Goal: Communication & Community: Answer question/provide support

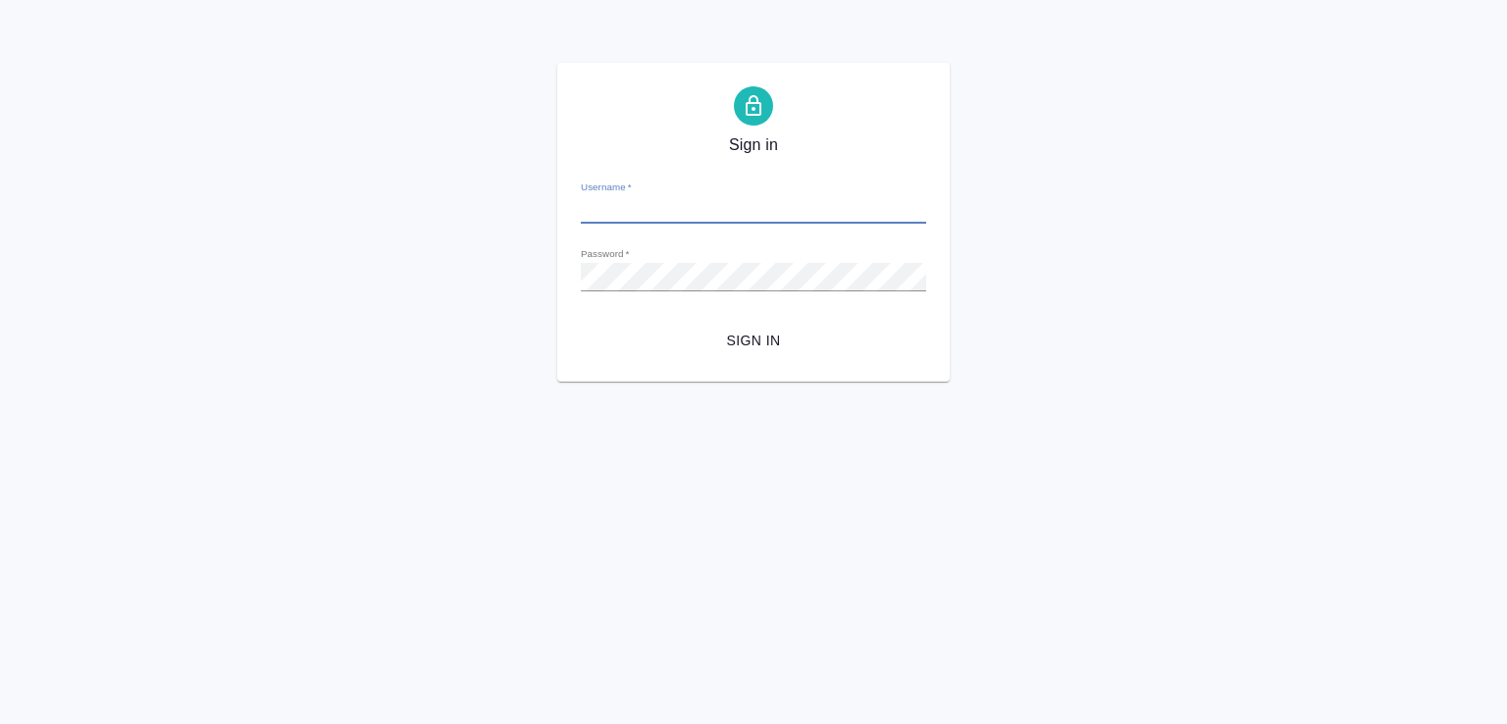
type input "[EMAIL_ADDRESS][DOMAIN_NAME]"
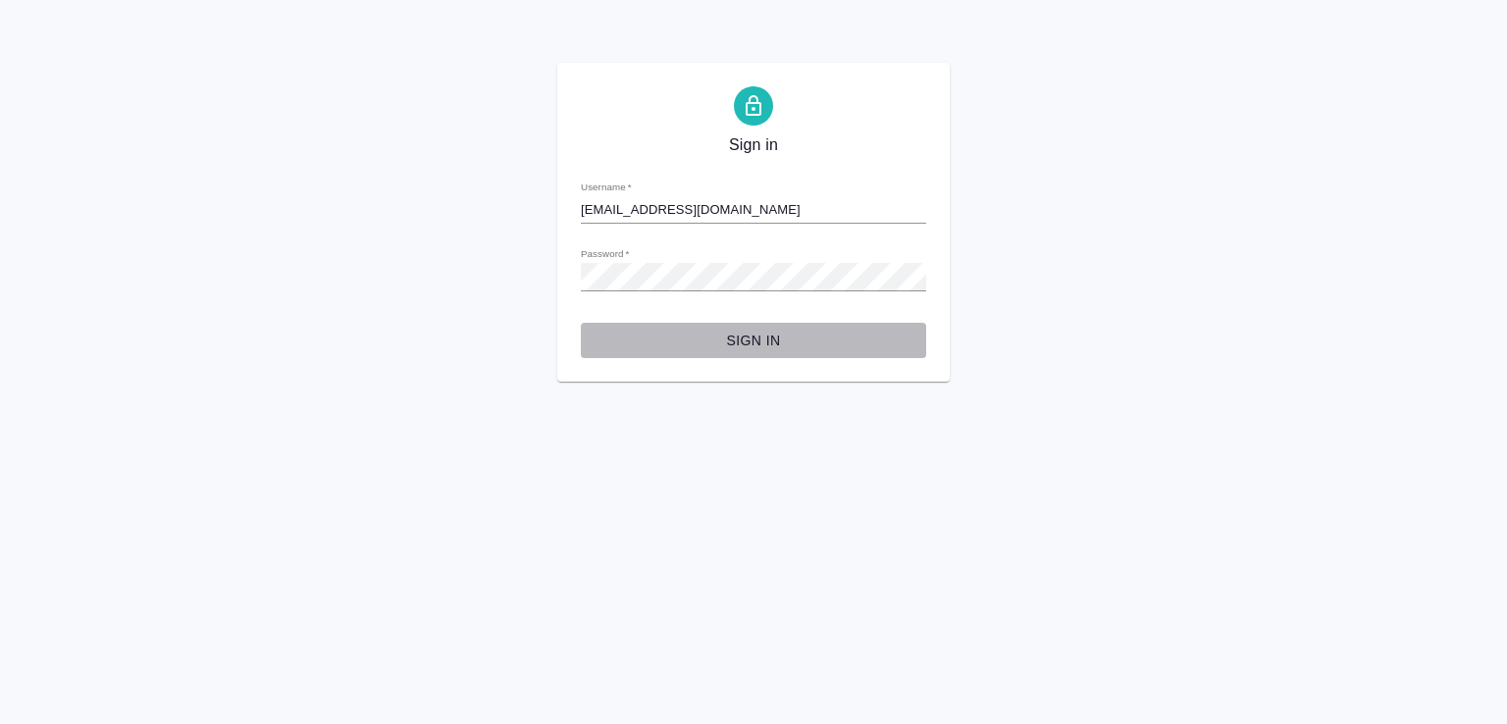
click at [726, 331] on span "Sign in" at bounding box center [754, 341] width 314 height 25
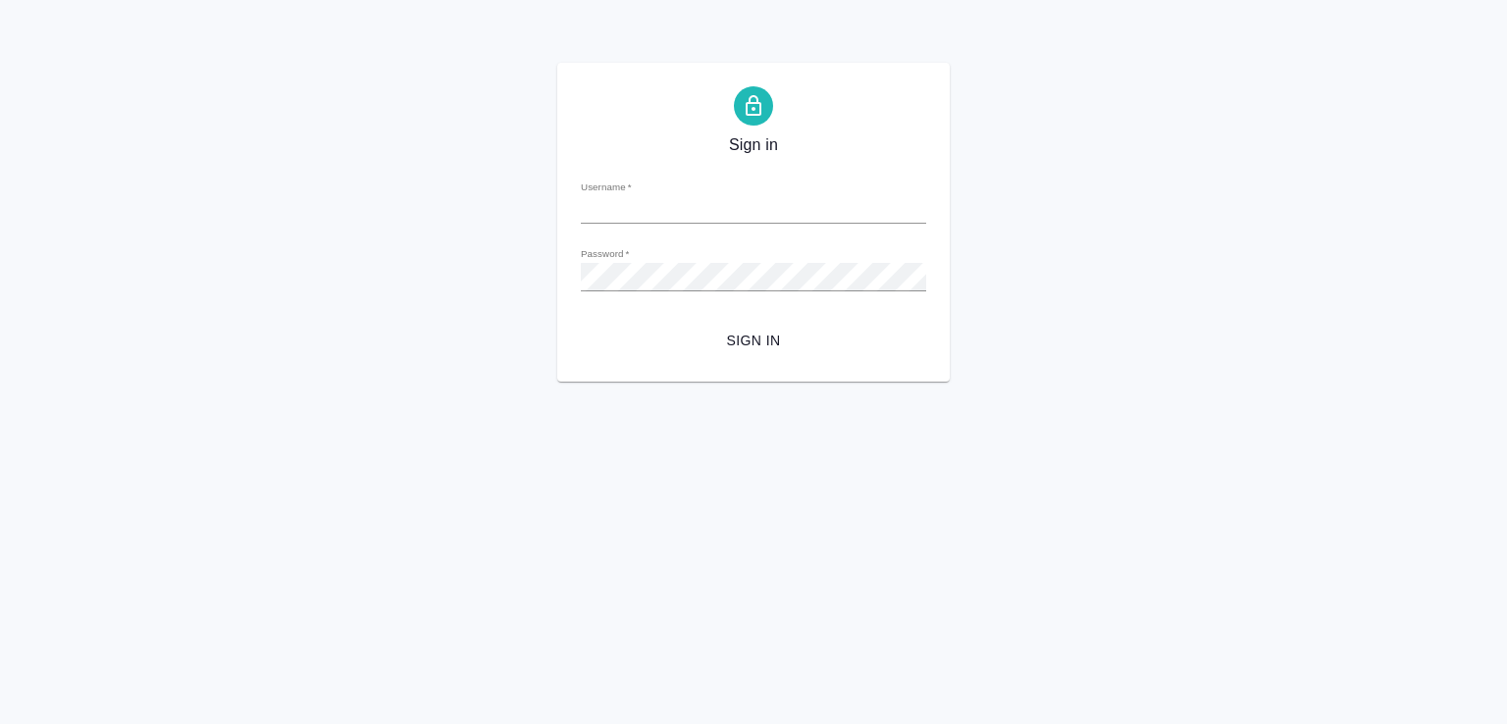
type input "e.malofeeva@awatera.com"
click at [738, 337] on span "Sign in" at bounding box center [754, 341] width 314 height 25
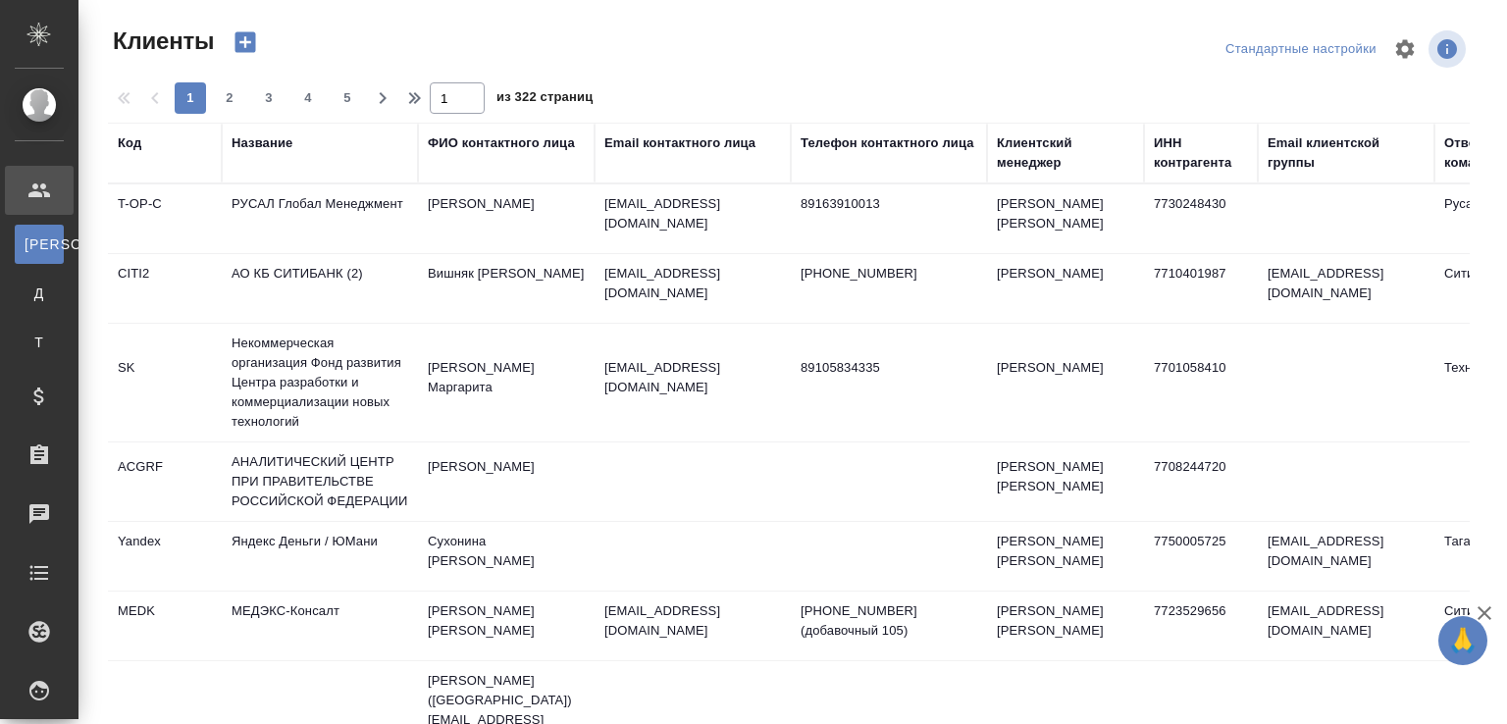
select select "RU"
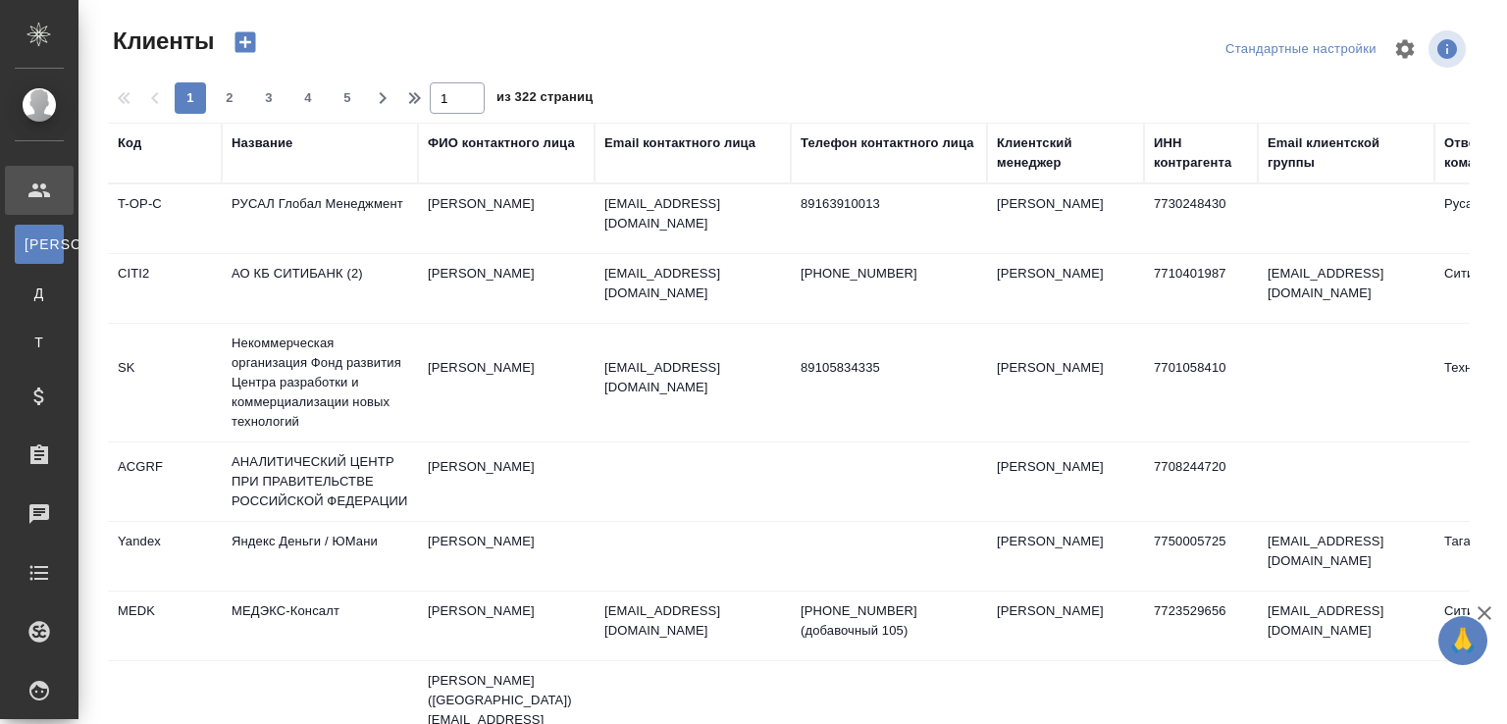
select select "RU"
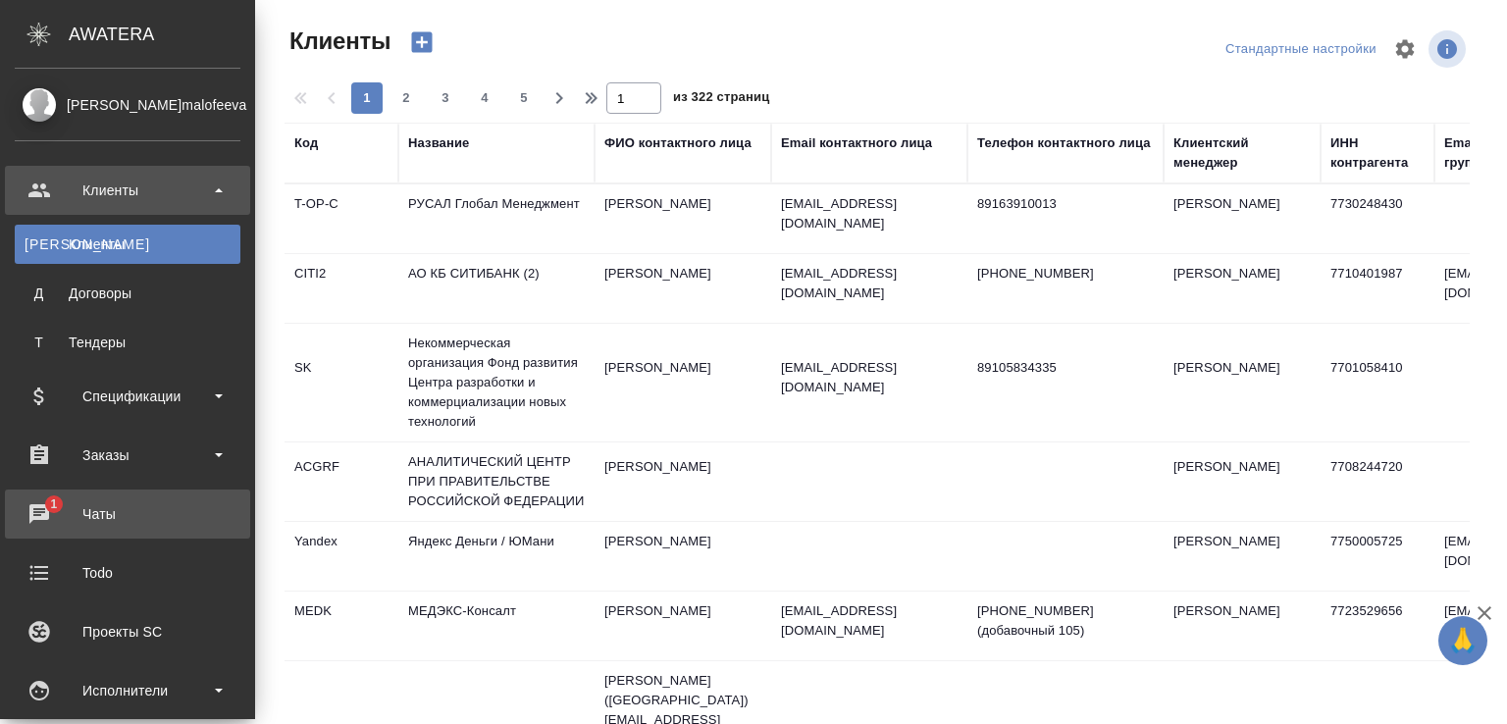
click at [39, 523] on div "Чаты" at bounding box center [128, 514] width 226 height 29
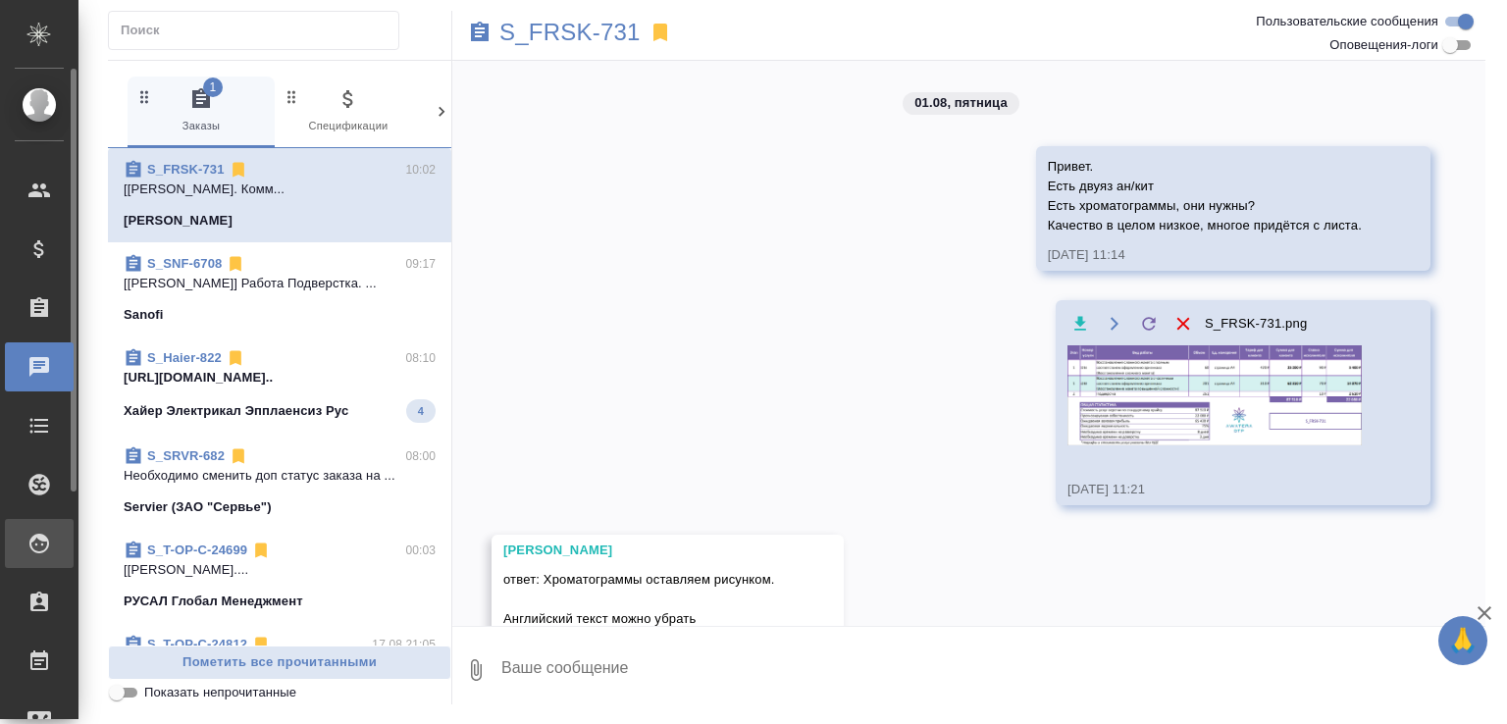
scroll to position [4807, 0]
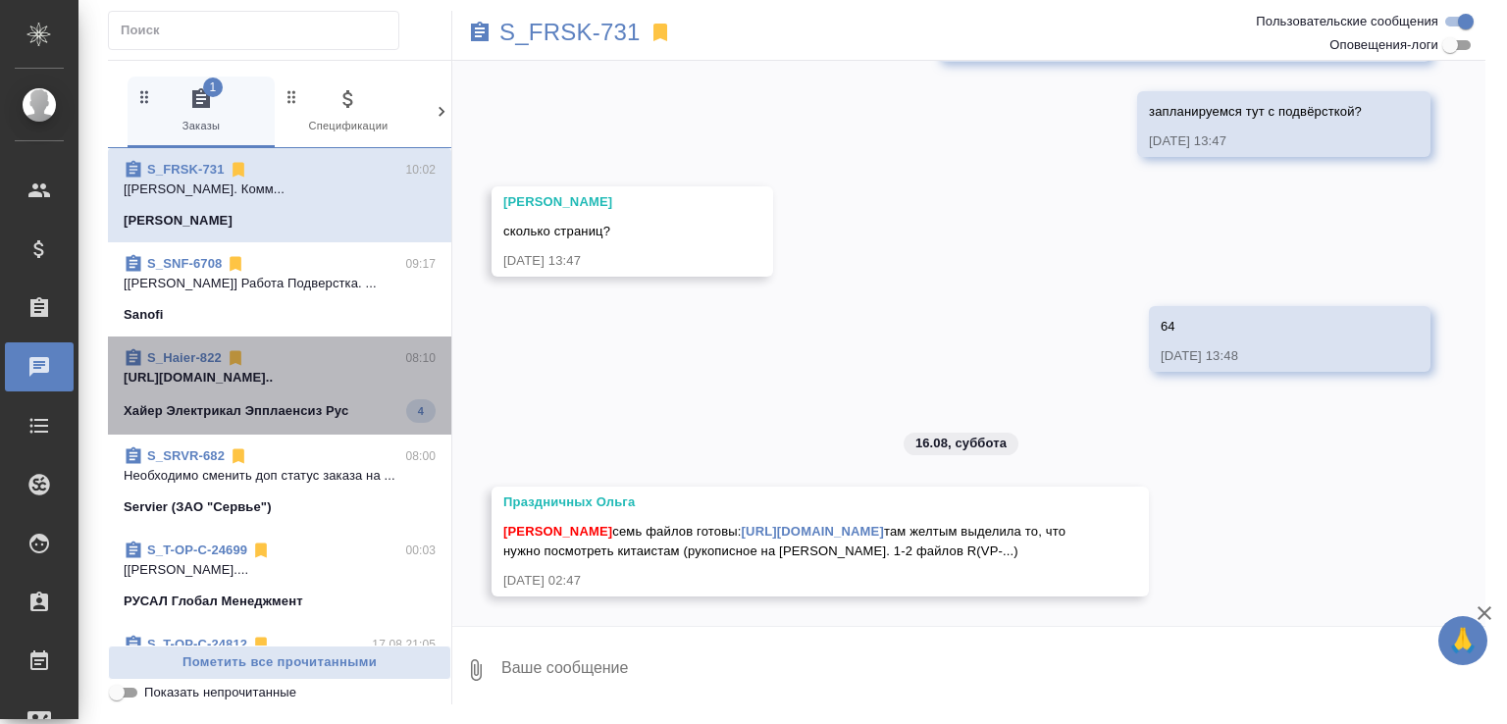
click at [357, 382] on p "https://drive.awatera.com/apps/files/fil..." at bounding box center [280, 378] width 312 height 20
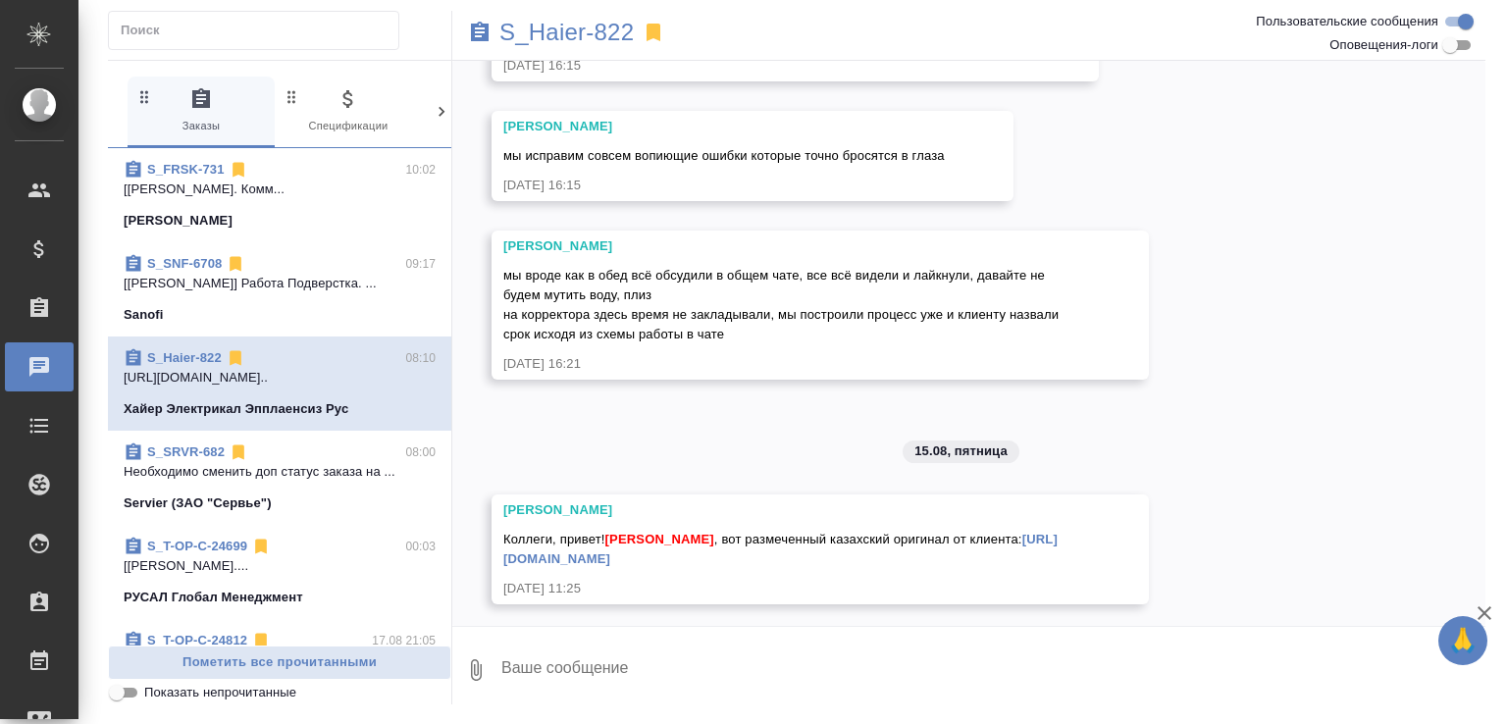
scroll to position [24570, 0]
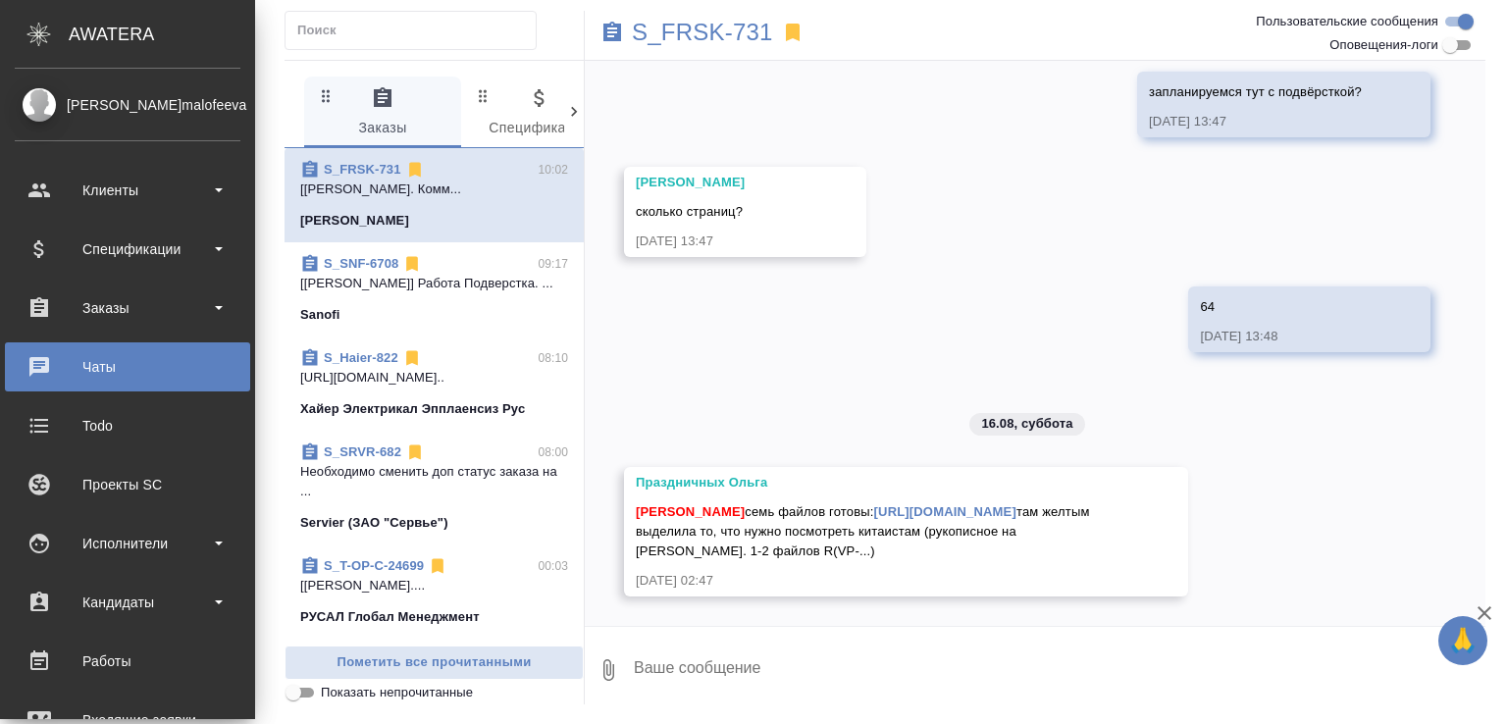
scroll to position [5084, 0]
click at [121, 299] on div "Заказы" at bounding box center [128, 307] width 226 height 29
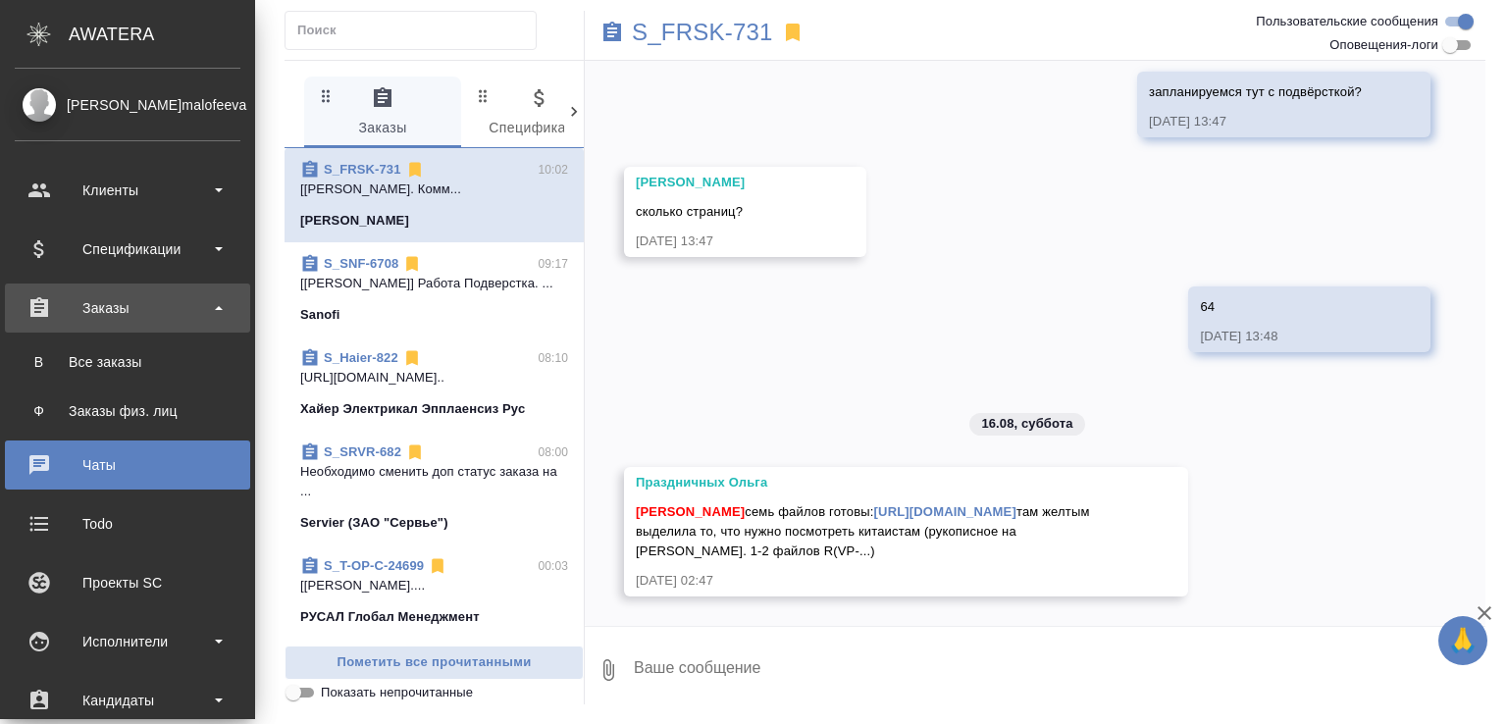
click at [118, 303] on div "Заказы" at bounding box center [128, 307] width 226 height 29
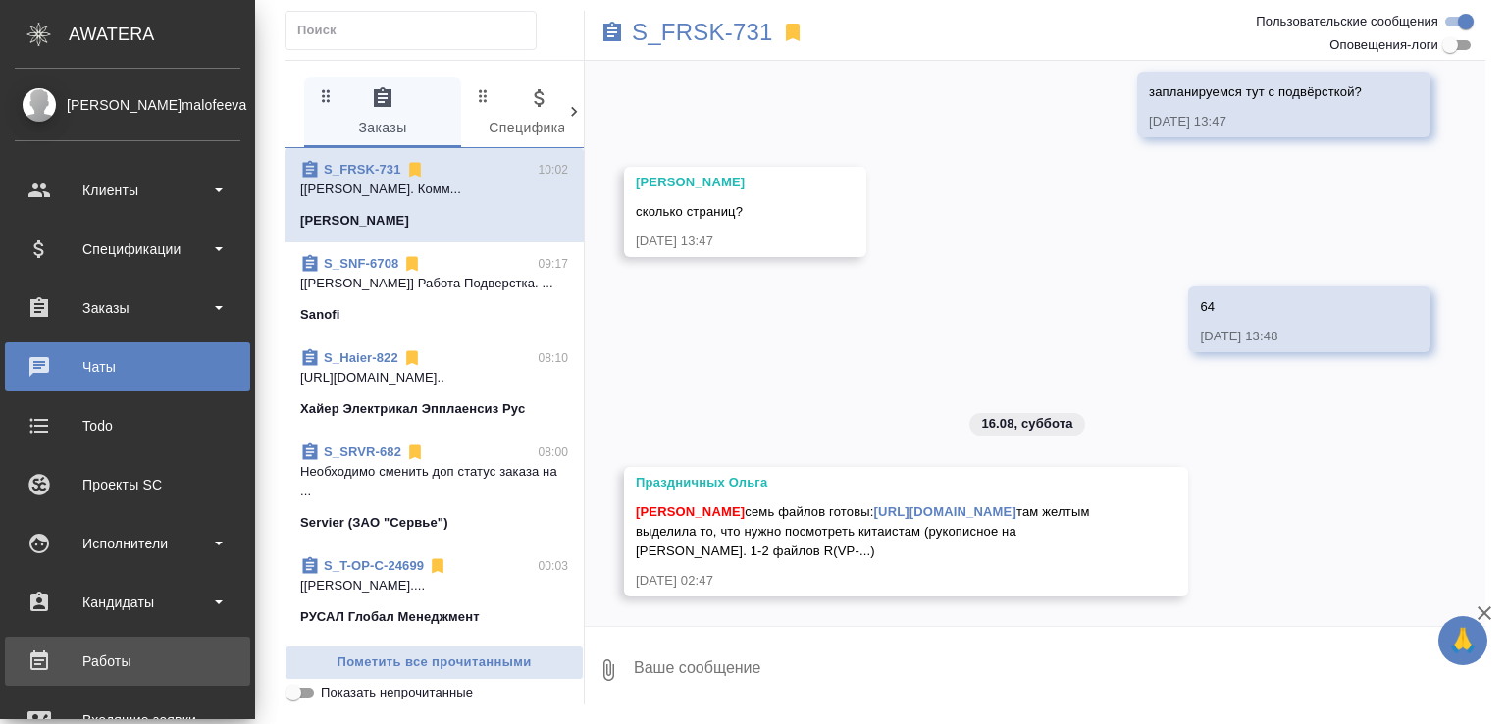
click at [149, 662] on div "Работы" at bounding box center [128, 661] width 226 height 29
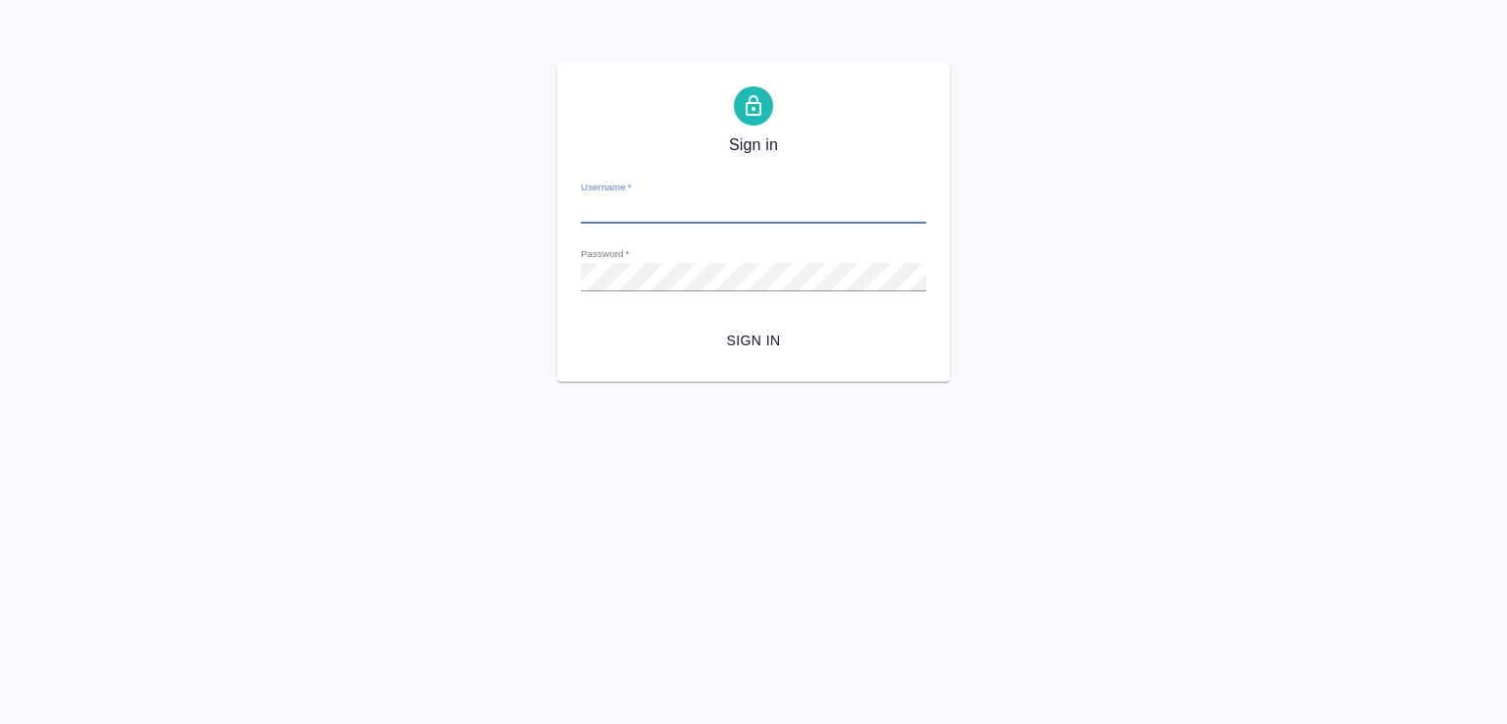
type input "e.malofeeva@awatera.com"
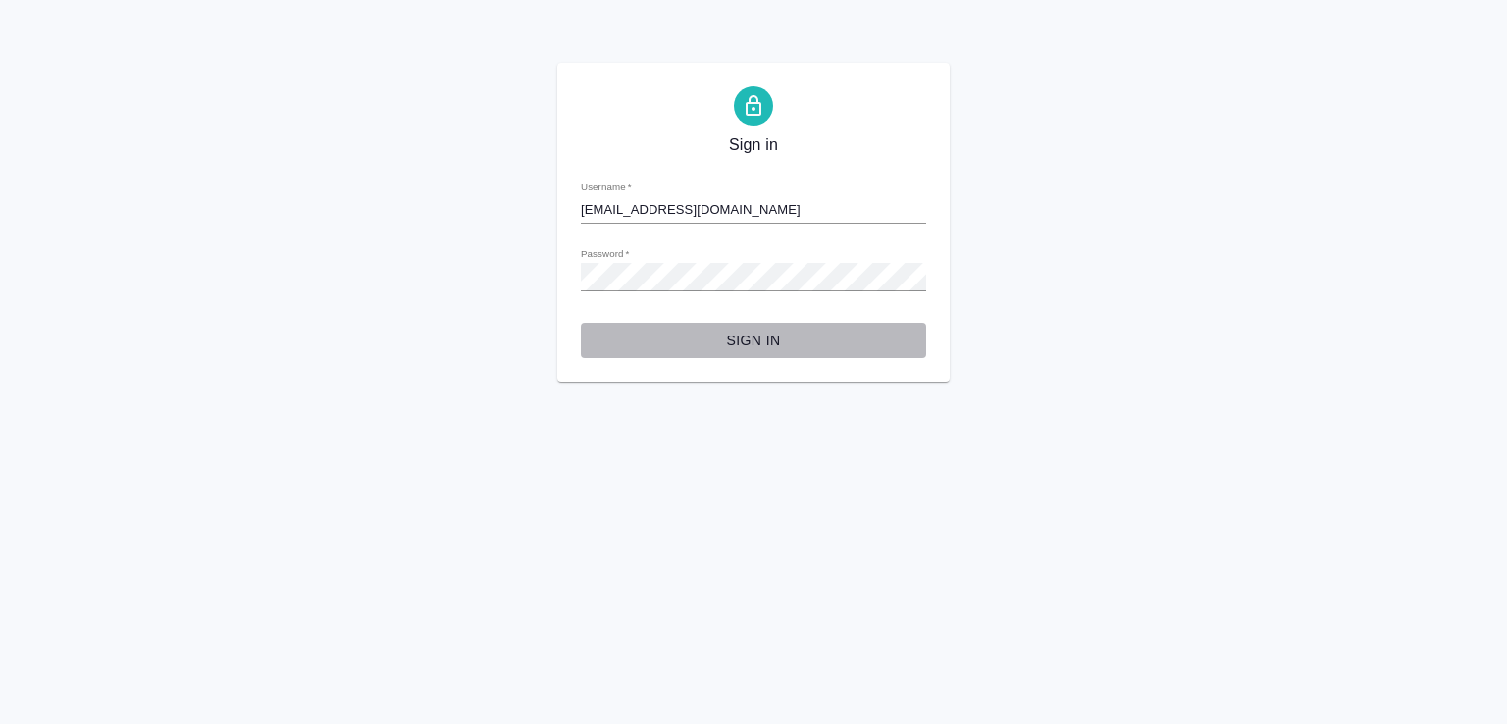
click at [729, 341] on span "Sign in" at bounding box center [754, 341] width 314 height 25
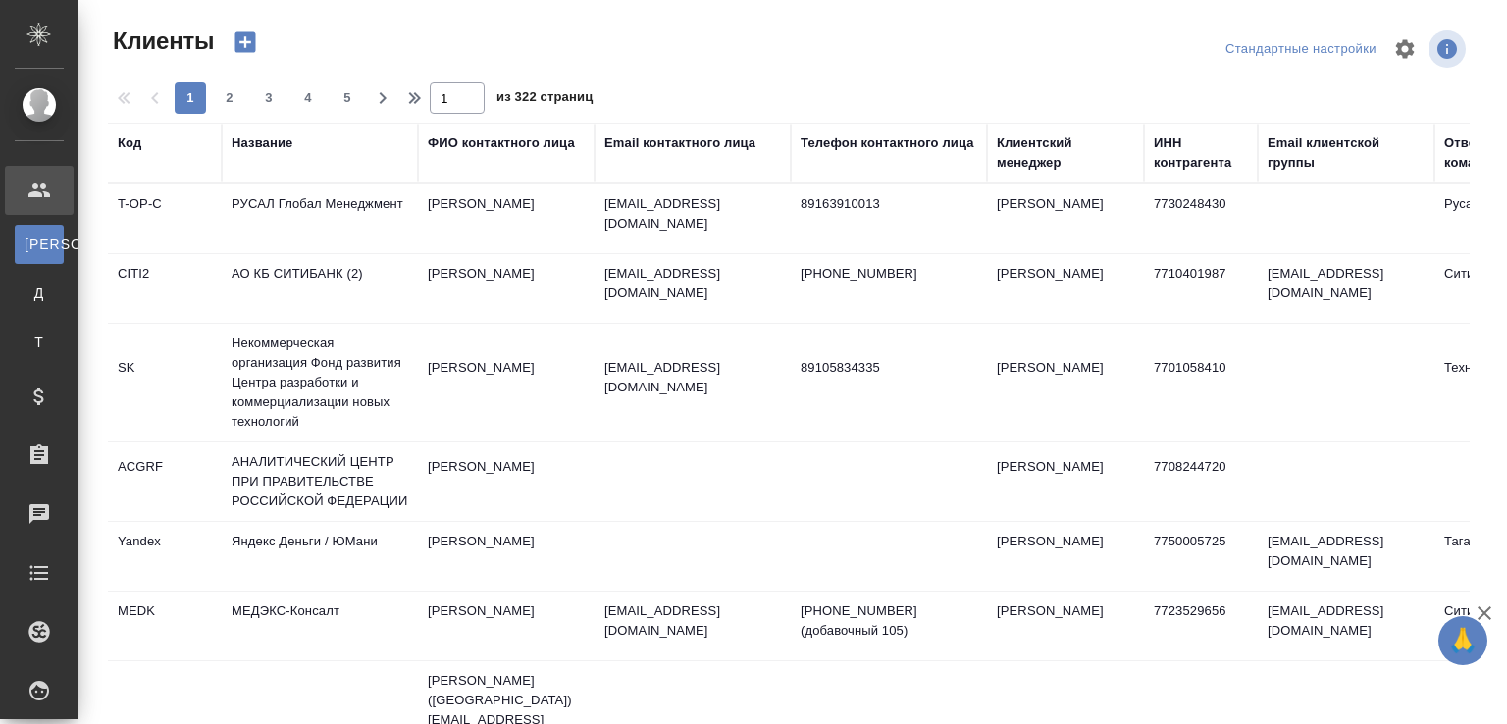
select select "RU"
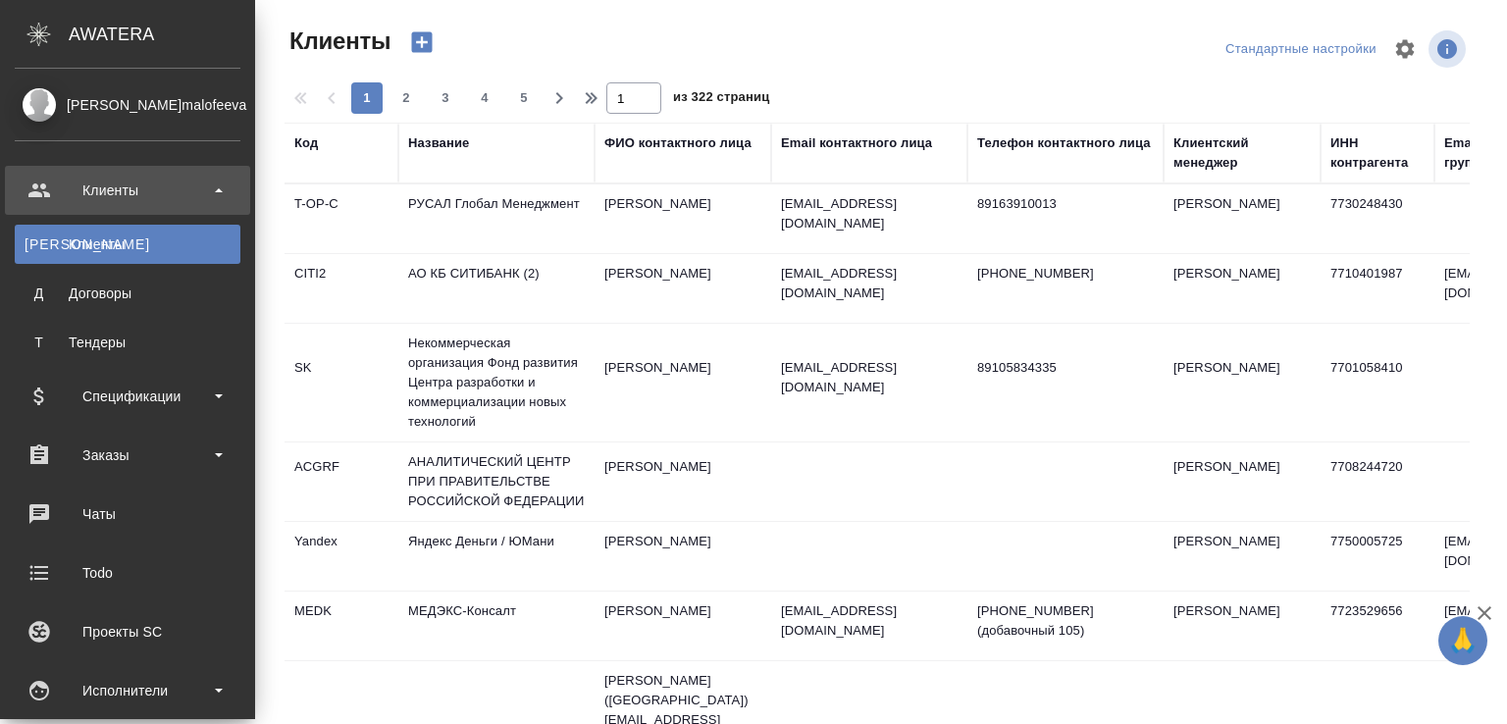
scroll to position [307, 0]
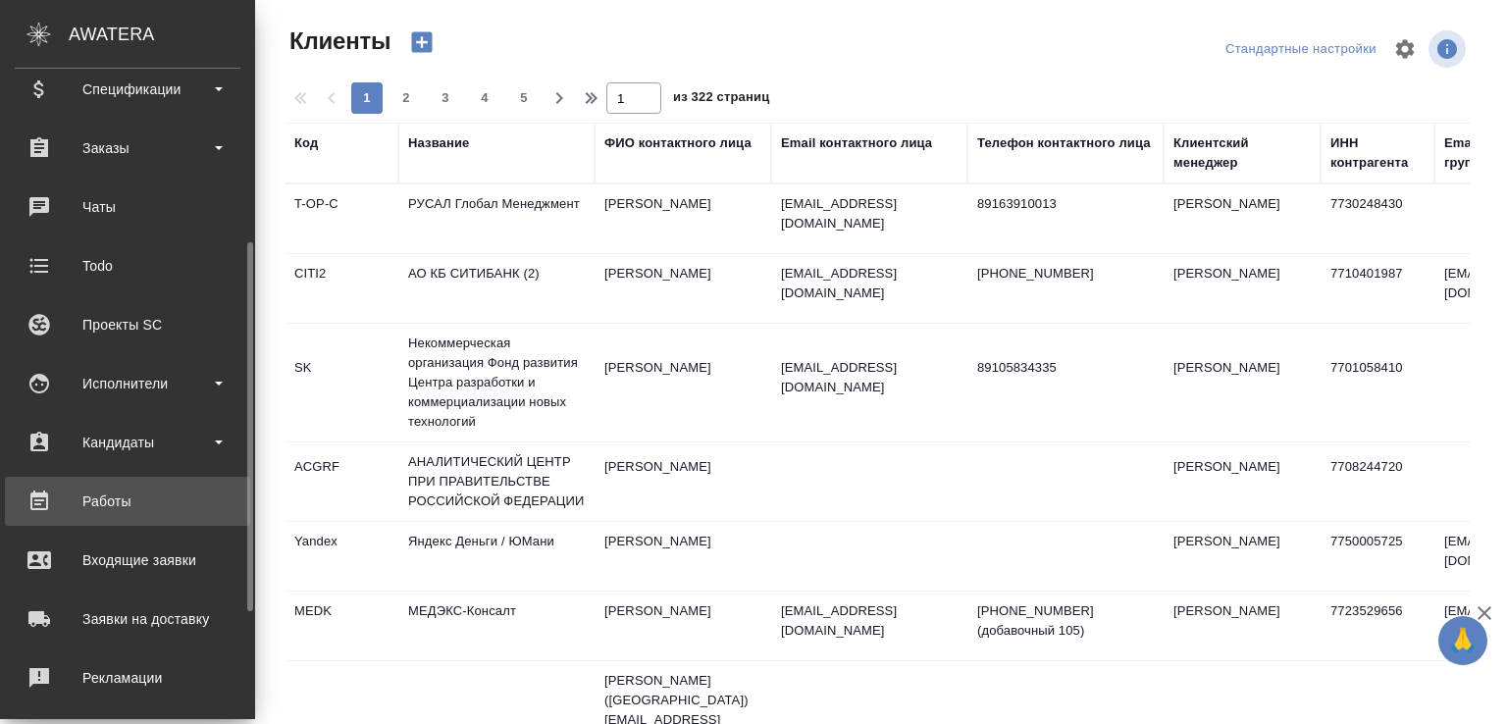
click at [152, 501] on div "Работы" at bounding box center [128, 501] width 226 height 29
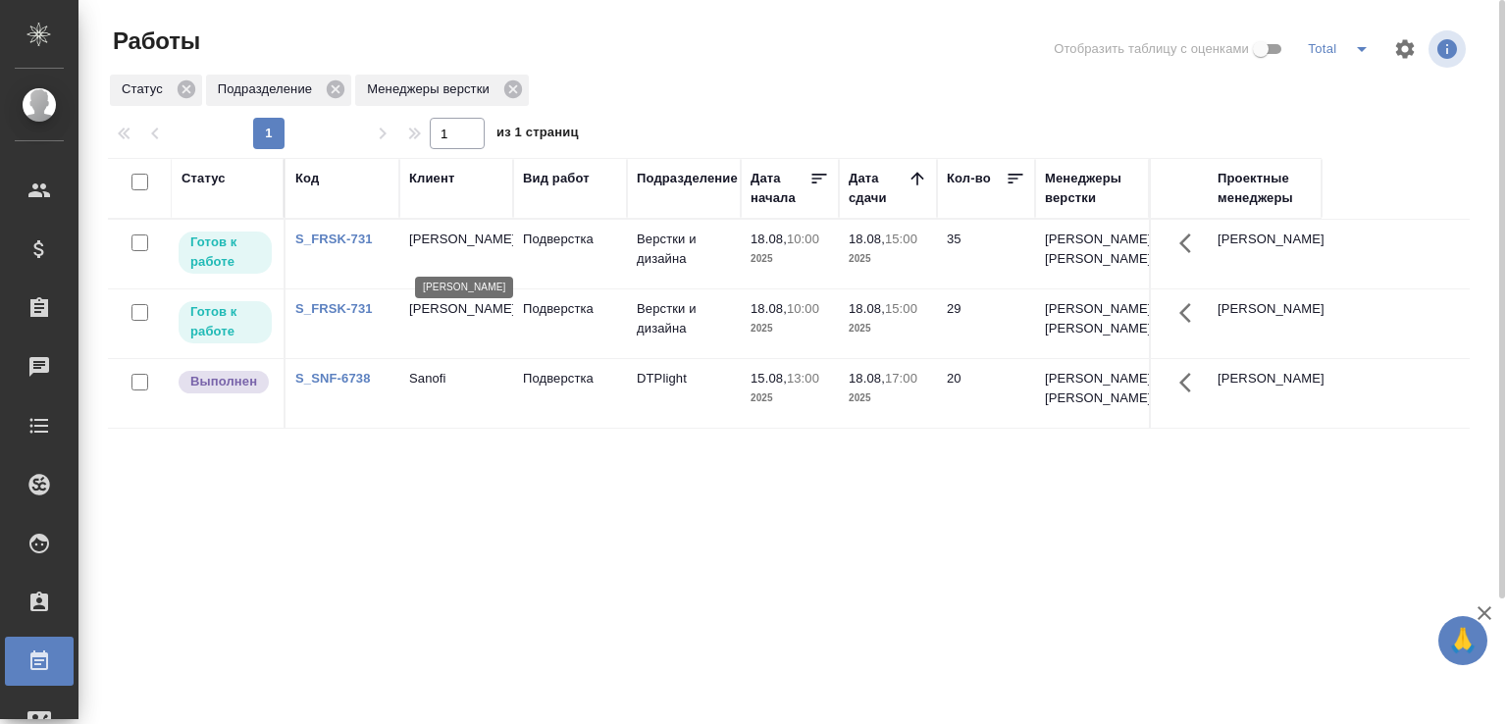
click at [459, 249] on p "Fresenius Kabi" at bounding box center [456, 240] width 94 height 20
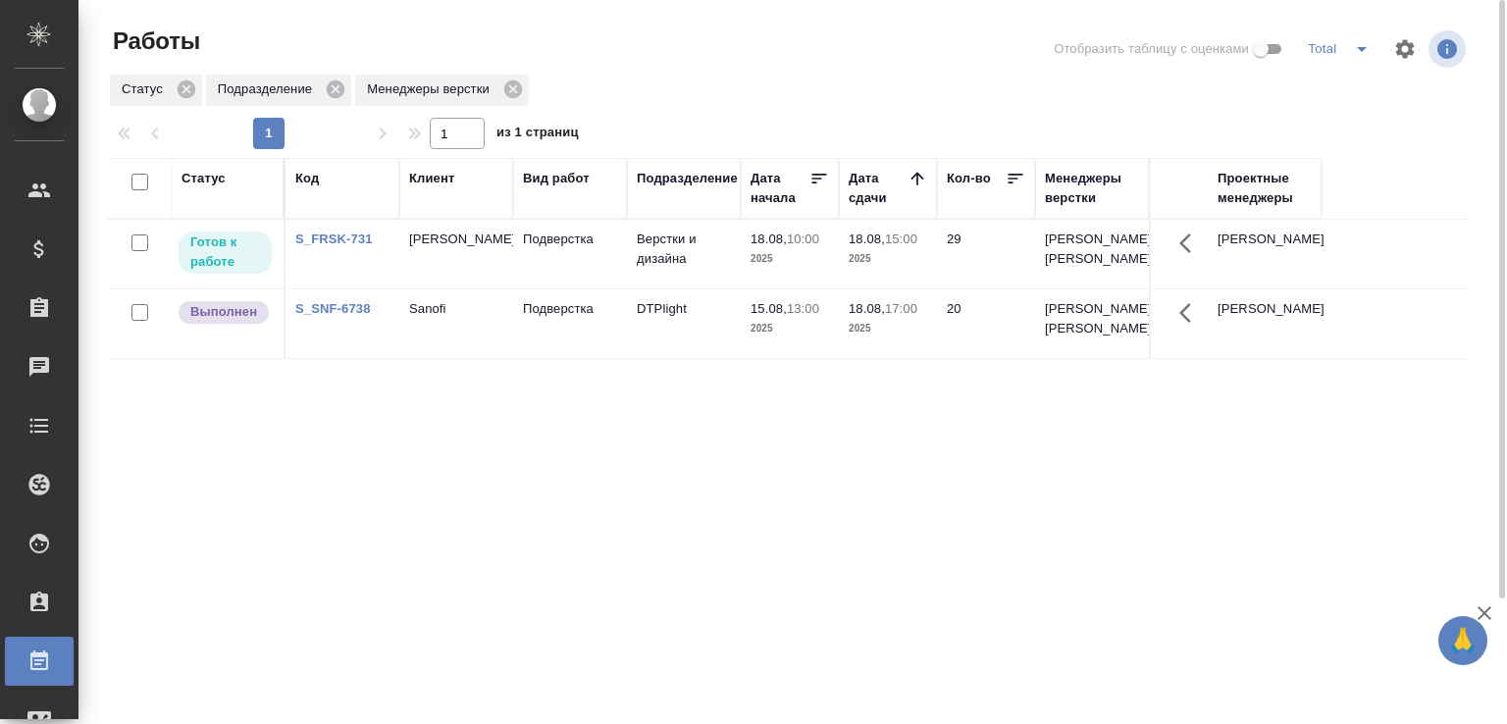
click at [499, 286] on td "Fresenius Kabi" at bounding box center [456, 254] width 114 height 69
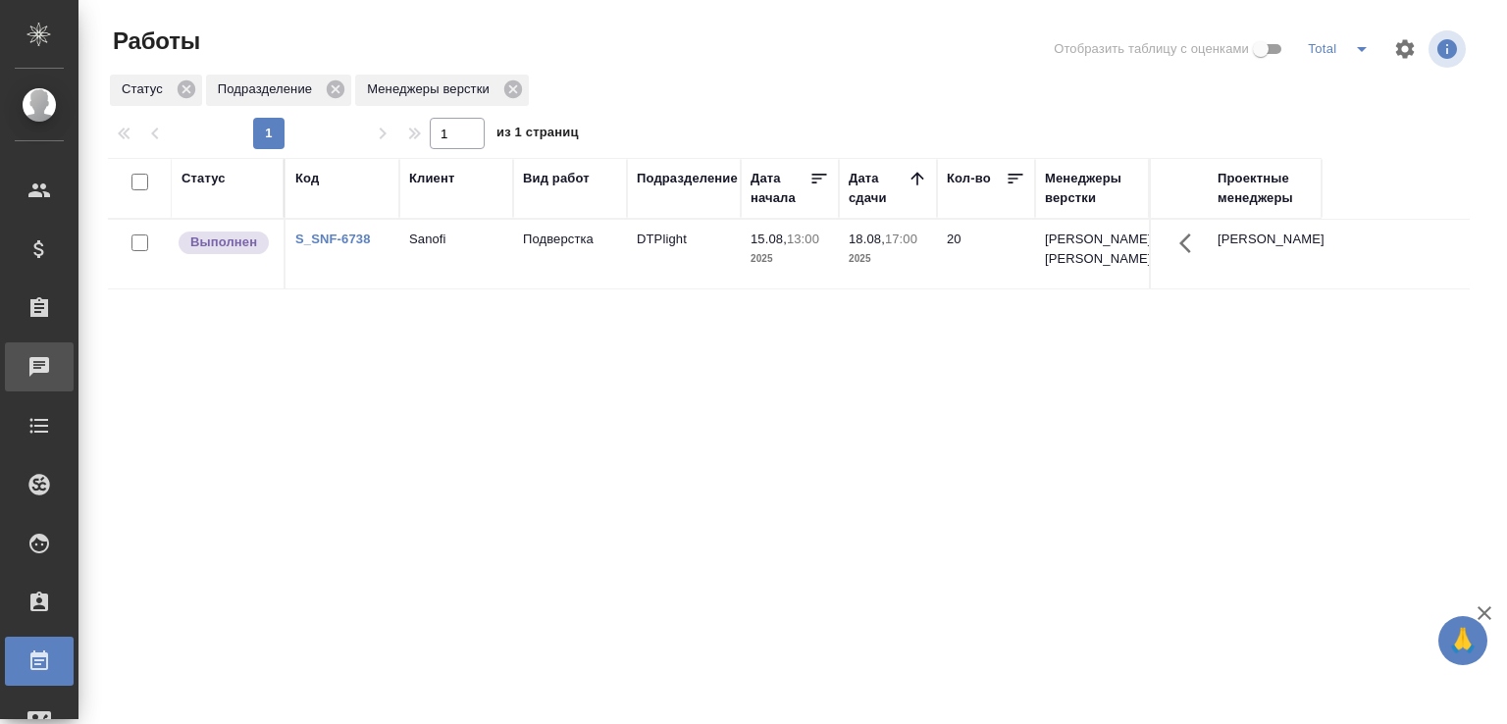
click at [39, 362] on div "Чаты" at bounding box center [14, 366] width 49 height 29
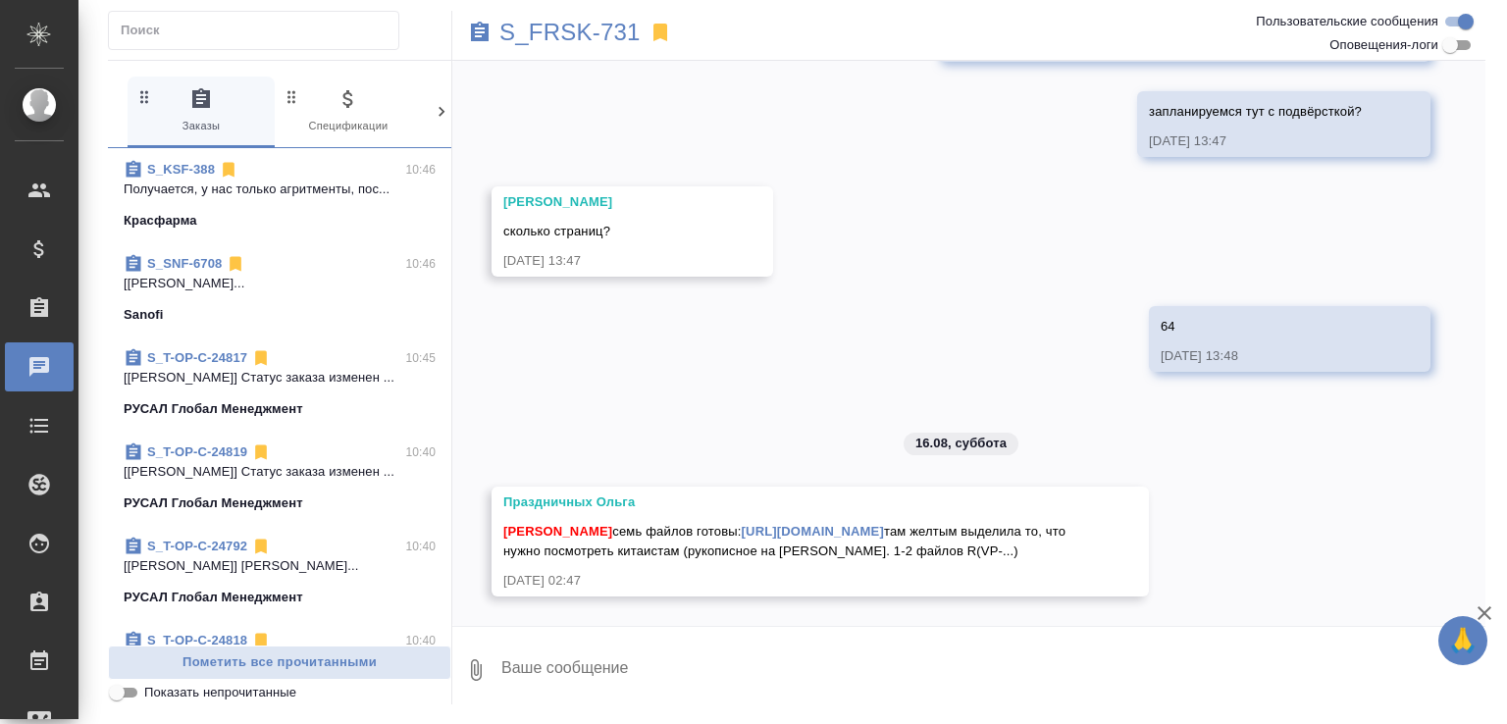
scroll to position [4907, 0]
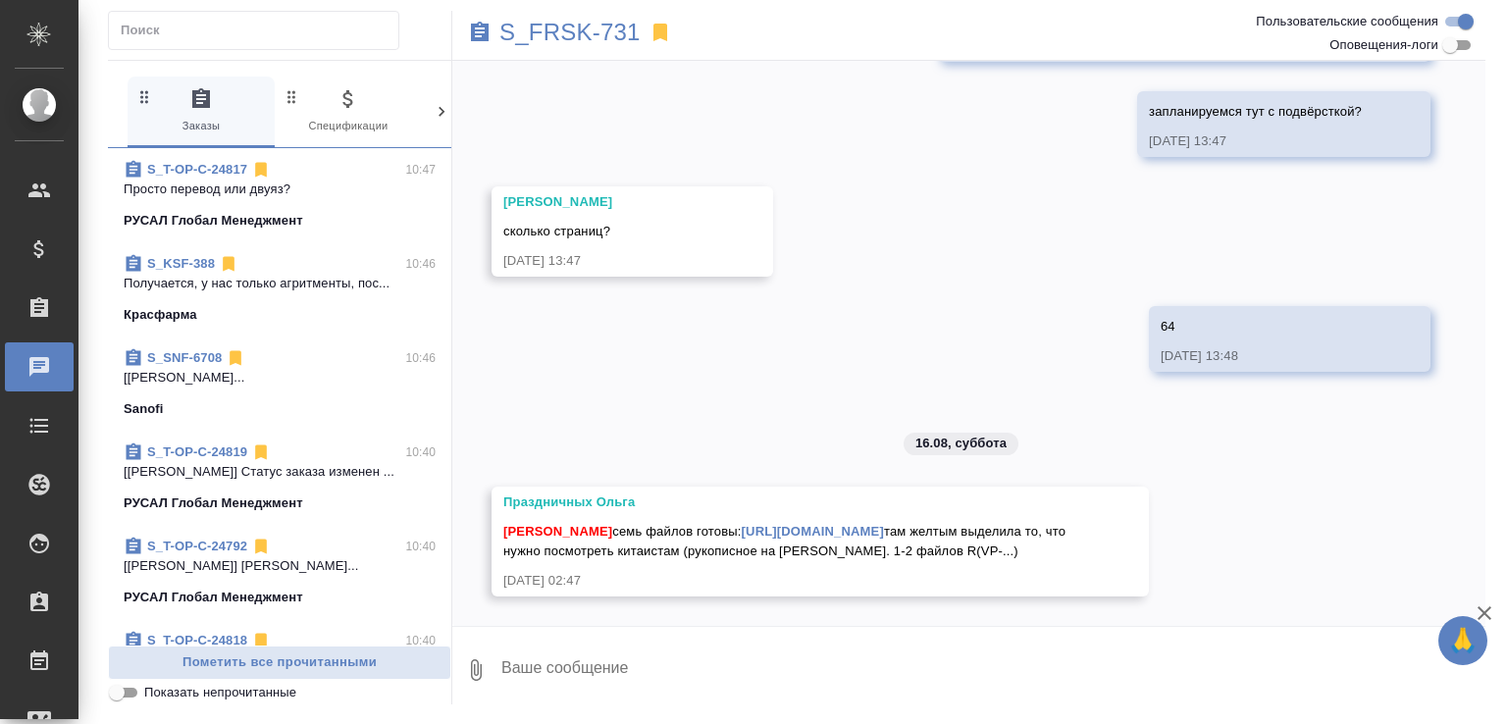
click at [187, 261] on link "S_KSF-388" at bounding box center [181, 263] width 68 height 15
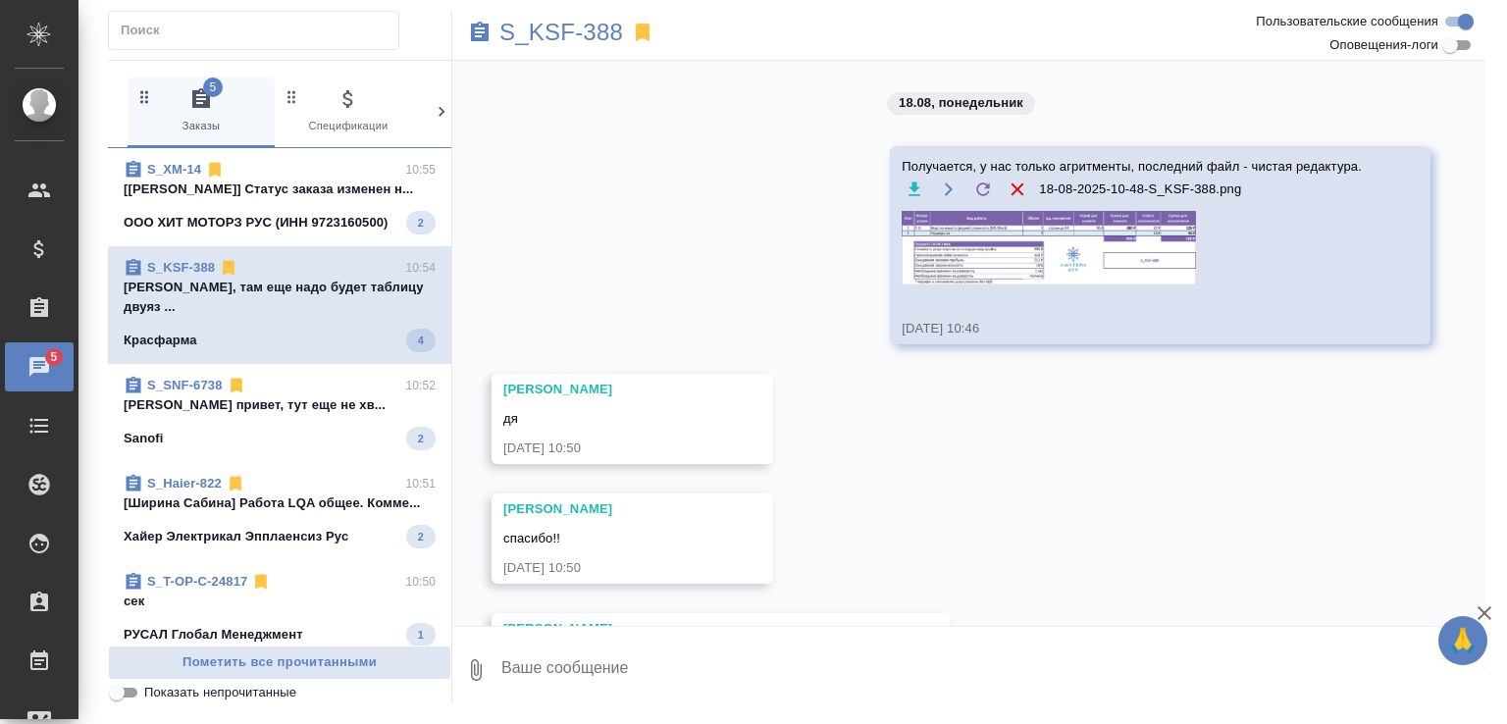
scroll to position [106, 0]
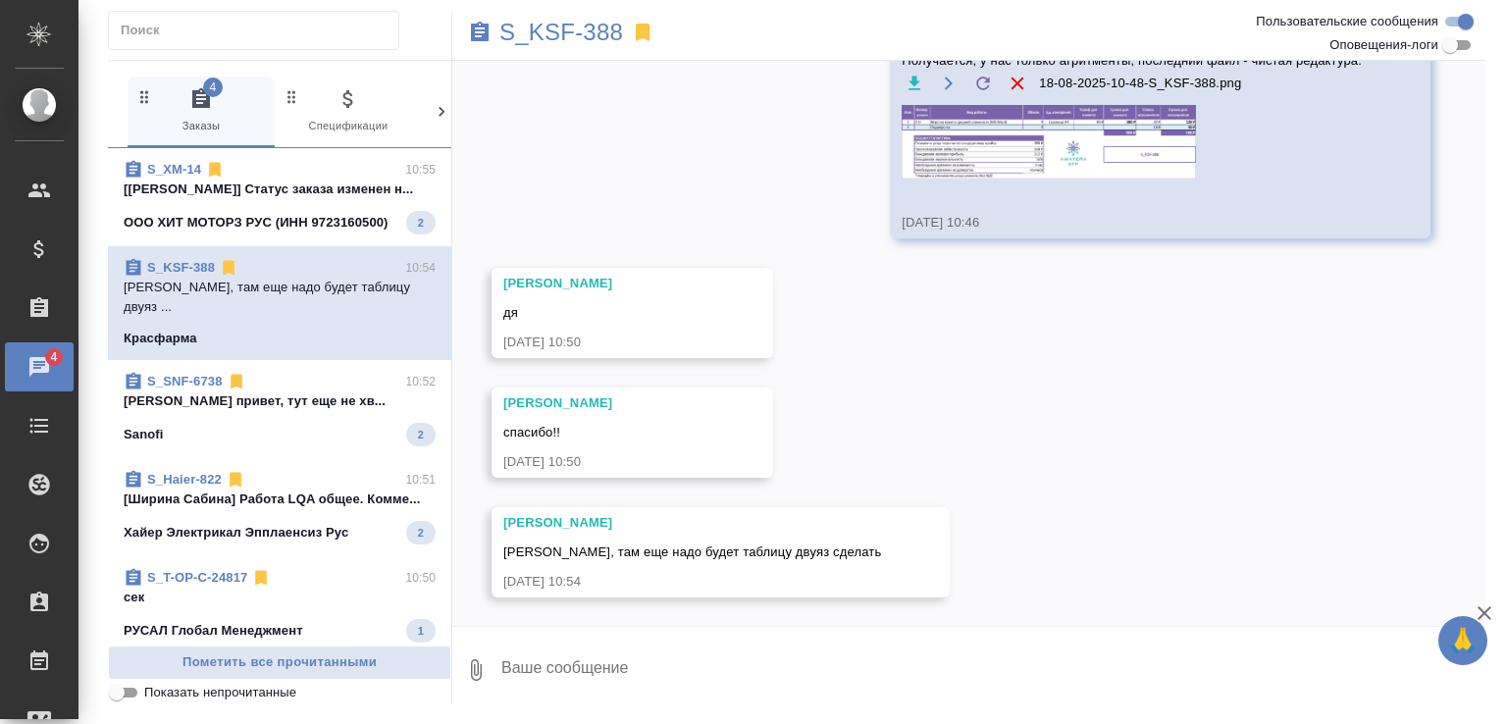
click at [773, 658] on textarea at bounding box center [993, 670] width 986 height 67
type textarea "я так и посчитала"
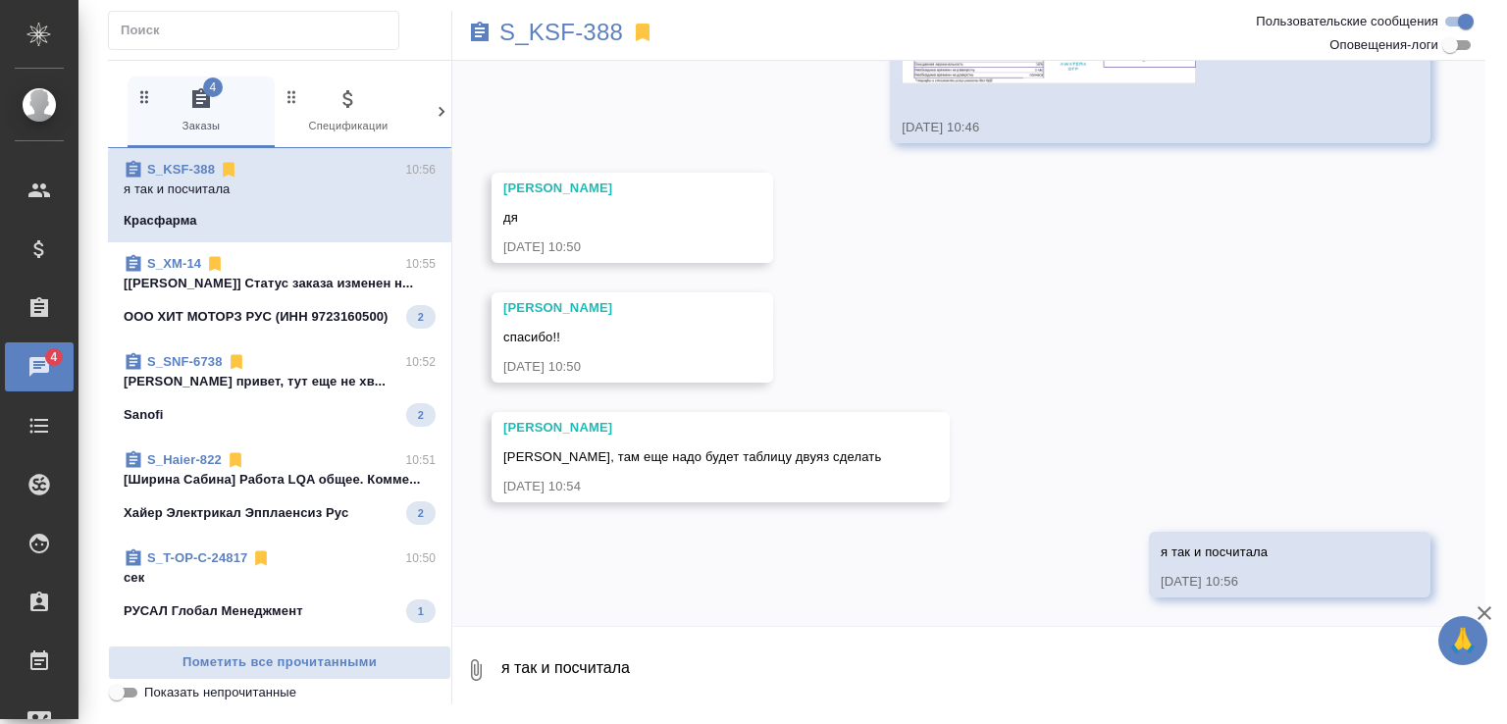
click at [334, 392] on p "Горшкова Валентина привет, тут еще не хв..." at bounding box center [280, 382] width 312 height 20
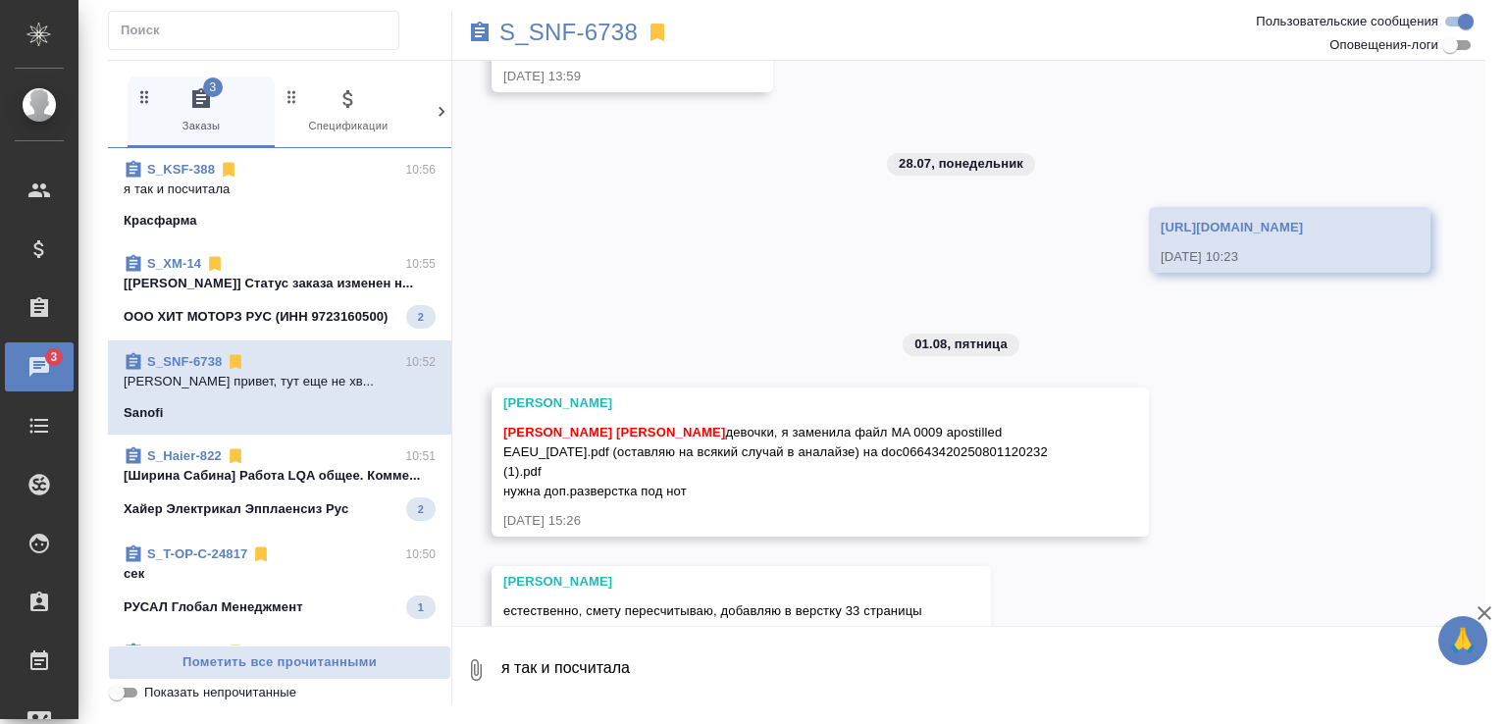
scroll to position [9368, 0]
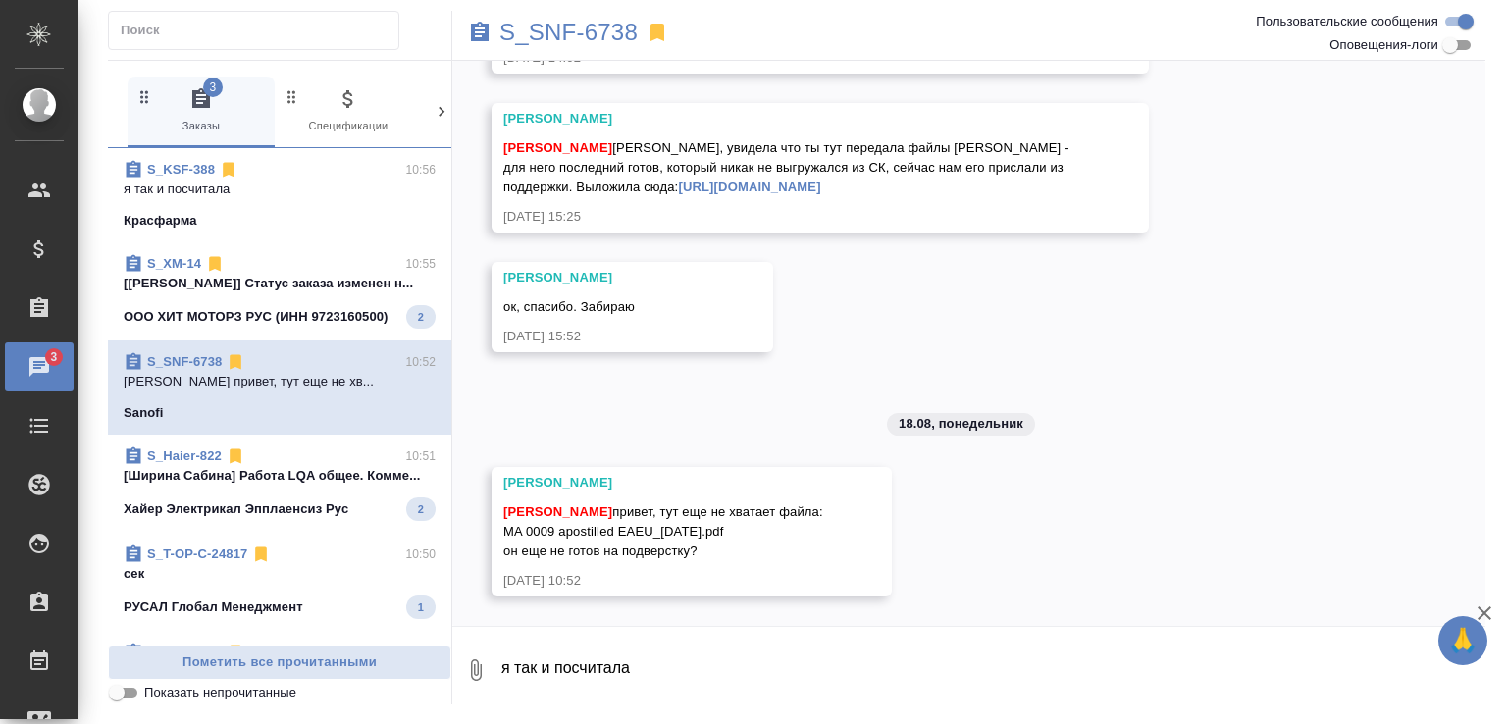
click at [343, 300] on span "S_XM-14 10:55 [Усманова Ольга] Статус заказа изменен н... ООО ХИТ МОТОРЗ РУС (И…" at bounding box center [280, 291] width 312 height 75
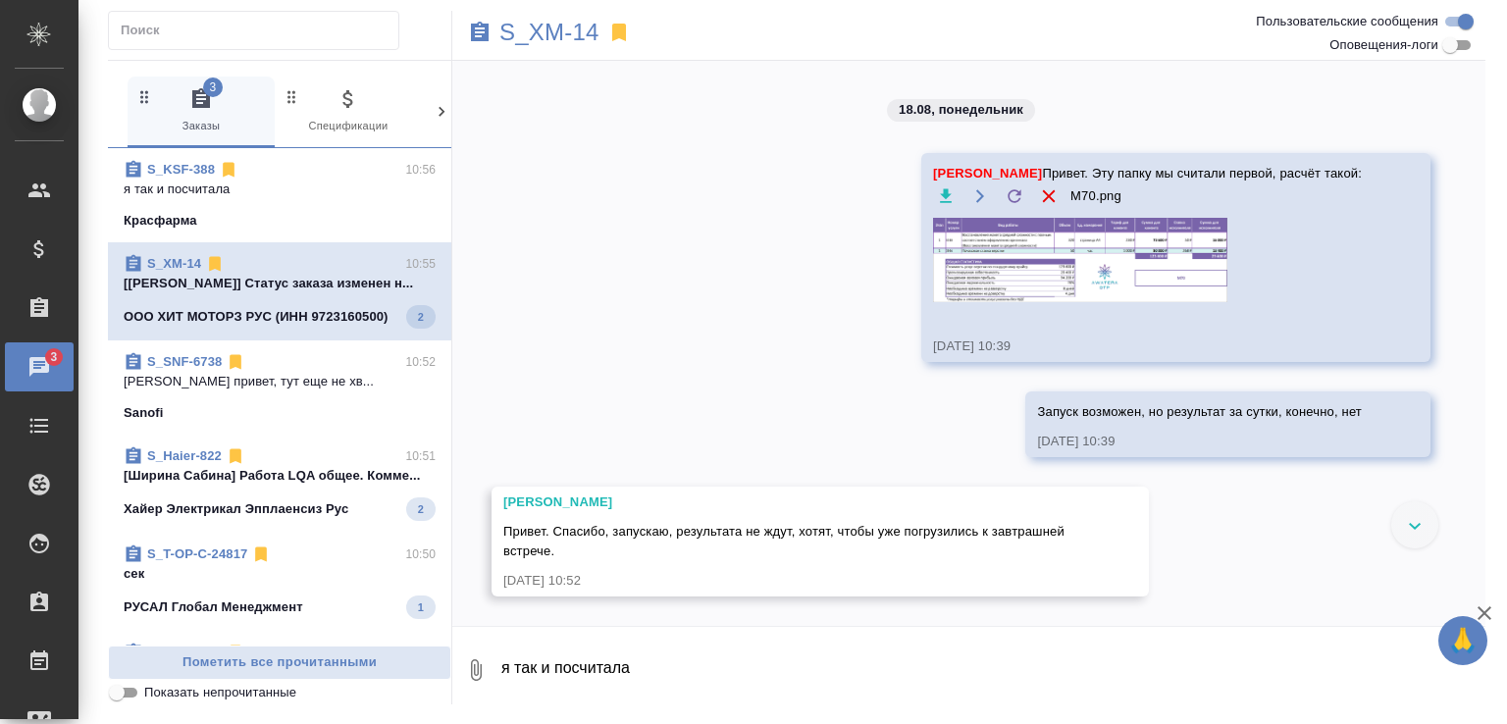
scroll to position [14195, 0]
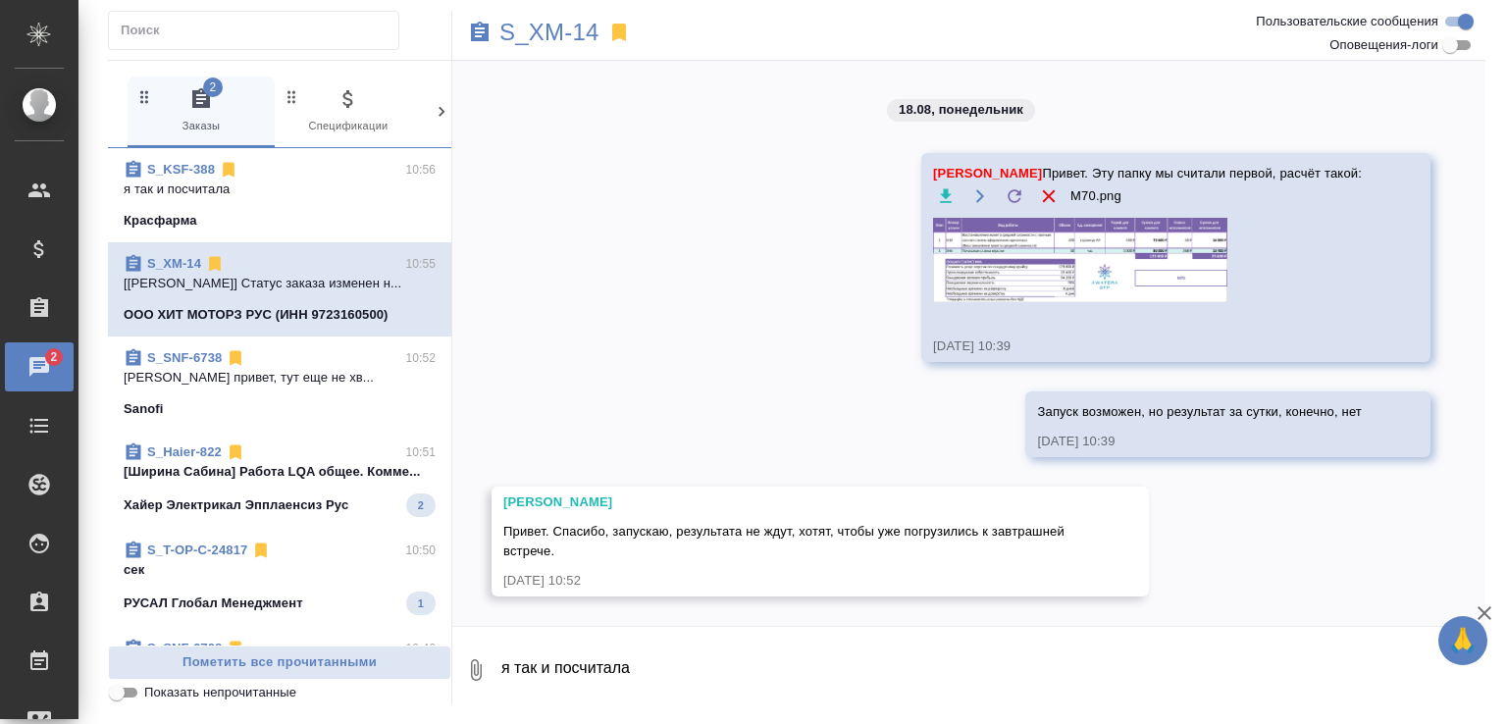
click at [628, 694] on textarea "я так и посчитала" at bounding box center [993, 670] width 986 height 67
type textarea "Оки, хорошо"
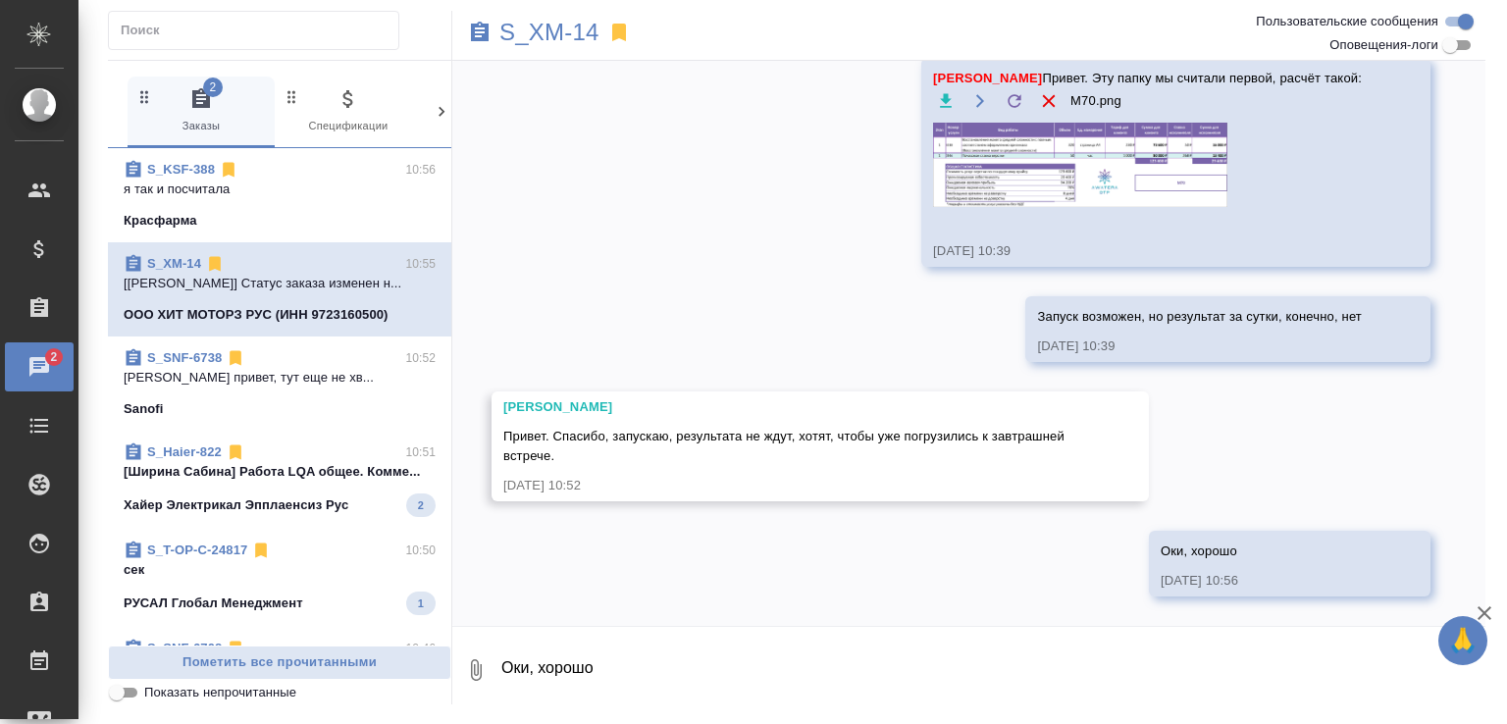
click at [317, 606] on span "S_T-OP-C-24817 10:50 сек РУСАЛ Глобал Менеджмент 1" at bounding box center [280, 578] width 312 height 75
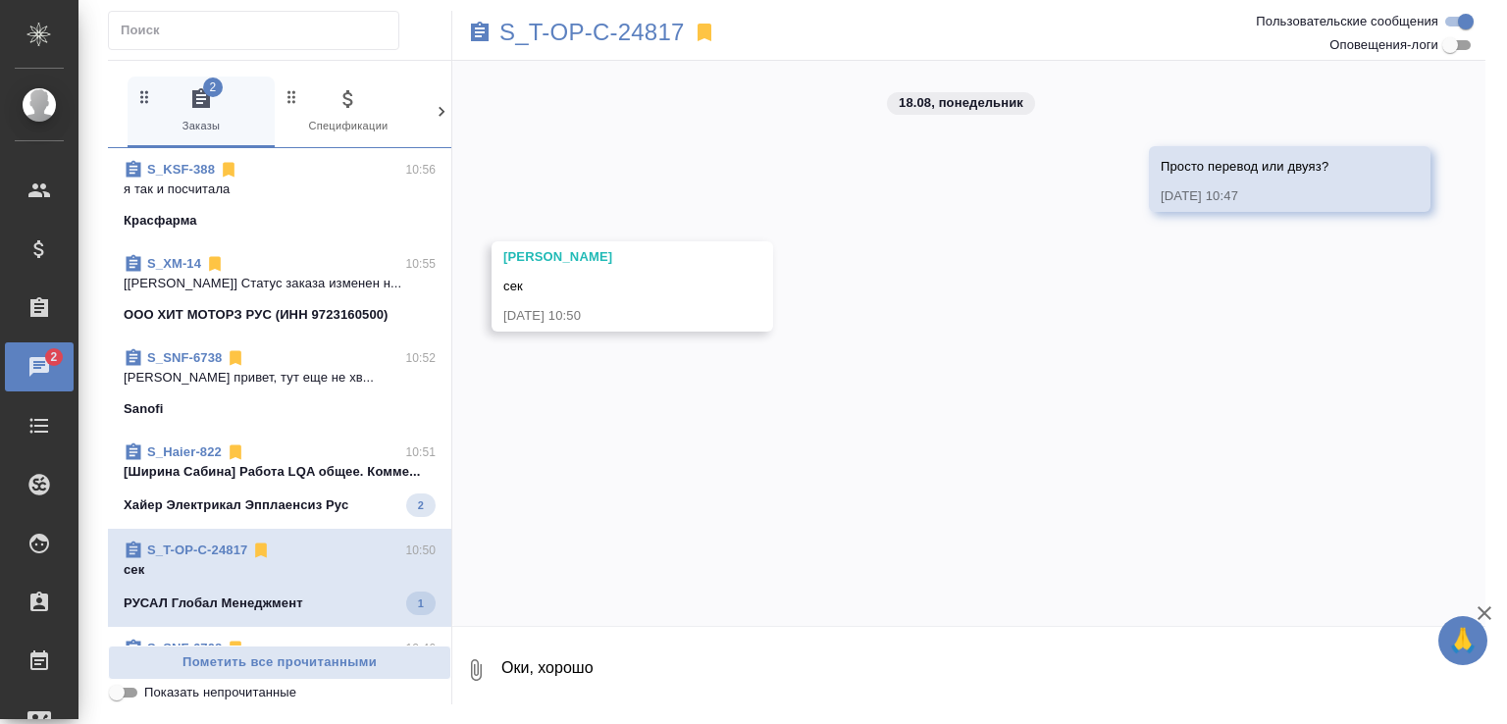
scroll to position [0, 0]
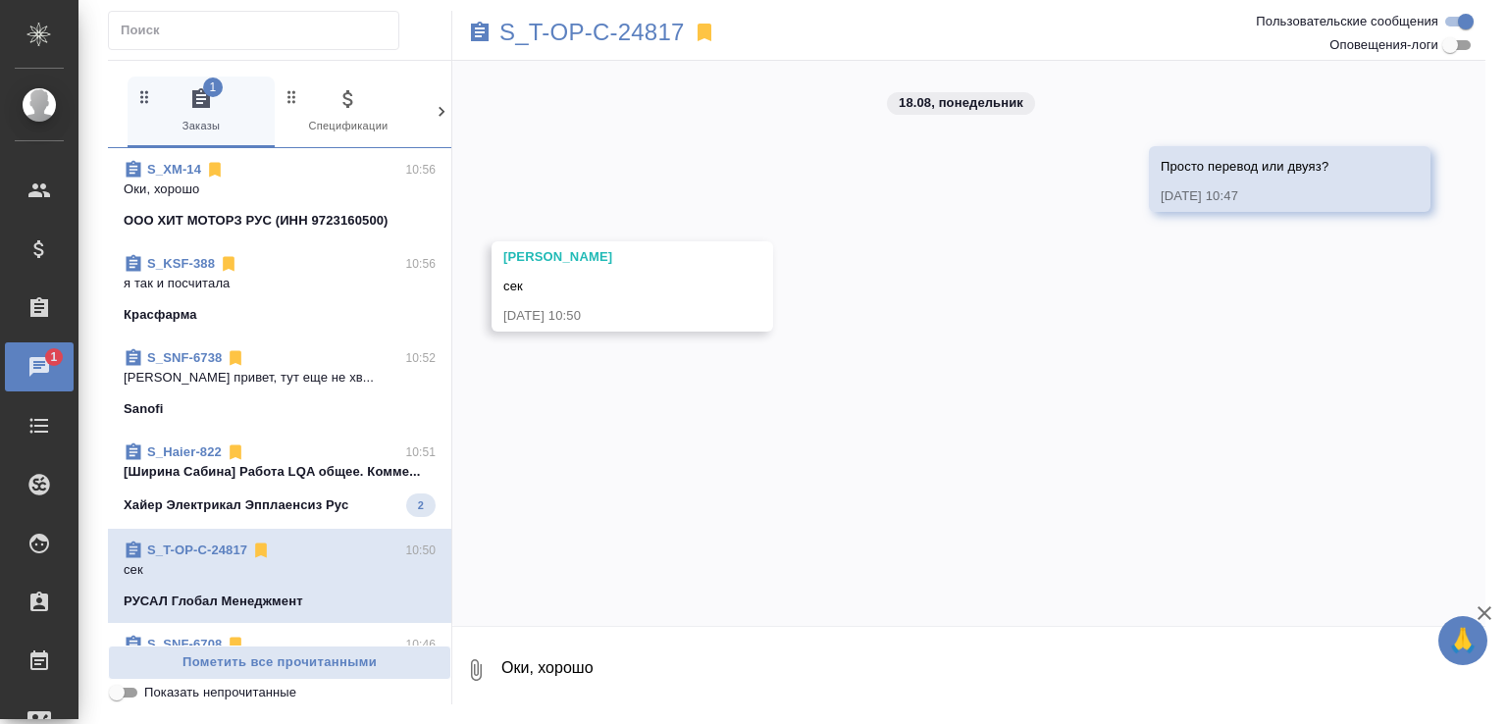
click at [318, 460] on div "S_Haier-822 10:51" at bounding box center [280, 453] width 312 height 20
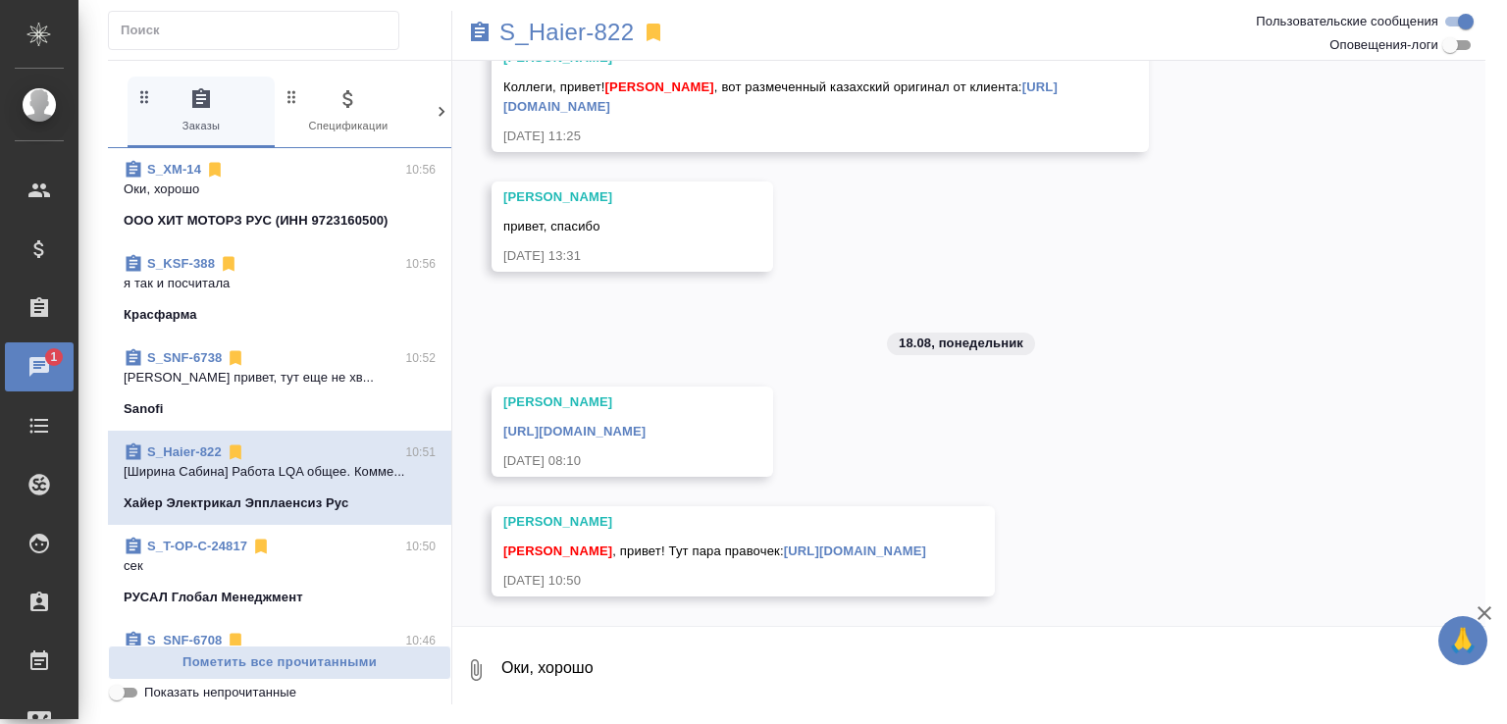
scroll to position [24710, 0]
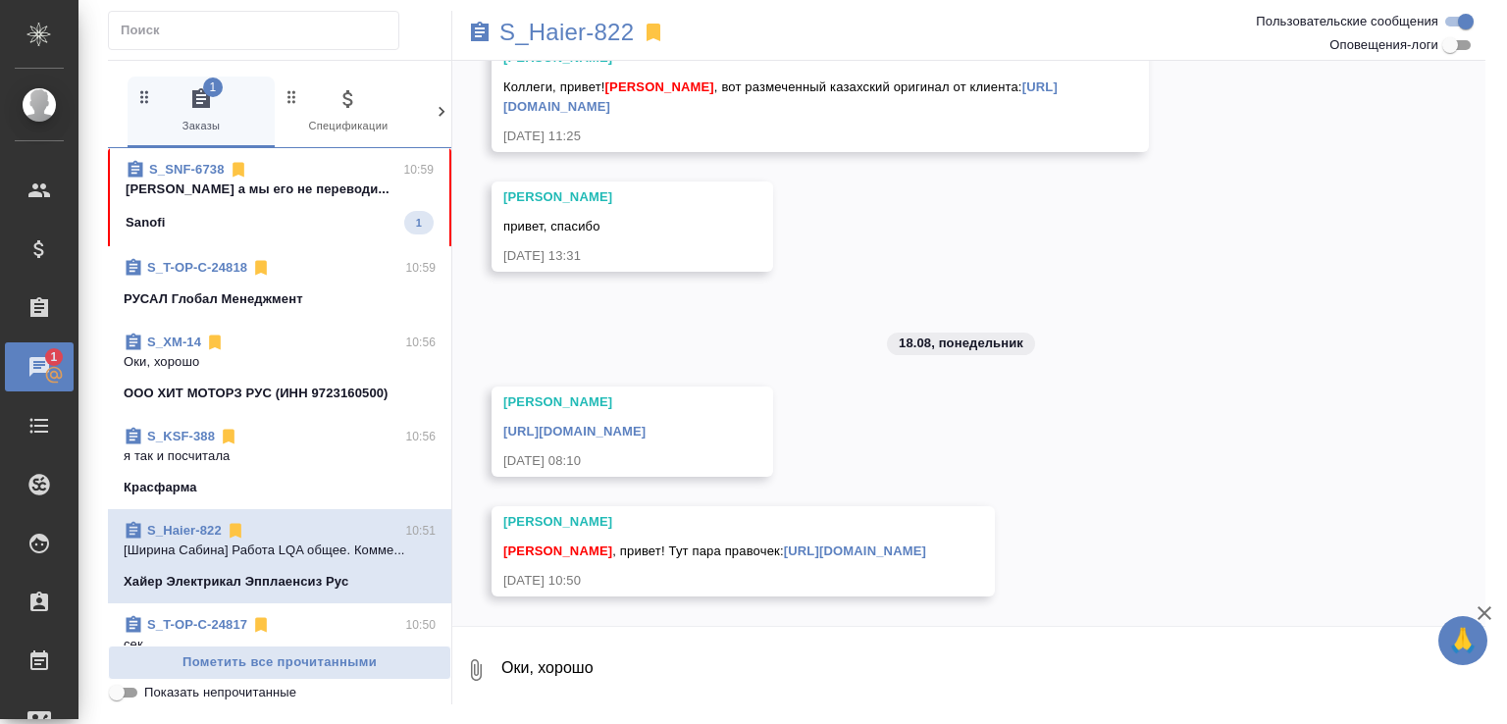
click at [355, 231] on div "Sanofi 1" at bounding box center [280, 223] width 308 height 24
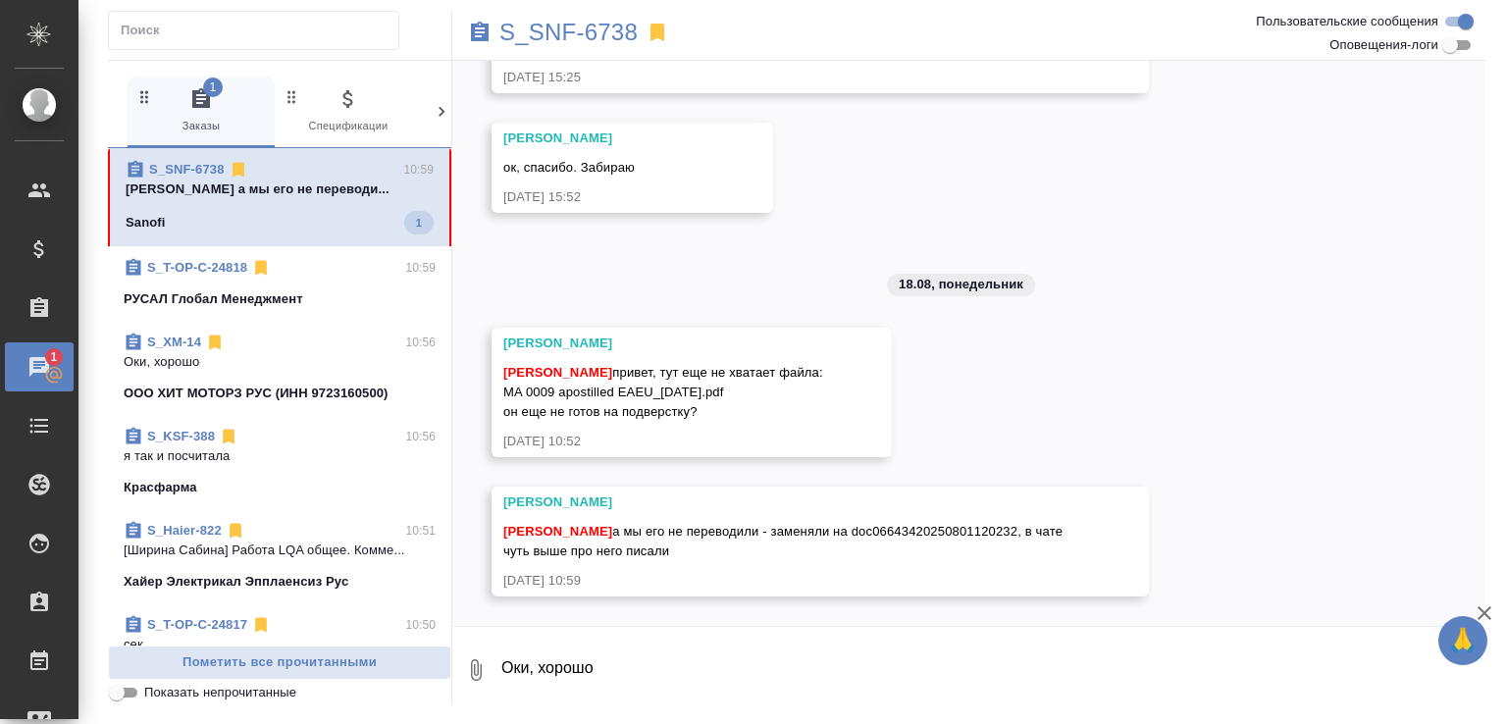
scroll to position [5972, 0]
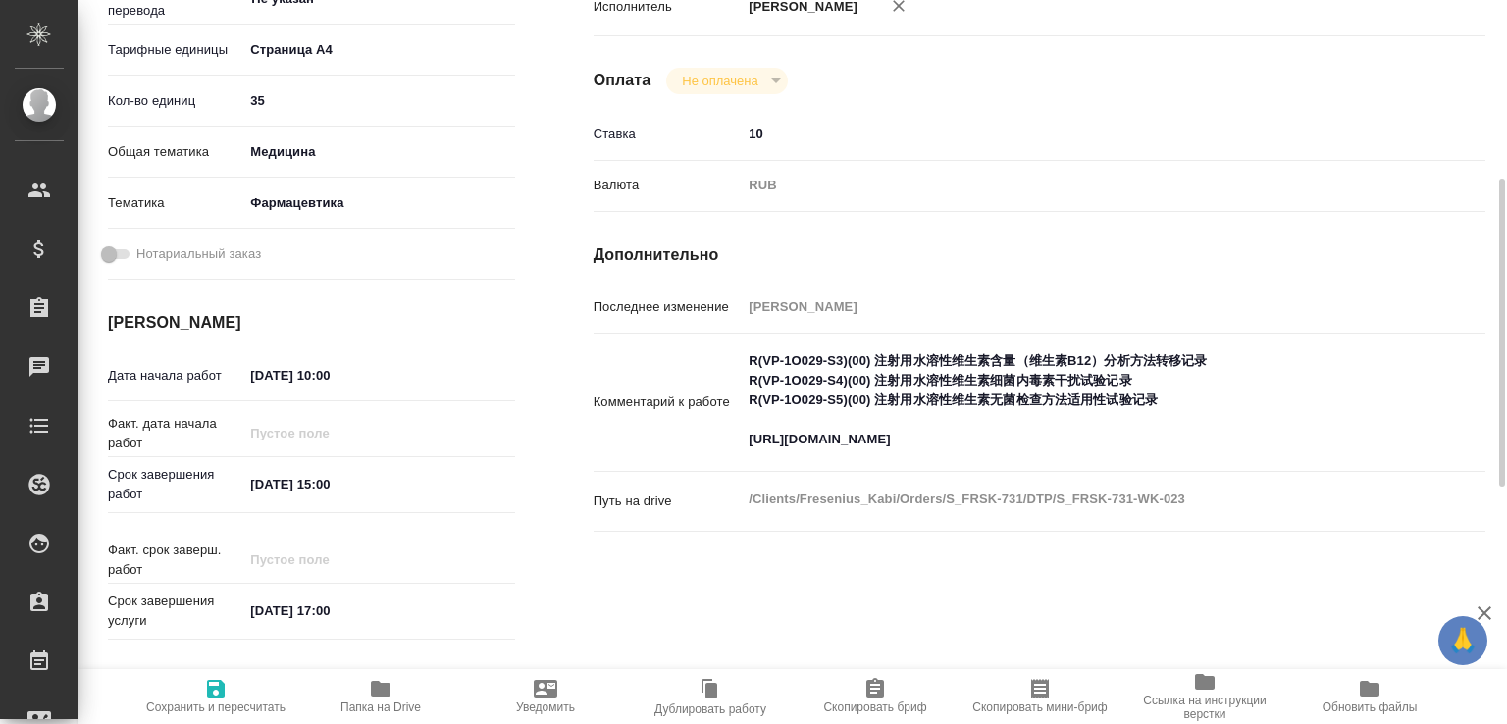
scroll to position [210, 0]
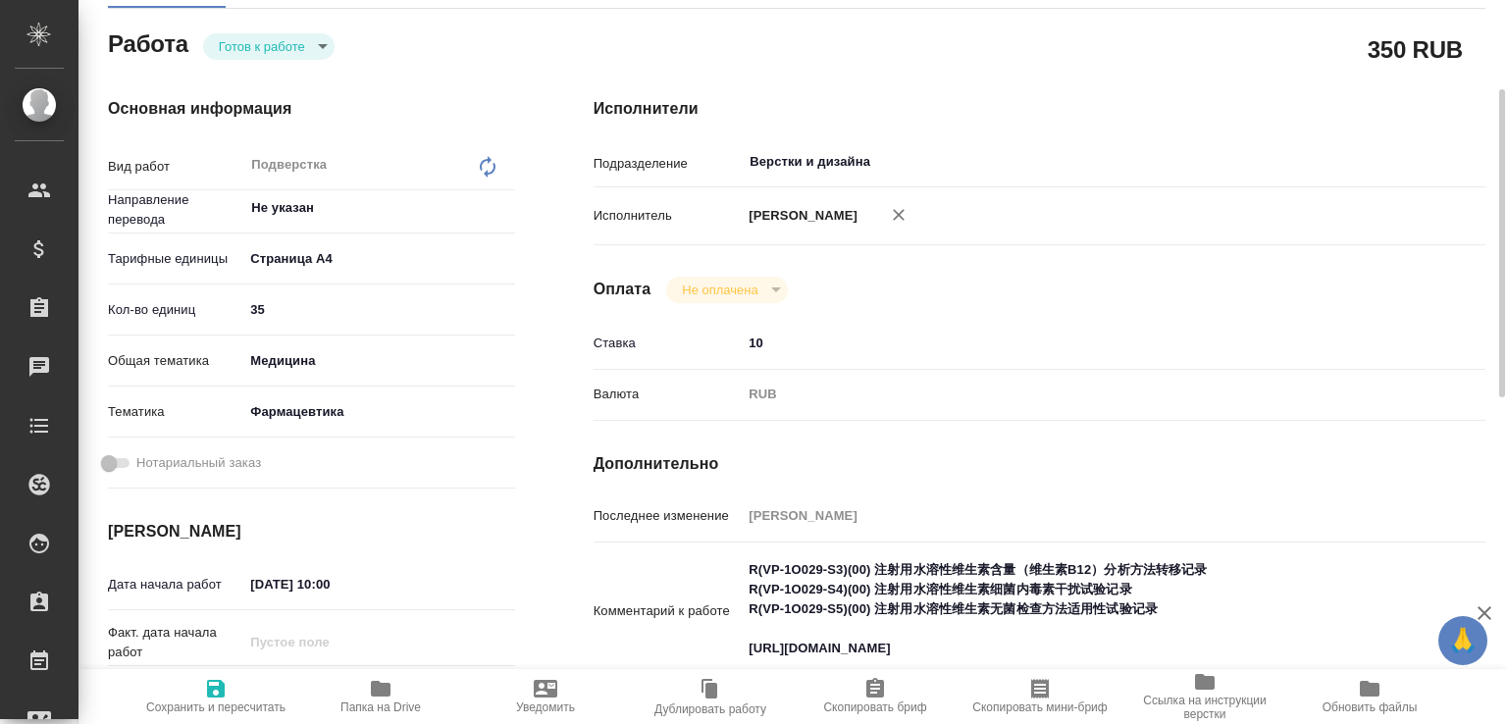
click at [405, 680] on span "Папка на Drive" at bounding box center [380, 695] width 141 height 37
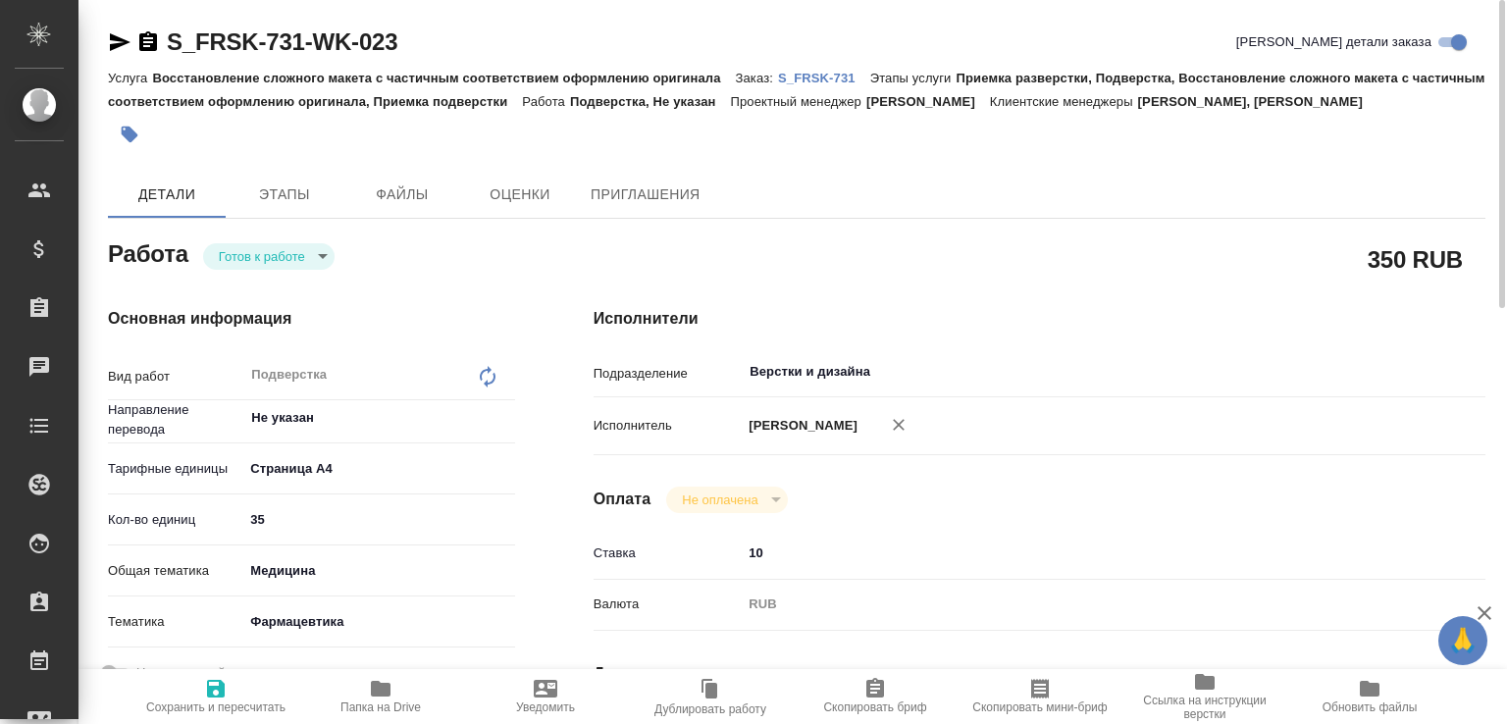
click at [152, 49] on icon "button" at bounding box center [148, 41] width 18 height 20
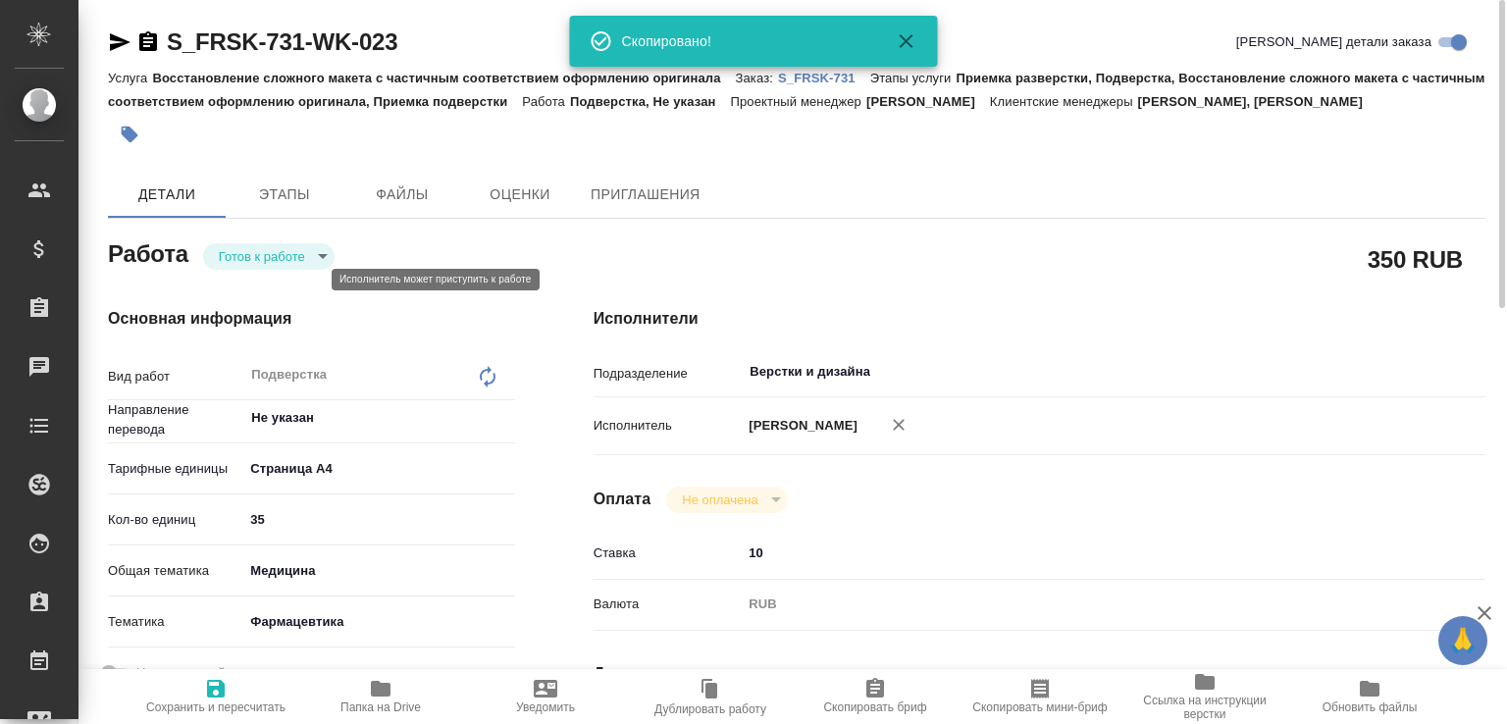
click at [244, 276] on body "🙏 .cls-1 fill:#fff; AWATERA Малофеева Екатерина e.malofeeva Клиенты Спецификаци…" at bounding box center [753, 362] width 1507 height 724
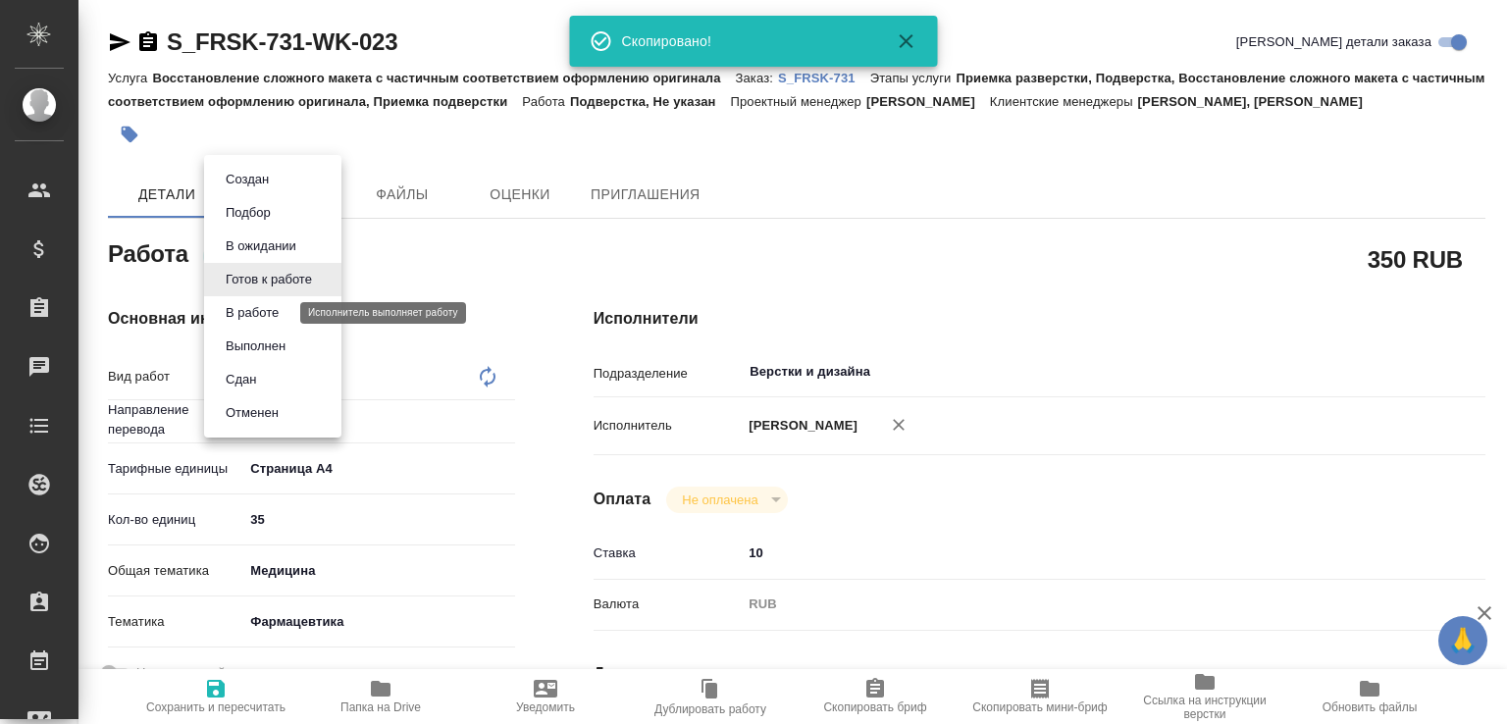
click at [239, 315] on button "В работе" at bounding box center [252, 313] width 65 height 22
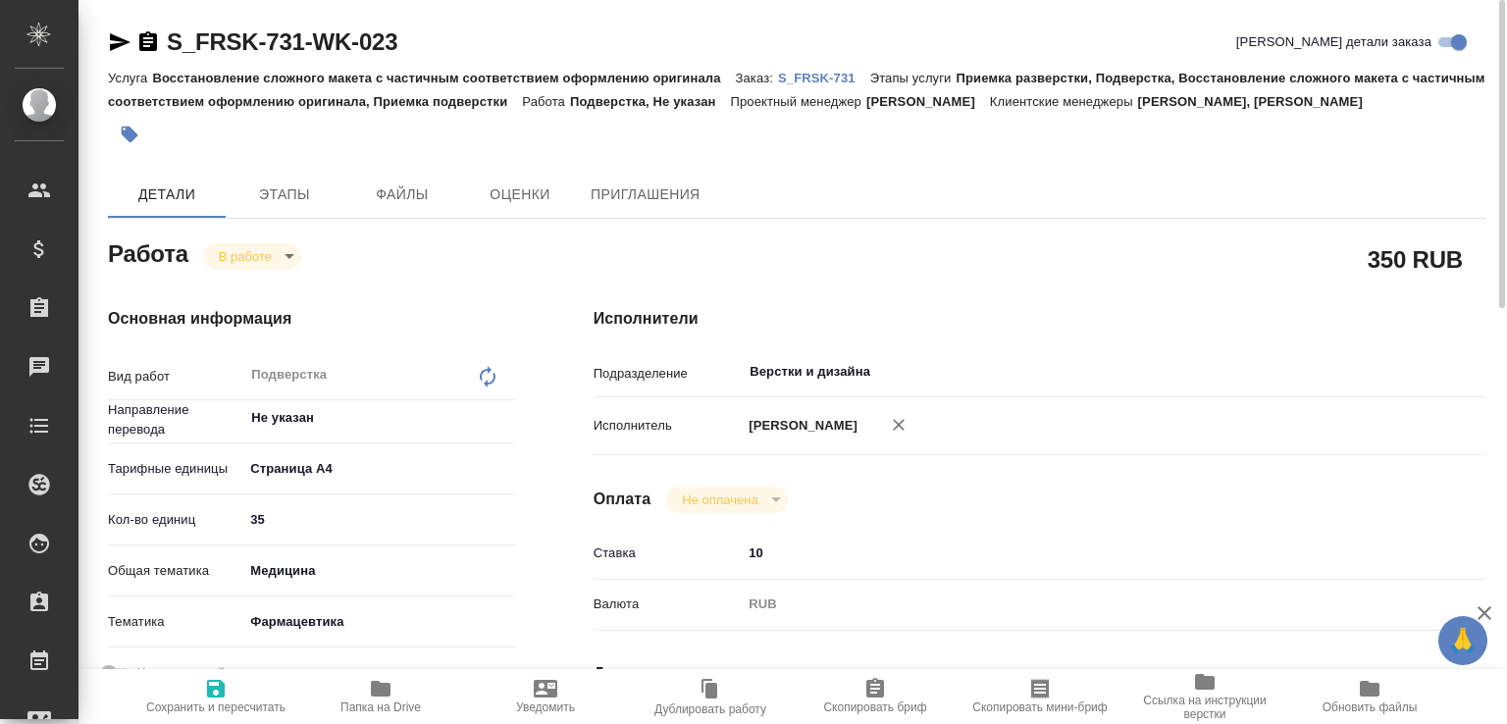
type textarea "x"
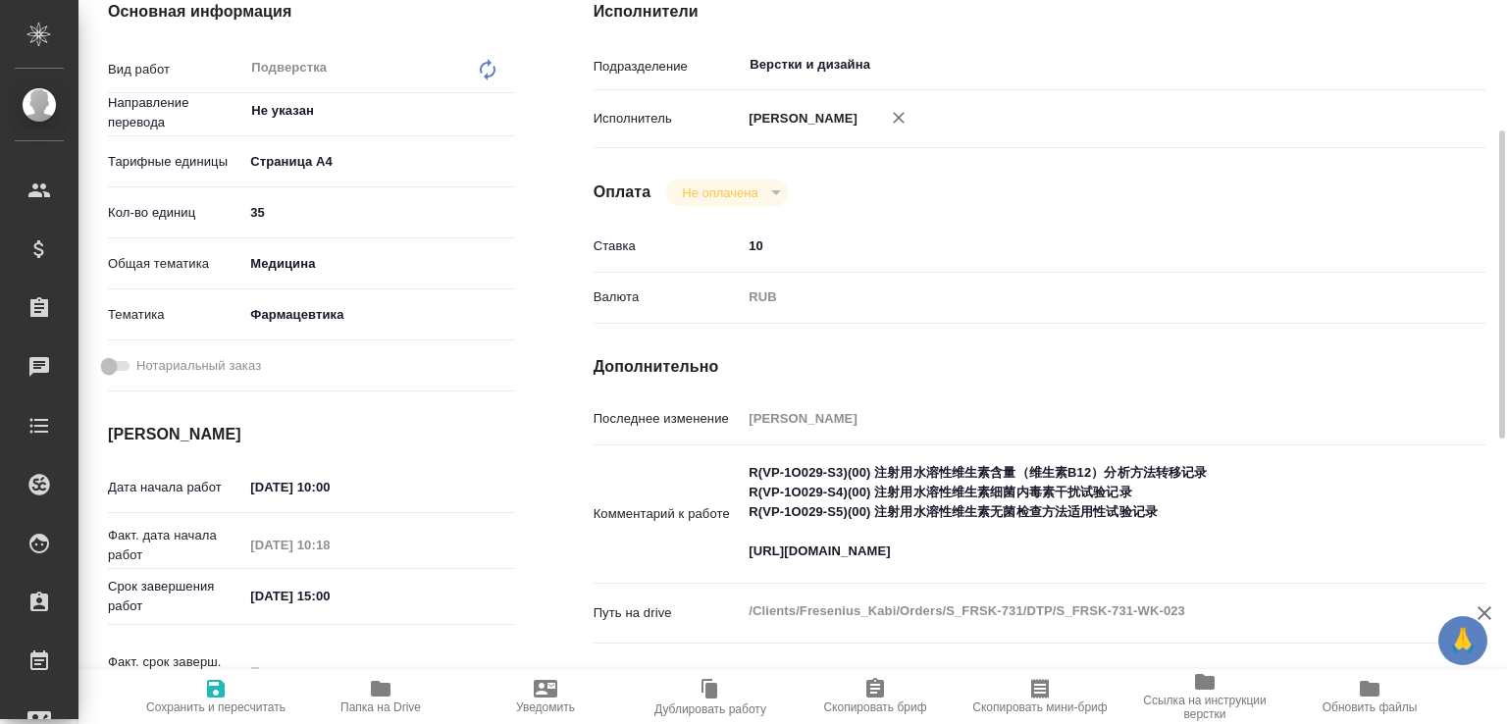
scroll to position [517, 0]
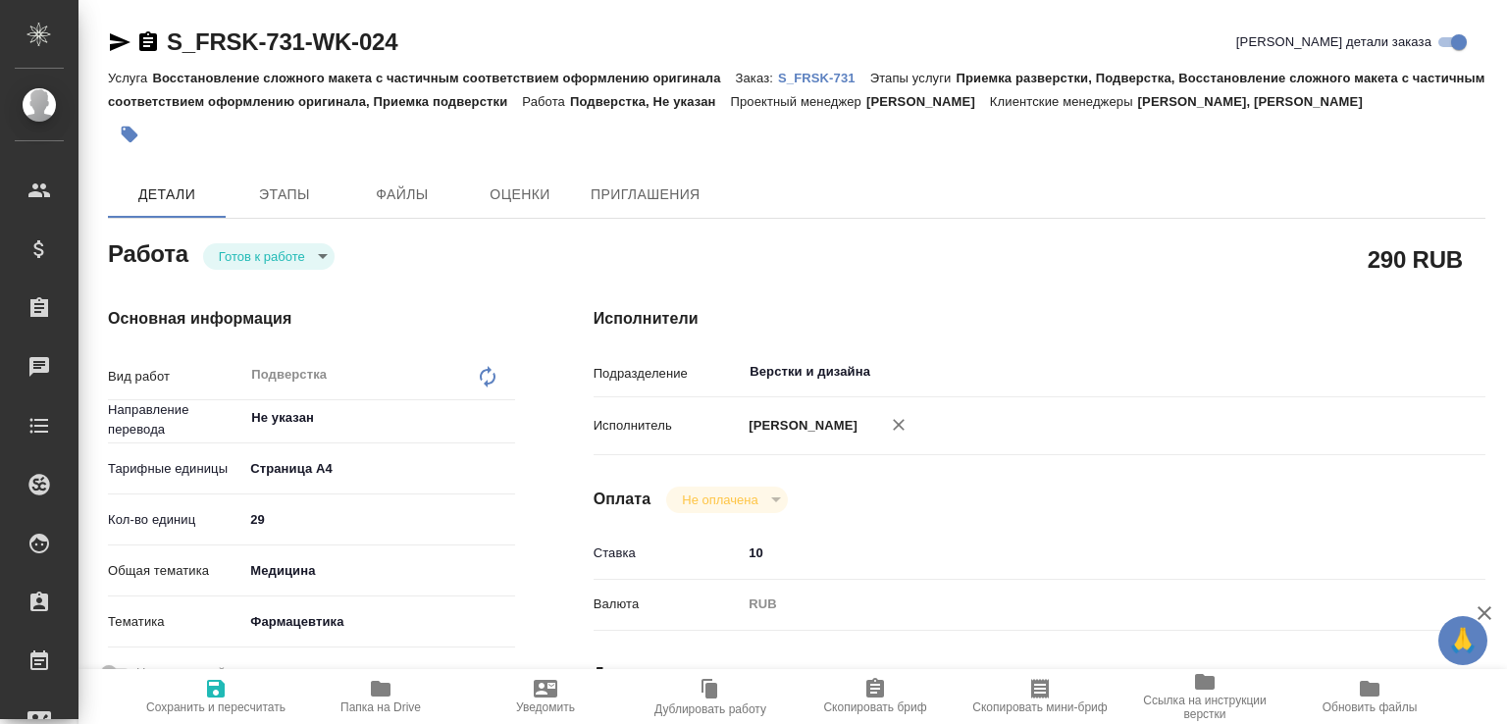
scroll to position [98, 0]
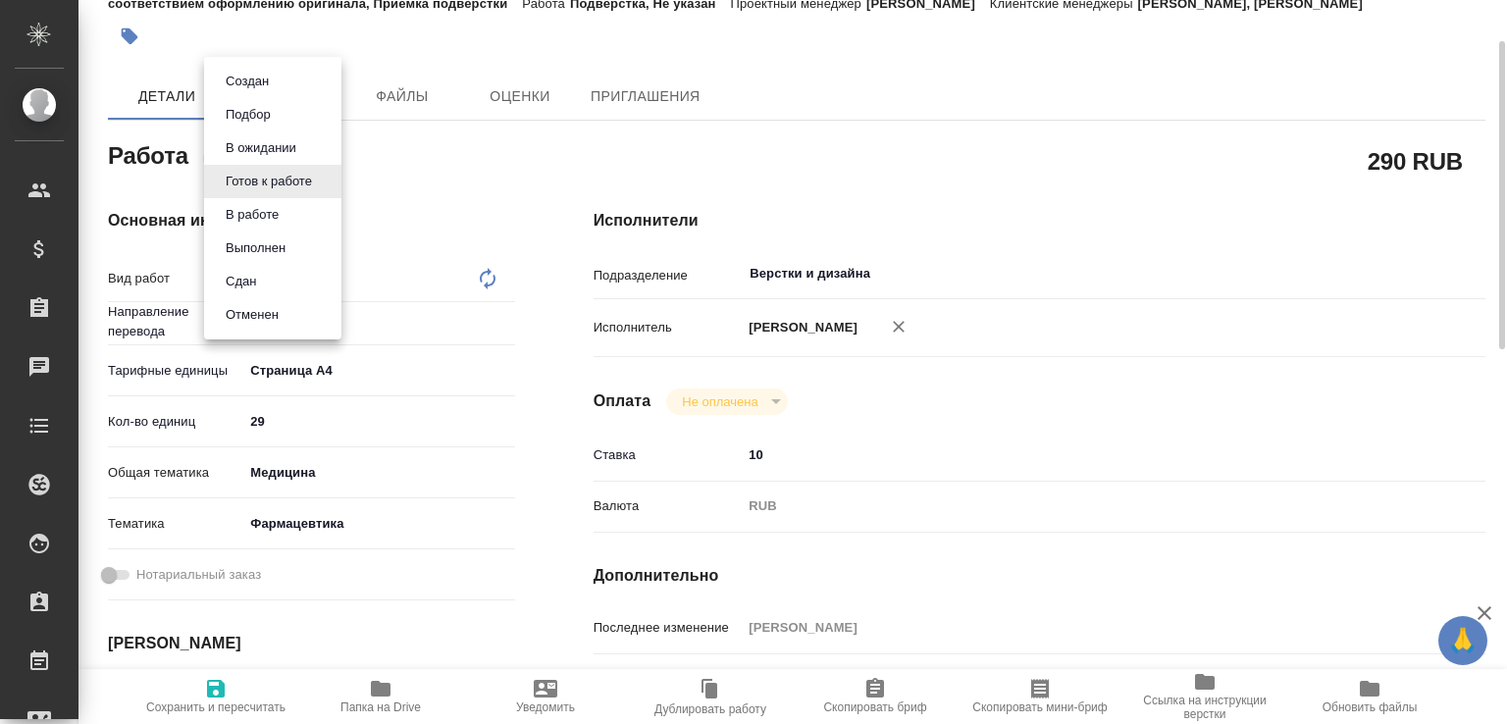
click at [278, 172] on body "🙏 .cls-1 fill:#fff; AWATERA [PERSON_NAME]malofeeva Клиенты Спецификации Заказы …" at bounding box center [753, 362] width 1507 height 724
click at [613, 226] on div at bounding box center [753, 362] width 1507 height 724
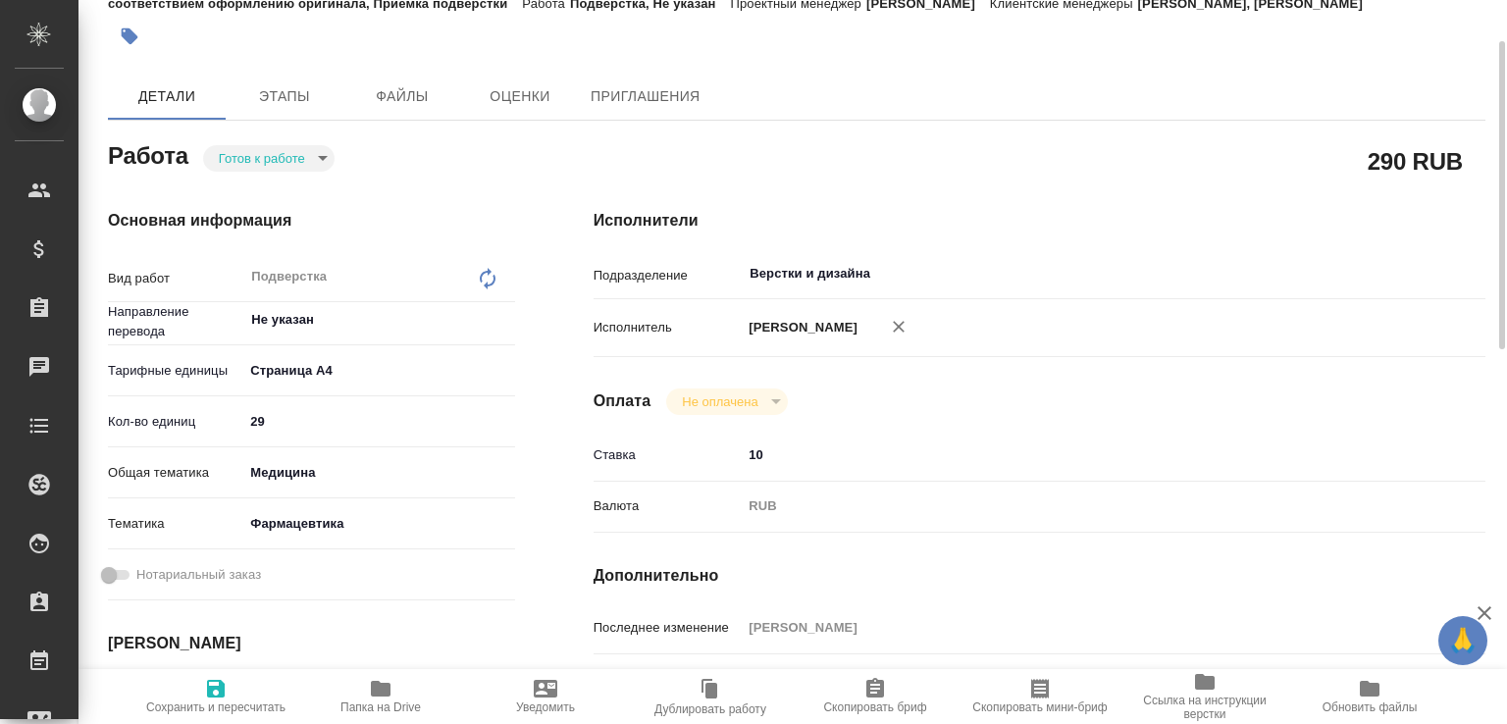
scroll to position [405, 0]
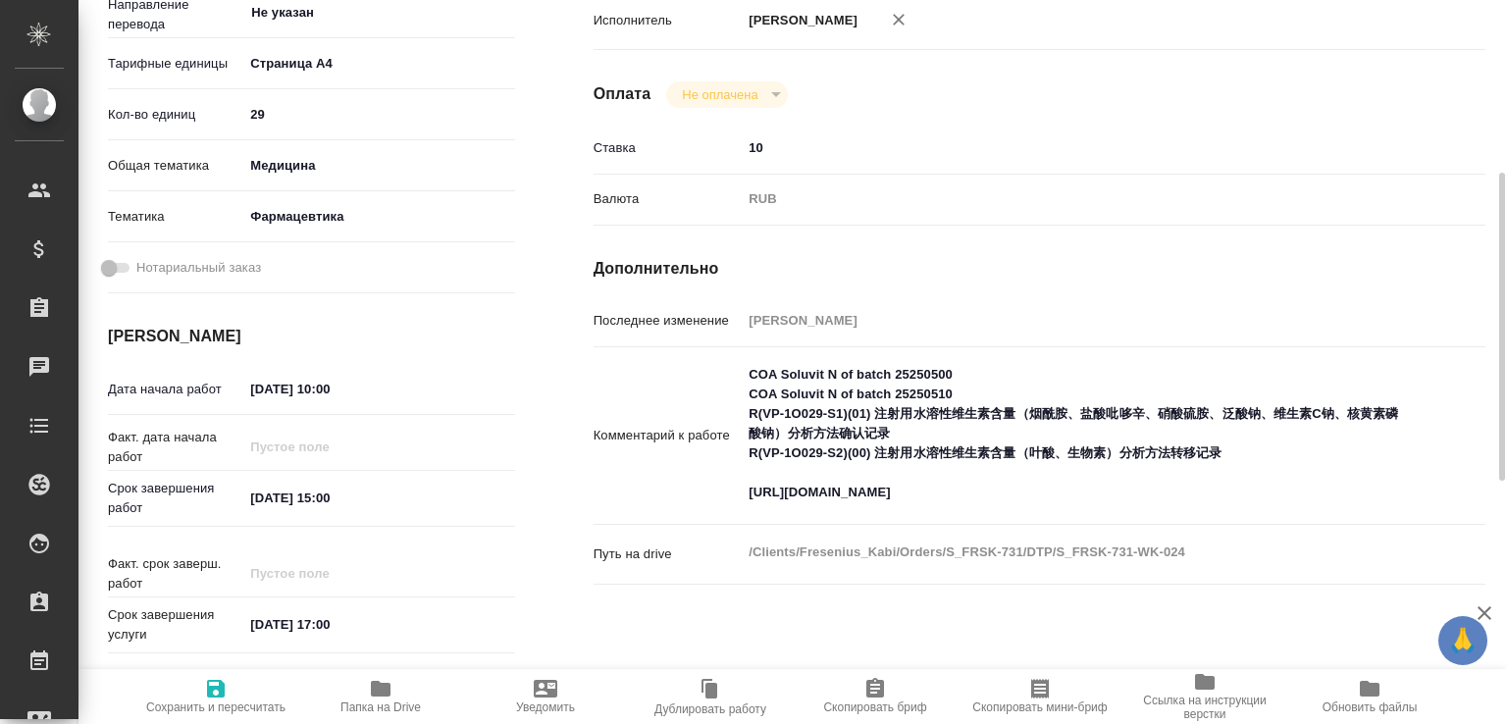
click at [412, 701] on span "Папка на Drive" at bounding box center [381, 708] width 80 height 14
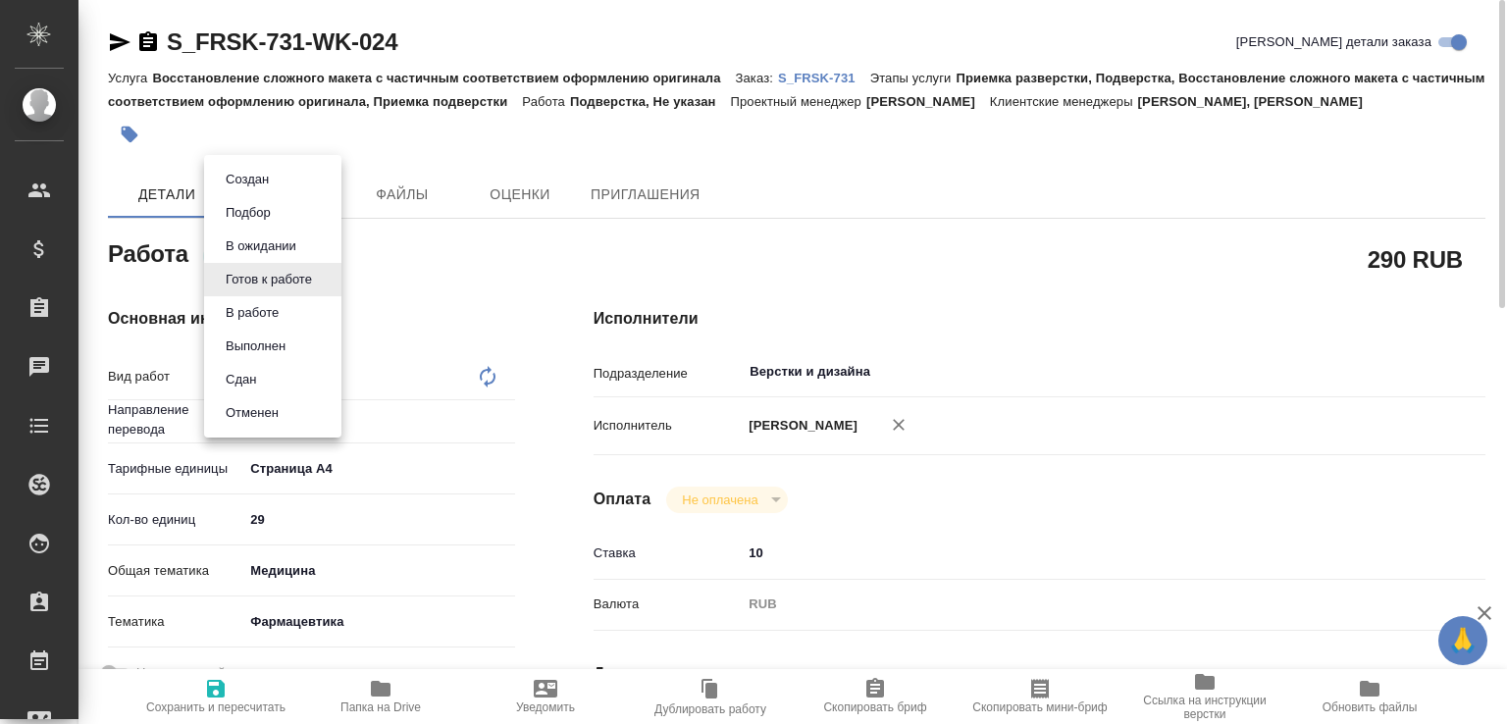
click at [295, 272] on body "🙏 .cls-1 fill:#fff; AWATERA Малофеева Екатерина e.malofeeva Клиенты Спецификаци…" at bounding box center [753, 362] width 1507 height 724
click at [275, 190] on button "В работе" at bounding box center [247, 180] width 55 height 22
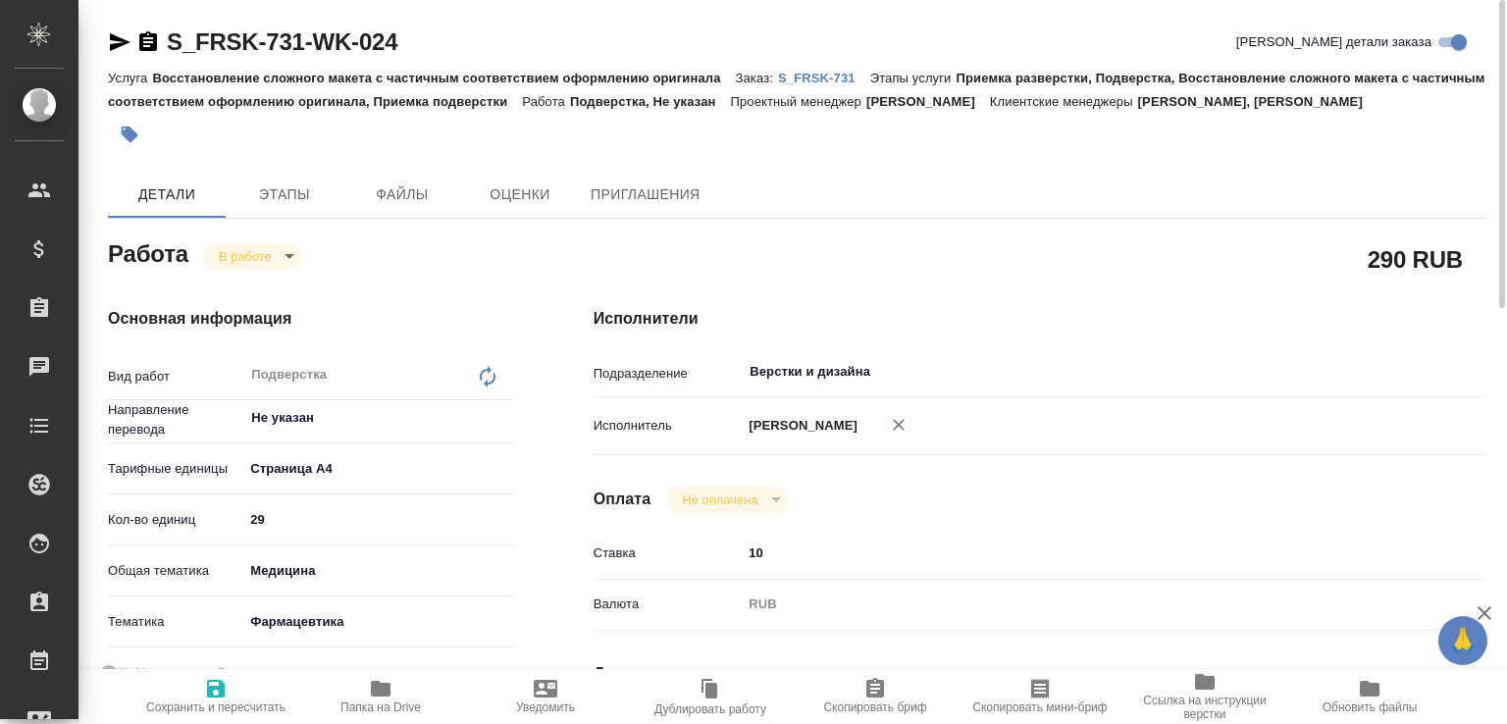
type textarea "x"
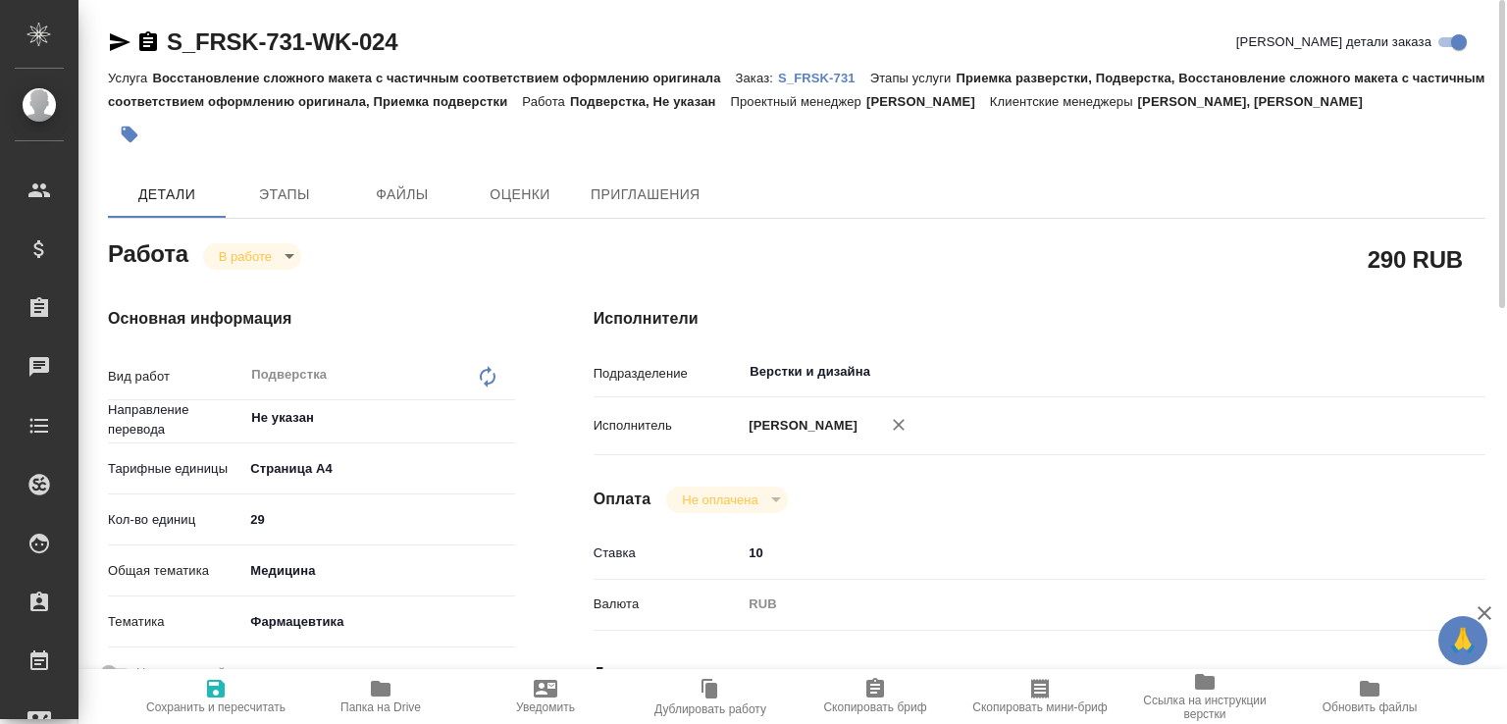
type textarea "x"
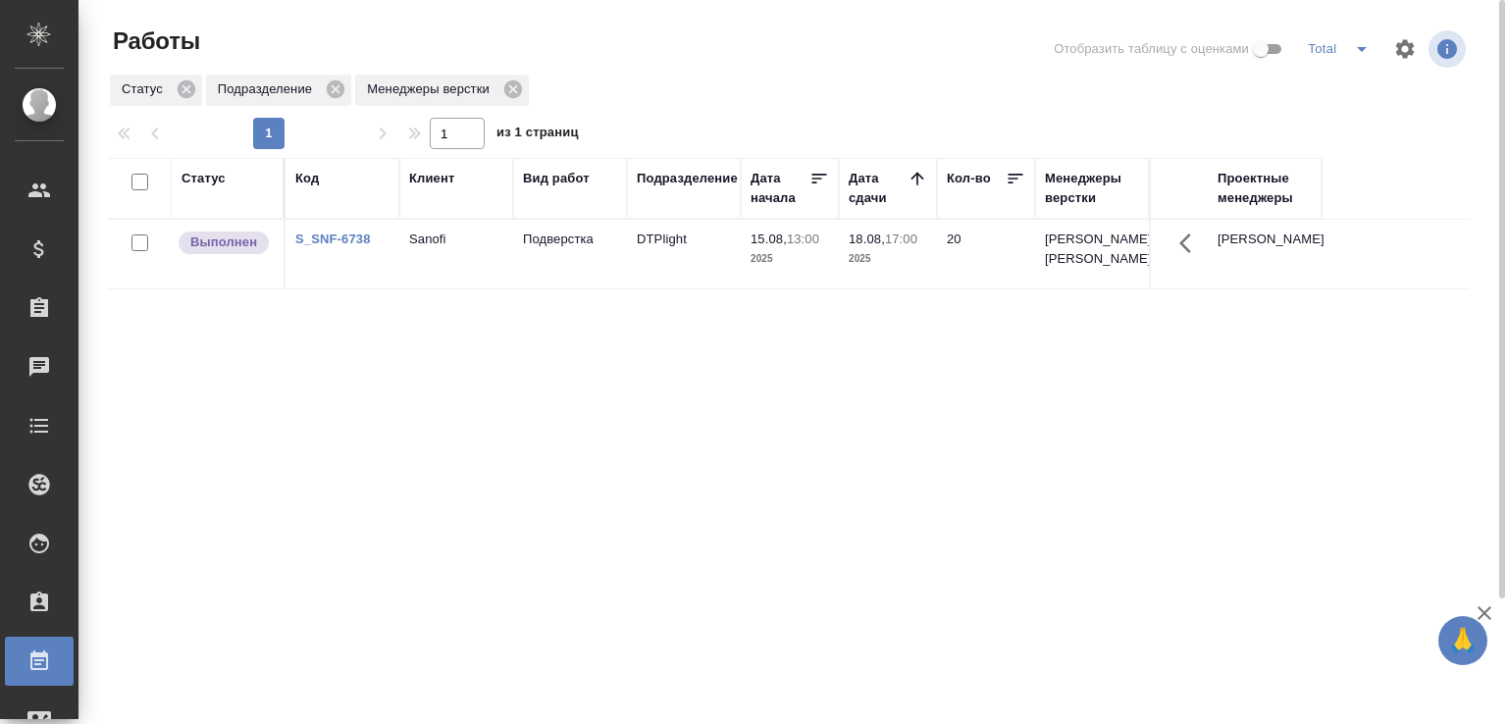
click at [618, 66] on div at bounding box center [796, 49] width 459 height 47
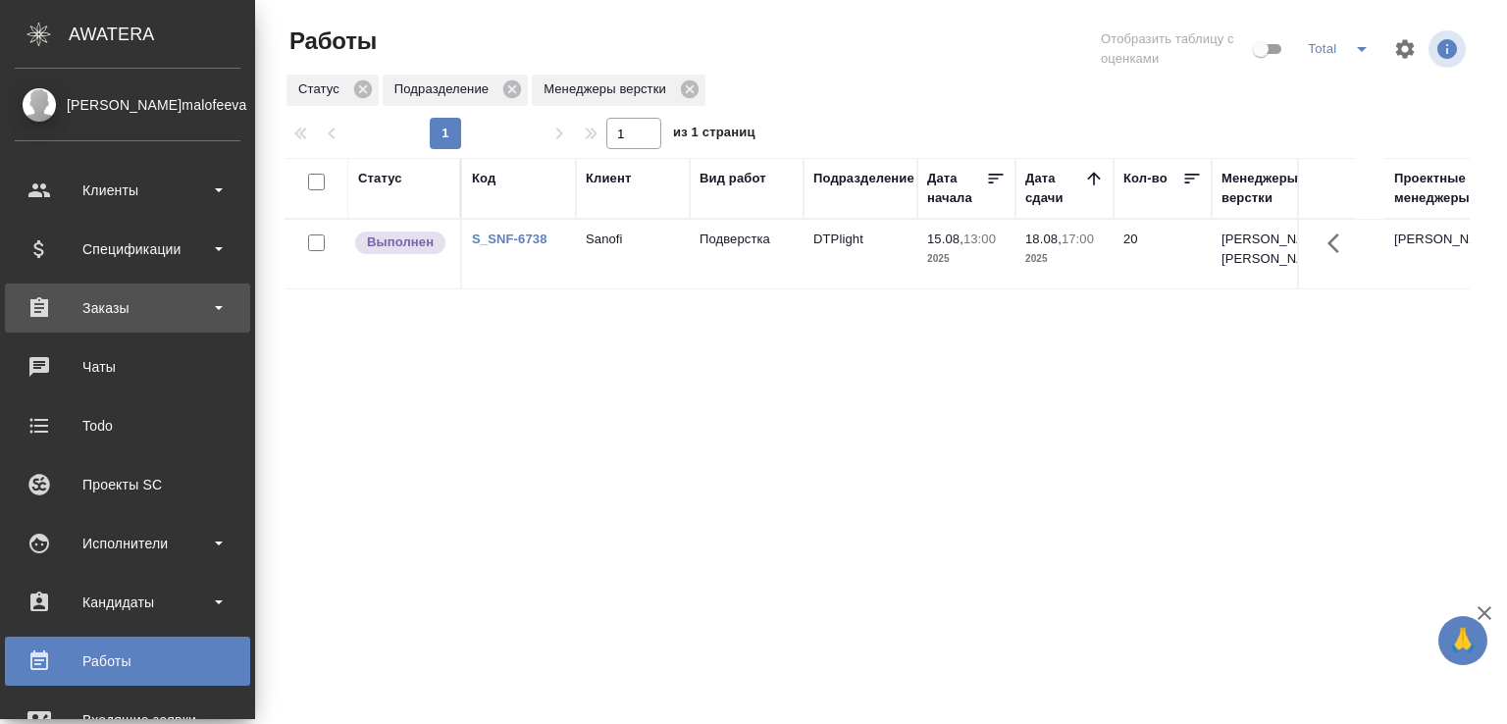
click at [137, 288] on div "Заказы" at bounding box center [127, 308] width 245 height 49
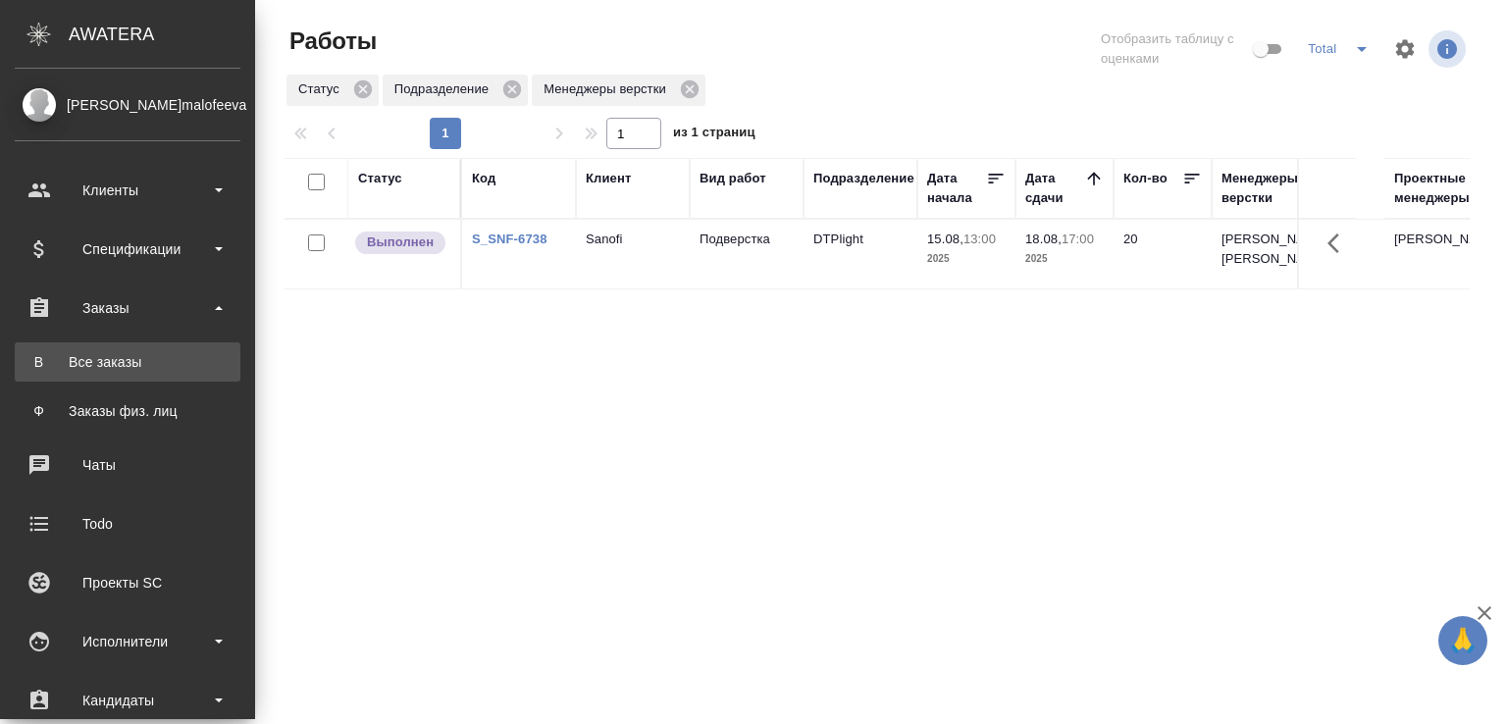
click at [134, 366] on div "Все заказы" at bounding box center [128, 362] width 206 height 20
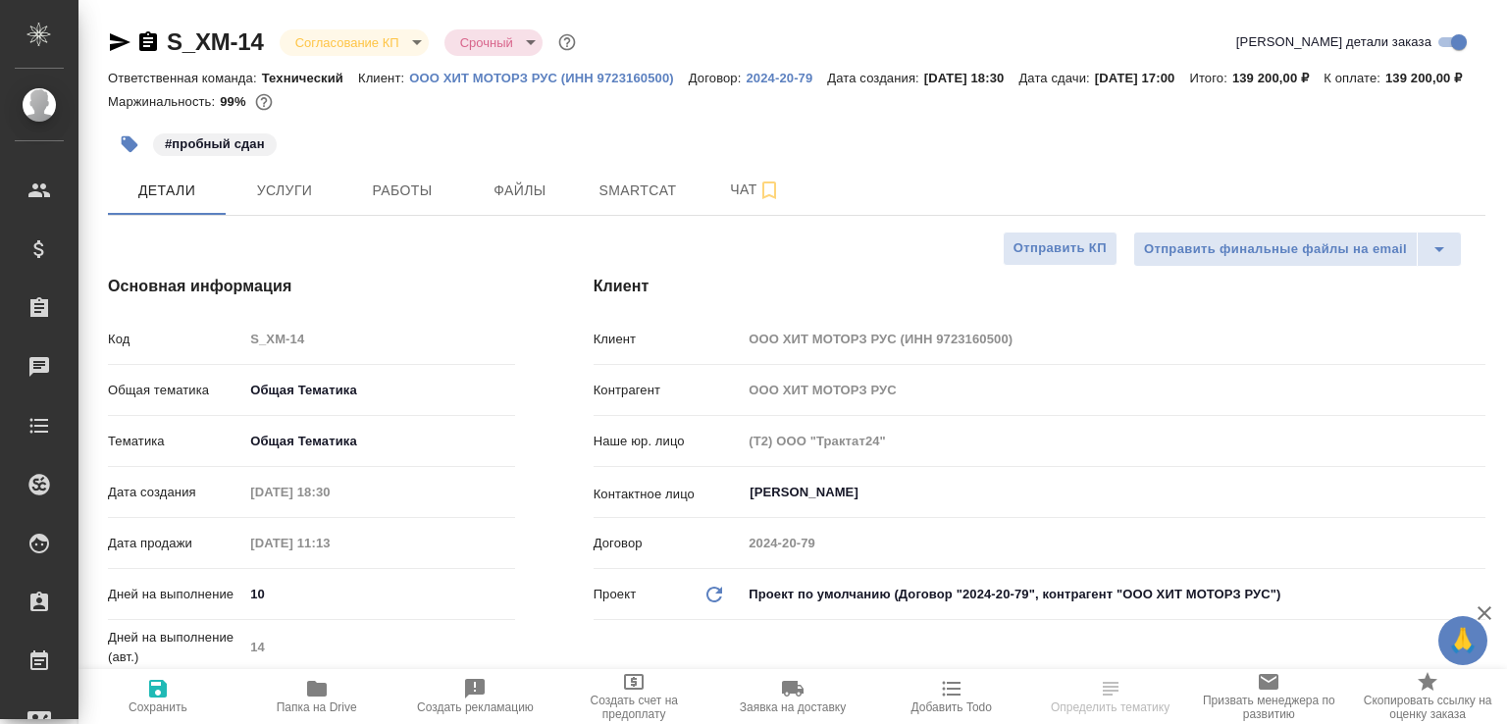
select select "RU"
type textarea "x"
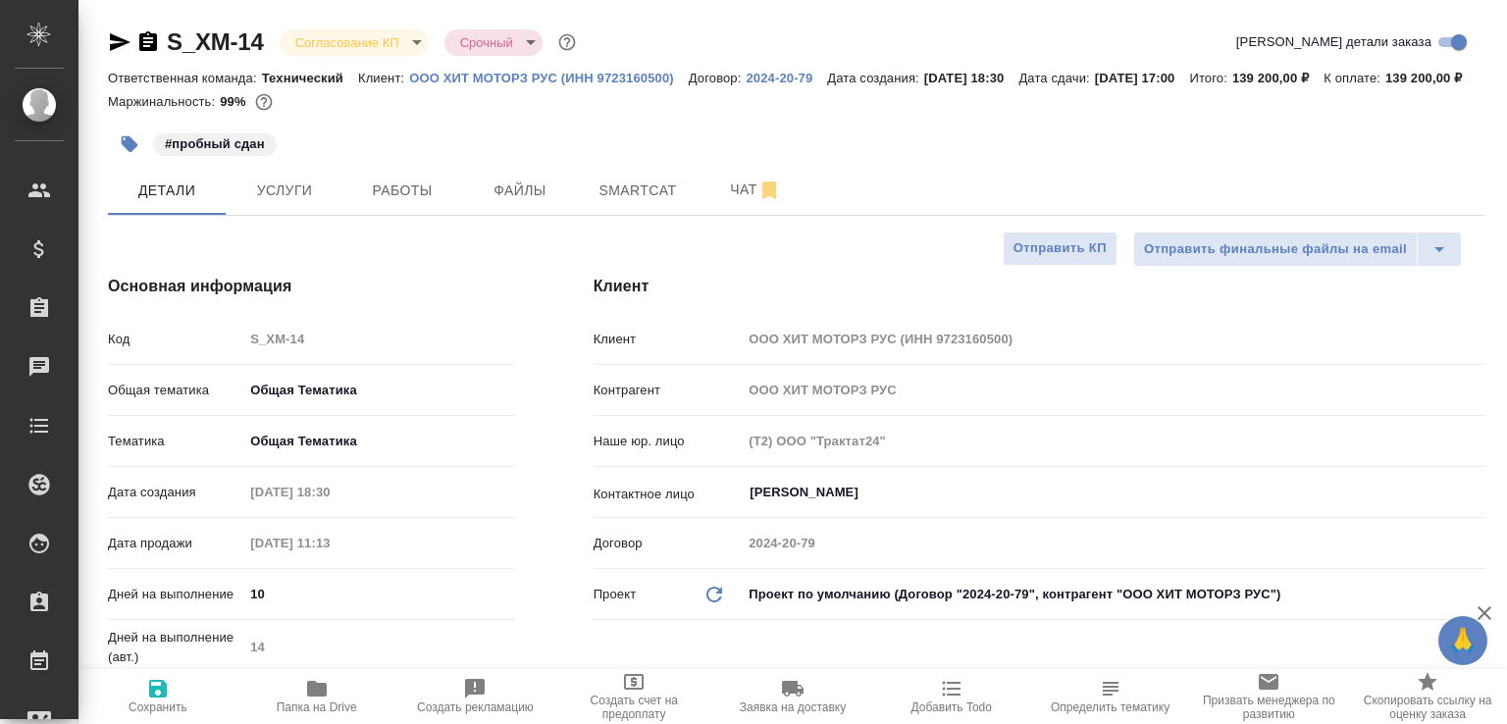
type textarea "x"
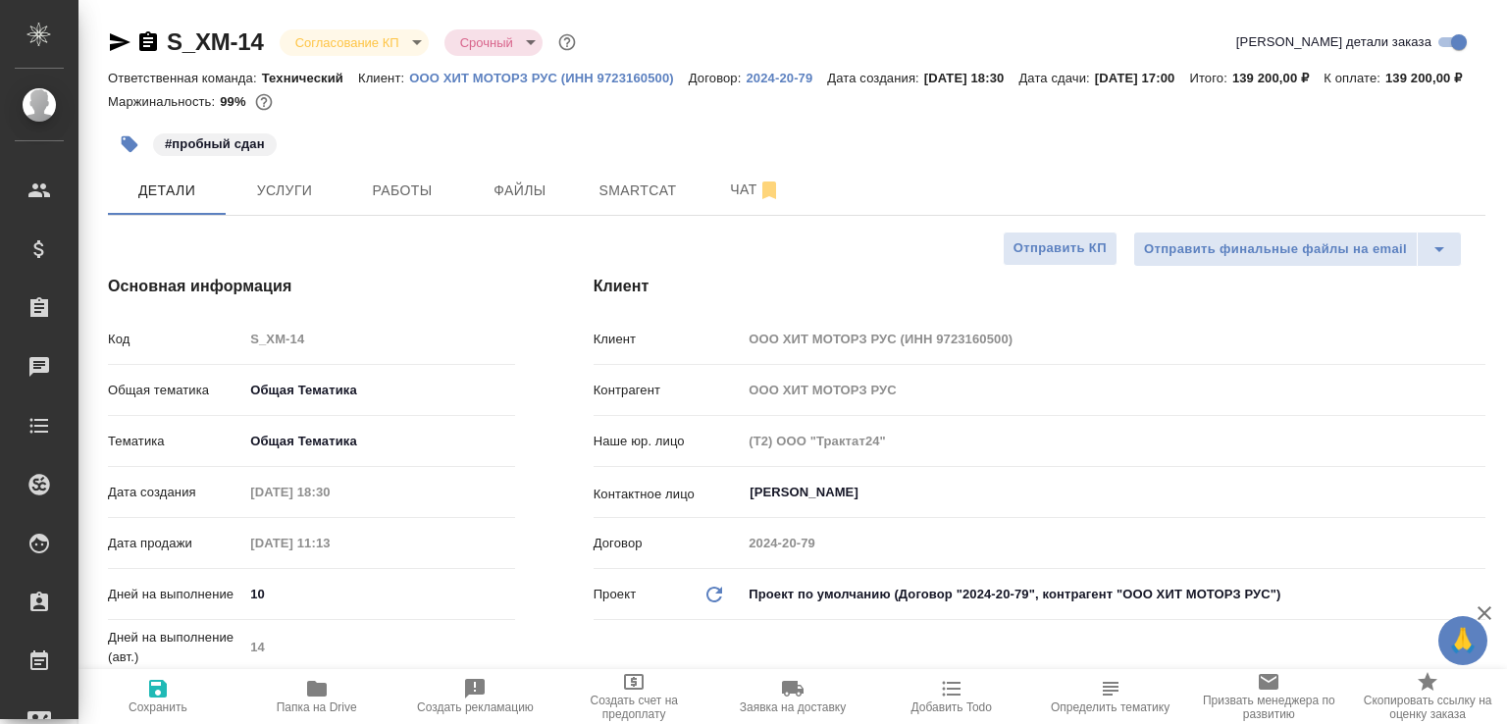
type textarea "x"
click at [710, 202] on span "Чат" at bounding box center [756, 190] width 94 height 25
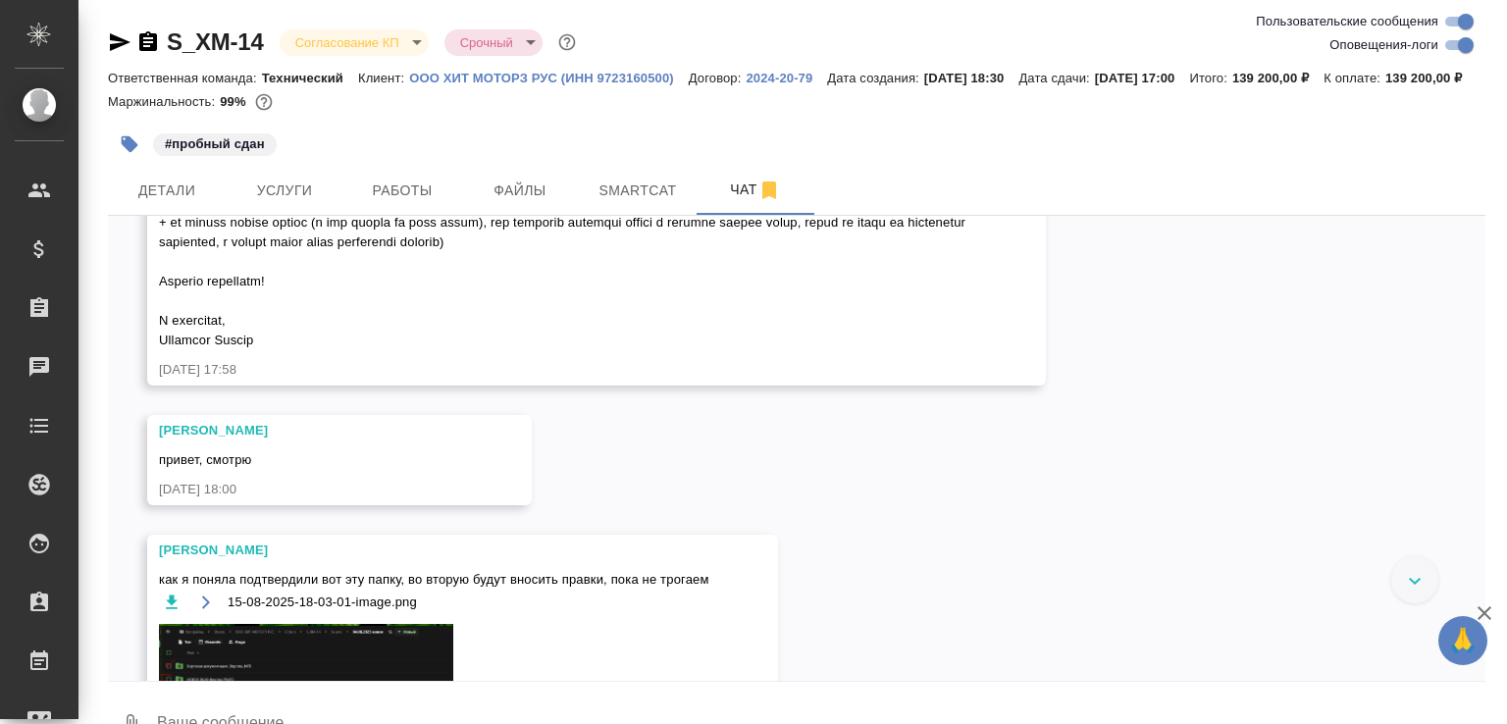
scroll to position [18734, 0]
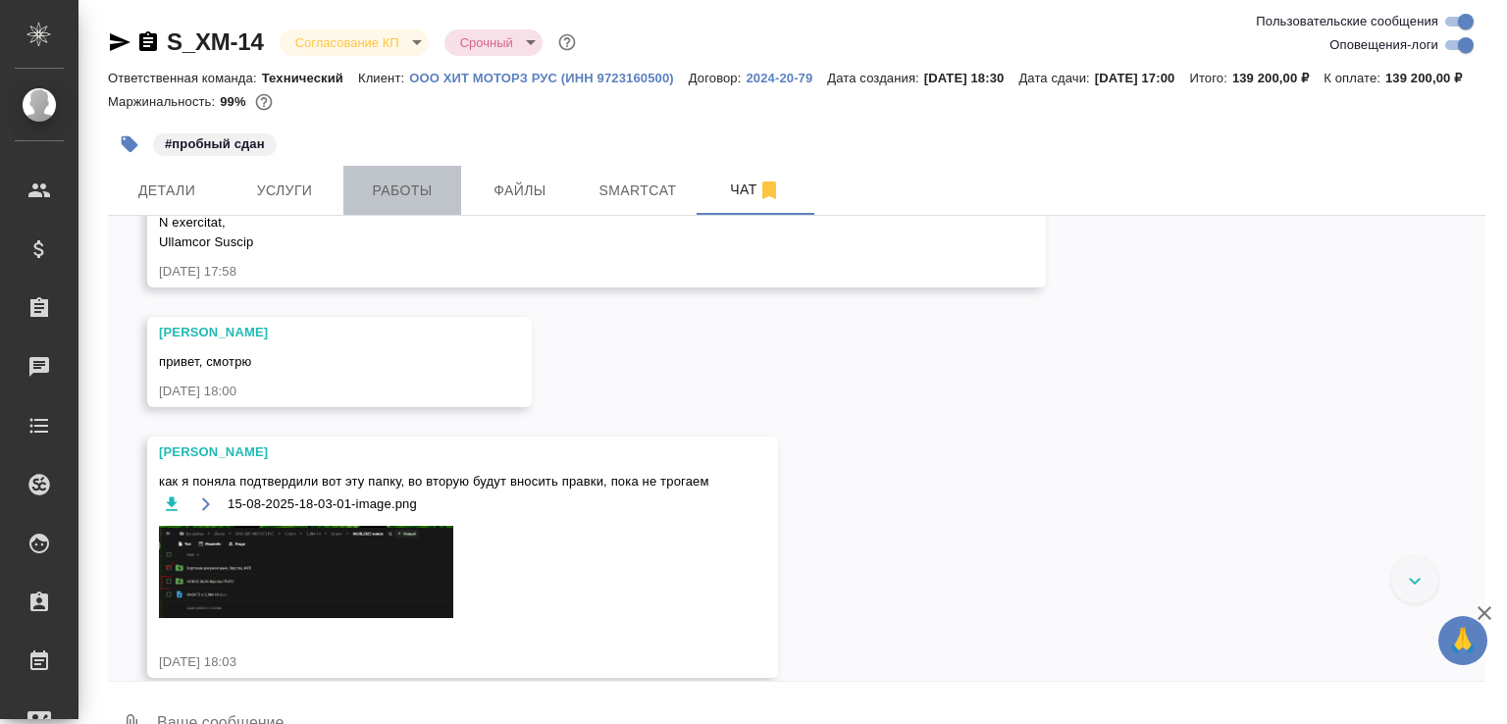
click at [453, 215] on button "Работы" at bounding box center [402, 190] width 118 height 49
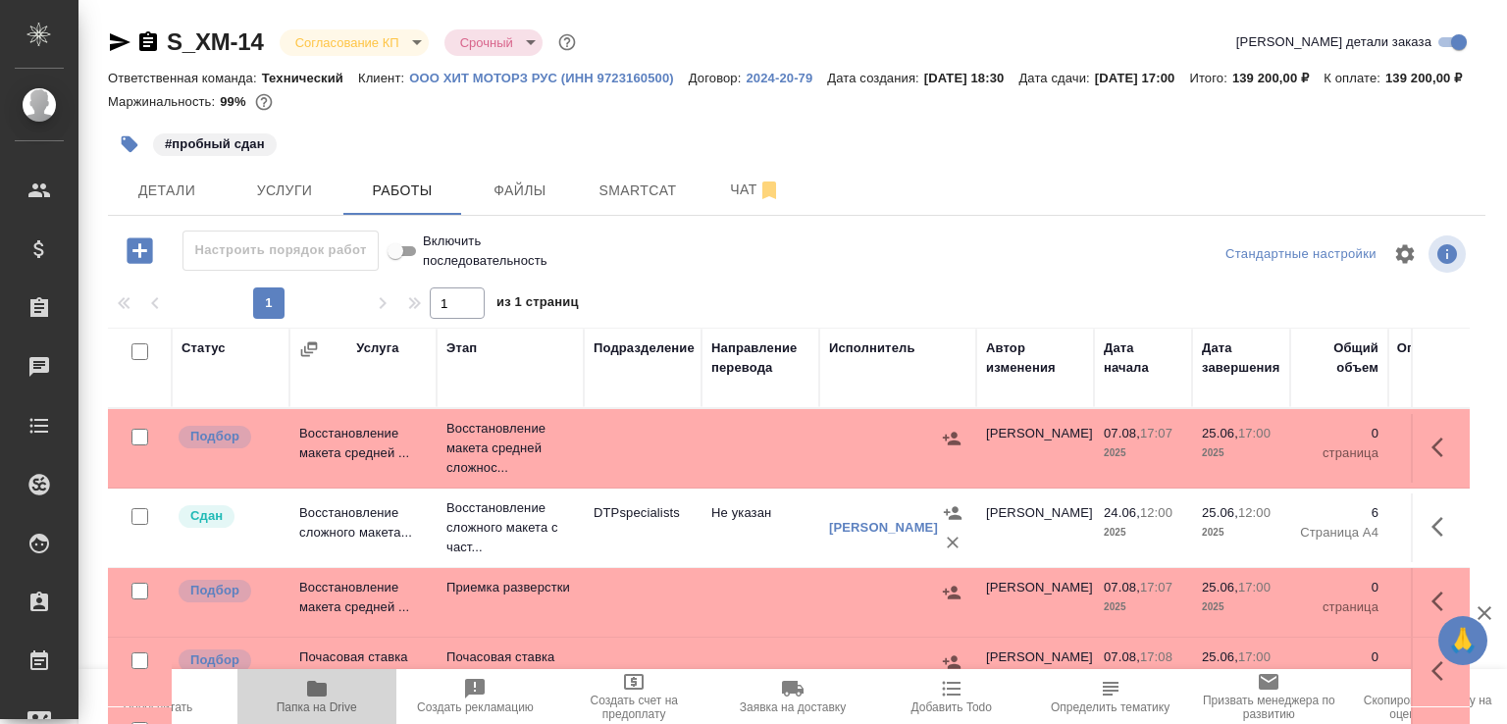
click at [336, 713] on span "Папка на Drive" at bounding box center [317, 708] width 80 height 14
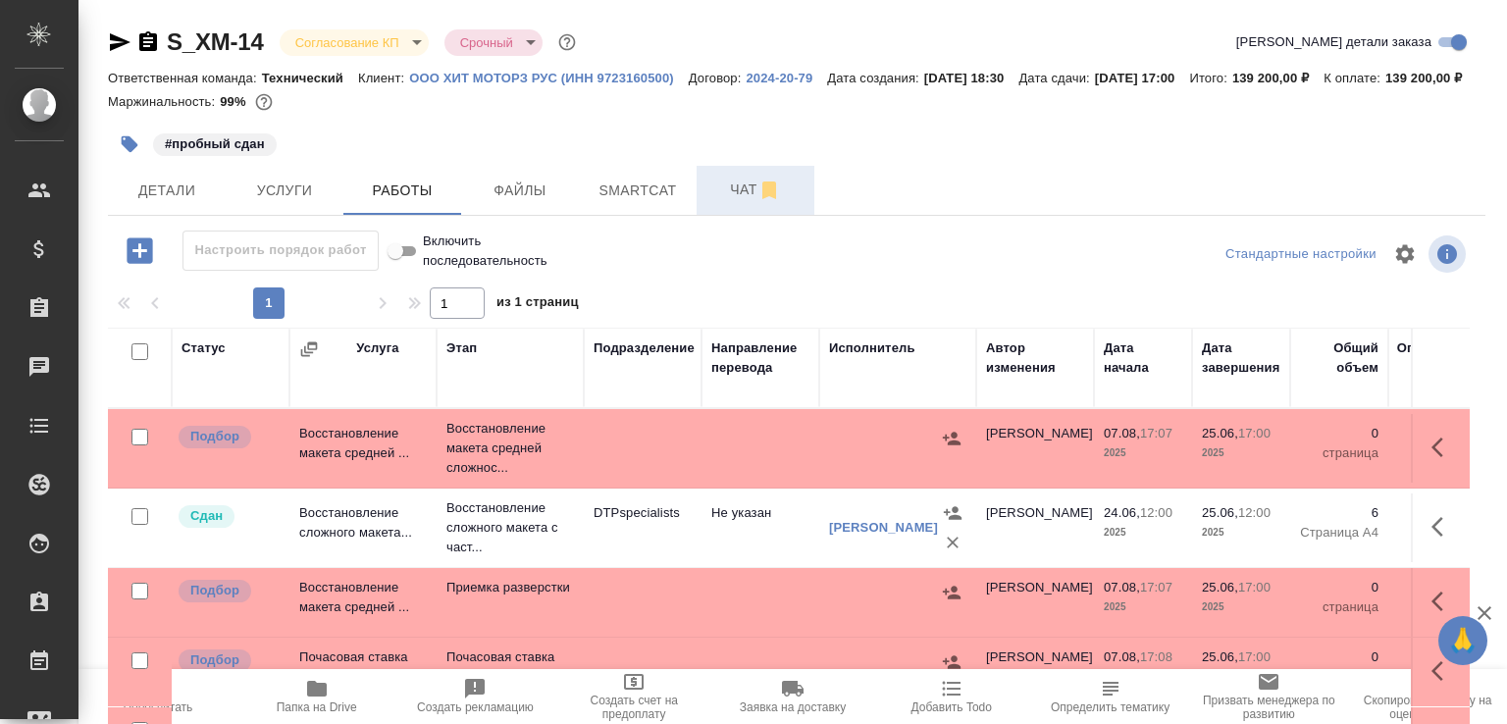
click at [713, 202] on span "Чат" at bounding box center [756, 190] width 94 height 25
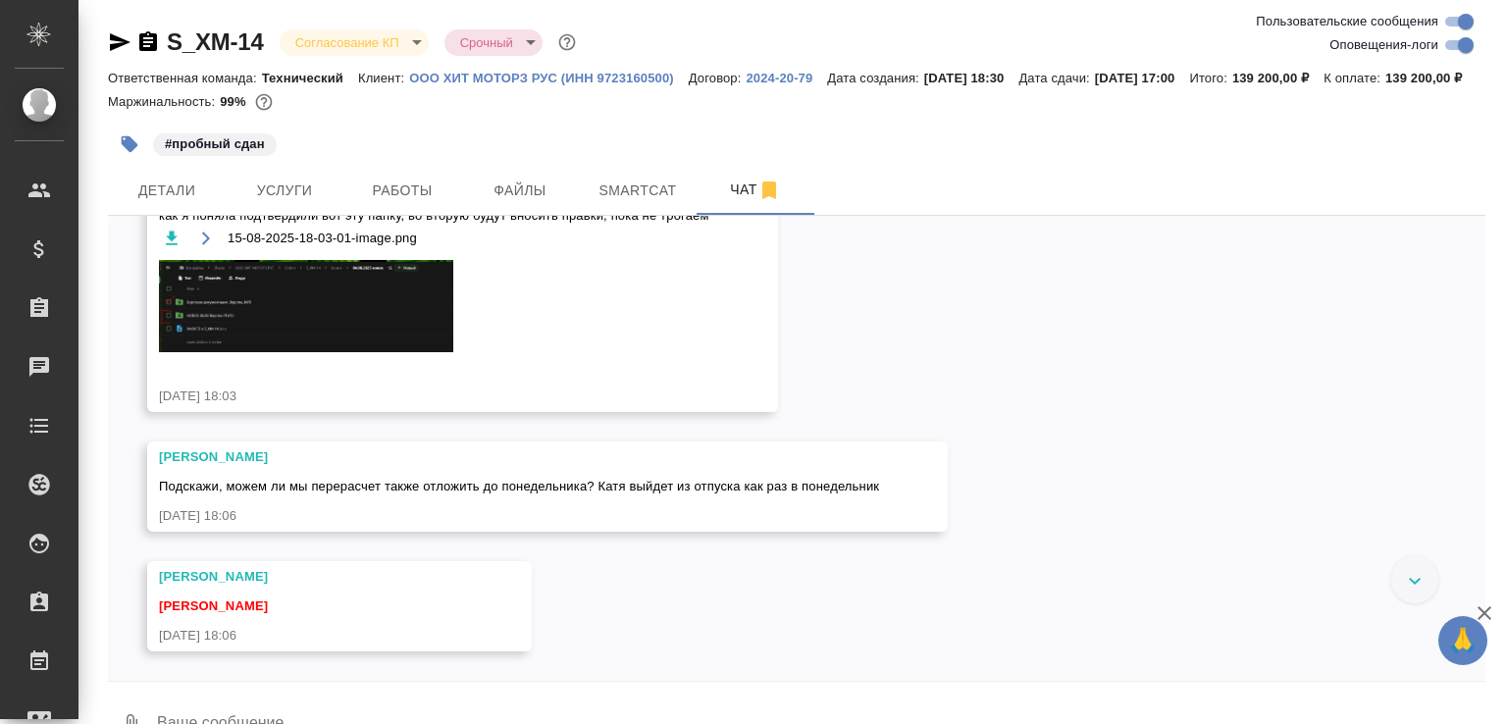
scroll to position [19160, 0]
click at [356, 352] on img at bounding box center [306, 306] width 294 height 92
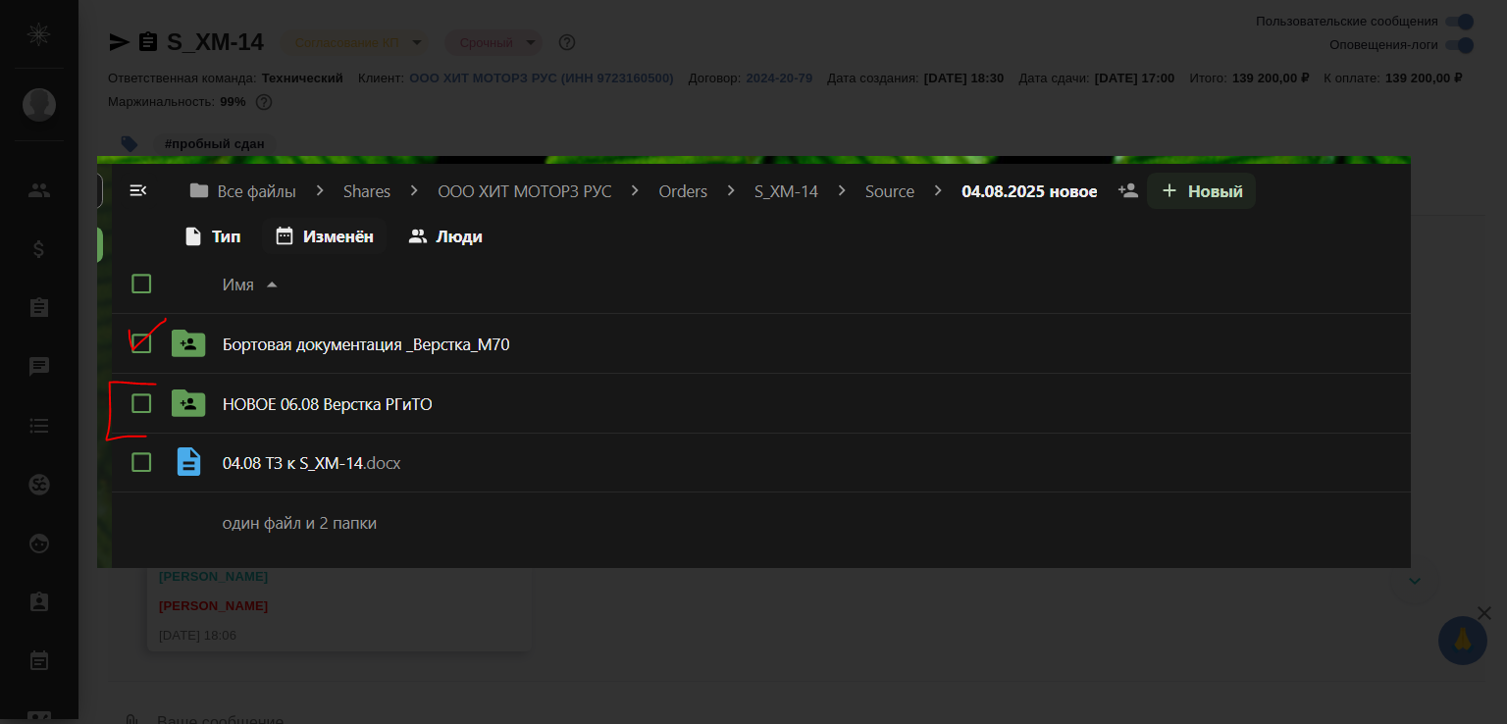
click at [487, 604] on div "15-08-2025-18-03-01-image.png 1 of 1" at bounding box center [753, 362] width 1507 height 724
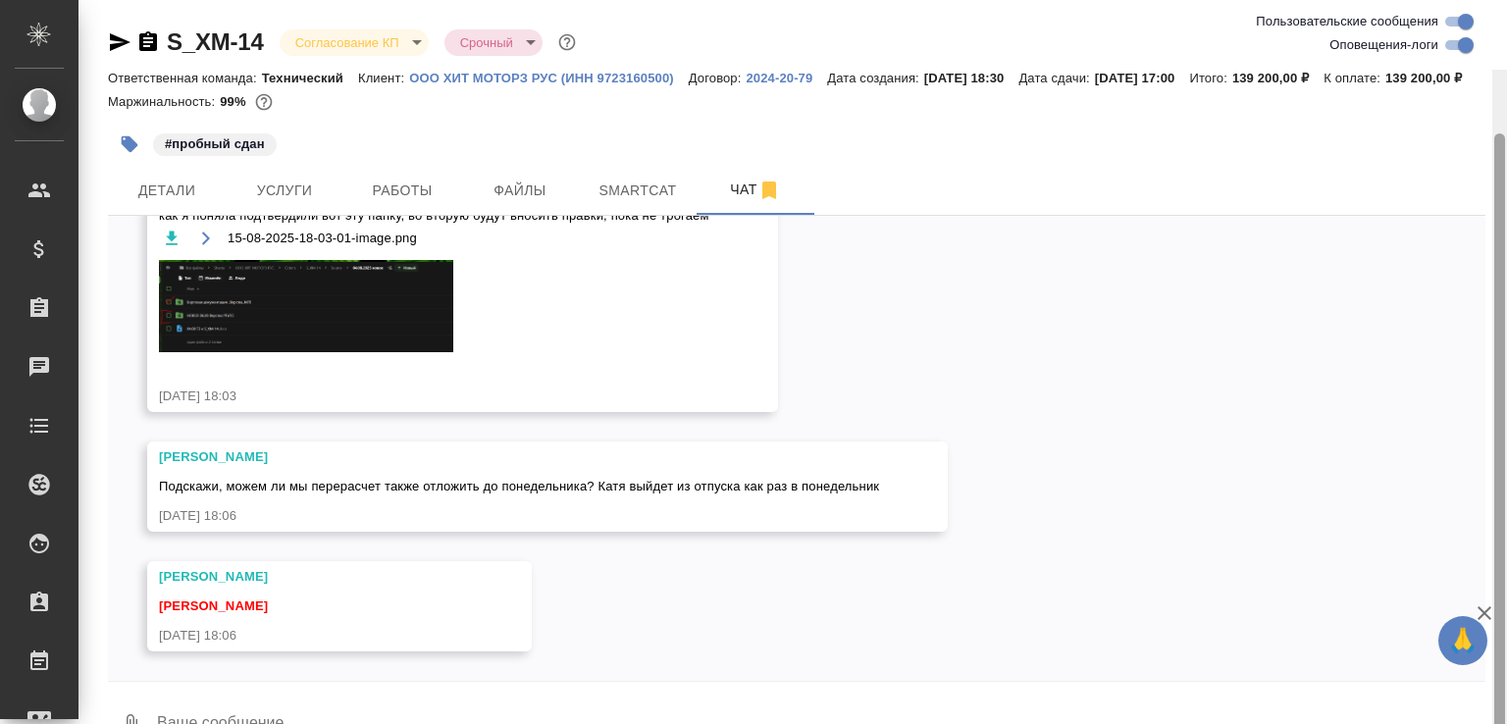
scroll to position [70, 0]
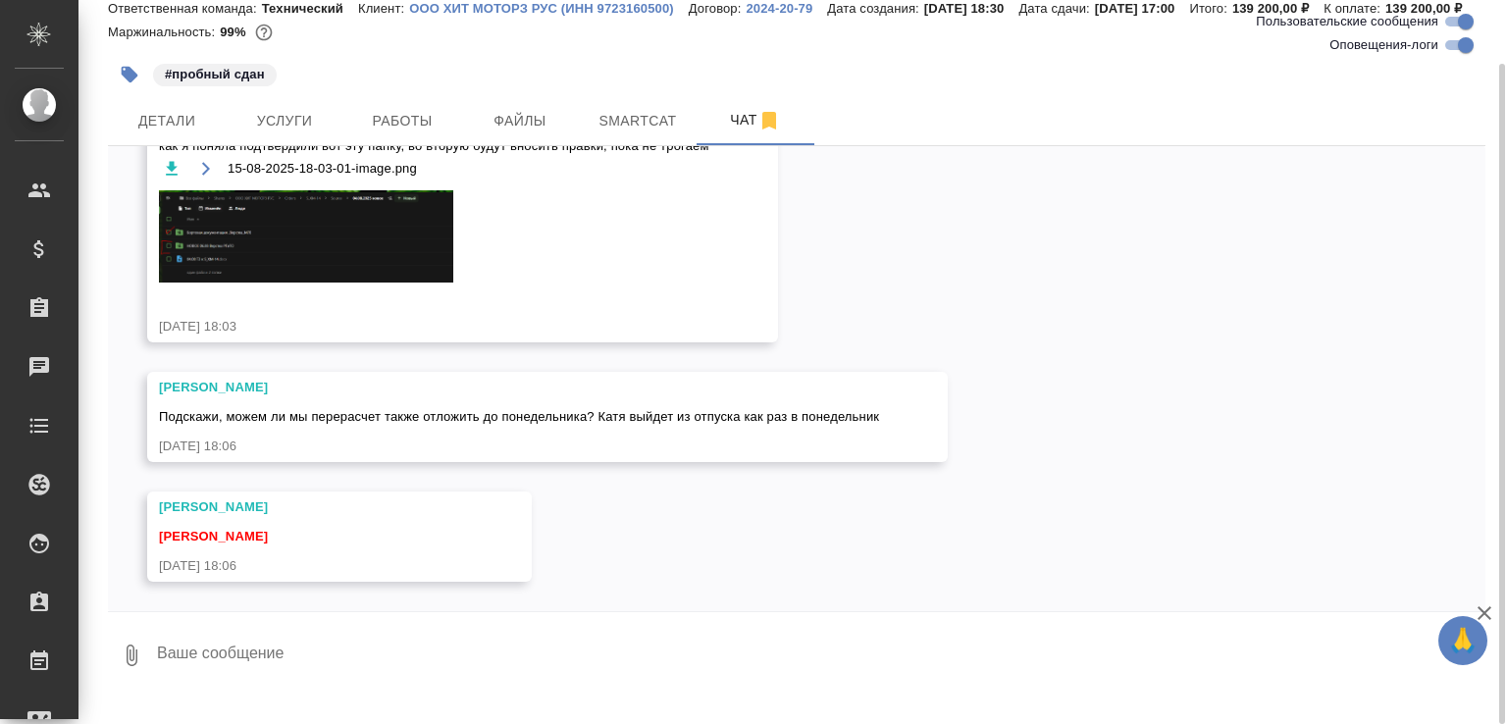
click at [314, 668] on textarea at bounding box center [820, 655] width 1331 height 67
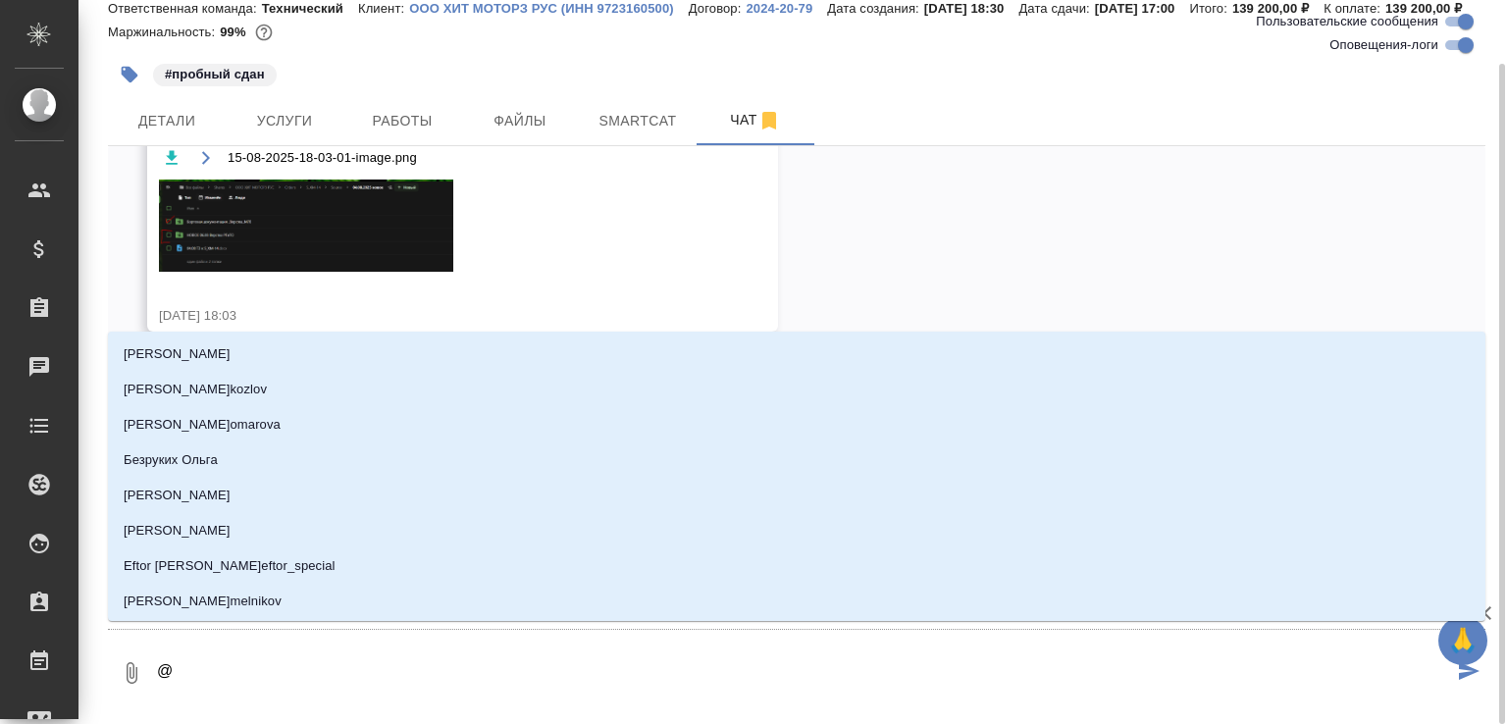
click at [314, 668] on textarea "@" at bounding box center [804, 673] width 1298 height 67
type textarea "@у"
type input "у"
type textarea "@ус"
type input "ус"
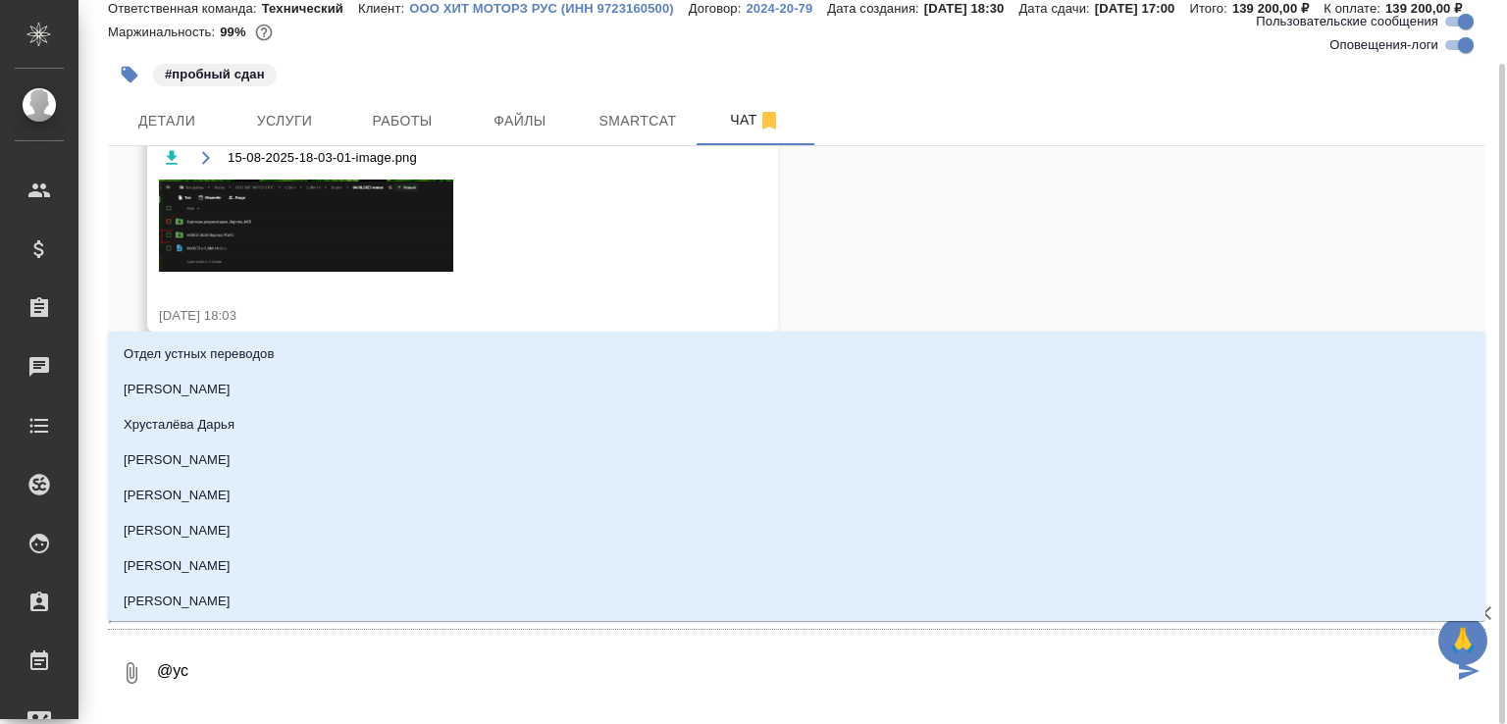
type textarea "@усм"
type input "усм"
type textarea "@усма"
type input "усма"
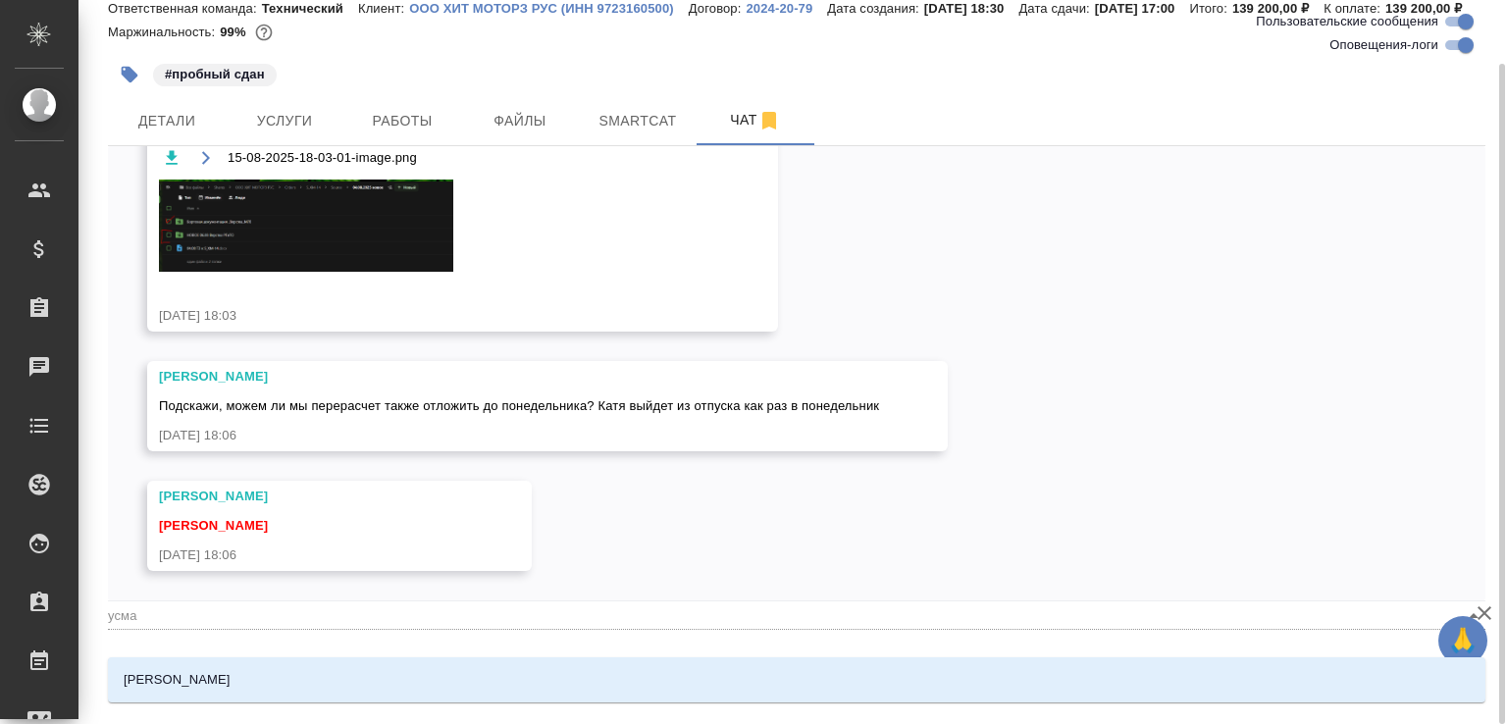
type textarea "@усман"
type input "усман"
type textarea "@усмано"
type input "усмано"
type textarea "@усманов"
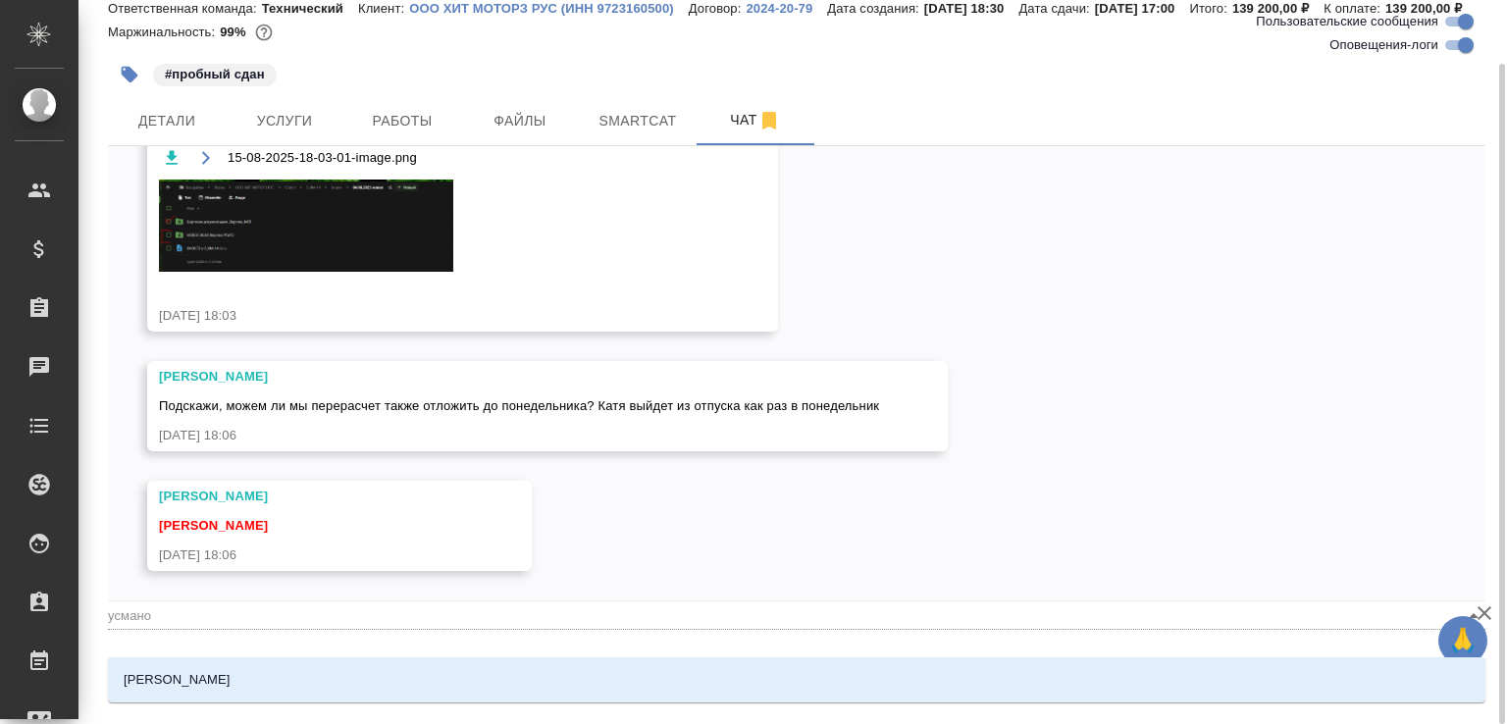
type input "усманов"
type textarea "@усманова"
type input "усманова"
click li "Усманова Ольга"
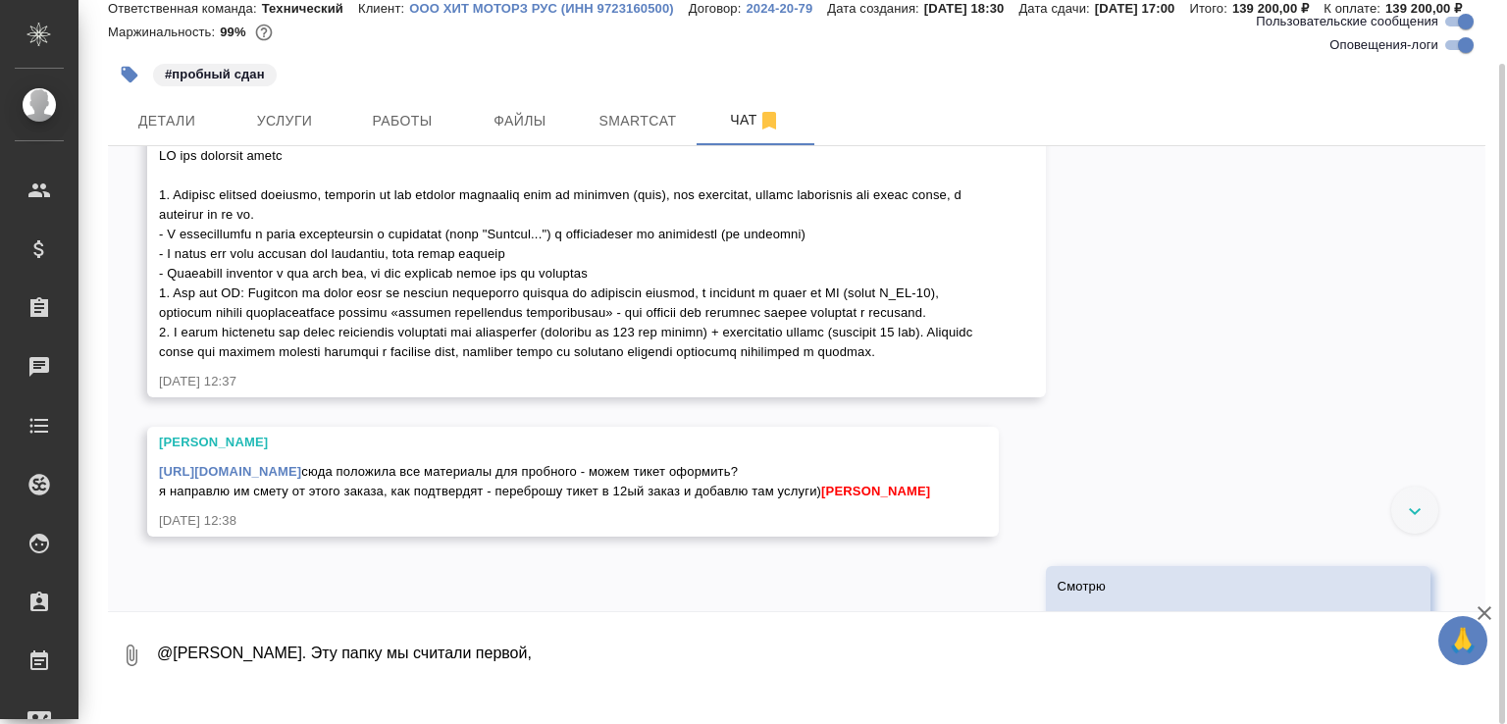
scroll to position [5969, 0]
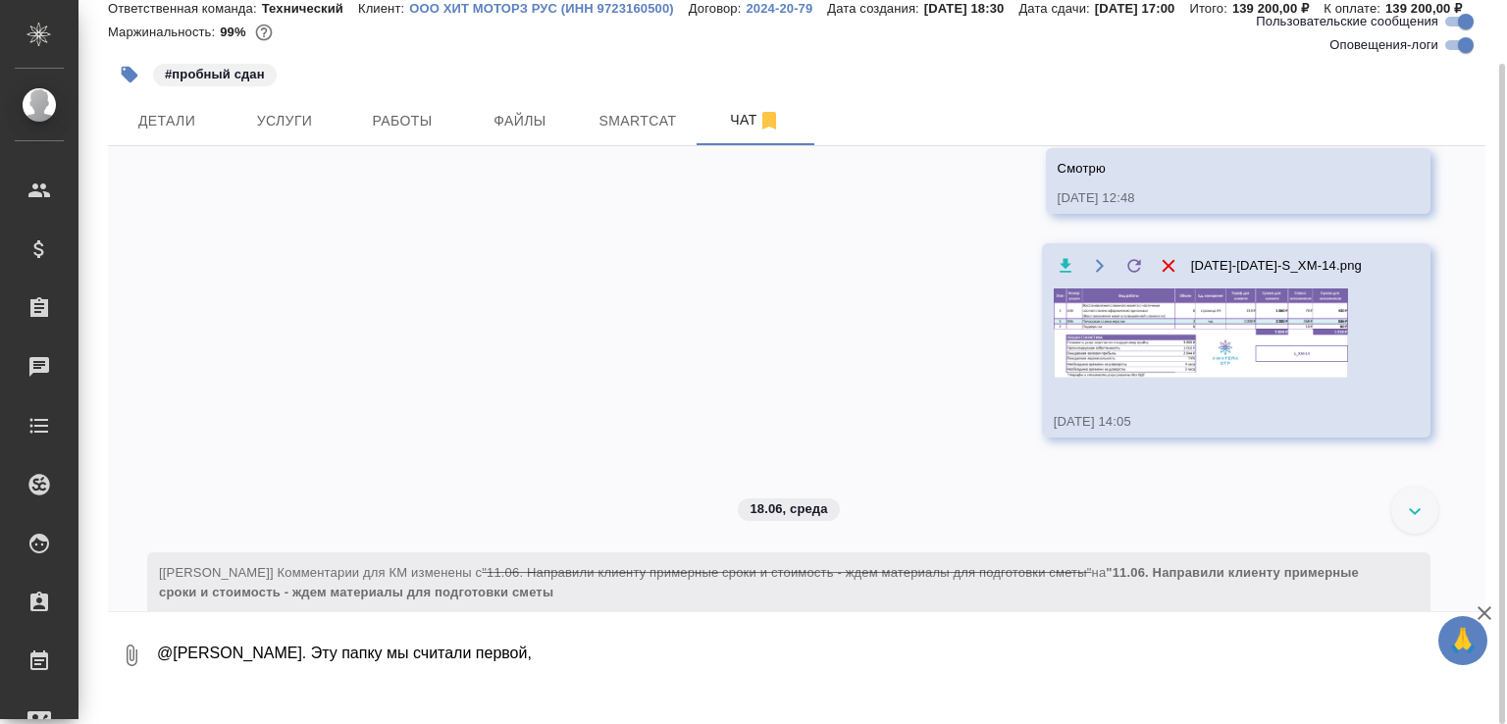
click img
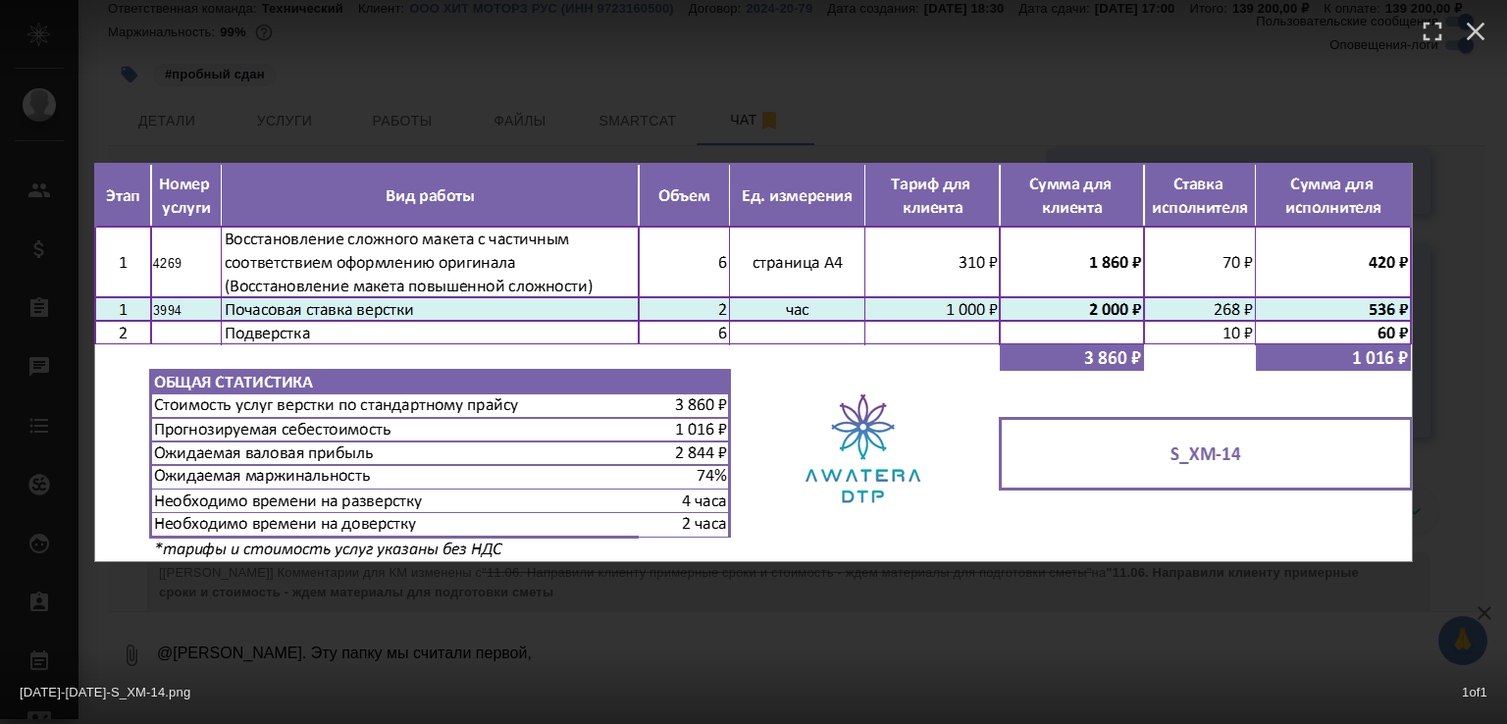
click div "17-06-2025-14-05-27-S_XM-14.png 1 of 1"
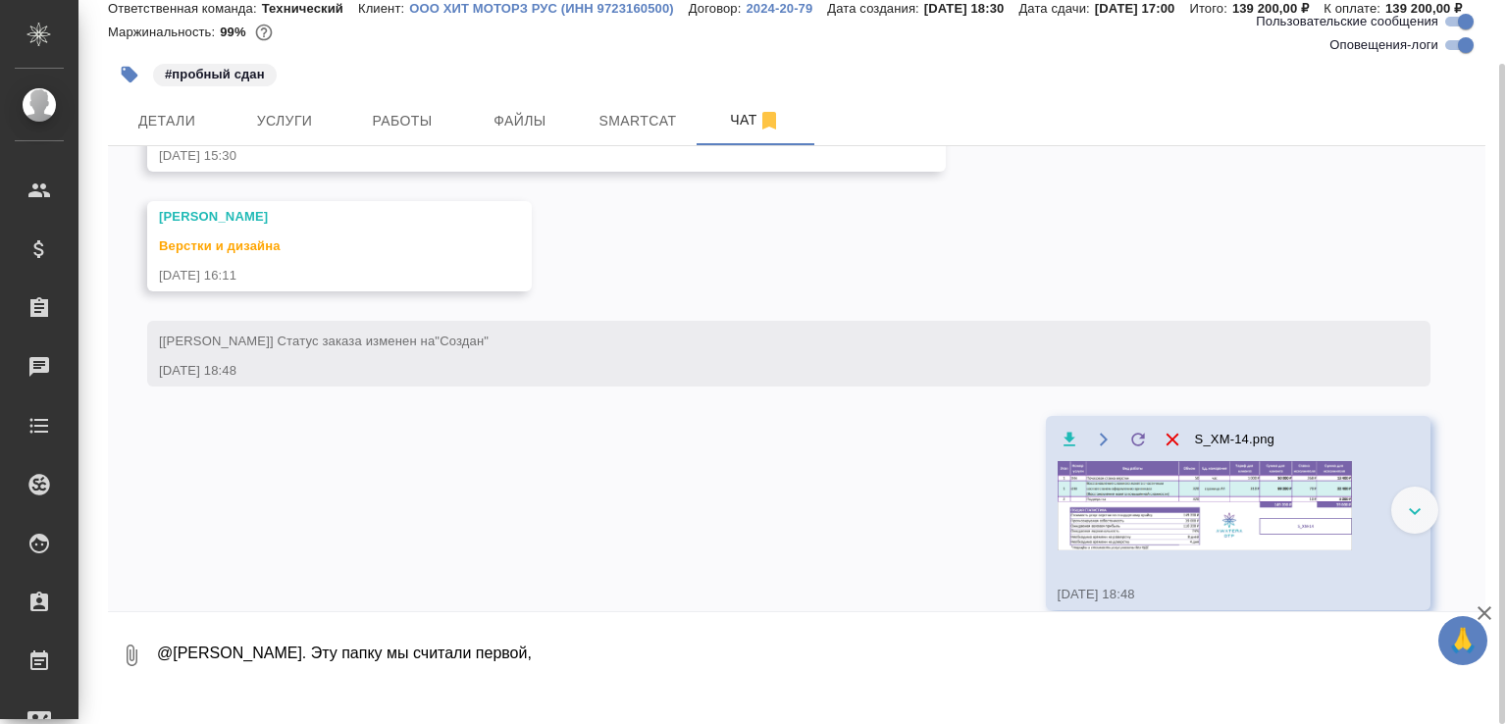
scroll to position [4735, 0]
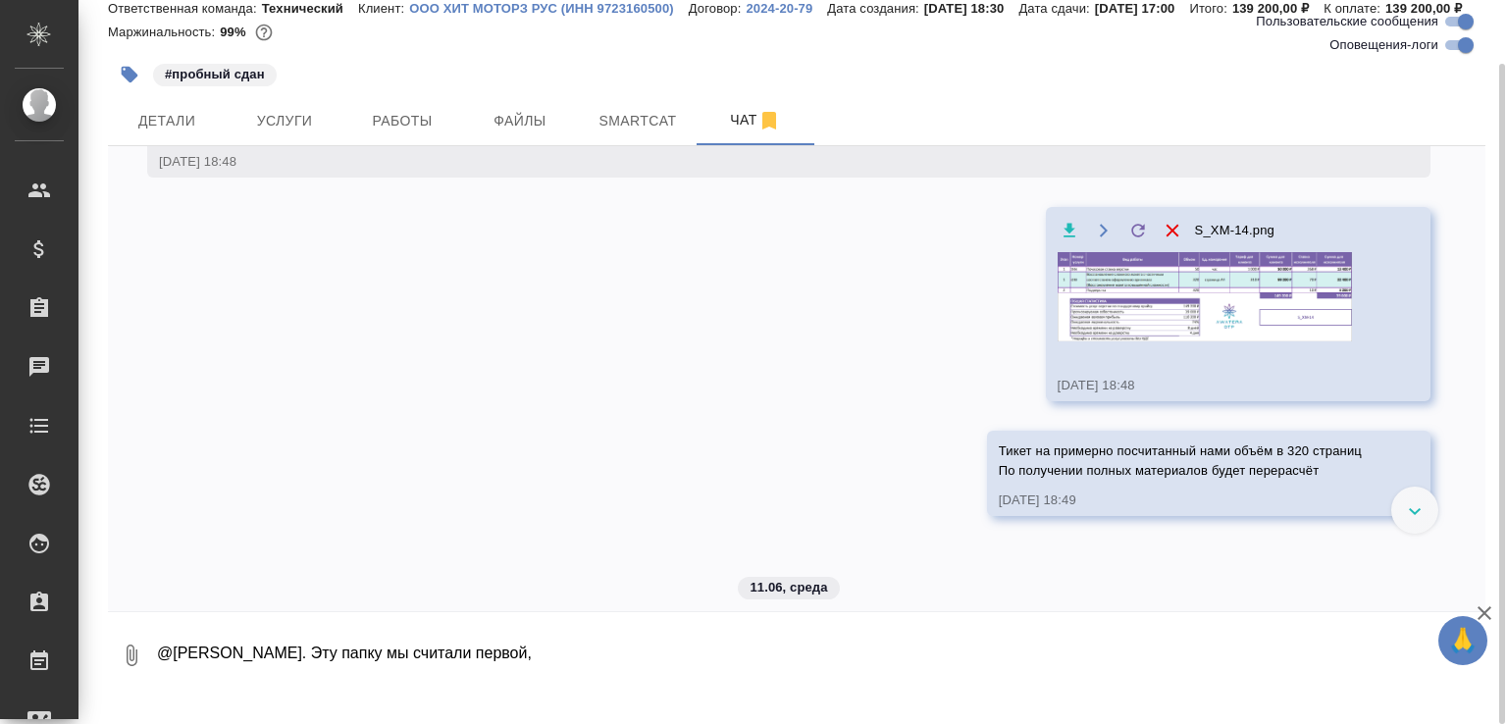
click img
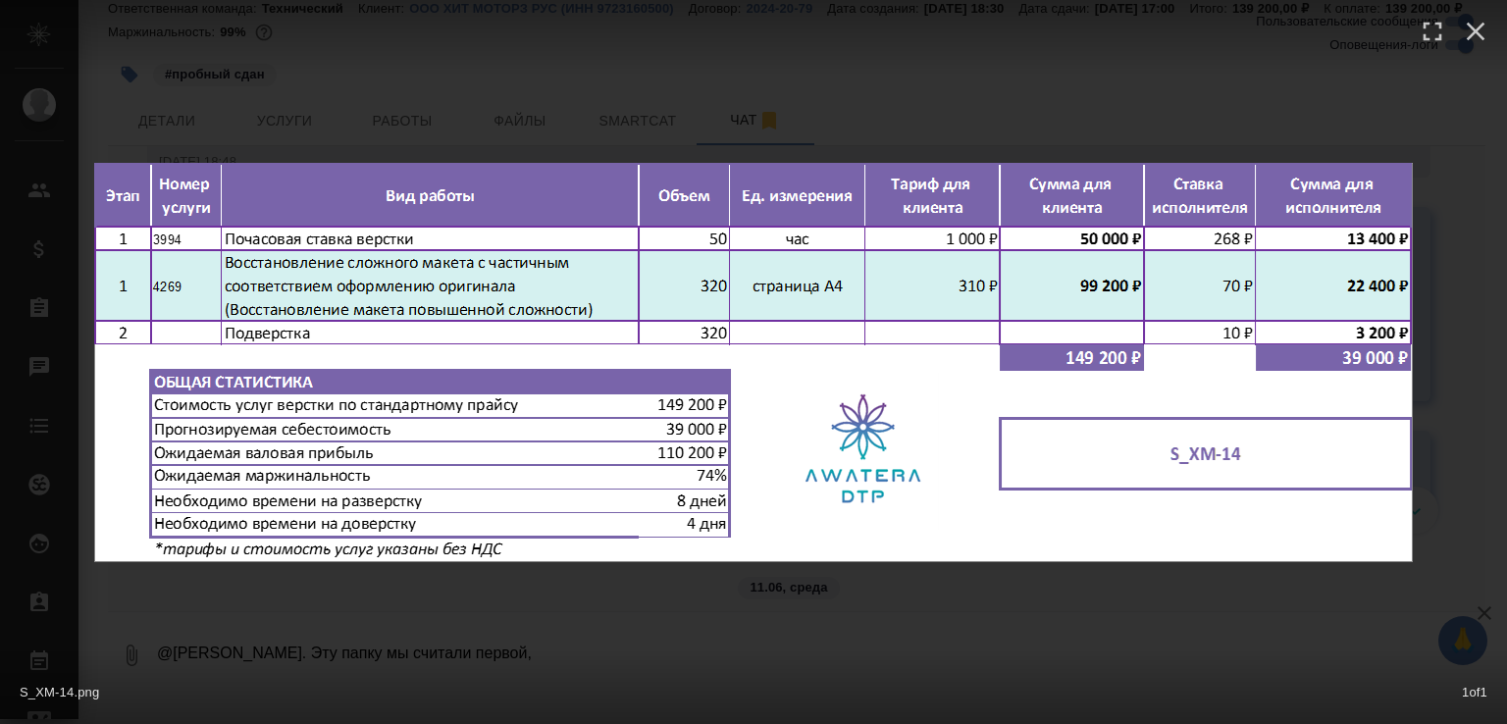
click div "S_XM-14.png 1 of 1"
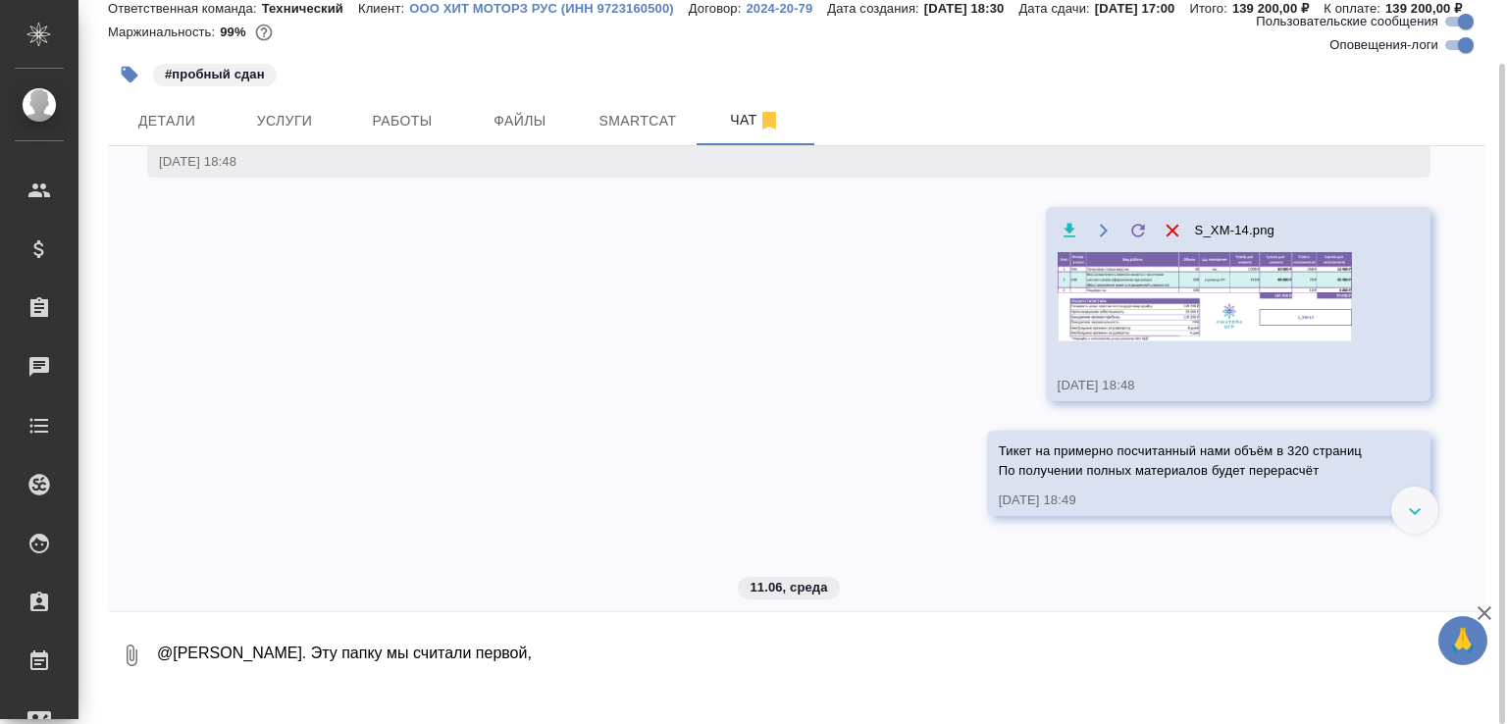
click img
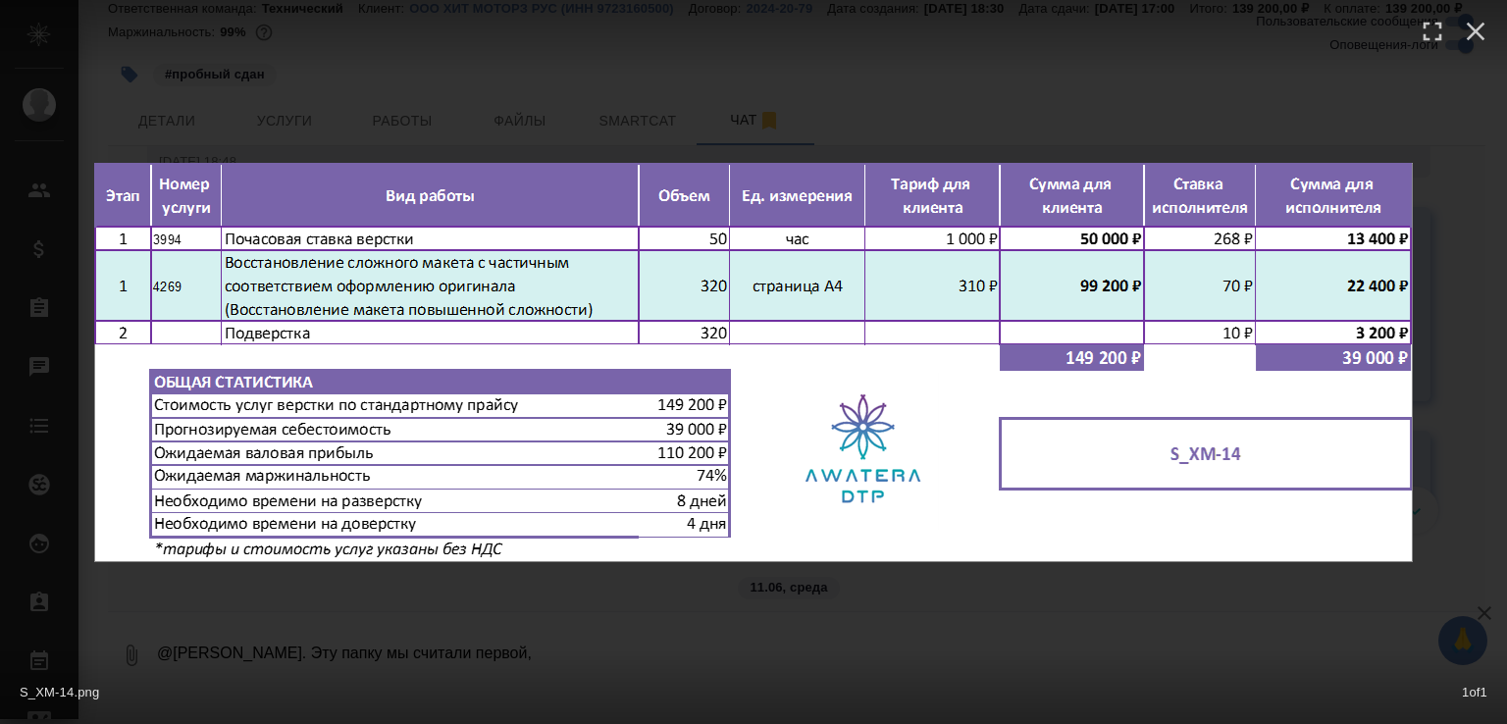
click div "S_XM-14.png 1 of 1"
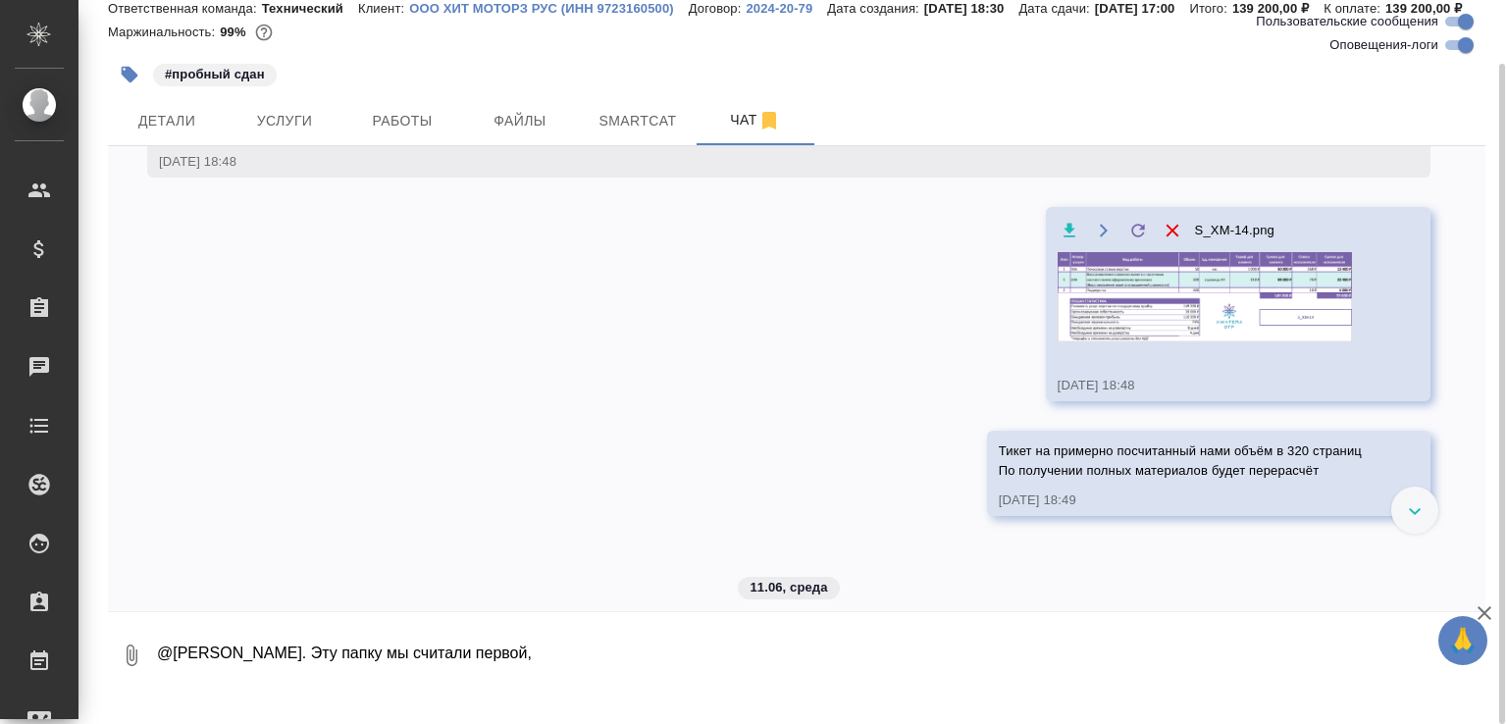
click icon "button"
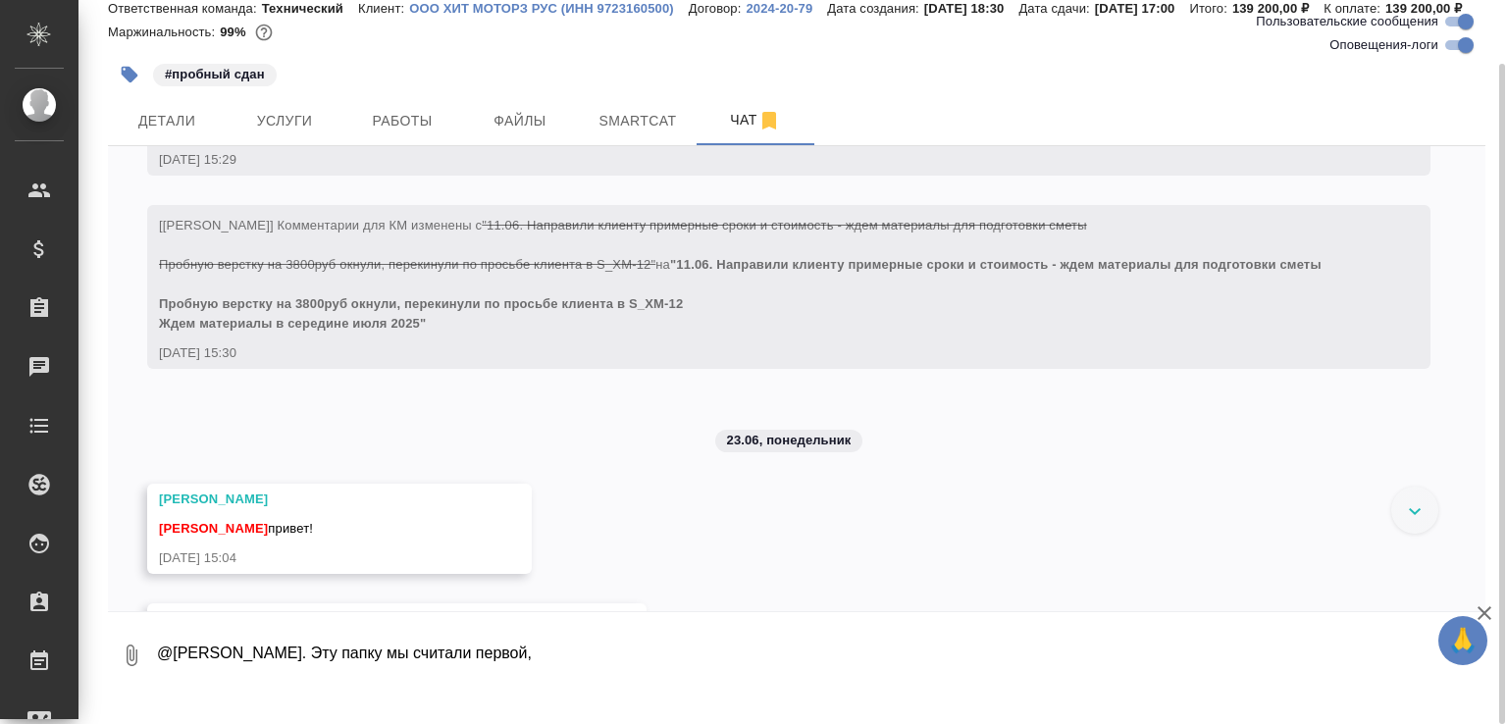
scroll to position [6065, 0]
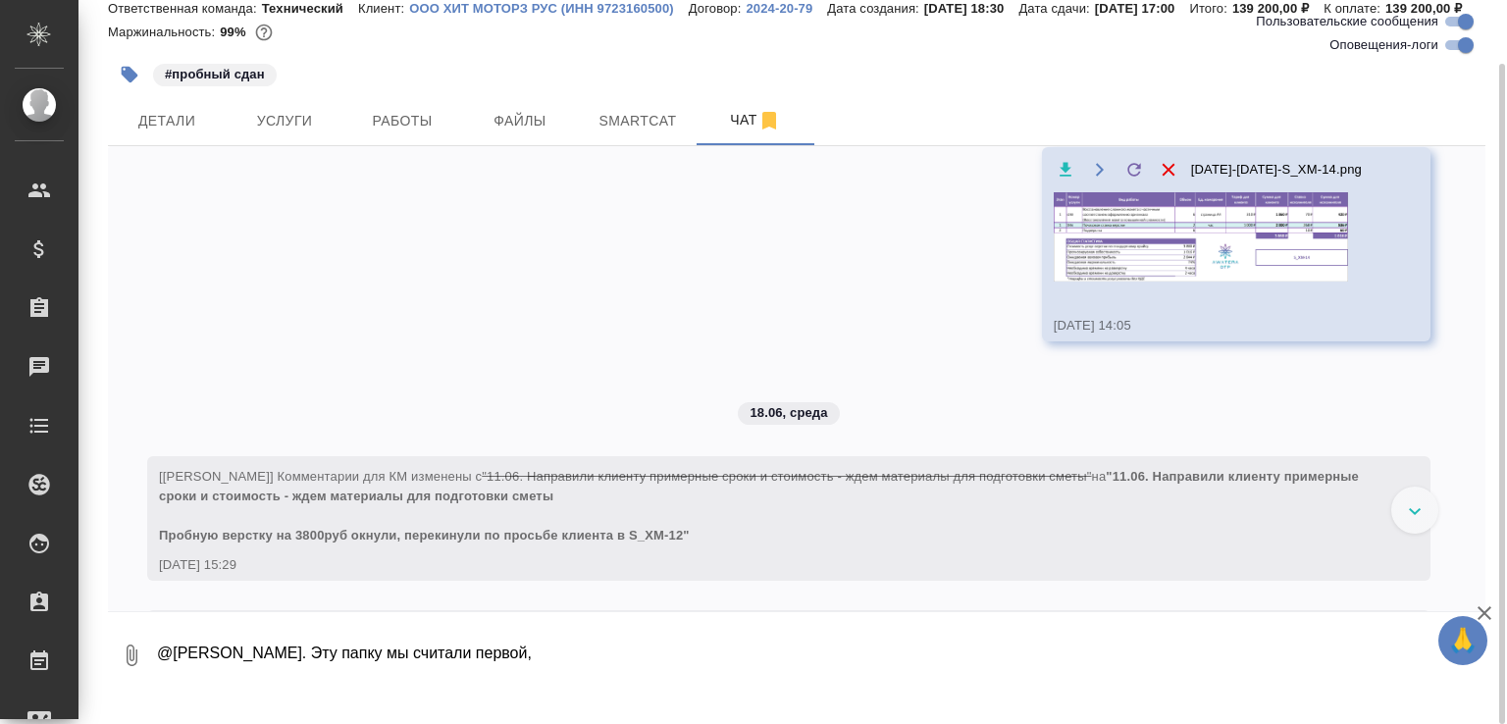
click img
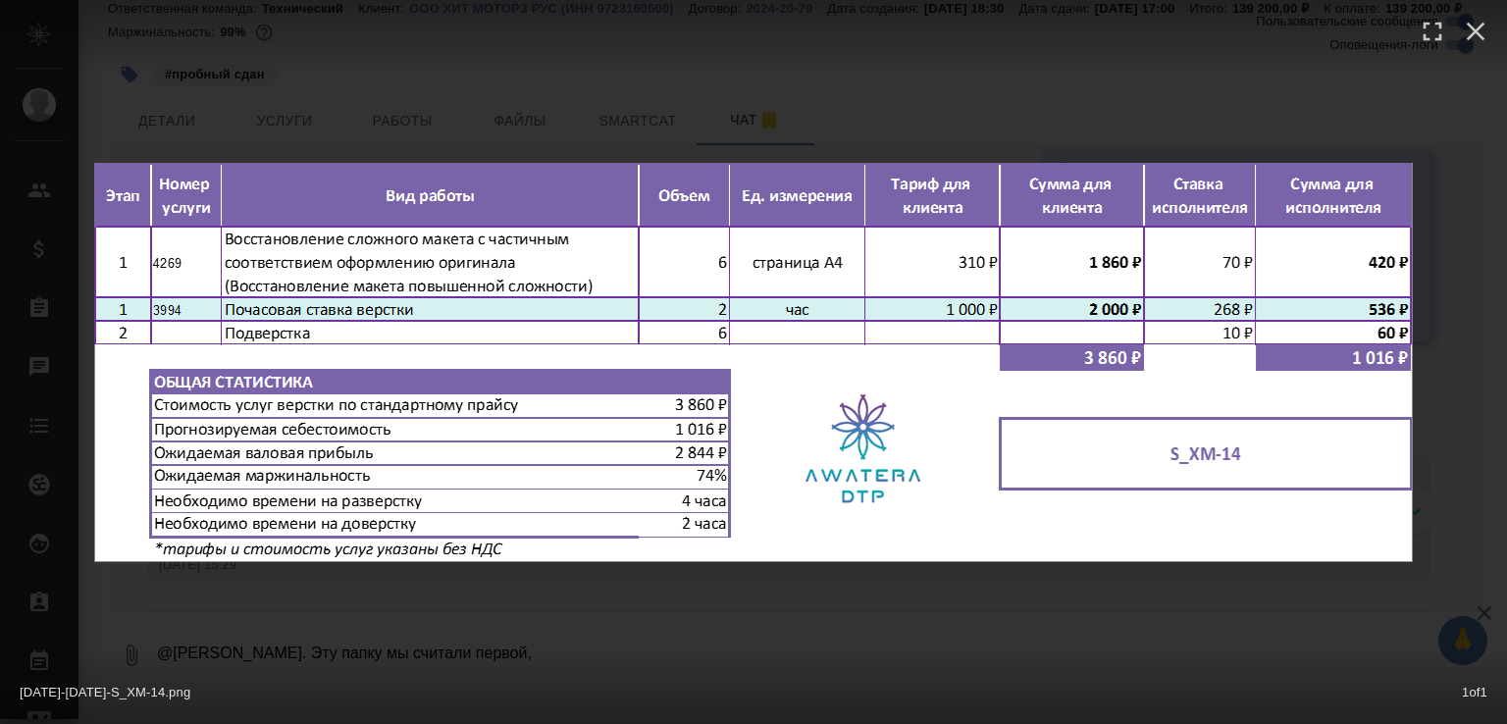
click div "17-06-2025-14-05-27-S_XM-14.png 1 of 1"
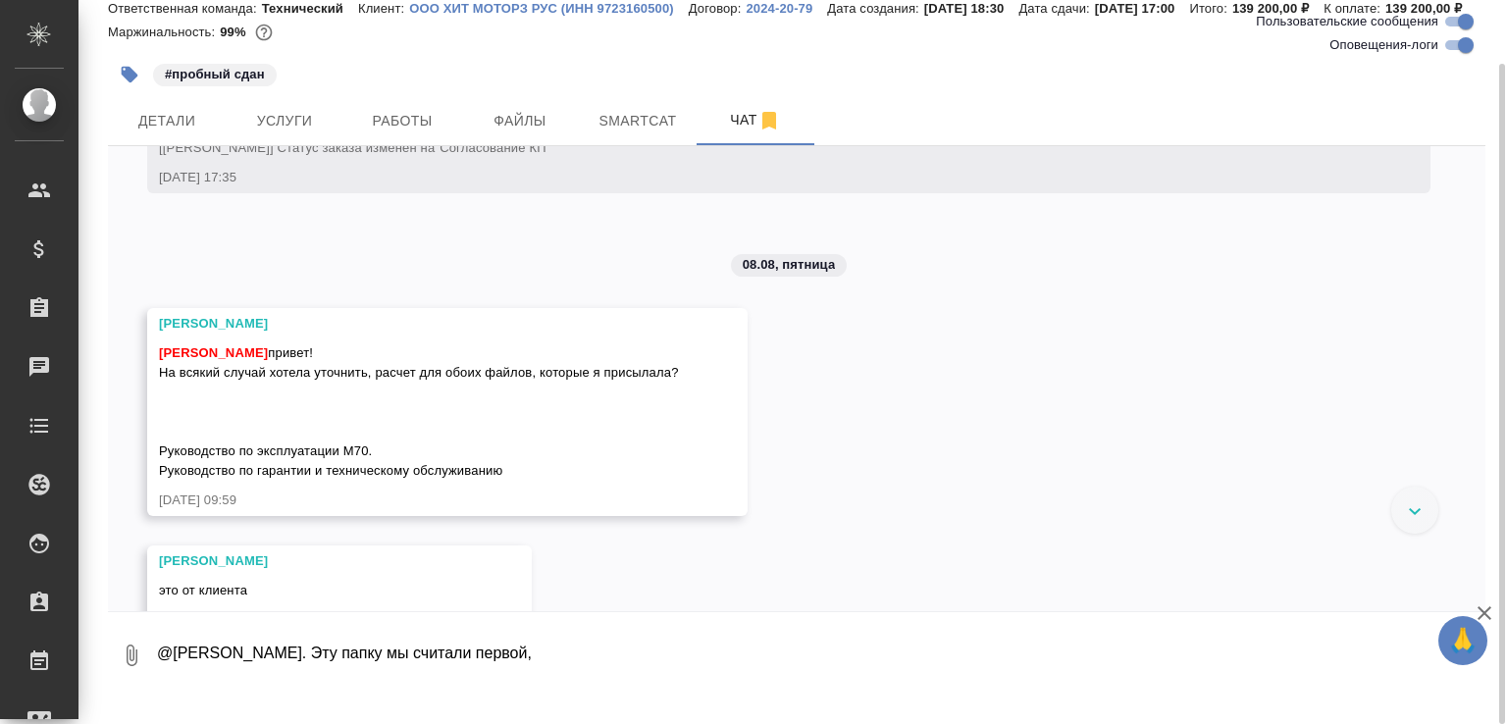
scroll to position [17492, 0]
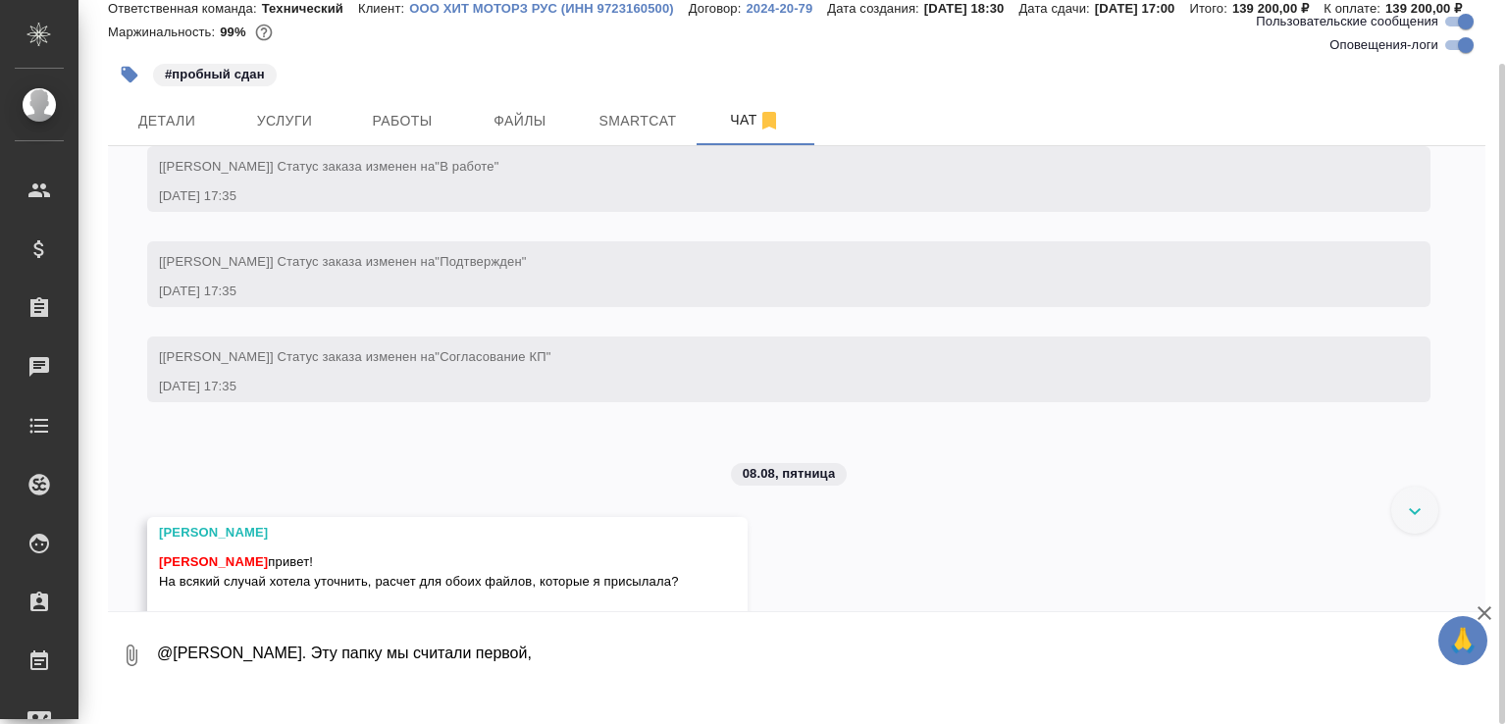
click img
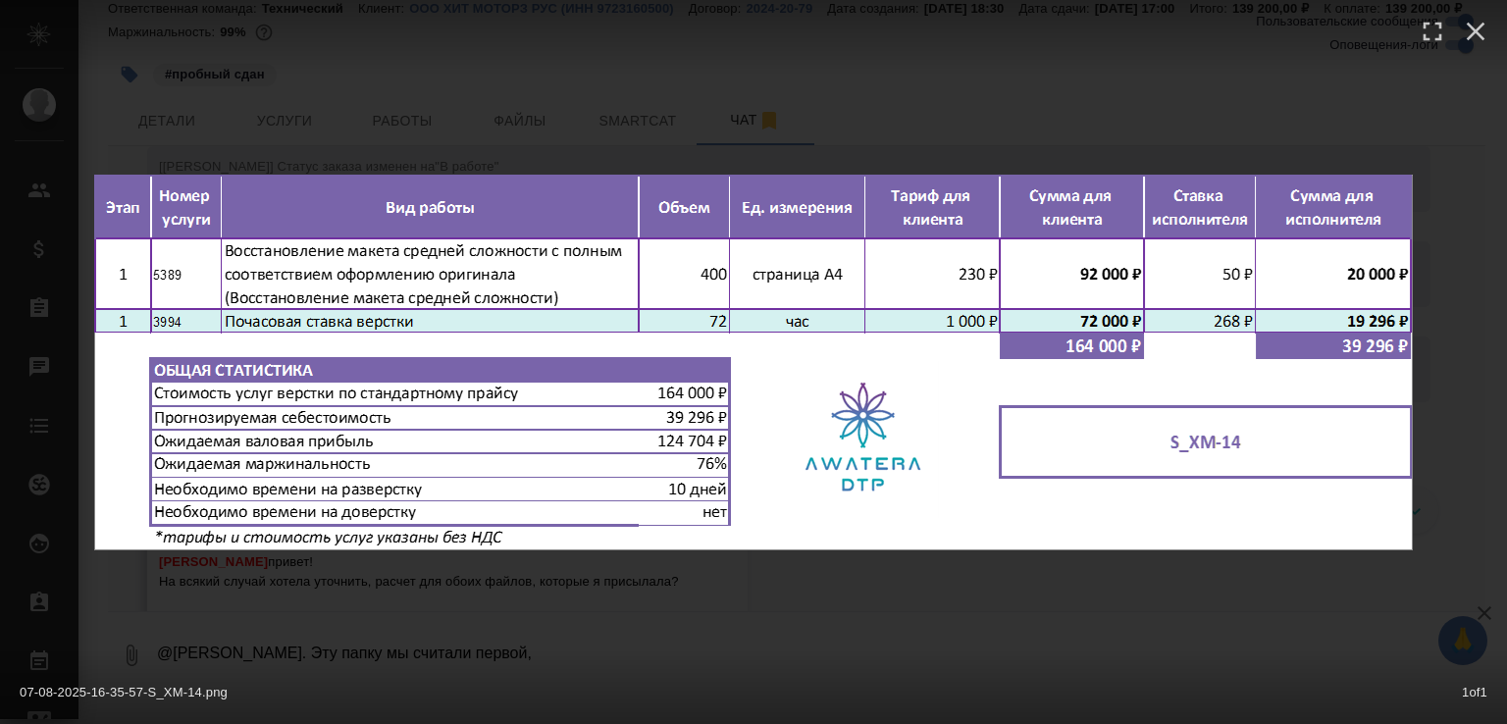
click div "07-08-2025-16-35-57-S_XM-14.png 1 of 1"
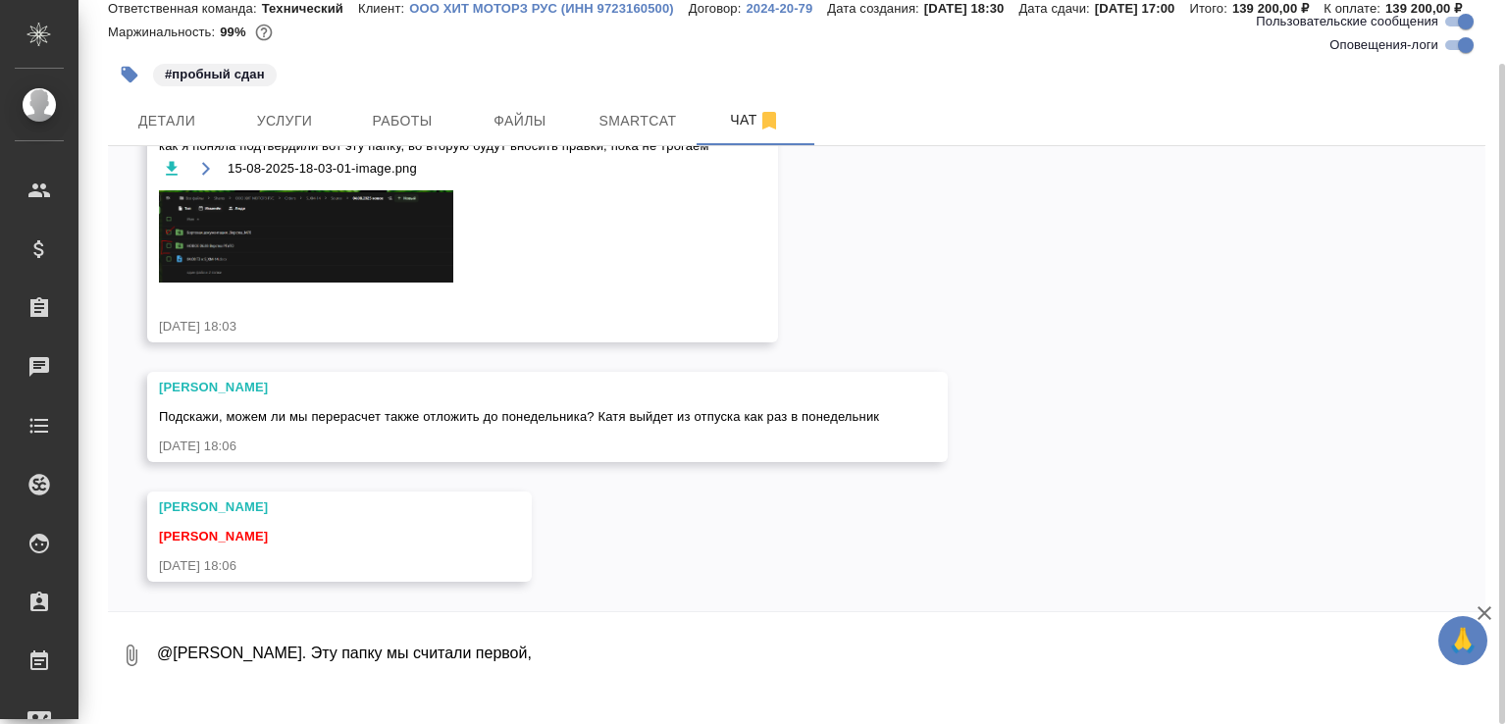
scroll to position [19353, 0]
click textarea "@Усманова Ольга Привет. Эту папку мы считали первой,"
type textarea "@Усманова Ольга Привет. Эту папку мы считали первой, расчёт на неё был такой:"
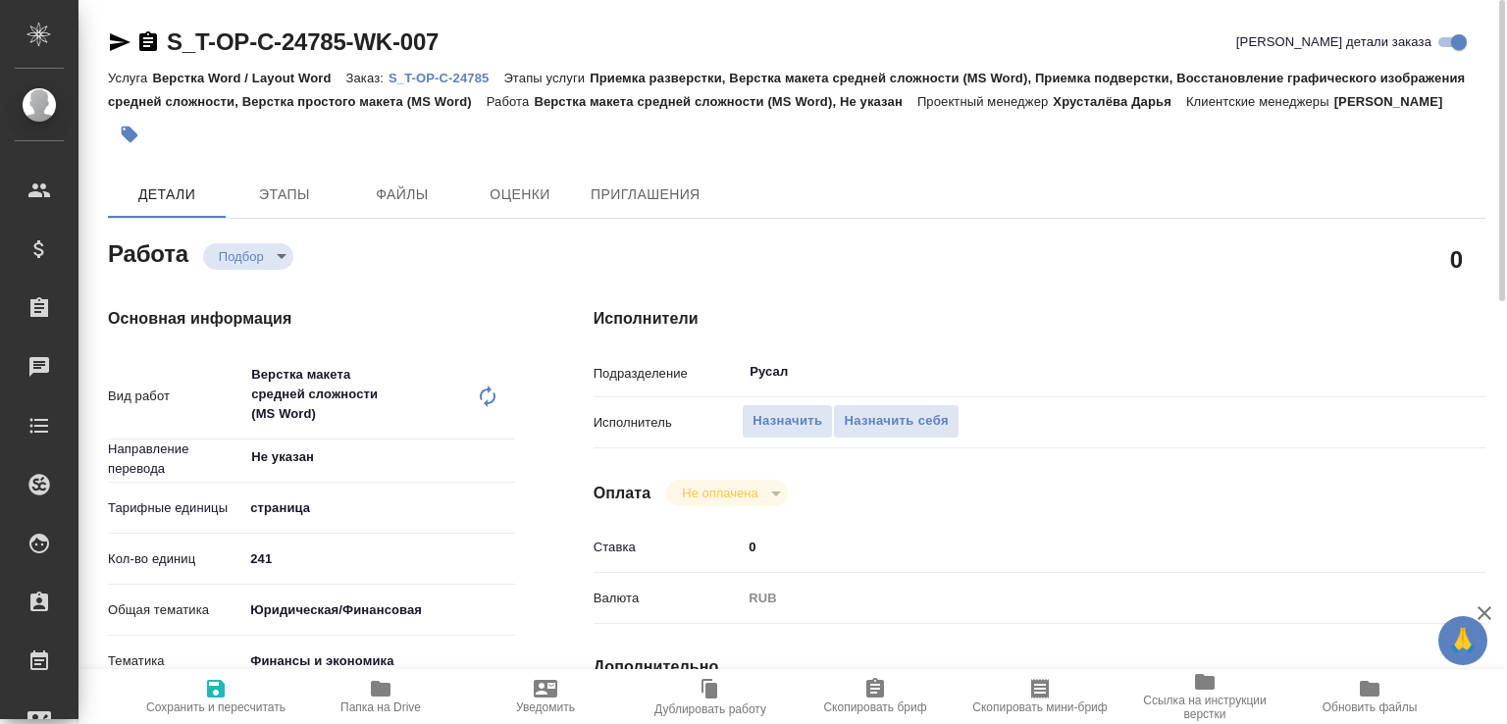
click at [496, 79] on p "S_T-OP-C-24785" at bounding box center [446, 78] width 115 height 15
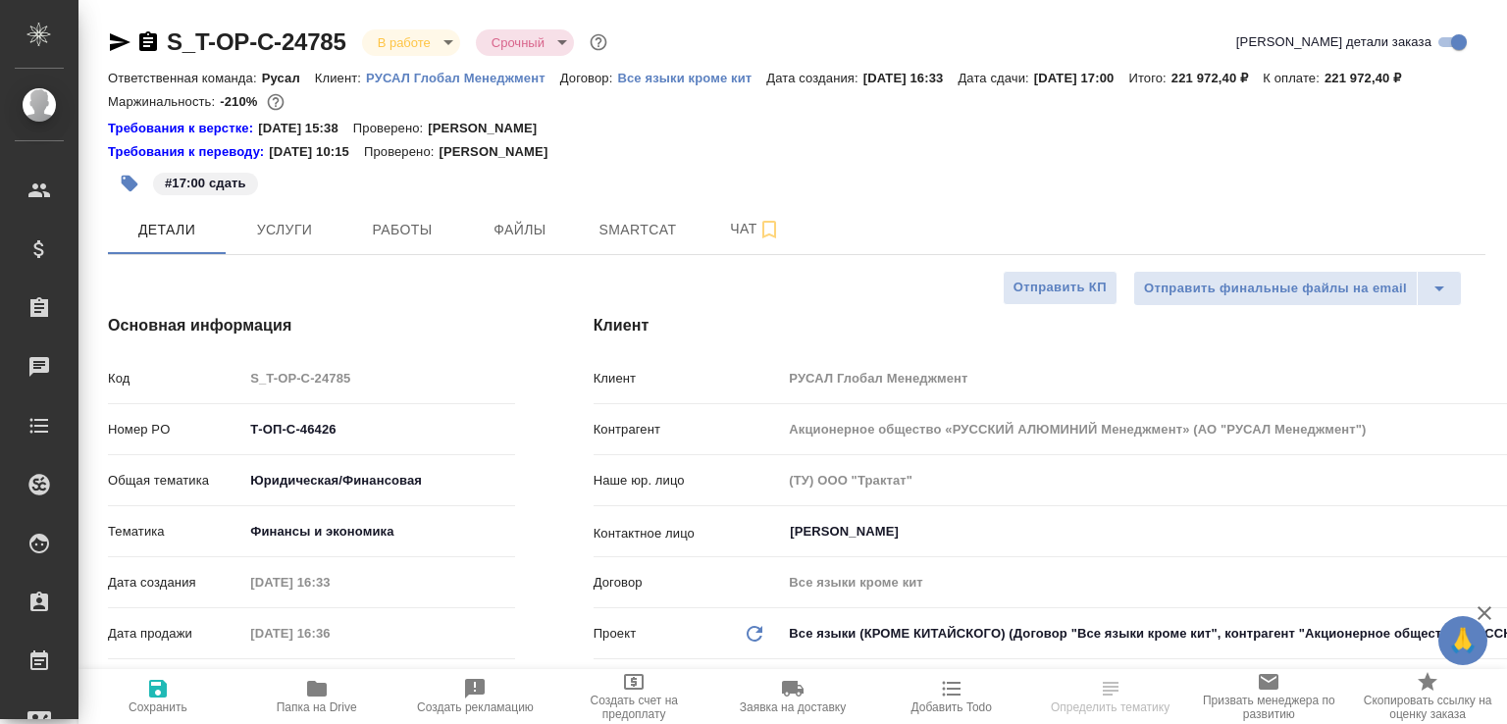
select select "RU"
click at [384, 242] on span "Работы" at bounding box center [402, 230] width 94 height 25
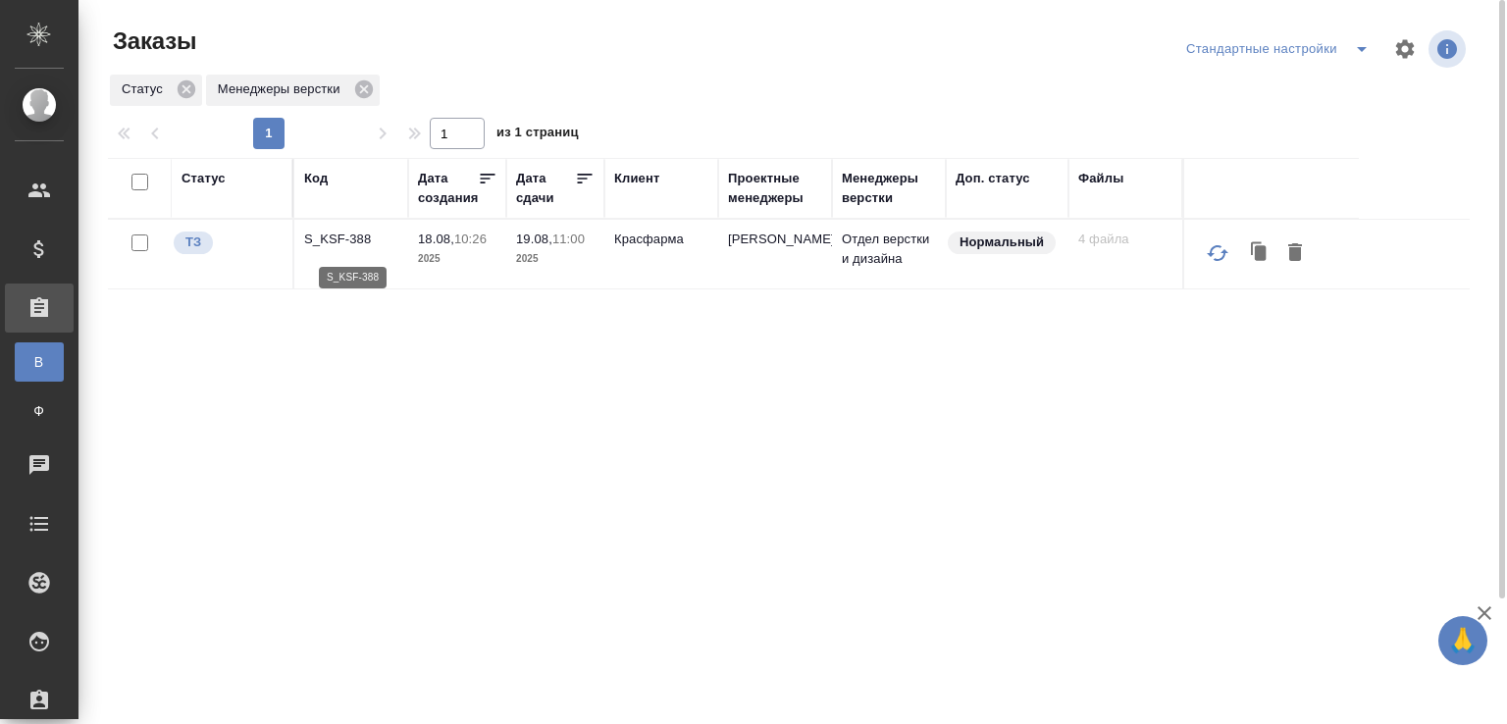
click at [345, 240] on p "S_KSF-388" at bounding box center [351, 240] width 94 height 20
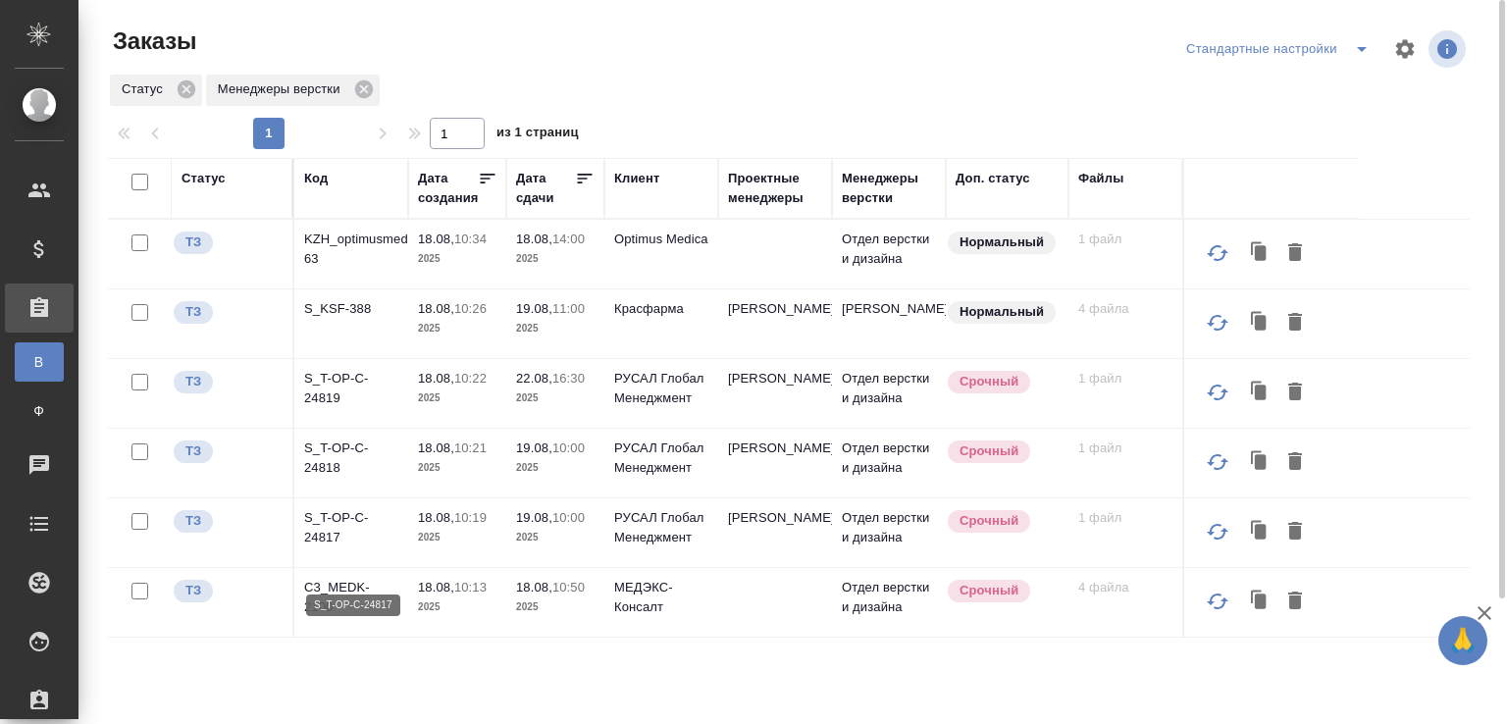
click at [350, 548] on p "S_T-OP-C-24817" at bounding box center [351, 527] width 94 height 39
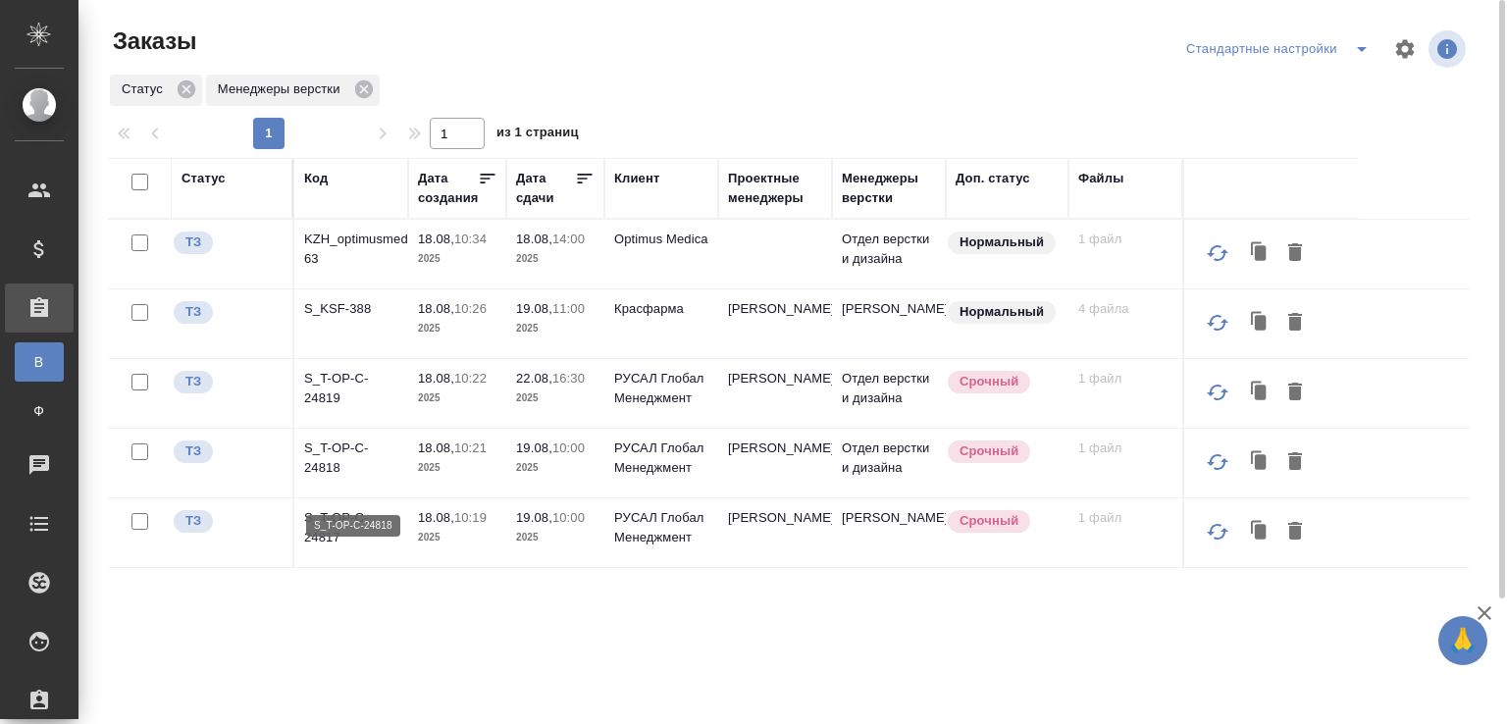
click at [347, 461] on p "S_T-OP-C-24818" at bounding box center [351, 458] width 94 height 39
click at [341, 390] on p "S_T-OP-C-24819" at bounding box center [351, 388] width 94 height 39
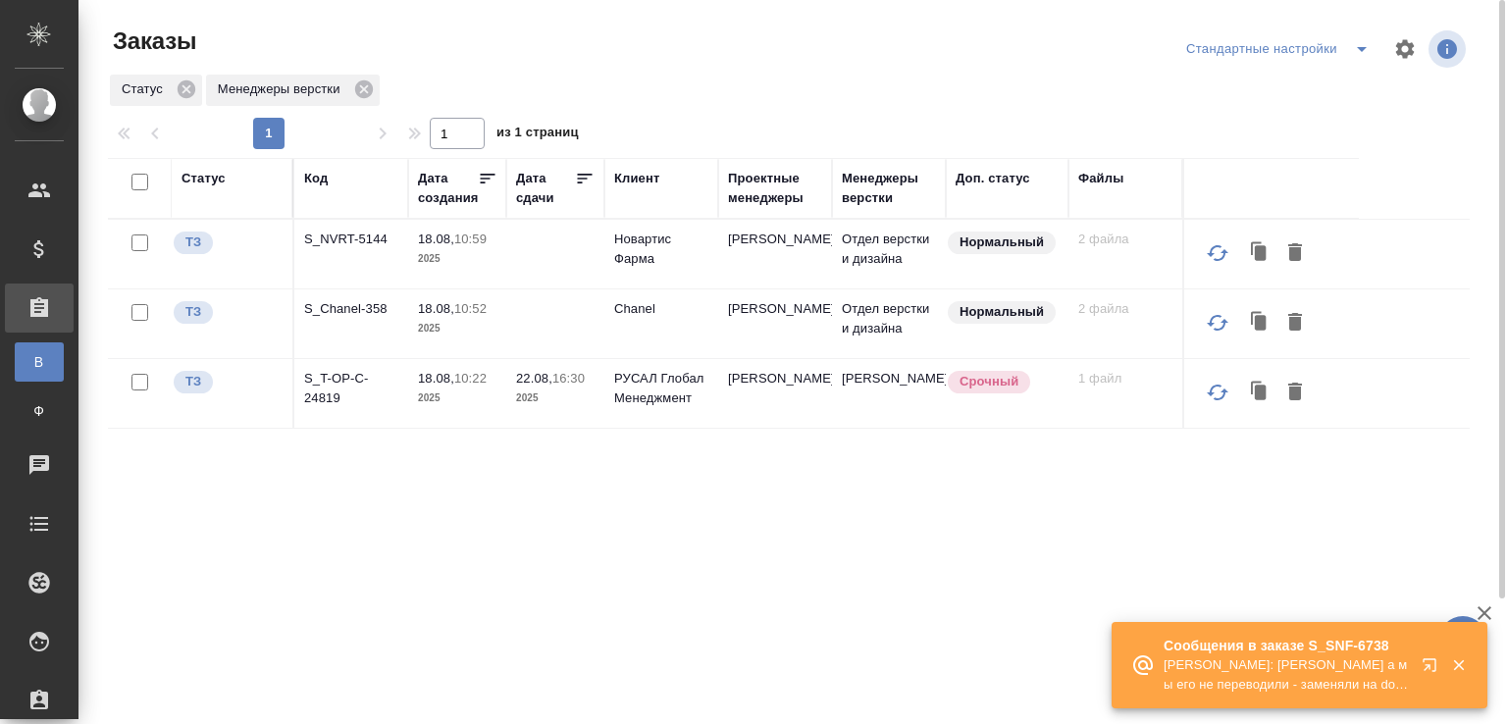
click at [518, 32] on div "Заказы" at bounding box center [337, 41] width 459 height 31
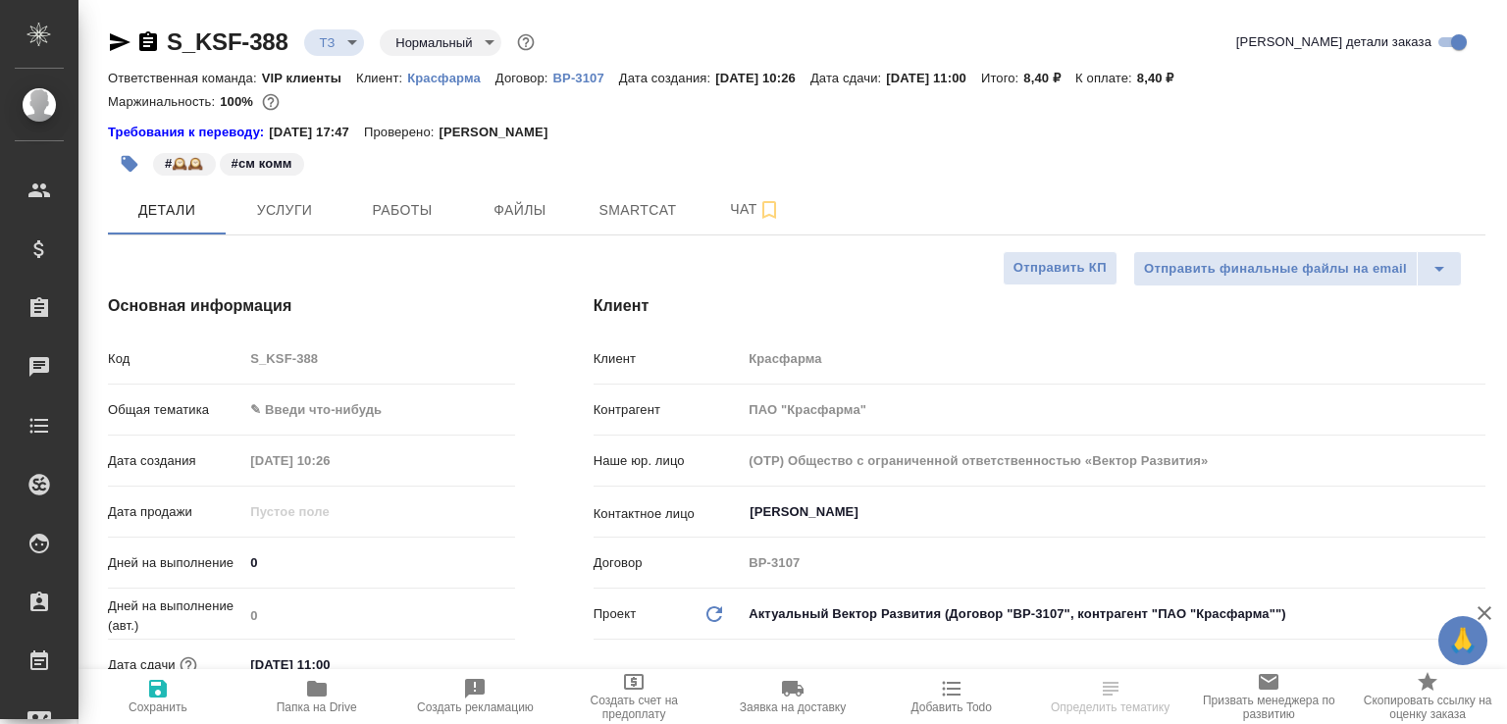
select select "RU"
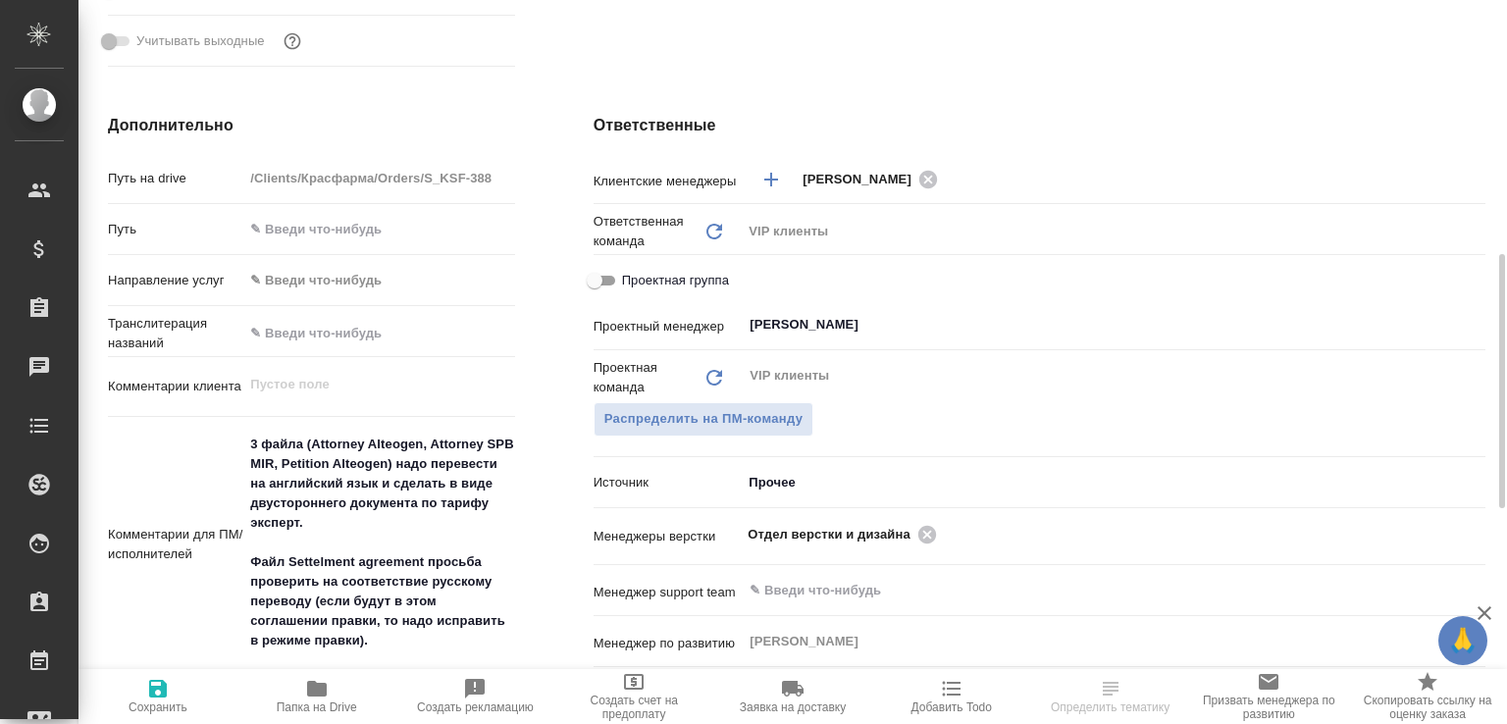
scroll to position [1034, 0]
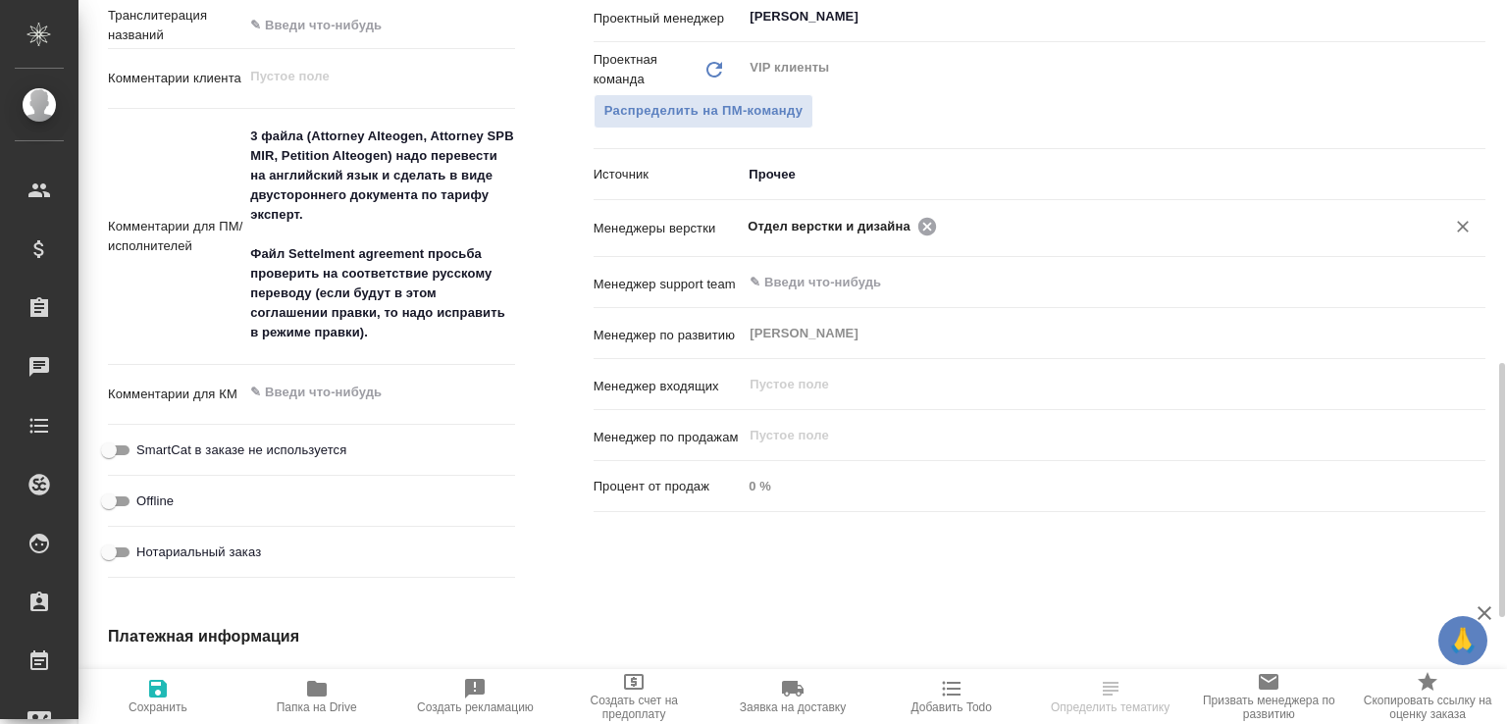
click at [919, 226] on icon at bounding box center [928, 226] width 18 height 18
click at [915, 226] on input "text" at bounding box center [1081, 226] width 666 height 24
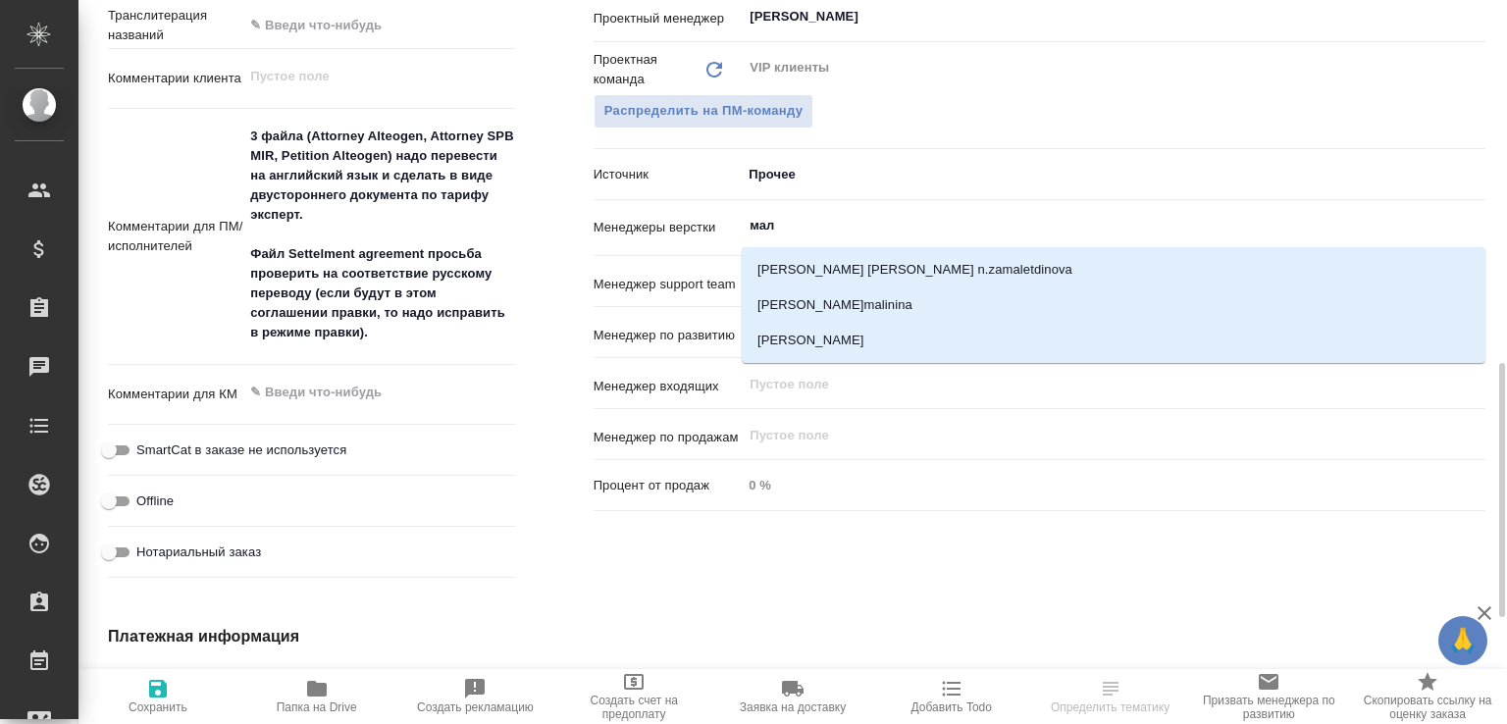
type input "мало"
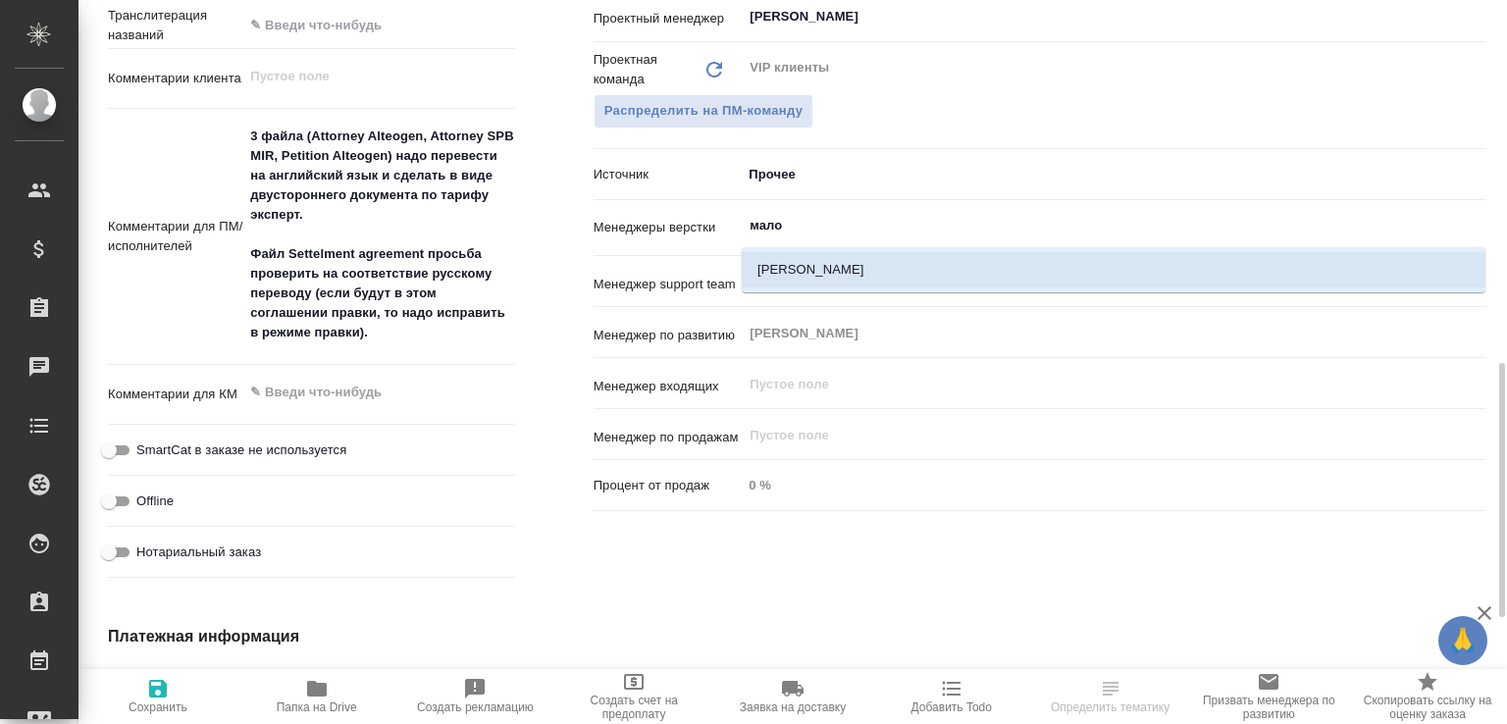
click at [932, 286] on li "[PERSON_NAME]" at bounding box center [1114, 269] width 744 height 35
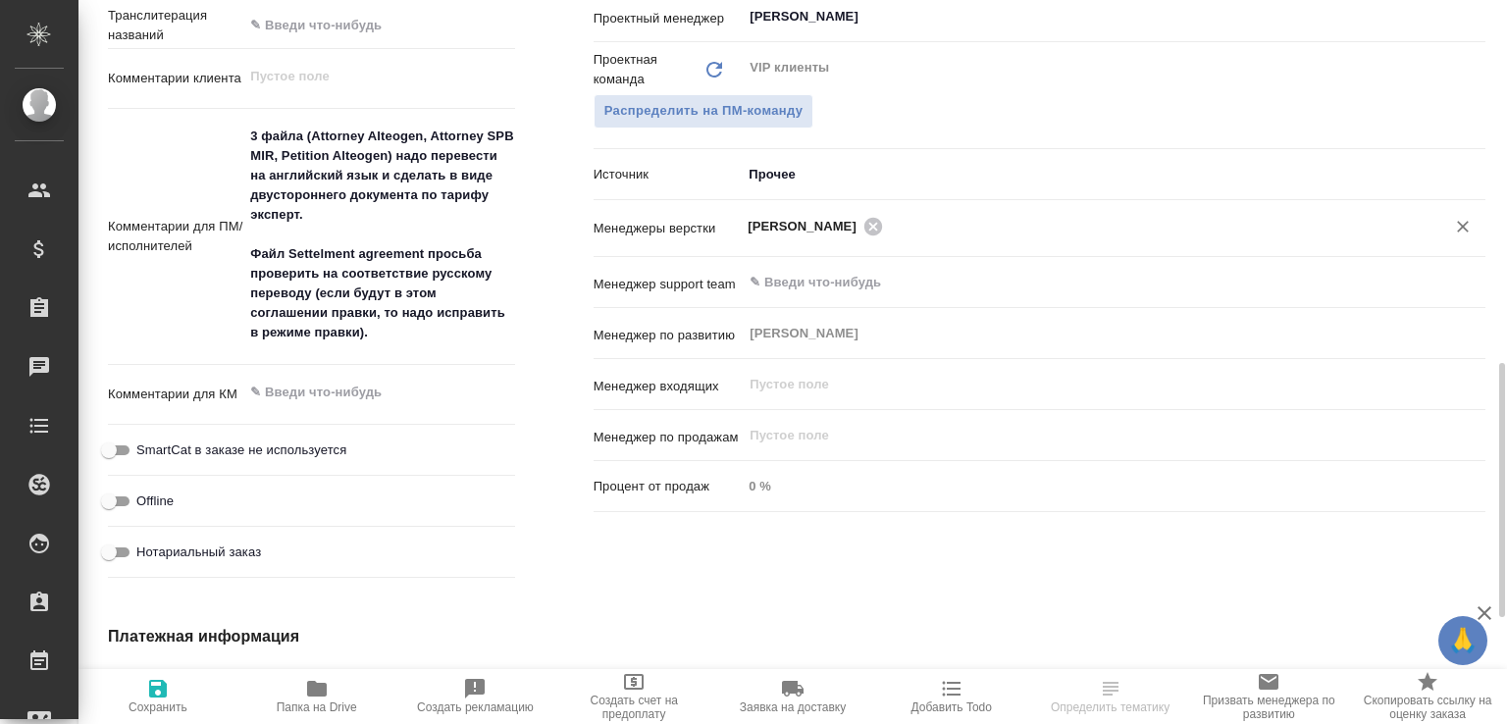
click at [142, 688] on span "Сохранить" at bounding box center [157, 695] width 135 height 37
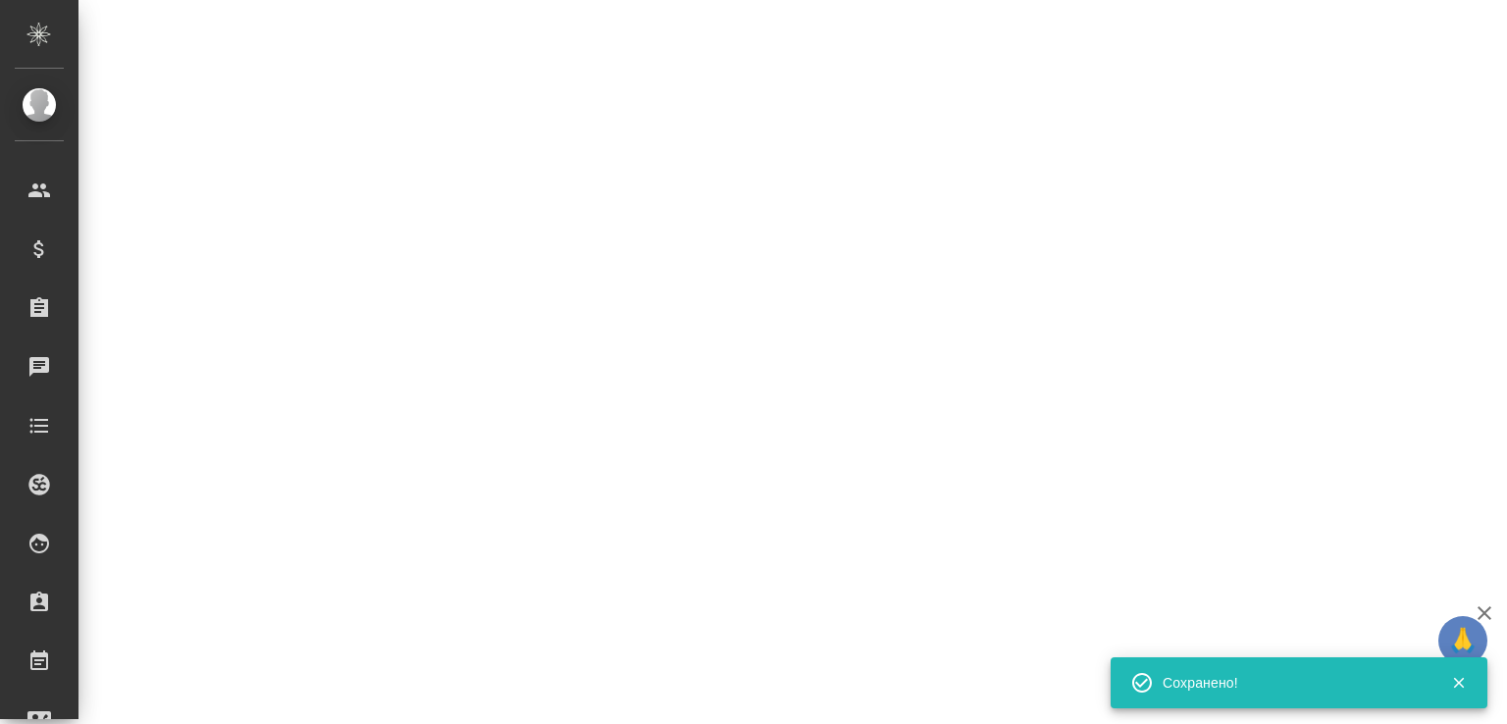
select select "RU"
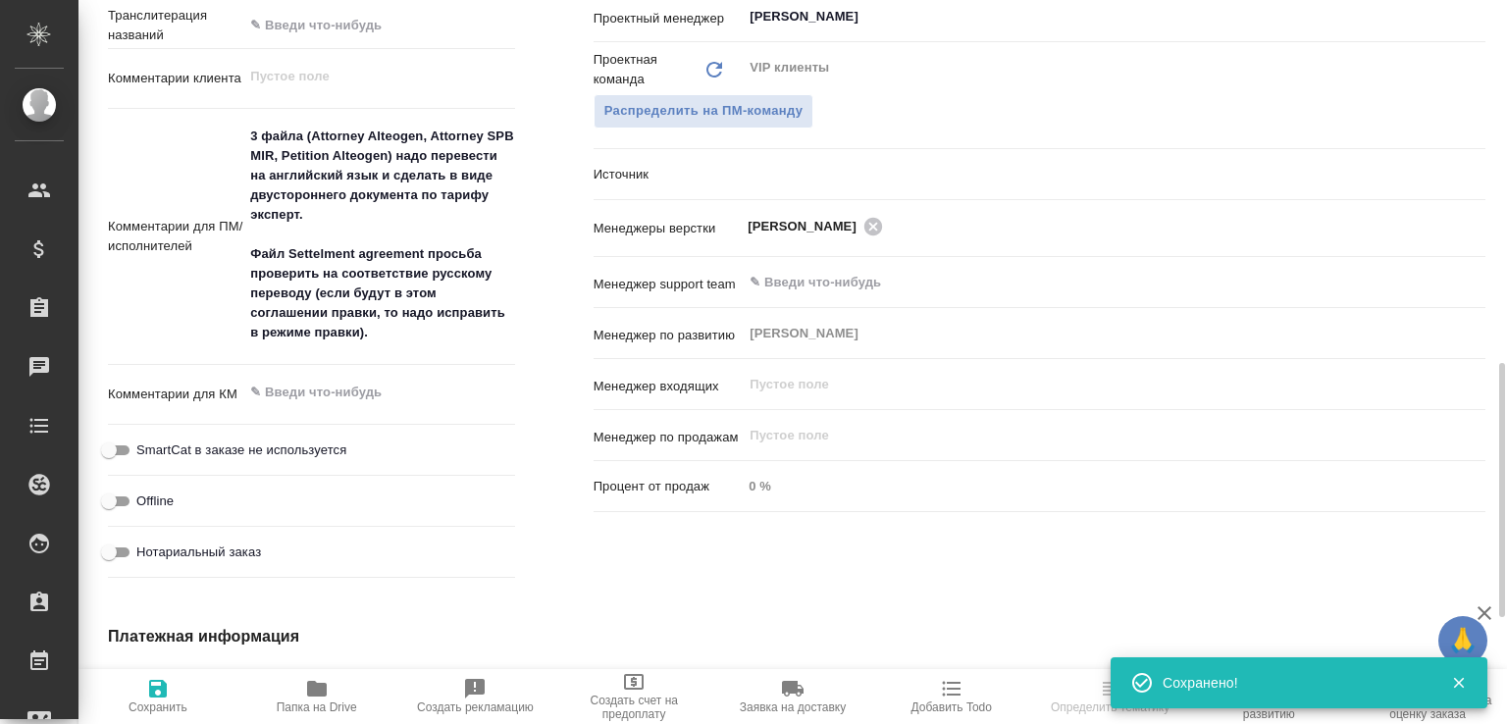
type textarea "x"
select select "RU"
type textarea "x"
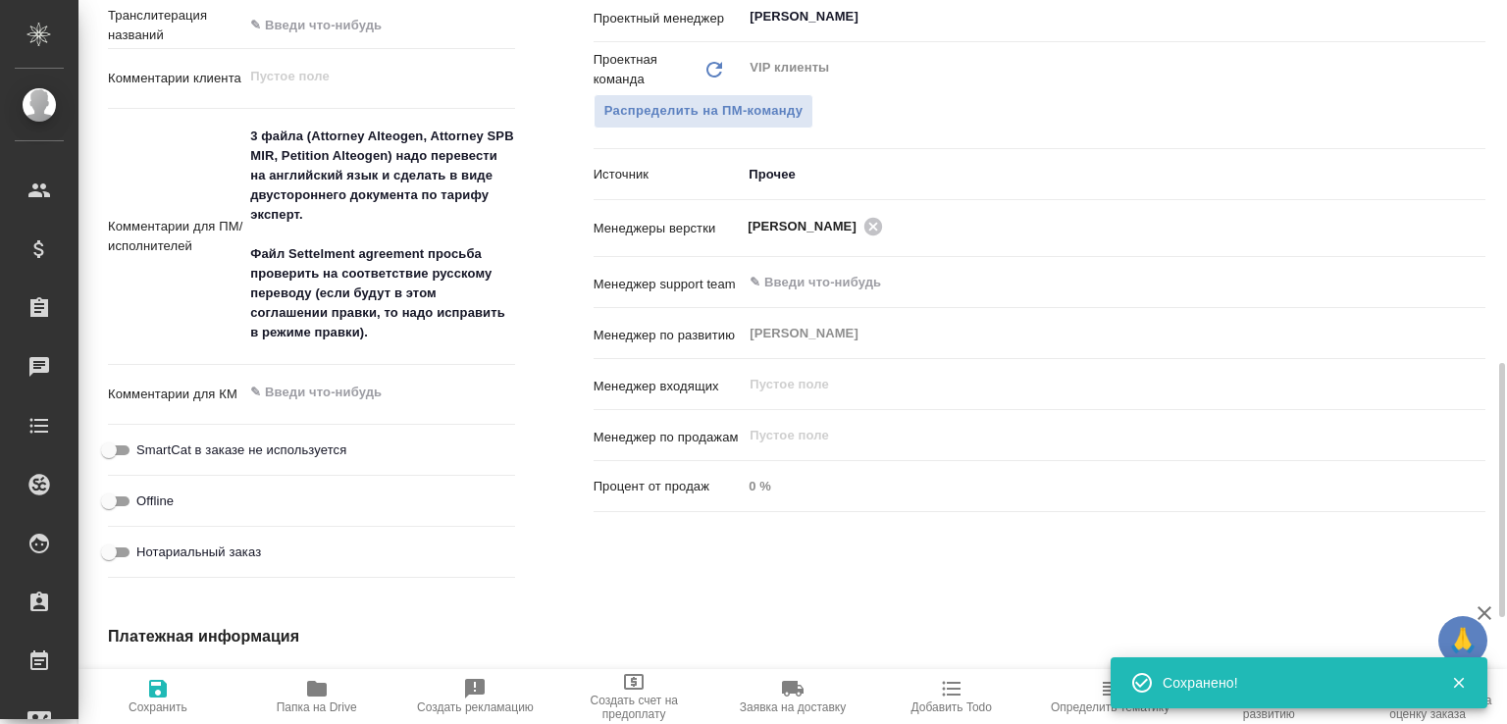
type textarea "x"
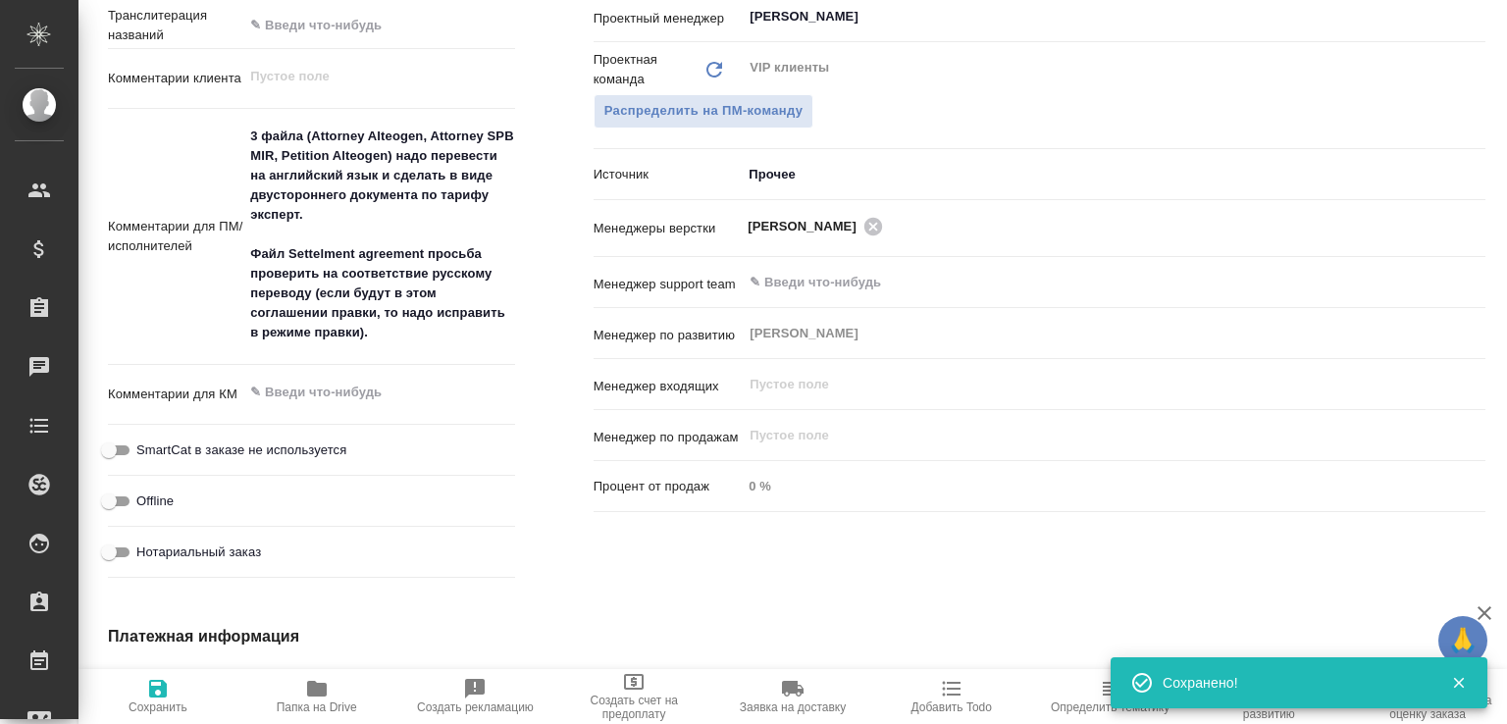
type textarea "x"
click at [334, 682] on span "Папка на Drive" at bounding box center [316, 695] width 135 height 37
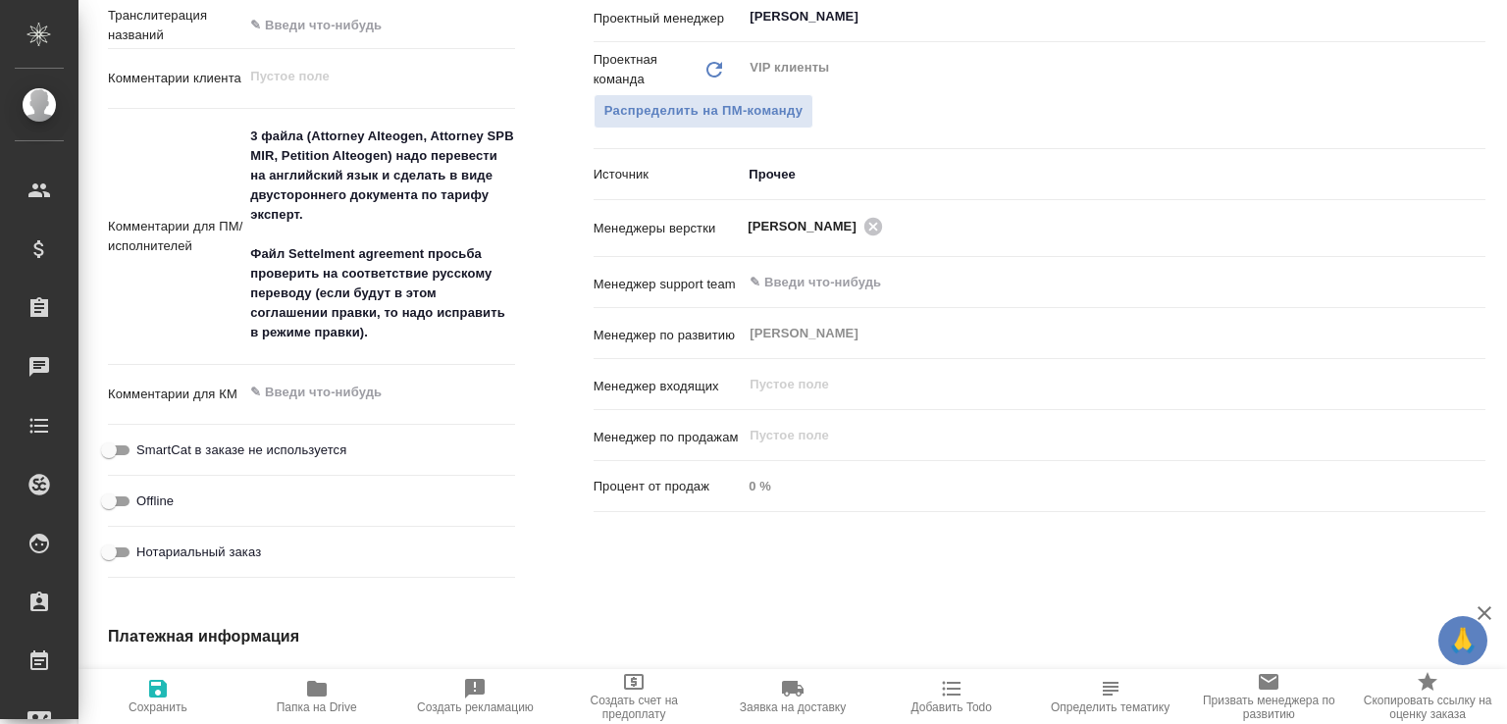
type textarea "x"
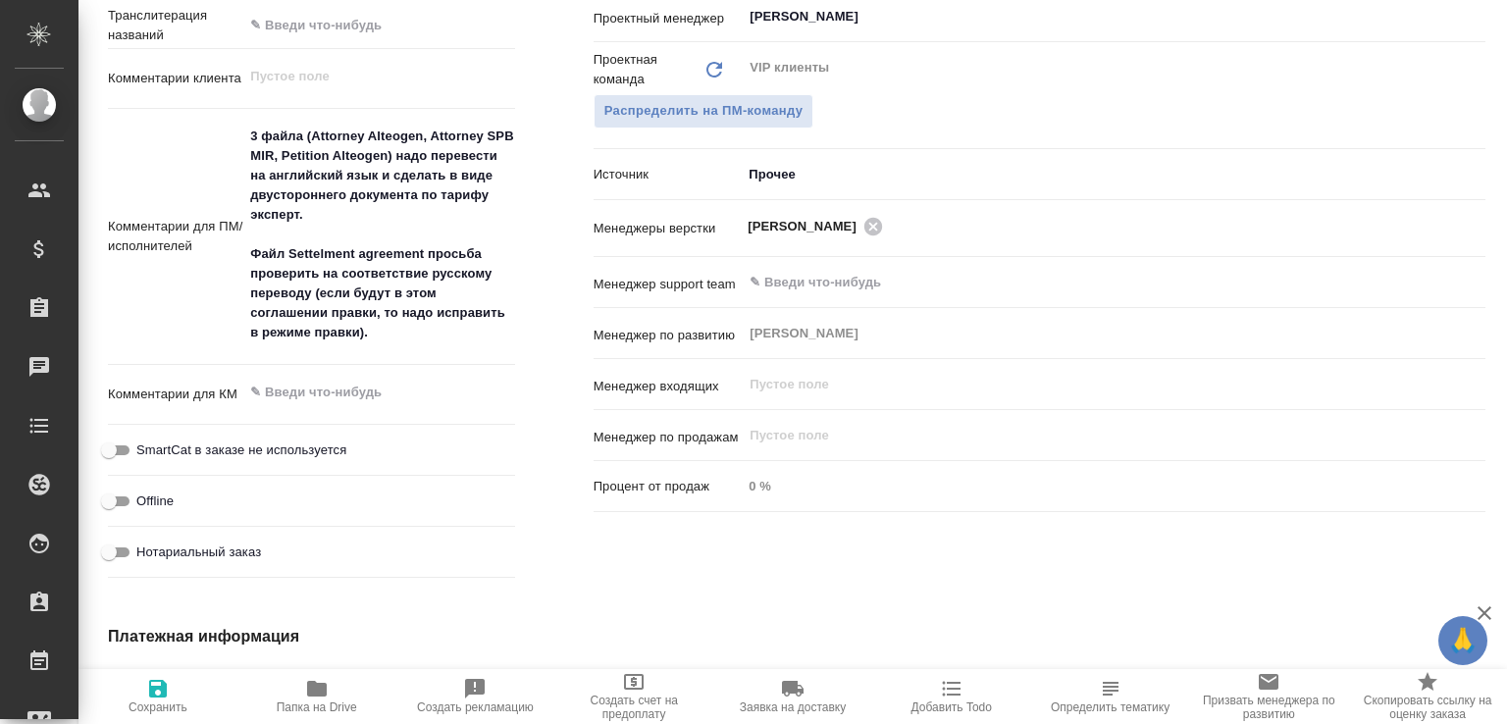
type textarea "x"
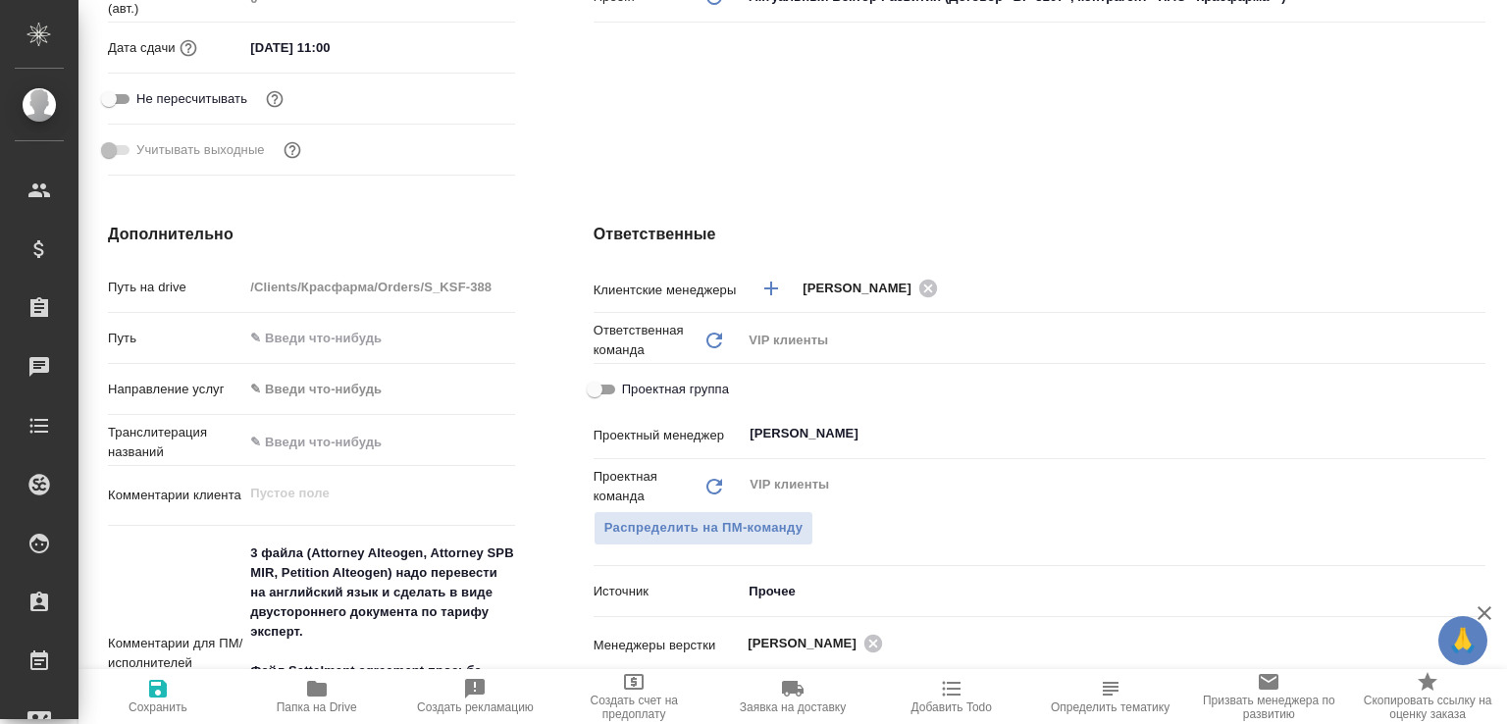
scroll to position [0, 0]
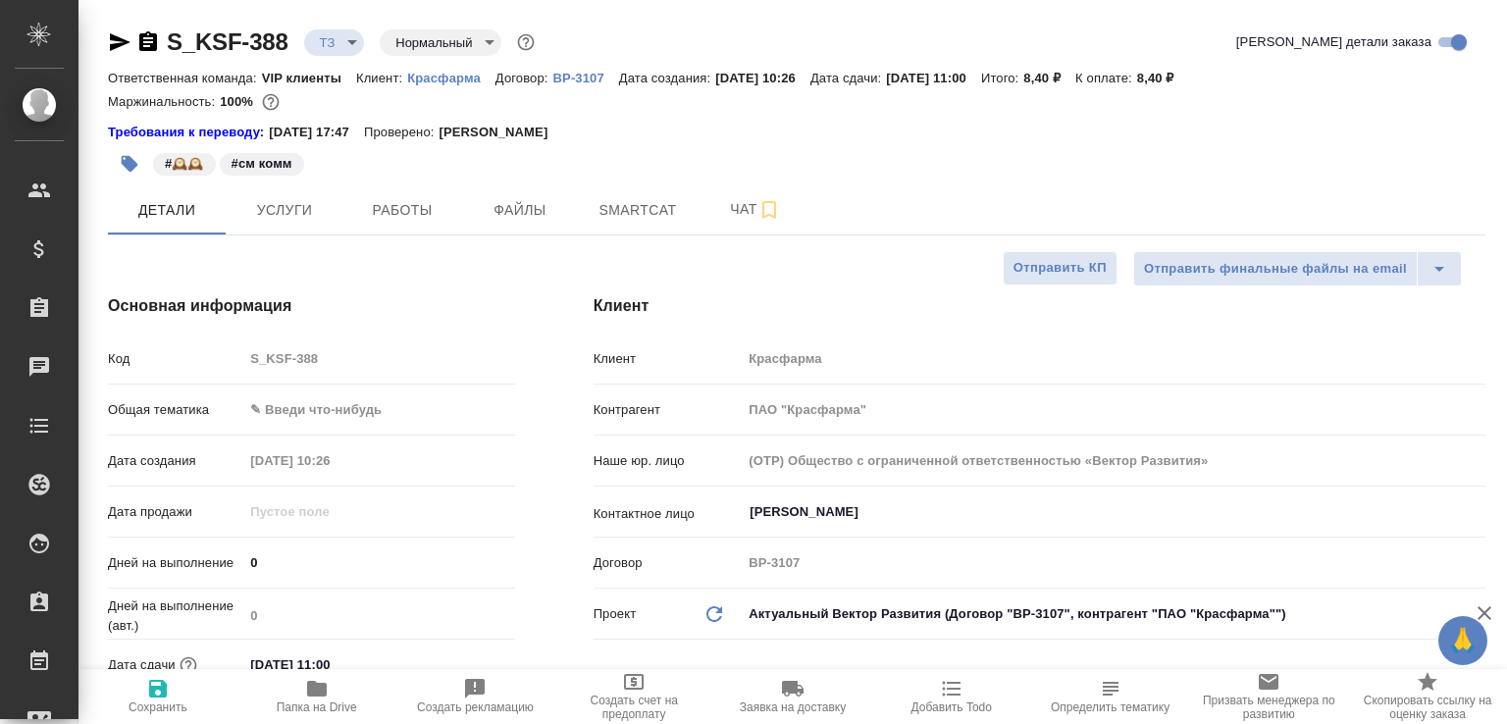
type textarea "x"
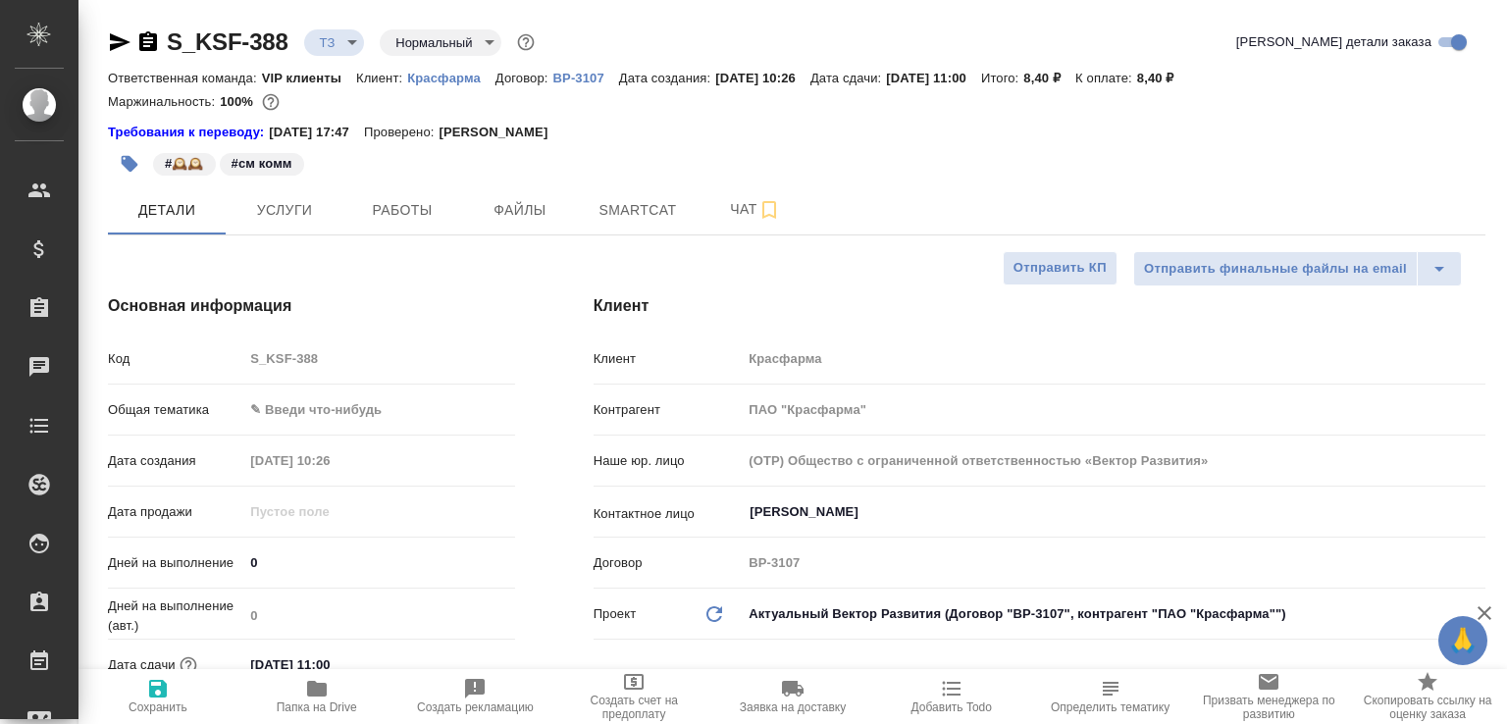
type textarea "x"
click at [343, 46] on body "🙏 .cls-1 fill:#fff; AWATERA Малофеева Екатерина e.malofeeva Клиенты Спецификаци…" at bounding box center [753, 362] width 1507 height 724
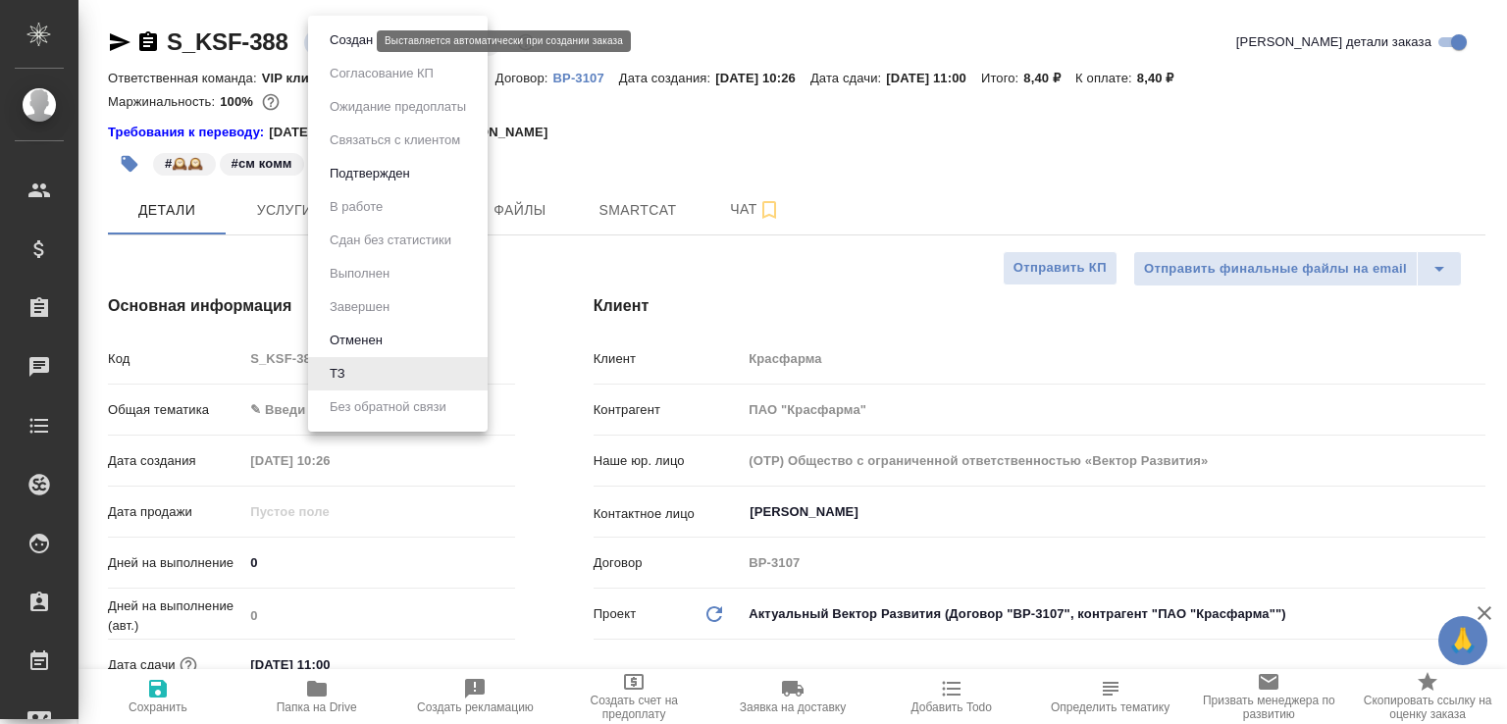
click at [343, 46] on button "Создан" at bounding box center [351, 40] width 55 height 22
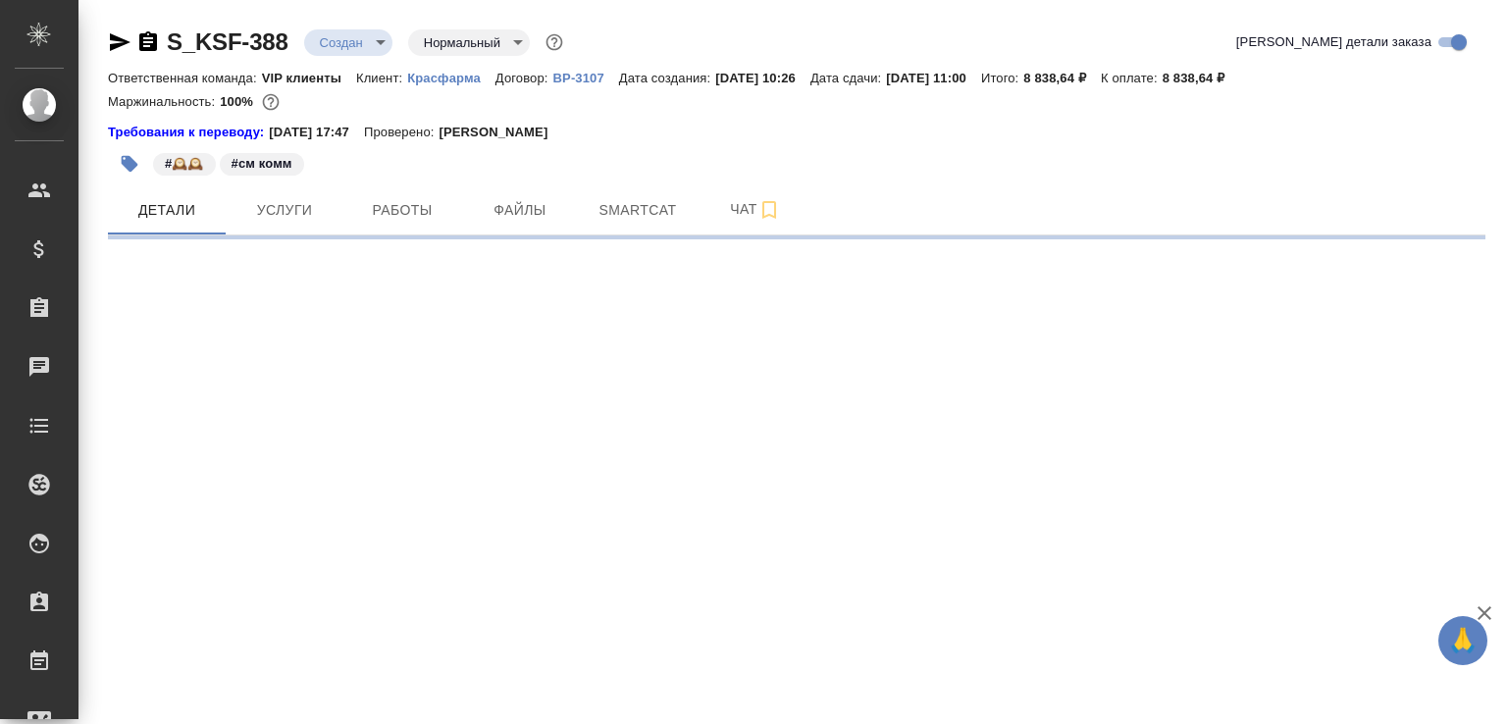
select select "RU"
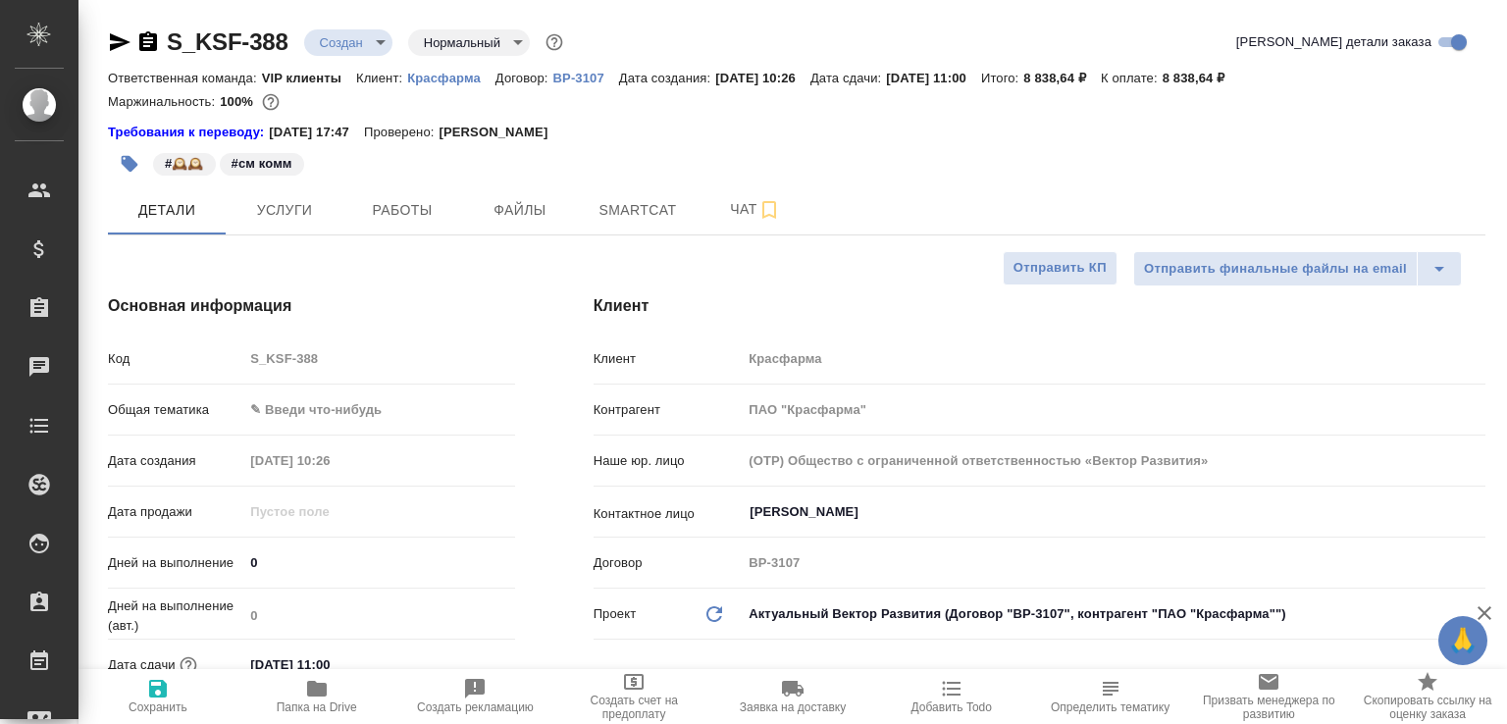
type textarea "x"
click at [147, 41] on icon "button" at bounding box center [148, 42] width 24 height 24
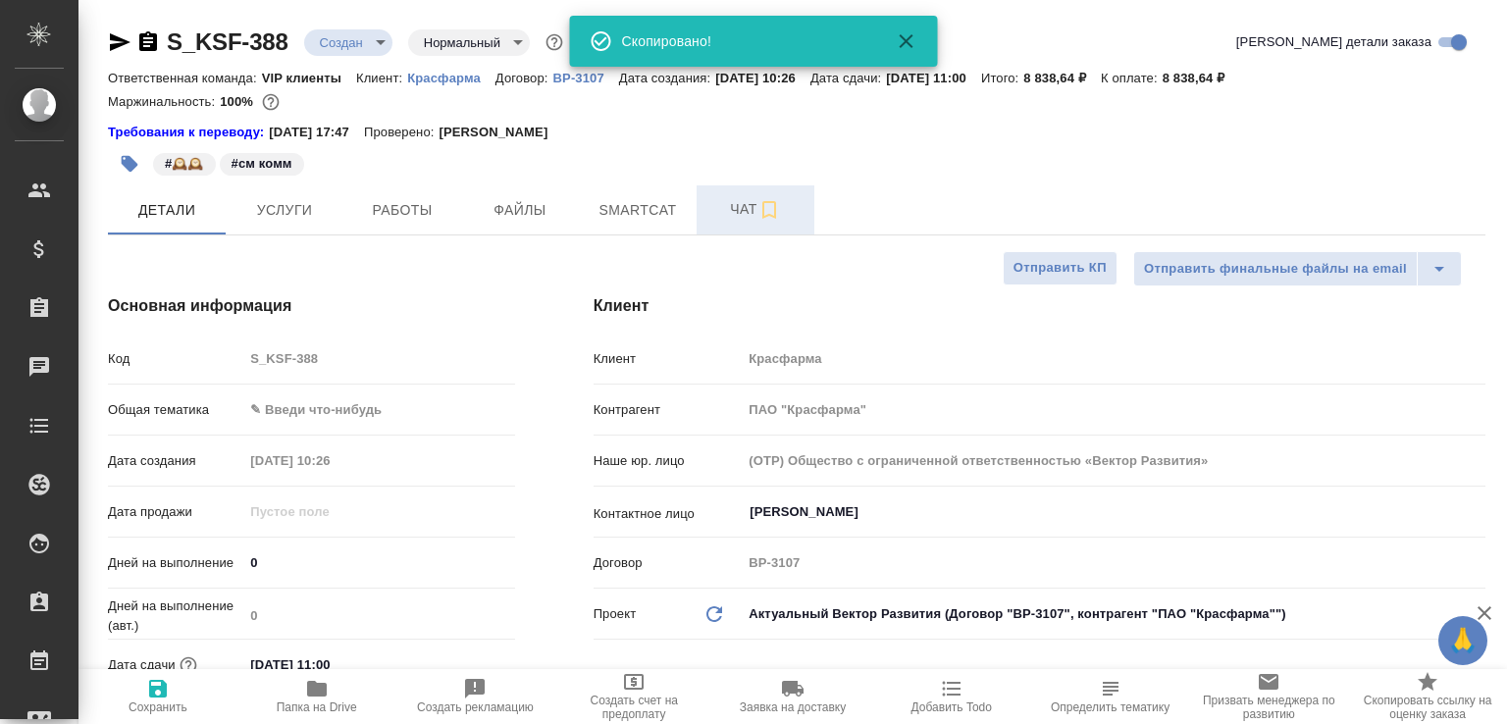
click at [730, 196] on button "Чат" at bounding box center [756, 209] width 118 height 49
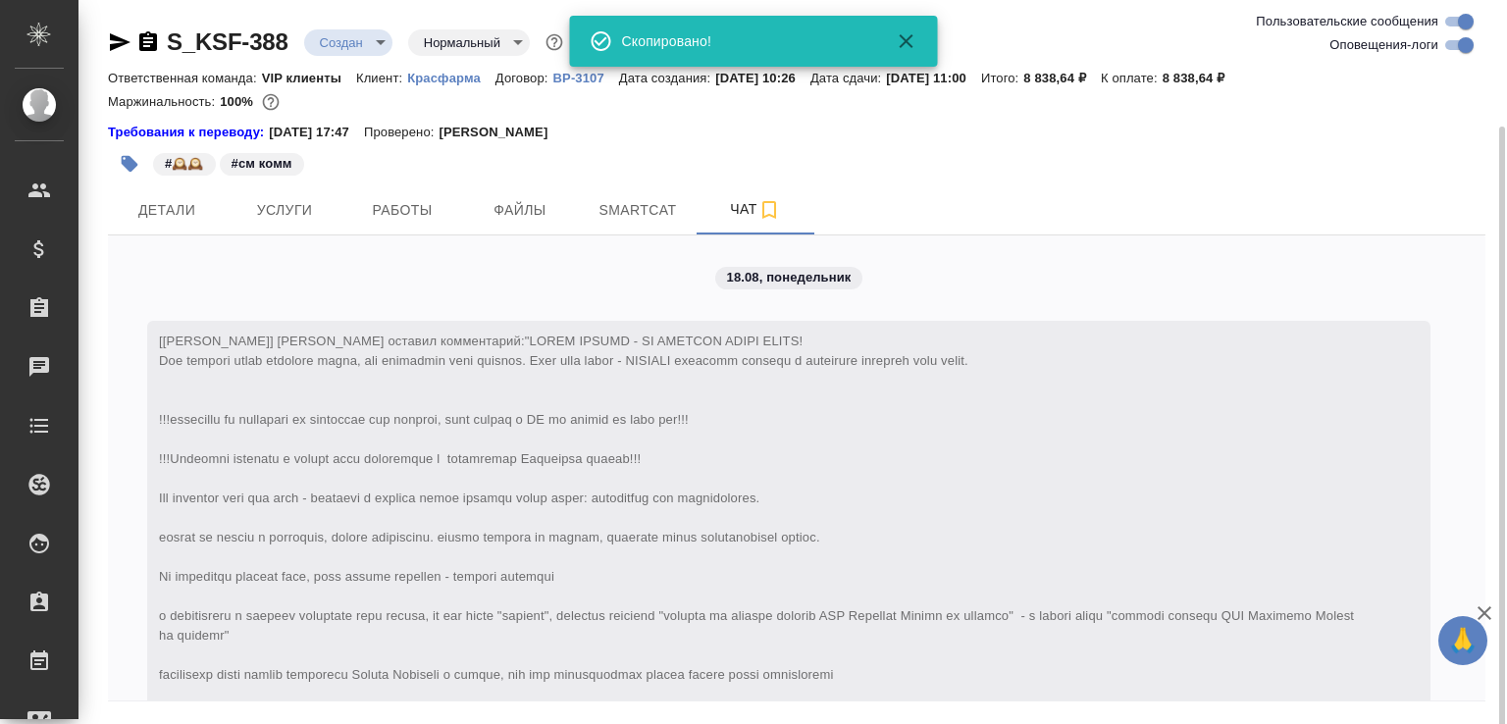
scroll to position [66, 0]
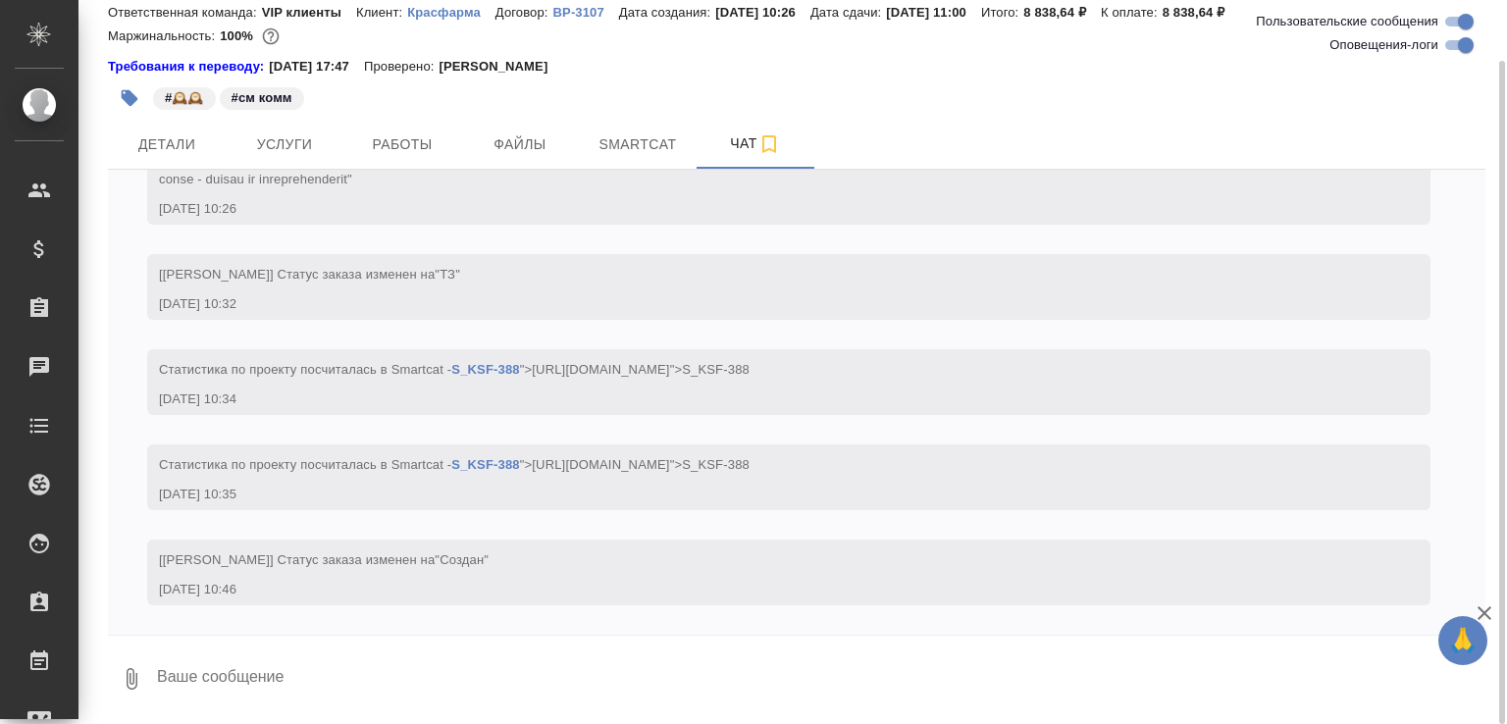
click at [262, 662] on textarea at bounding box center [820, 679] width 1331 height 67
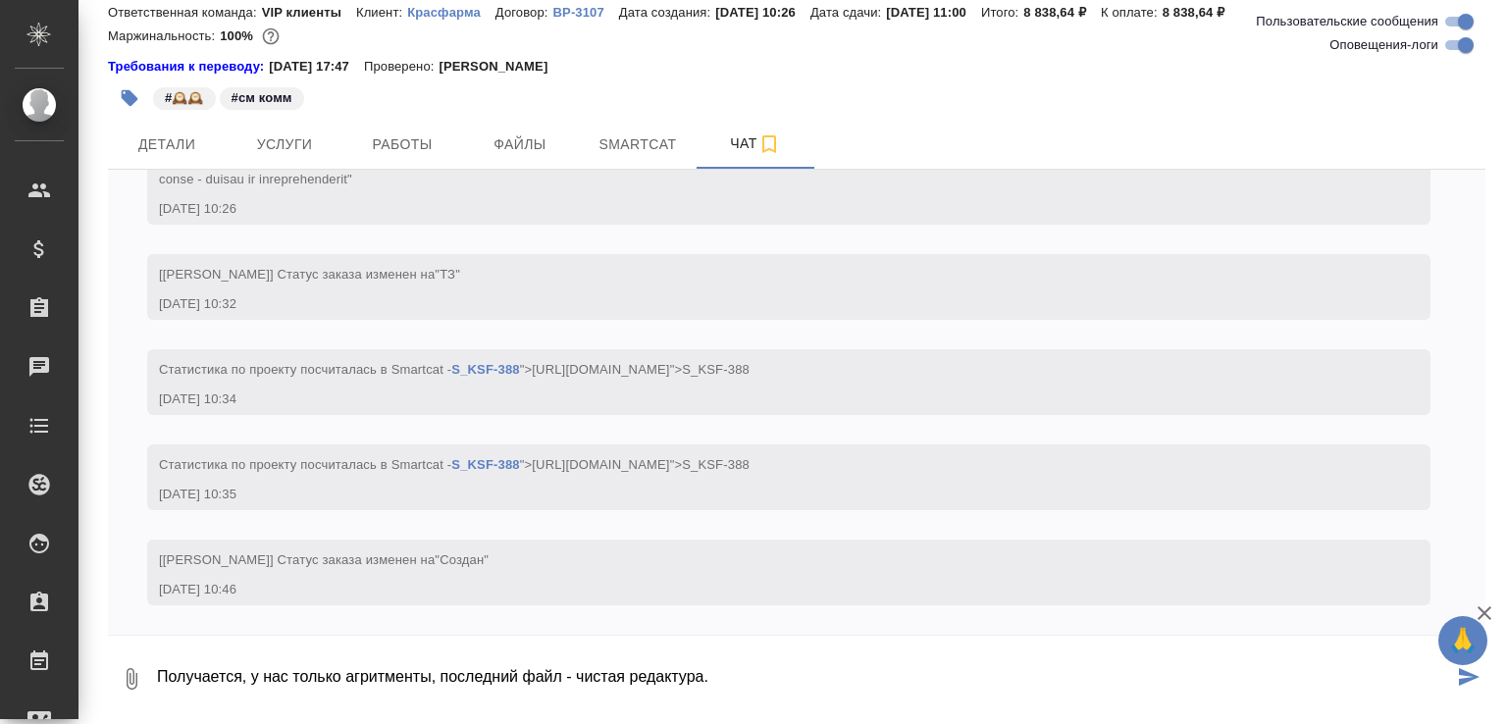
click at [127, 676] on icon "button" at bounding box center [132, 679] width 11 height 22
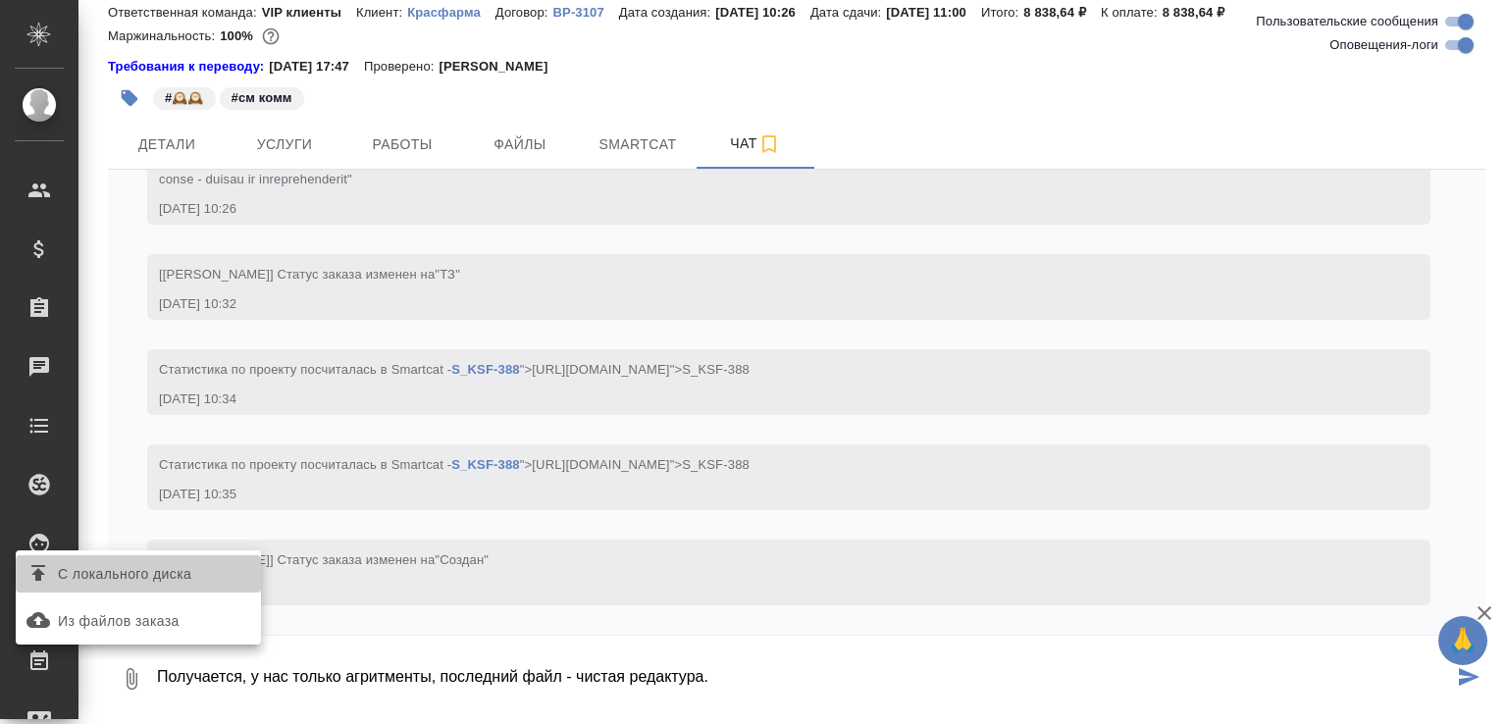
click at [145, 572] on span "С локального диска" at bounding box center [124, 574] width 133 height 25
click at [0, 0] on input "С локального диска" at bounding box center [0, 0] width 0 height 0
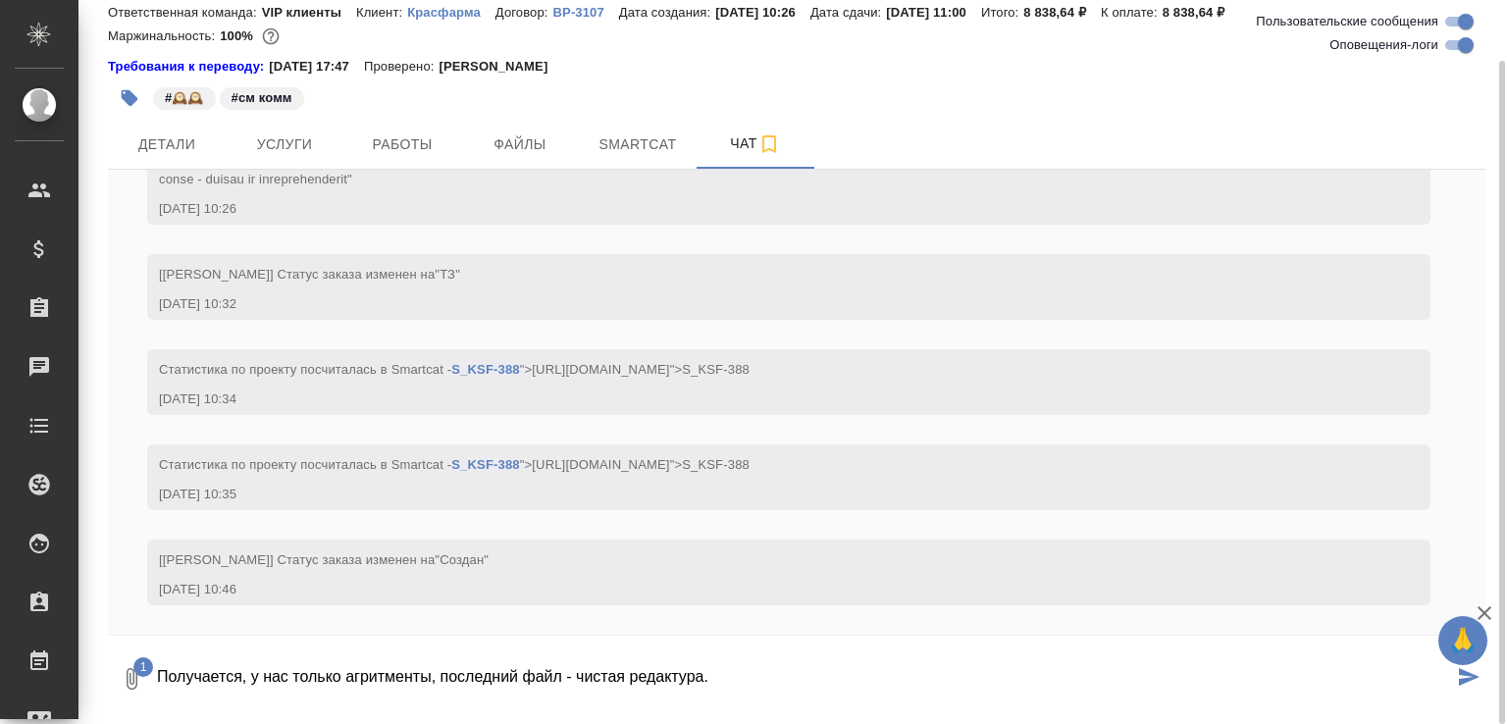
click at [798, 673] on textarea "Получается, у нас только агритменты, последний файл - чистая редактура." at bounding box center [804, 679] width 1298 height 67
type textarea "Получается, у нас только агритменты, последний файл - чистая редактура."
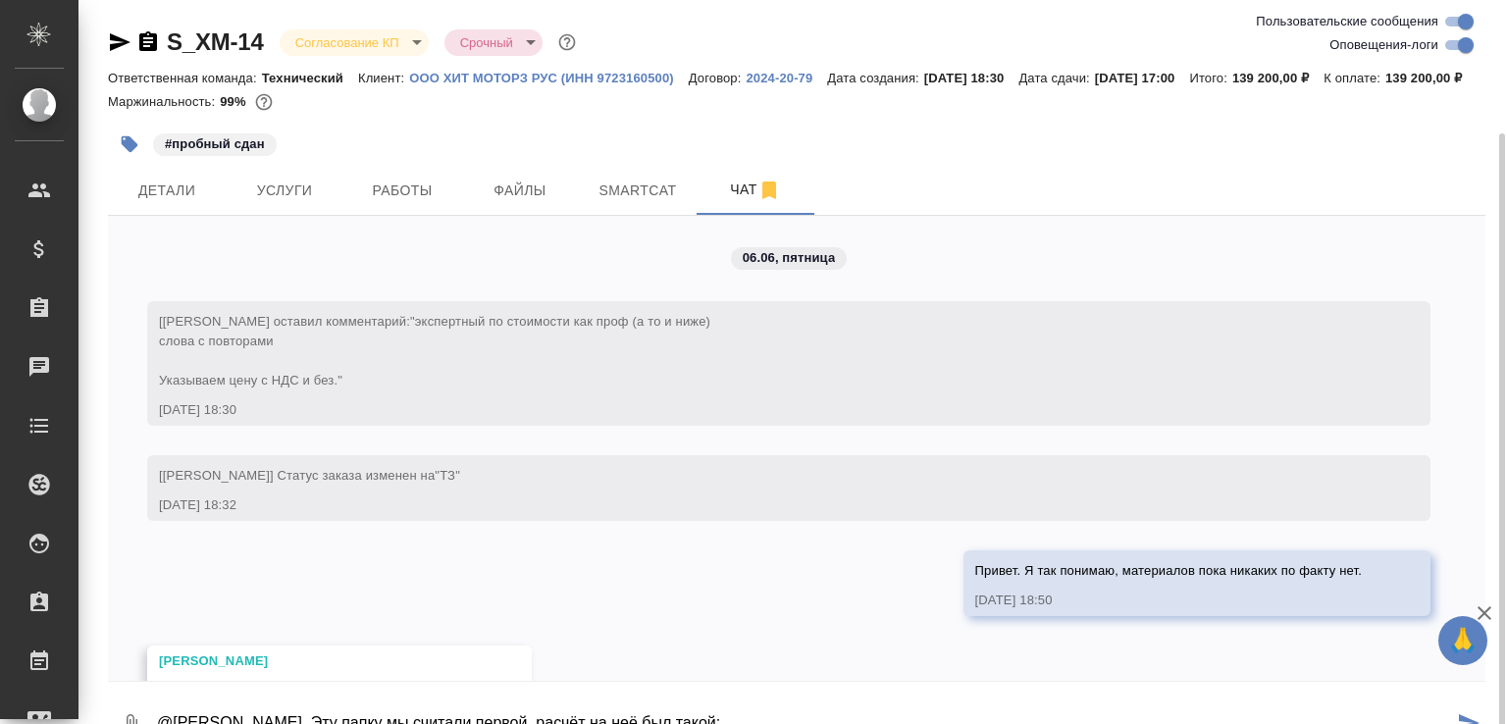
scroll to position [19353, 0]
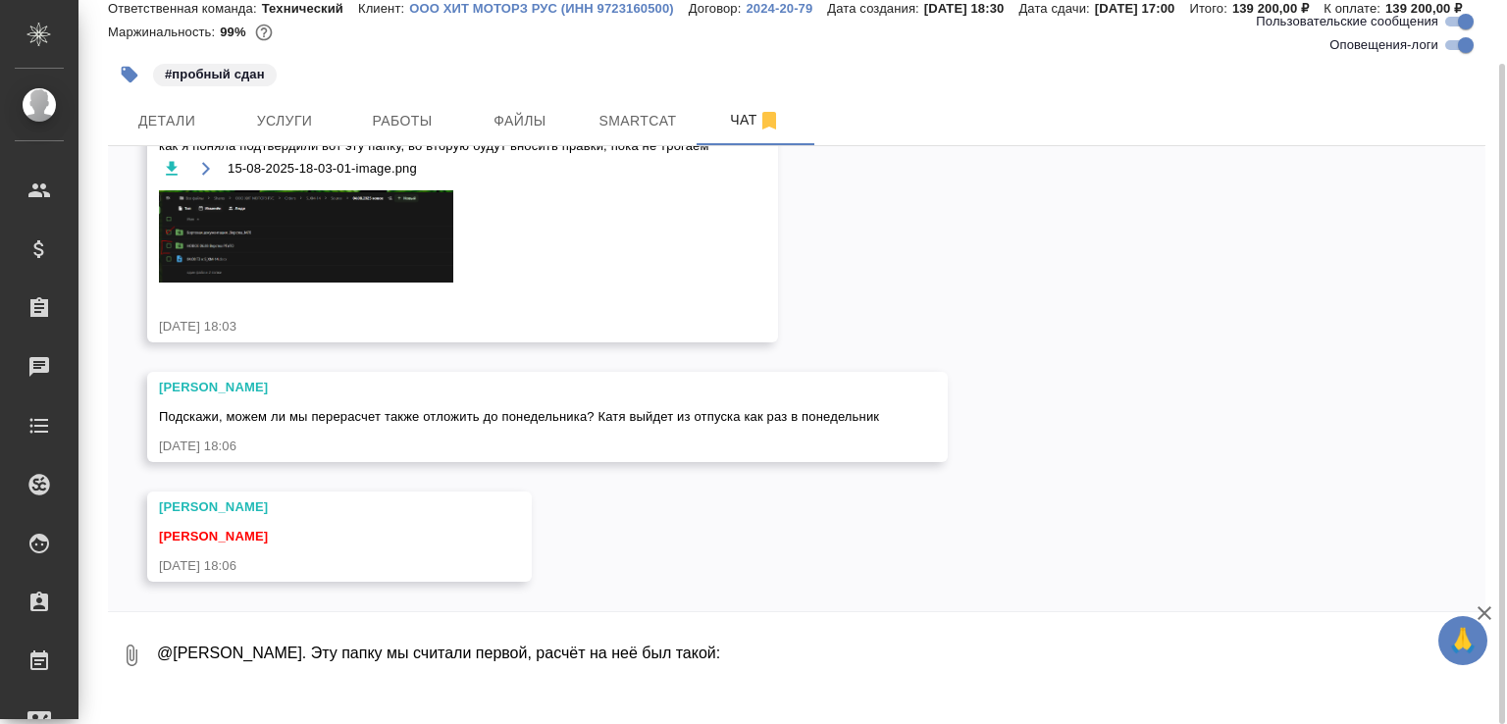
drag, startPoint x: 660, startPoint y: 675, endPoint x: 750, endPoint y: 672, distance: 89.4
click at [750, 672] on textarea "@Усманова Ольга Привет. Эту папку мы считали первой, расчёт на неё был такой:" at bounding box center [804, 655] width 1298 height 67
click at [749, 672] on textarea "@Усманова Ольга Привет. Эту папку мы считали первой, расчёт такой:" at bounding box center [804, 655] width 1298 height 67
click at [138, 667] on icon "button" at bounding box center [132, 656] width 24 height 24
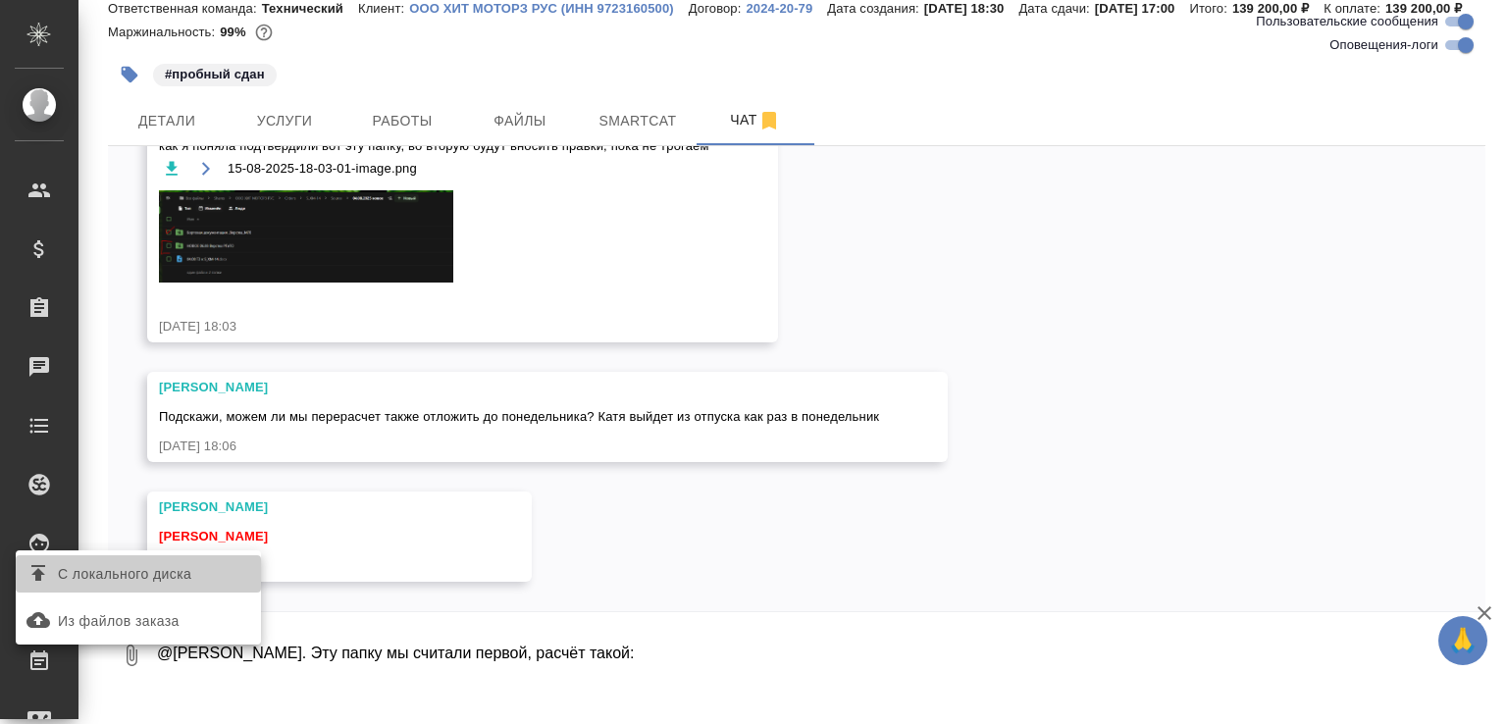
click at [141, 575] on span "С локального диска" at bounding box center [124, 574] width 133 height 25
click at [0, 0] on input "С локального диска" at bounding box center [0, 0] width 0 height 0
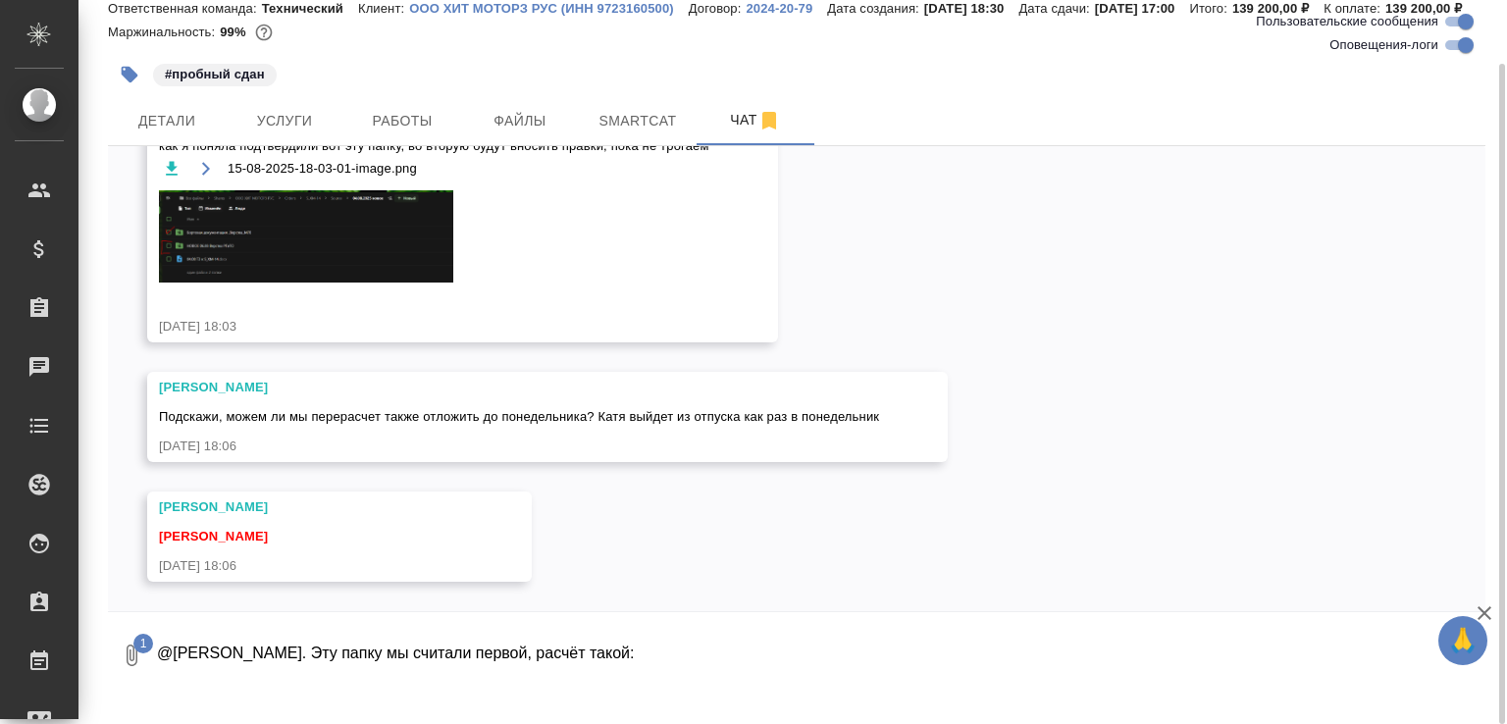
click at [764, 688] on textarea "@Усманова Ольга Привет. Эту папку мы считали первой, расчёт такой:" at bounding box center [804, 655] width 1298 height 67
type textarea "@Усманова Ольга Привет. Эту папку мы считали первой, расчёт такой:"
click at [373, 676] on textarea "@Усманова Ольга Привет. Эту папку мы считали первой, расчёт такой:" at bounding box center [820, 655] width 1331 height 67
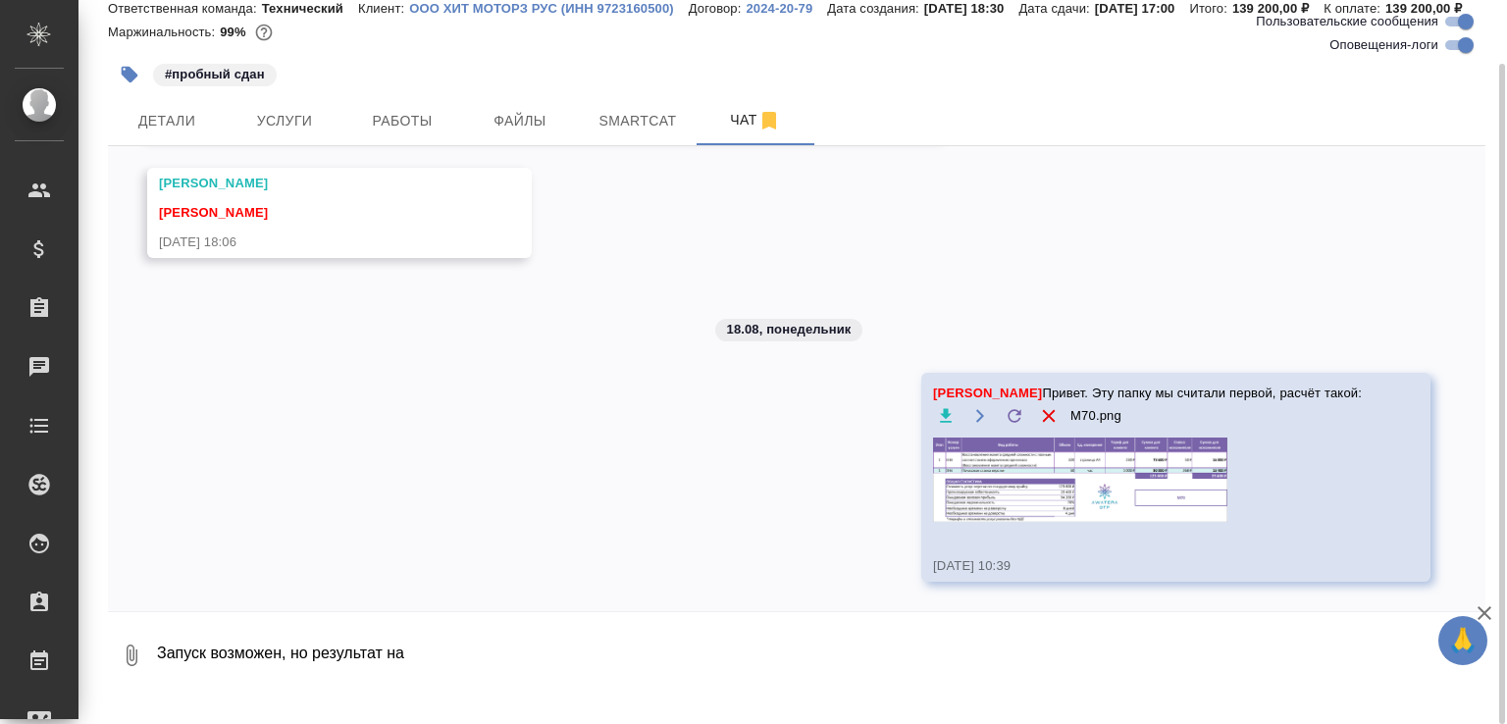
scroll to position [19593, 0]
type textarea "Запуск возможен, но результат за сутки, конечно, нет"
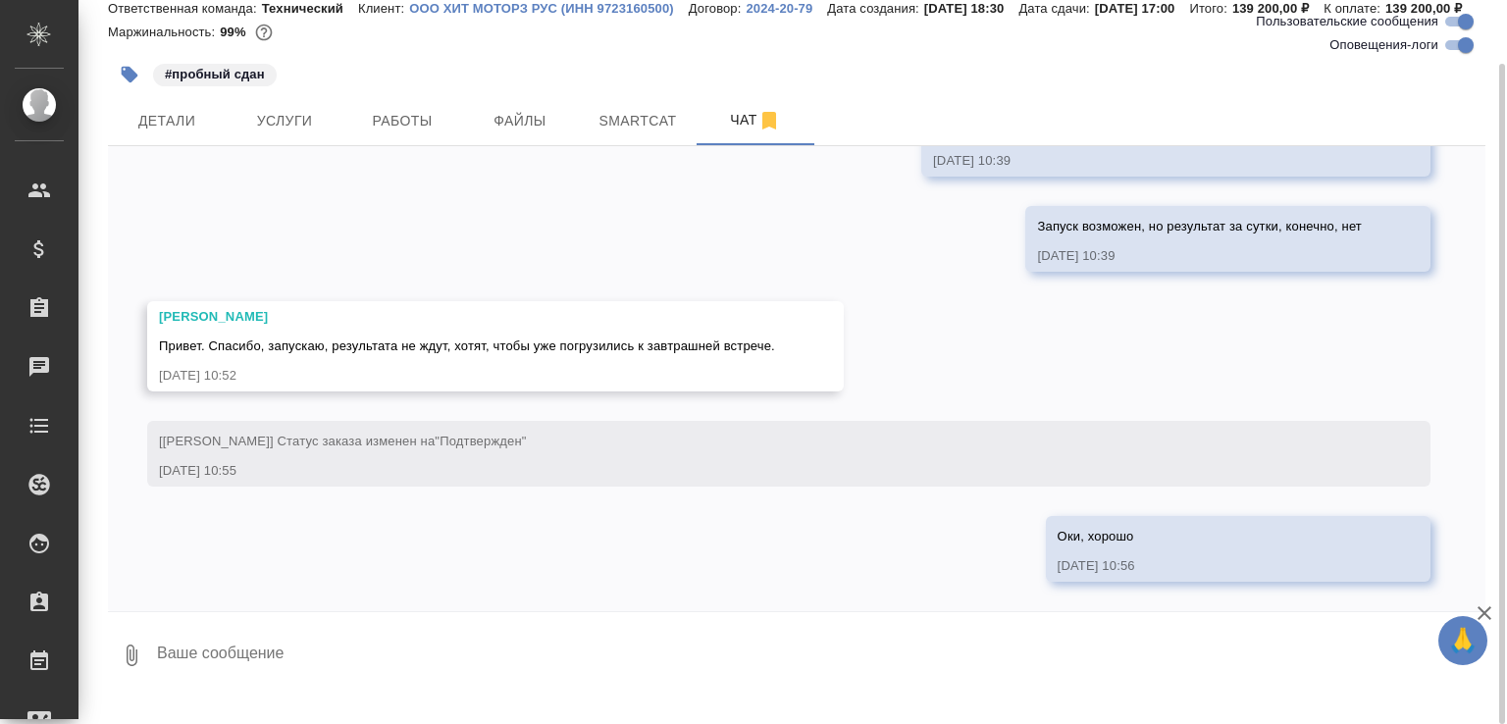
scroll to position [20082, 0]
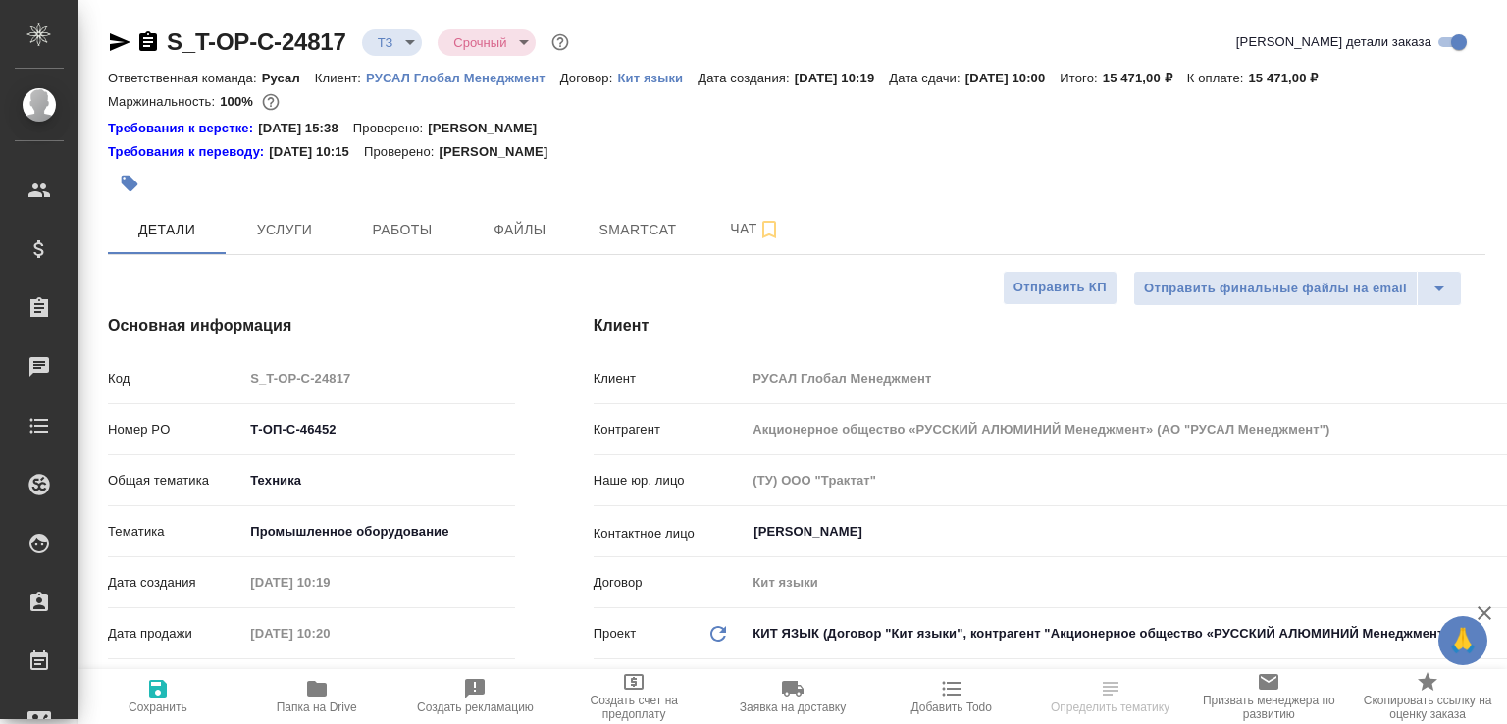
select select "RU"
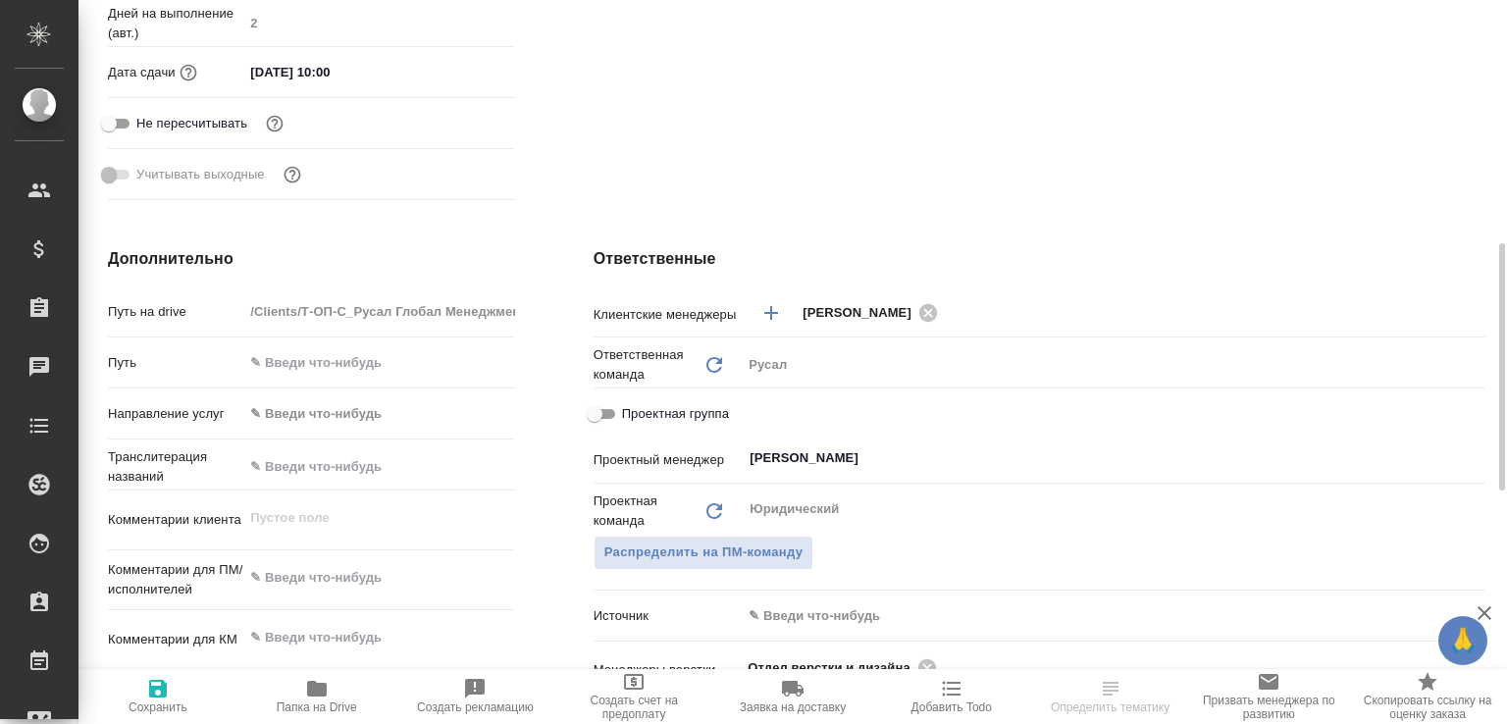
scroll to position [1022, 0]
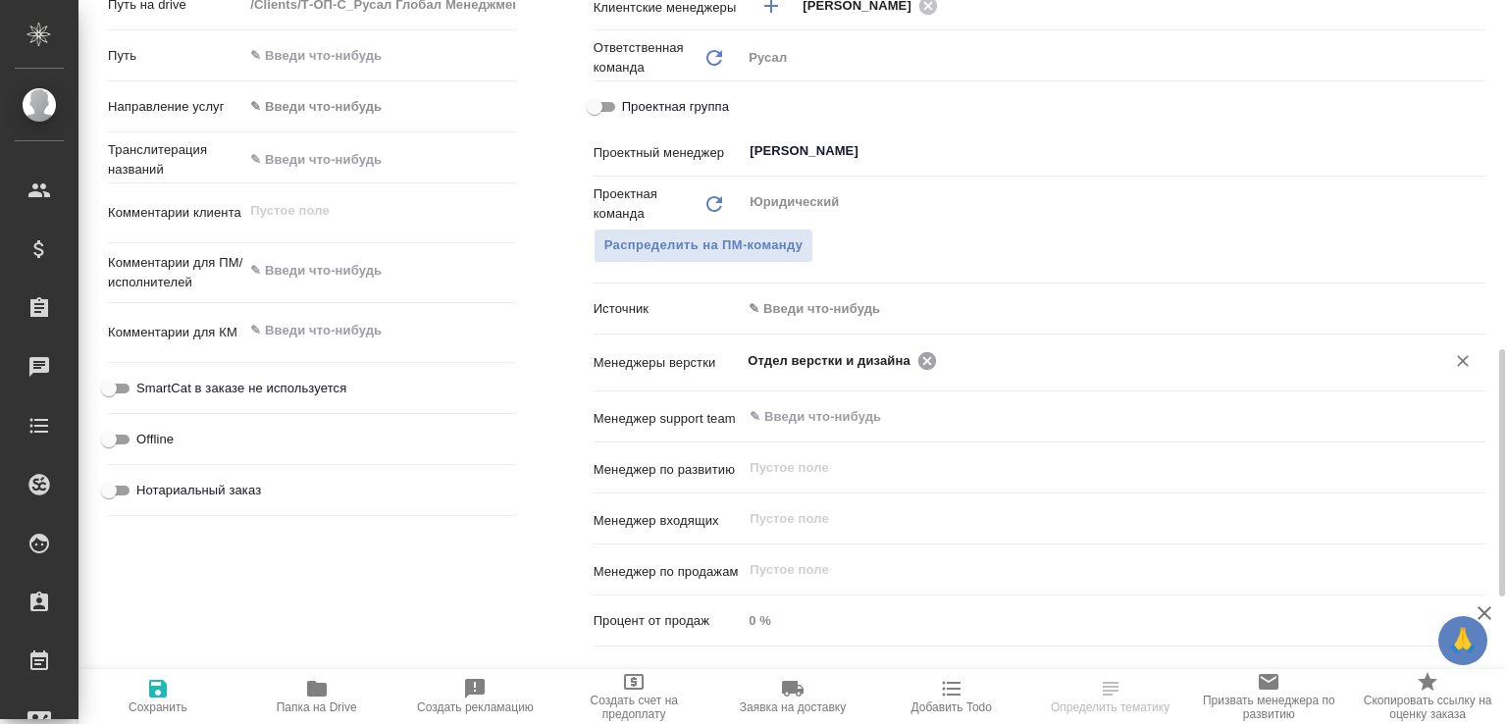
click at [926, 357] on icon at bounding box center [928, 360] width 18 height 18
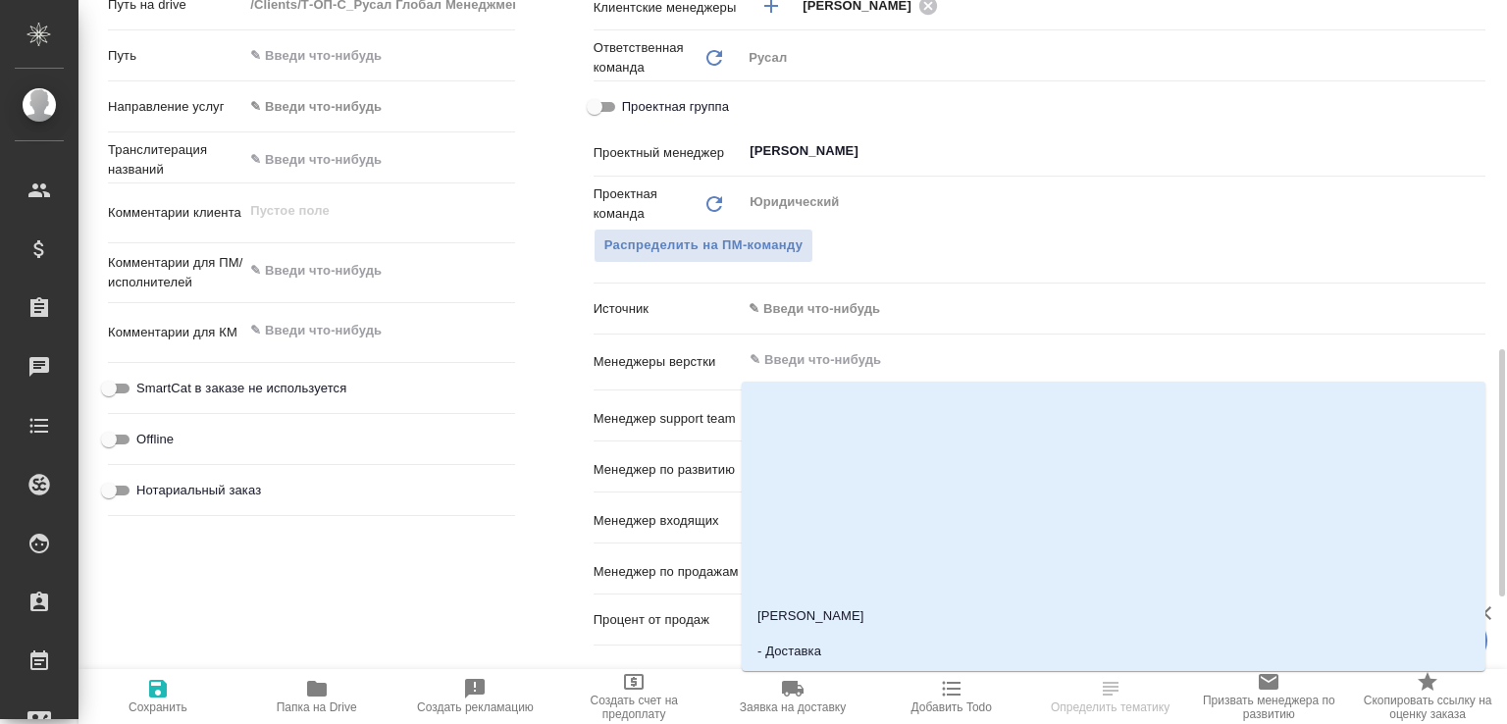
click at [926, 357] on input "text" at bounding box center [1081, 360] width 666 height 24
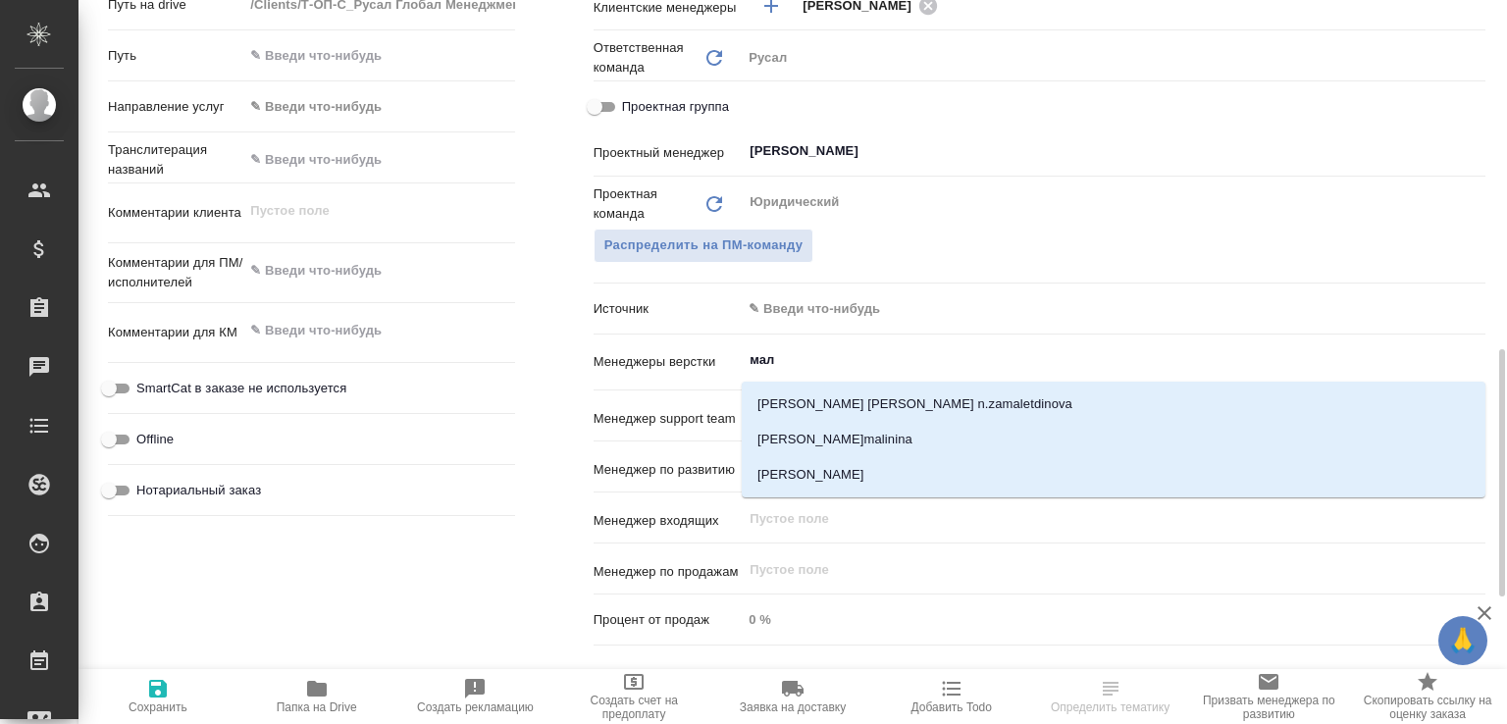
type input "мало"
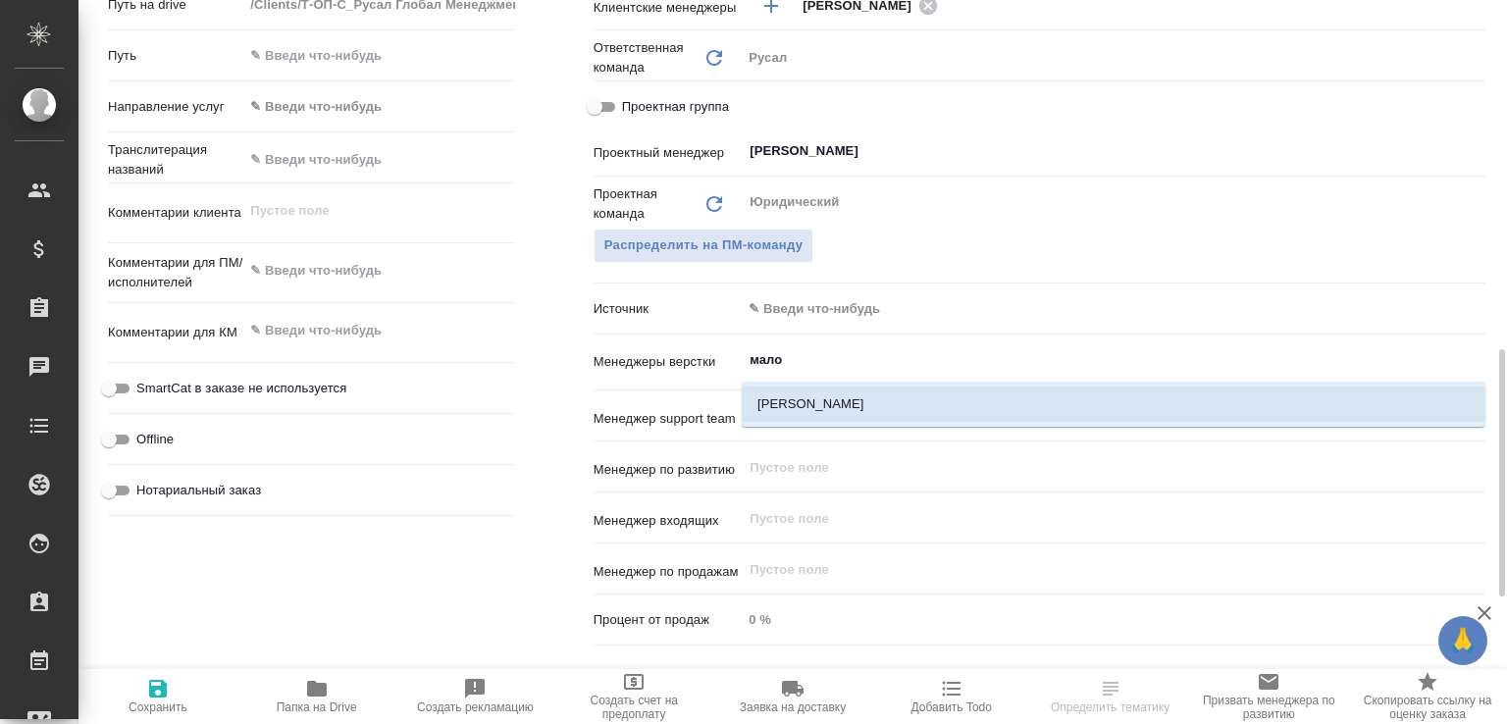
click at [764, 403] on li "[PERSON_NAME]" at bounding box center [1114, 404] width 744 height 35
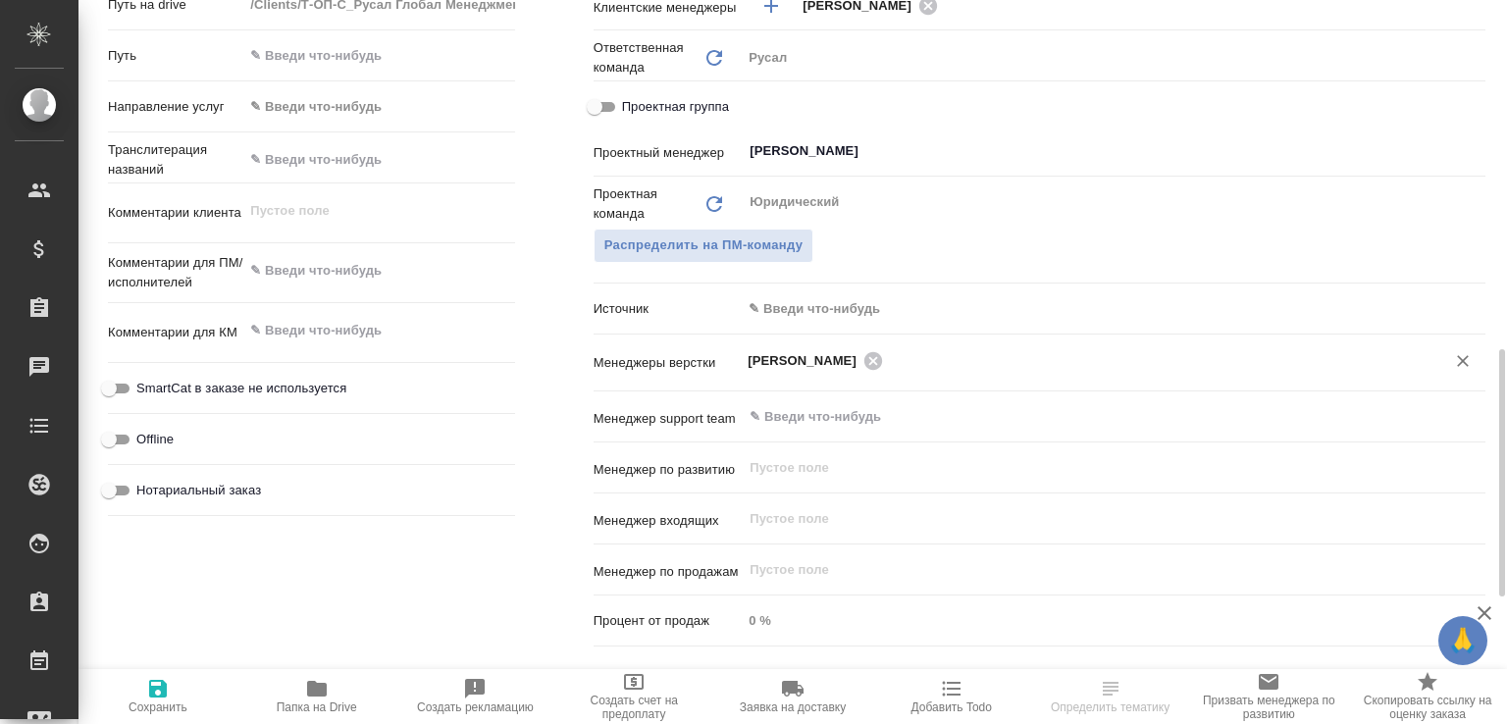
click at [149, 703] on span "Сохранить" at bounding box center [158, 708] width 59 height 14
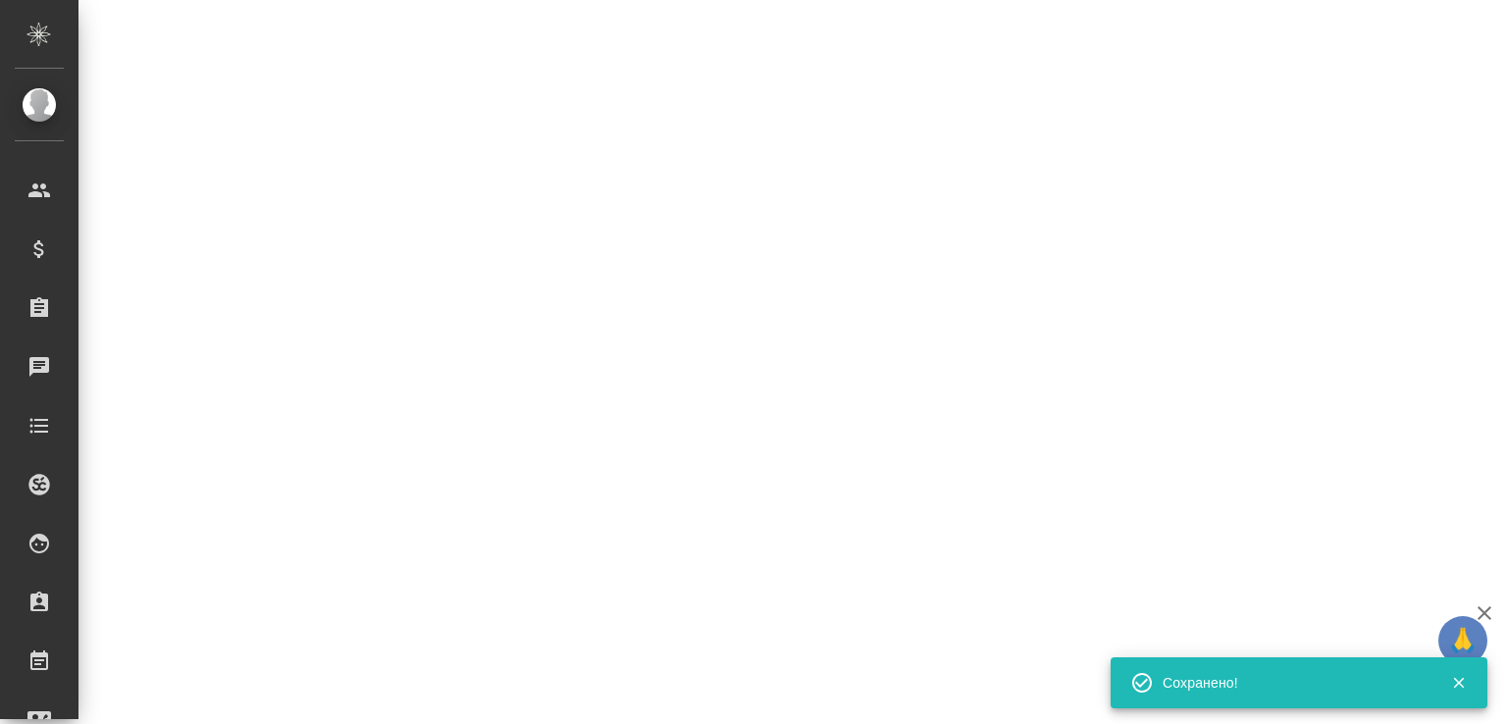
select select "RU"
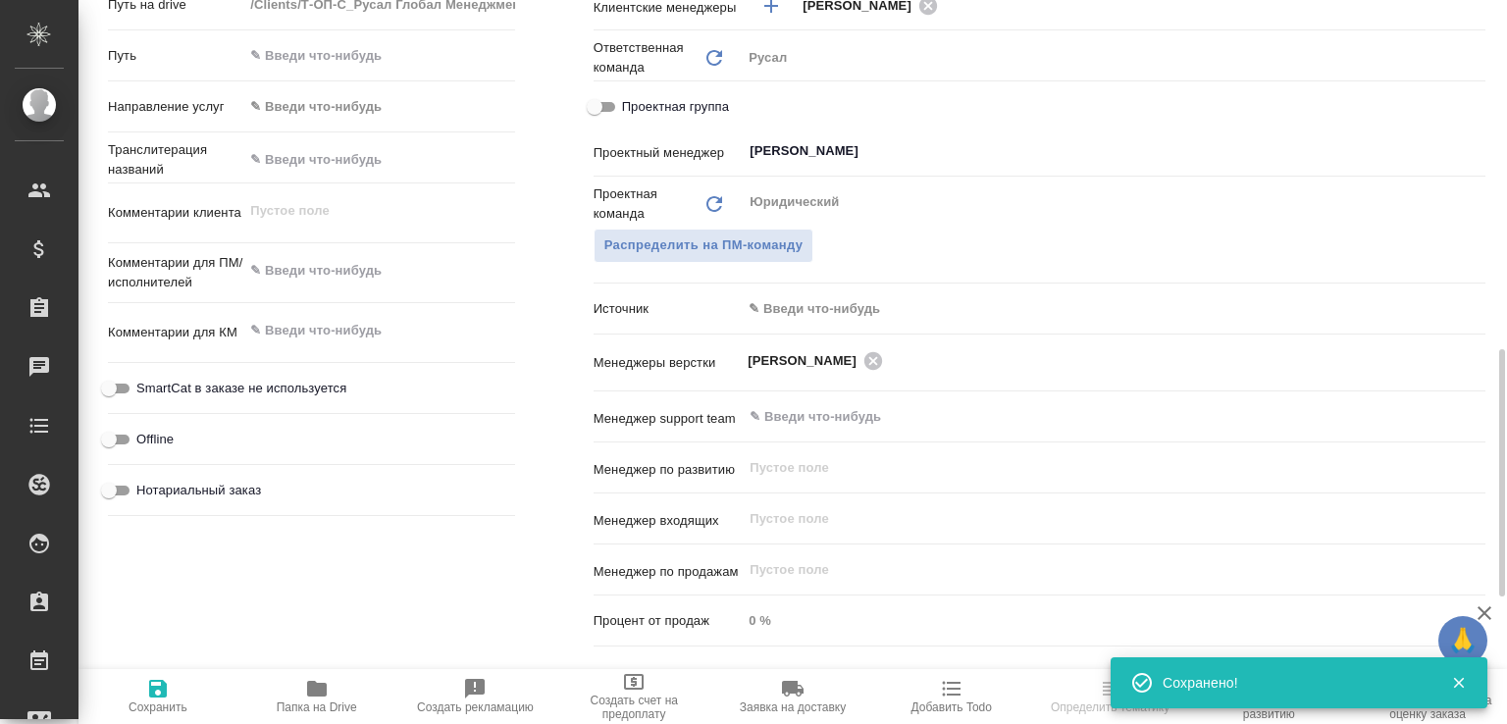
type textarea "x"
select select "RU"
type textarea "x"
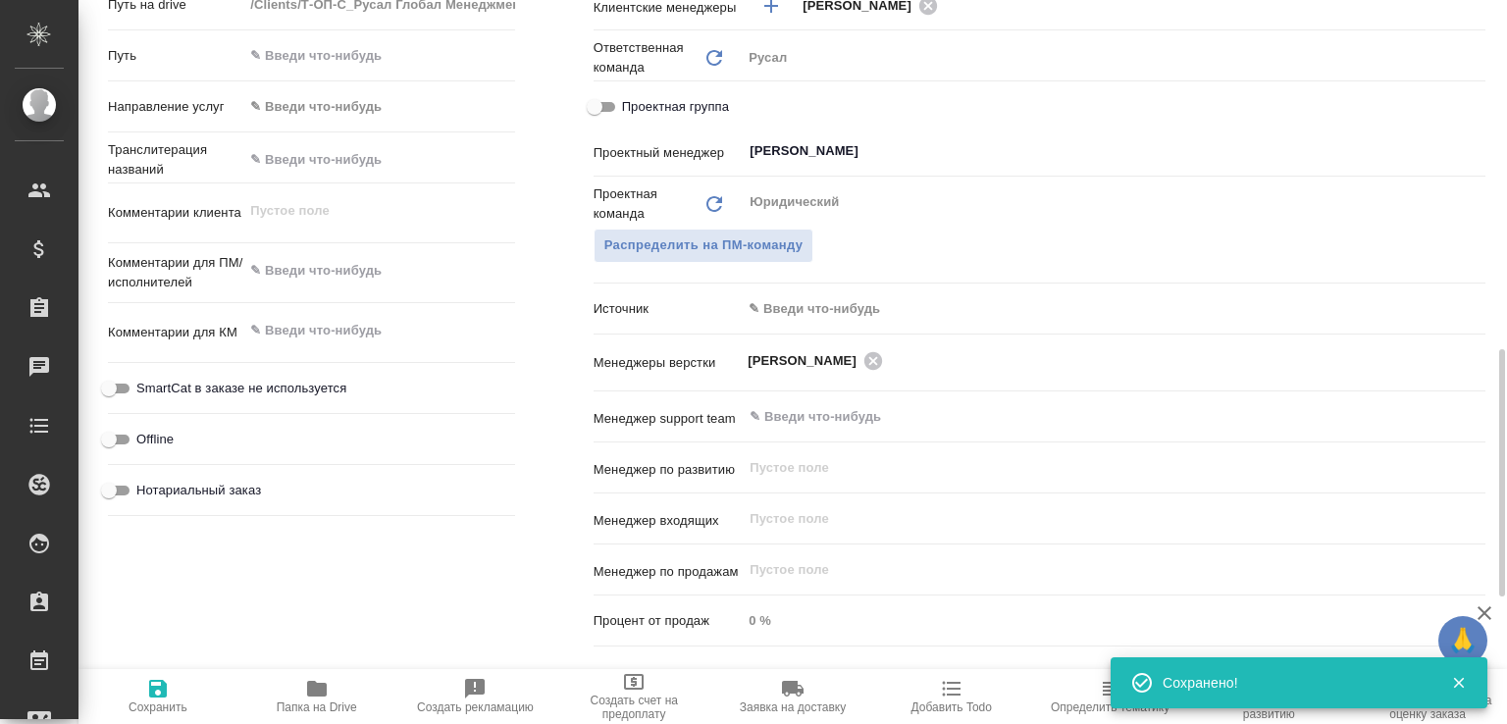
type textarea "x"
click at [321, 688] on icon "button" at bounding box center [317, 689] width 20 height 16
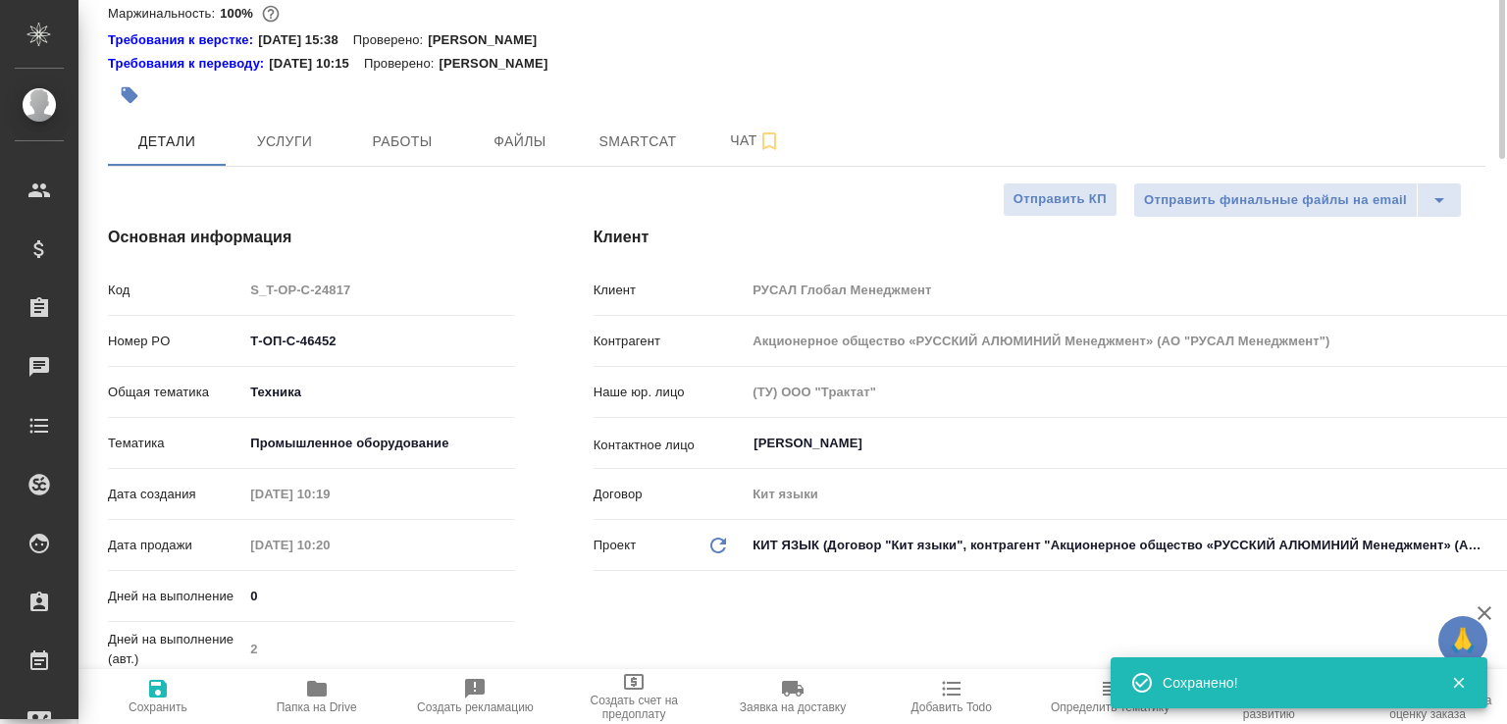
scroll to position [0, 0]
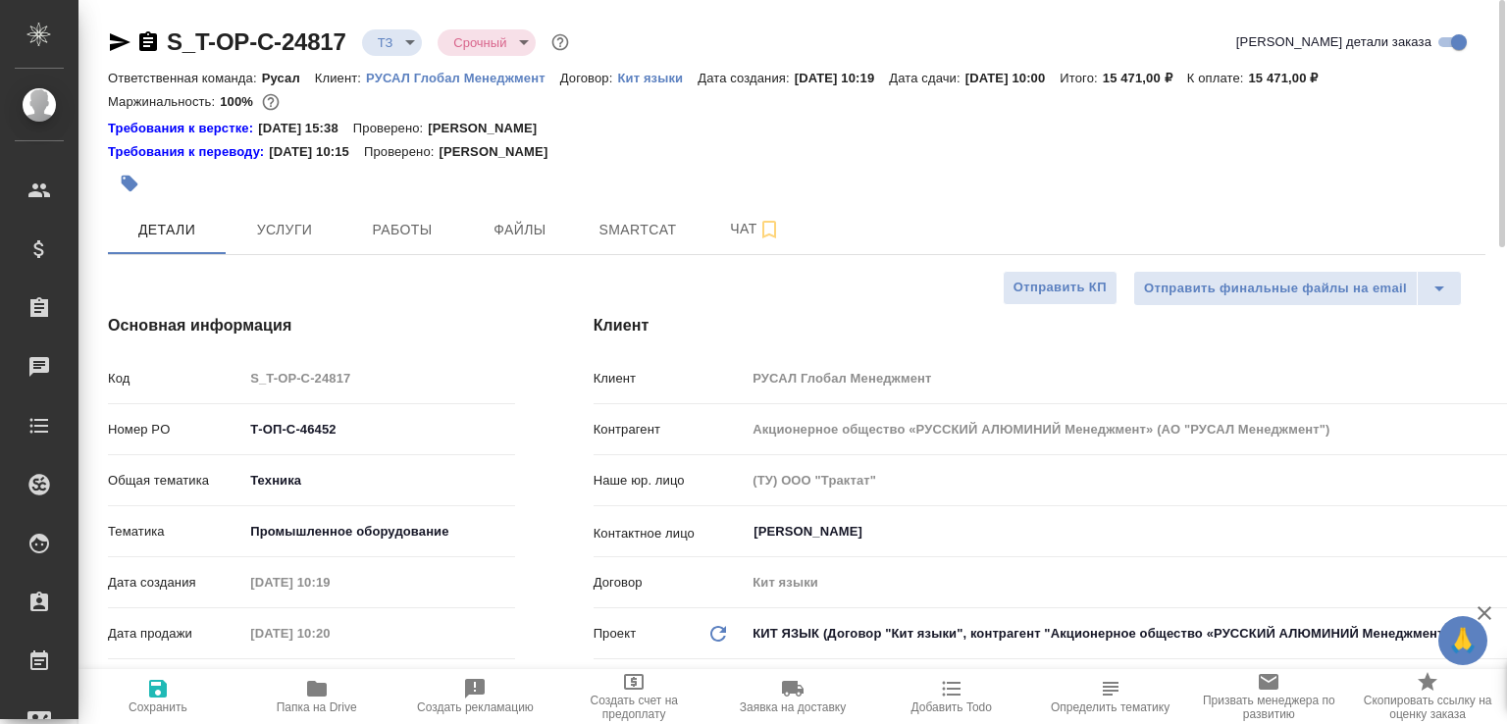
type textarea "x"
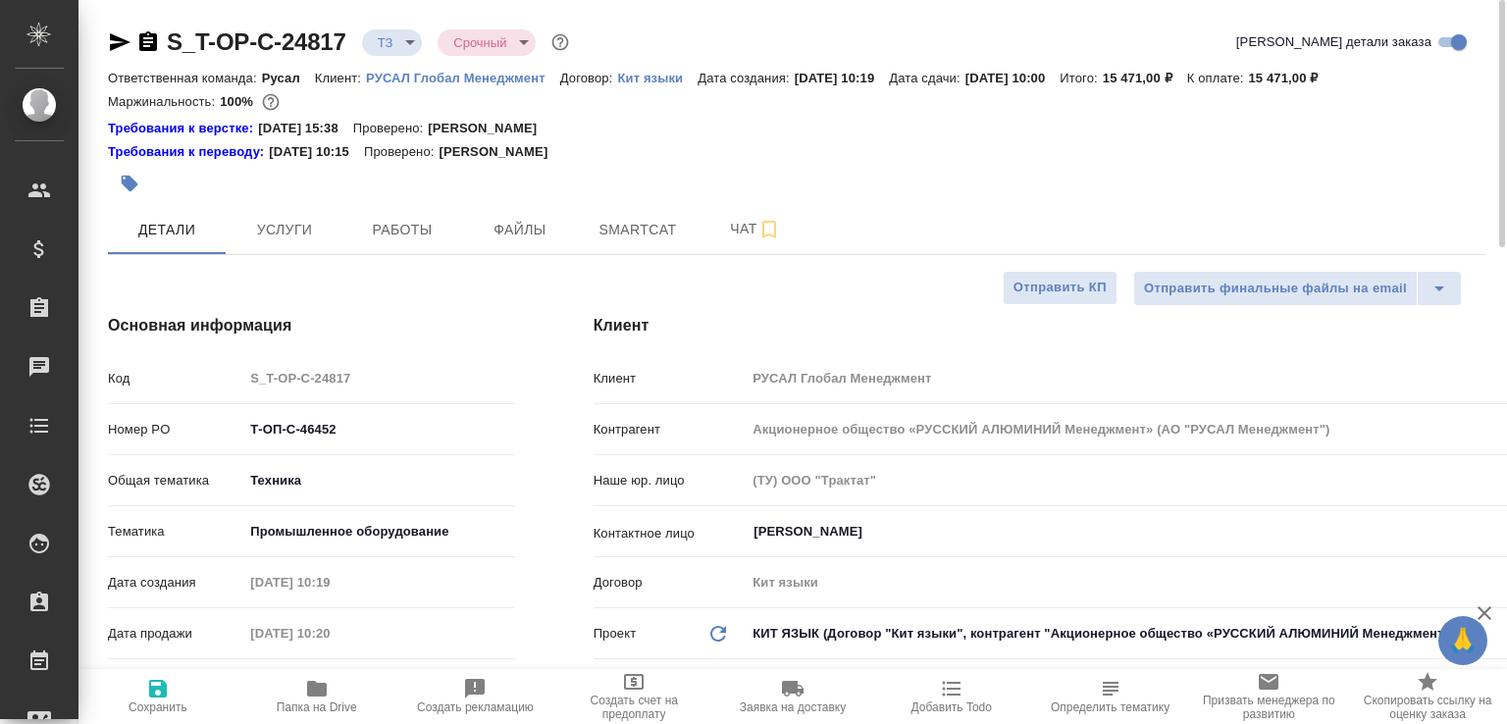
type textarea "x"
select select "RU"
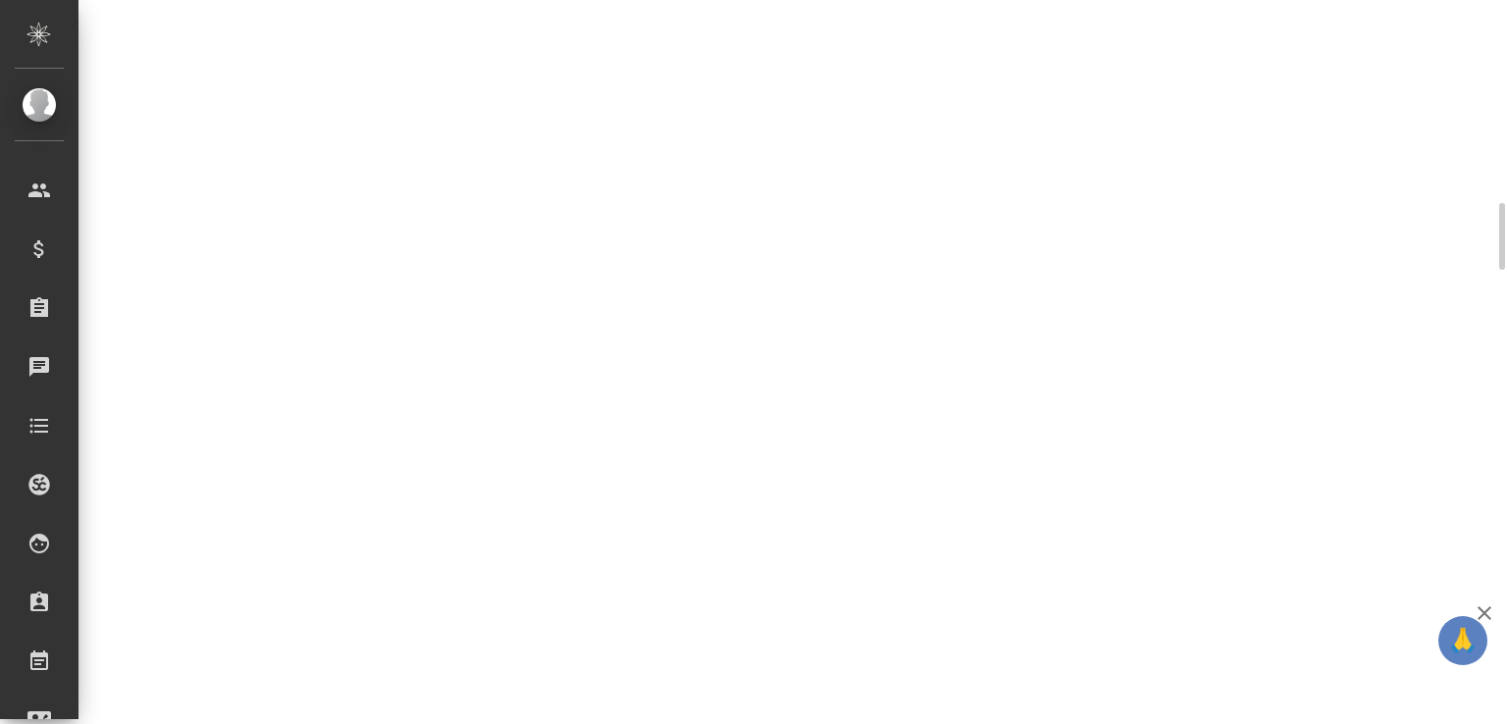
scroll to position [824, 0]
select select "RU"
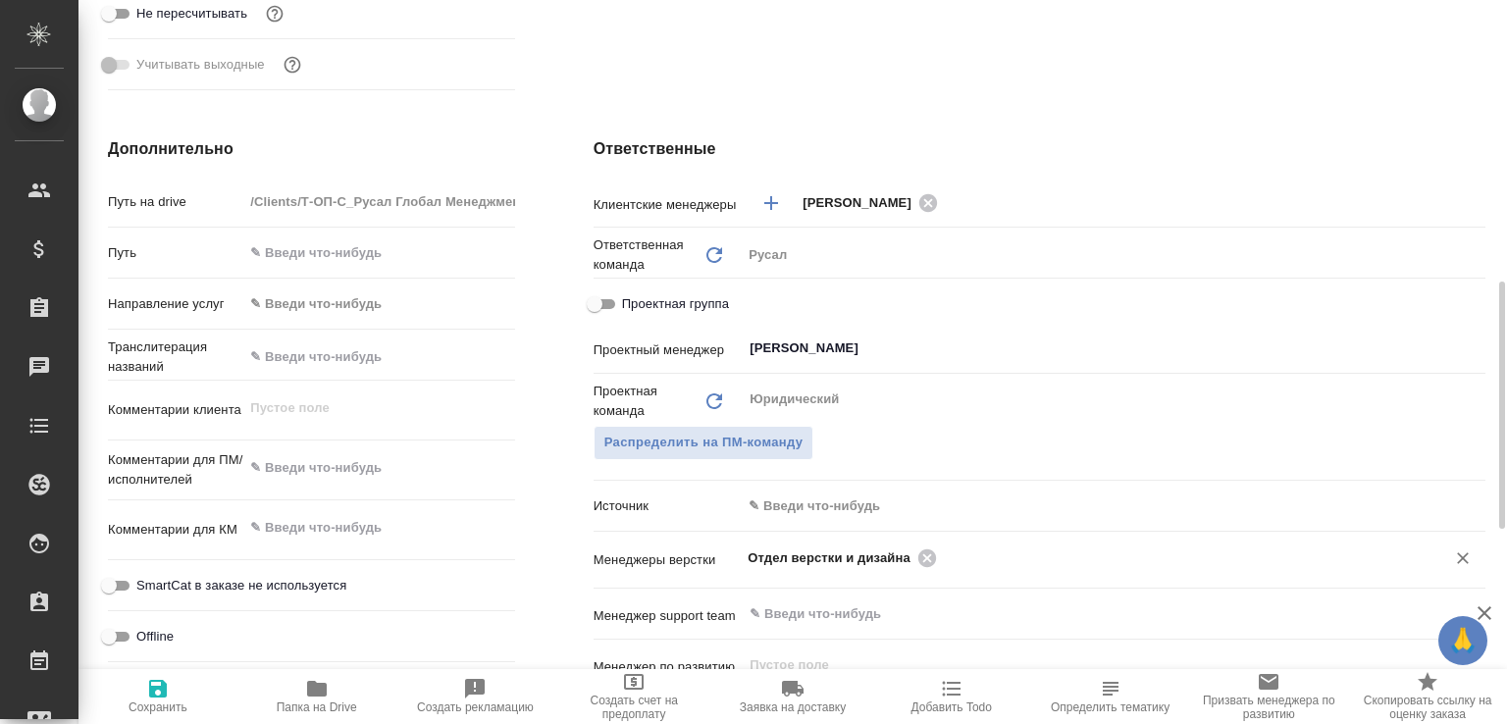
type textarea "x"
click at [921, 554] on icon at bounding box center [928, 558] width 18 height 18
type textarea "x"
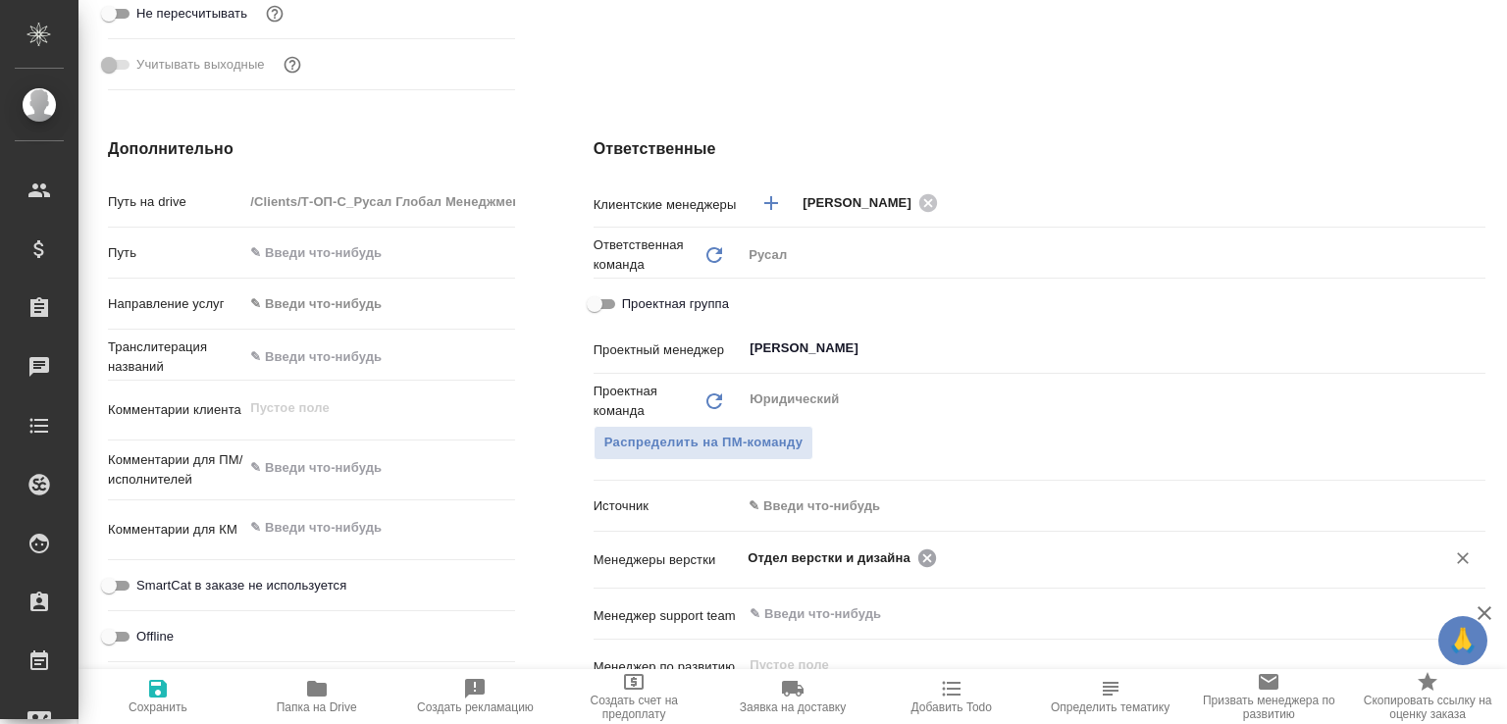
type textarea "x"
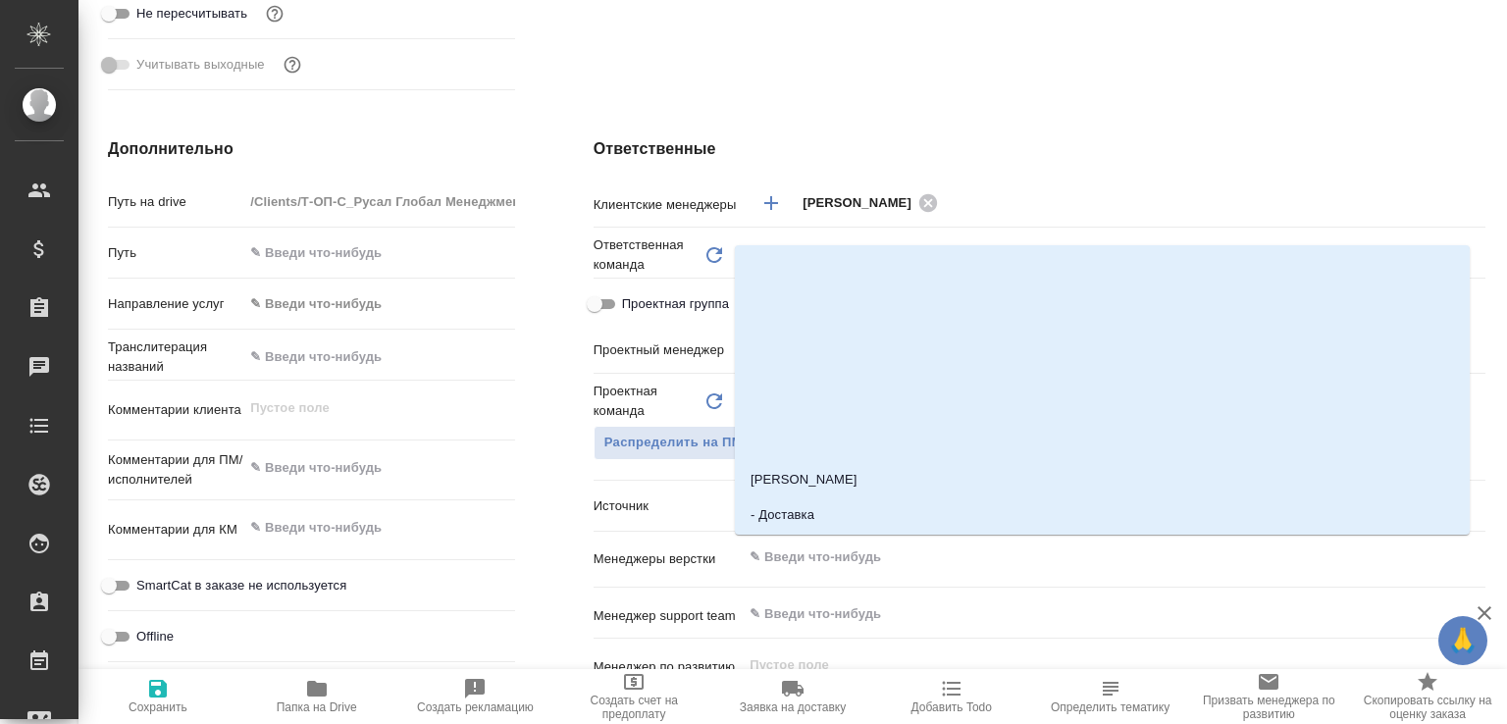
click at [921, 554] on input "text" at bounding box center [1081, 558] width 666 height 24
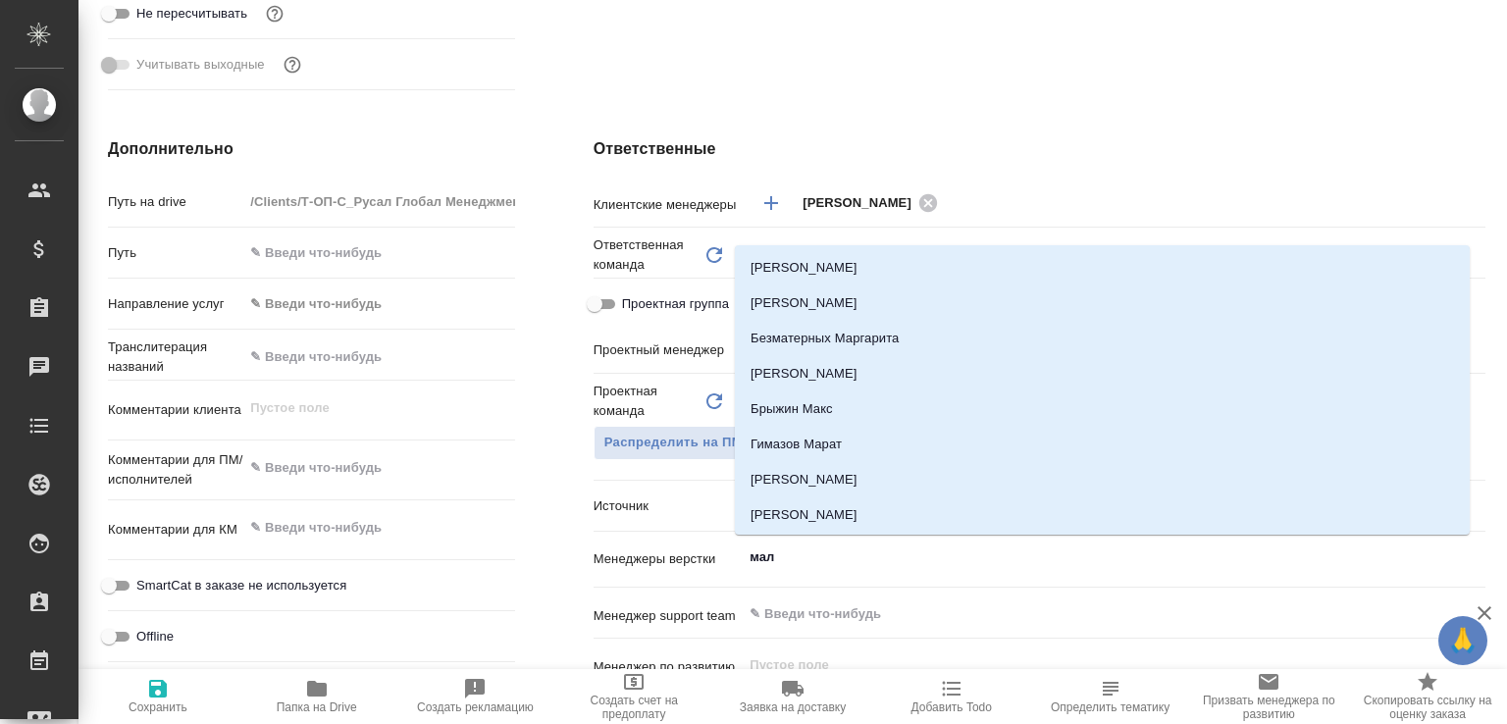
type input "мало"
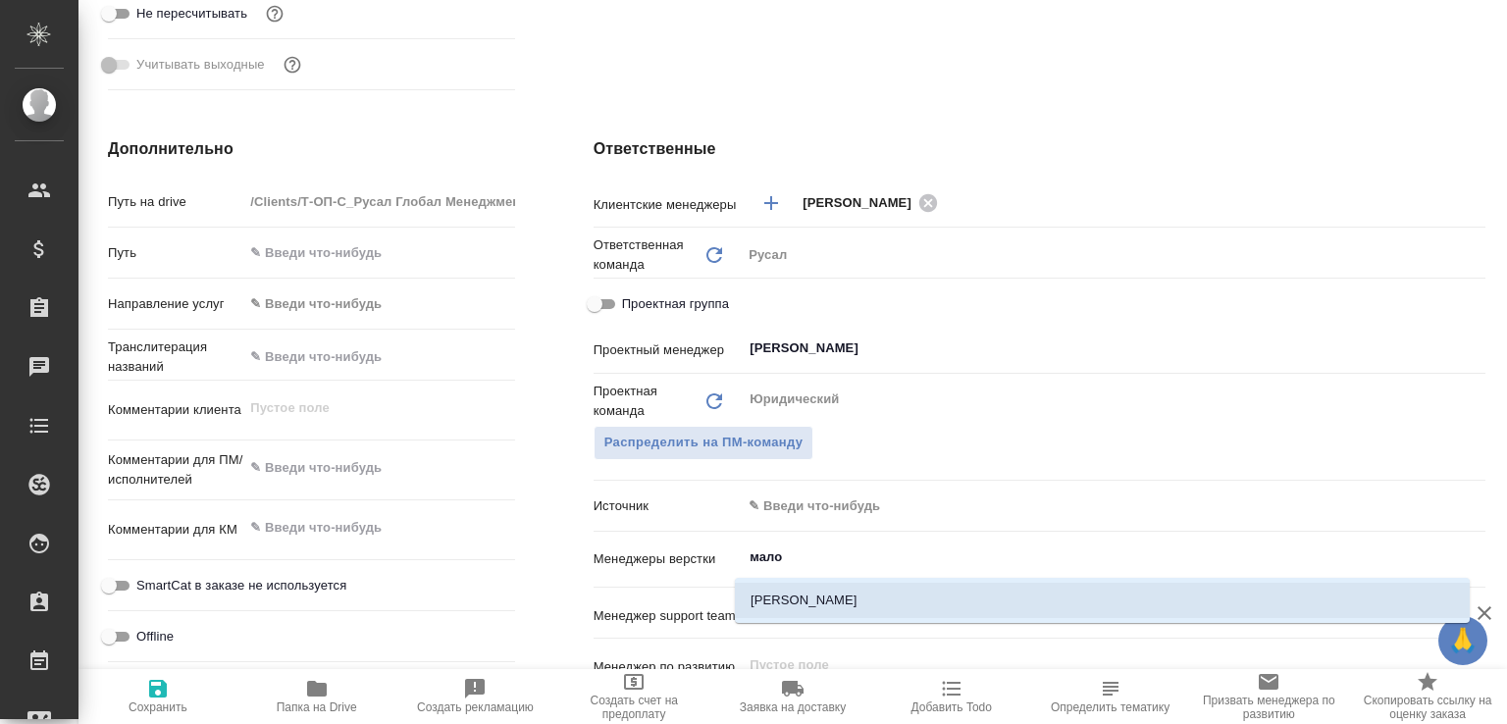
click at [816, 598] on li "[PERSON_NAME]" at bounding box center [1102, 600] width 735 height 35
type textarea "x"
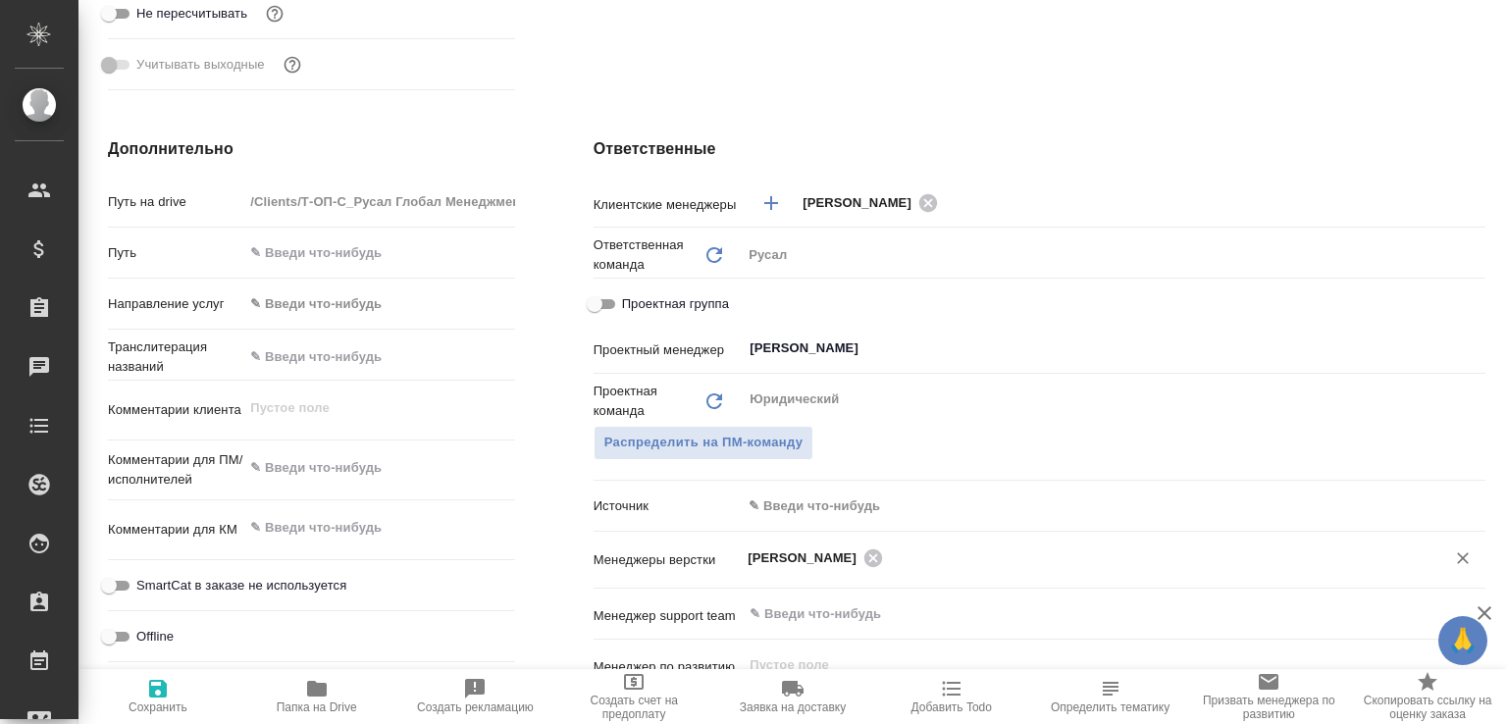
click at [180, 688] on span "Сохранить" at bounding box center [157, 695] width 135 height 37
type textarea "x"
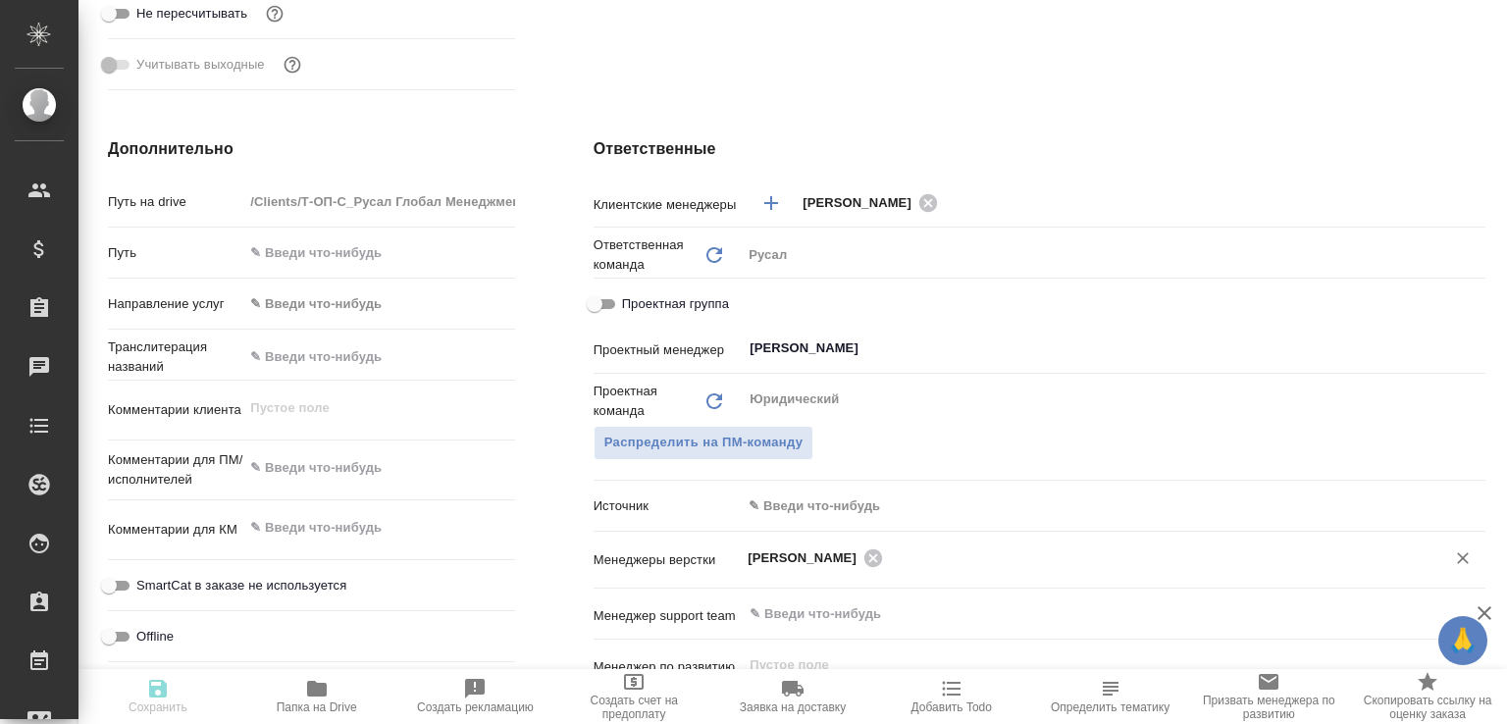
type textarea "x"
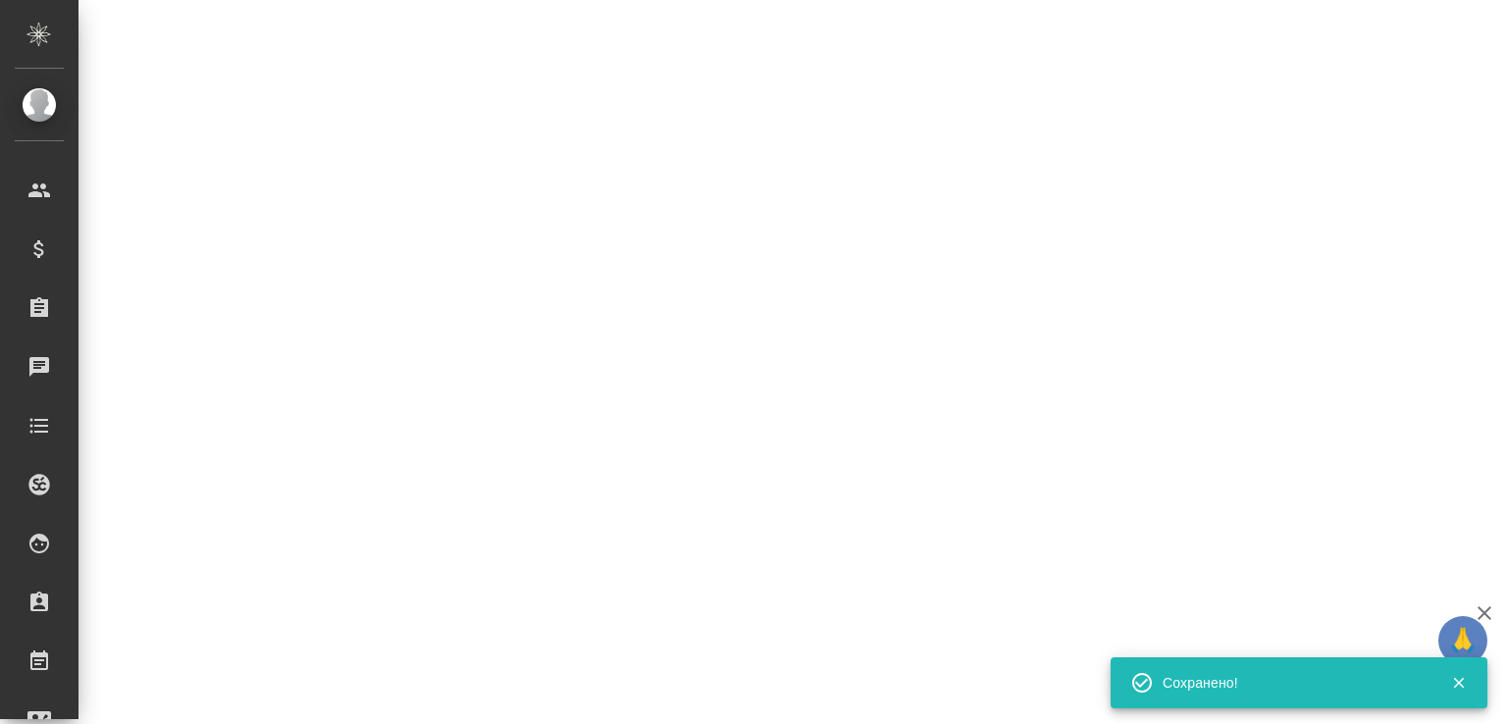
select select "RU"
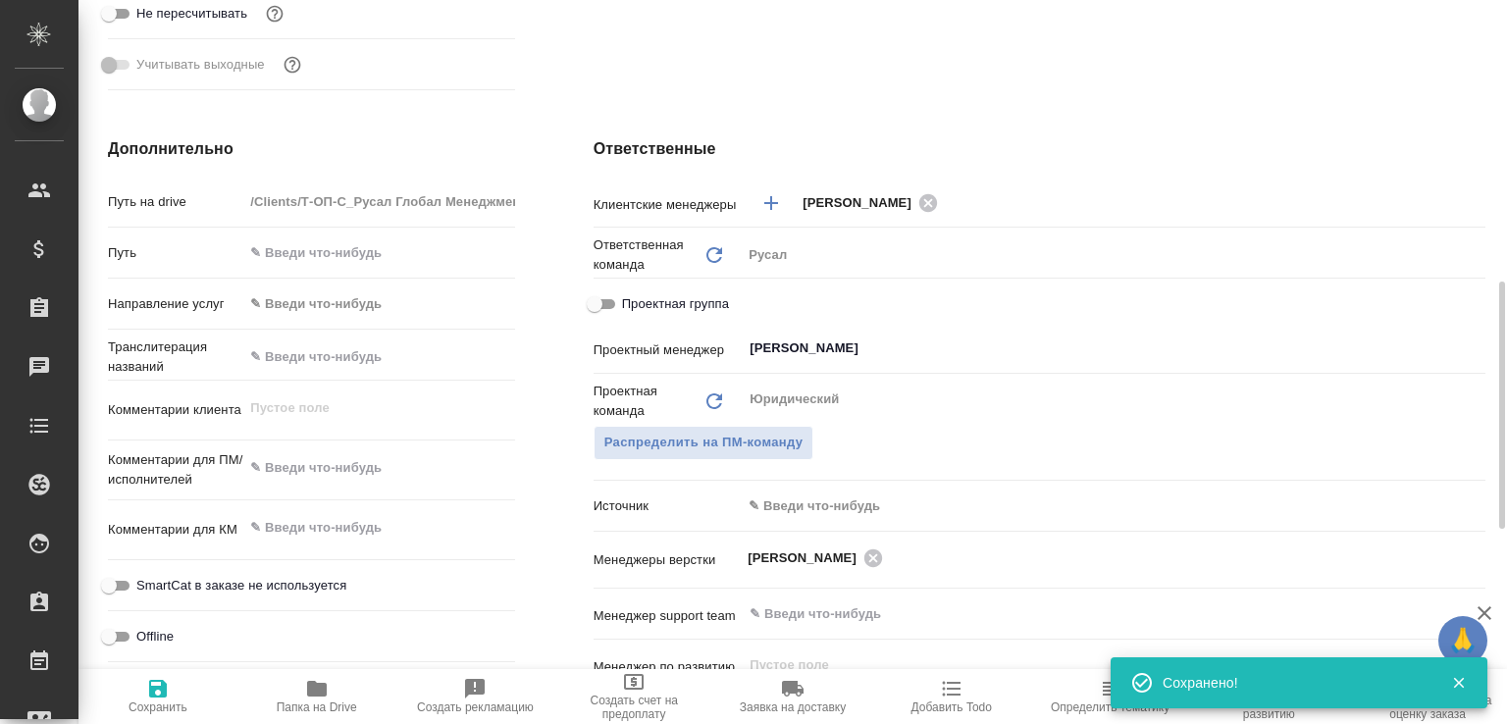
type textarea "x"
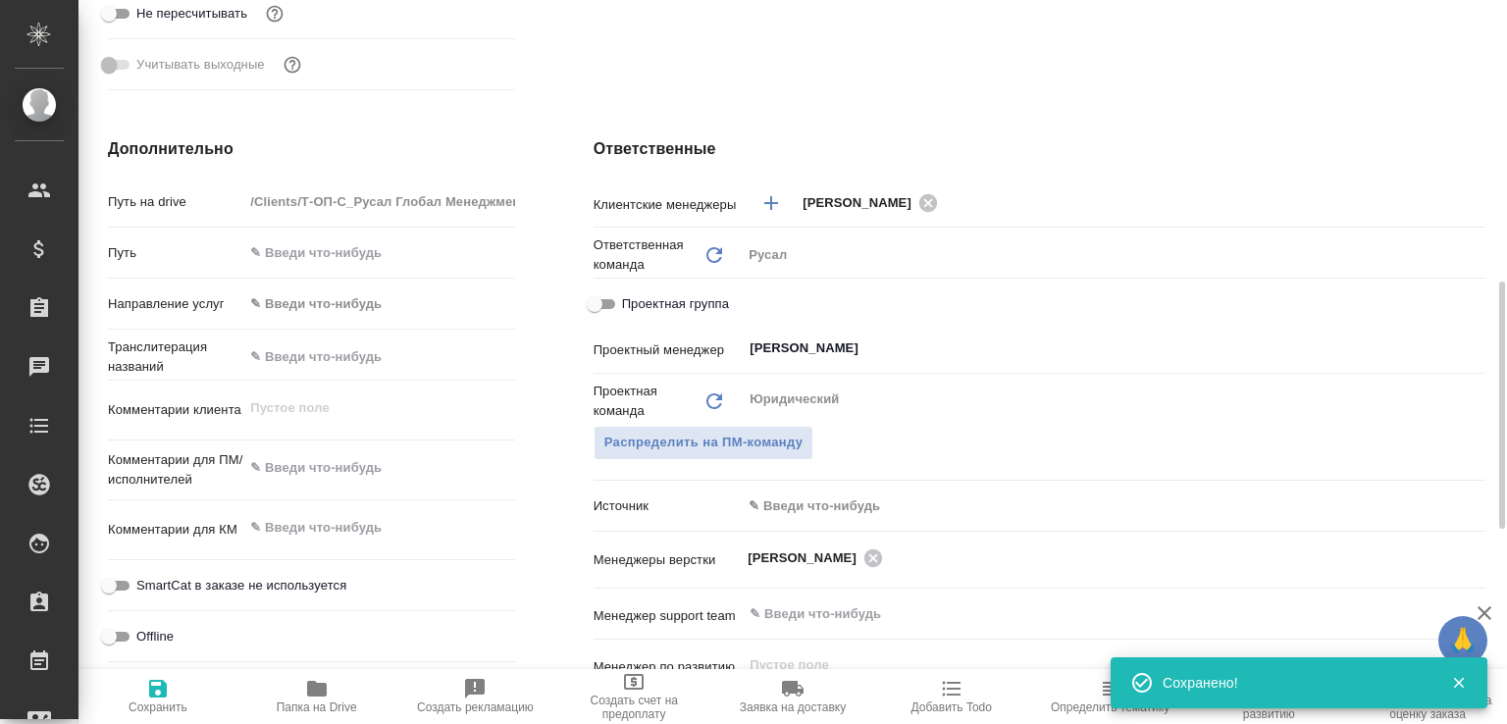
type textarea "x"
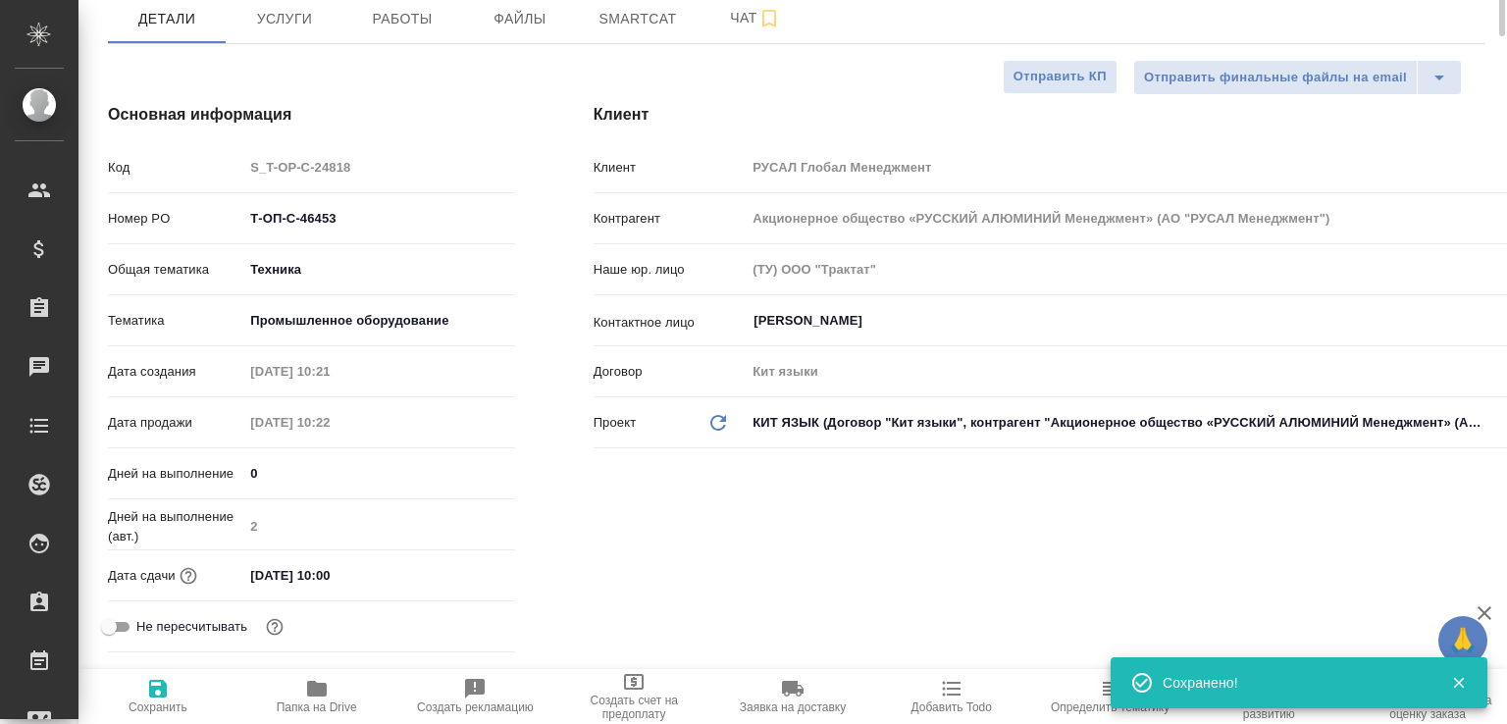
scroll to position [0, 0]
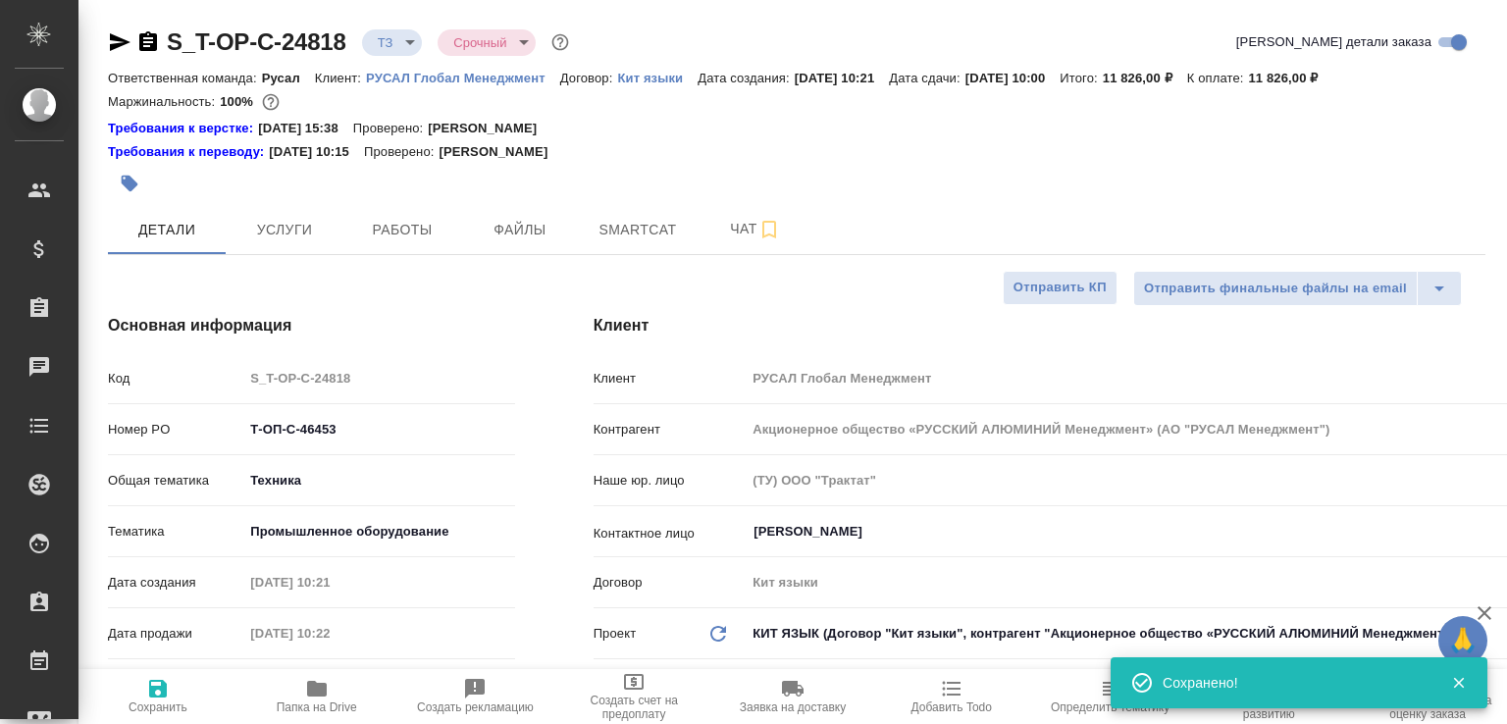
click at [147, 35] on icon "button" at bounding box center [148, 41] width 18 height 20
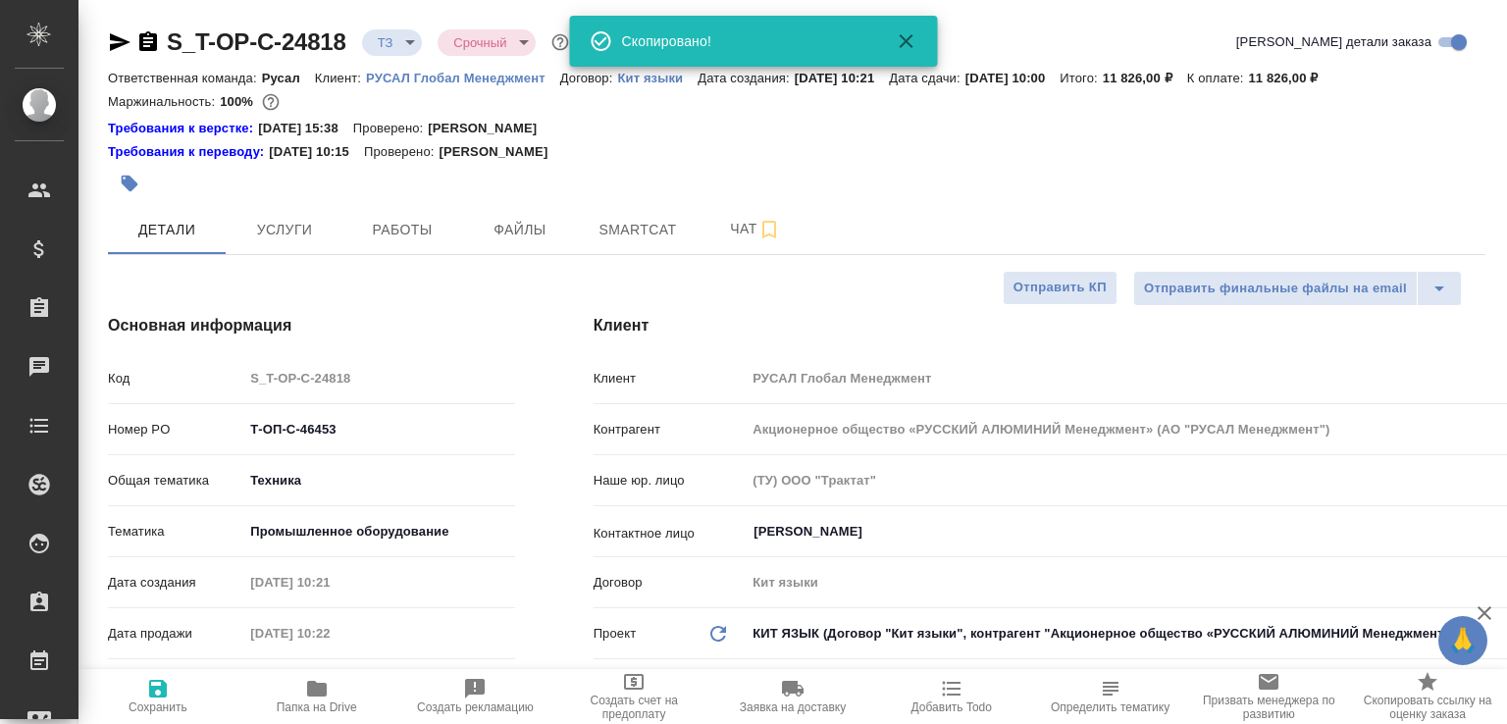
click at [334, 684] on span "Папка на Drive" at bounding box center [316, 695] width 135 height 37
type textarea "x"
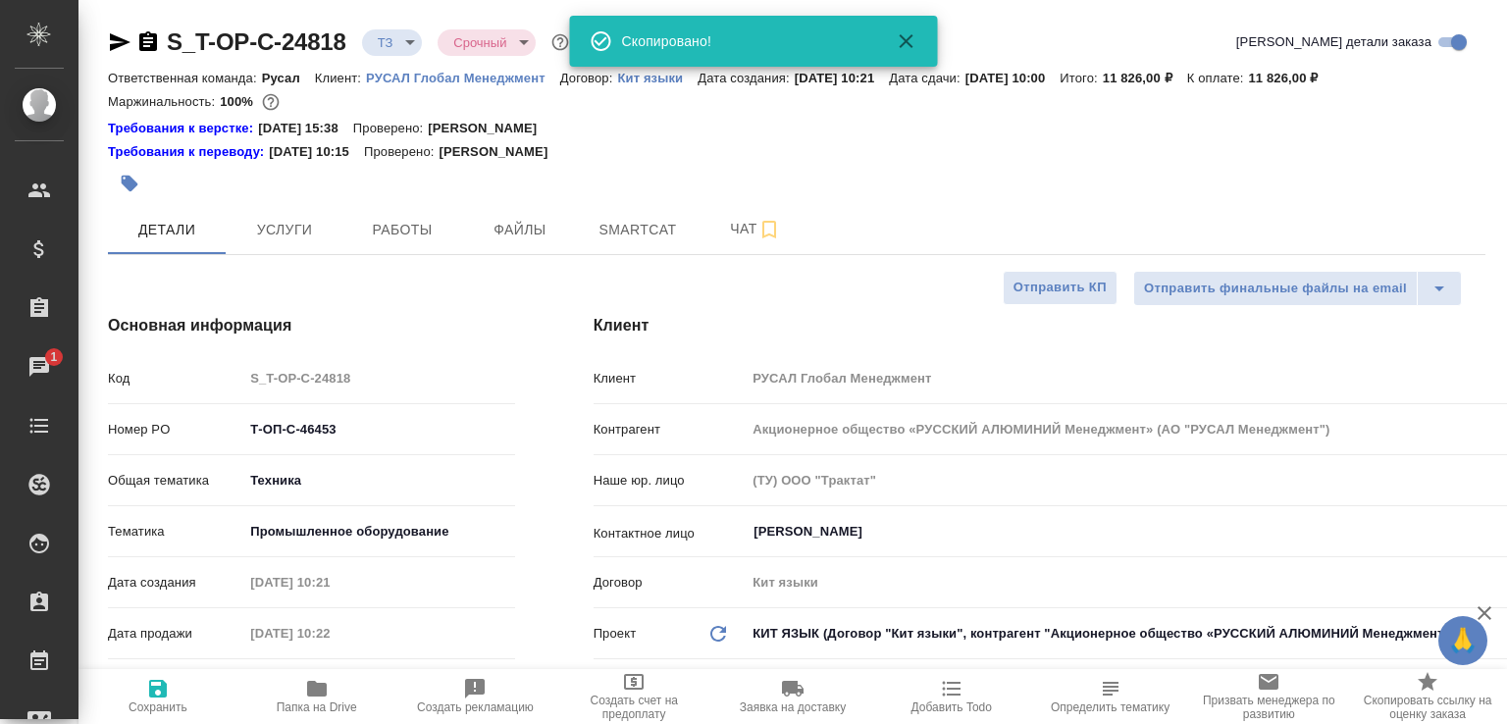
type textarea "x"
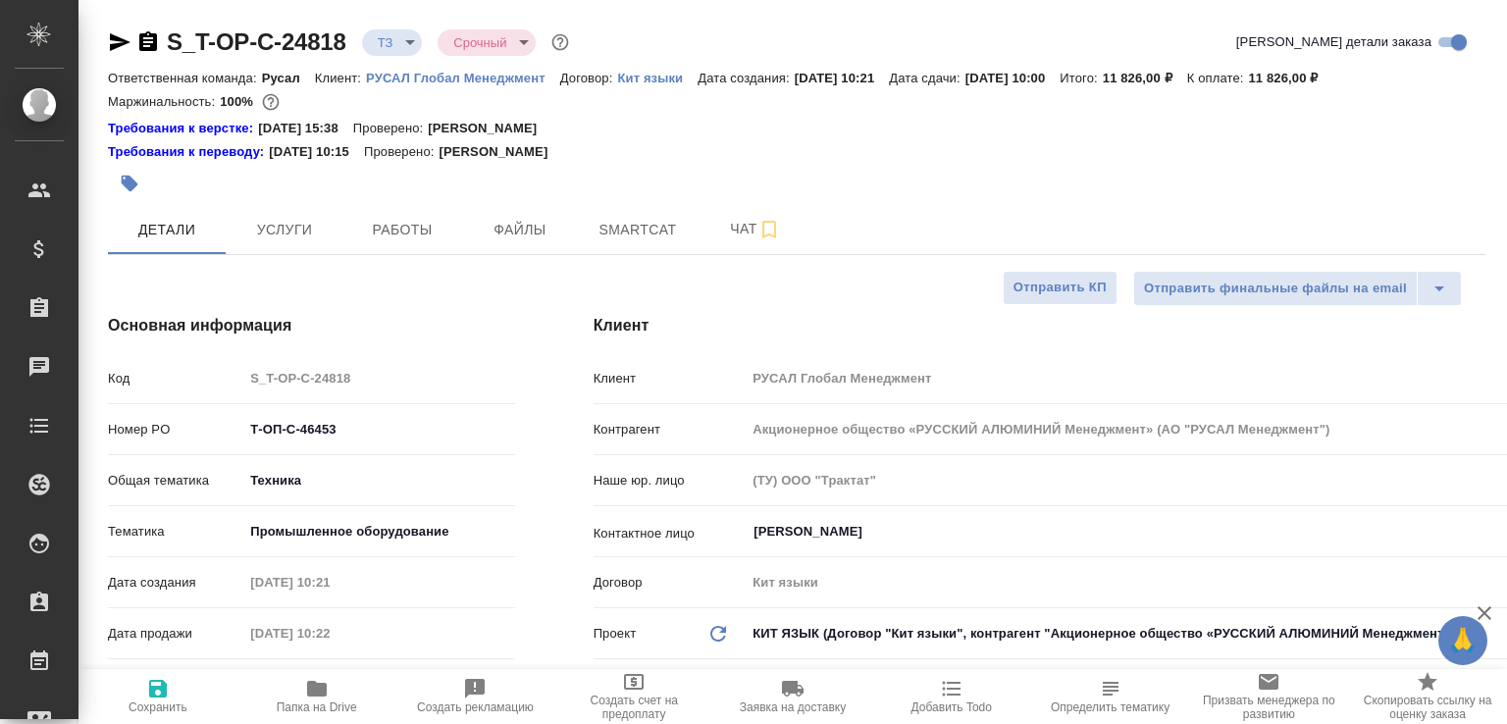
click at [144, 40] on icon "button" at bounding box center [148, 41] width 18 height 20
type textarea "x"
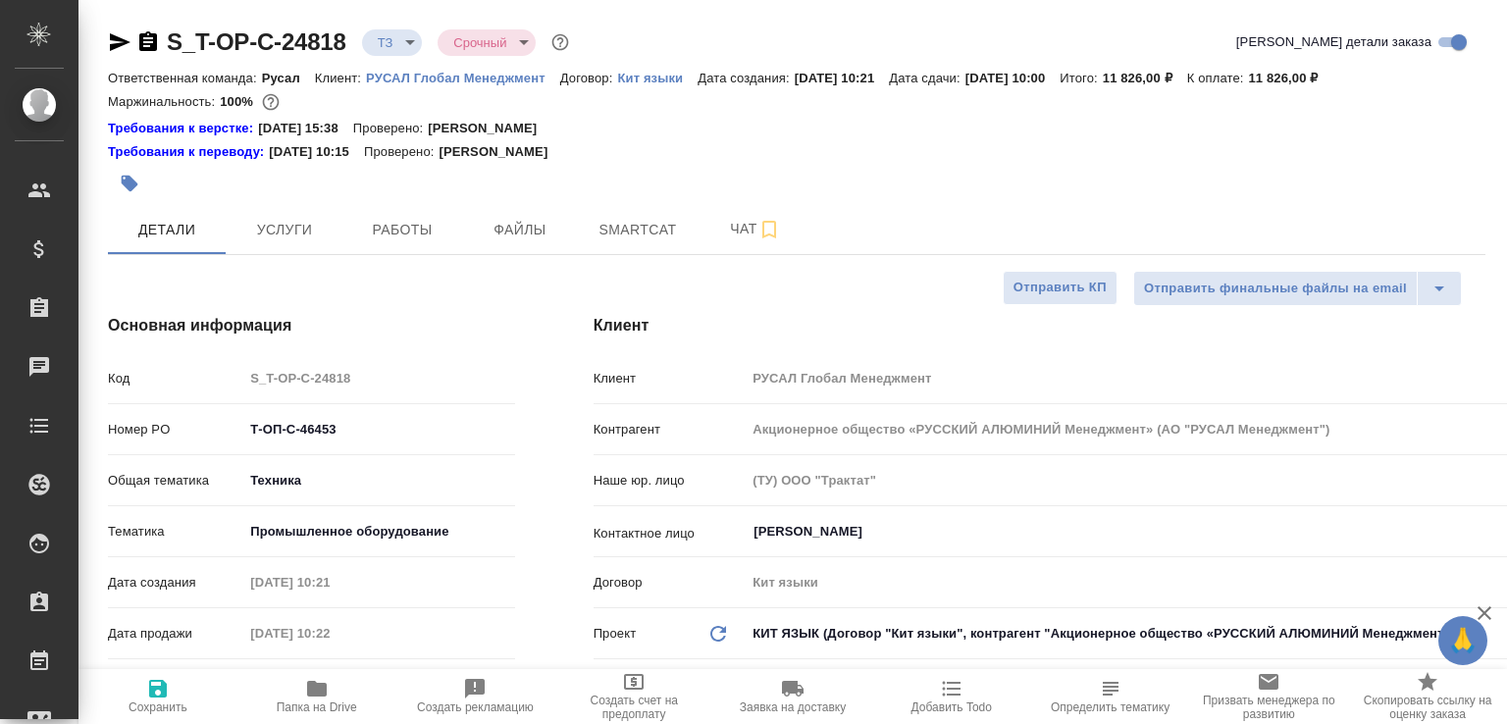
type textarea "x"
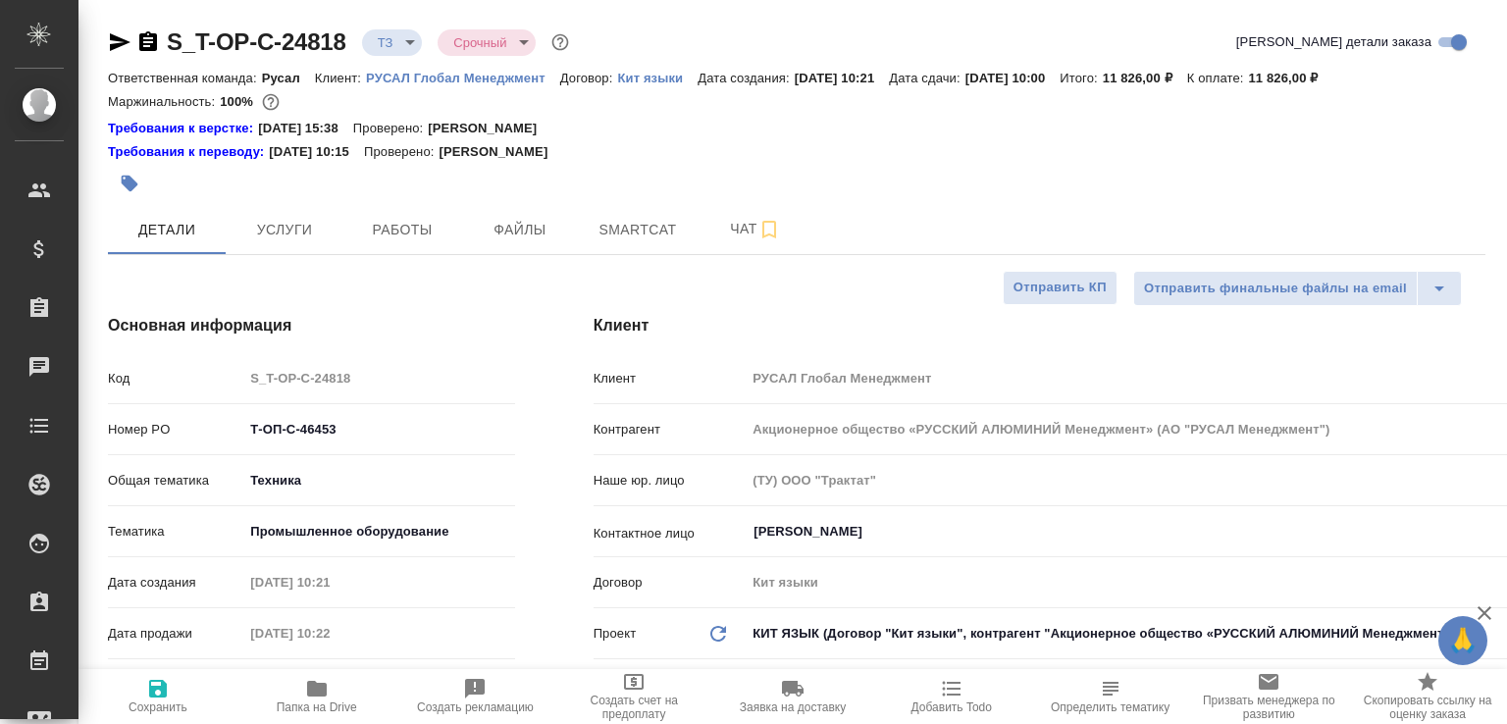
type textarea "x"
click at [398, 50] on body "🙏 .cls-1 fill:#fff; AWATERA Малофеева Екатерина e.malofeeva Клиенты Спецификаци…" at bounding box center [753, 362] width 1507 height 724
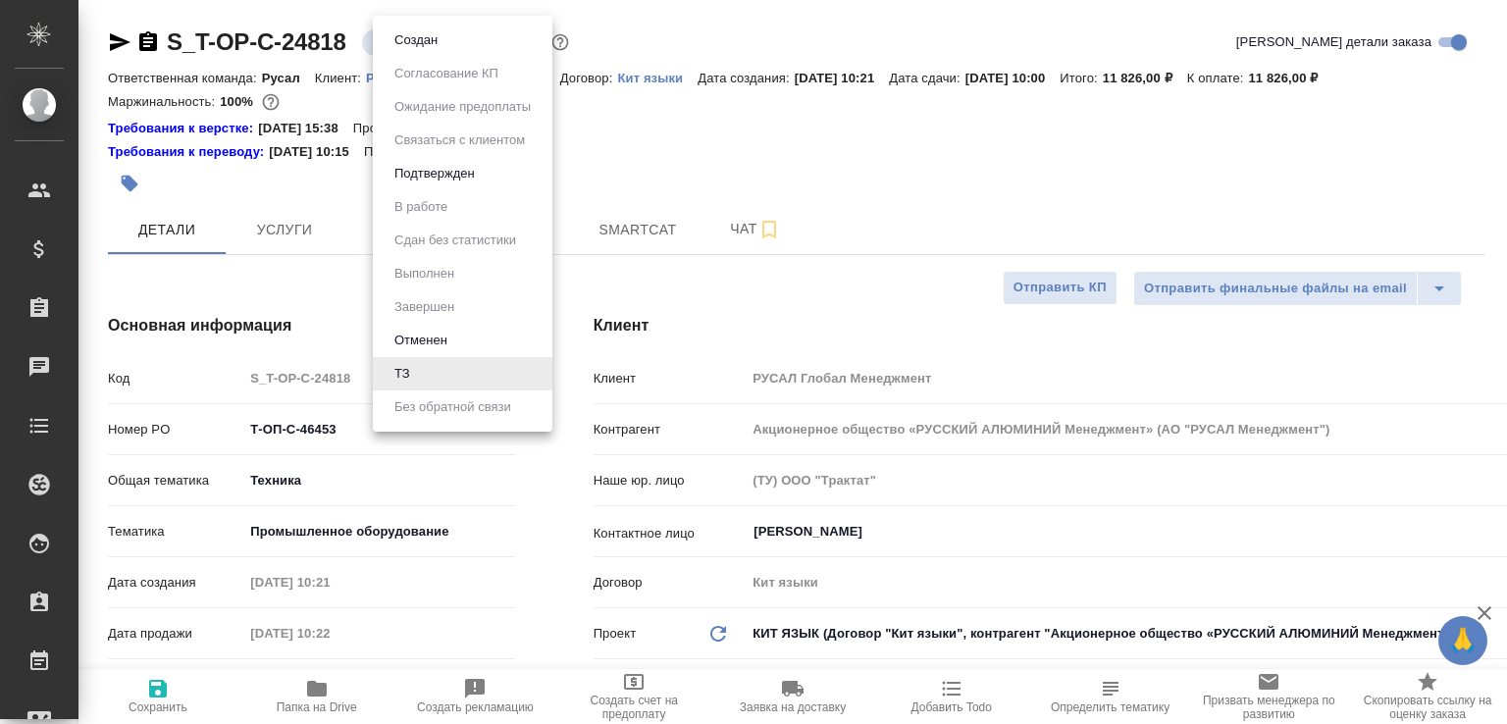
click at [398, 50] on li "Создан" at bounding box center [463, 40] width 180 height 33
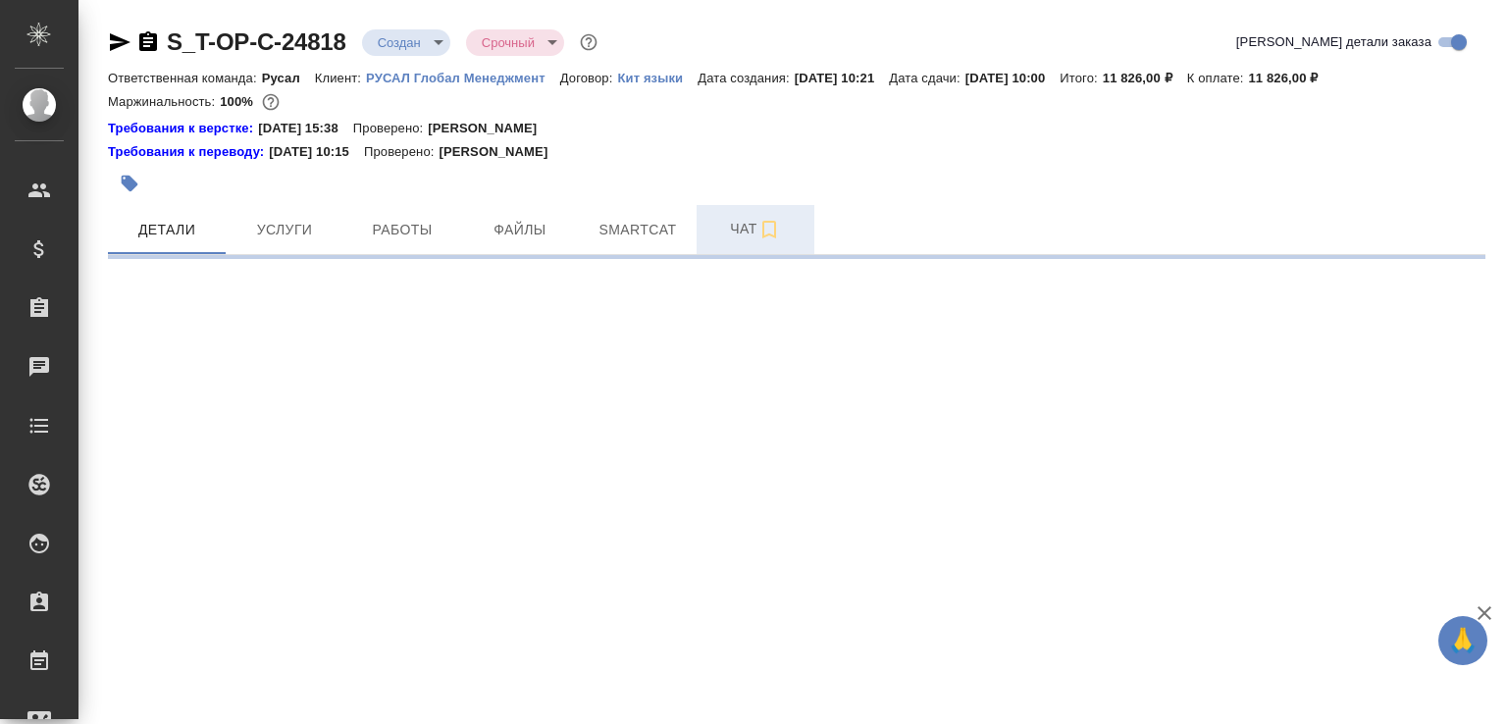
click at [725, 223] on span "Чат" at bounding box center [756, 229] width 94 height 25
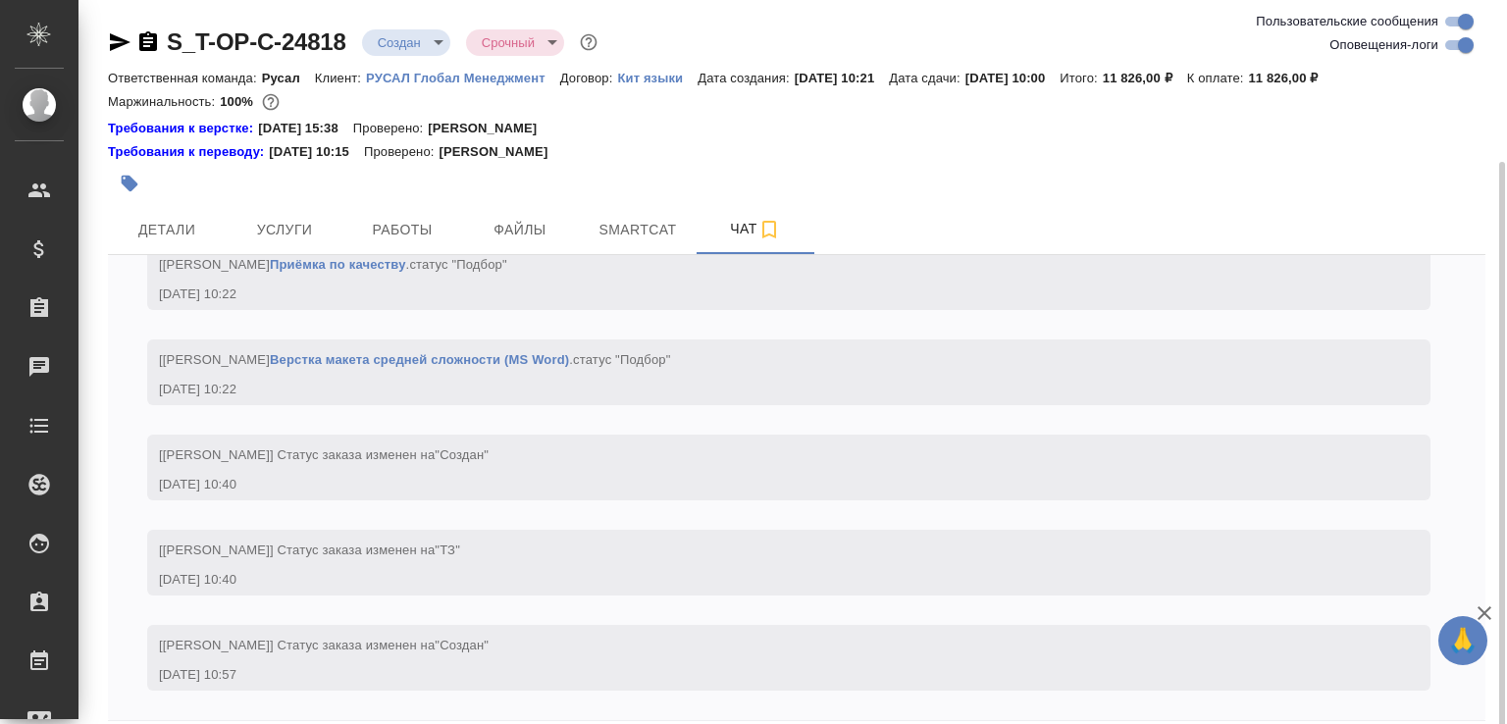
scroll to position [85, 0]
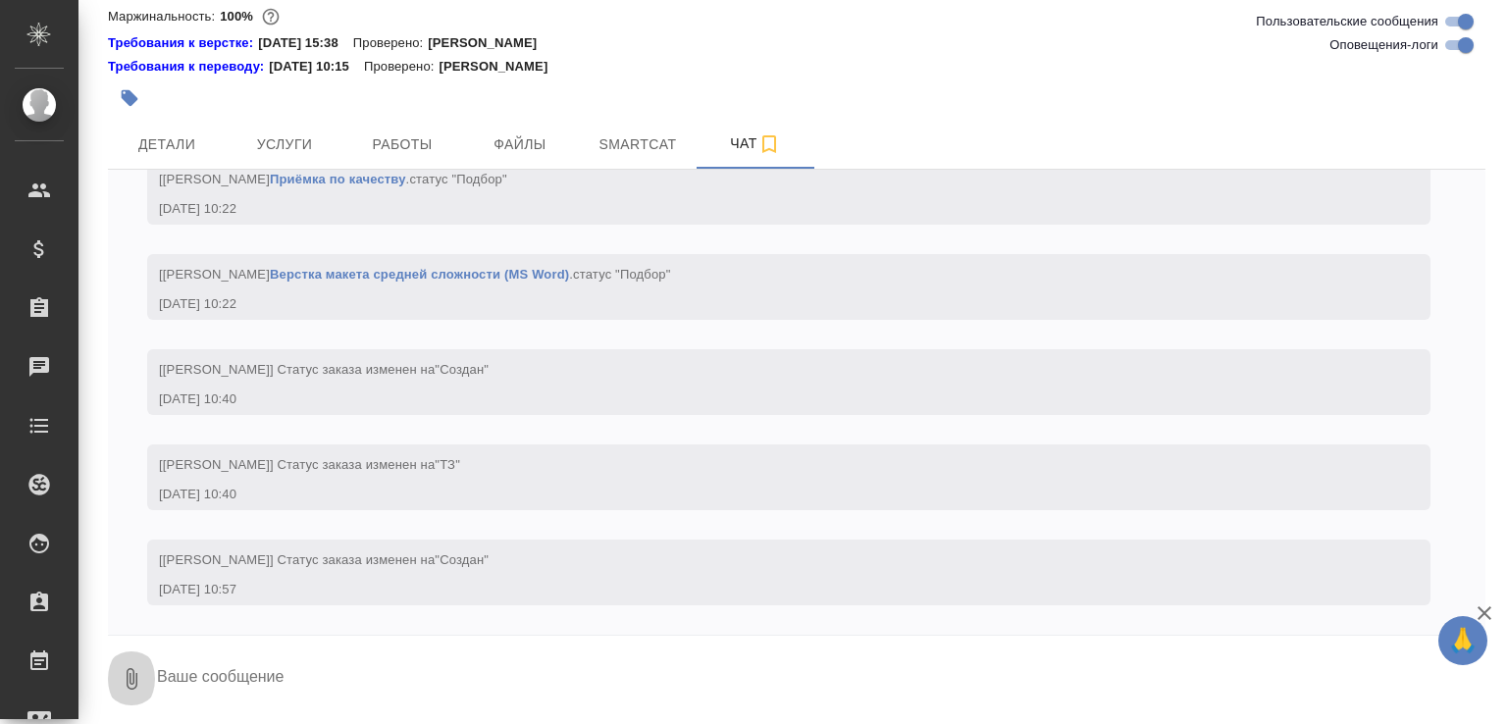
click at [124, 673] on icon "button" at bounding box center [132, 679] width 24 height 24
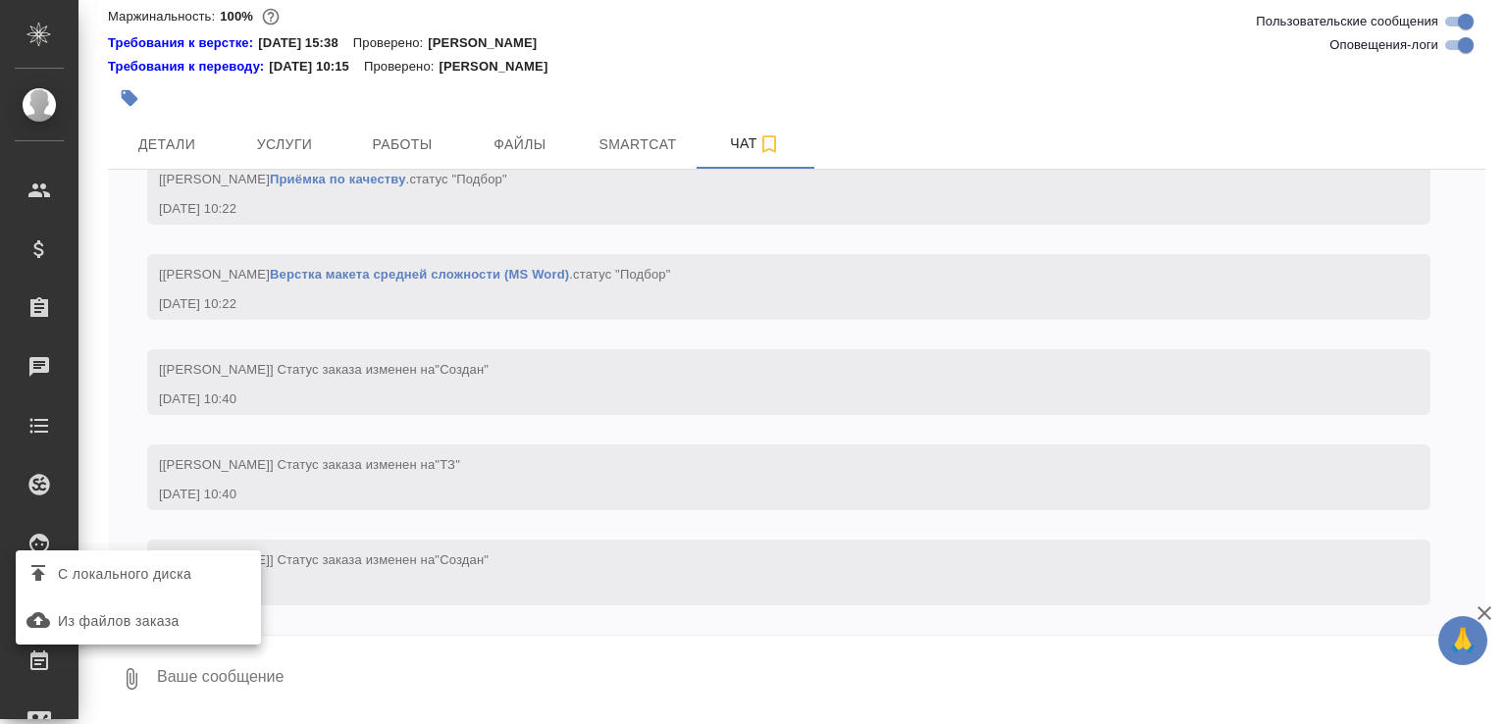
click at [137, 562] on span "С локального диска" at bounding box center [124, 574] width 133 height 25
click at [0, 0] on input "С локального диска" at bounding box center [0, 0] width 0 height 0
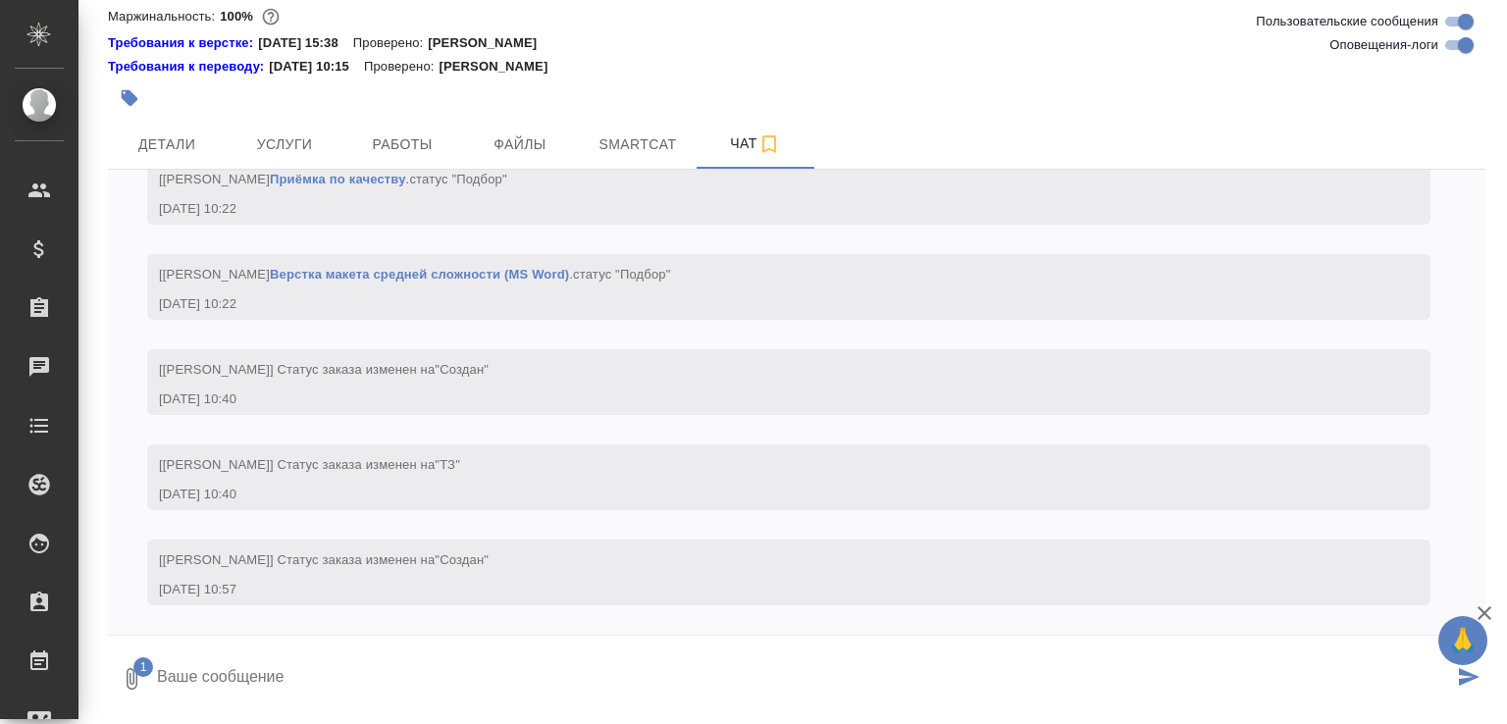
click at [467, 676] on textarea at bounding box center [804, 679] width 1298 height 67
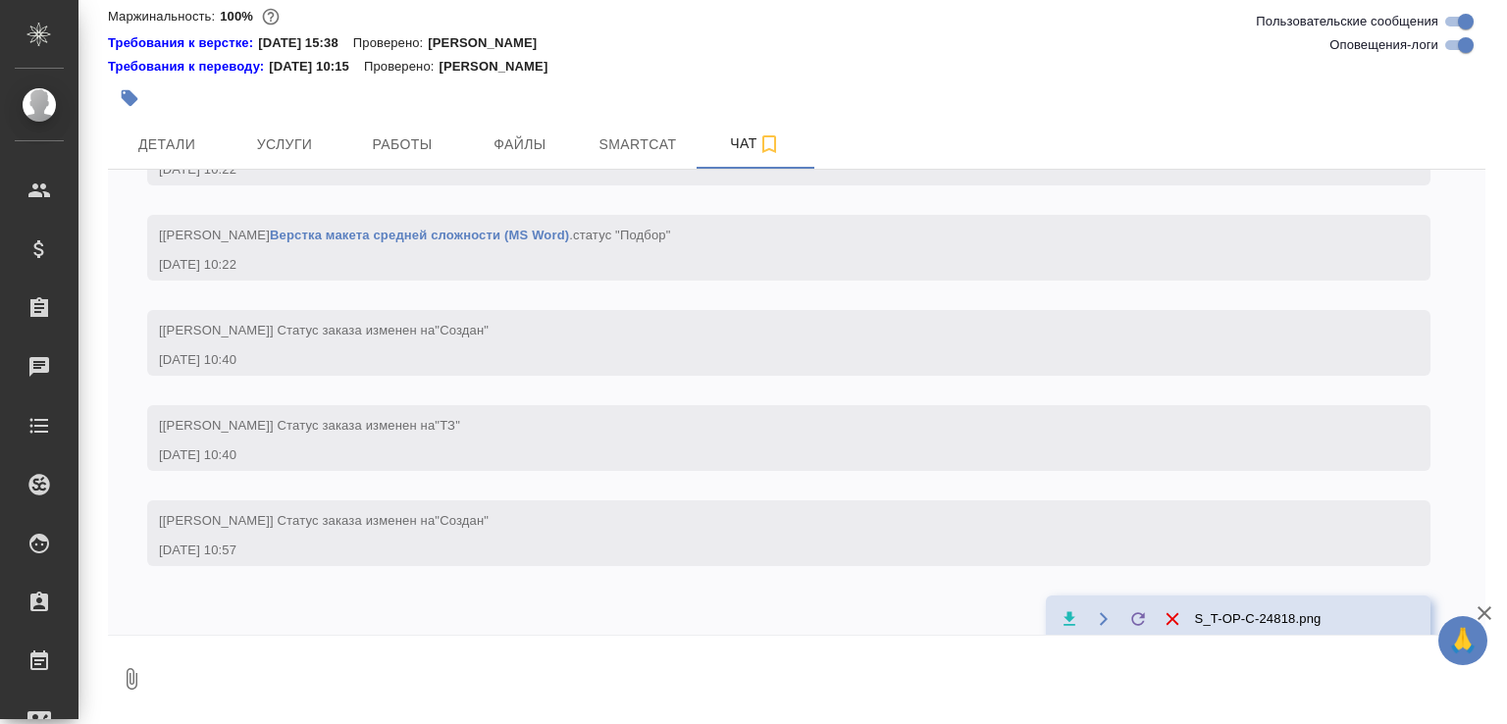
scroll to position [1510, 0]
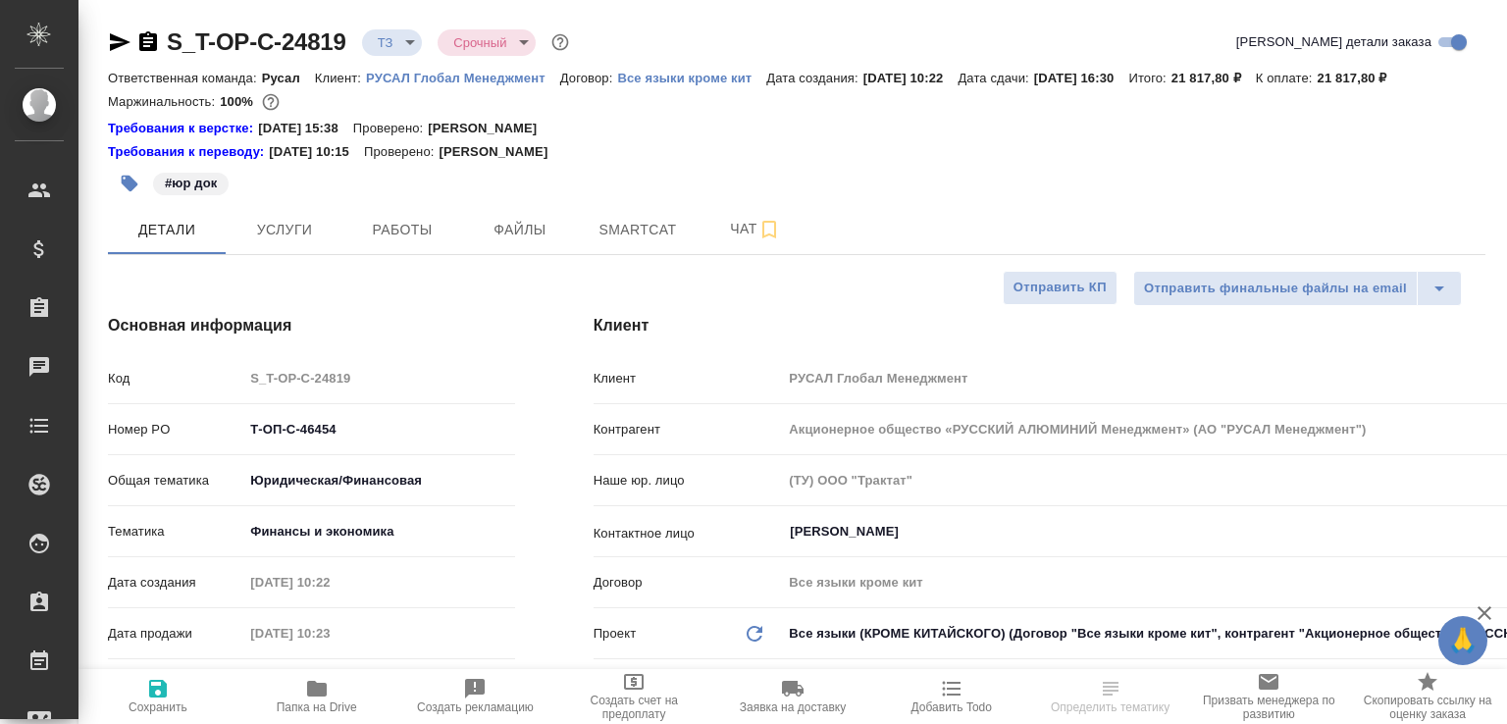
select select "RU"
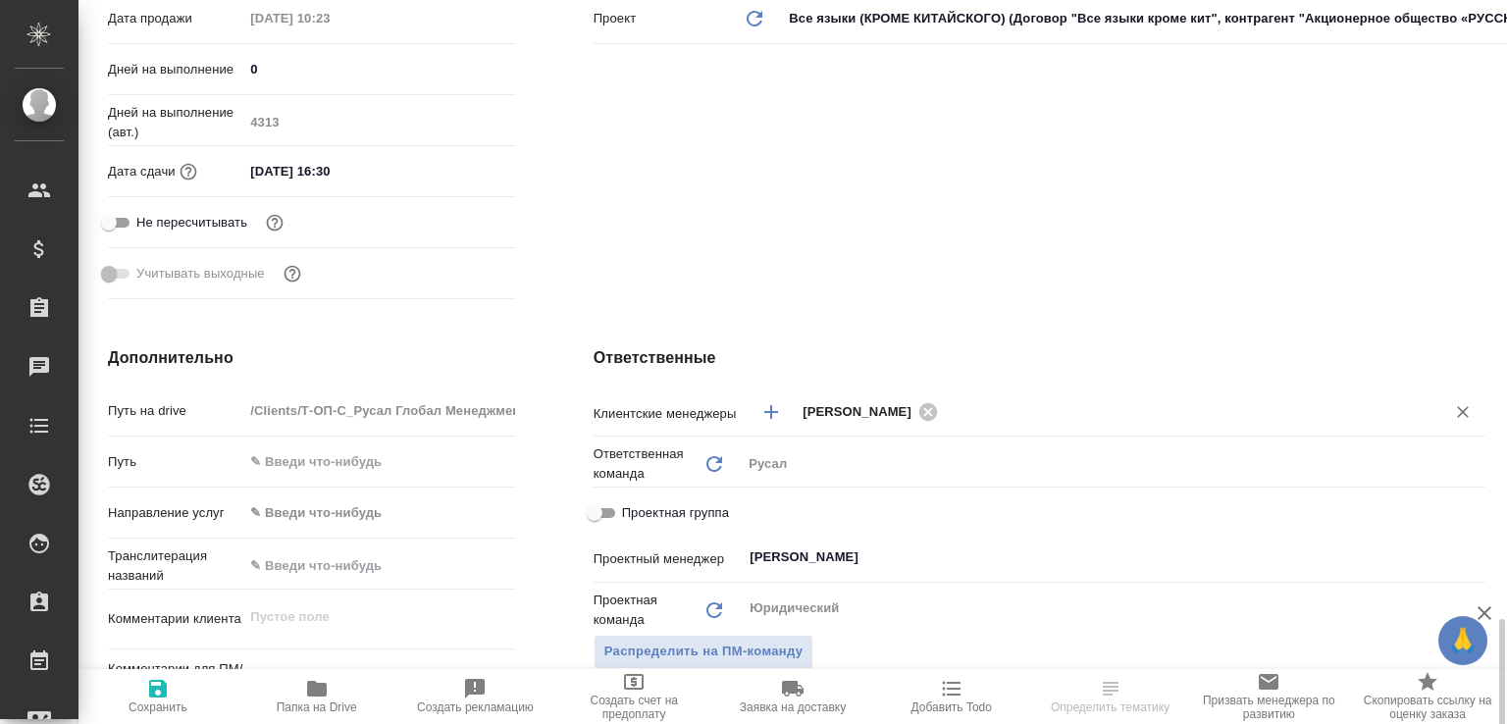
scroll to position [923, 0]
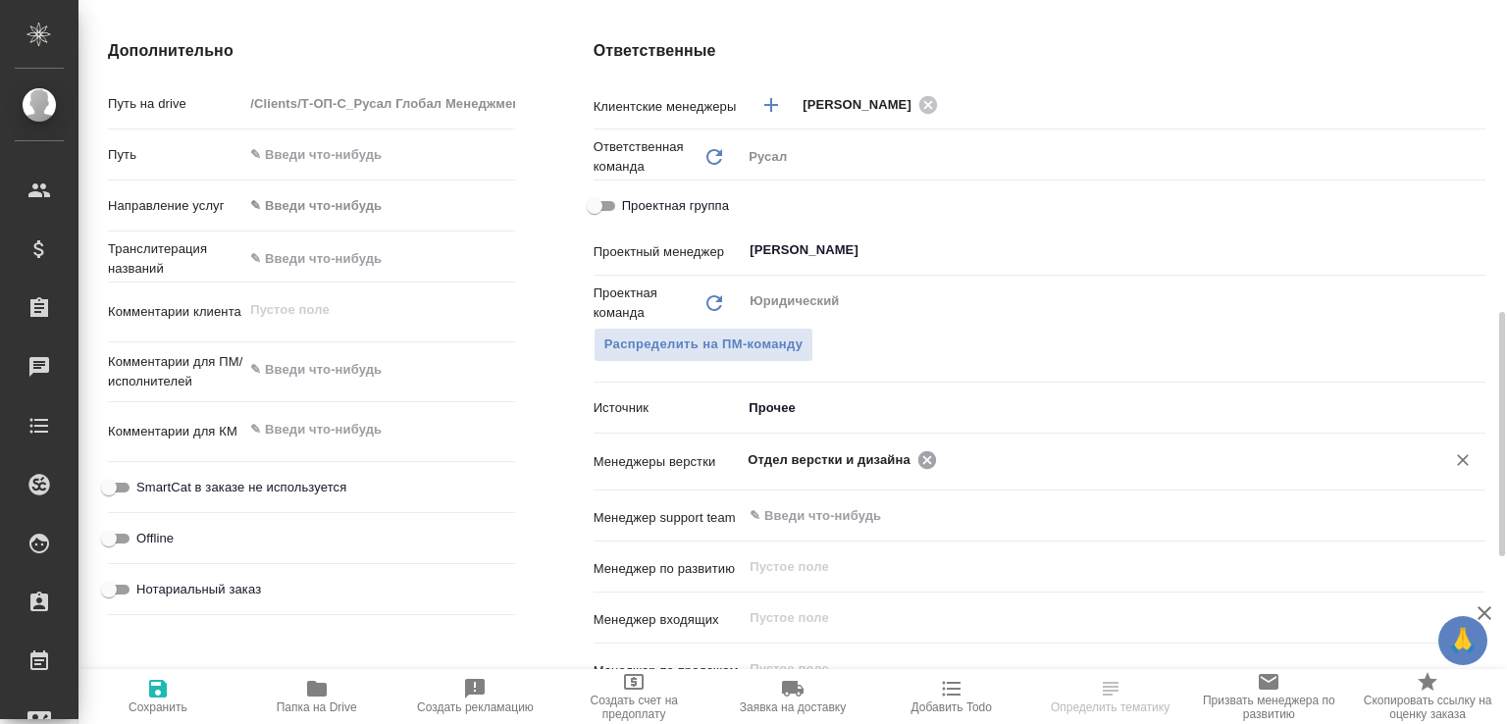
click at [919, 468] on icon at bounding box center [928, 459] width 18 height 18
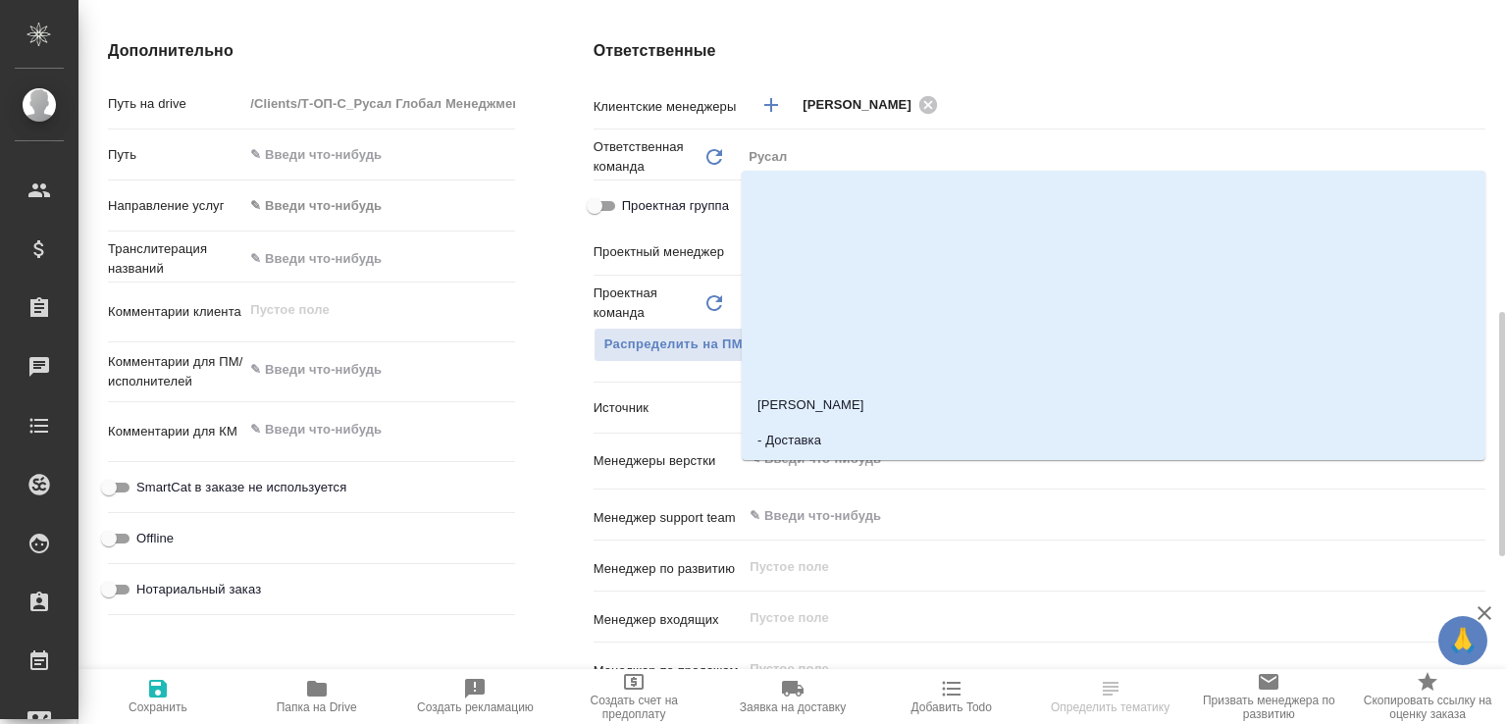
click at [914, 471] on input "text" at bounding box center [1081, 460] width 666 height 24
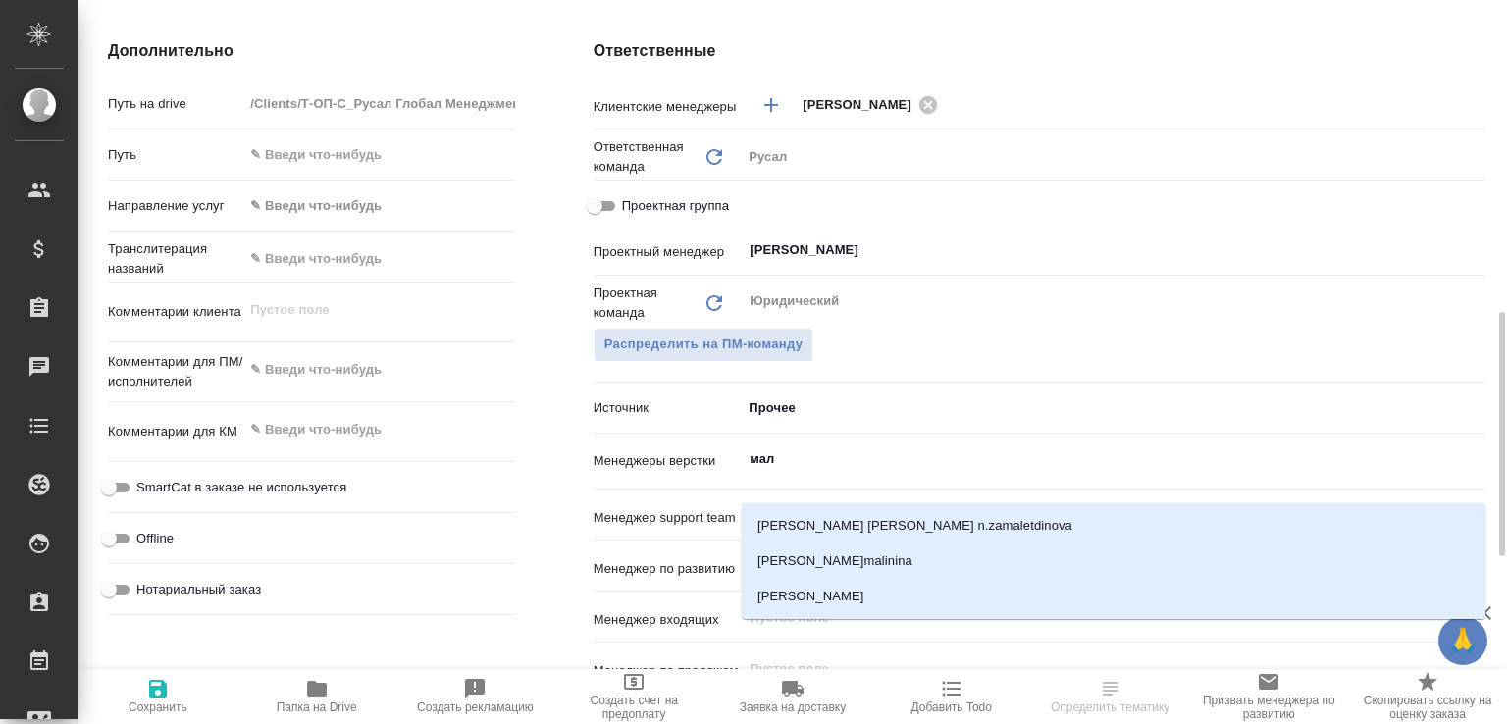
type input "мало"
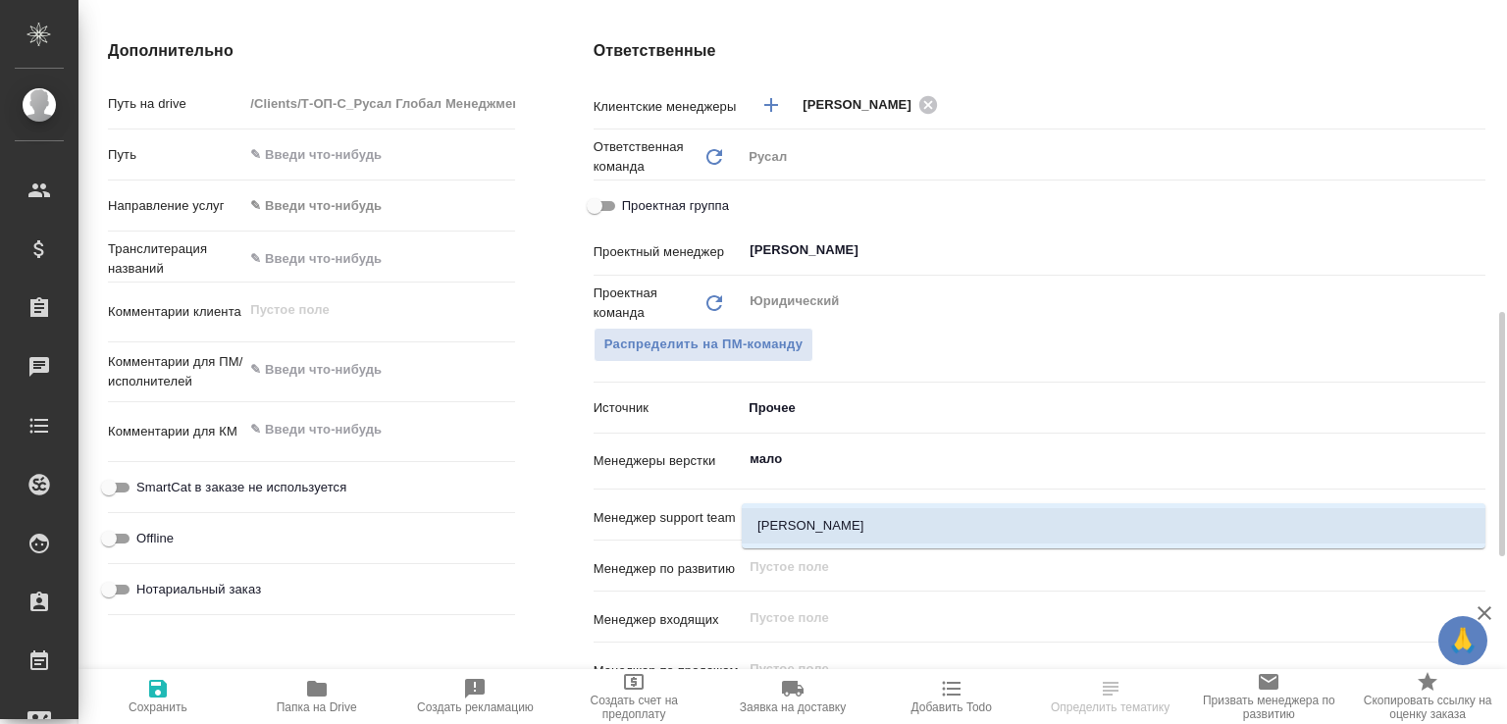
drag, startPoint x: 860, startPoint y: 519, endPoint x: 825, endPoint y: 531, distance: 36.3
click at [860, 519] on li "[PERSON_NAME]" at bounding box center [1114, 525] width 744 height 35
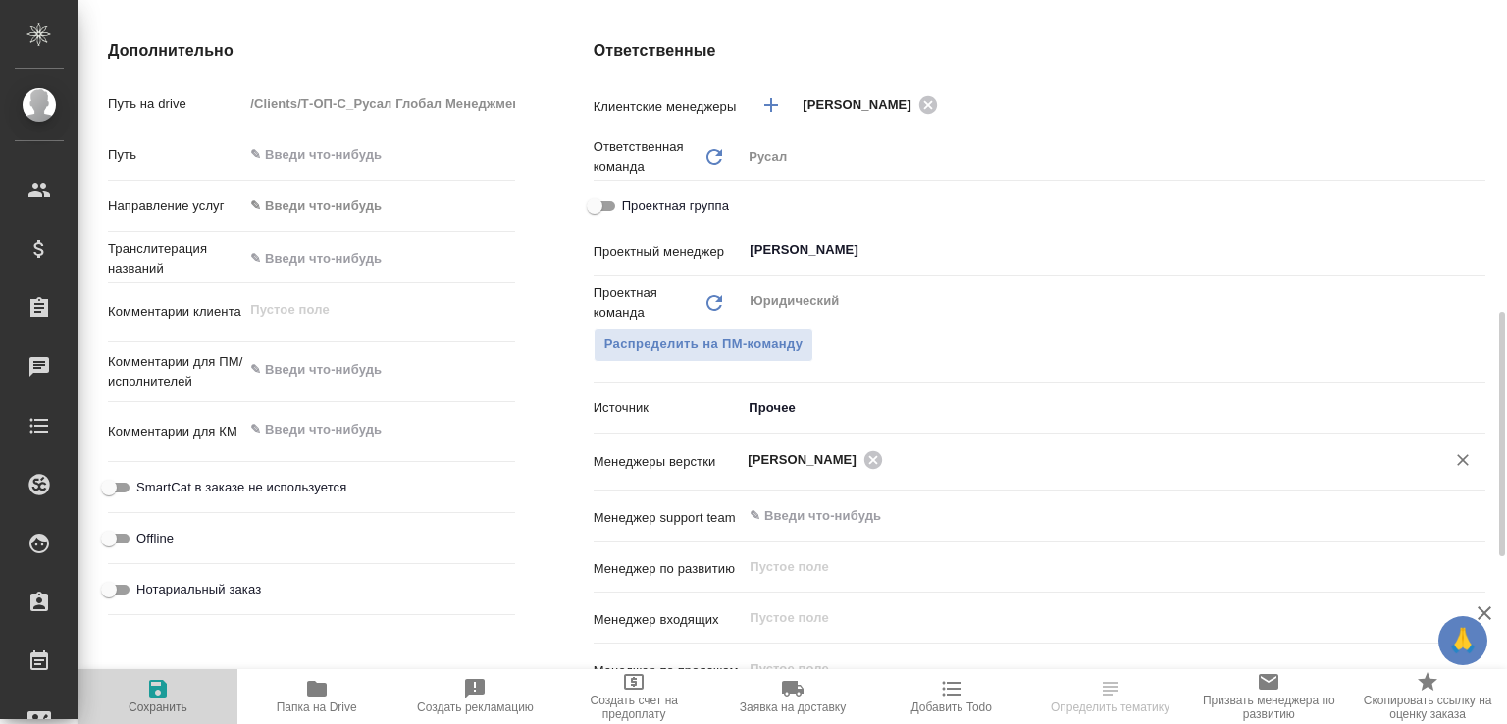
click at [177, 686] on span "Сохранить" at bounding box center [157, 695] width 135 height 37
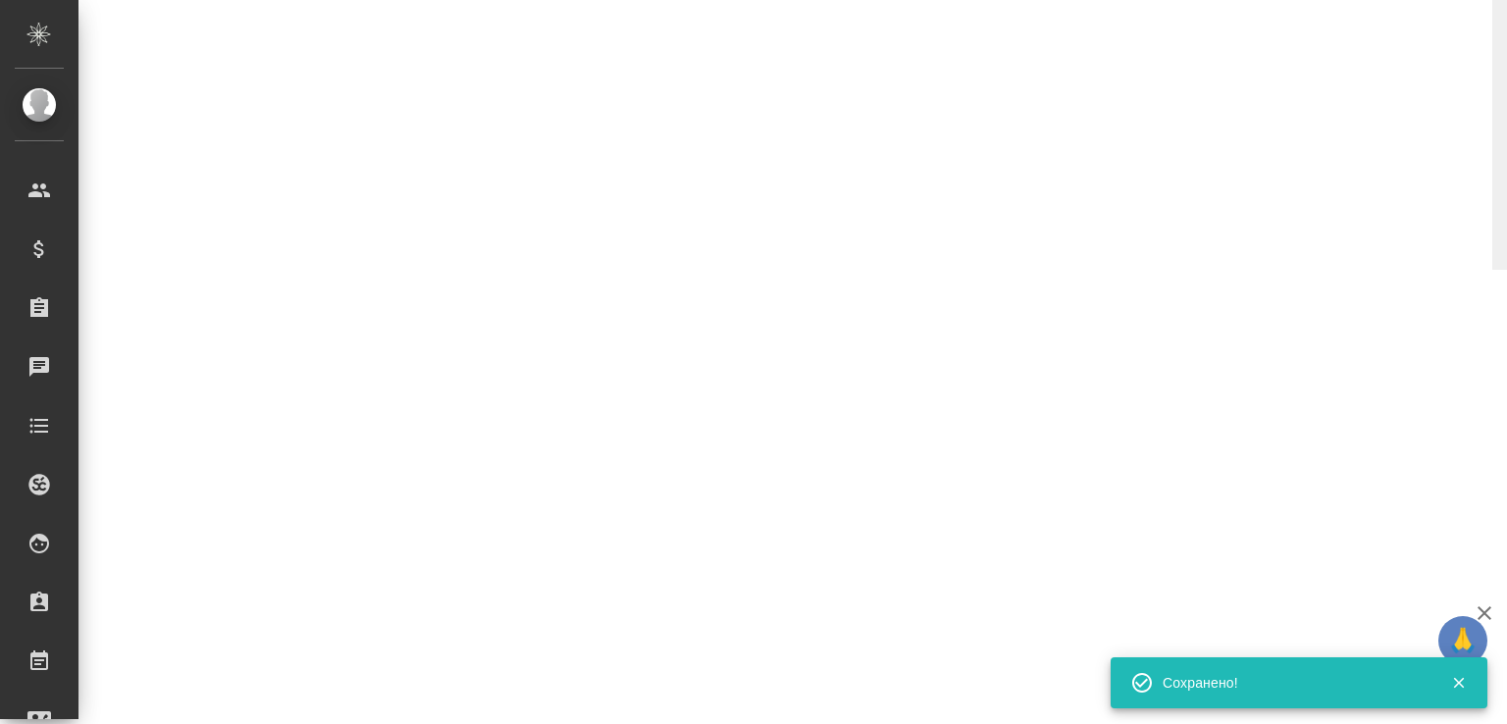
select select "RU"
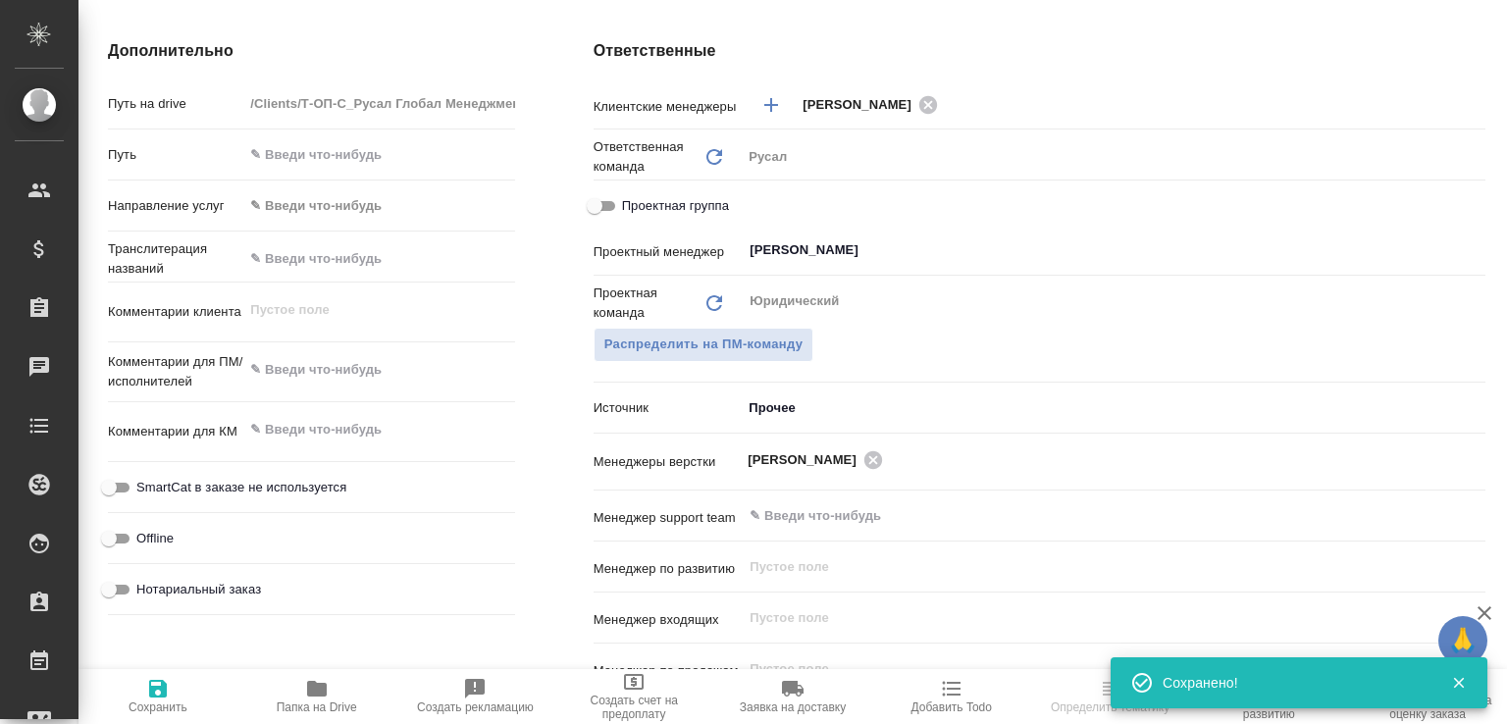
select select "RU"
type textarea "x"
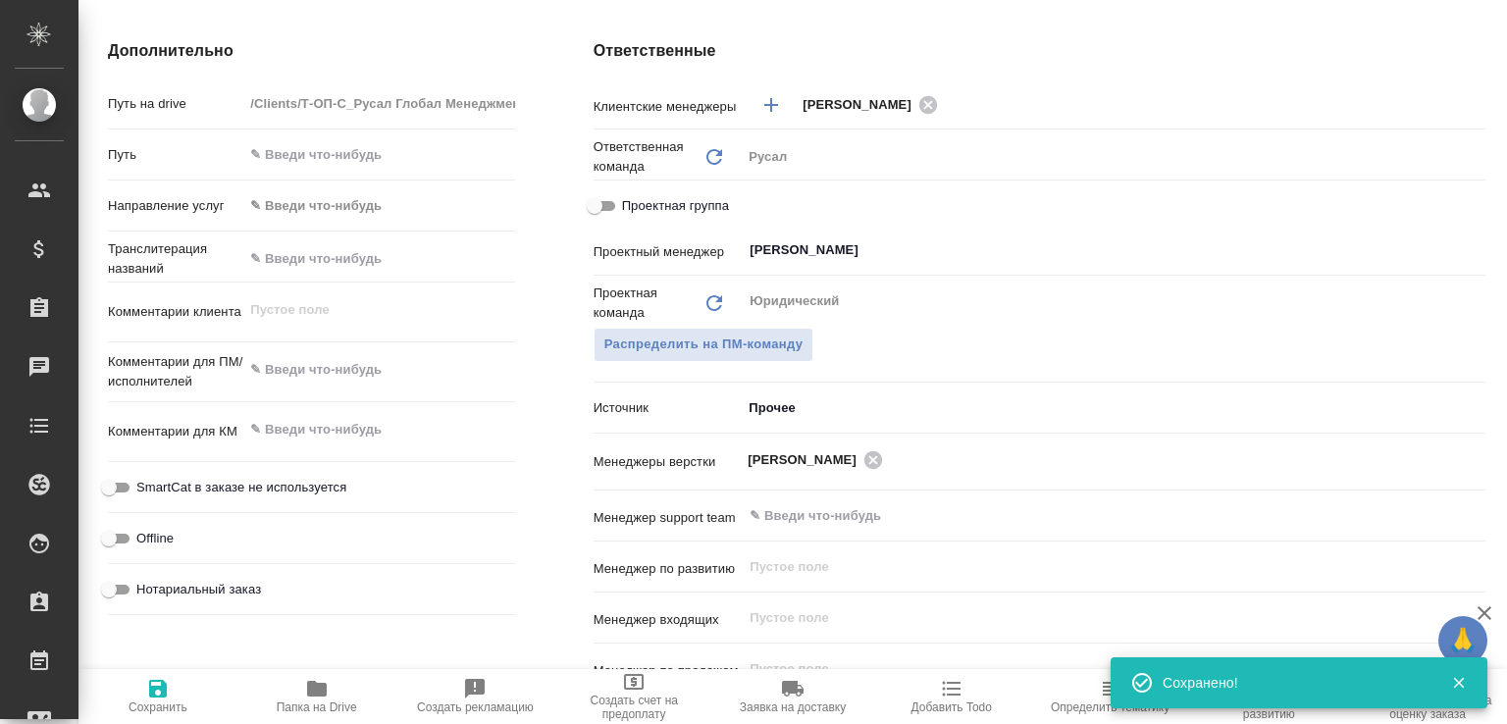
type textarea "x"
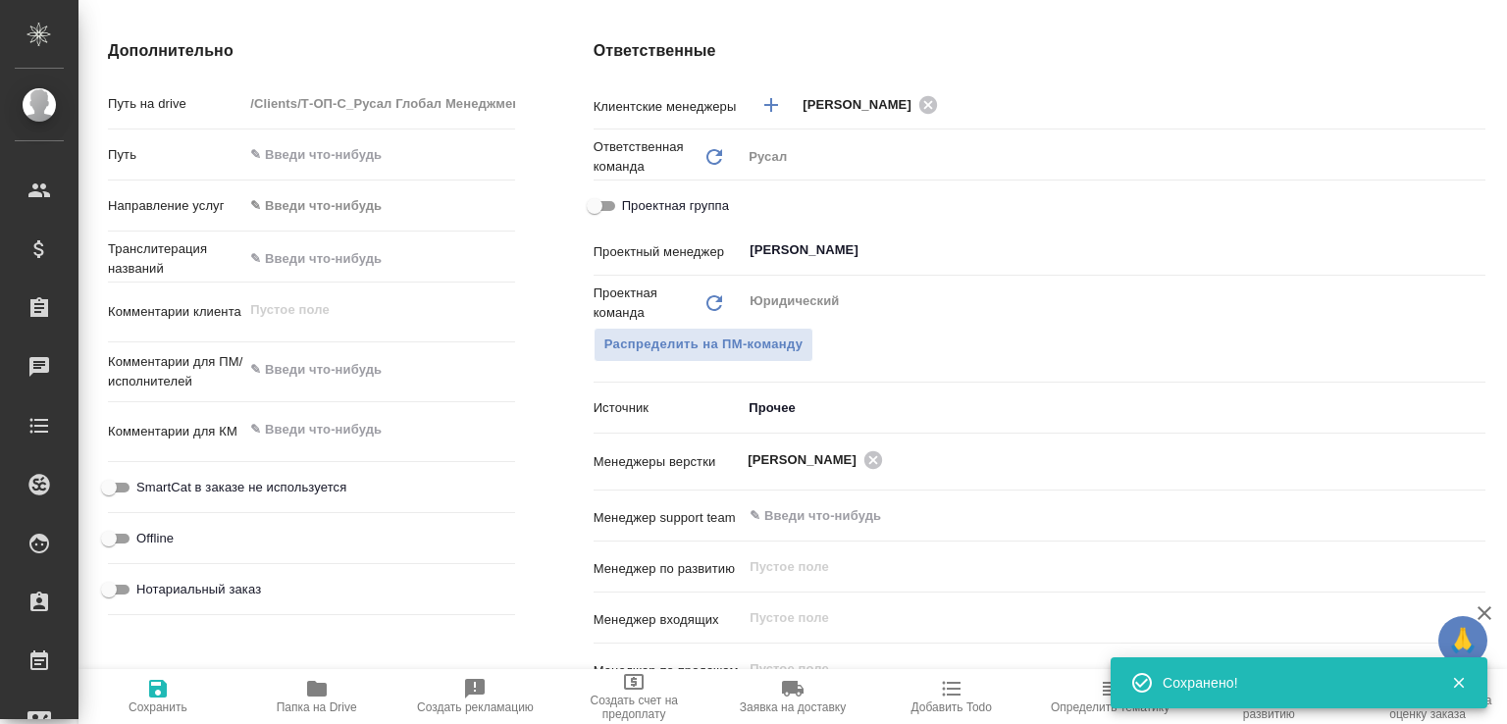
type textarea "x"
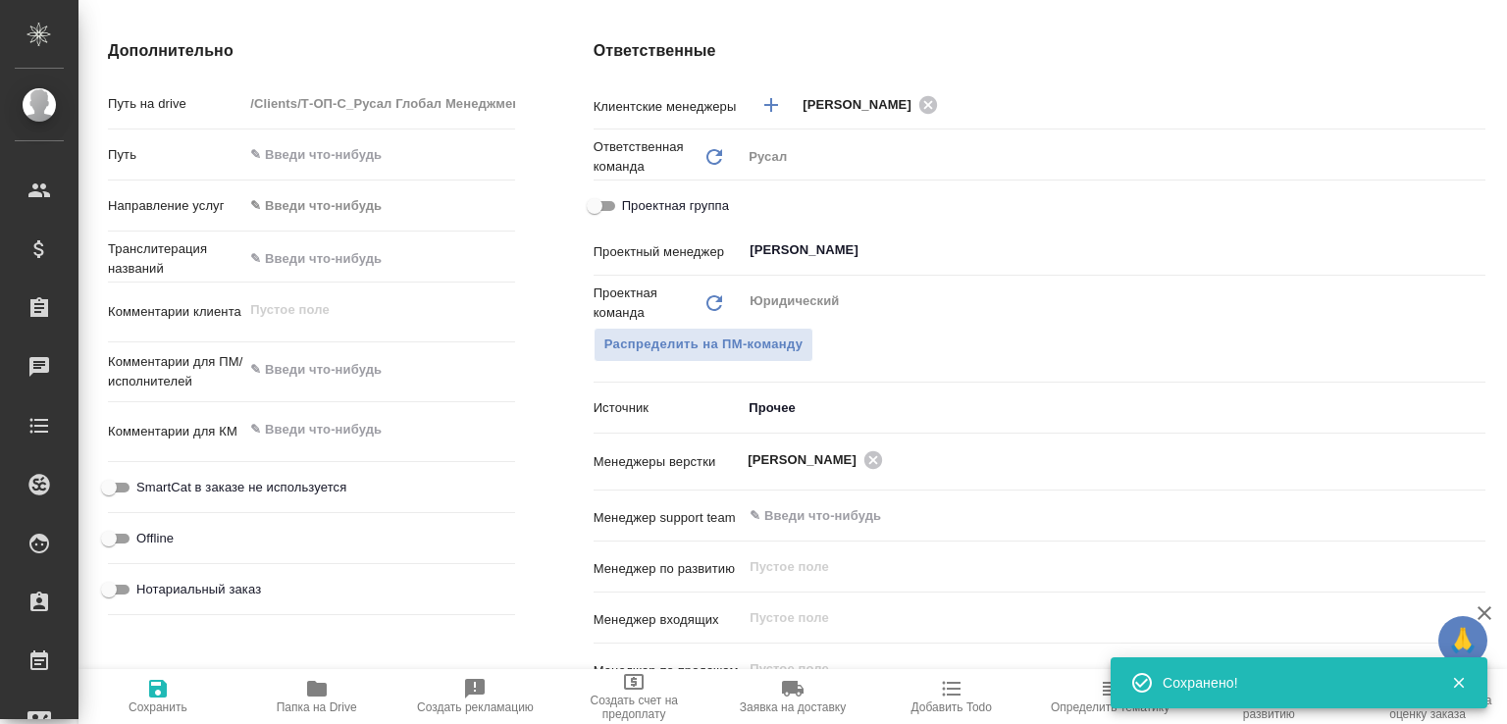
type textarea "x"
click at [307, 705] on span "Папка на Drive" at bounding box center [317, 708] width 80 height 14
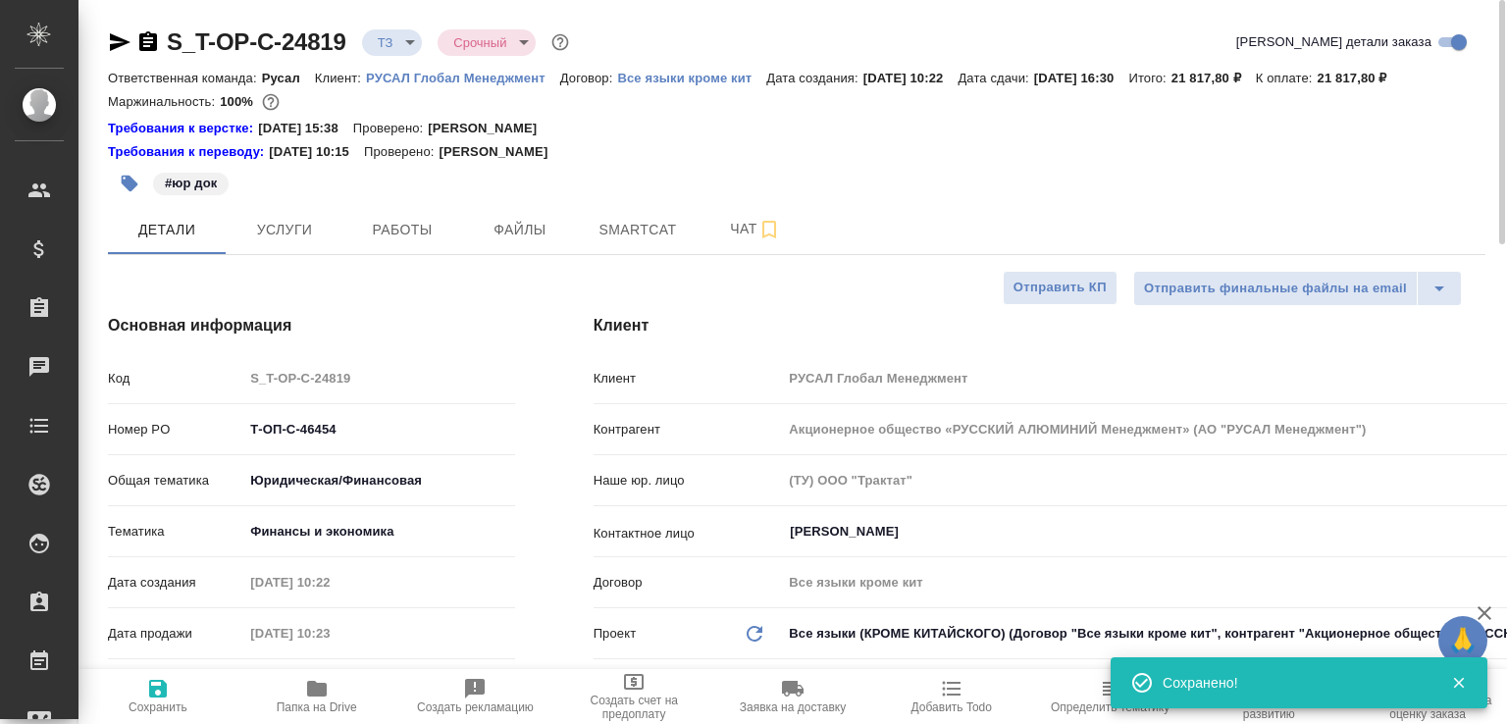
type textarea "x"
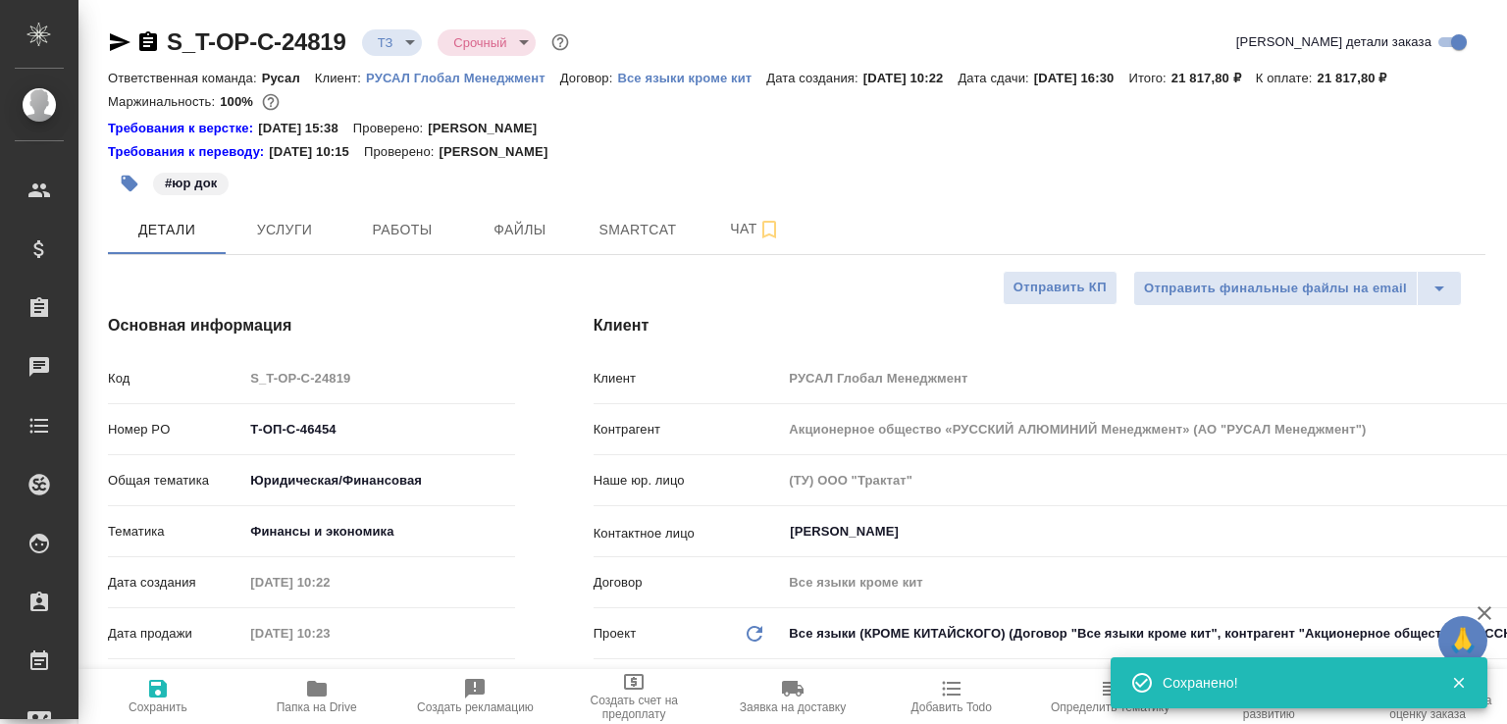
type textarea "x"
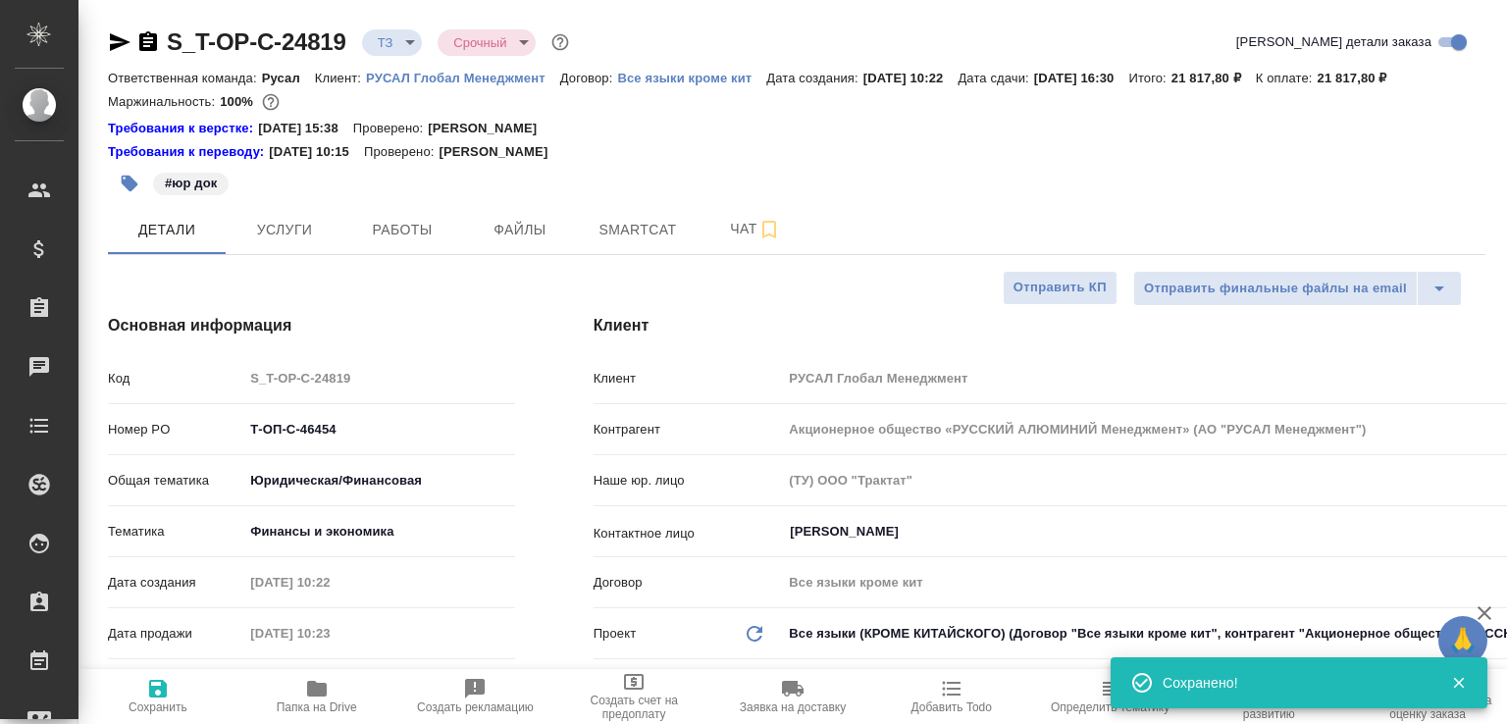
type textarea "x"
click at [150, 44] on icon "button" at bounding box center [148, 41] width 18 height 20
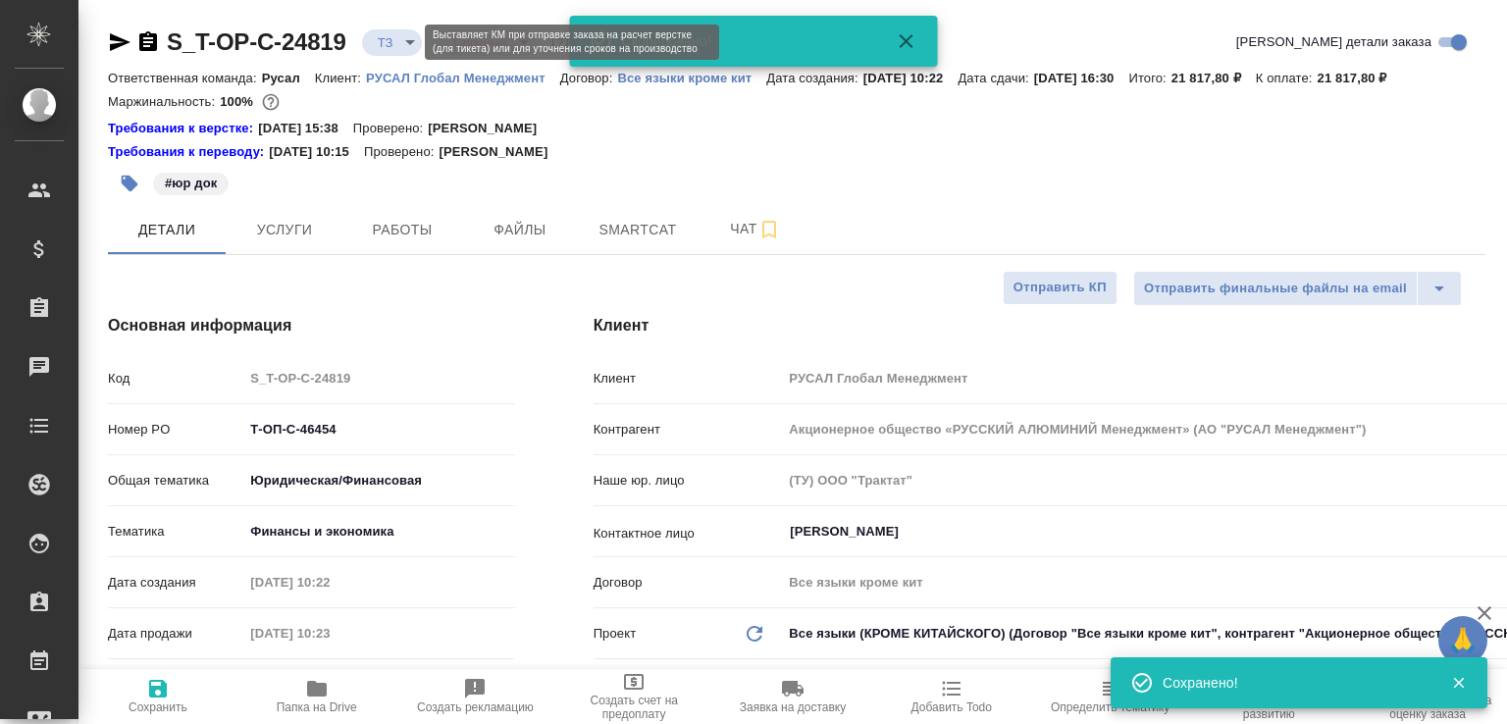
click at [396, 39] on body "🙏 .cls-1 fill:#fff; AWATERA Малофеева Екатерина e.malofeeva Клиенты Спецификаци…" at bounding box center [753, 362] width 1507 height 724
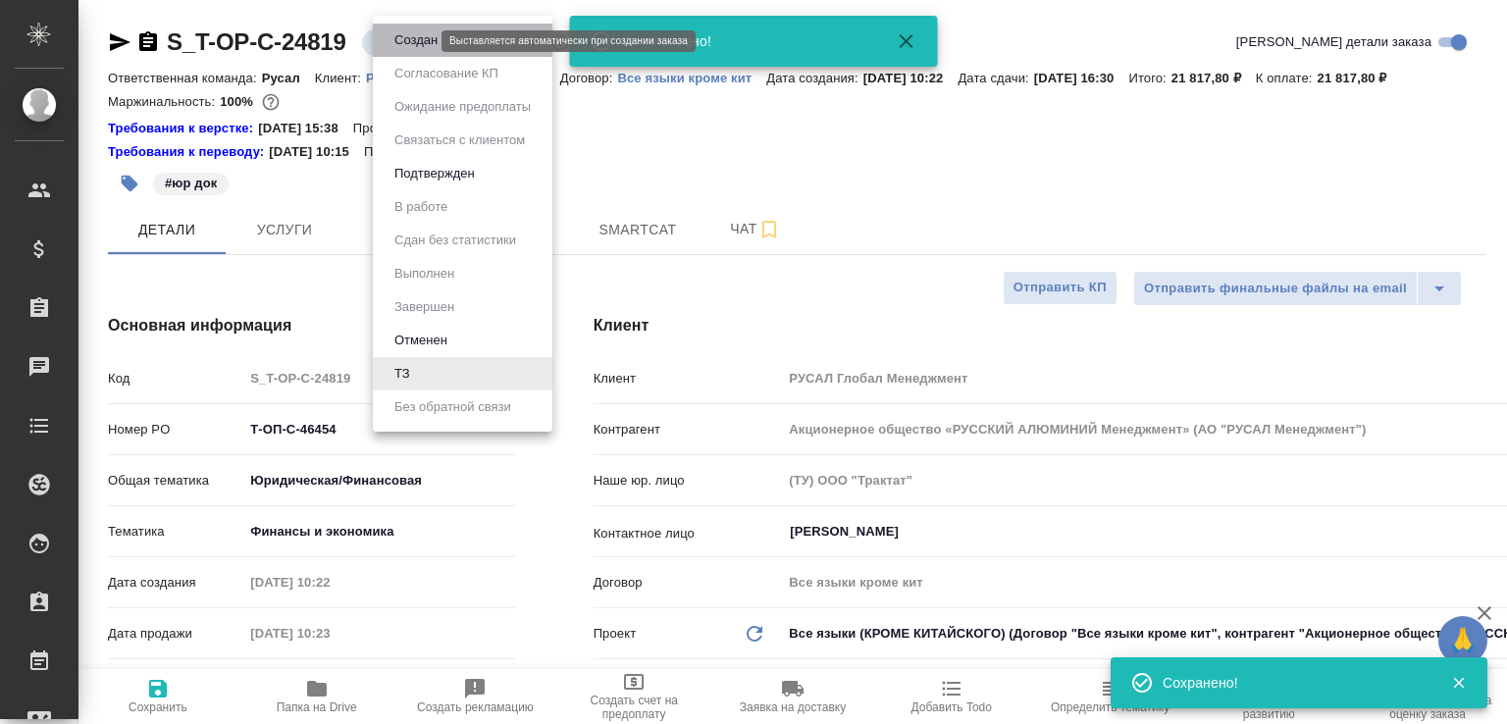
click at [396, 39] on button "Создан" at bounding box center [416, 40] width 55 height 22
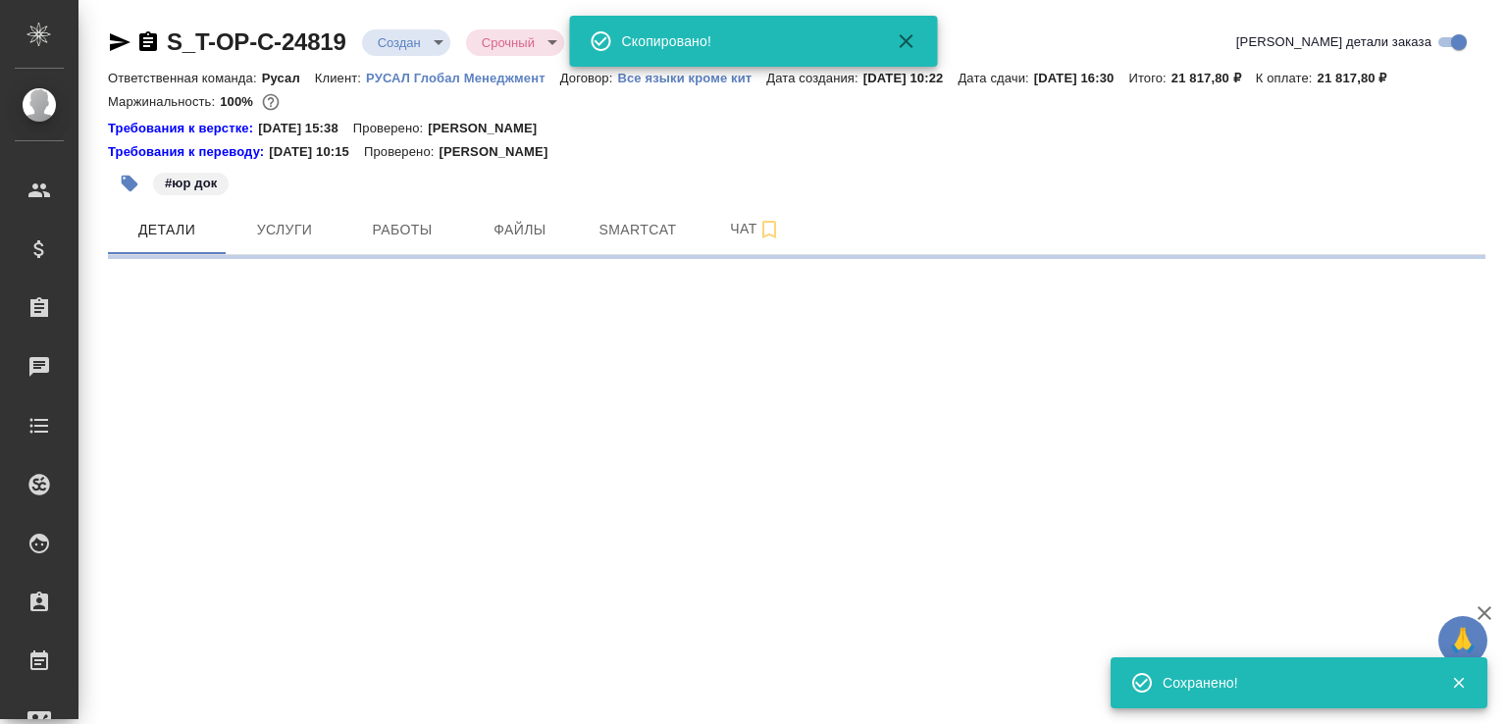
select select "RU"
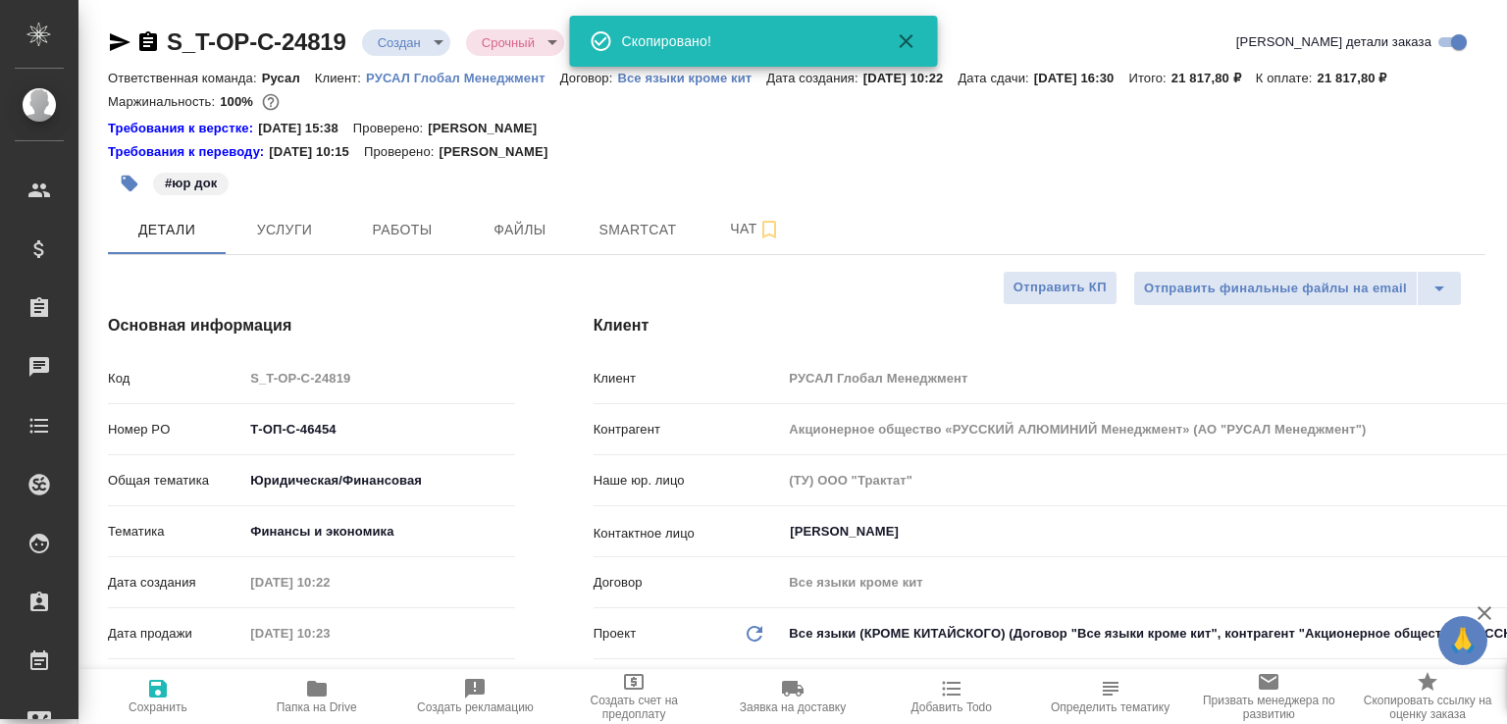
type textarea "x"
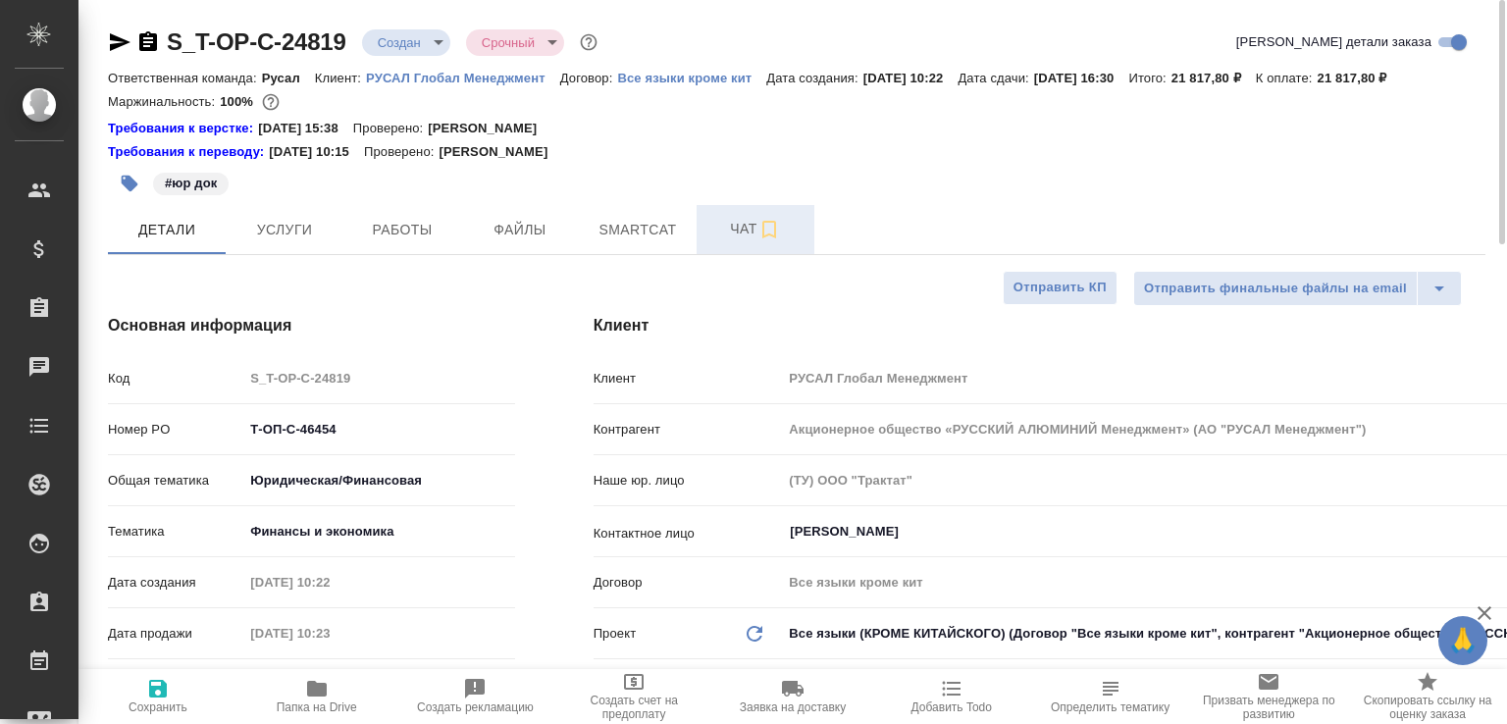
click at [737, 237] on button "Чат" at bounding box center [756, 229] width 118 height 49
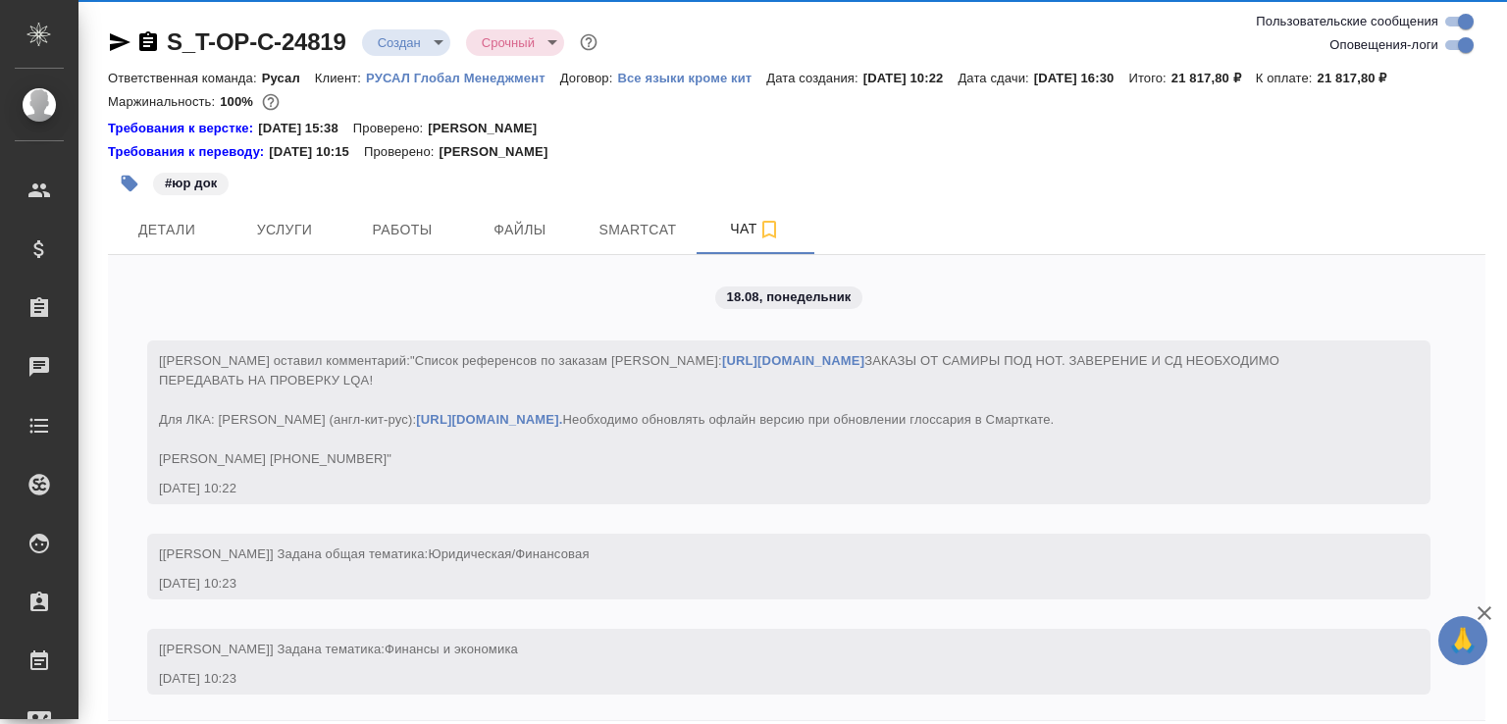
scroll to position [1376, 0]
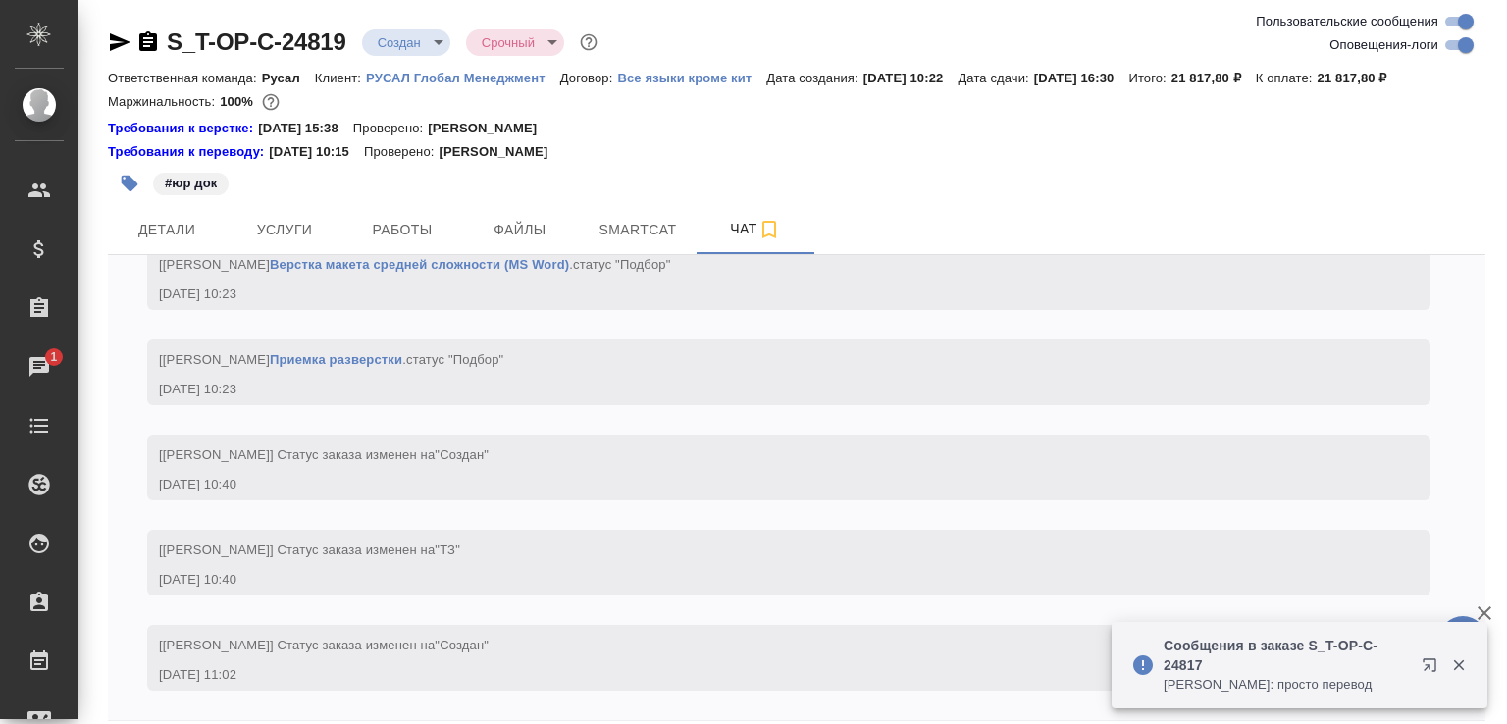
click at [1286, 687] on p "Авдеенко Кирилл: просто перевод" at bounding box center [1286, 685] width 245 height 20
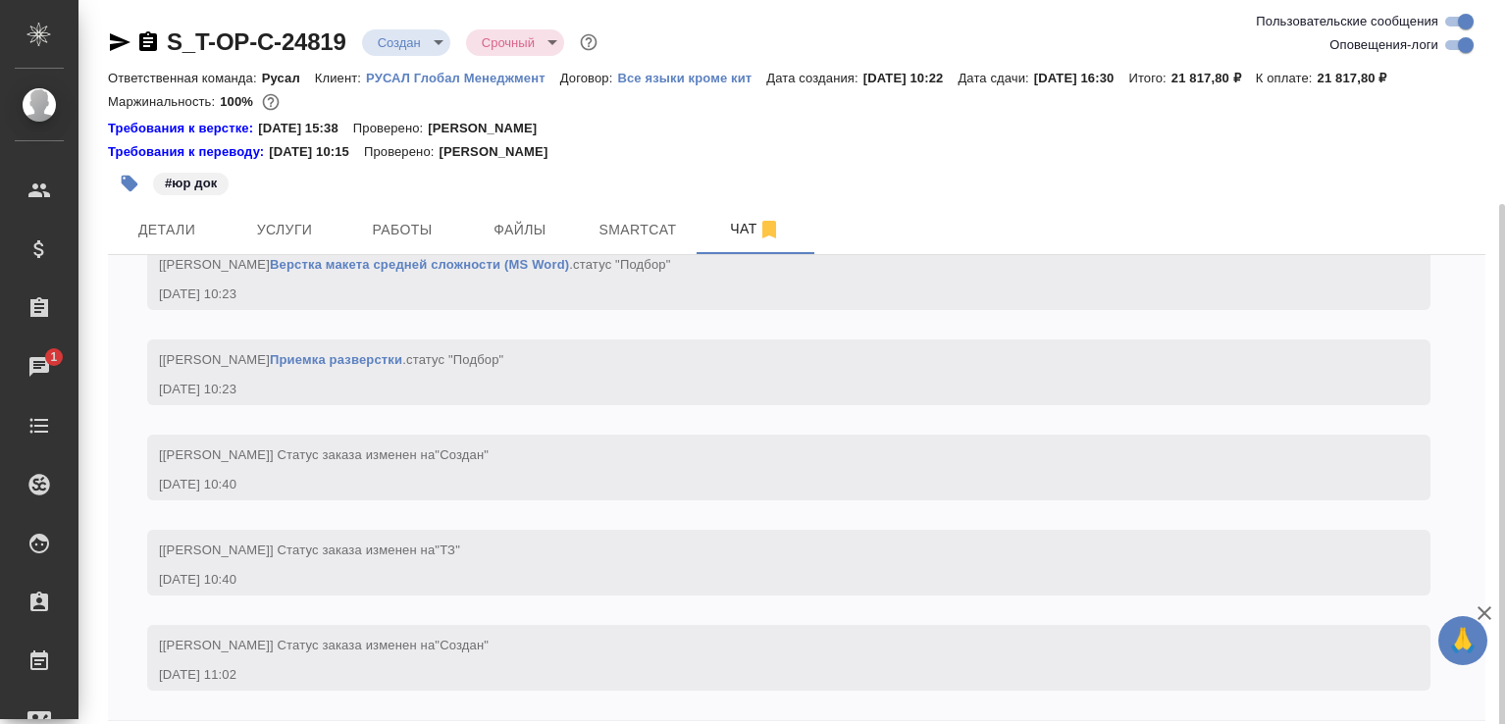
scroll to position [109, 0]
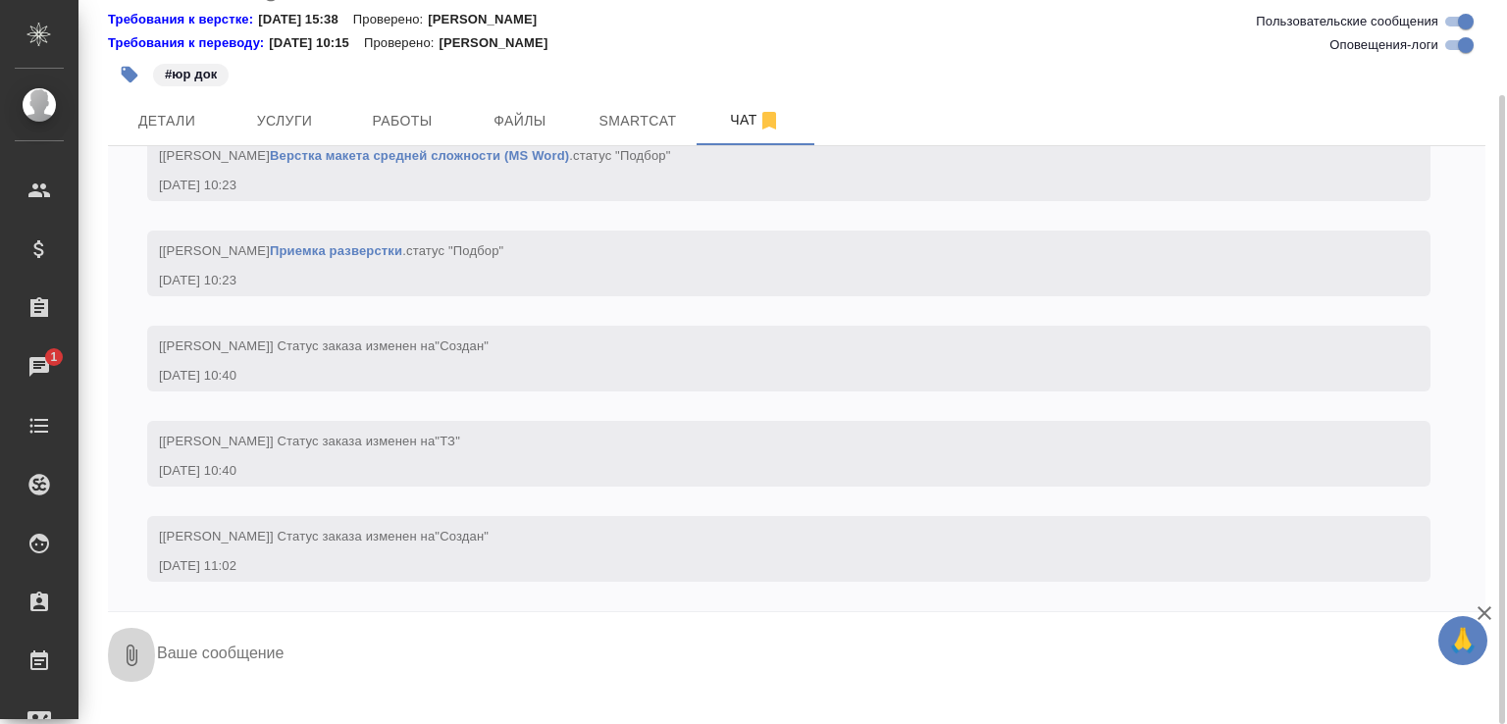
click at [114, 678] on button "0" at bounding box center [131, 655] width 47 height 67
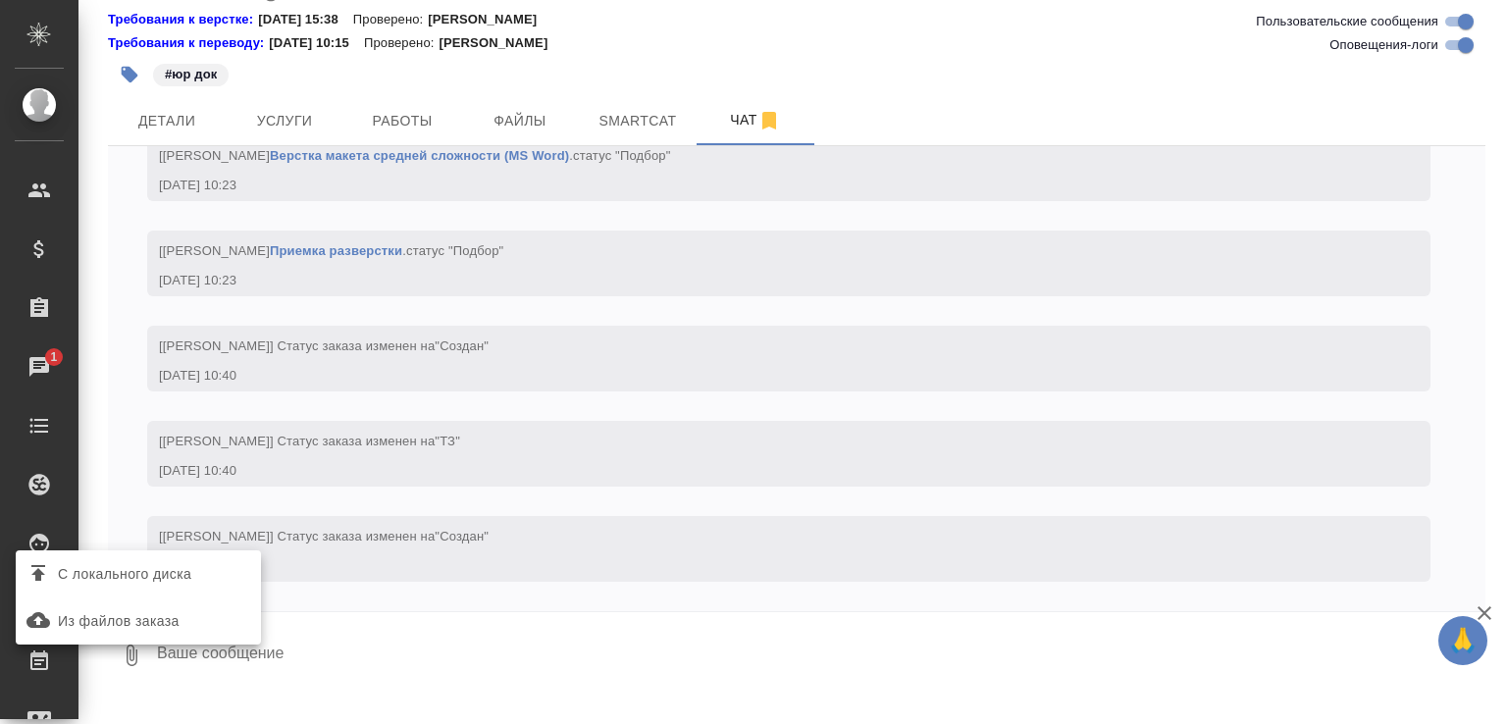
click at [140, 574] on span "С локального диска" at bounding box center [124, 574] width 133 height 25
click at [0, 0] on input "С локального диска" at bounding box center [0, 0] width 0 height 0
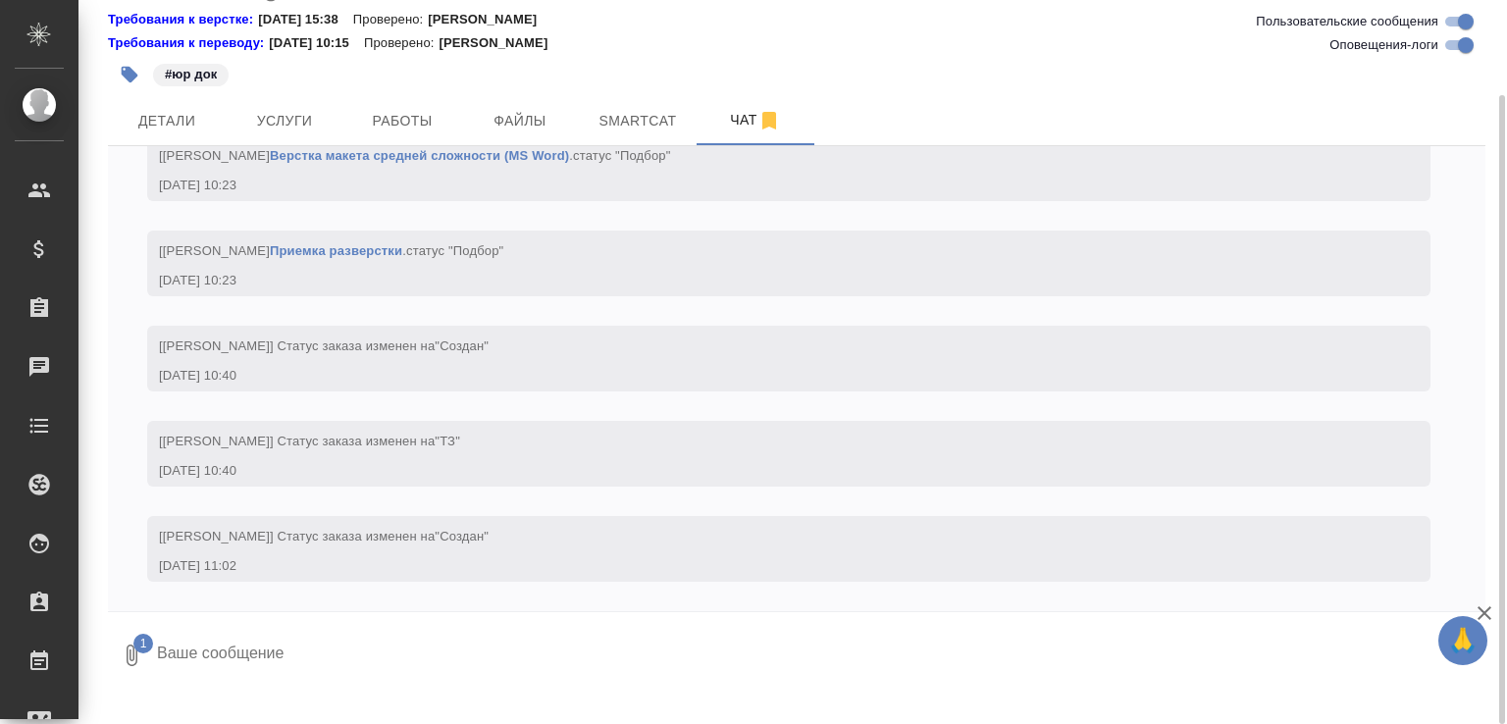
click at [255, 660] on textarea at bounding box center [804, 655] width 1298 height 67
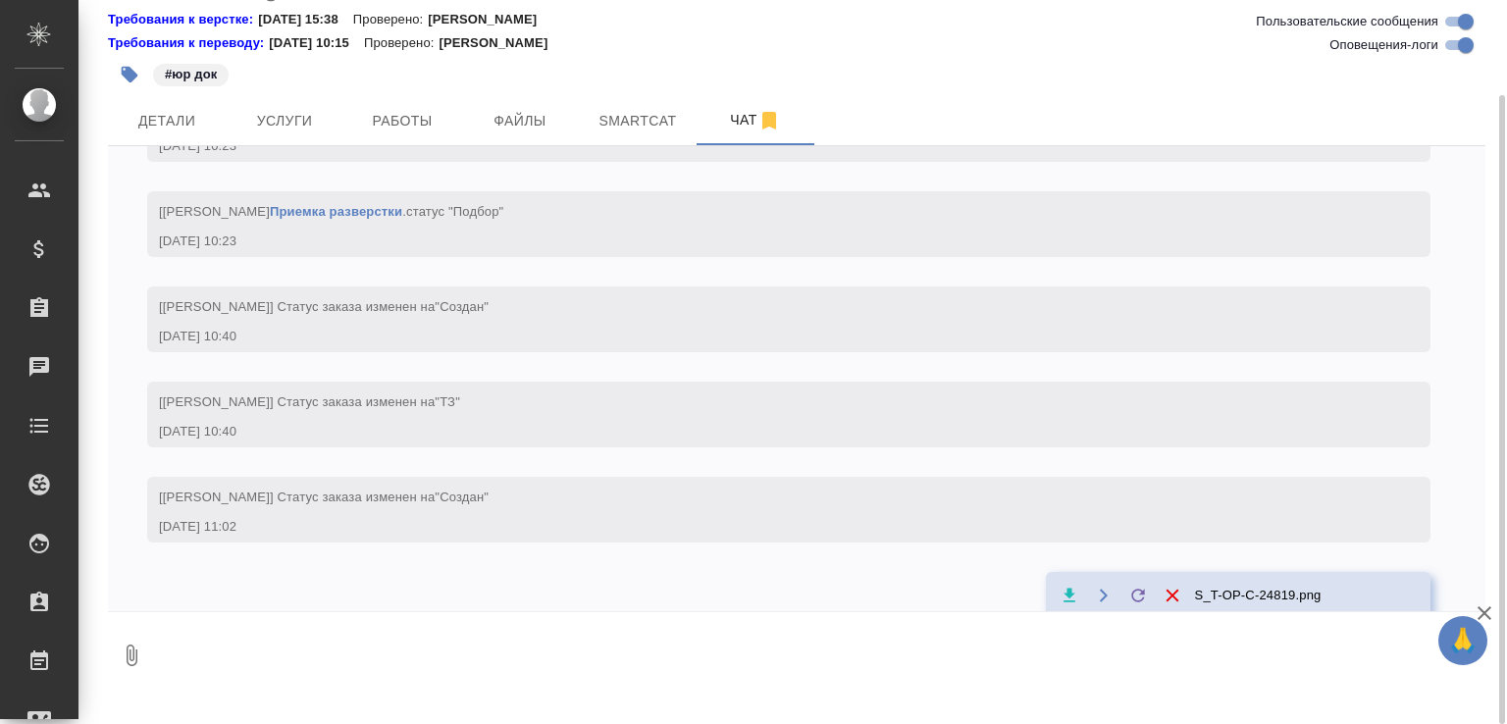
scroll to position [1510, 0]
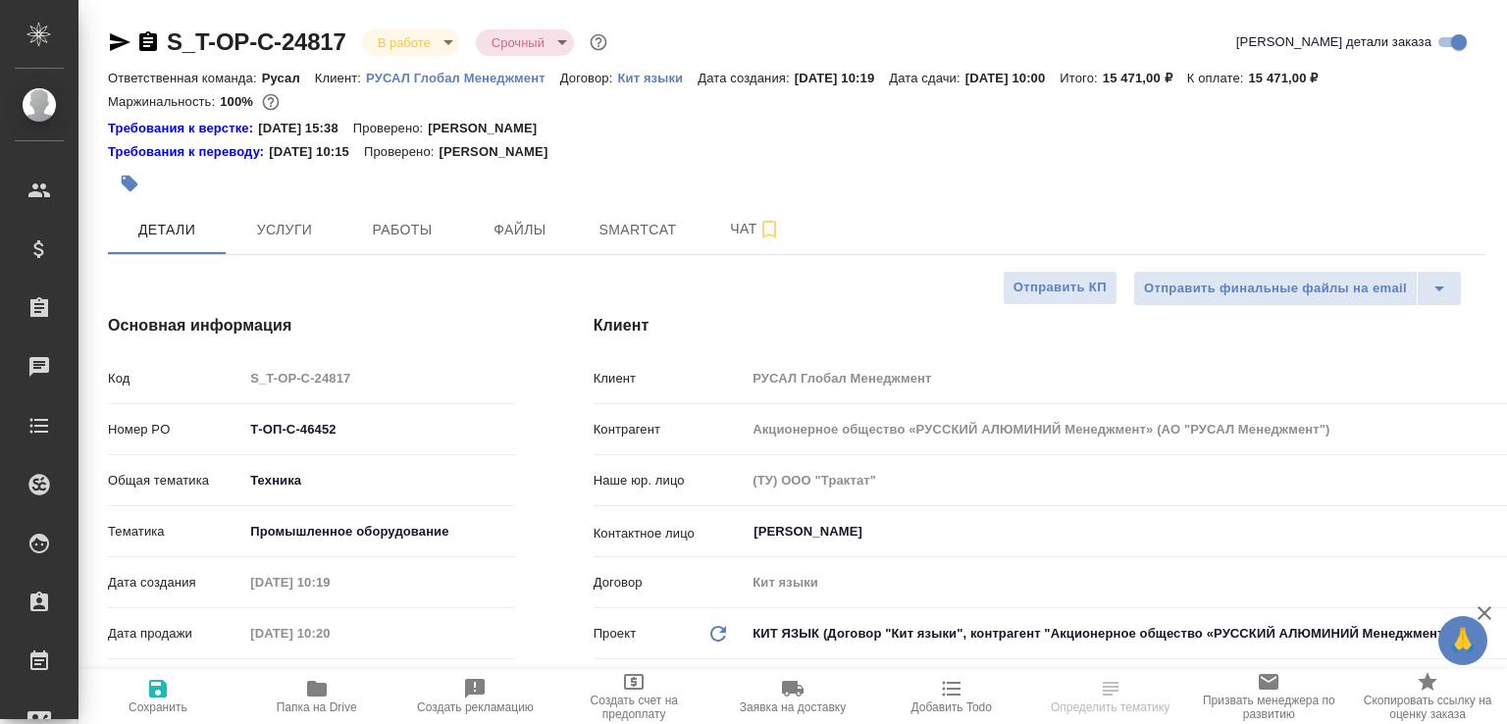
select select "RU"
click at [151, 44] on icon "button" at bounding box center [148, 41] width 18 height 20
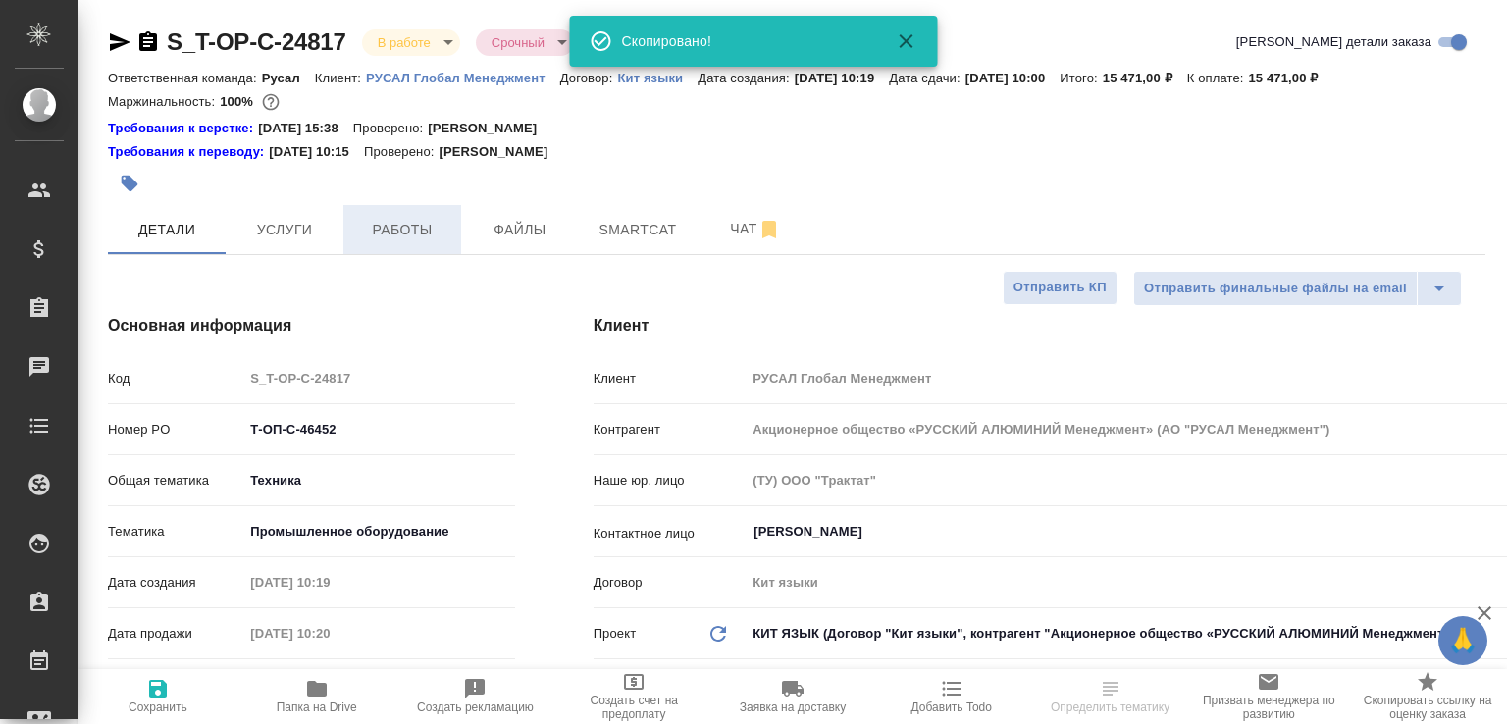
click at [395, 235] on span "Работы" at bounding box center [402, 230] width 94 height 25
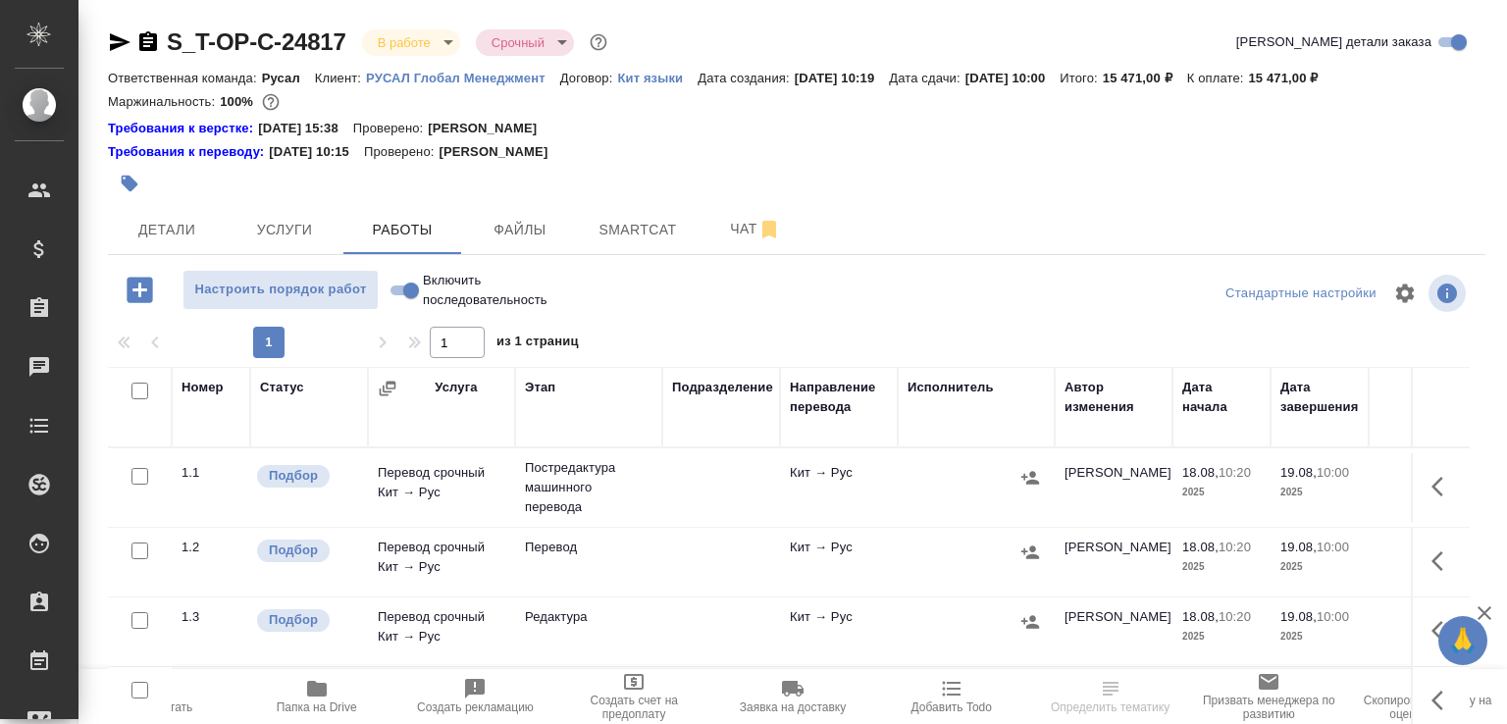
scroll to position [134, 0]
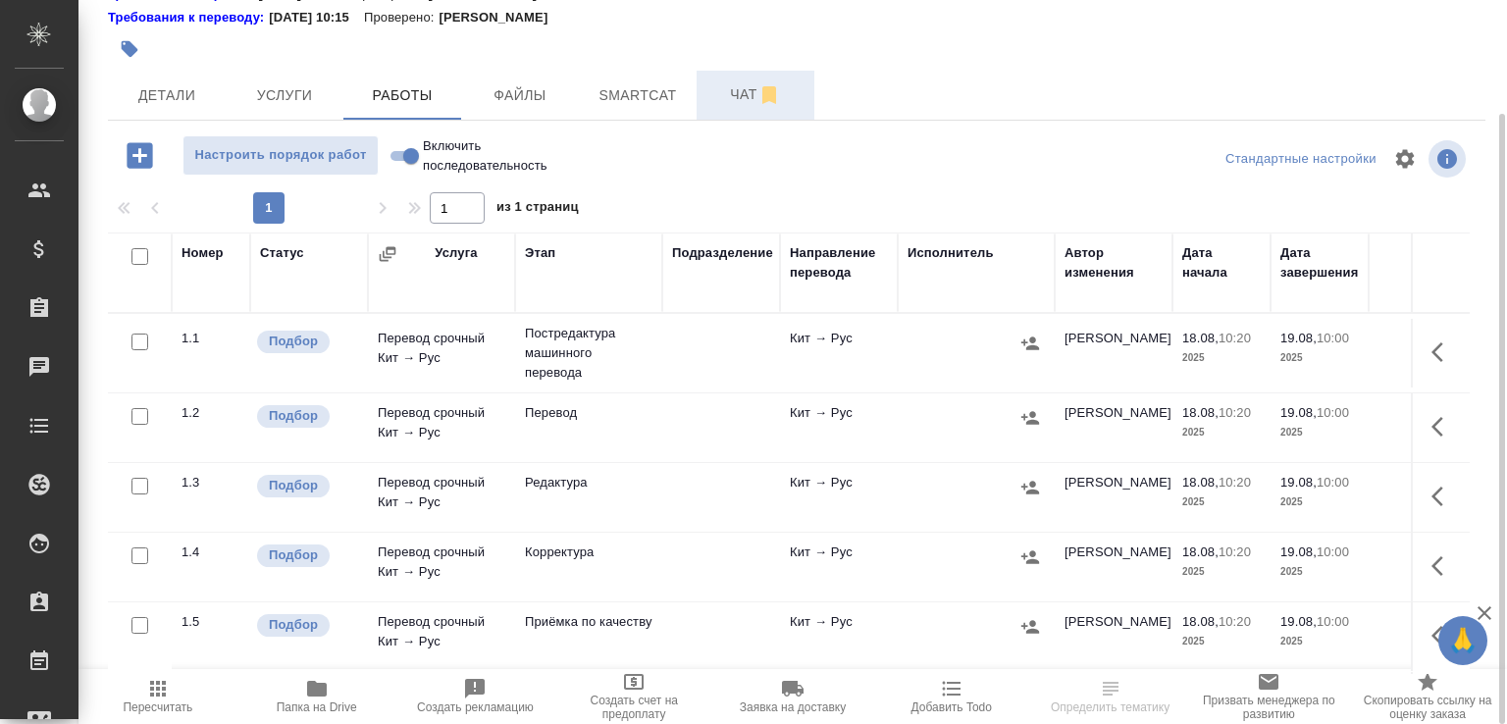
click at [718, 104] on span "Чат" at bounding box center [756, 94] width 94 height 25
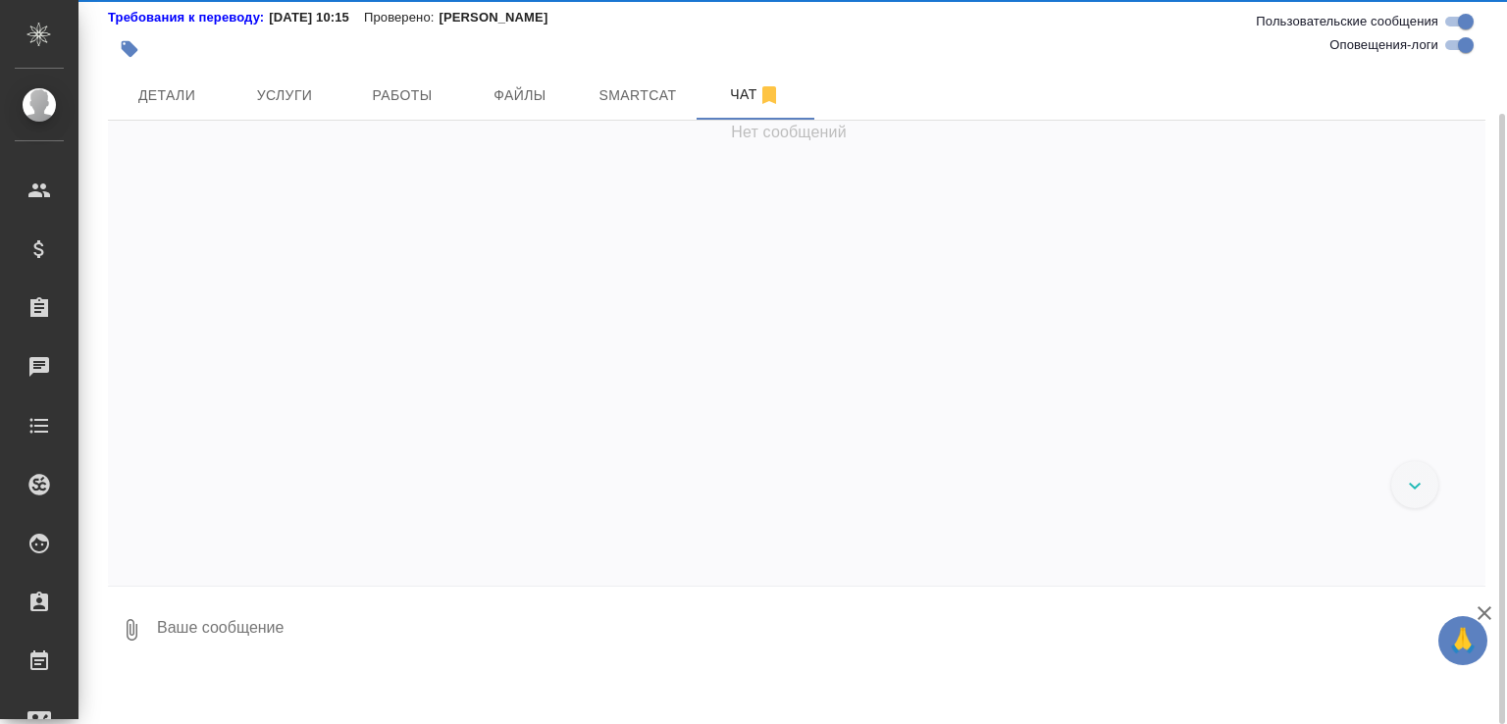
scroll to position [1281, 0]
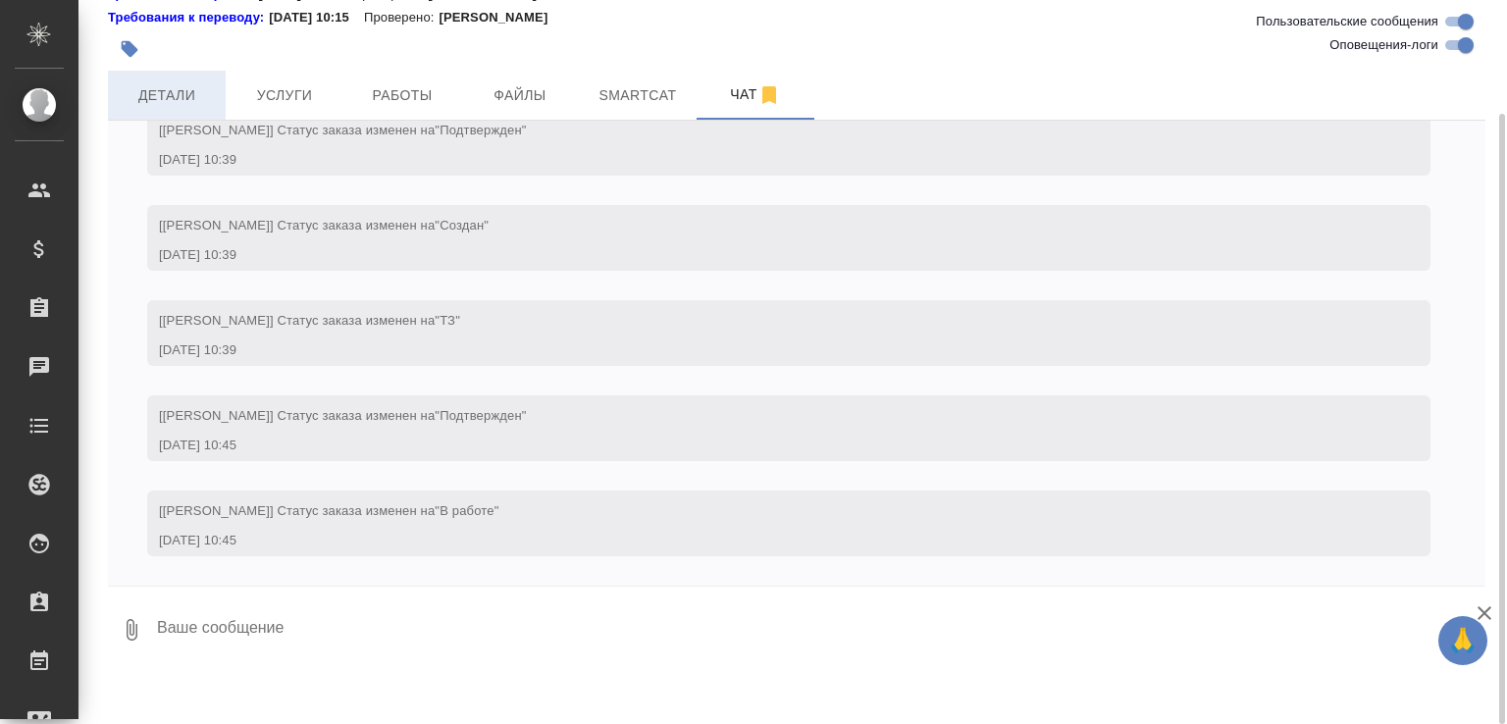
click at [154, 103] on span "Детали" at bounding box center [167, 95] width 94 height 25
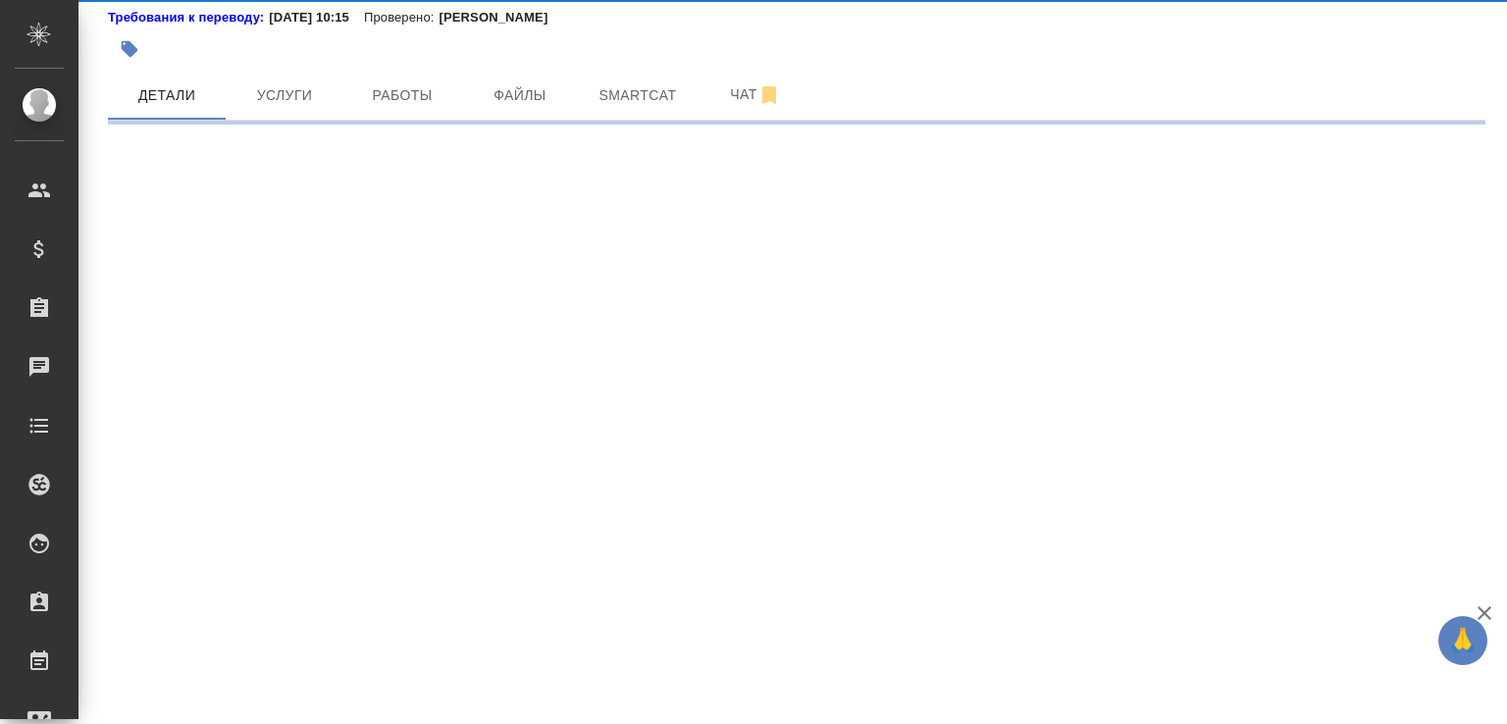
select select "RU"
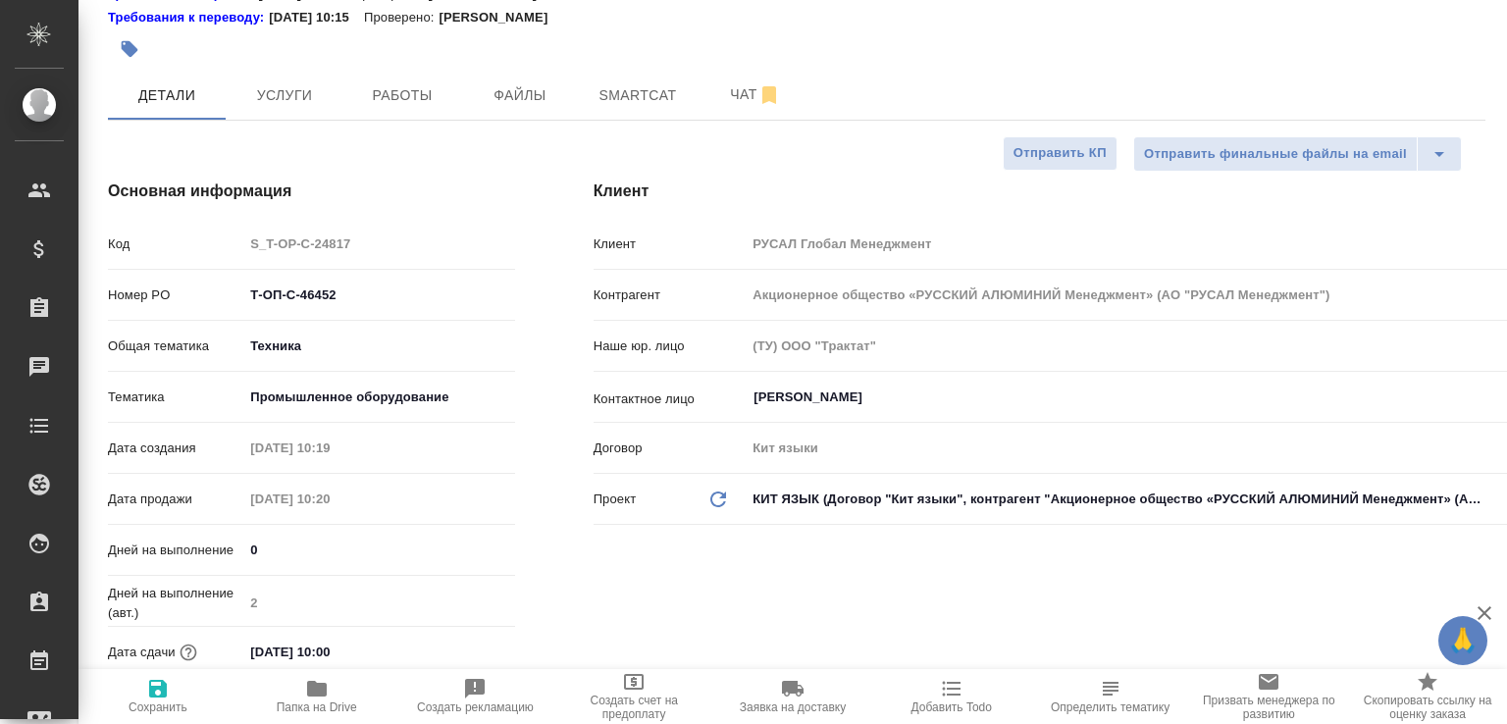
type textarea "x"
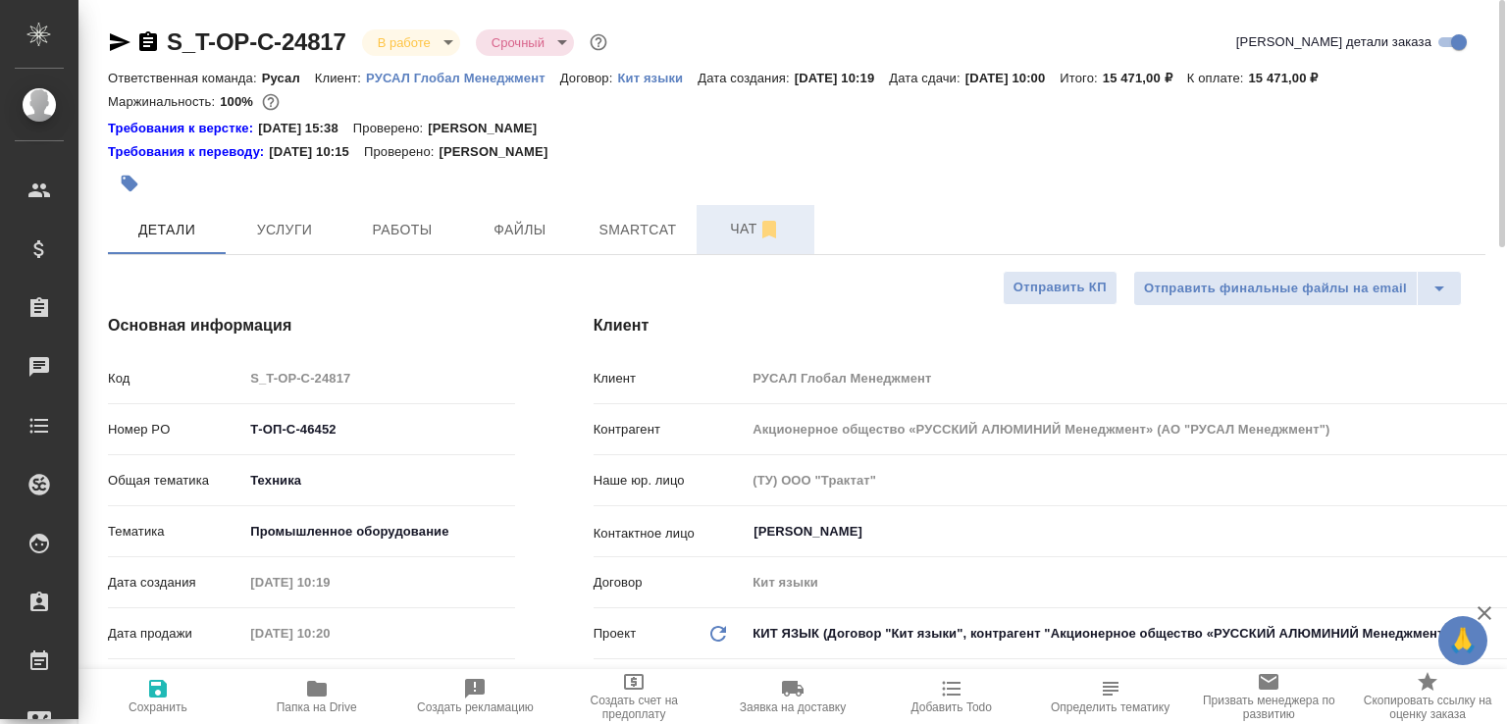
click at [735, 225] on span "Чат" at bounding box center [756, 229] width 94 height 25
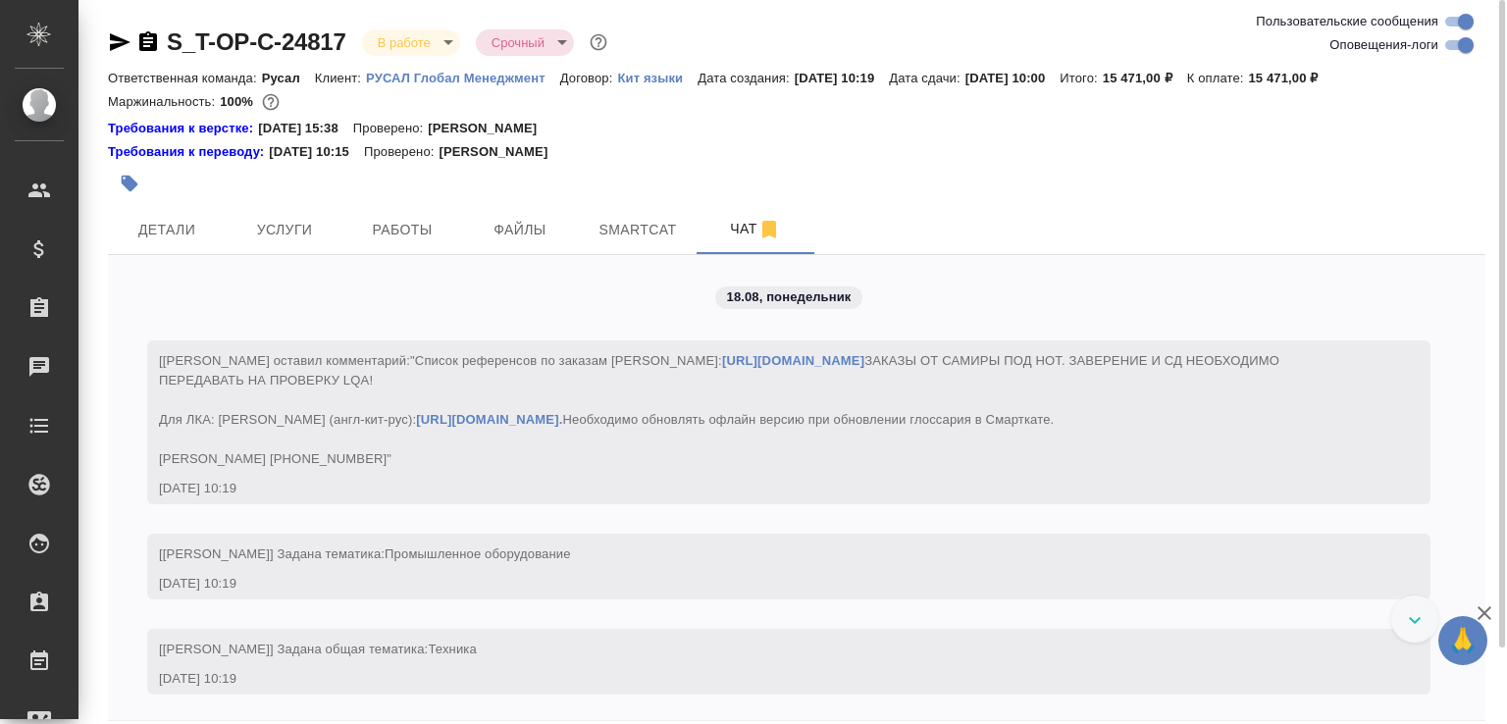
click at [149, 41] on icon "button" at bounding box center [148, 42] width 24 height 24
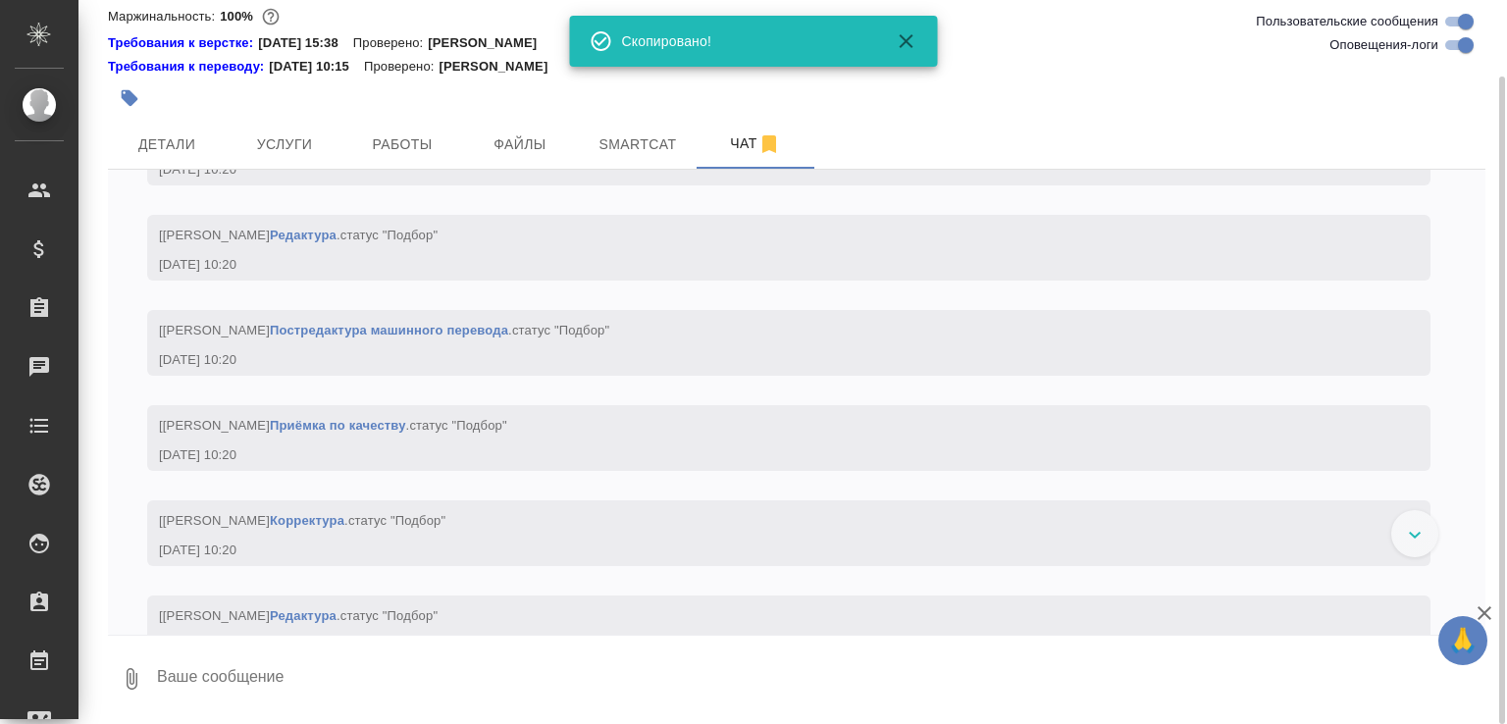
scroll to position [1281, 0]
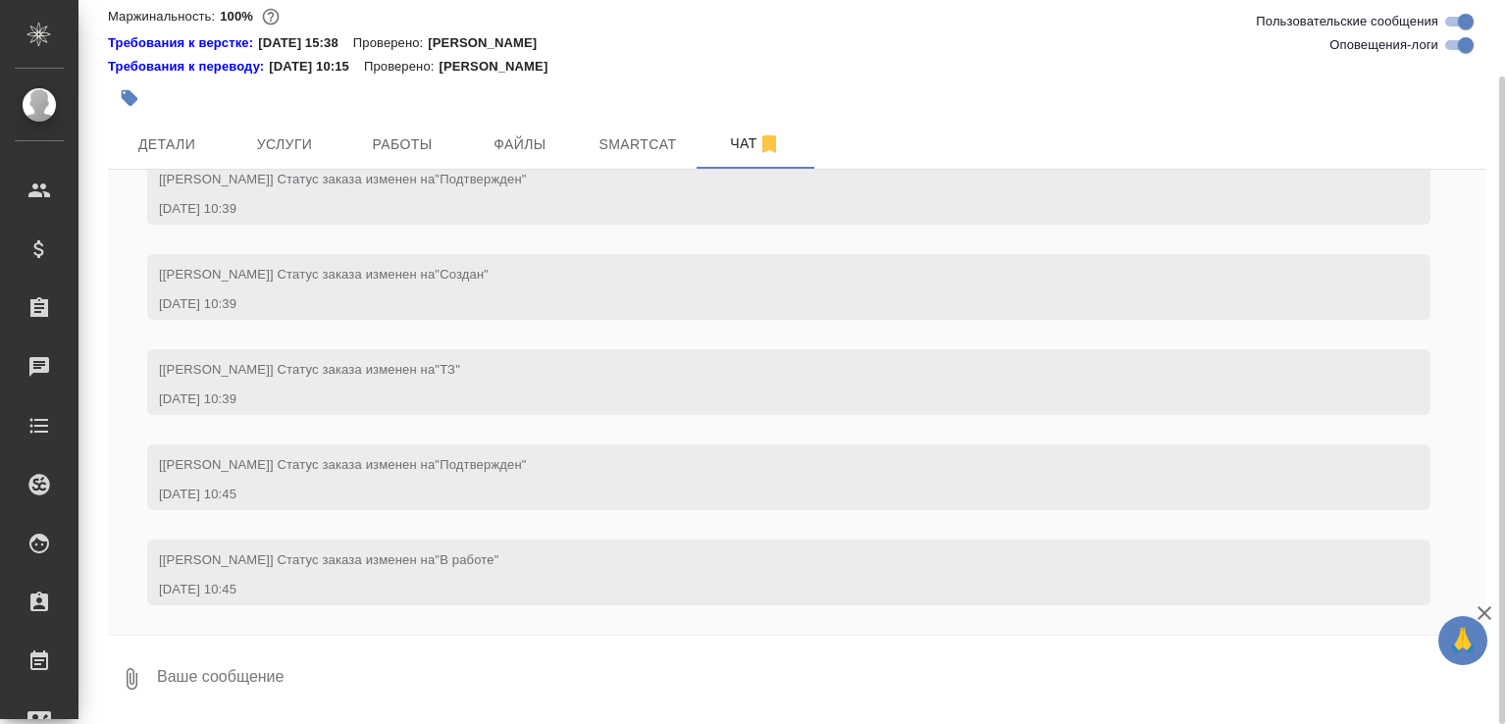
click at [637, 676] on textarea at bounding box center [820, 679] width 1331 height 67
type textarea "Просто перевод или двуяз?"
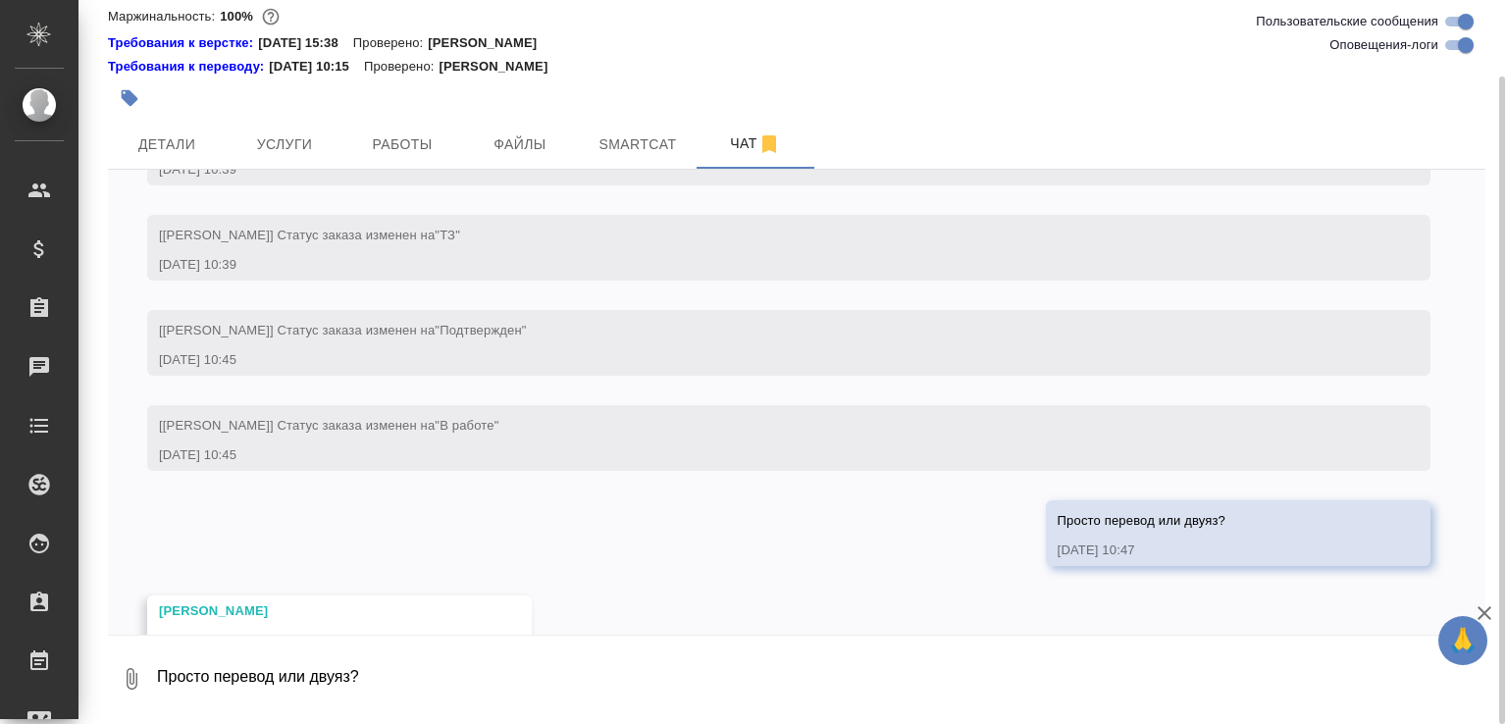
scroll to position [1496, 0]
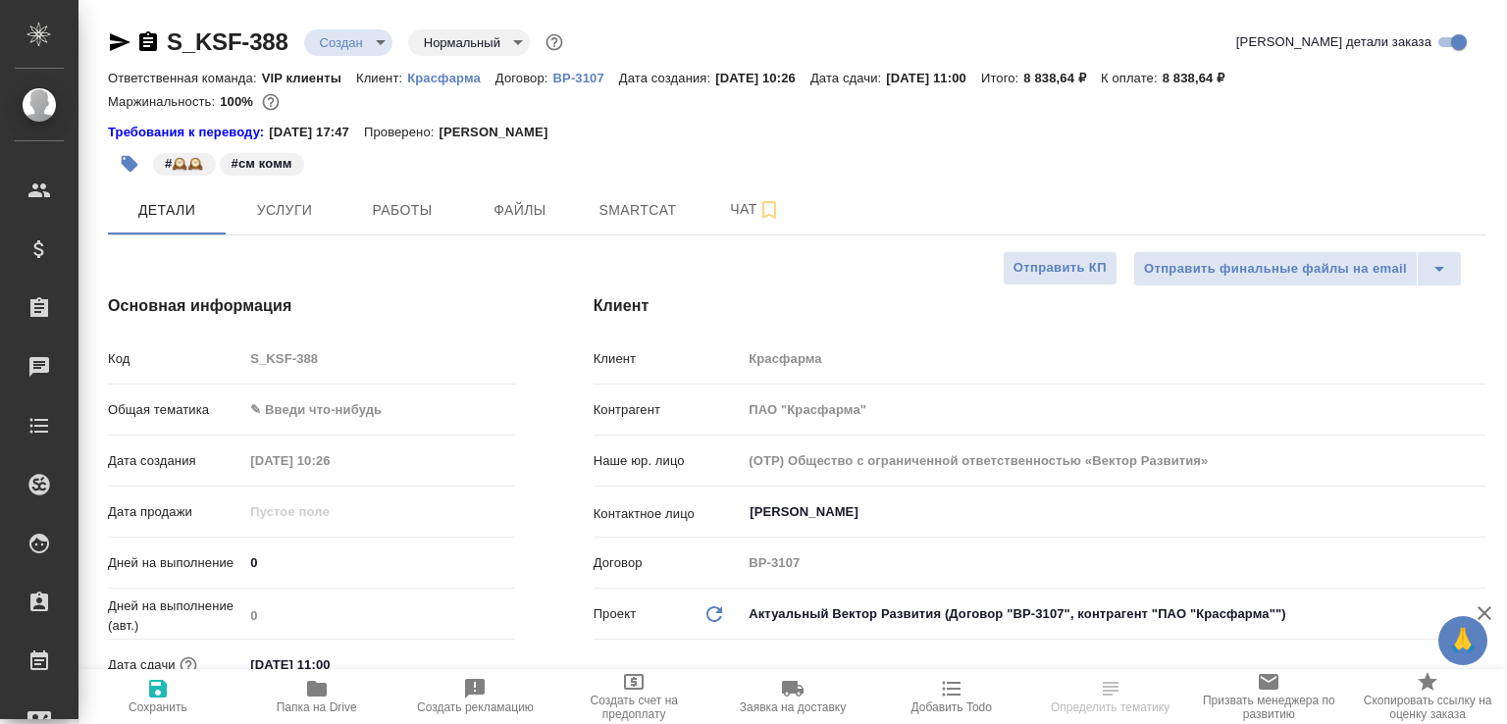
select select "RU"
click at [145, 48] on icon "button" at bounding box center [148, 41] width 18 height 20
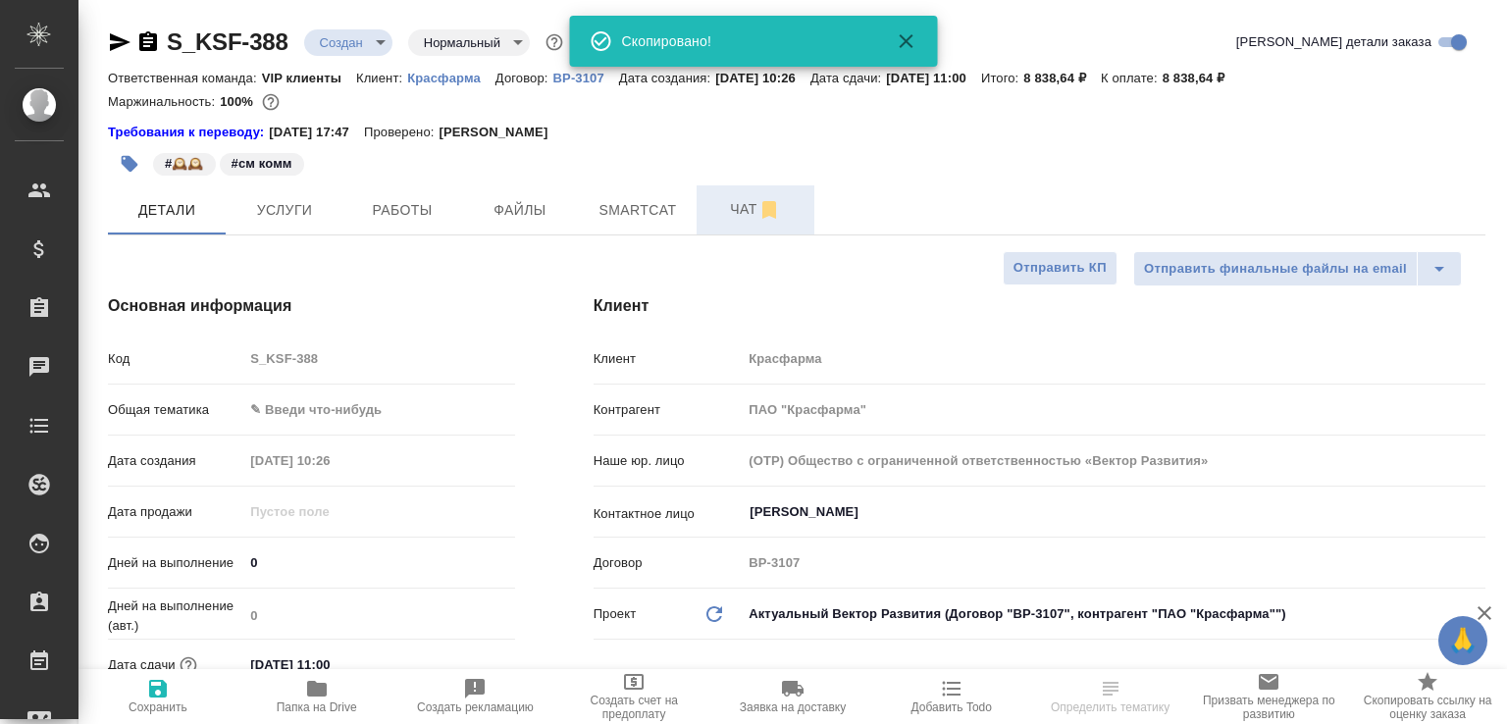
click at [739, 204] on span "Чат" at bounding box center [756, 209] width 94 height 25
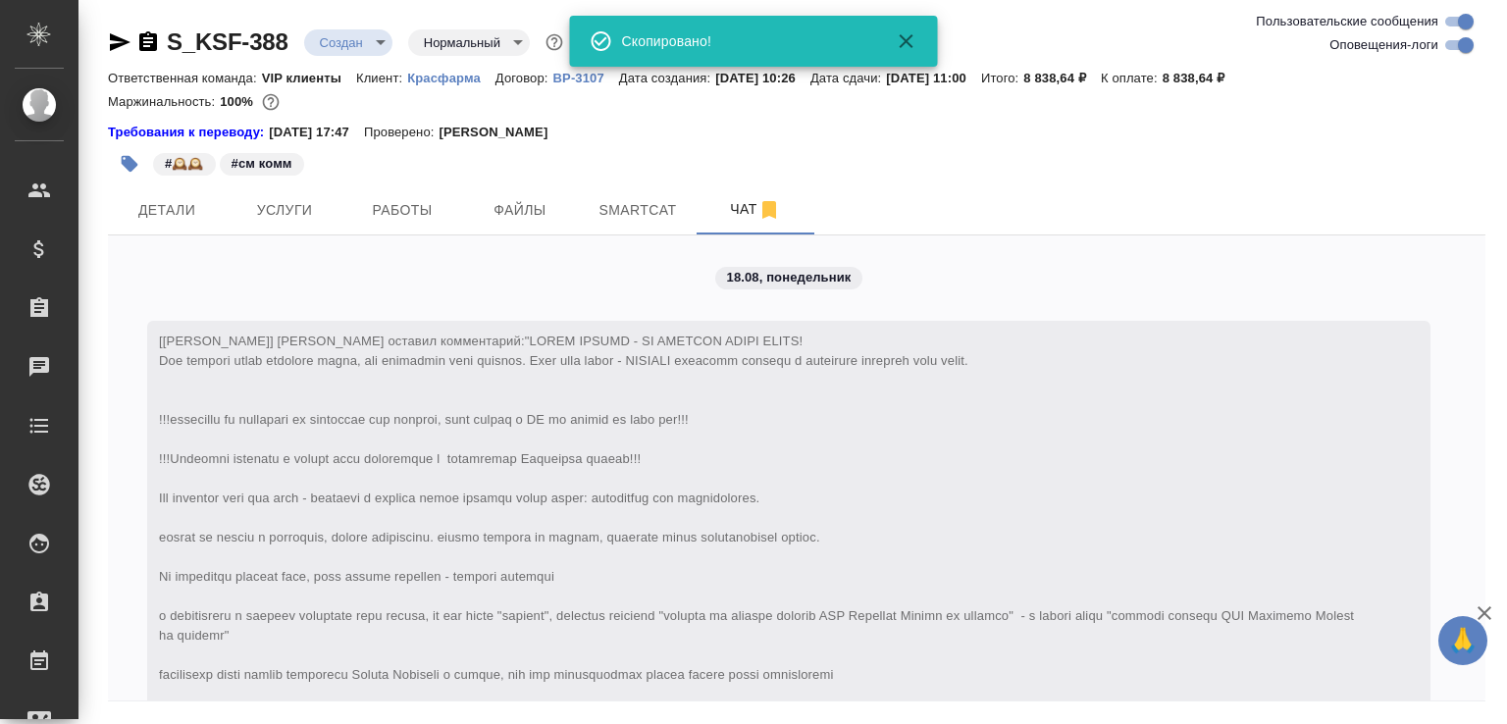
scroll to position [702, 0]
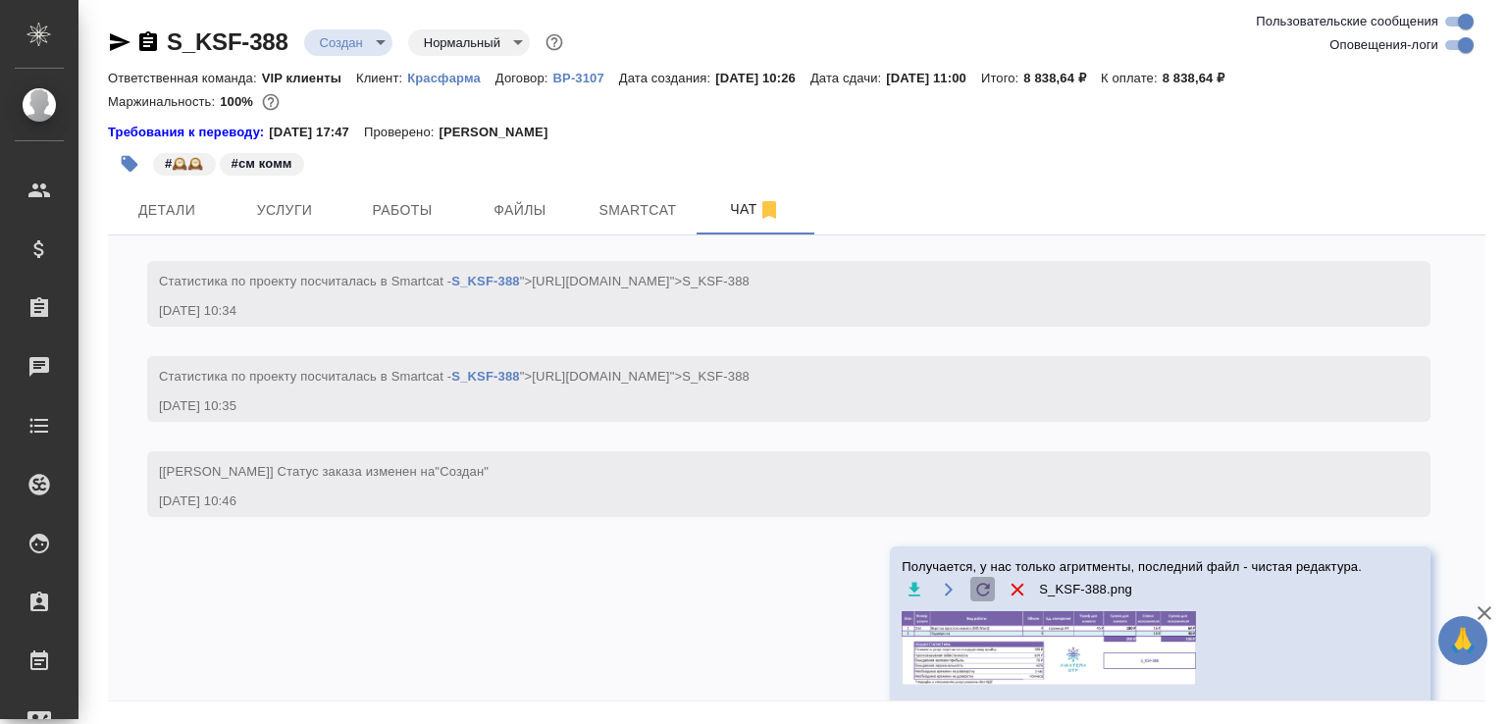
click at [974, 582] on icon at bounding box center [984, 590] width 20 height 20
click at [0, 0] on input "file" at bounding box center [0, 0] width 0 height 0
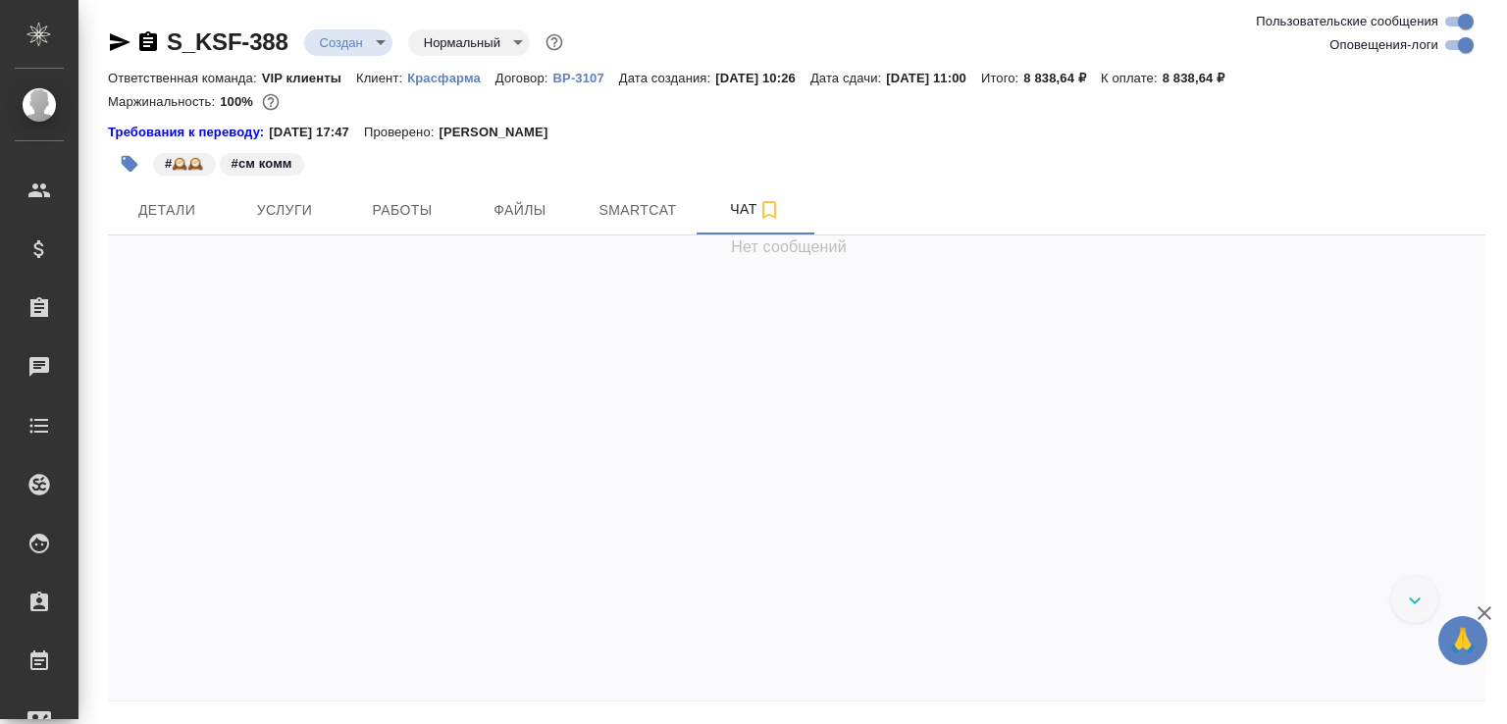
scroll to position [702, 0]
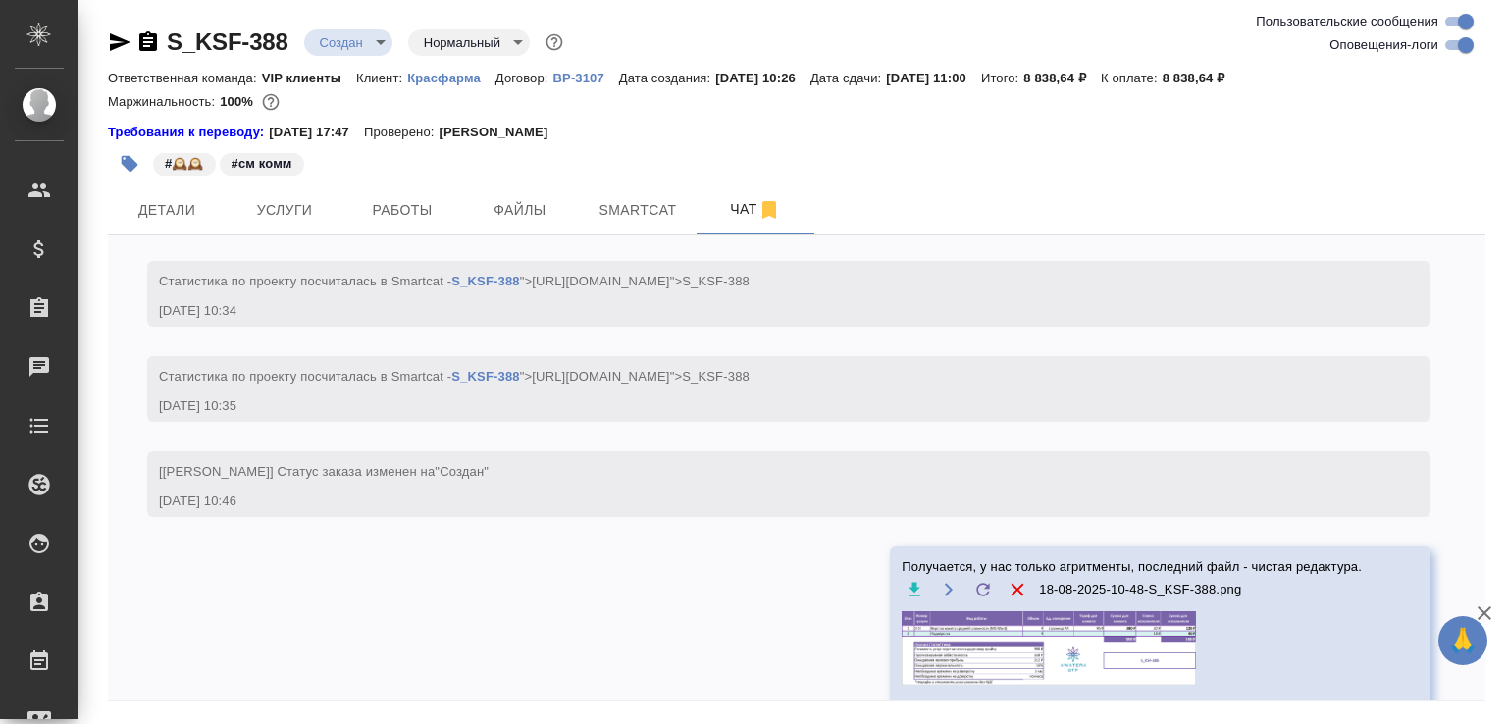
click at [949, 650] on img at bounding box center [1049, 648] width 294 height 74
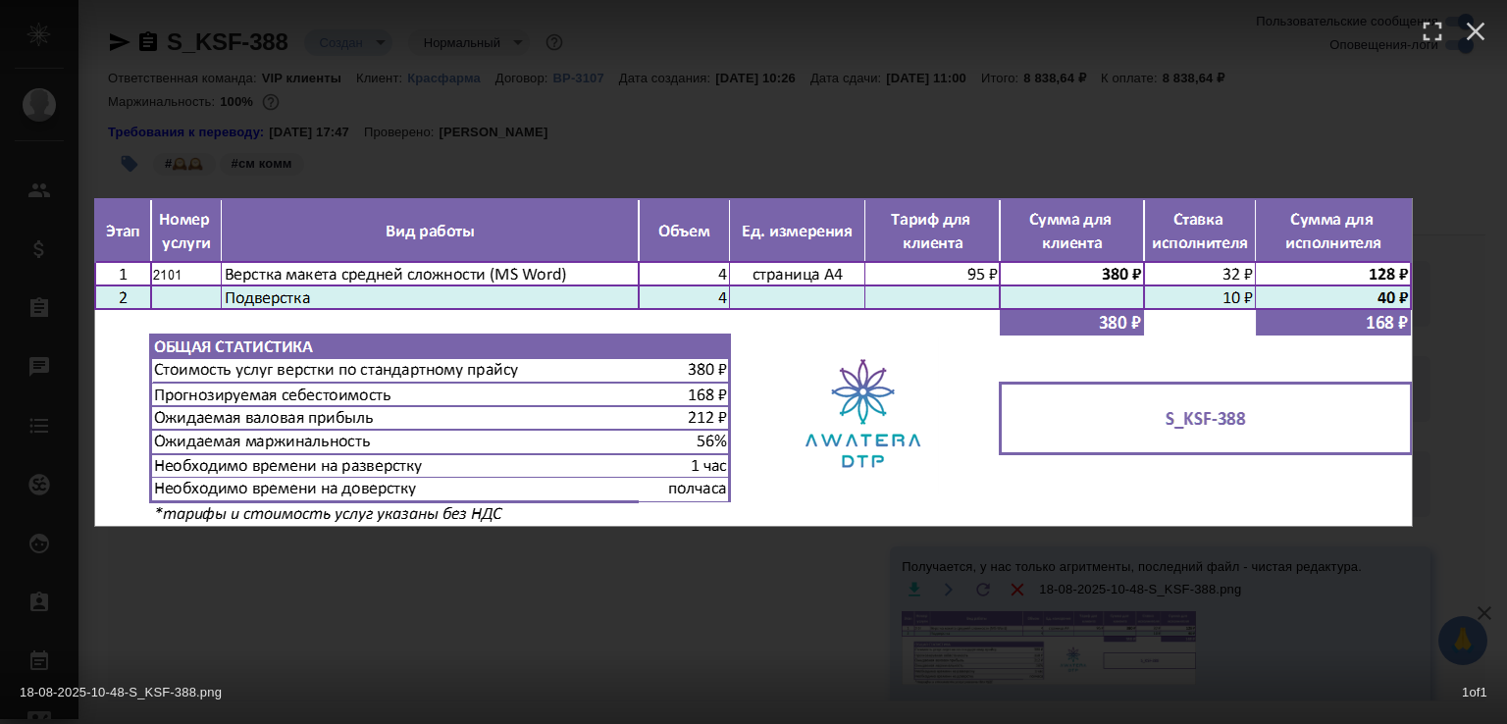
click at [700, 598] on div "18-08-2025-10-48-S_KSF-388.png 1 of 1" at bounding box center [753, 362] width 1507 height 724
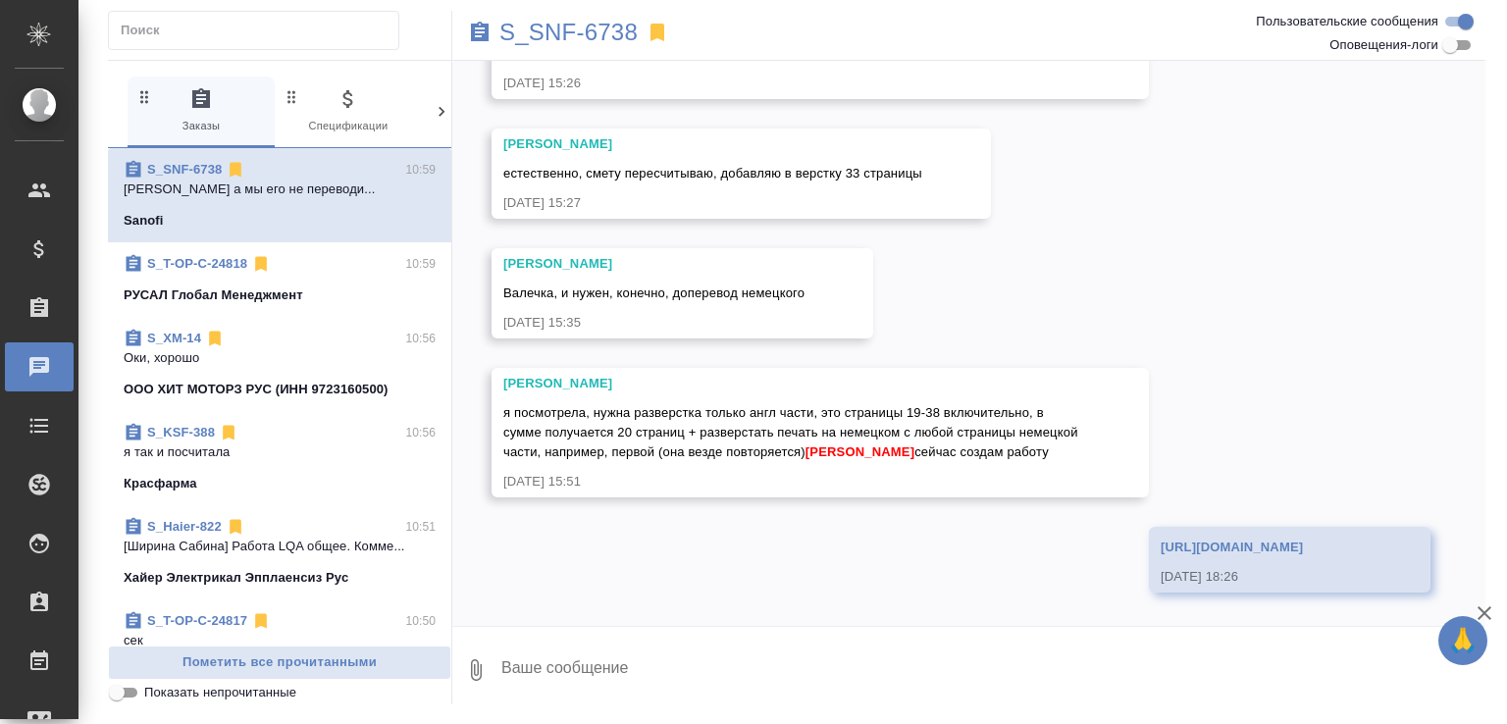
scroll to position [9508, 0]
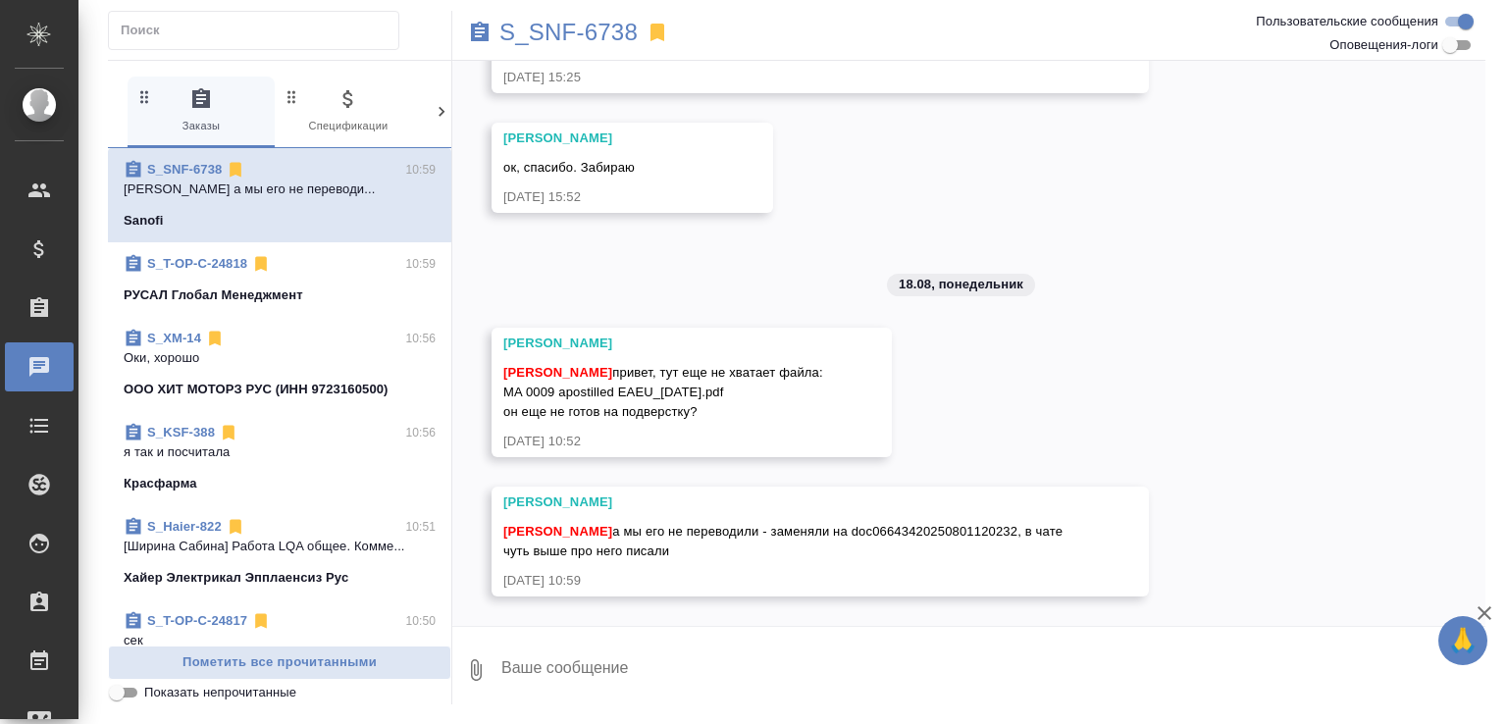
click at [782, 669] on textarea at bounding box center [993, 670] width 986 height 67
click at [216, 173] on link "S_SNF-6738" at bounding box center [184, 169] width 75 height 15
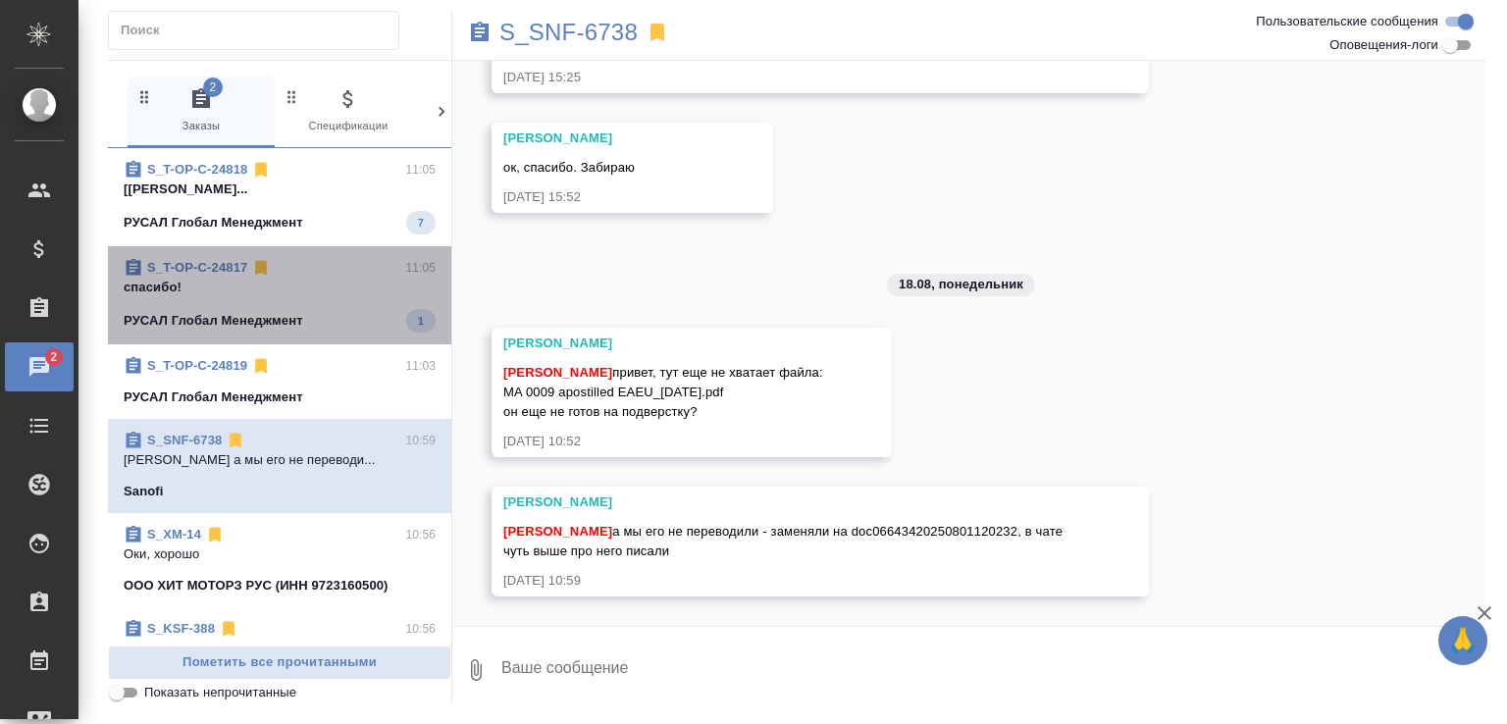
click at [335, 297] on p "спасибо!" at bounding box center [280, 288] width 312 height 20
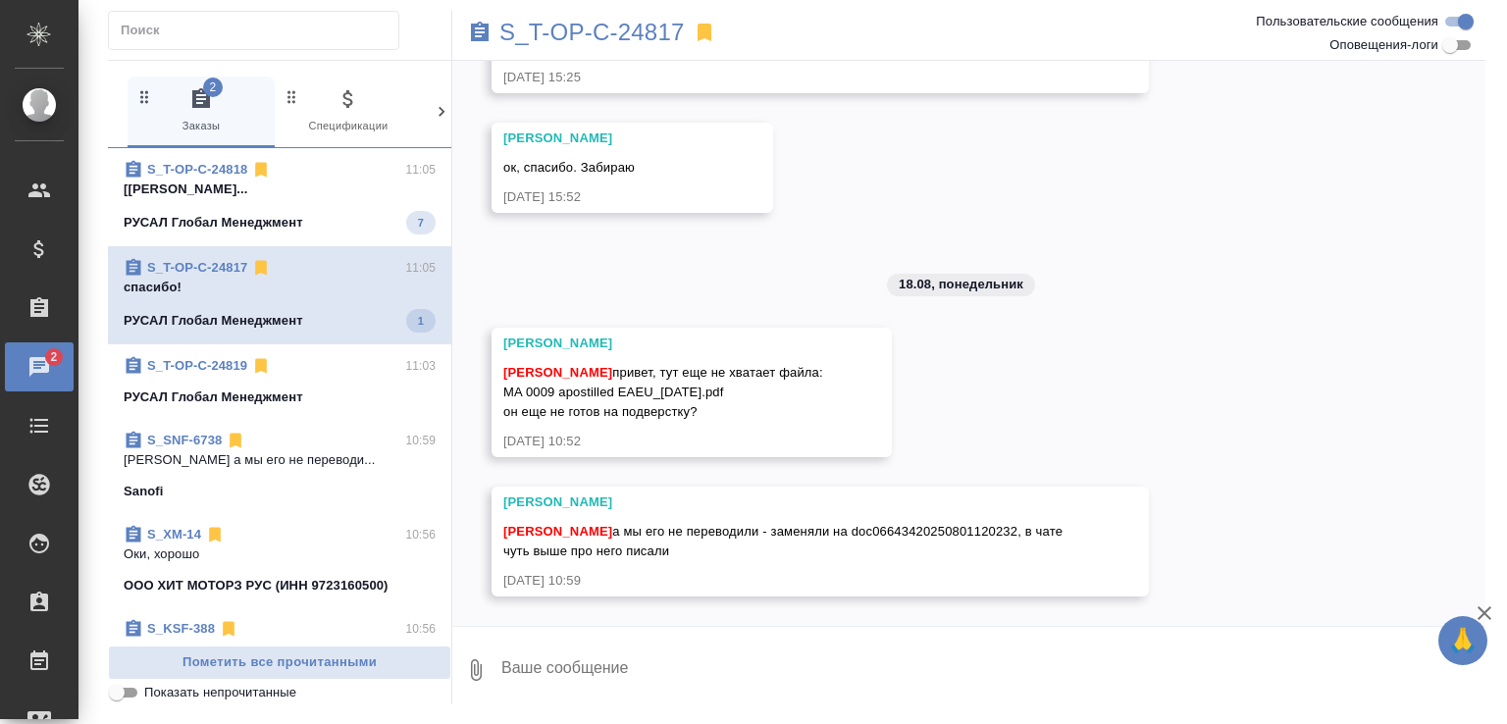
scroll to position [129, 0]
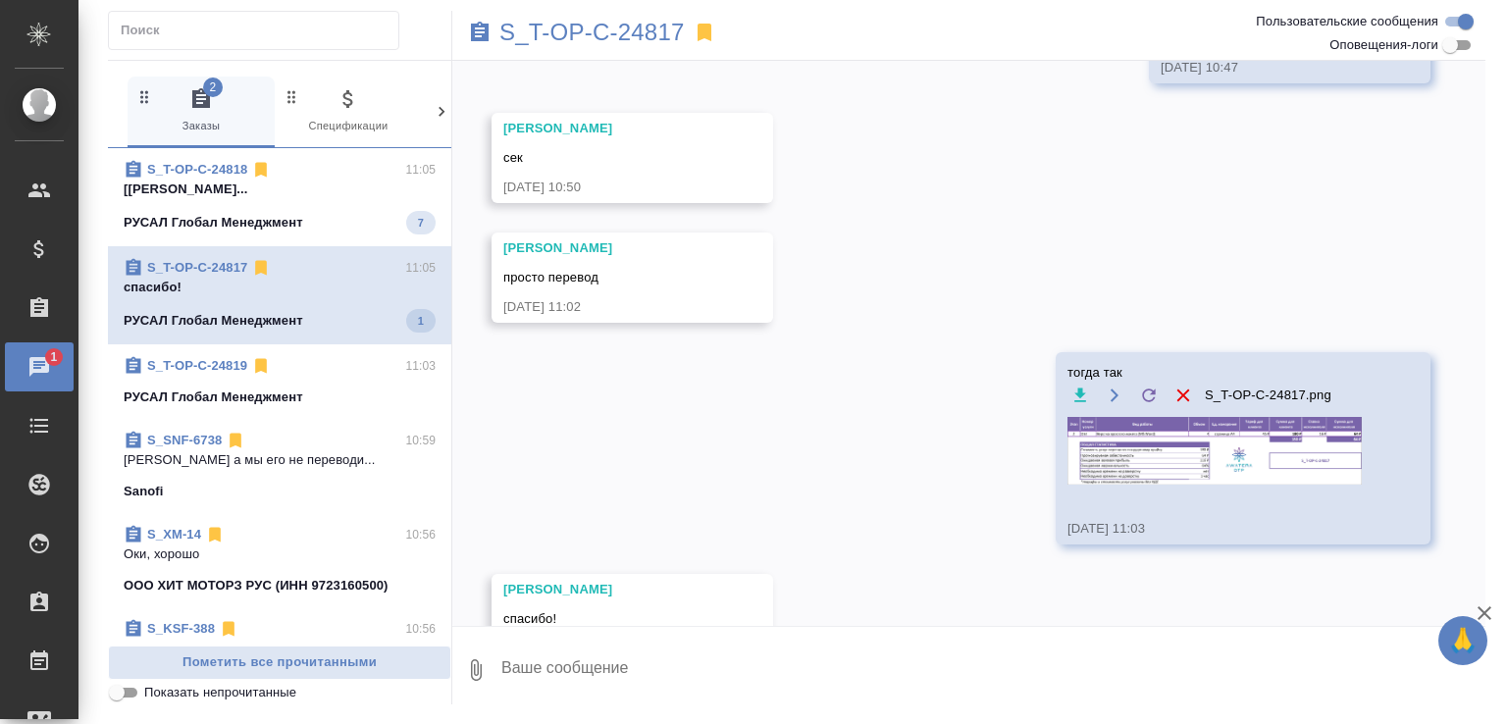
click at [345, 224] on span "S_T-OP-C-24818 11:05 [Малофеева Екатерина] Работа Восстановле... РУСАЛ Глобал М…" at bounding box center [280, 197] width 312 height 75
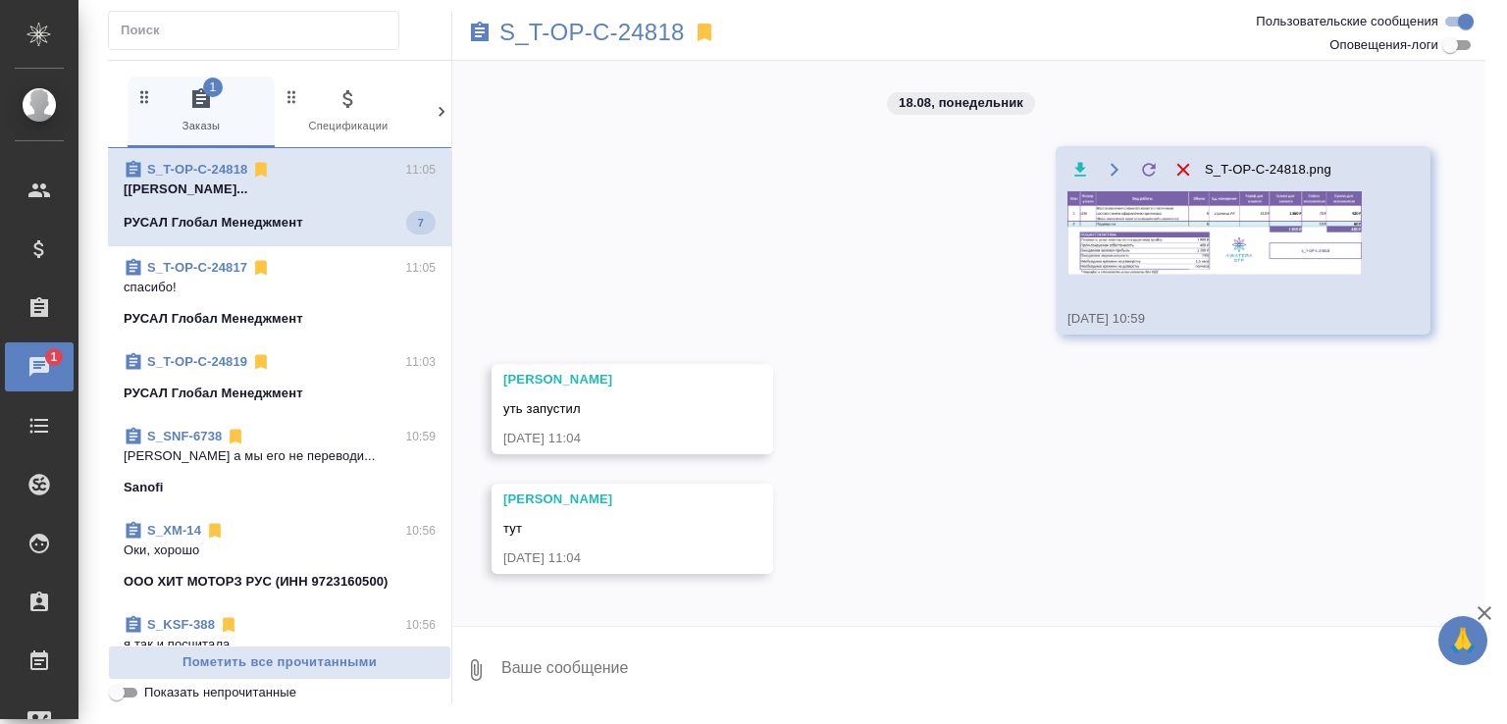
scroll to position [0, 0]
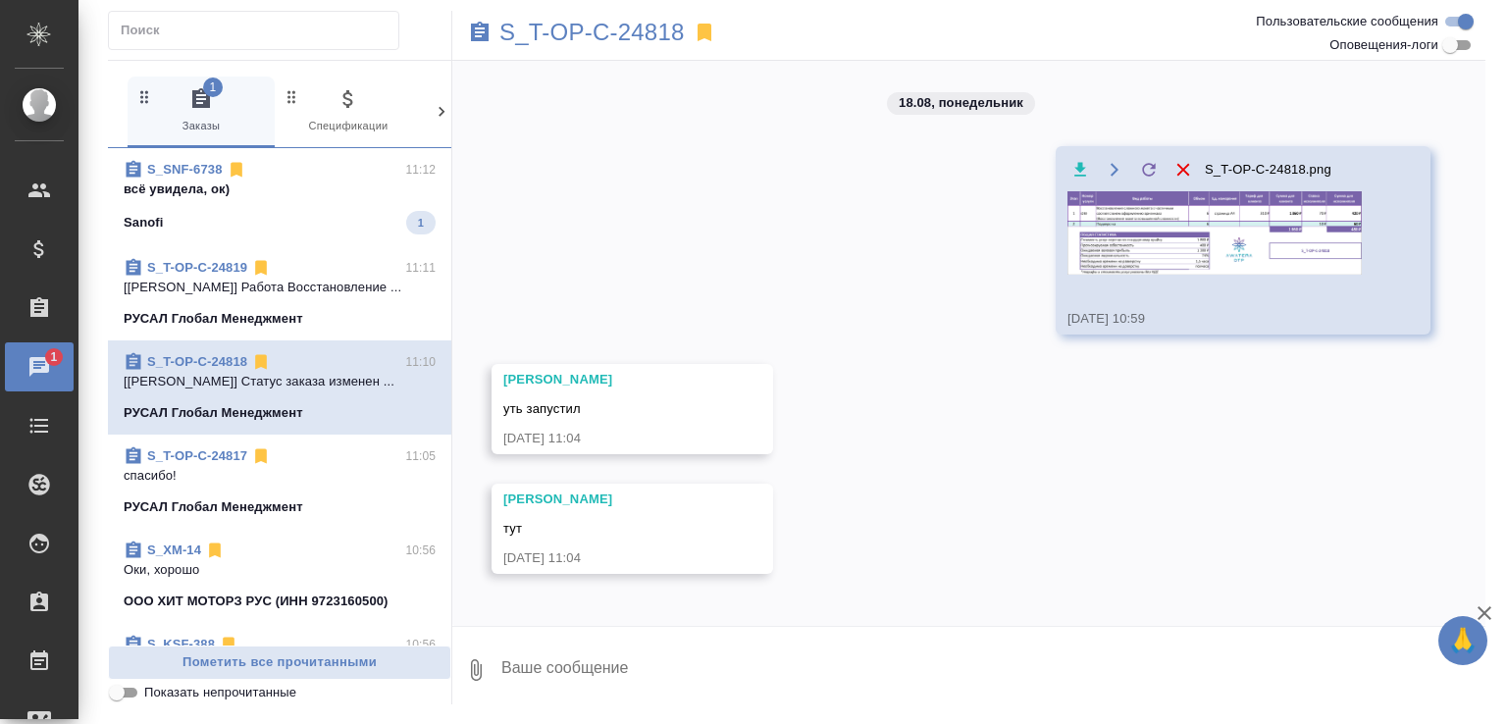
click at [291, 201] on span "S_SNF-6738 11:12 всё увидела, ок) Sanofi 1" at bounding box center [280, 197] width 312 height 75
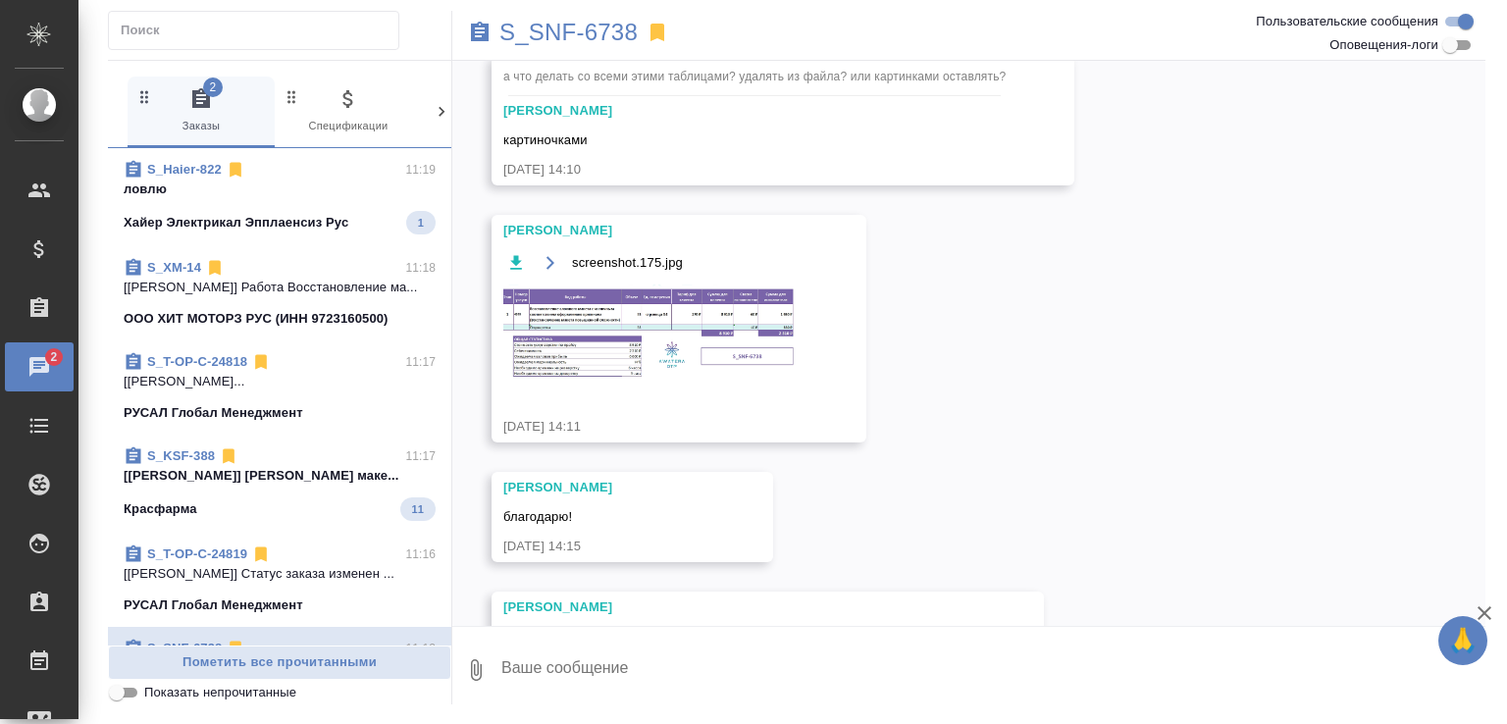
scroll to position [9627, 0]
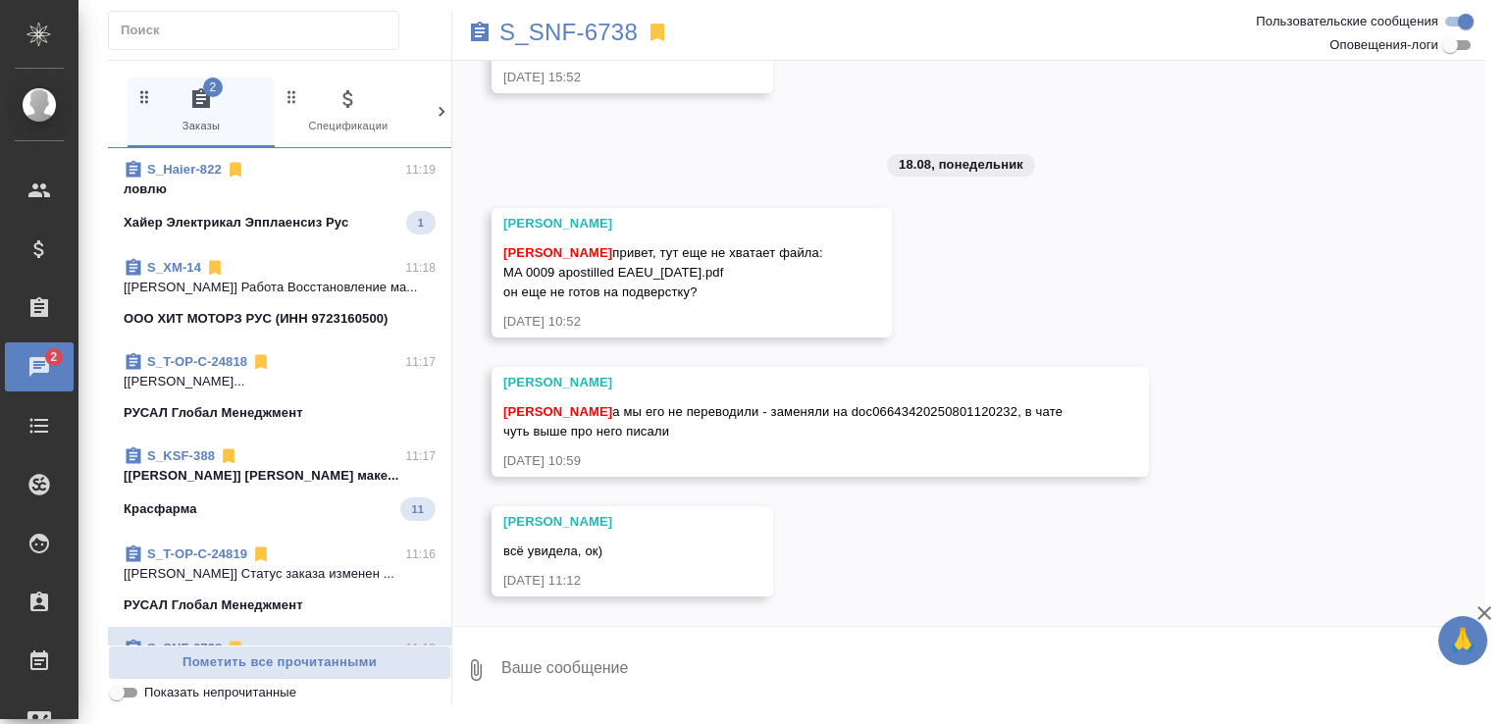
click at [322, 518] on div "Красфарма 11" at bounding box center [280, 510] width 312 height 24
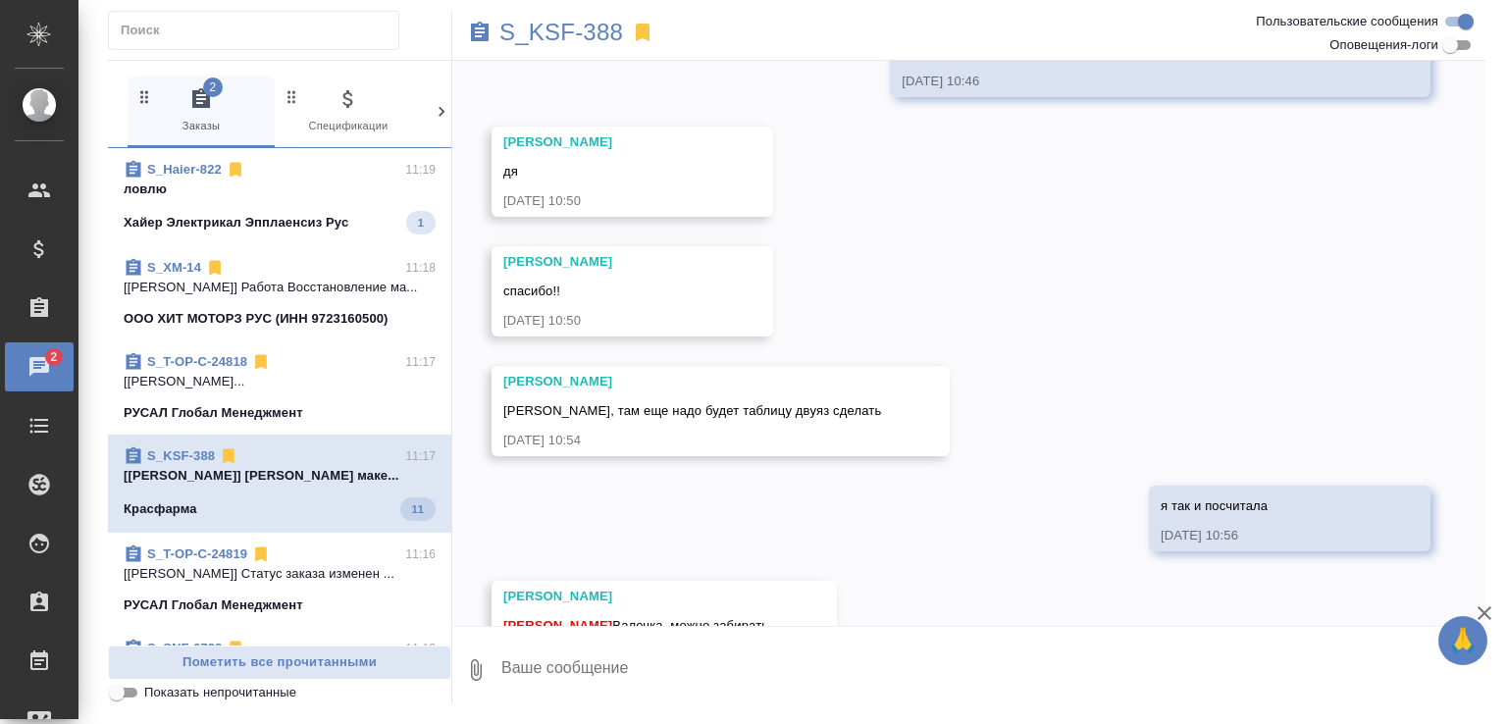
scroll to position [321, 0]
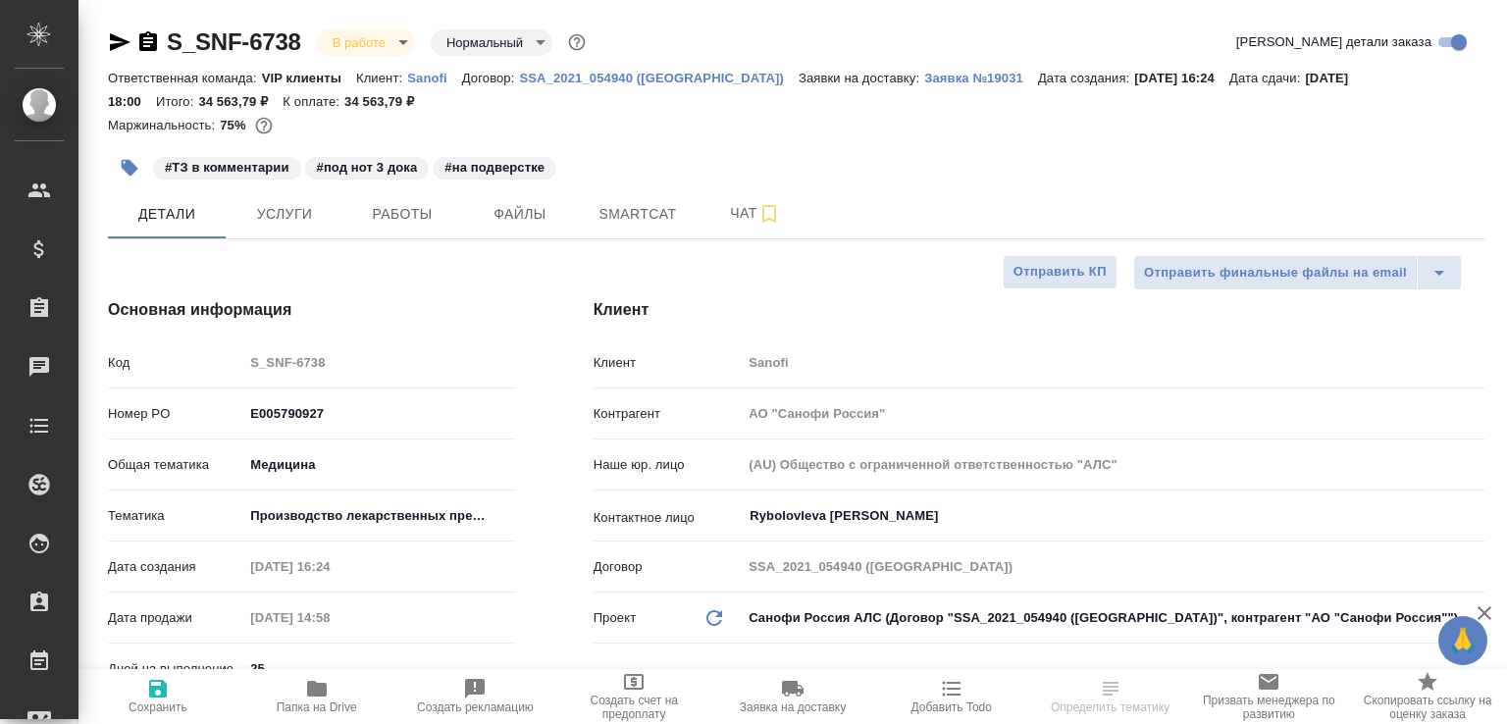
select select "RU"
click at [353, 703] on span "Папка на Drive" at bounding box center [317, 708] width 80 height 14
select select "RU"
type textarea "x"
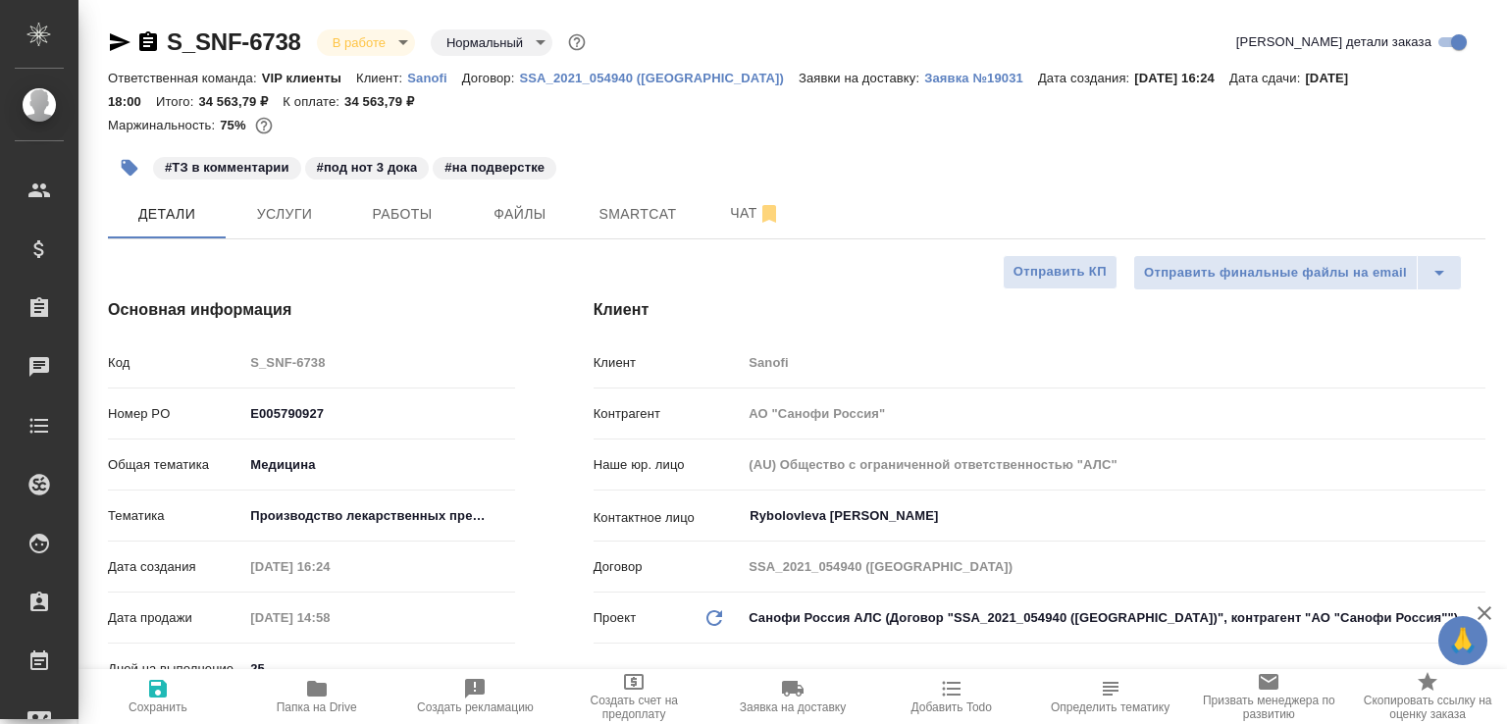
type textarea "x"
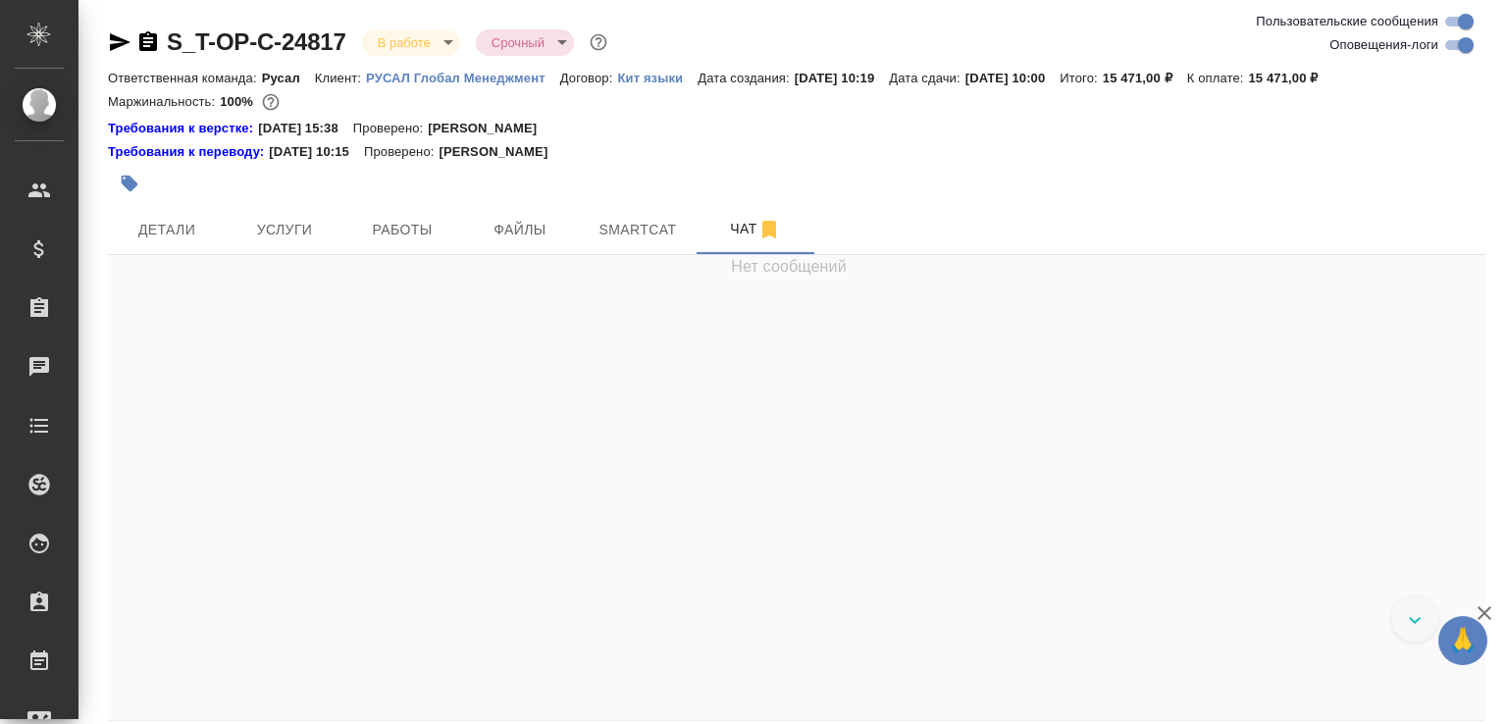
scroll to position [1615, 0]
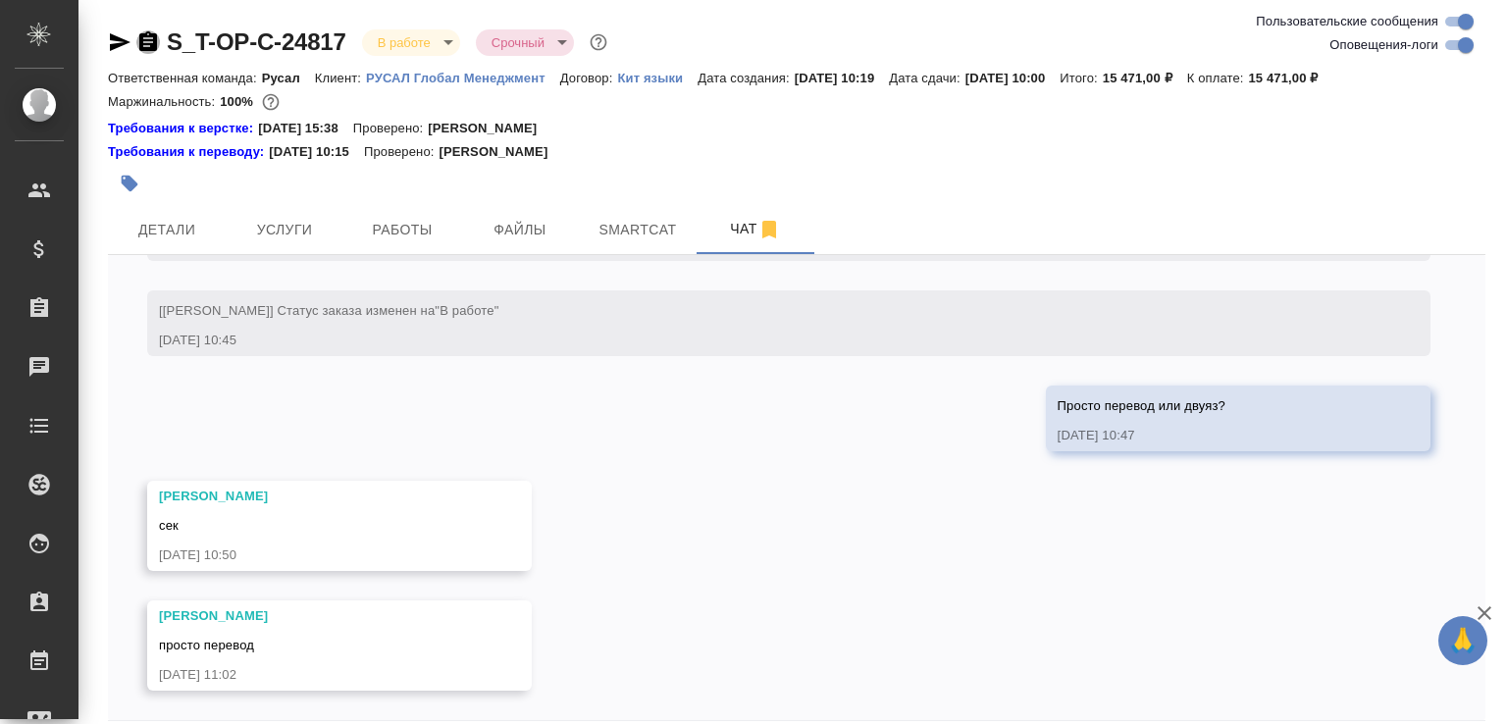
click at [146, 53] on icon "button" at bounding box center [148, 42] width 24 height 24
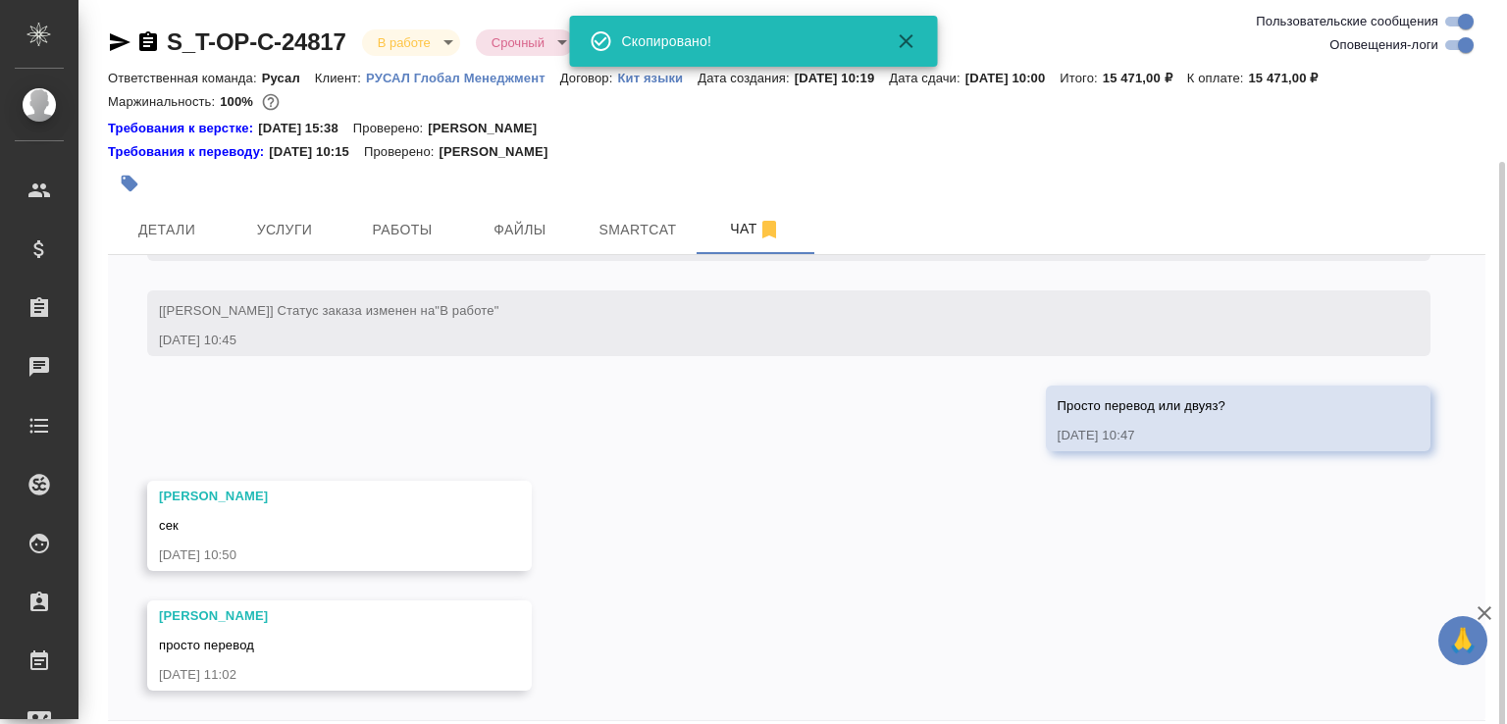
scroll to position [85, 0]
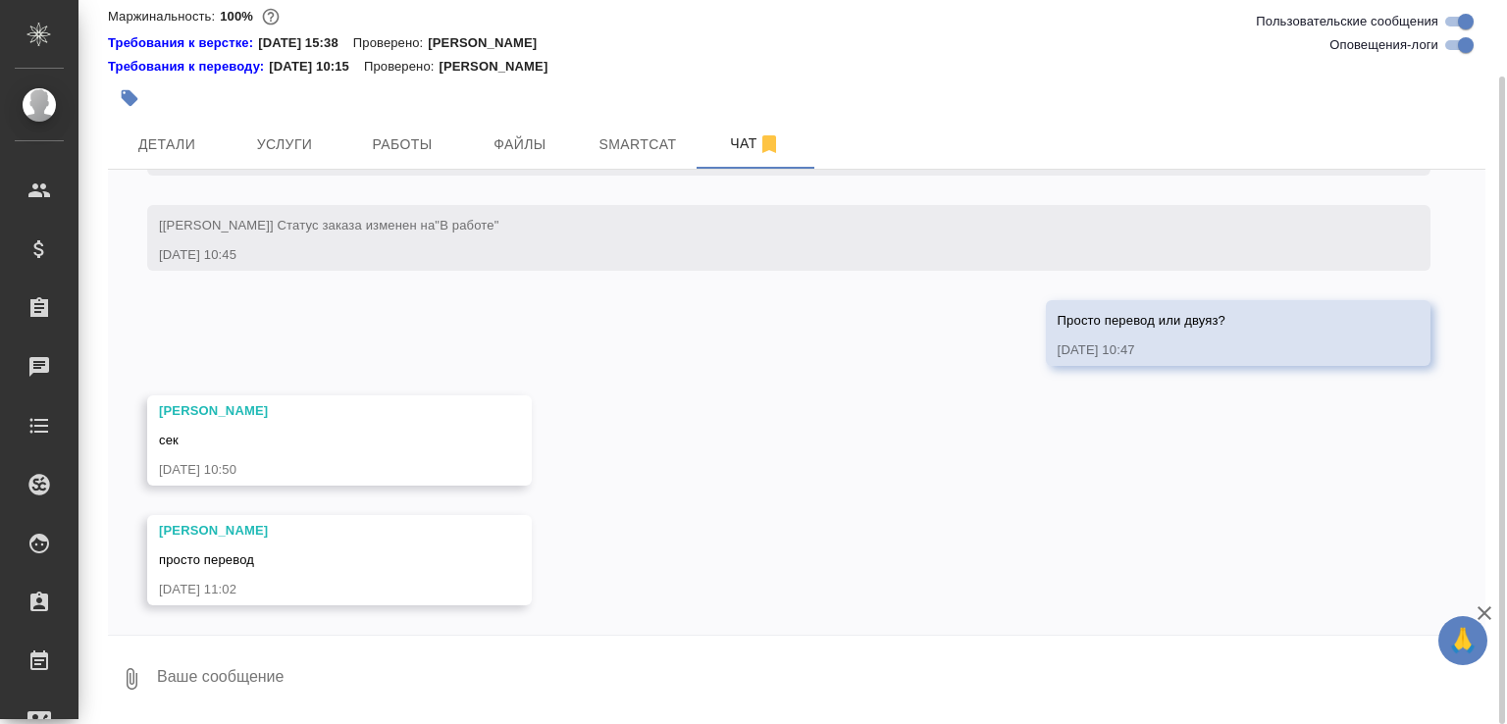
click at [133, 680] on icon "button" at bounding box center [132, 679] width 11 height 22
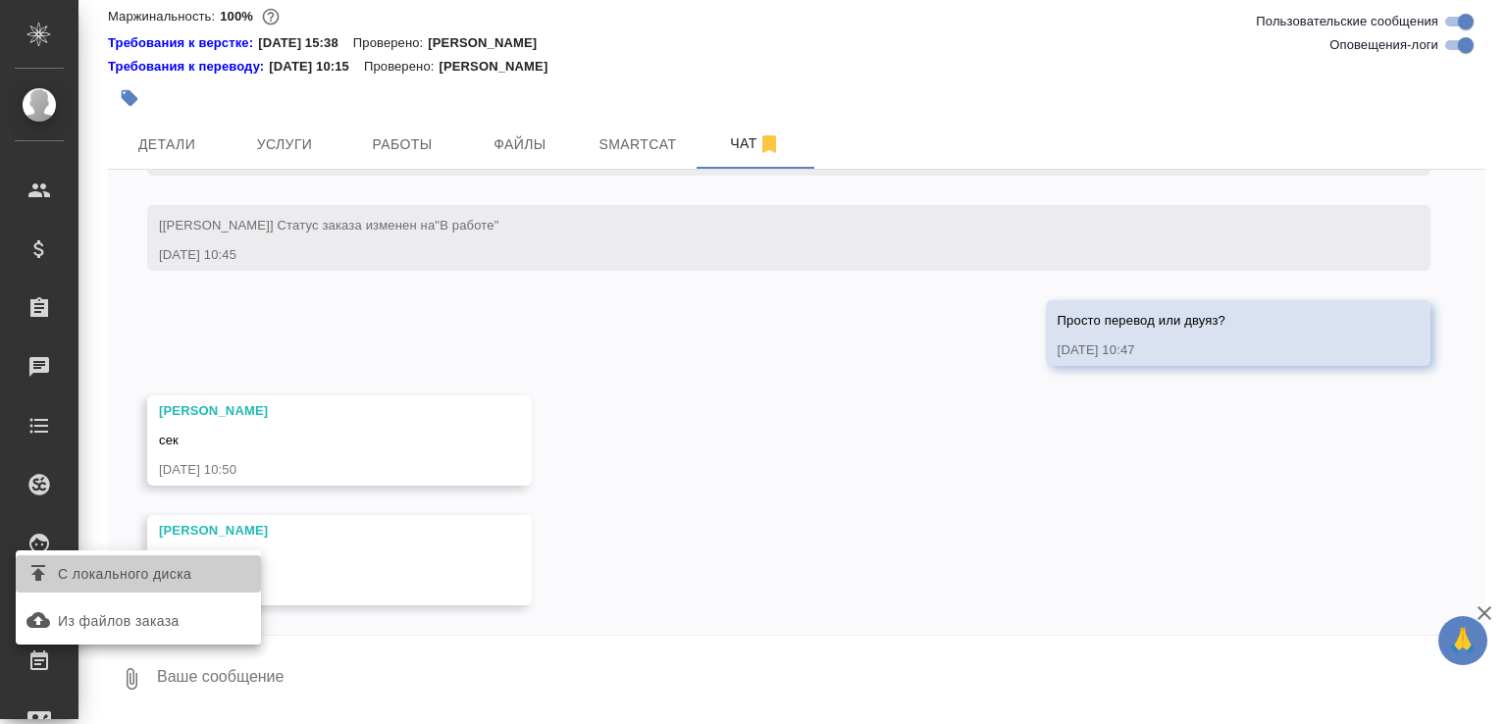
click at [187, 587] on label "С локального диска" at bounding box center [138, 573] width 245 height 37
click at [0, 0] on input "С локального диска" at bounding box center [0, 0] width 0 height 0
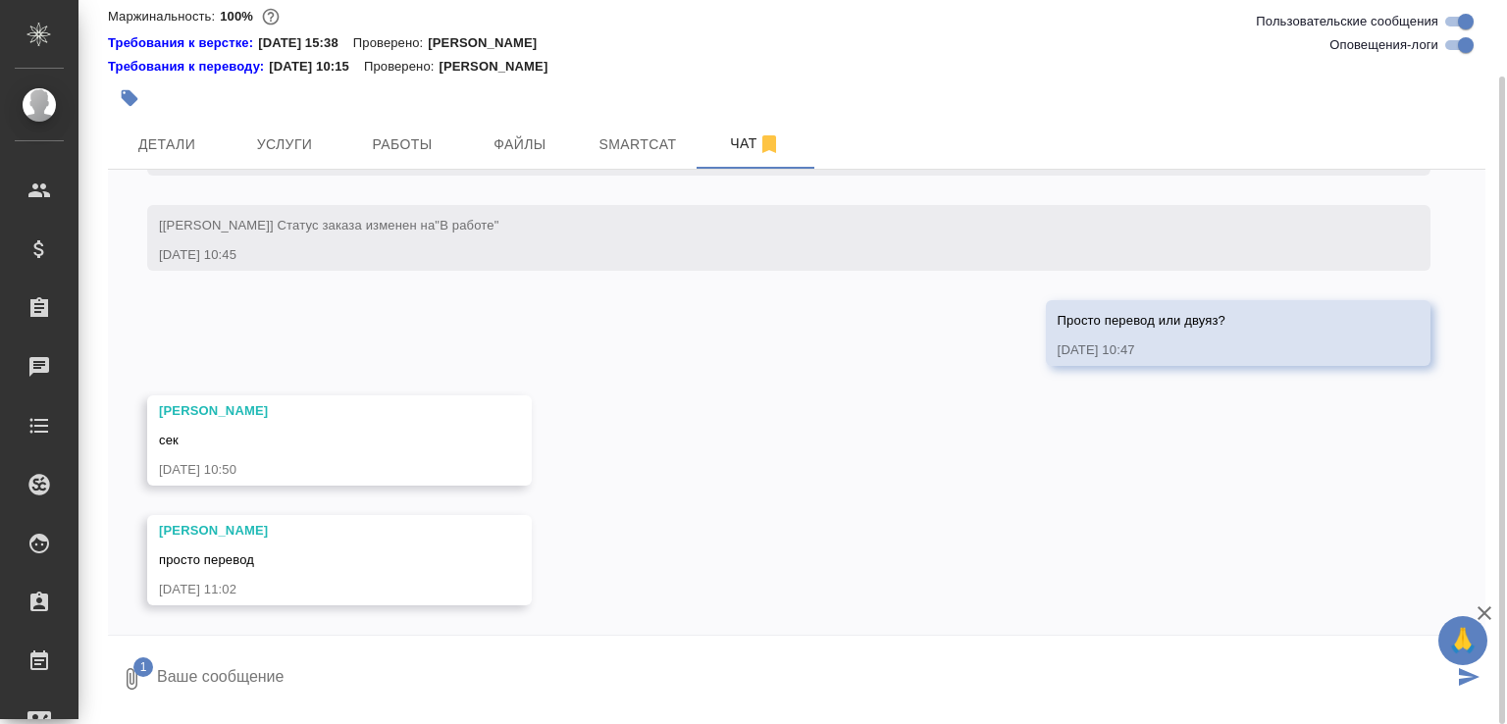
click at [337, 676] on textarea at bounding box center [804, 679] width 1298 height 67
type textarea "тогда так"
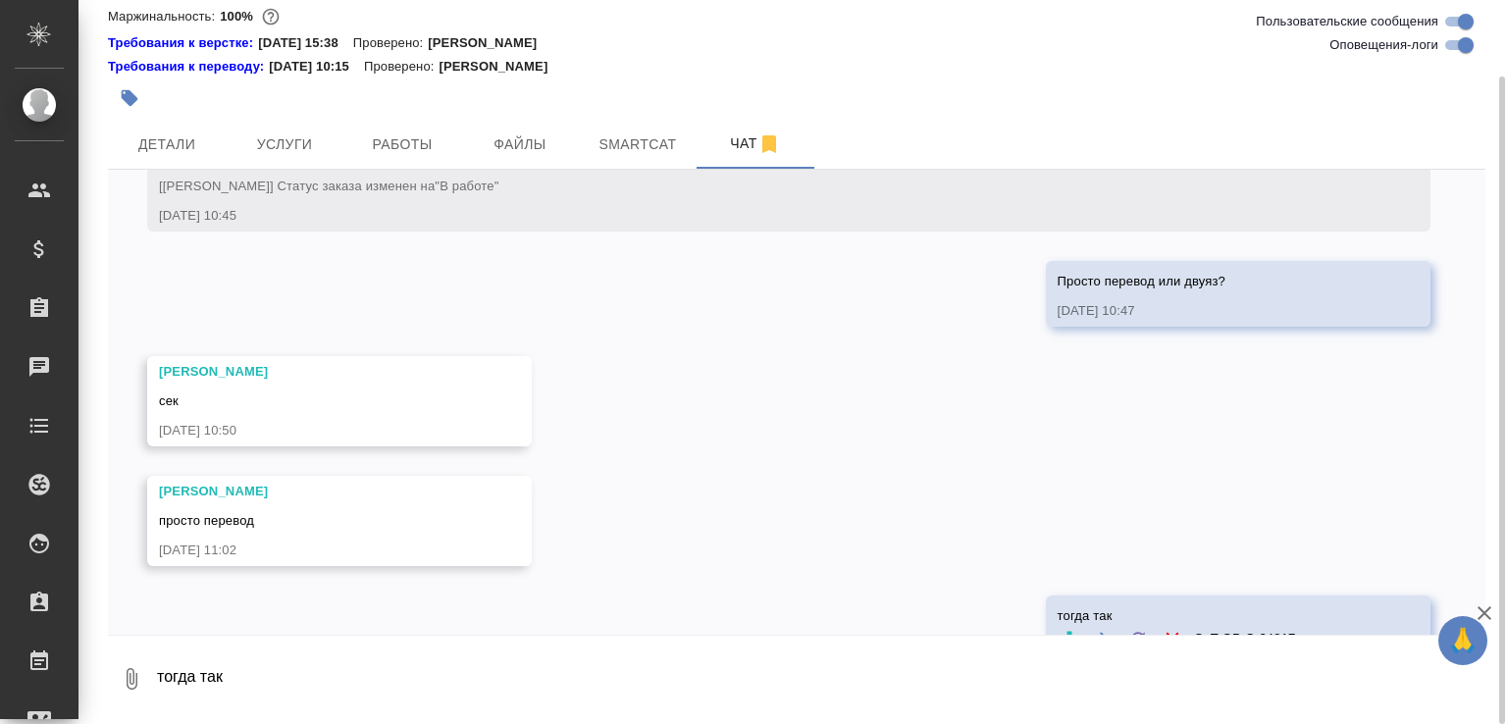
scroll to position [1769, 0]
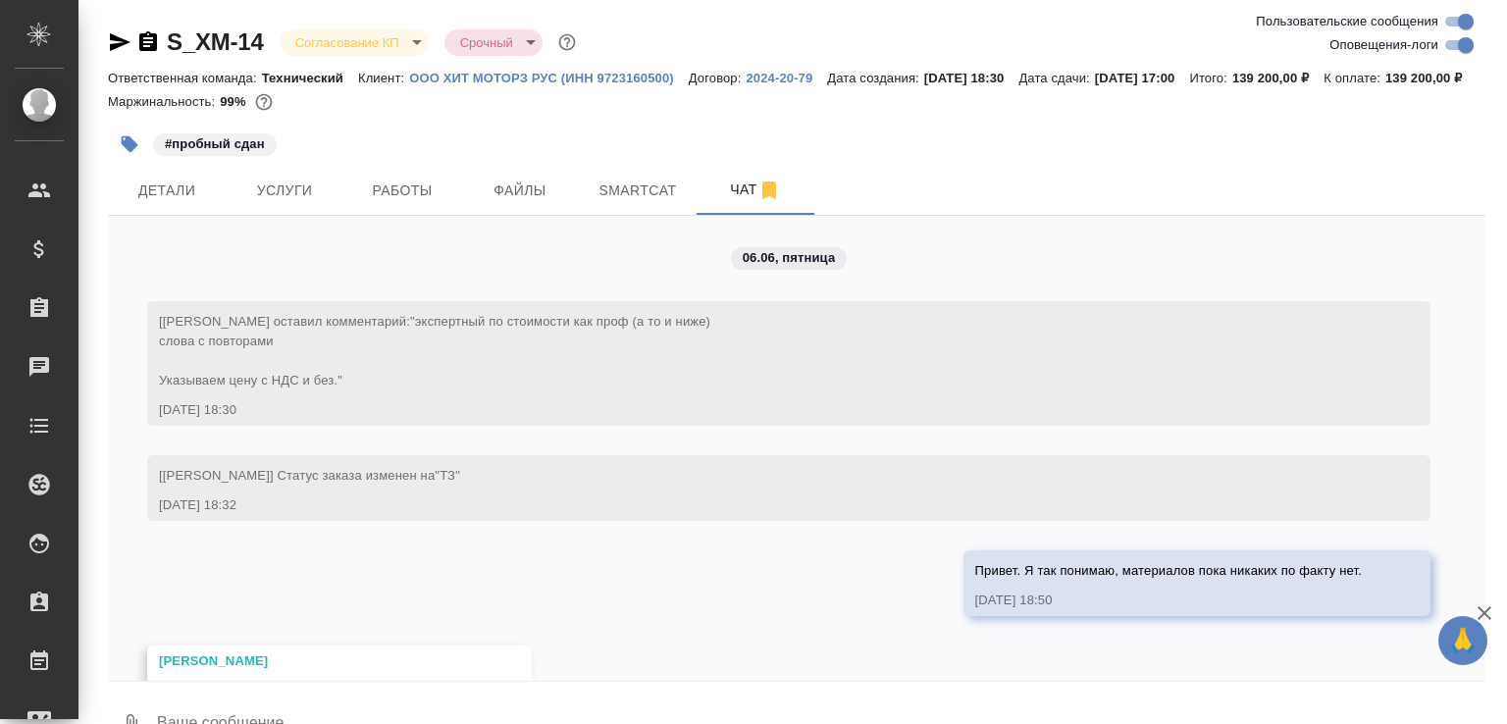
scroll to position [20082, 0]
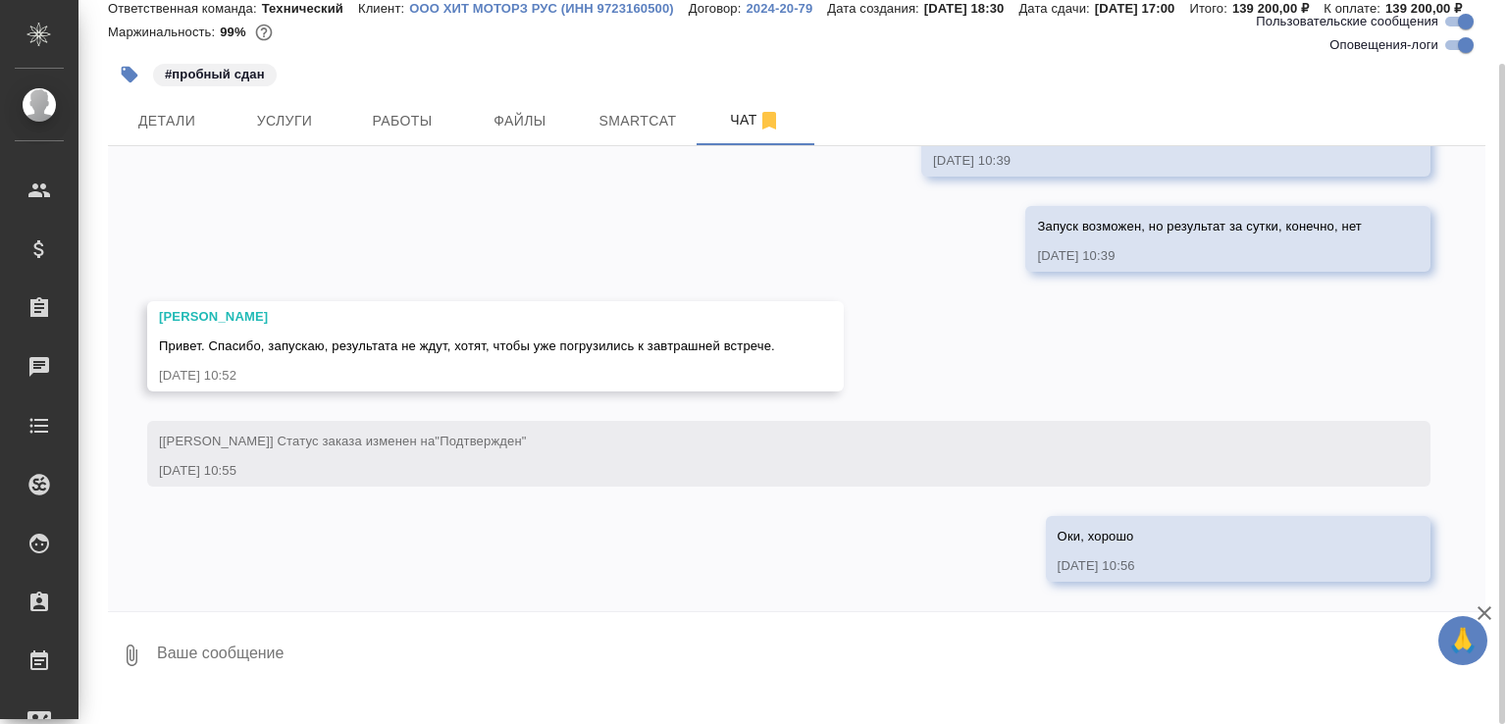
click at [463, 657] on textarea at bounding box center [820, 655] width 1331 height 67
type textarea "А запустите, девочки?"
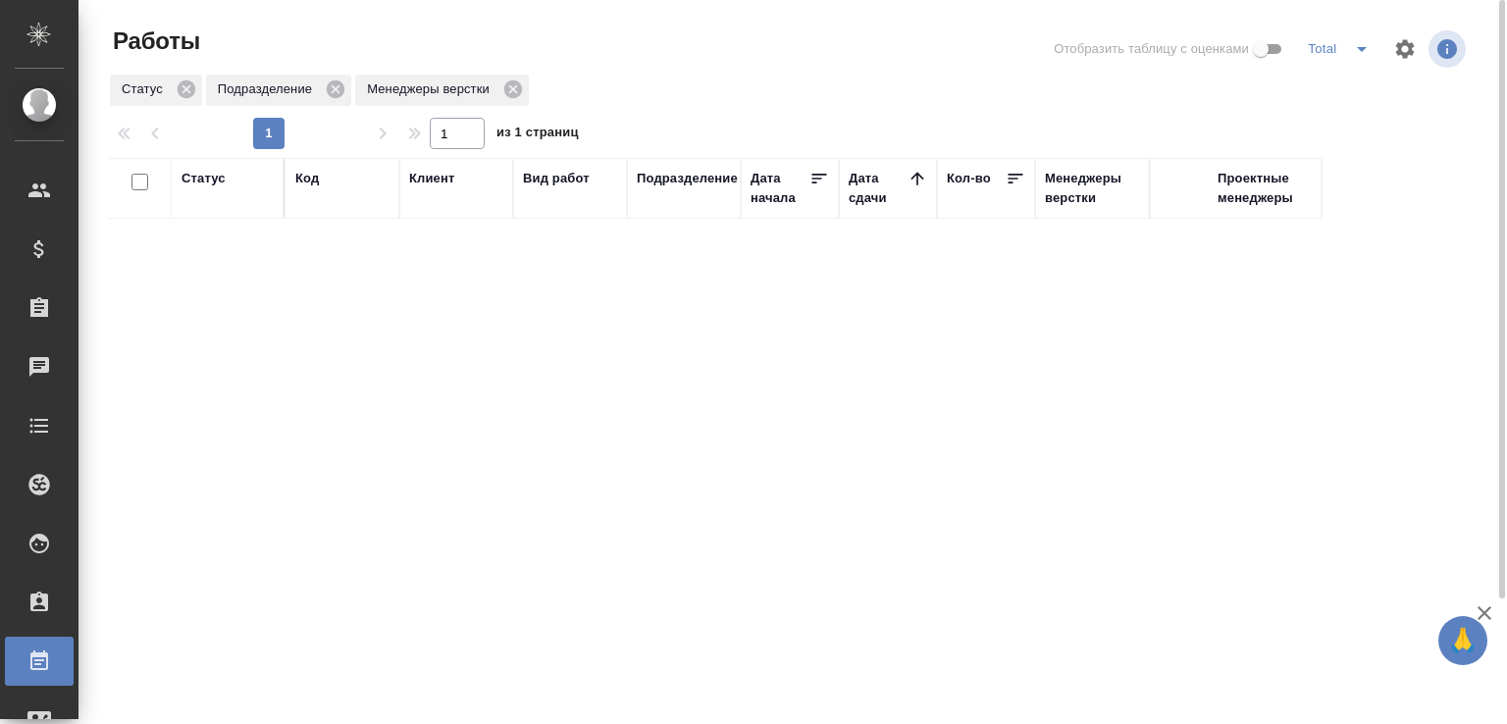
click at [954, 72] on div at bounding box center [796, 49] width 459 height 47
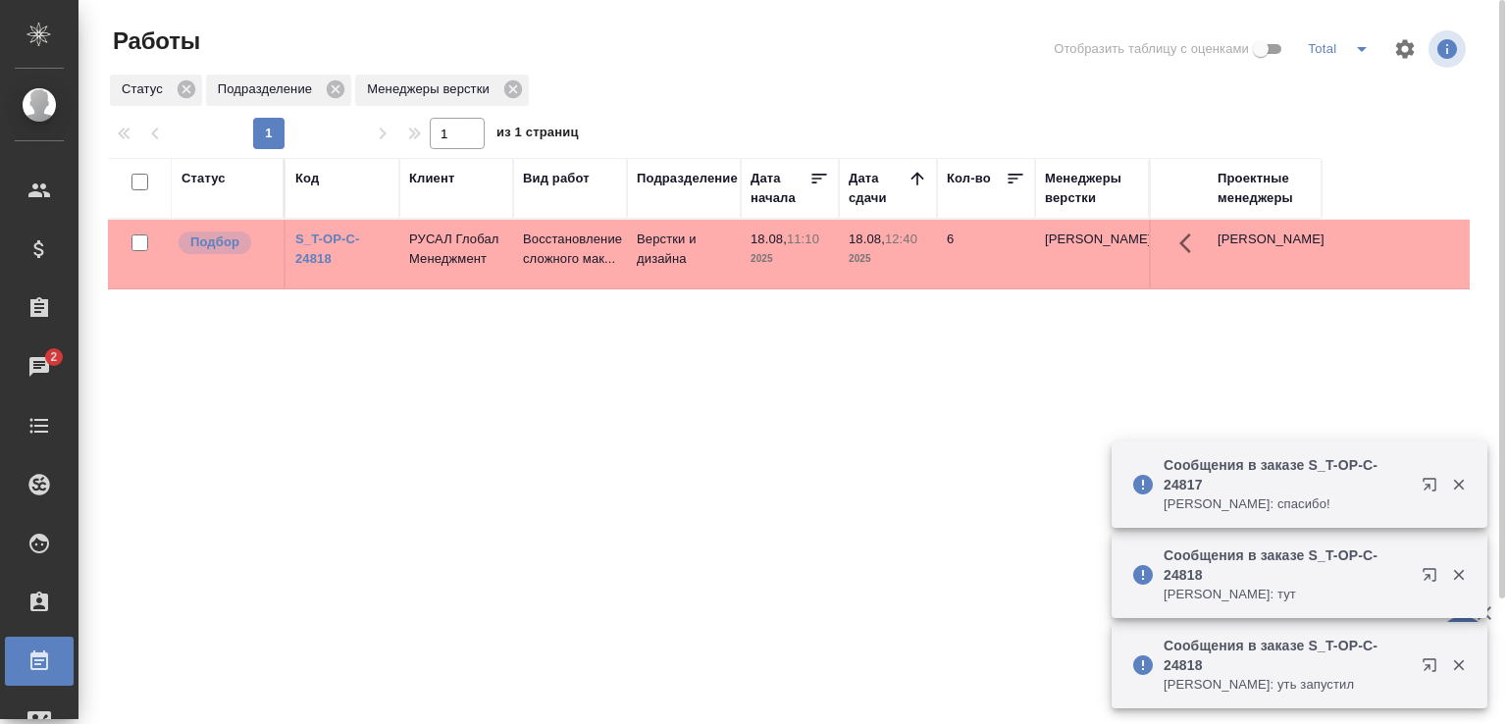
click at [954, 72] on div at bounding box center [796, 49] width 459 height 47
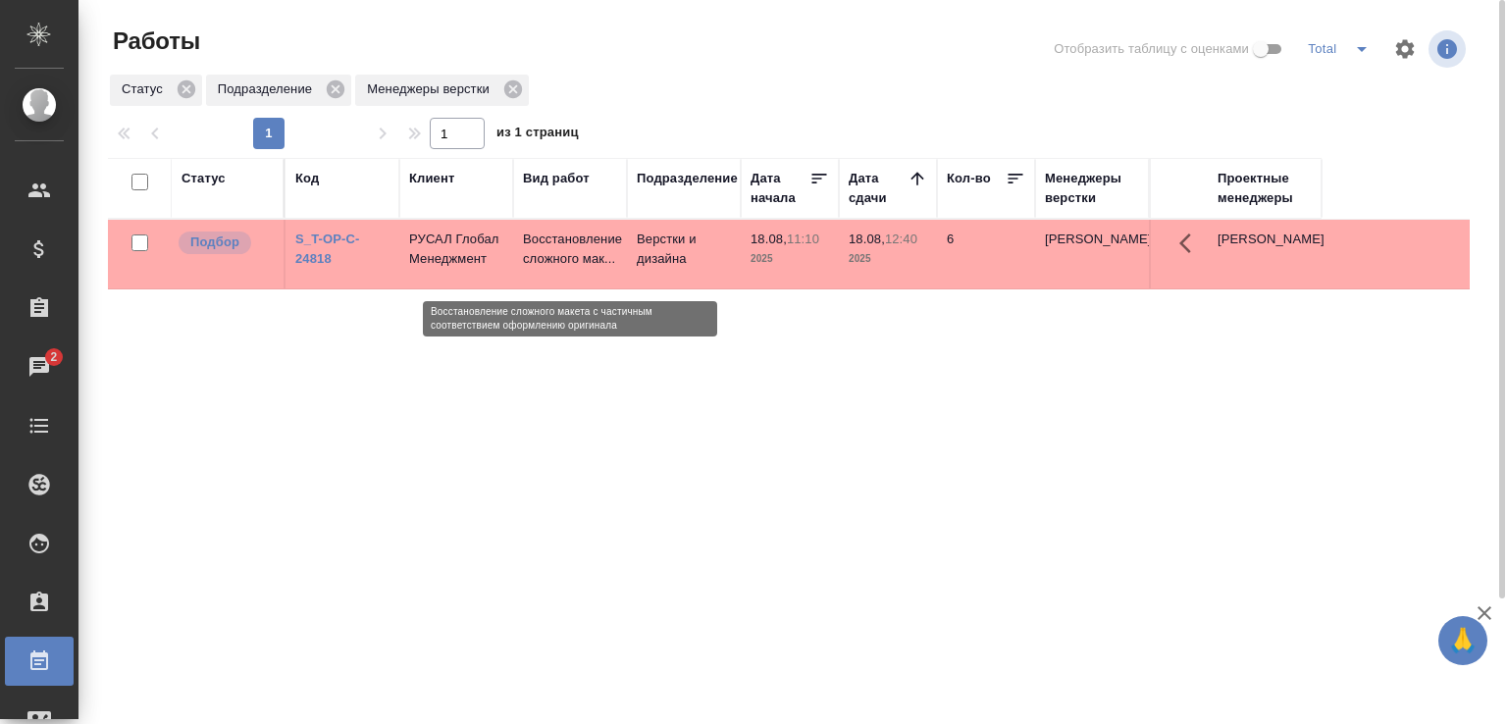
click at [581, 256] on p "Восстановление сложного мак..." at bounding box center [570, 249] width 94 height 39
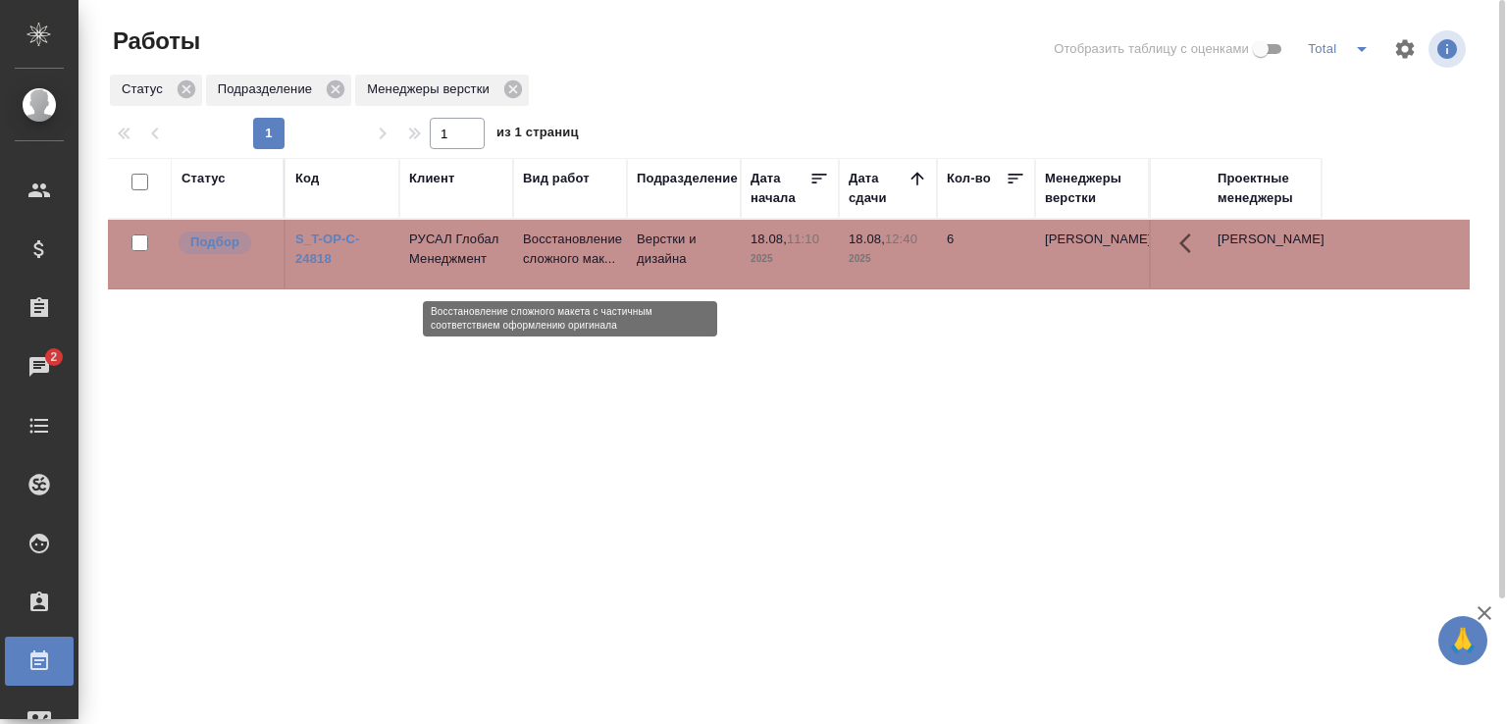
click at [581, 256] on p "Восстановление сложного мак..." at bounding box center [570, 249] width 94 height 39
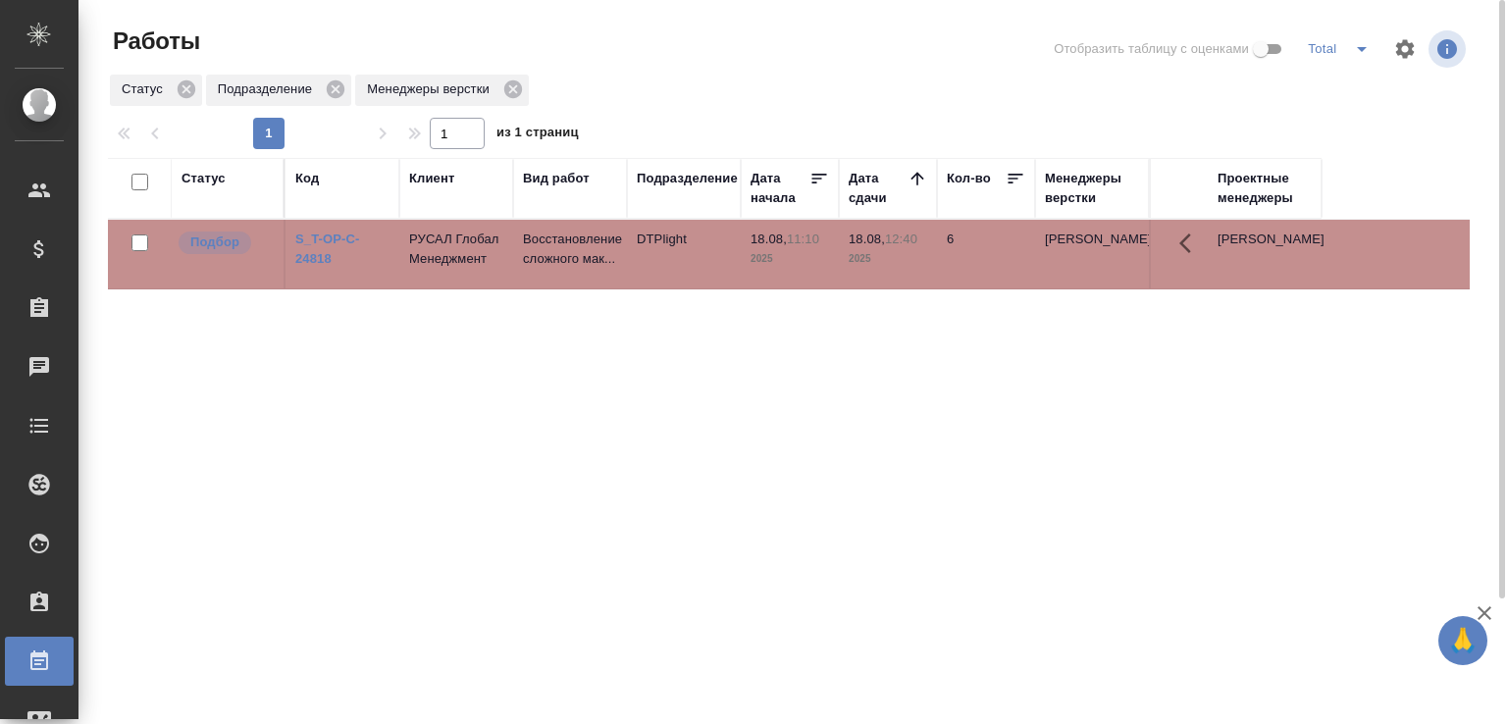
click at [751, 40] on div at bounding box center [796, 49] width 459 height 47
click at [751, 47] on div at bounding box center [796, 49] width 459 height 47
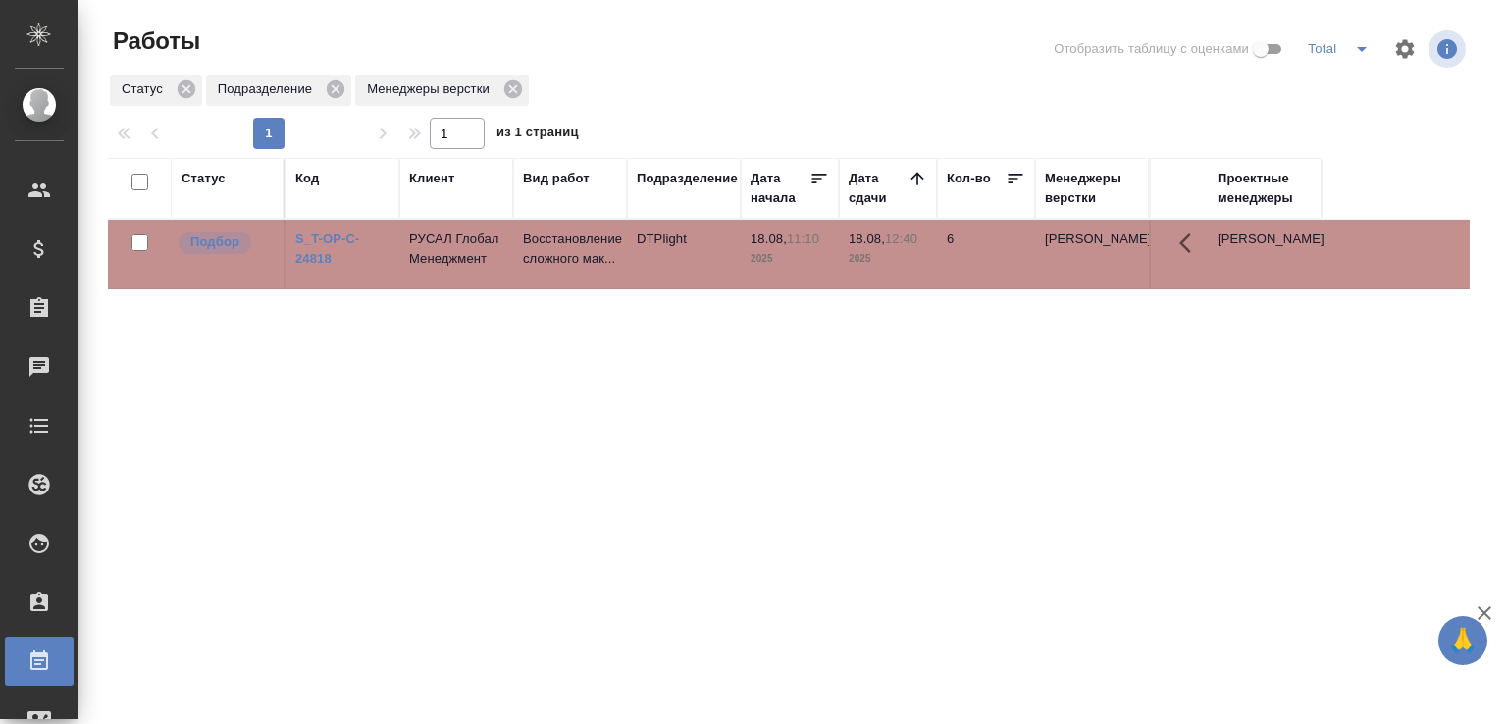
click at [644, 99] on div "Статус Подразделение Менеджеры верстки" at bounding box center [789, 90] width 1362 height 35
click at [860, 32] on div at bounding box center [796, 49] width 459 height 47
click at [829, 79] on div "Статус Подразделение Менеджеры верстки" at bounding box center [789, 90] width 1362 height 35
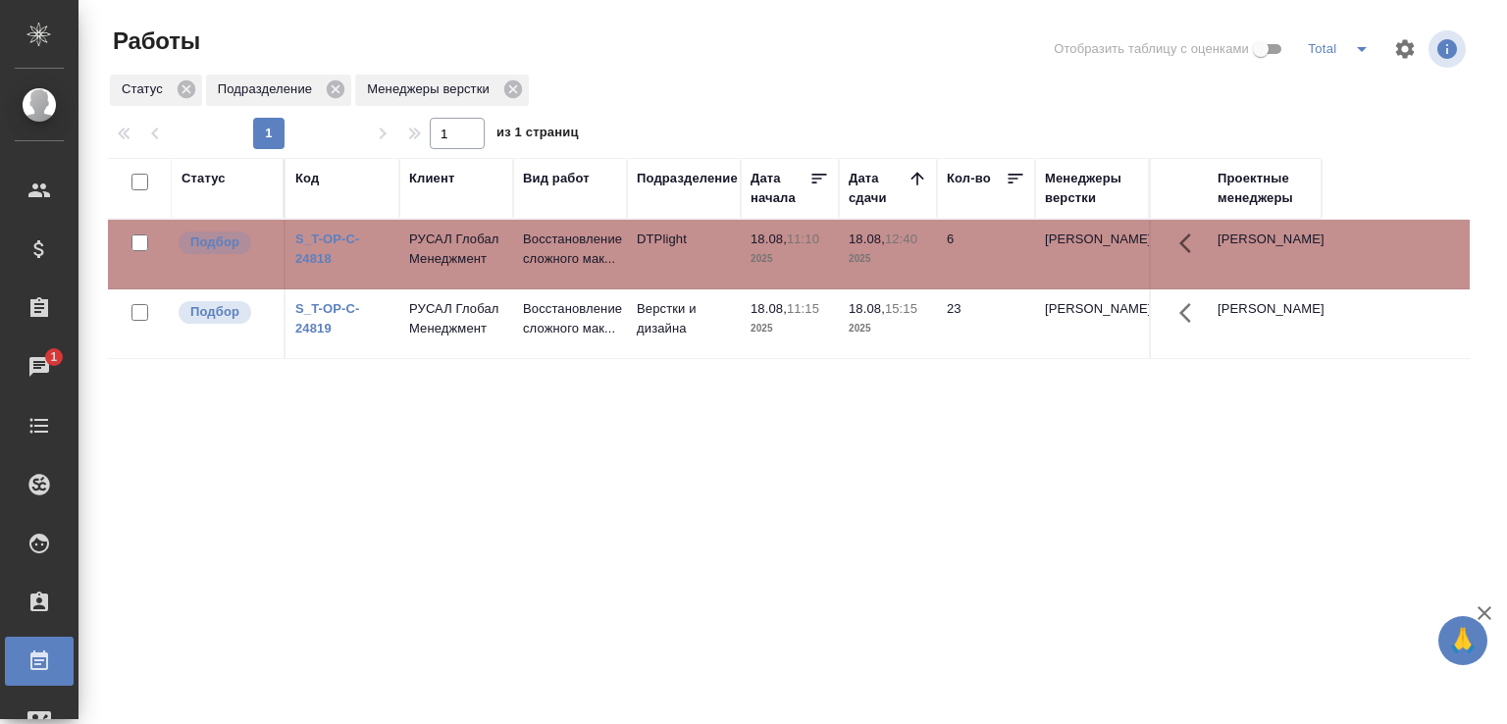
click at [828, 79] on div "Статус Подразделение Менеджеры верстки" at bounding box center [789, 90] width 1362 height 35
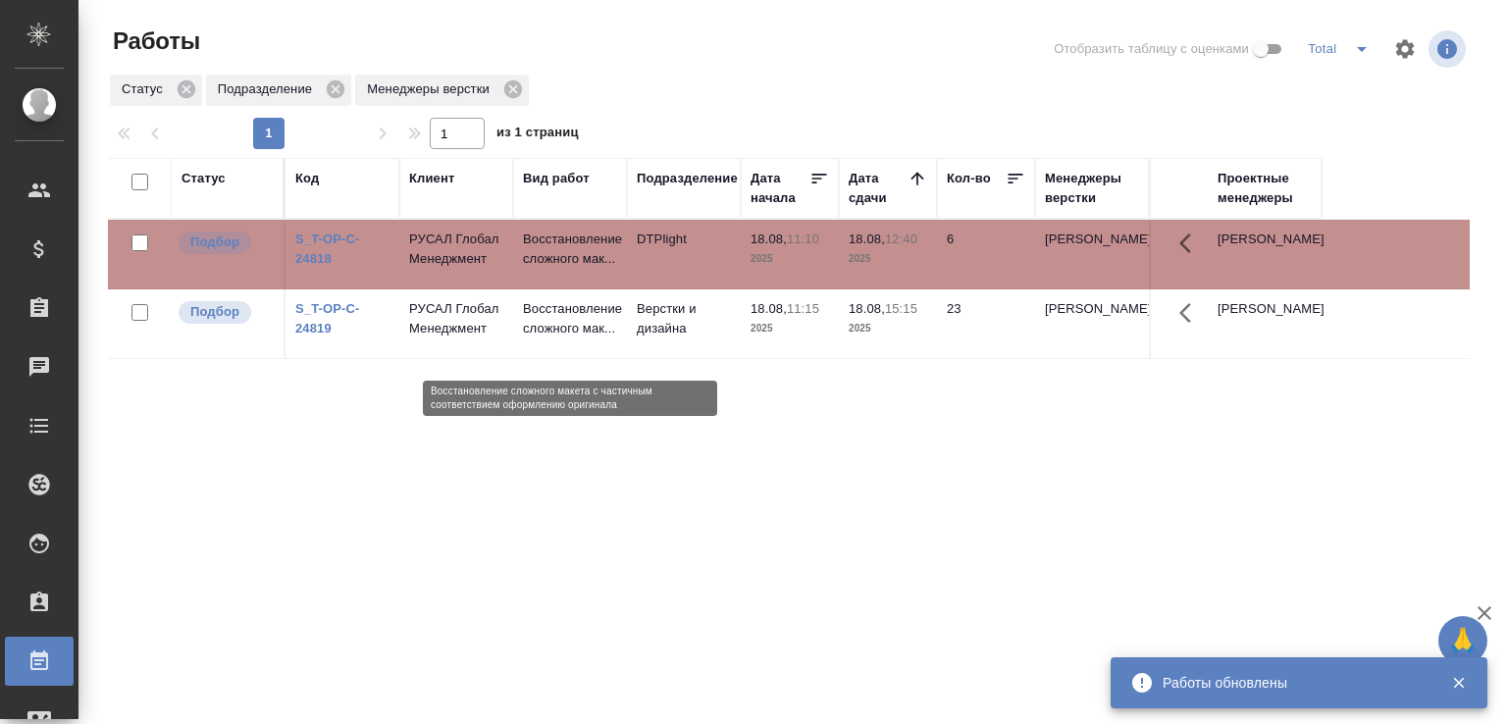
click at [582, 339] on p "Восстановление сложного мак..." at bounding box center [570, 318] width 94 height 39
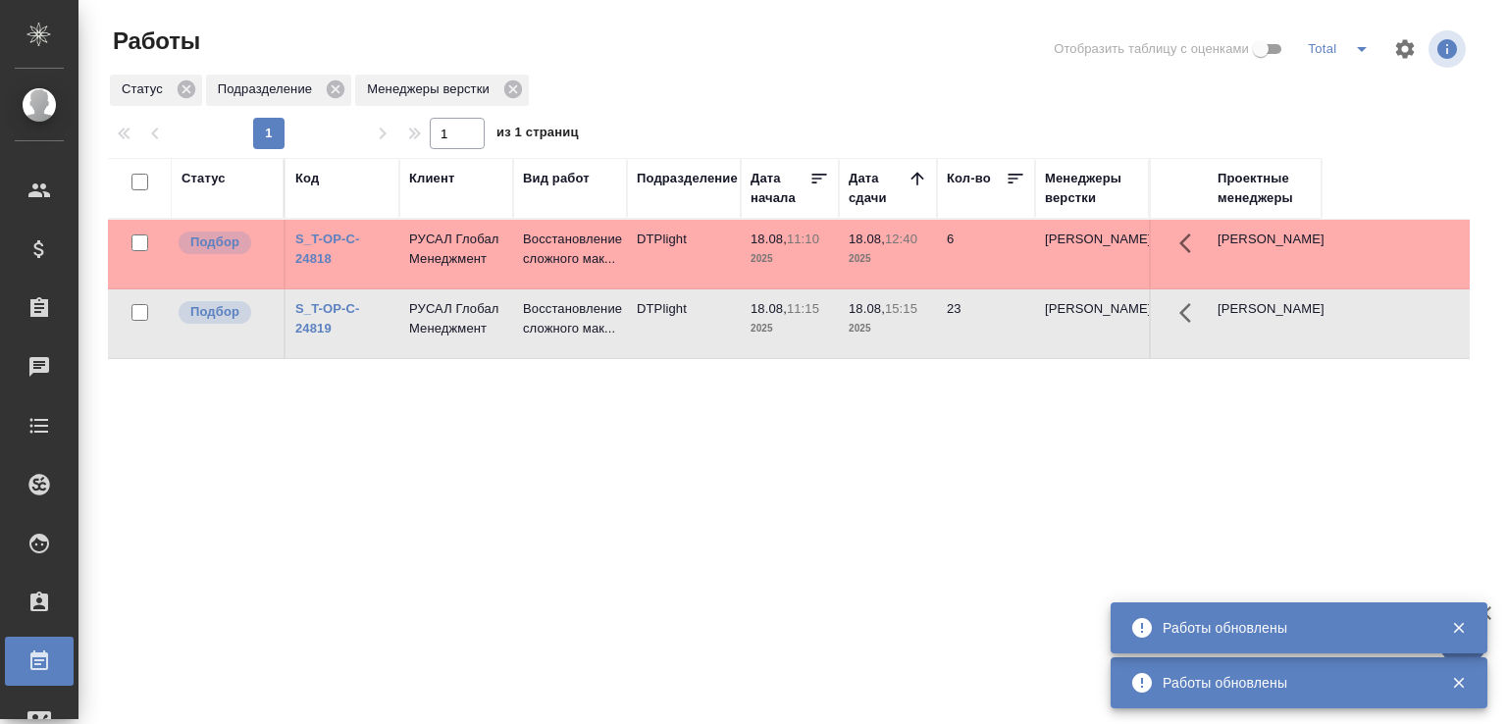
click at [659, 82] on div "Статус Подразделение Менеджеры верстки" at bounding box center [789, 90] width 1362 height 35
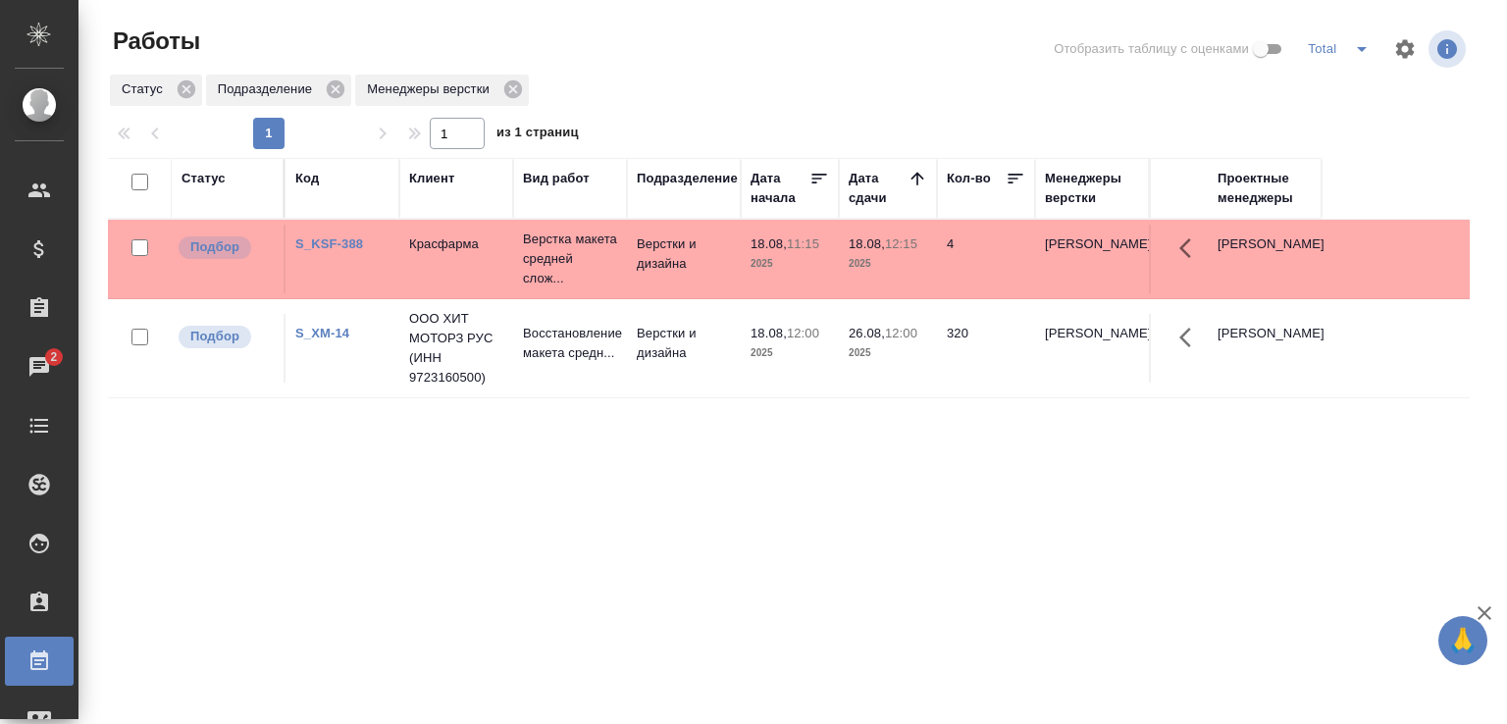
click at [659, 82] on div "Статус Подразделение Менеджеры верстки" at bounding box center [789, 90] width 1362 height 35
click at [458, 287] on td "Красфарма" at bounding box center [456, 259] width 114 height 69
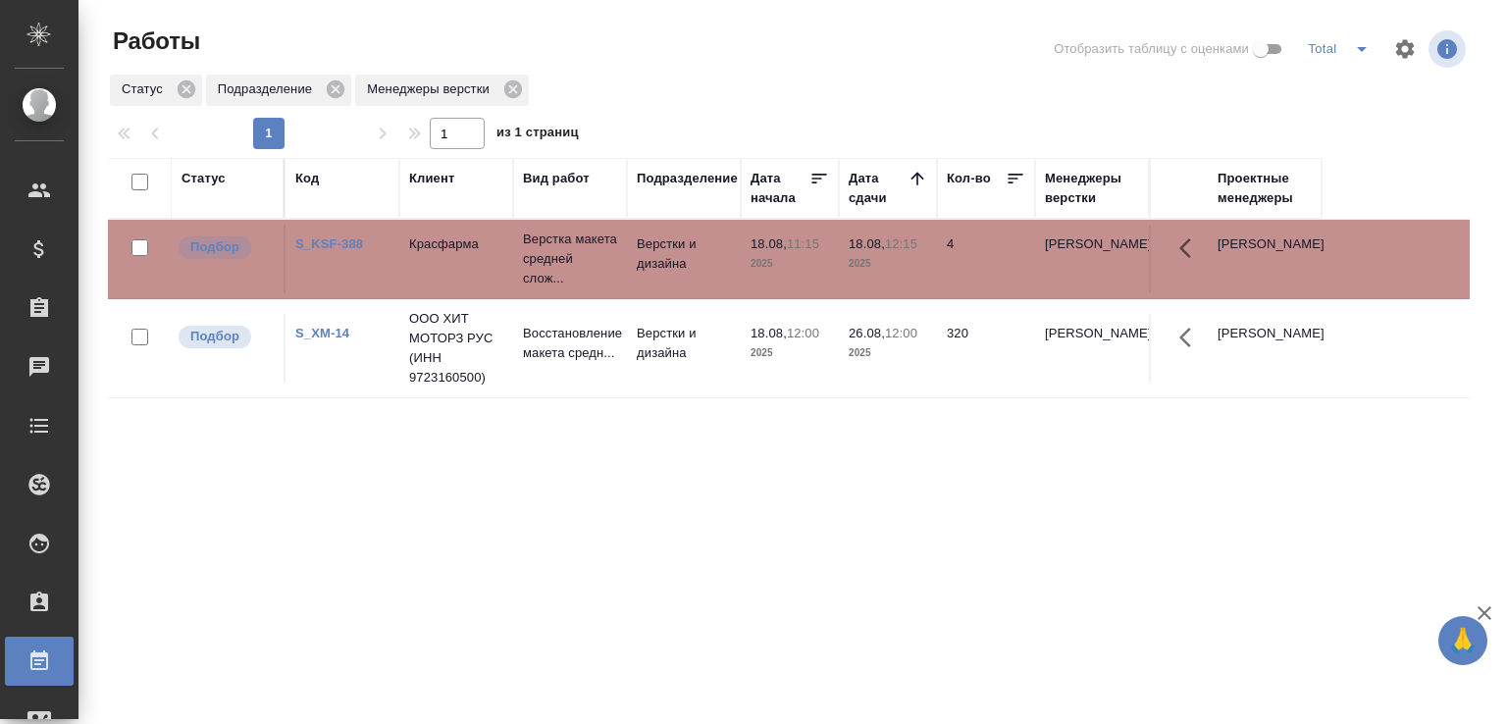
click at [707, 99] on div "Статус Подразделение Менеджеры верстки" at bounding box center [789, 90] width 1362 height 35
drag, startPoint x: 732, startPoint y: 94, endPoint x: 782, endPoint y: 83, distance: 51.2
click at [745, 90] on div "Статус Подразделение Менеджеры верстки" at bounding box center [789, 90] width 1362 height 35
click at [623, 249] on td "Верстка макета средней слож..." at bounding box center [570, 259] width 114 height 79
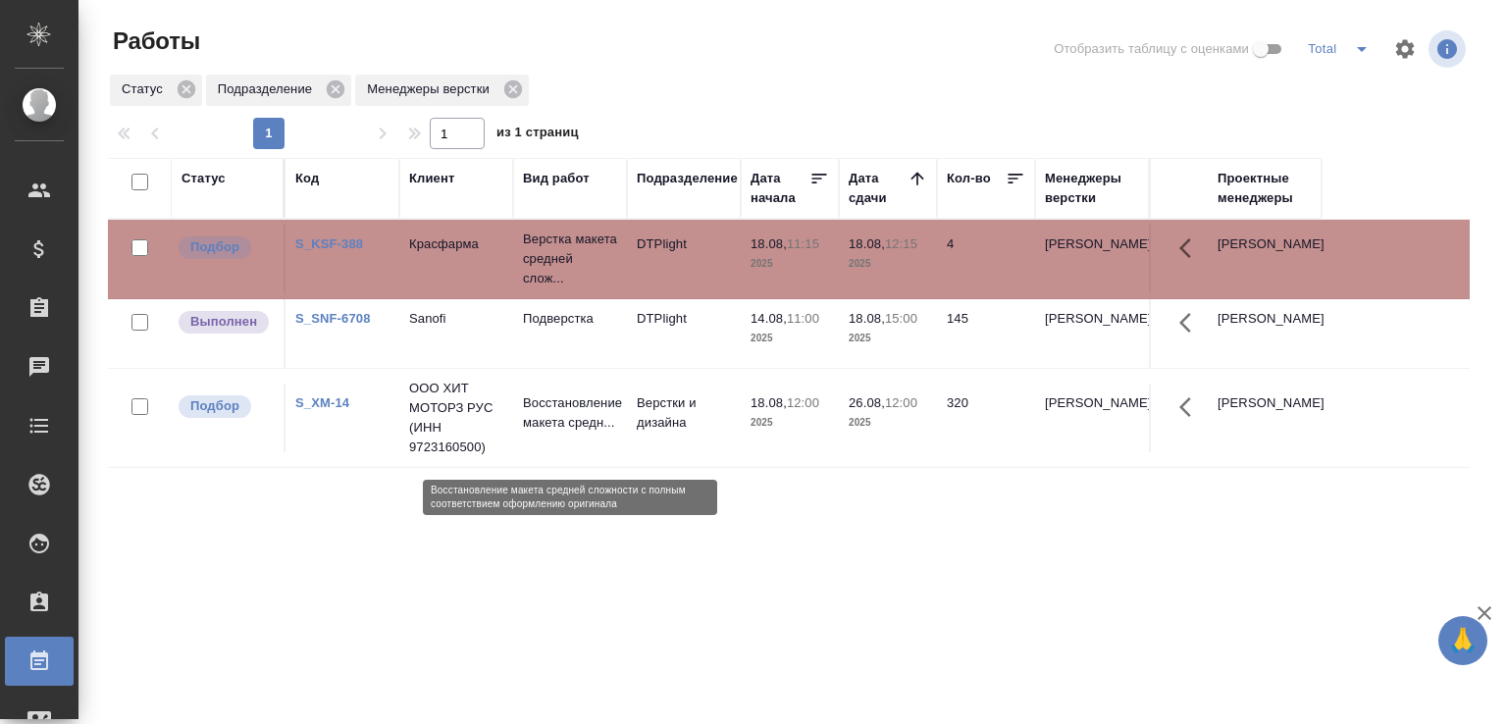
click at [561, 433] on p "Восстановление макета средн..." at bounding box center [570, 413] width 94 height 39
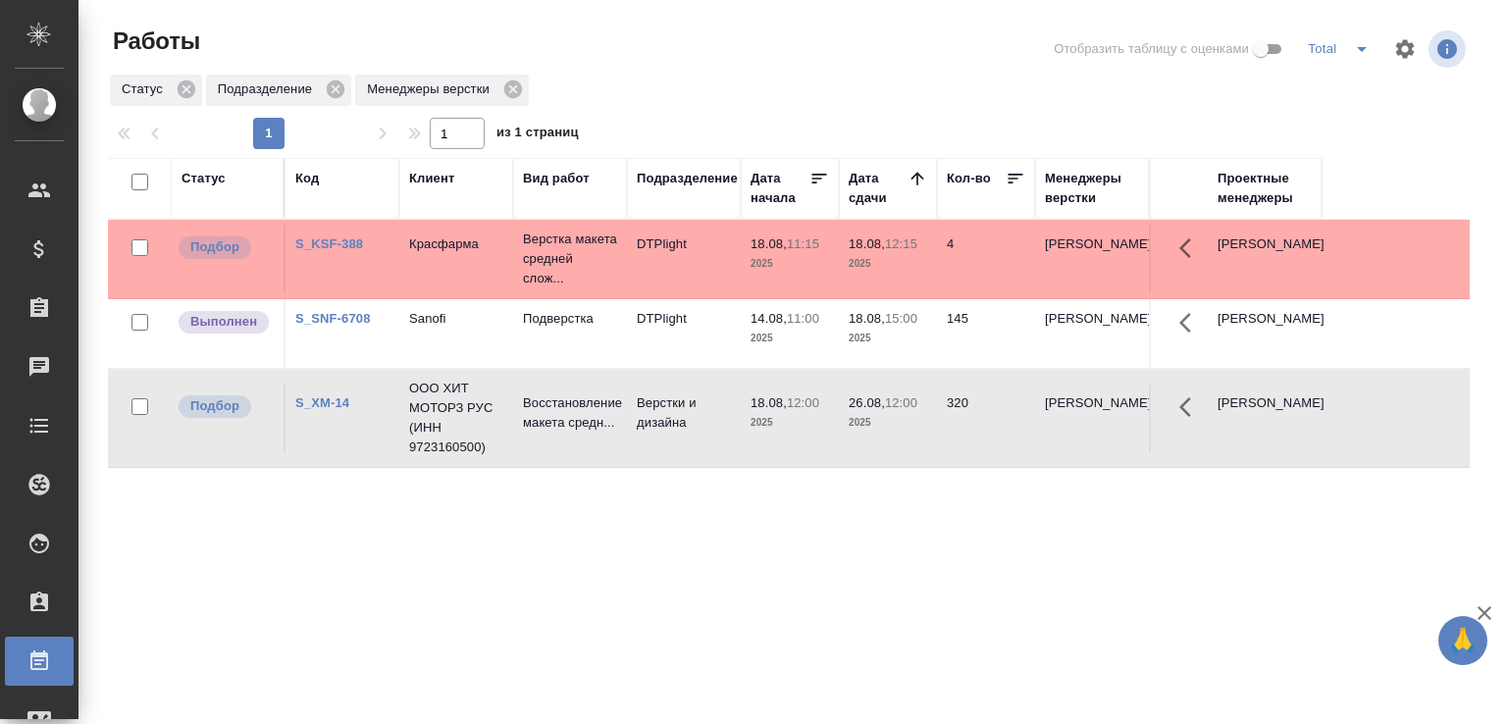
click at [625, 56] on div at bounding box center [796, 49] width 459 height 47
click at [633, 83] on div "Статус Подразделение Менеджеры верстки" at bounding box center [789, 90] width 1362 height 35
click at [668, 84] on div "Статус Подразделение Менеджеры верстки" at bounding box center [789, 90] width 1362 height 35
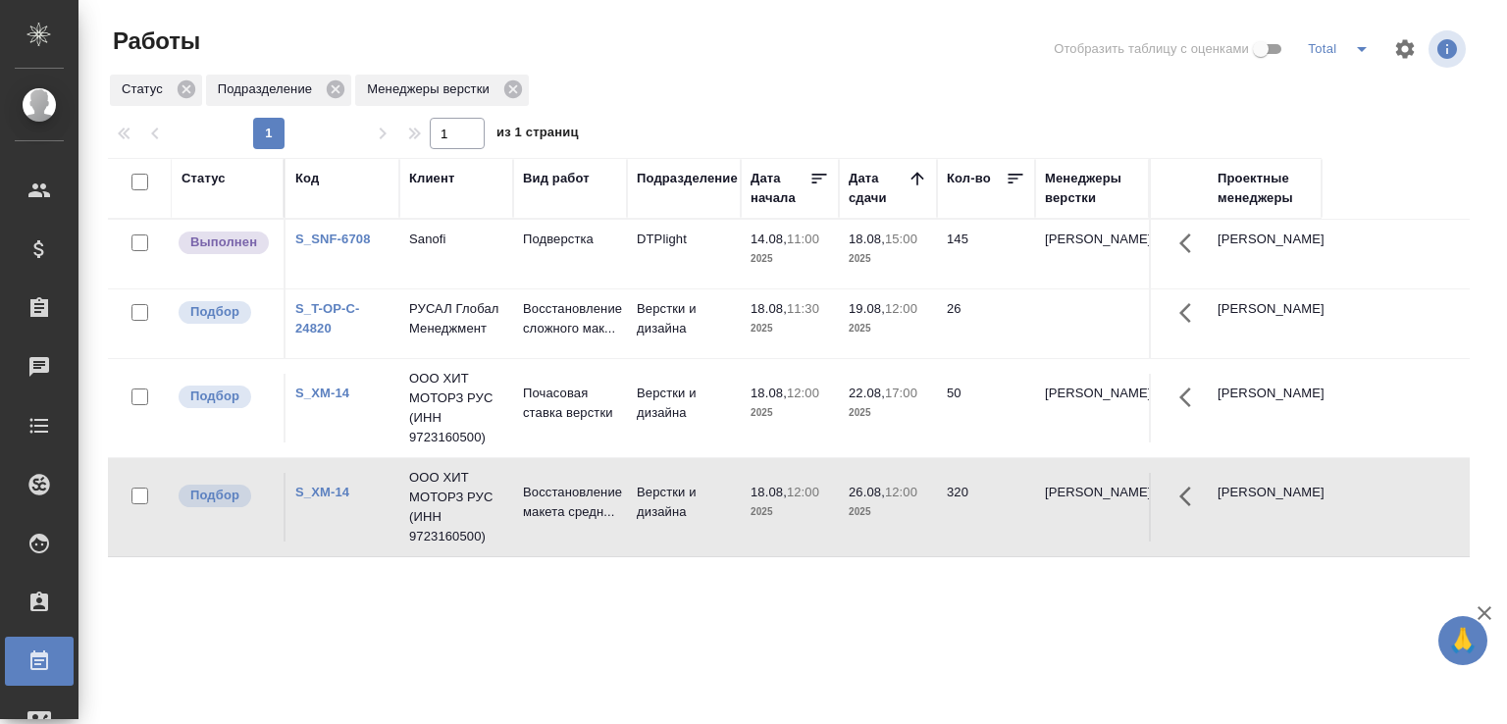
click at [668, 84] on div "Статус Подразделение Менеджеры верстки" at bounding box center [789, 90] width 1362 height 35
click at [891, 86] on div "Статус Подразделение Менеджеры верстки" at bounding box center [789, 90] width 1362 height 35
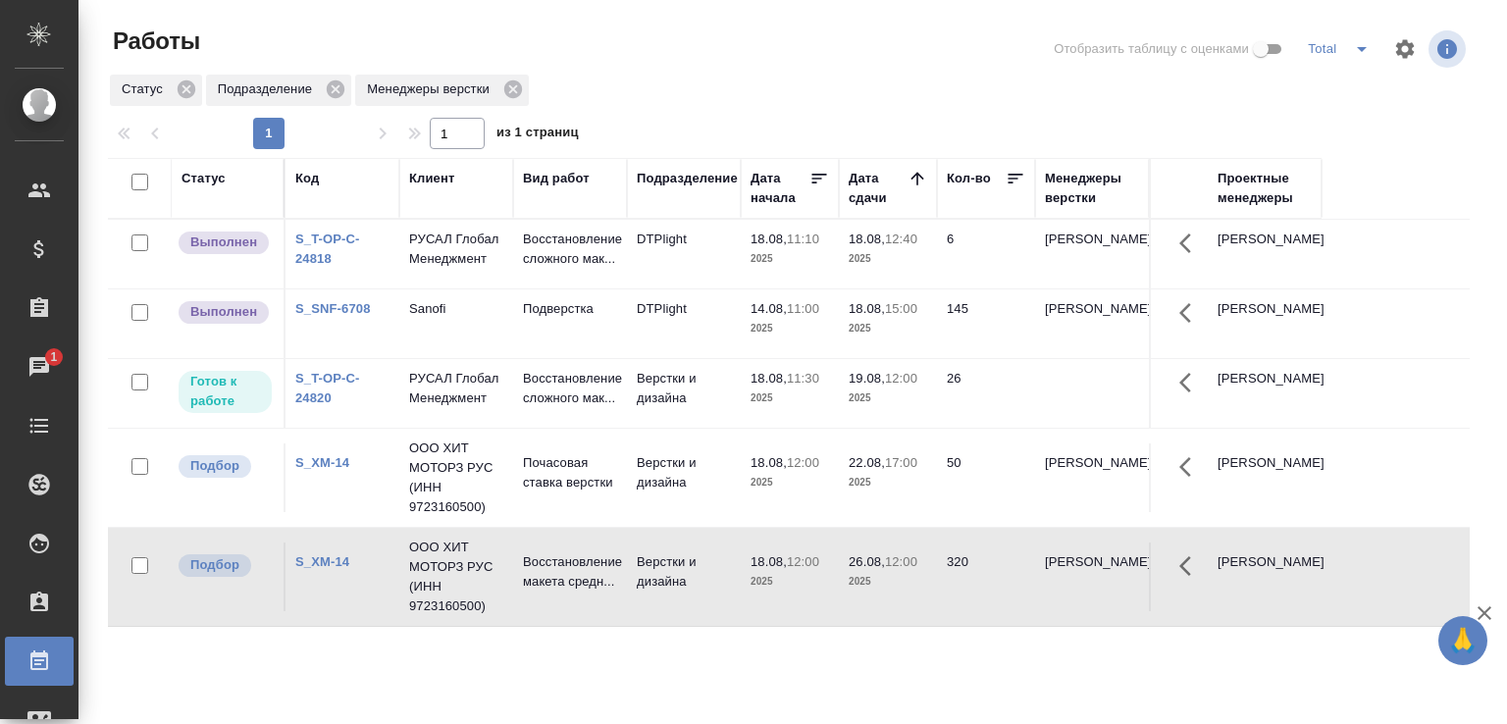
click at [775, 245] on p "18.08," at bounding box center [769, 239] width 36 height 15
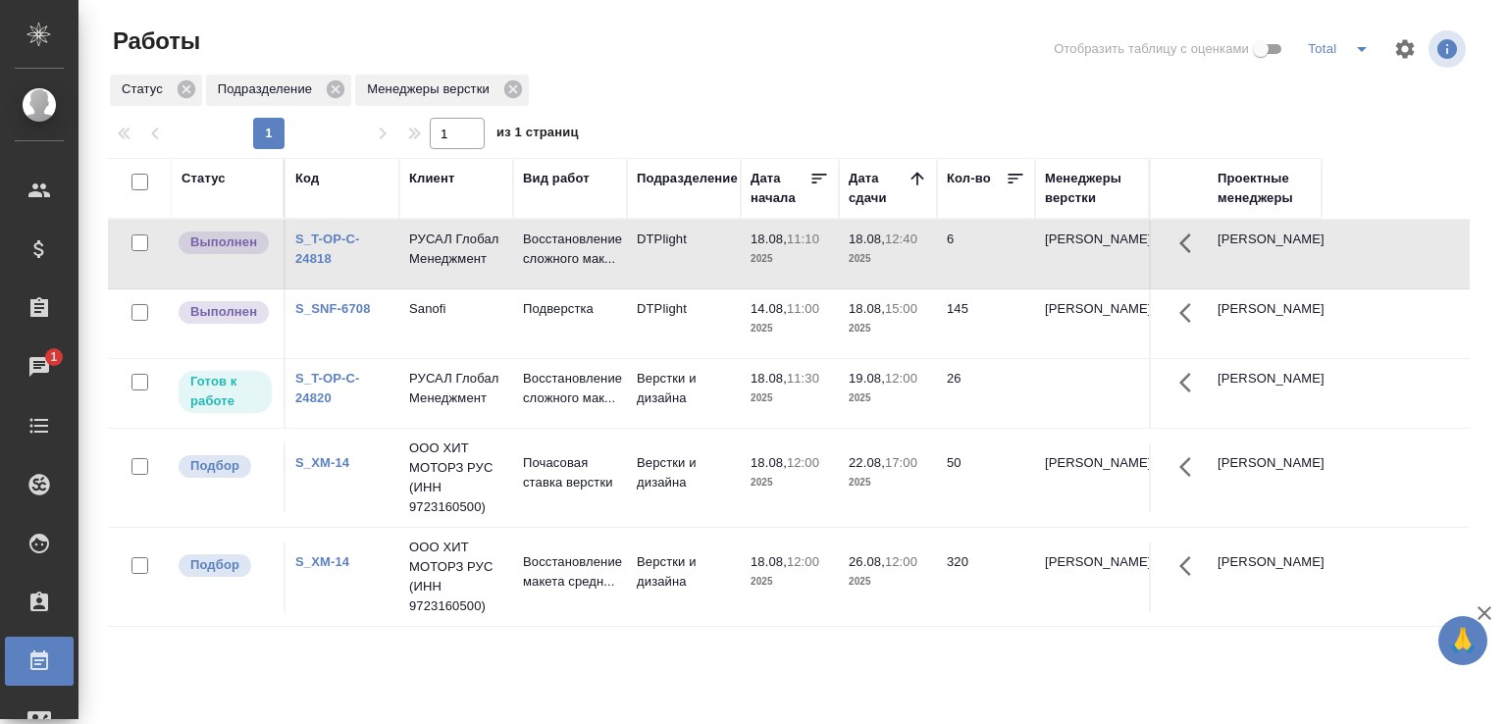
click at [775, 245] on p "18.08," at bounding box center [769, 239] width 36 height 15
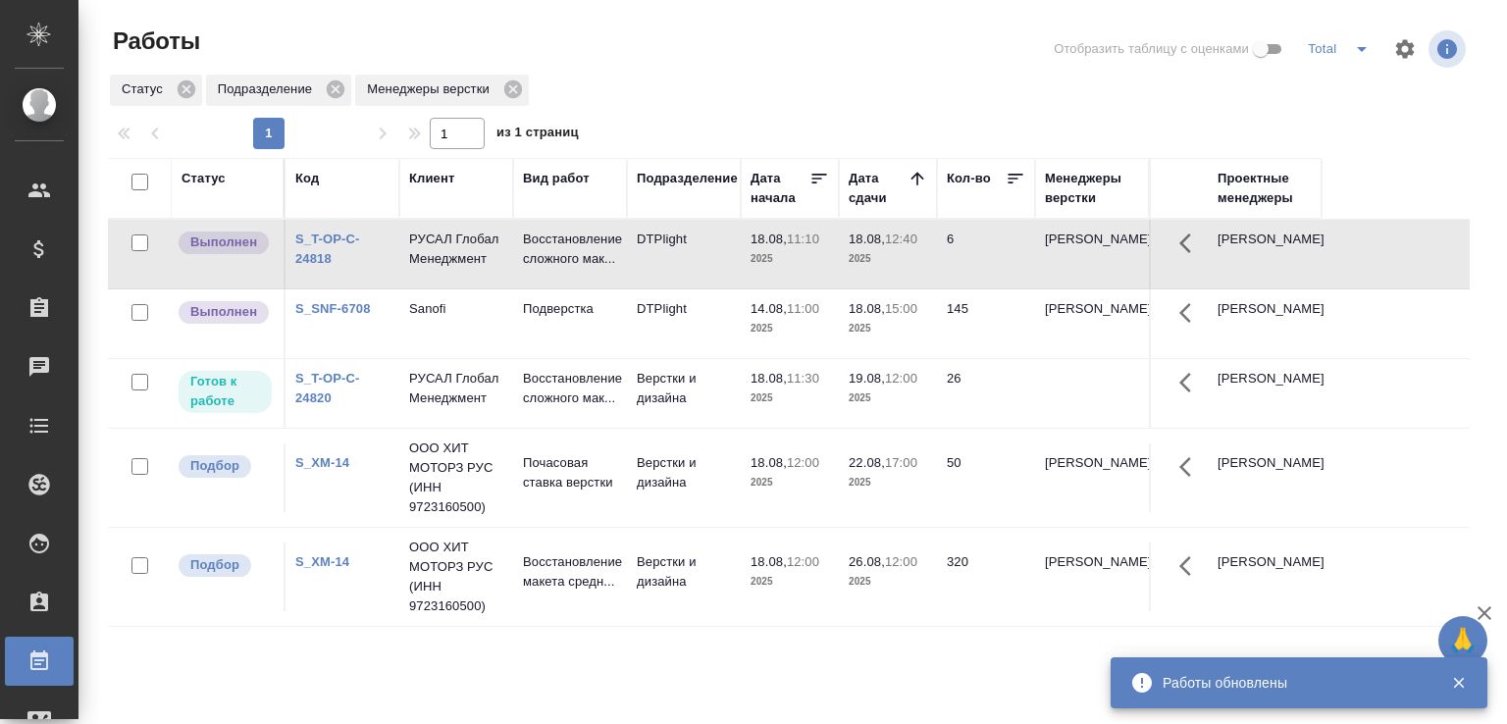
click at [650, 76] on div "Статус Подразделение Менеджеры верстки" at bounding box center [789, 90] width 1362 height 35
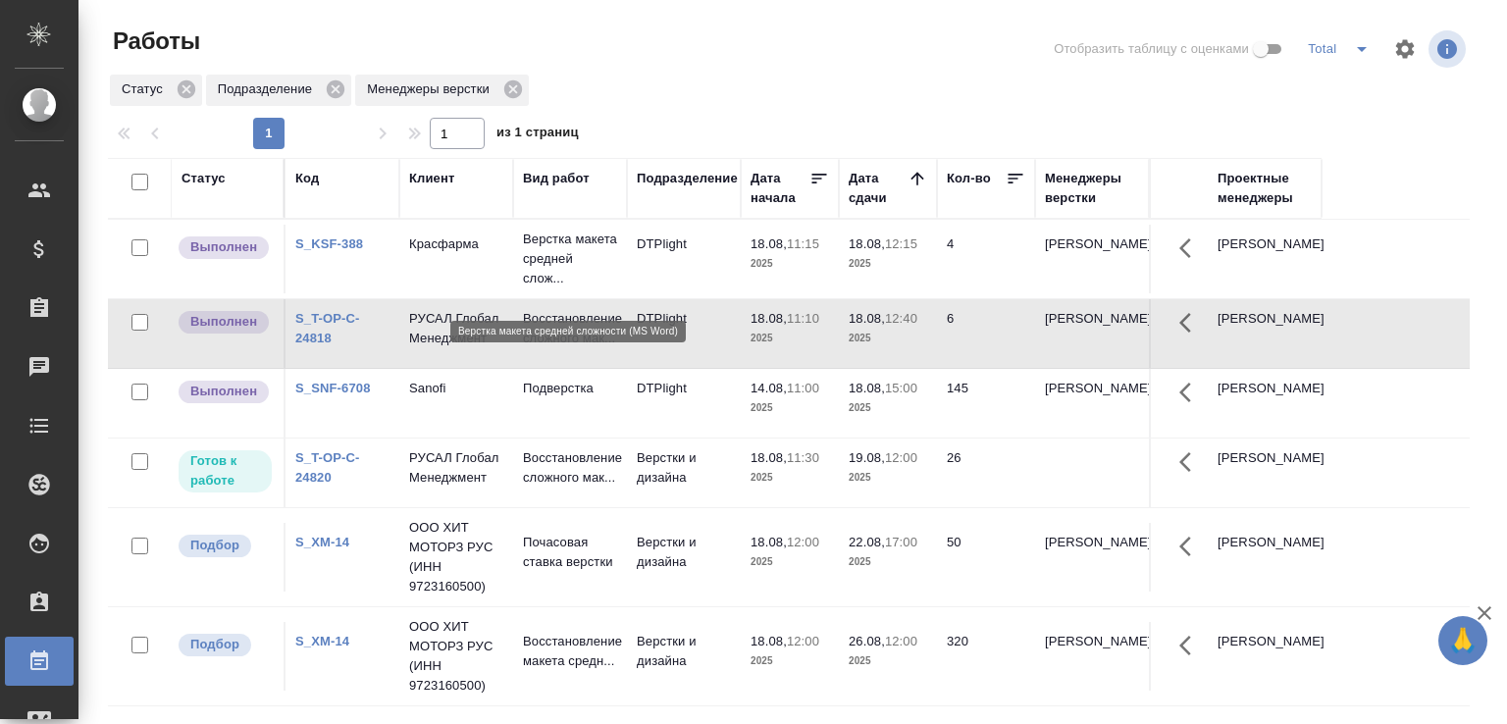
scroll to position [151, 0]
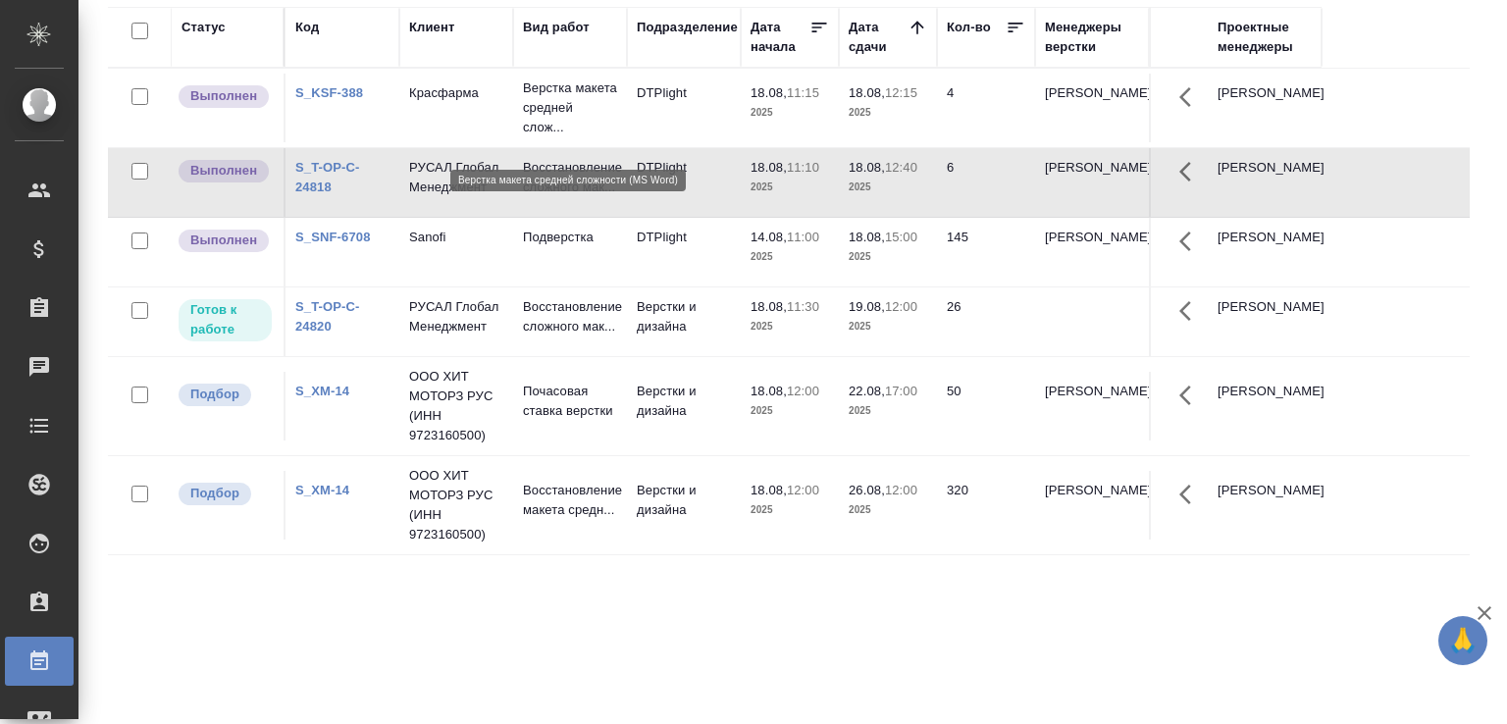
click at [554, 125] on p "Верстка макета средней слож..." at bounding box center [570, 108] width 94 height 59
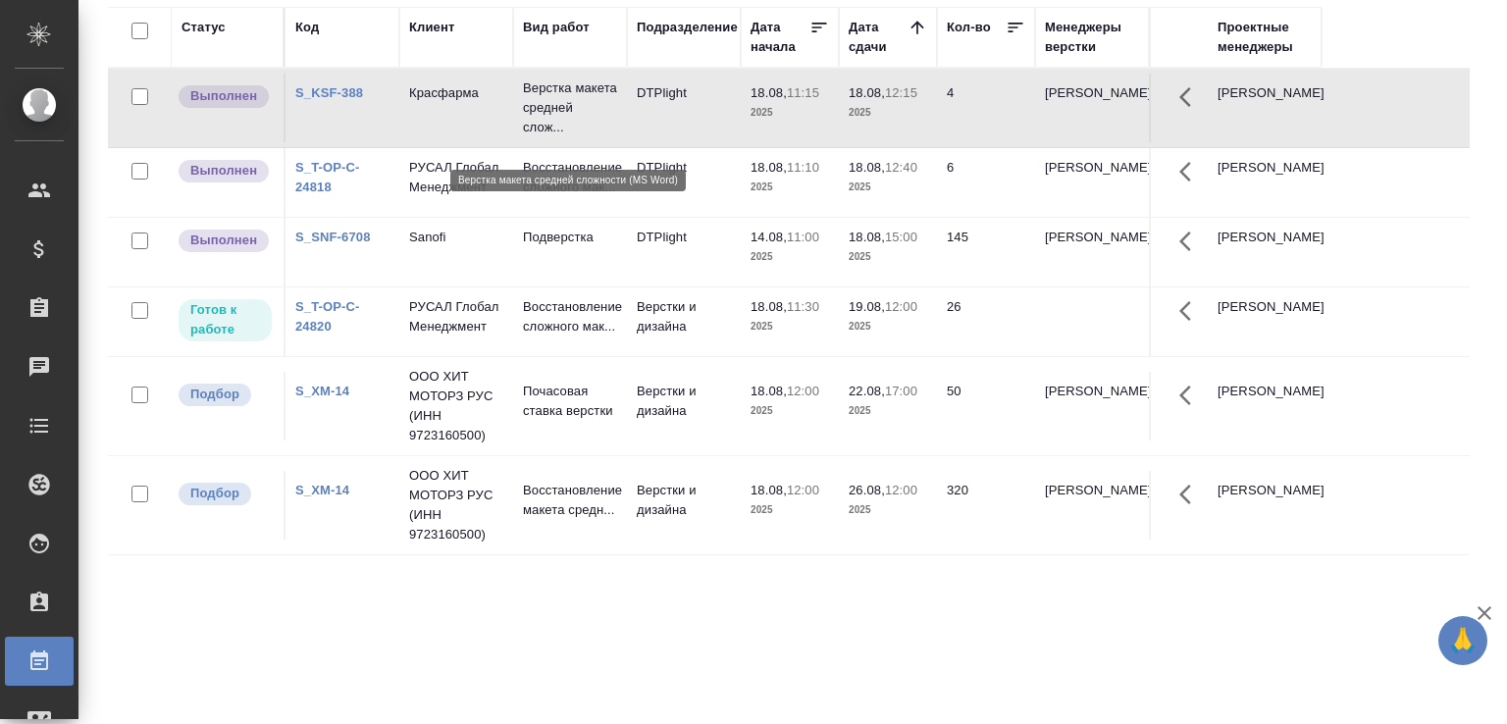
click at [554, 125] on p "Верстка макета средней слож..." at bounding box center [570, 108] width 94 height 59
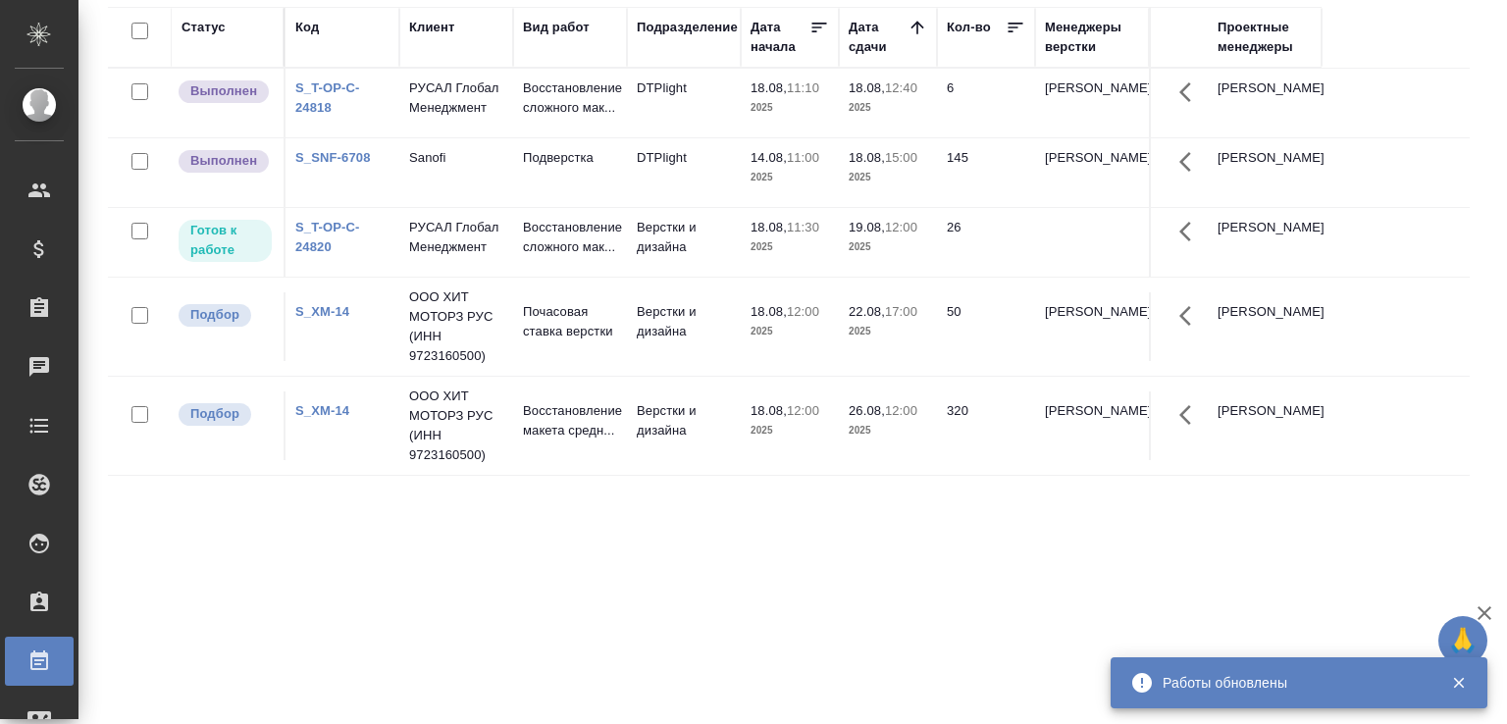
click at [471, 563] on div "Статус Код Клиент Вид работ Подразделение Дата начала Дата сдачи Кол-во Менедже…" at bounding box center [789, 360] width 1362 height 707
click at [622, 637] on div "Статус Код Клиент Вид работ Подразделение Дата начала Дата сдачи Кол-во Менедже…" at bounding box center [789, 360] width 1362 height 707
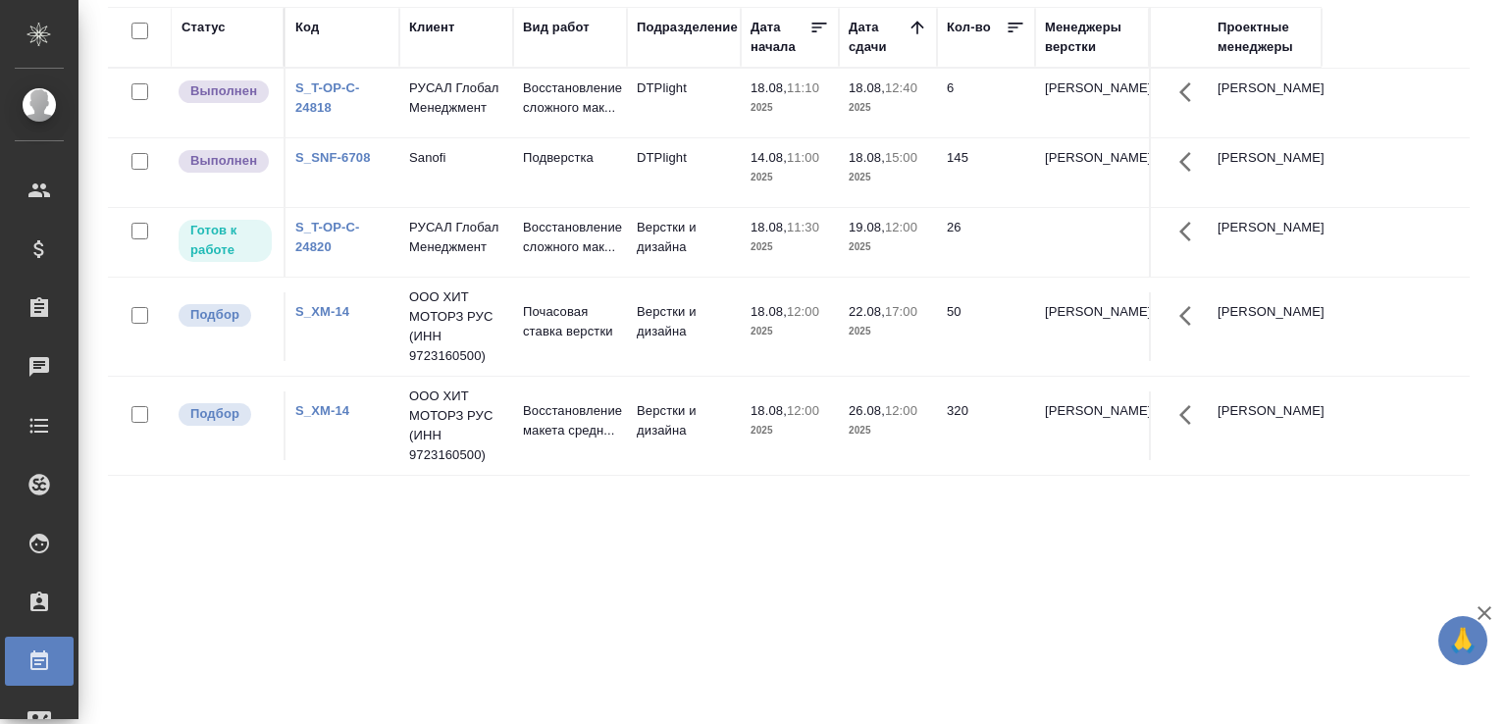
click at [621, 637] on div "Статус Код Клиент Вид работ Подразделение Дата начала Дата сдачи Кол-во Менедже…" at bounding box center [789, 360] width 1362 height 707
click at [700, 515] on div "Статус Код Клиент Вид работ Подразделение Дата начала Дата сдачи Кол-во Менедже…" at bounding box center [789, 360] width 1362 height 707
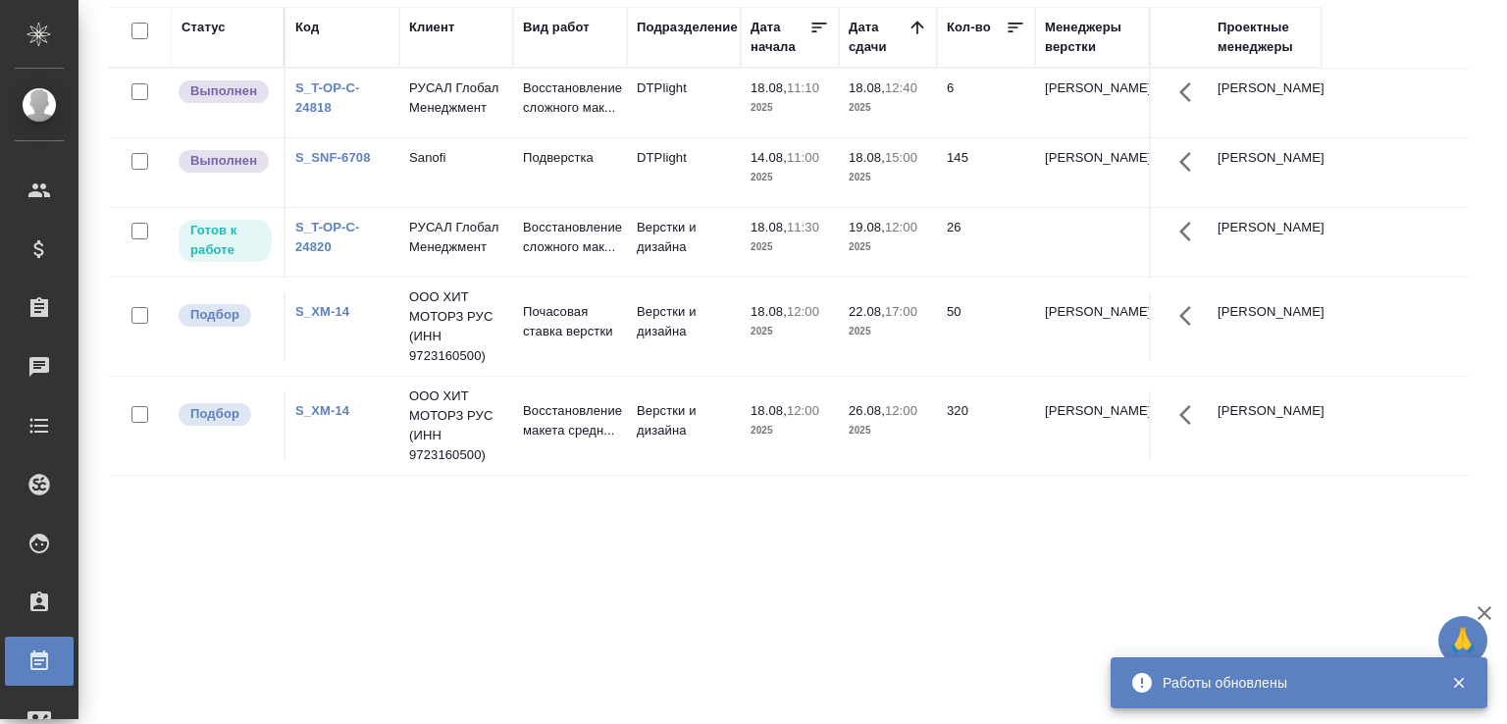
click at [334, 612] on div "Статус Код Клиент Вид работ Подразделение Дата начала Дата сдачи Кол-во Менедже…" at bounding box center [789, 360] width 1362 height 707
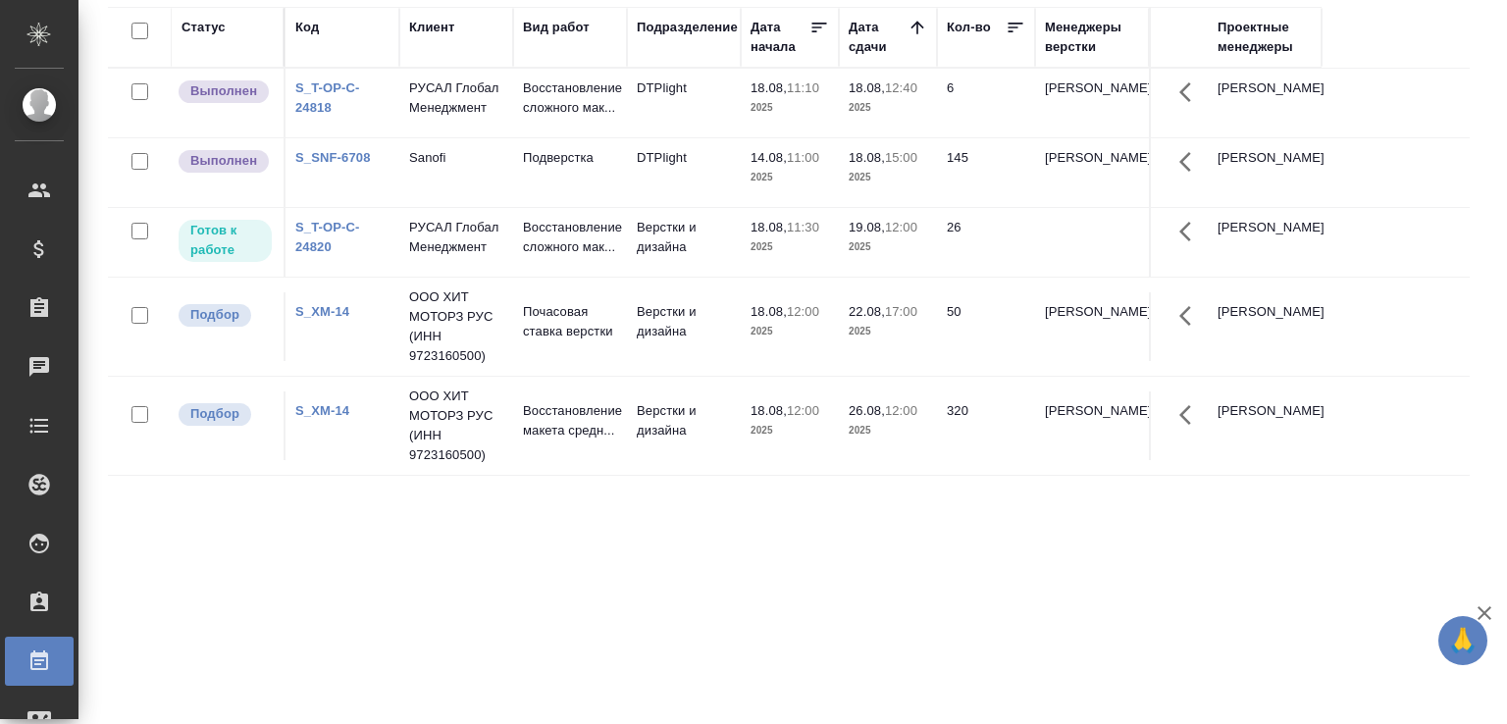
click at [161, 535] on div "Статус Код Клиент Вид работ Подразделение Дата начала Дата сдачи Кол-во Менедже…" at bounding box center [789, 360] width 1362 height 707
click at [449, 88] on p "РУСАЛ Глобал Менеджмент" at bounding box center [456, 98] width 94 height 39
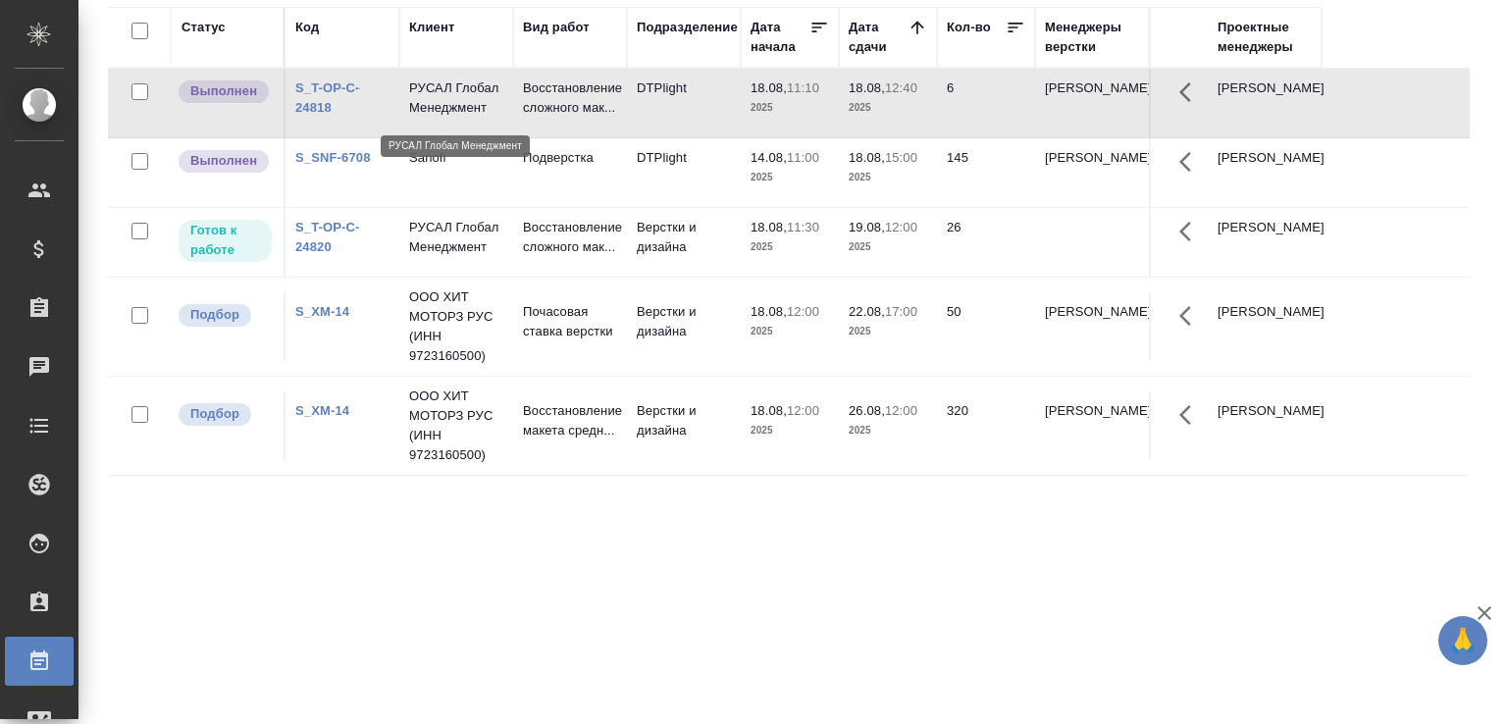
click at [449, 88] on p "РУСАЛ Глобал Менеджмент" at bounding box center [456, 98] width 94 height 39
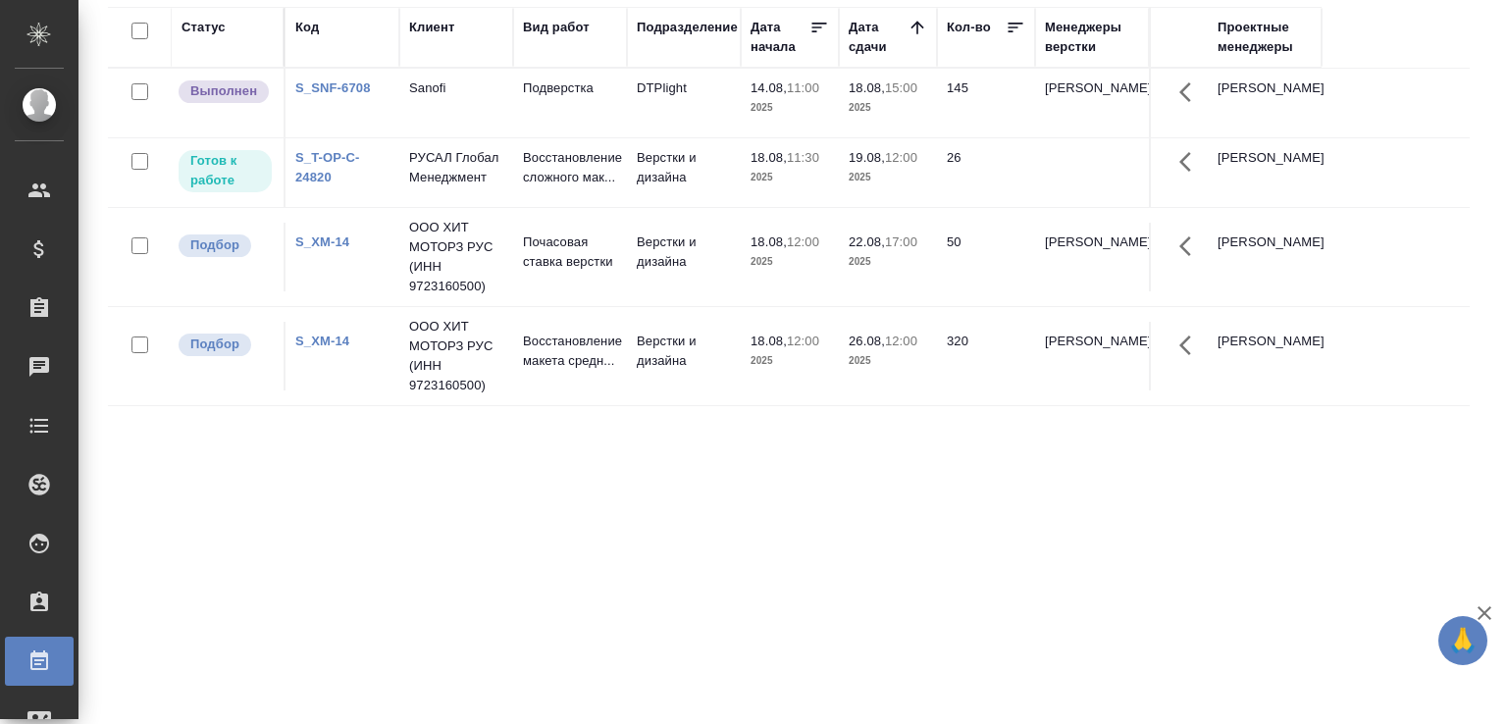
click at [602, 480] on div "Статус Код Клиент Вид работ Подразделение Дата начала Дата сдачи Кол-во Менедже…" at bounding box center [789, 360] width 1362 height 707
click at [875, 92] on p "18.08," at bounding box center [867, 87] width 36 height 15
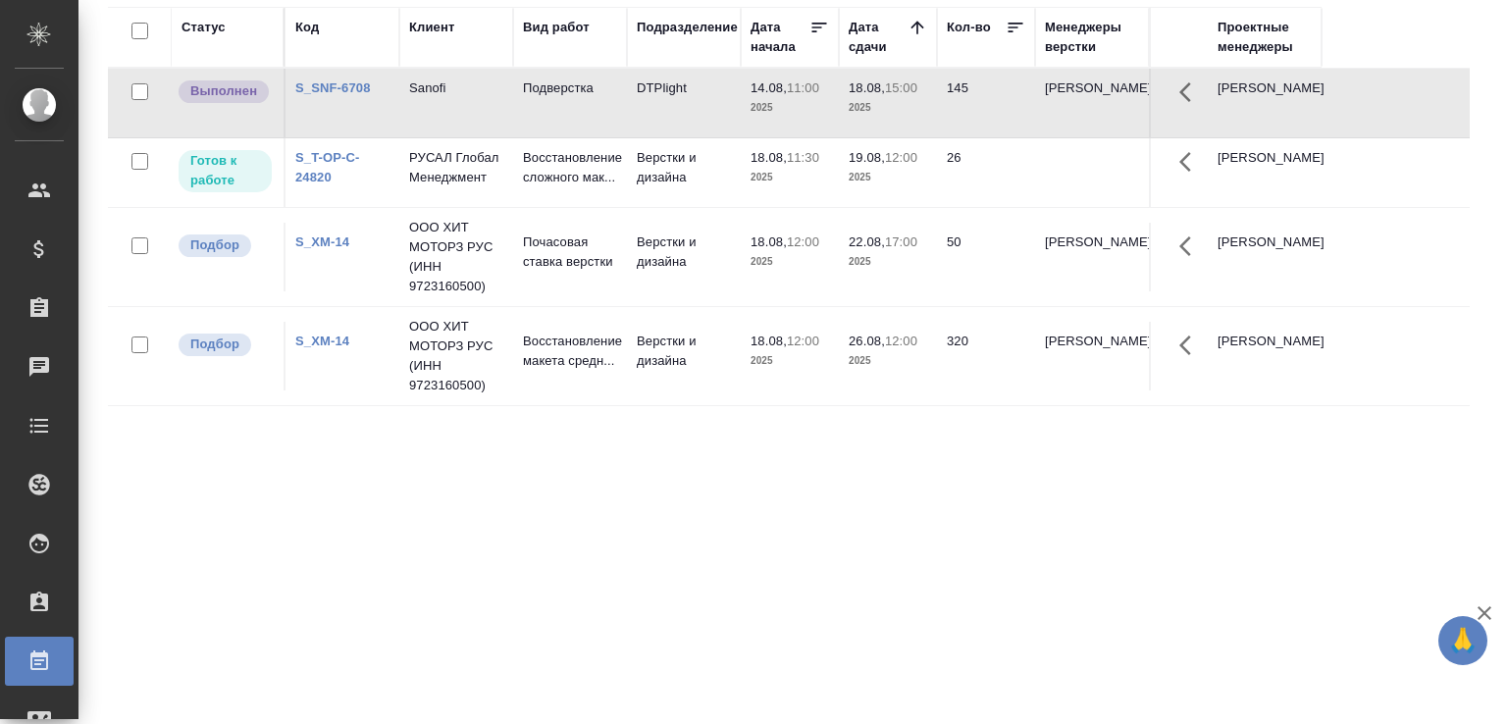
click at [875, 92] on p "18.08," at bounding box center [867, 87] width 36 height 15
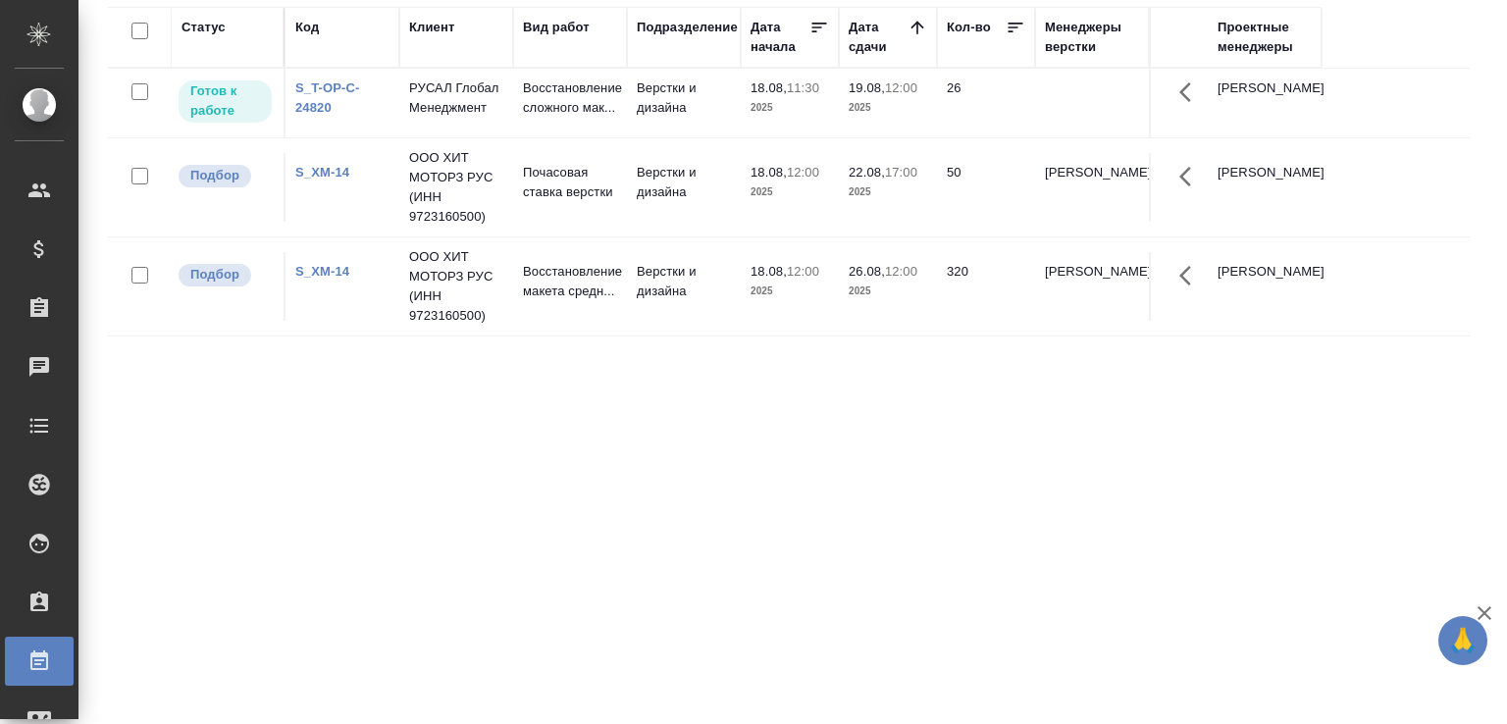
click at [452, 433] on div "Статус Код Клиент Вид работ Подразделение Дата начала Дата сдачи Кол-во Менедже…" at bounding box center [789, 360] width 1362 height 707
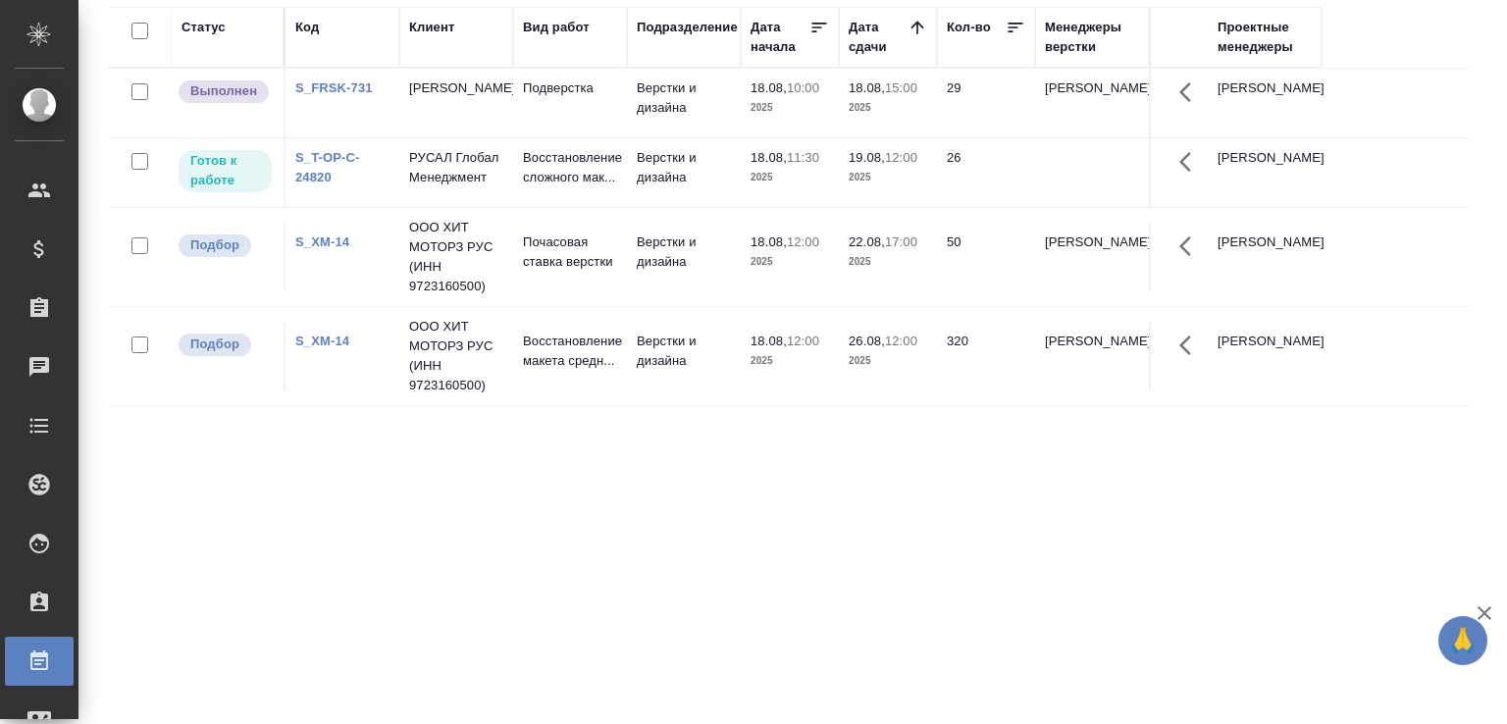
click at [663, 515] on div "Статус Код Клиент Вид работ Подразделение Дата начала Дата сдачи Кол-во Менедже…" at bounding box center [789, 360] width 1362 height 707
click at [407, 508] on div "Статус Код Клиент Вид работ Подразделение Дата начала Дата сдачи Кол-во Менедже…" at bounding box center [789, 360] width 1362 height 707
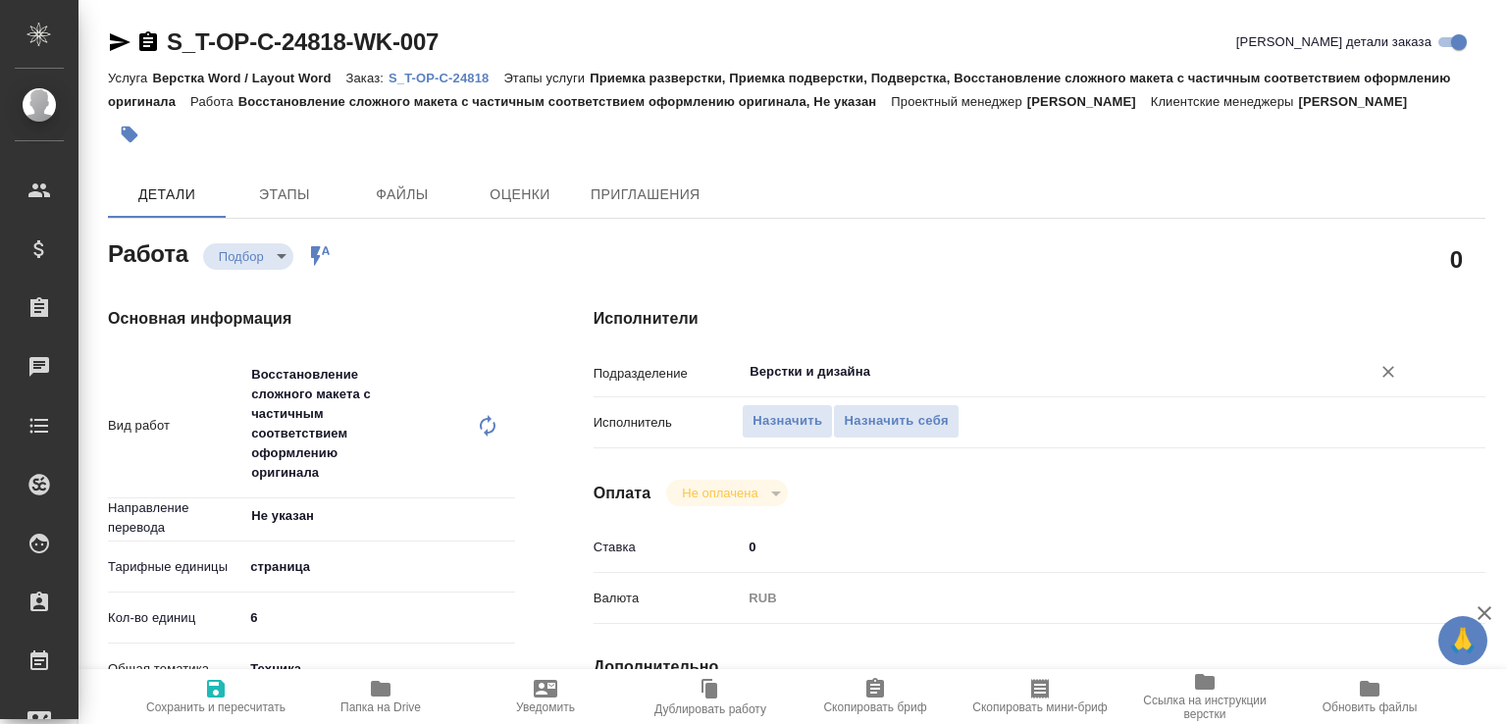
click at [800, 384] on input "Верстки и дизайна" at bounding box center [1044, 372] width 592 height 24
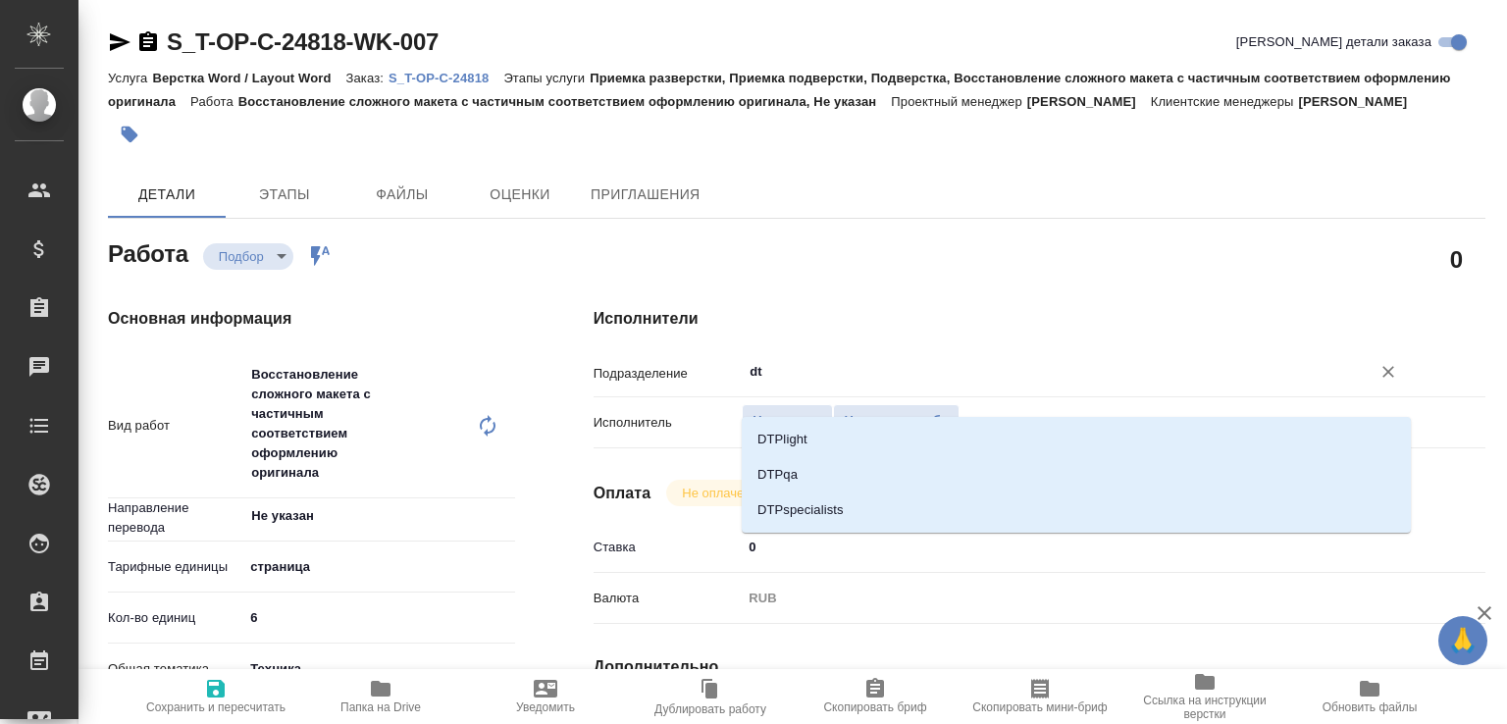
click at [797, 430] on li "DTPlight" at bounding box center [1076, 439] width 669 height 35
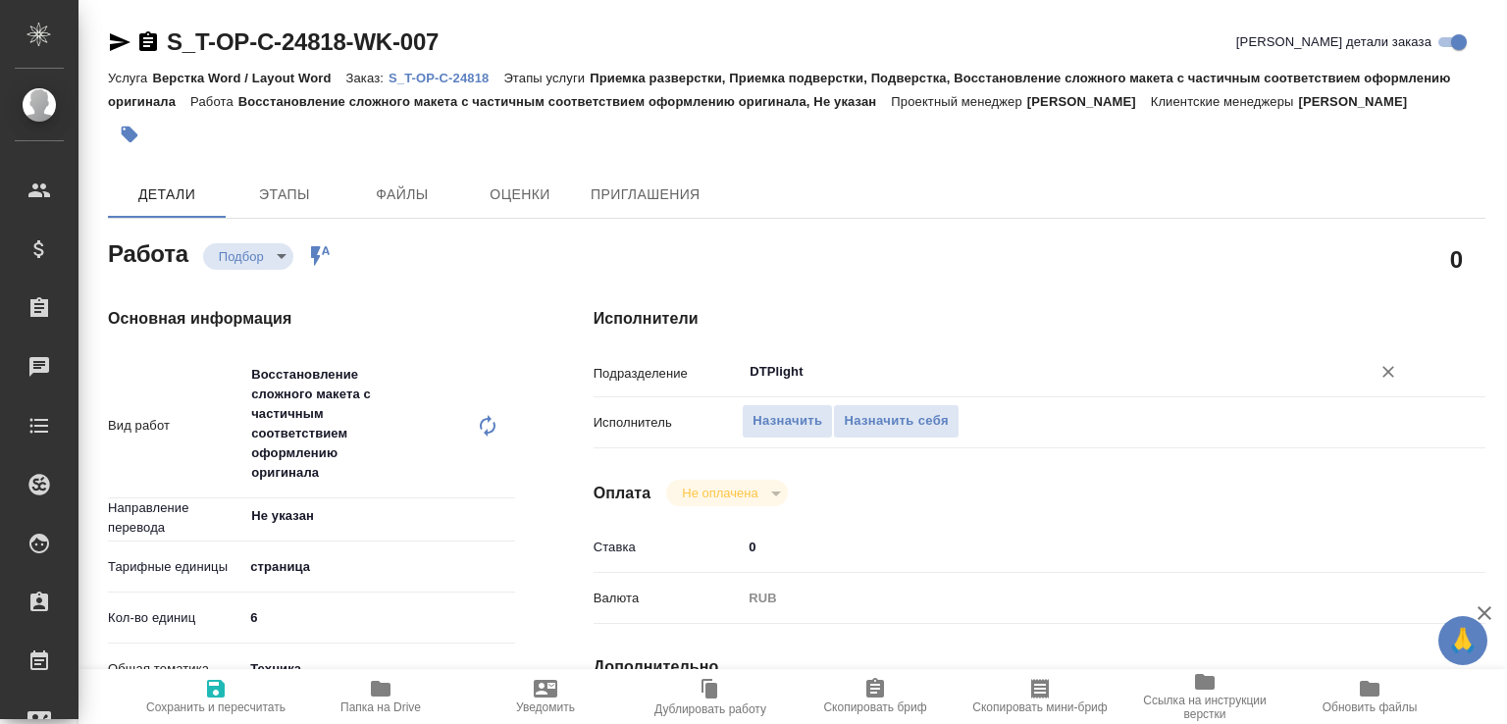
type input "DTPlight"
click at [209, 680] on icon "button" at bounding box center [216, 689] width 18 height 18
type input "recruiting"
type input "Не указан"
type input "5a8b1489cc6b4906c91bfdb2"
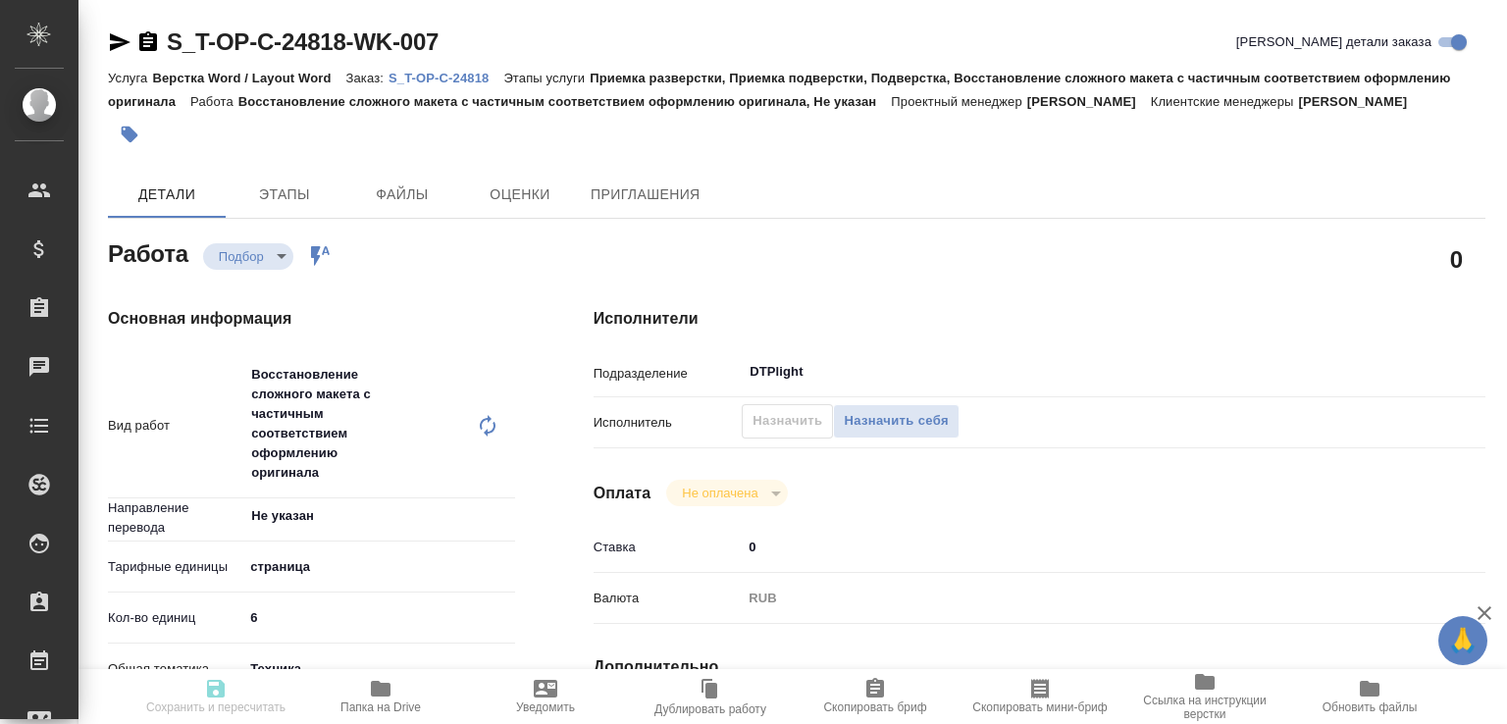
type input "6"
type input "tech"
type input "5f647205b73bc97568ca66bc"
type input "[DATE] 11:10"
type input "[DATE] 12:40"
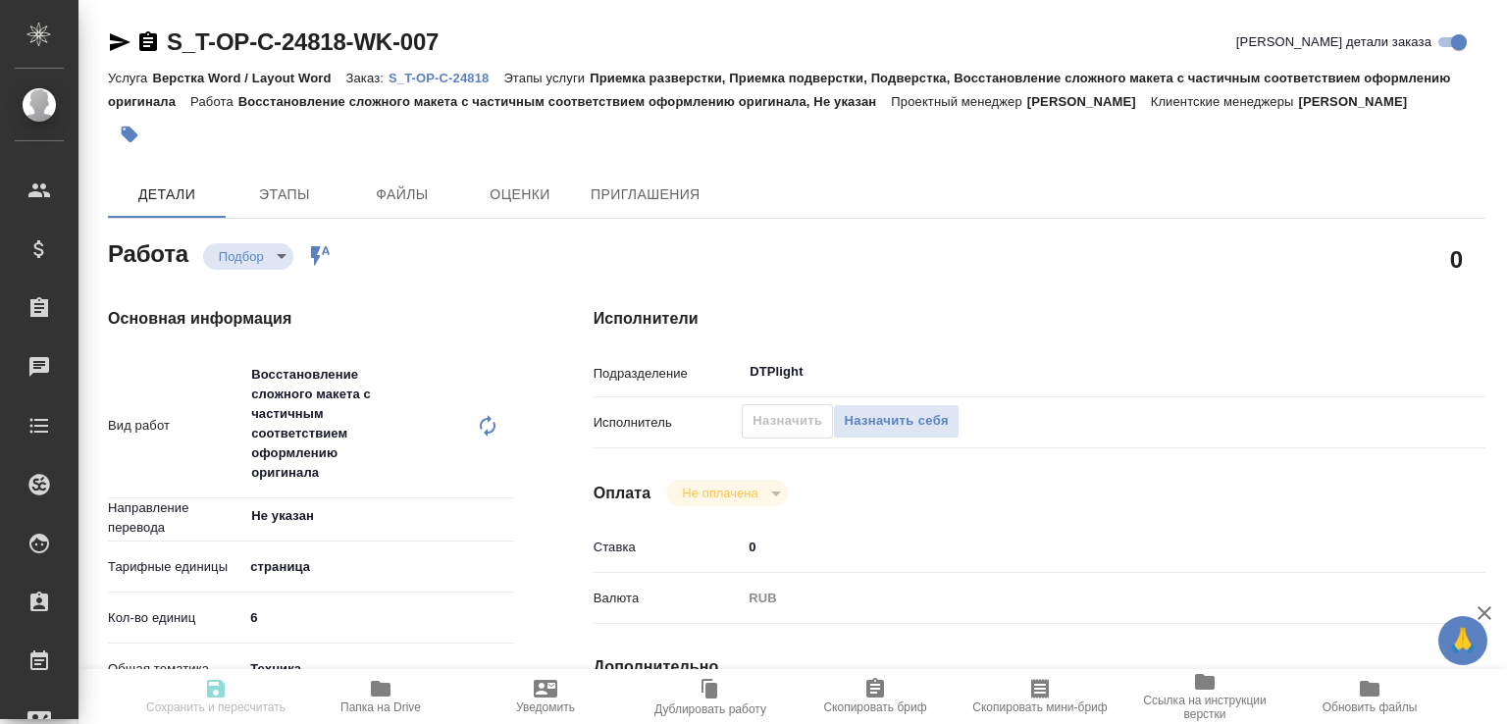
type input "[DATE] 10:00"
type input "DTPlight"
type input "notPayed"
type input "0"
type input "RUB"
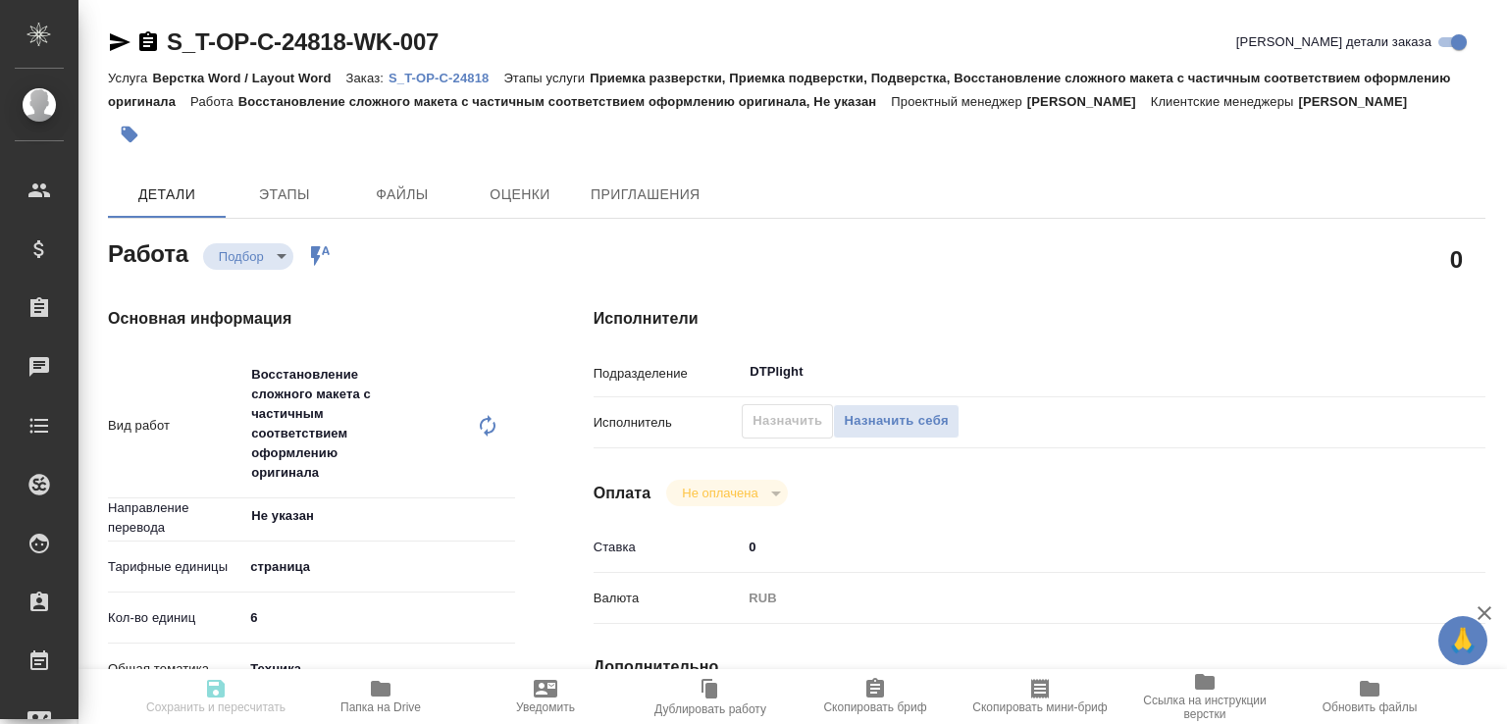
type input "[PERSON_NAME]"
type input "S_T-OP-C-24818"
type input "Т-ОП-С-46453"
type input "Верстка Word / Layout Word"
type input "Приемка разверстки, Приемка подверстки, Подверстка, Восстановление сложного мак…"
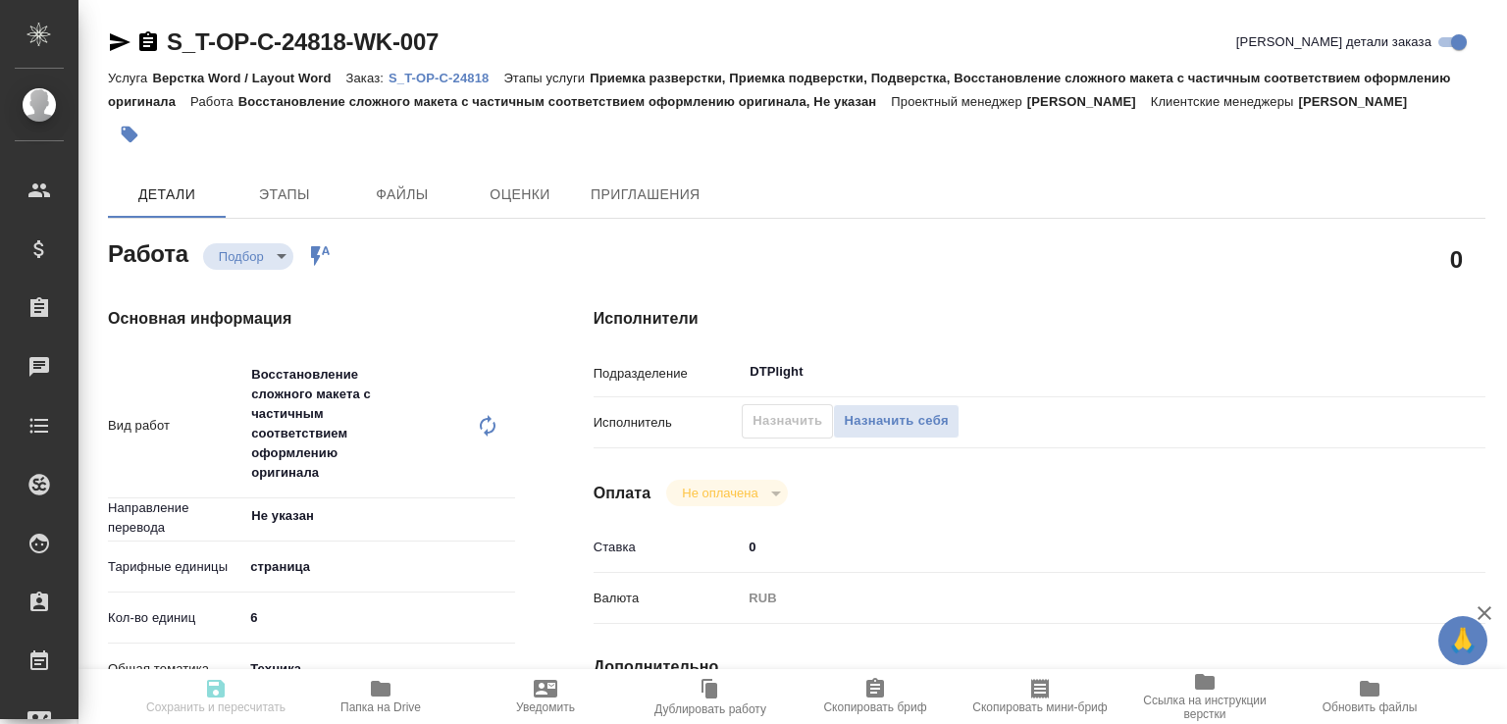
type input "[PERSON_NAME]"
type input "/Clients/Т-ОП-С_Русал Глобал Менеджмент/Orders/S_T-OP-C-24818"
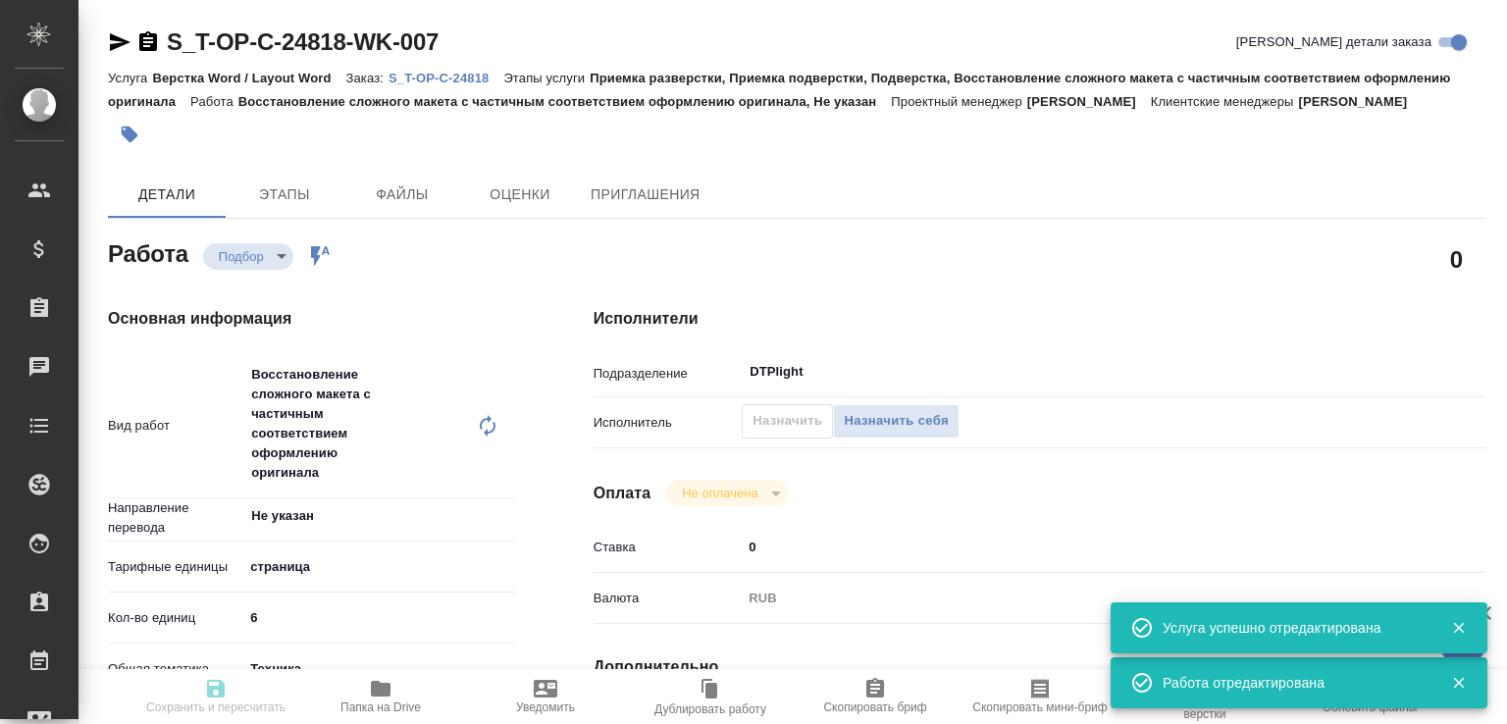
type input "recruiting"
type input "Не указан"
type input "5a8b1489cc6b4906c91bfdb2"
type input "6"
type input "tech"
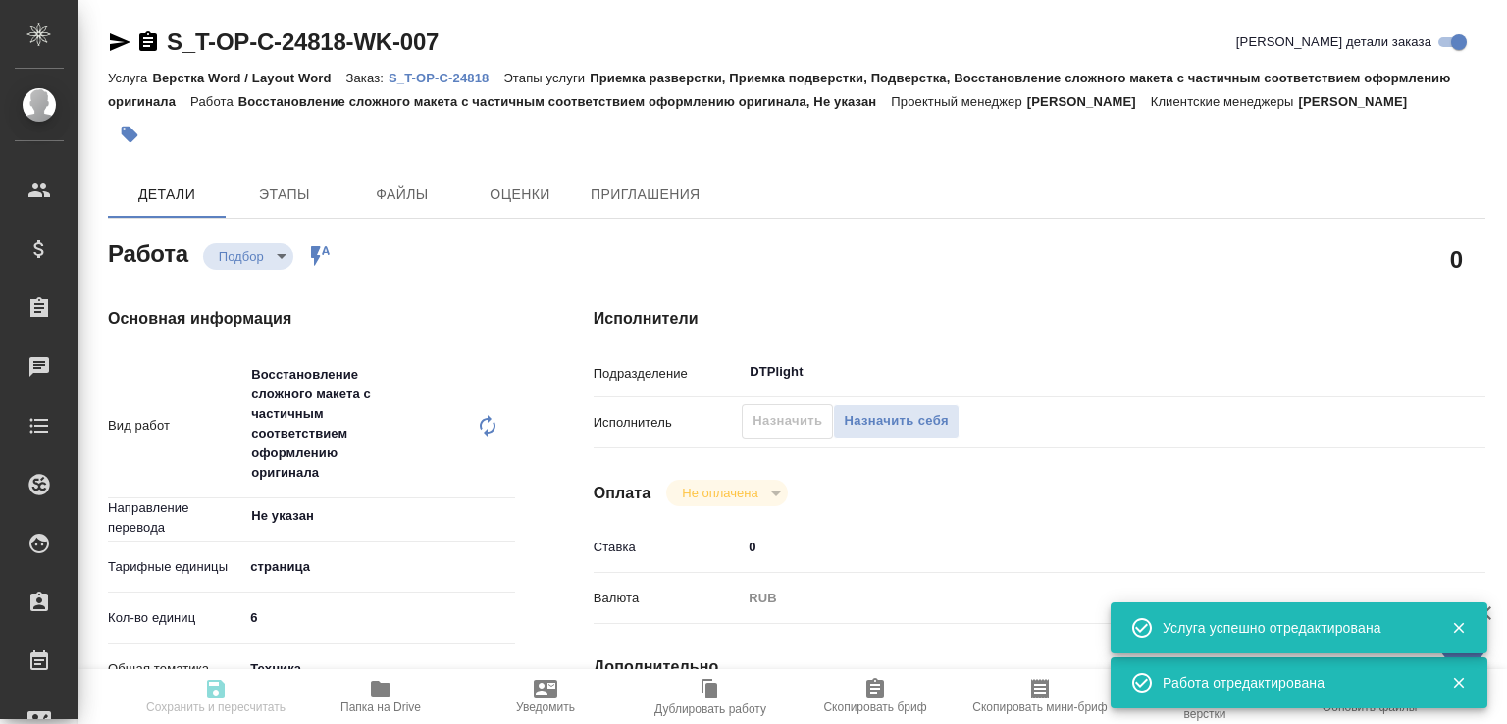
type input "5f647205b73bc97568ca66bc"
type input "[DATE] 11:10"
type input "[DATE] 12:40"
type input "[DATE] 10:00"
type input "DTPlight"
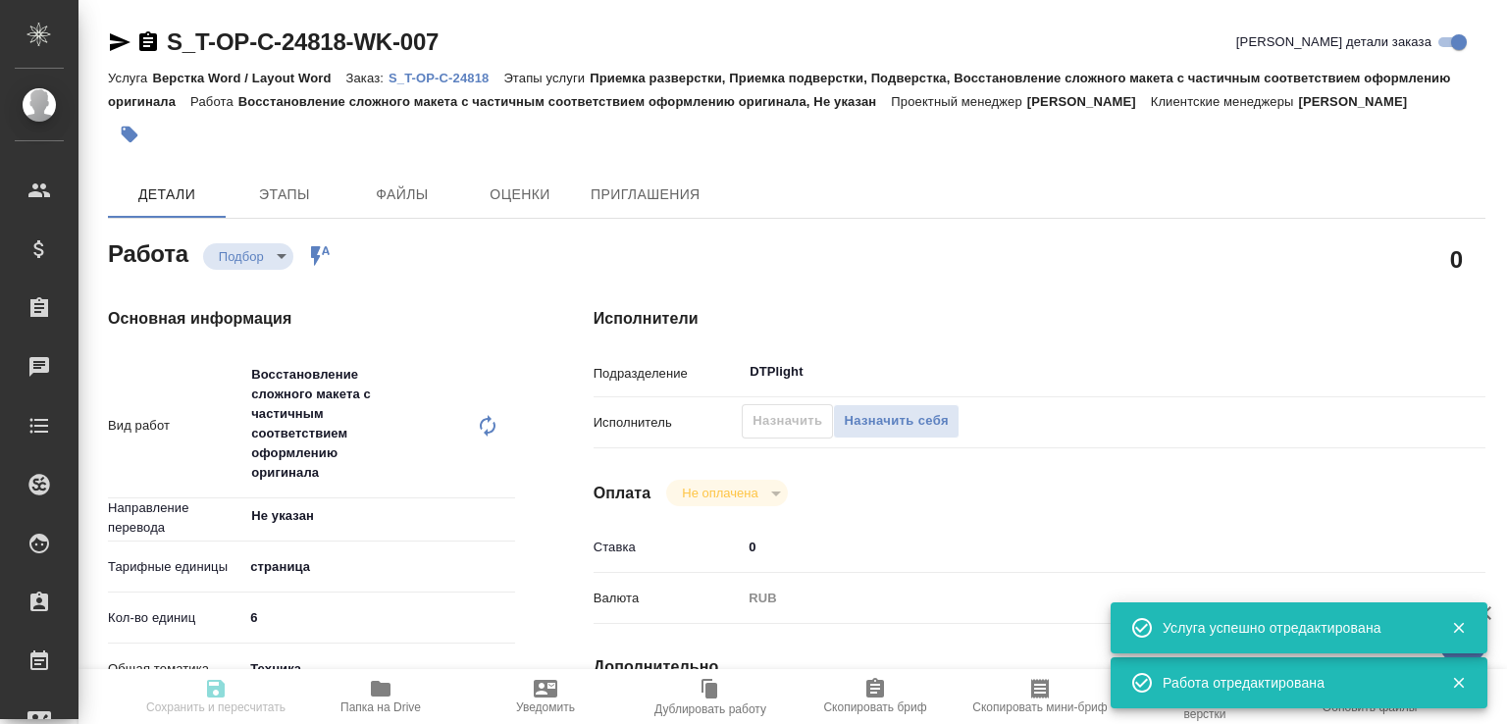
type input "notPayed"
type input "0"
type input "RUB"
type input "[PERSON_NAME]"
type input "S_T-OP-C-24818"
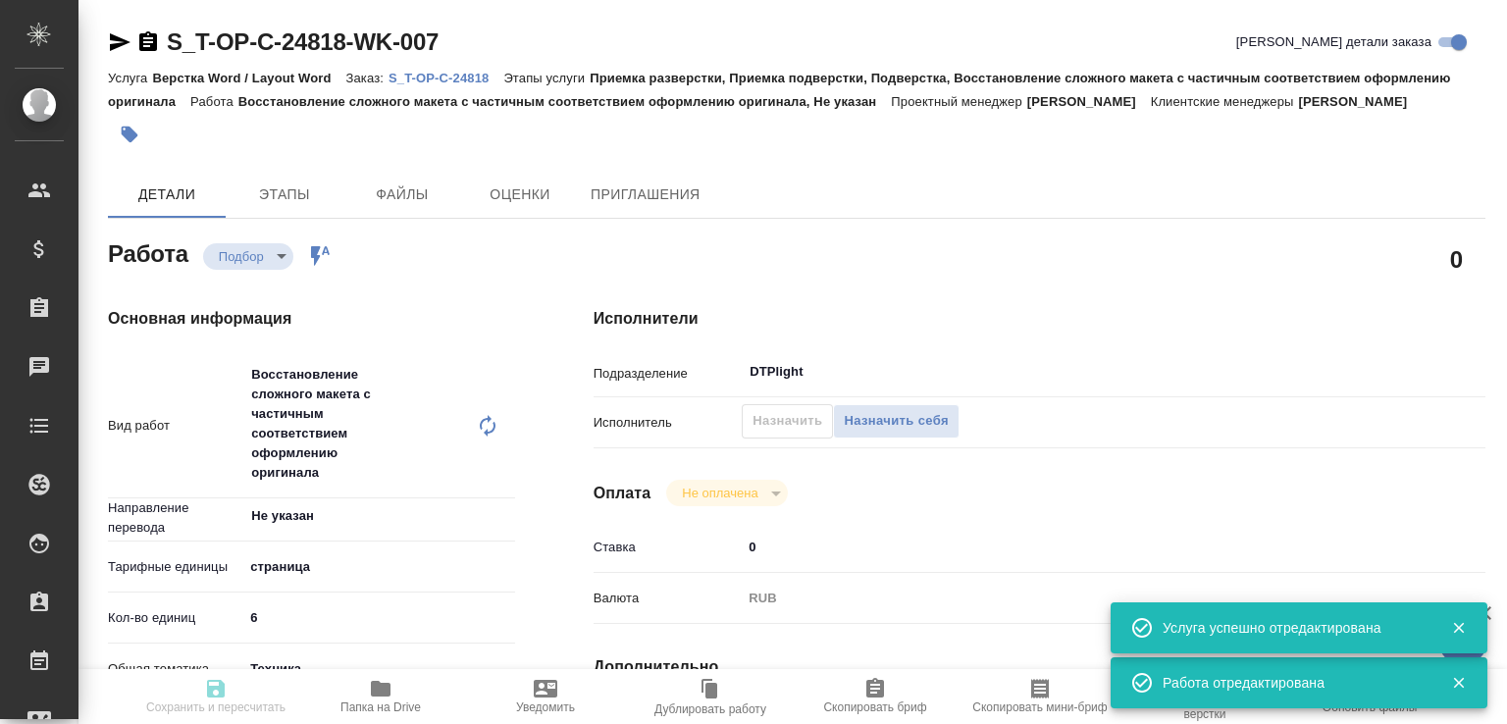
type input "Т-ОП-С-46453"
type input "Верстка Word / Layout Word"
type input "Приемка разверстки, Приемка подверстки, Подверстка, Восстановление сложного мак…"
type input "[PERSON_NAME]"
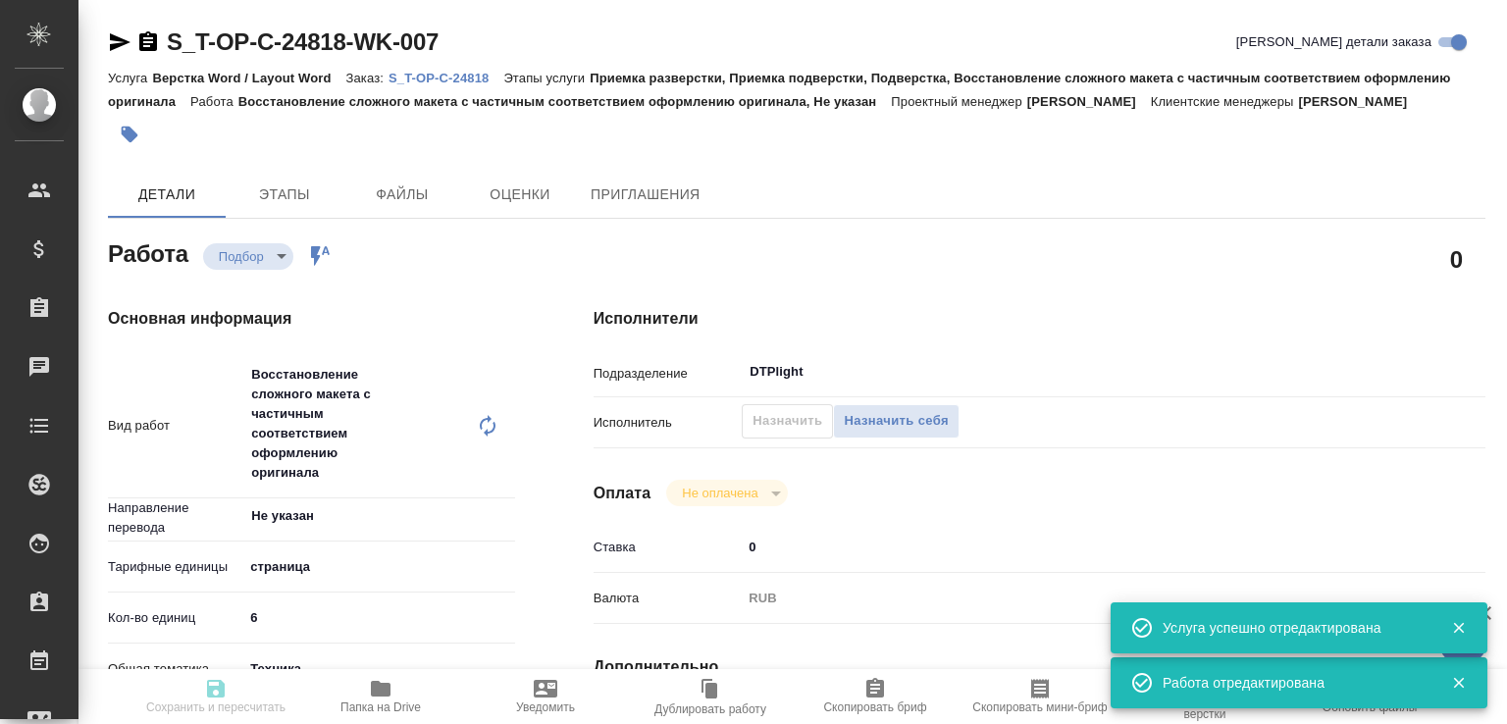
type input "/Clients/Т-ОП-С_Русал Глобал Менеджмент/Orders/S_T-OP-C-24818"
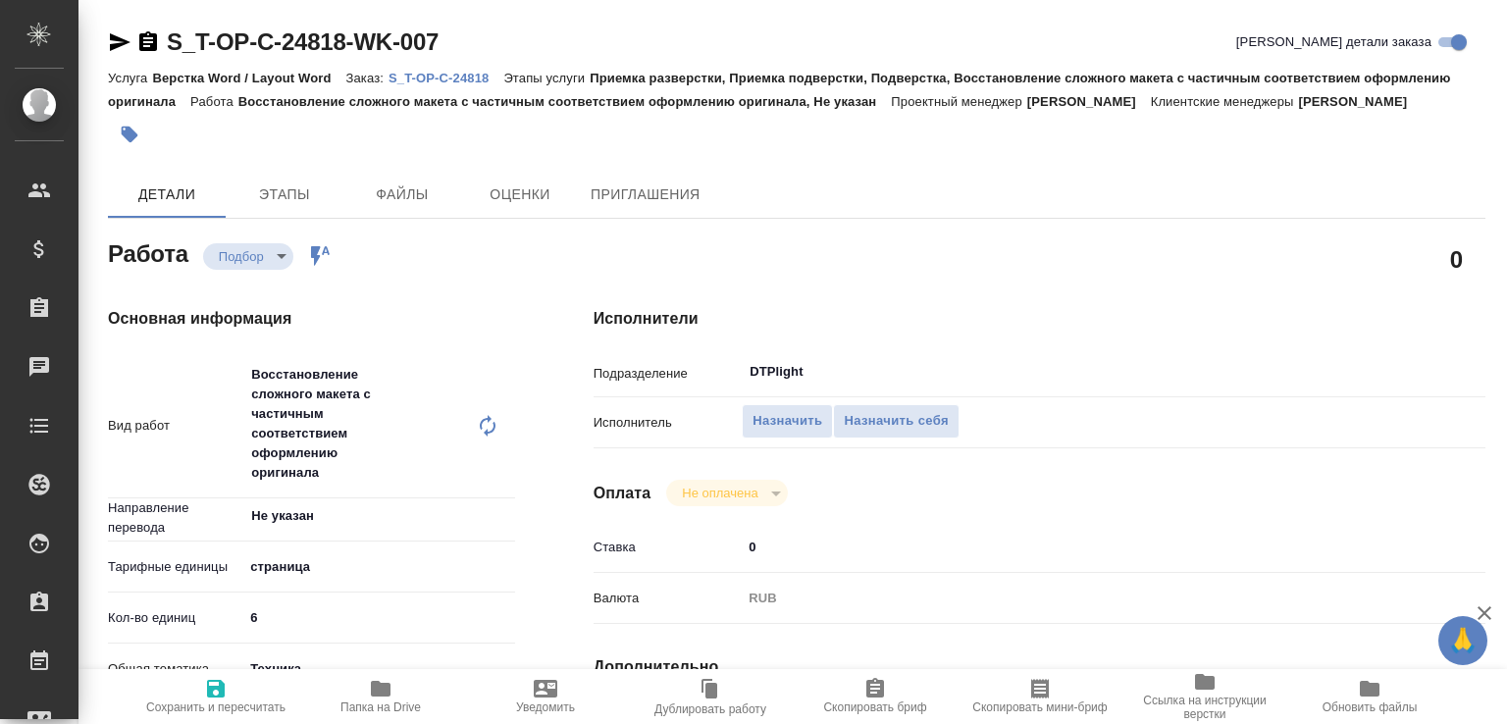
click at [224, 687] on icon "button" at bounding box center [216, 689] width 18 height 18
type input "recruiting"
type input "Не указан"
type input "5a8b1489cc6b4906c91bfdb2"
type input "6"
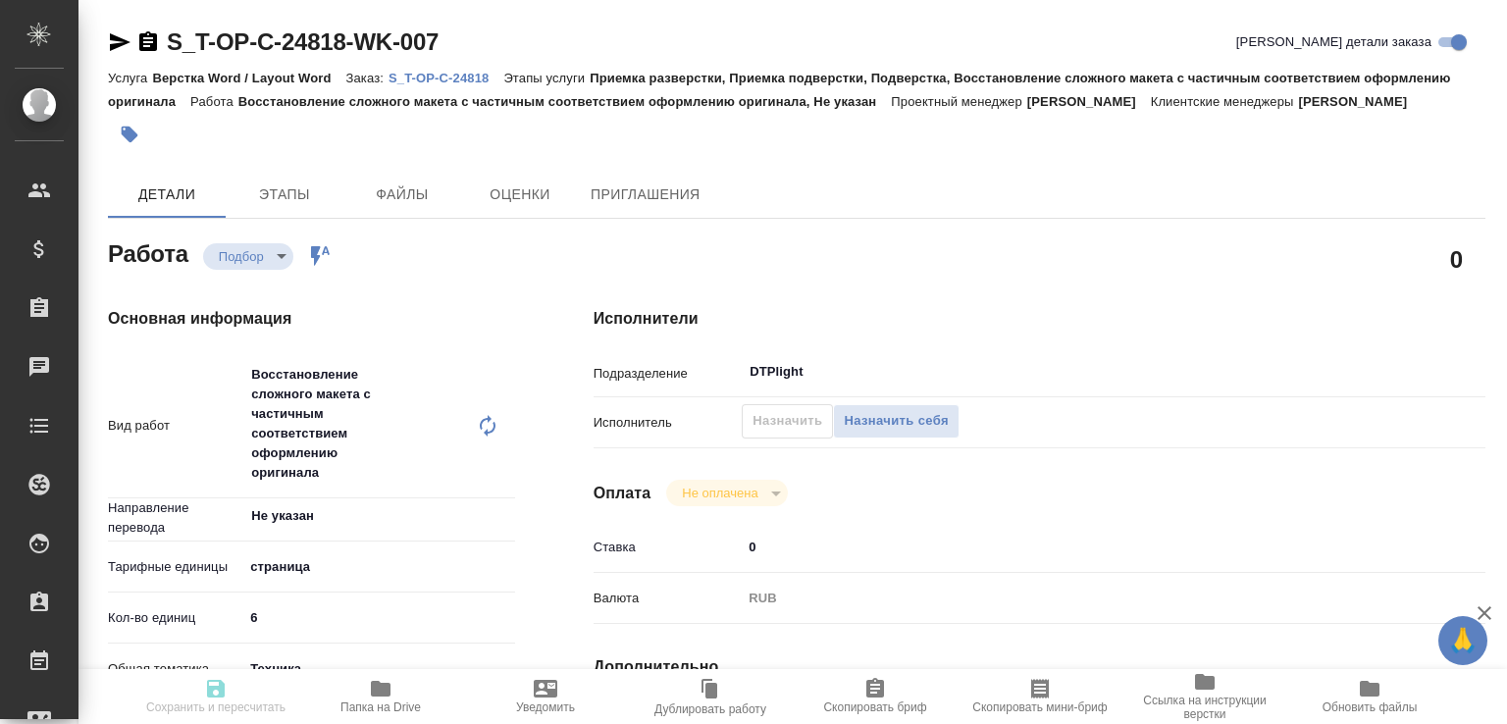
type input "tech"
type input "5f647205b73bc97568ca66bc"
type input "[DATE] 11:10"
type input "[DATE] 12:40"
type input "[DATE] 10:00"
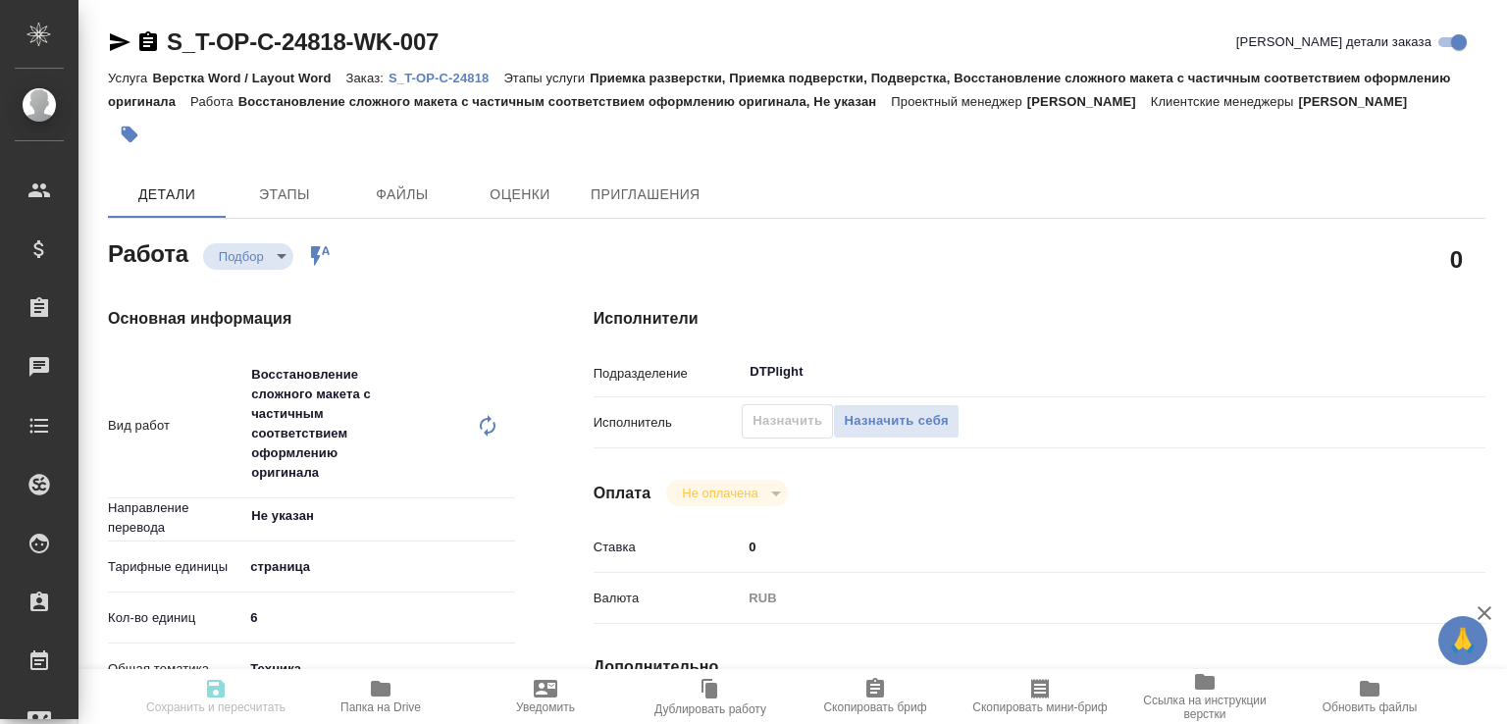
type input "DTPlight"
type input "notPayed"
type input "0"
type input "RUB"
type input "[PERSON_NAME]"
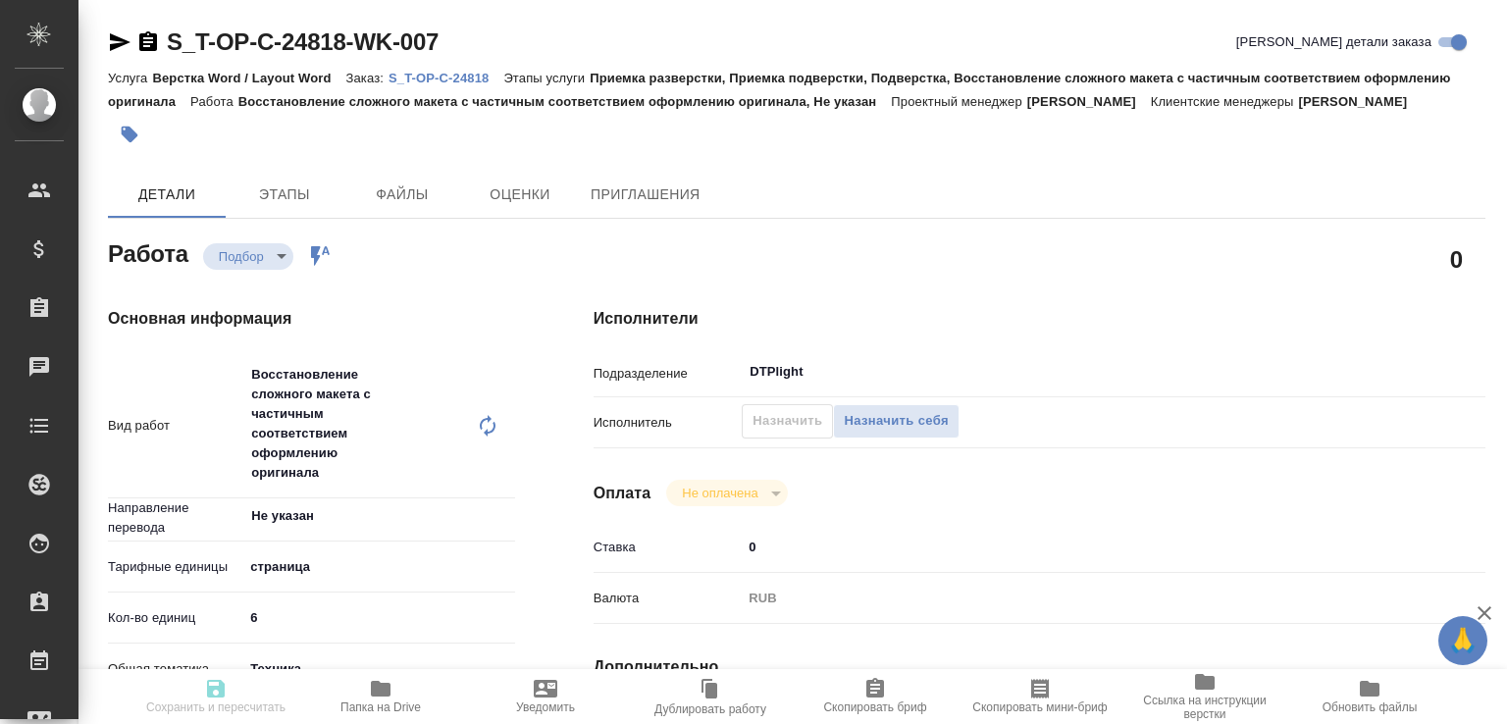
type input "S_T-OP-C-24818"
type input "Т-ОП-С-46453"
type input "Верстка Word / Layout Word"
type input "Приемка разверстки, Приемка подверстки, Подверстка, Восстановление сложного мак…"
type input "[PERSON_NAME]"
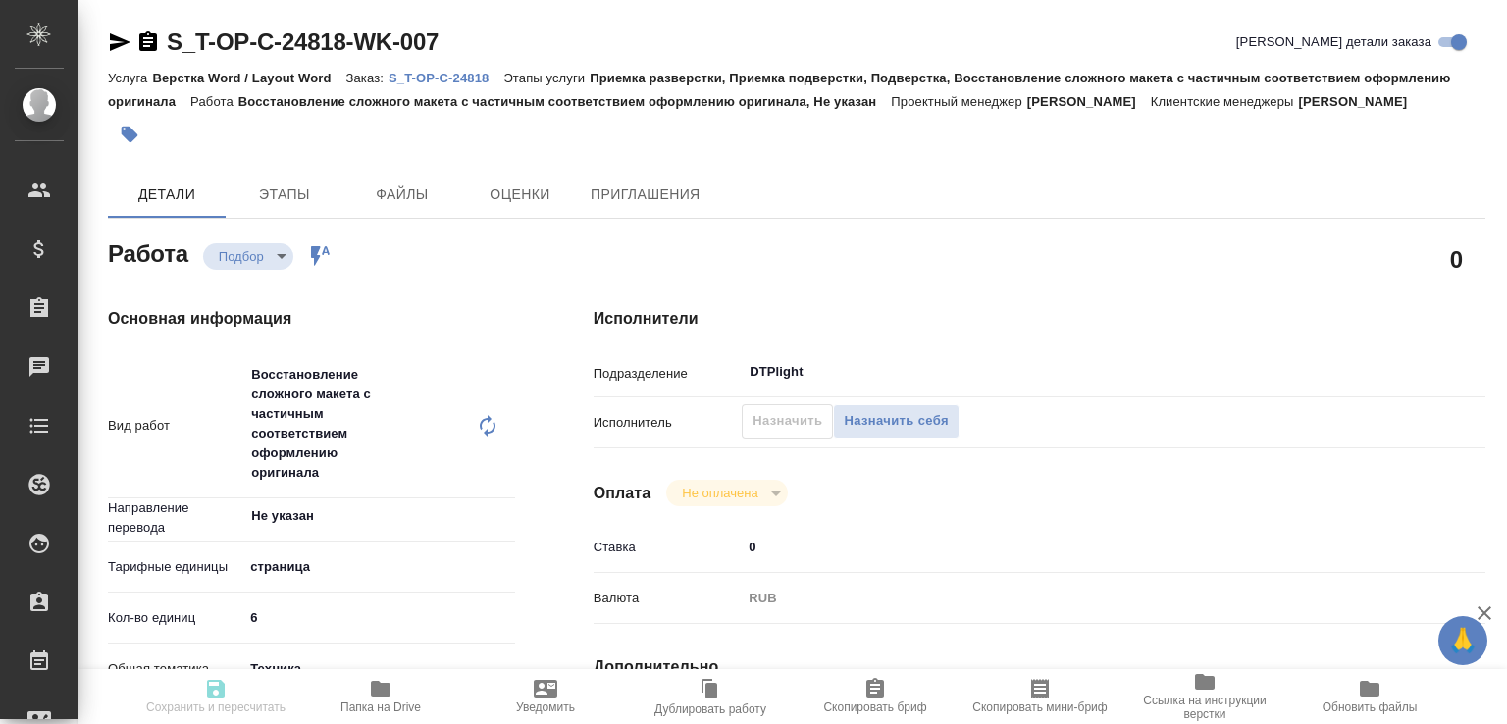
type input "[PERSON_NAME]"
type input "/Clients/Т-ОП-С_Русал Глобал Менеджмент/Orders/S_T-OP-C-24818"
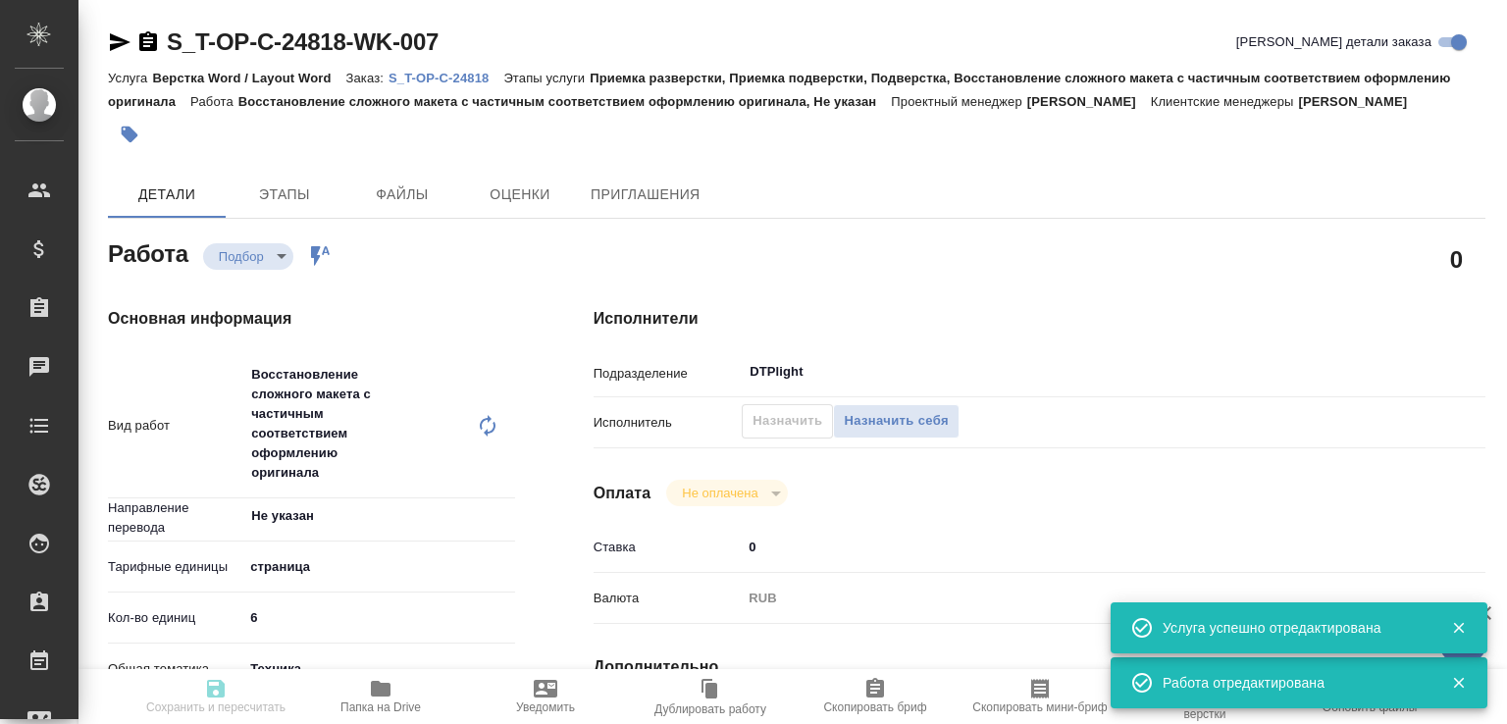
type input "recruiting"
type input "Не указан"
type input "5a8b1489cc6b4906c91bfdb2"
type input "6"
type input "tech"
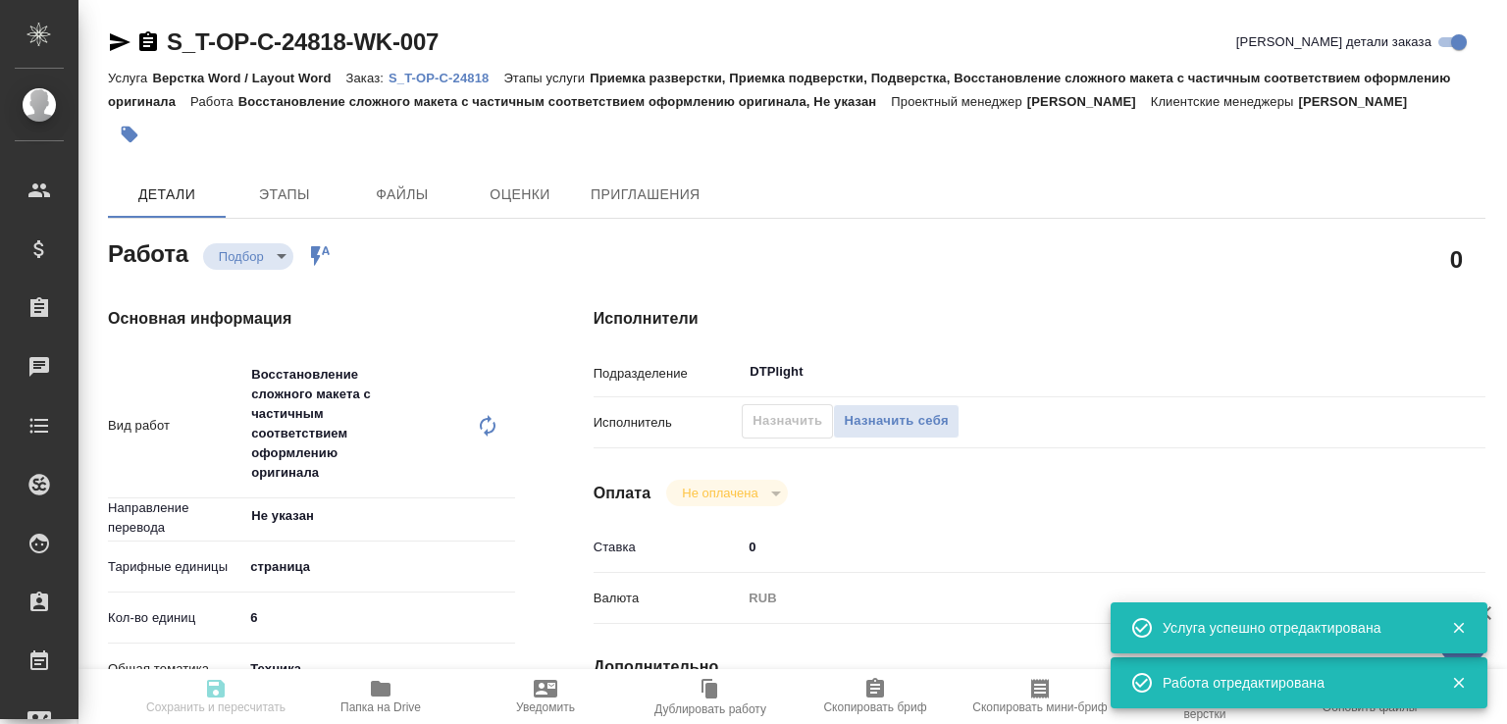
type input "5f647205b73bc97568ca66bc"
type input "18.08.2025 11:10"
type input "18.08.2025 12:40"
type input "19.08.2025 10:00"
type input "DTPlight"
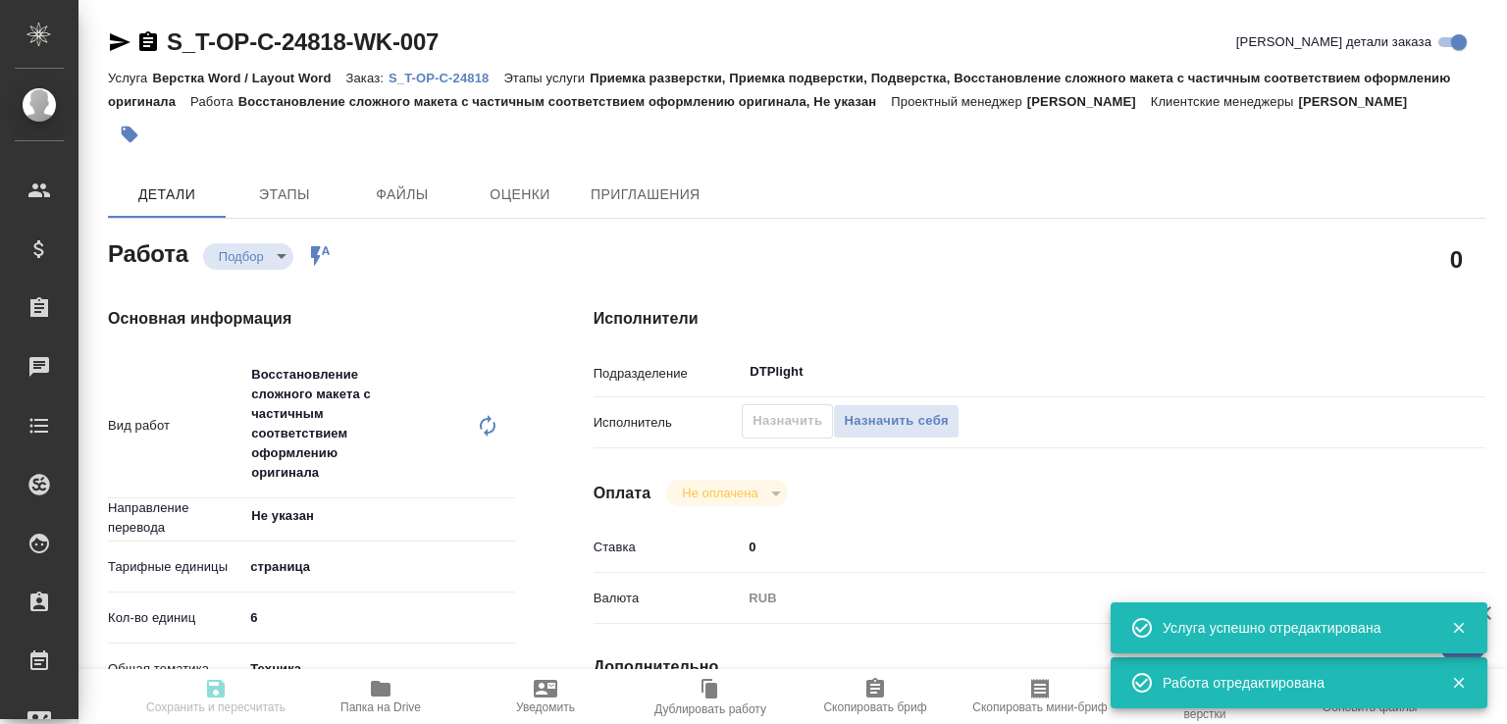
type input "notPayed"
type input "0"
type input "RUB"
type input "[PERSON_NAME]"
type input "S_T-OP-C-24818"
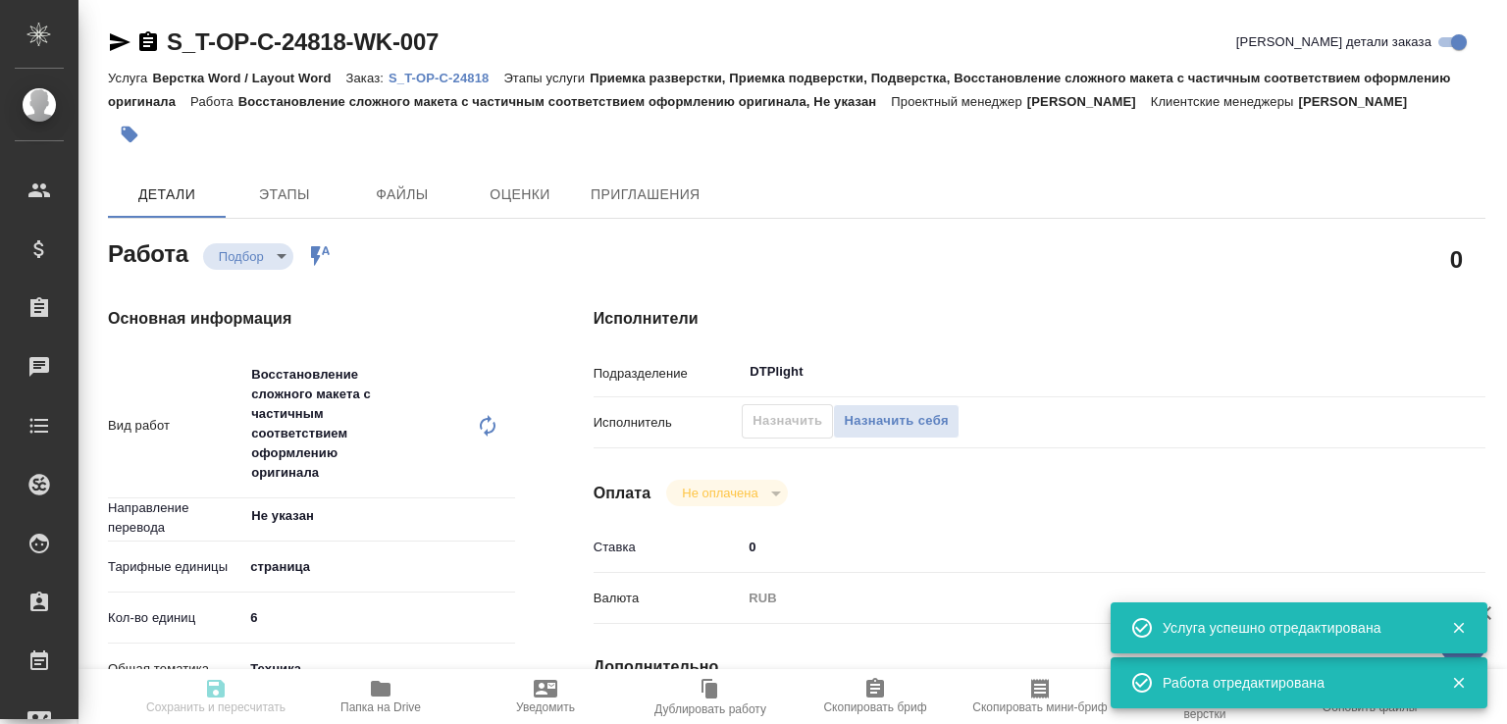
type input "Т-ОП-С-46453"
type input "Верстка Word / Layout Word"
type input "Приемка разверстки, Приемка подверстки, Подверстка, Восстановление сложного мак…"
type input "Меньшикова Александра"
type input "[PERSON_NAME]"
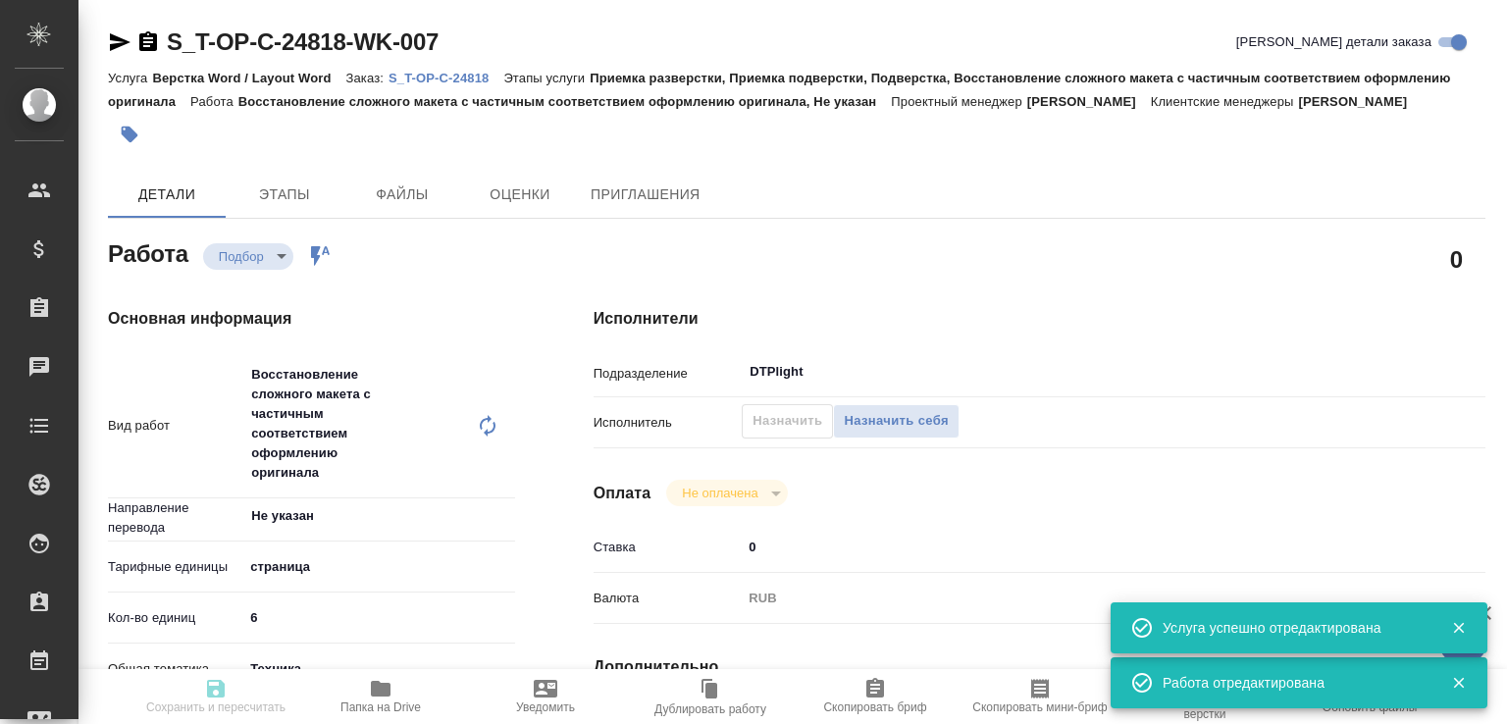
type input "/Clients/Т-ОП-С_Русал Глобал Менеджмент/Orders/S_T-OP-C-24818"
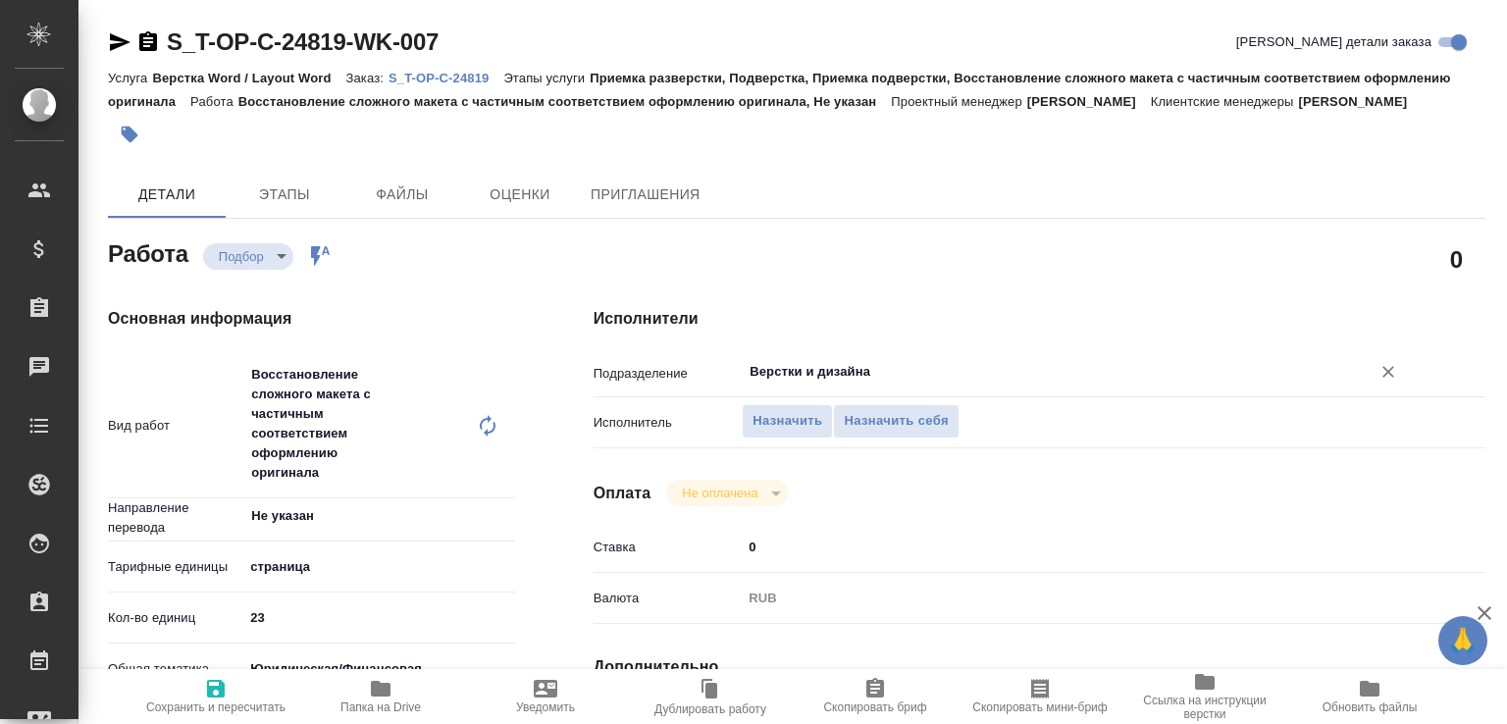
click at [818, 384] on input "Верстки и дизайна" at bounding box center [1044, 372] width 592 height 24
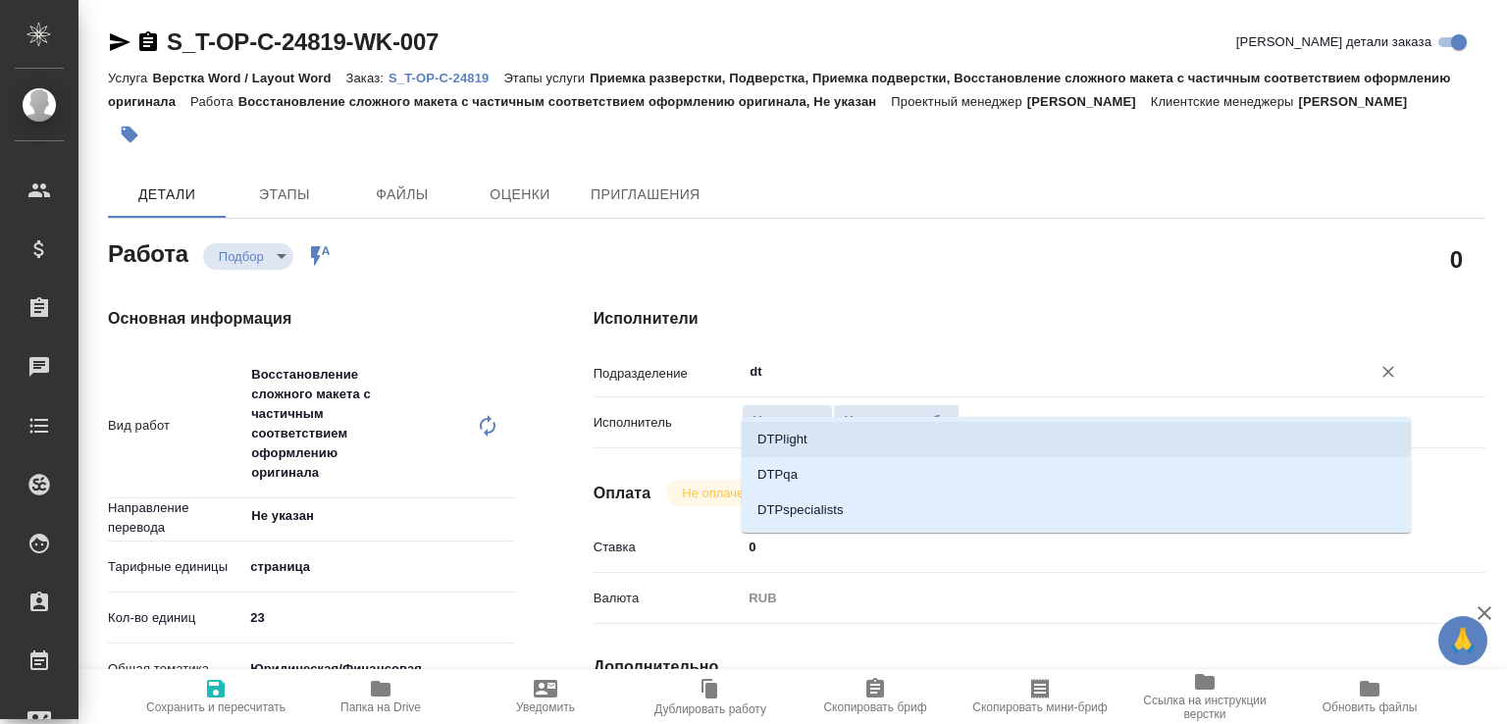
click at [805, 436] on li "DTPlight" at bounding box center [1076, 439] width 669 height 35
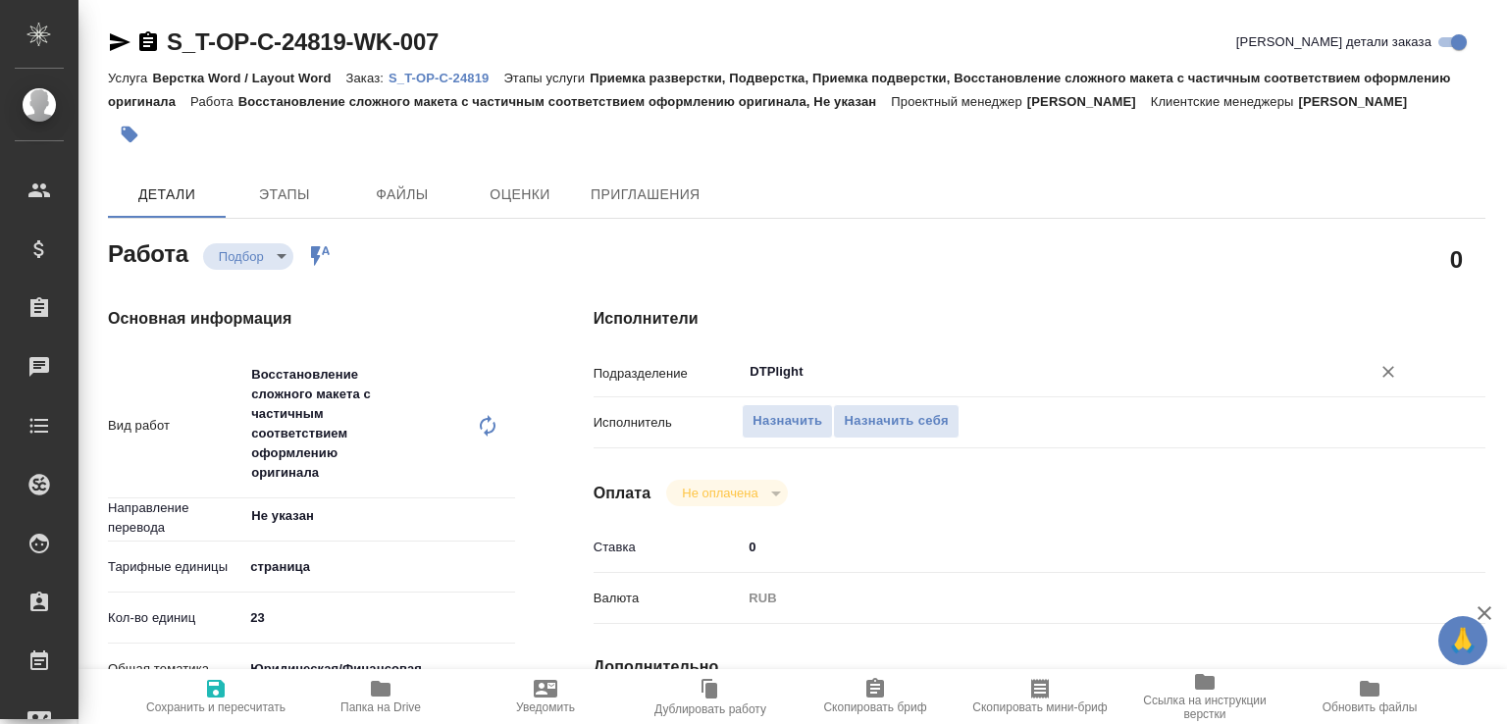
type input "DTPlight"
click at [224, 701] on span "Сохранить и пересчитать" at bounding box center [215, 708] width 139 height 14
type input "recruiting"
type input "Не указан"
type input "5a8b1489cc6b4906c91bfdb2"
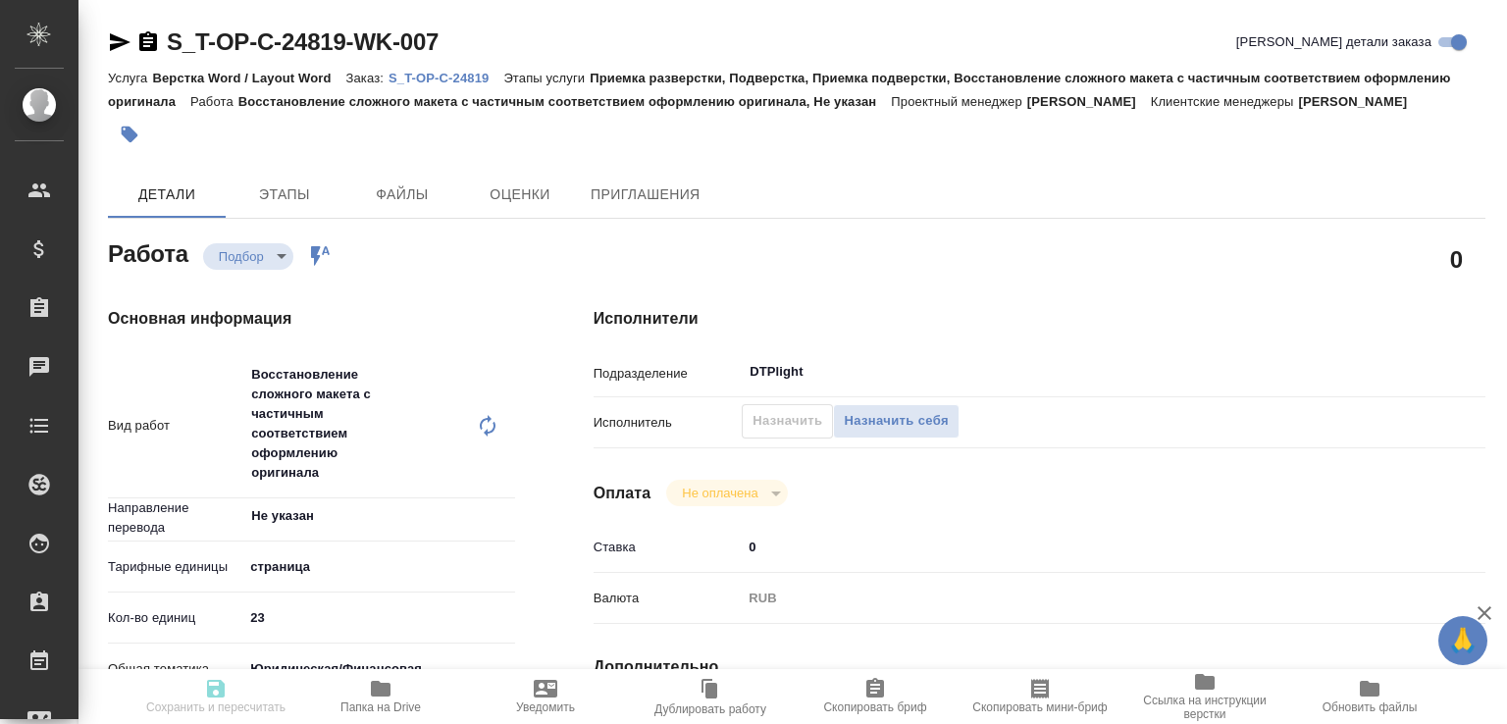
type input "23"
type input "yr-fn"
type input "5a8b8b956a9677013d343d3b"
type input "18.08.2025 11:15"
type input "18.08.2025 15:15"
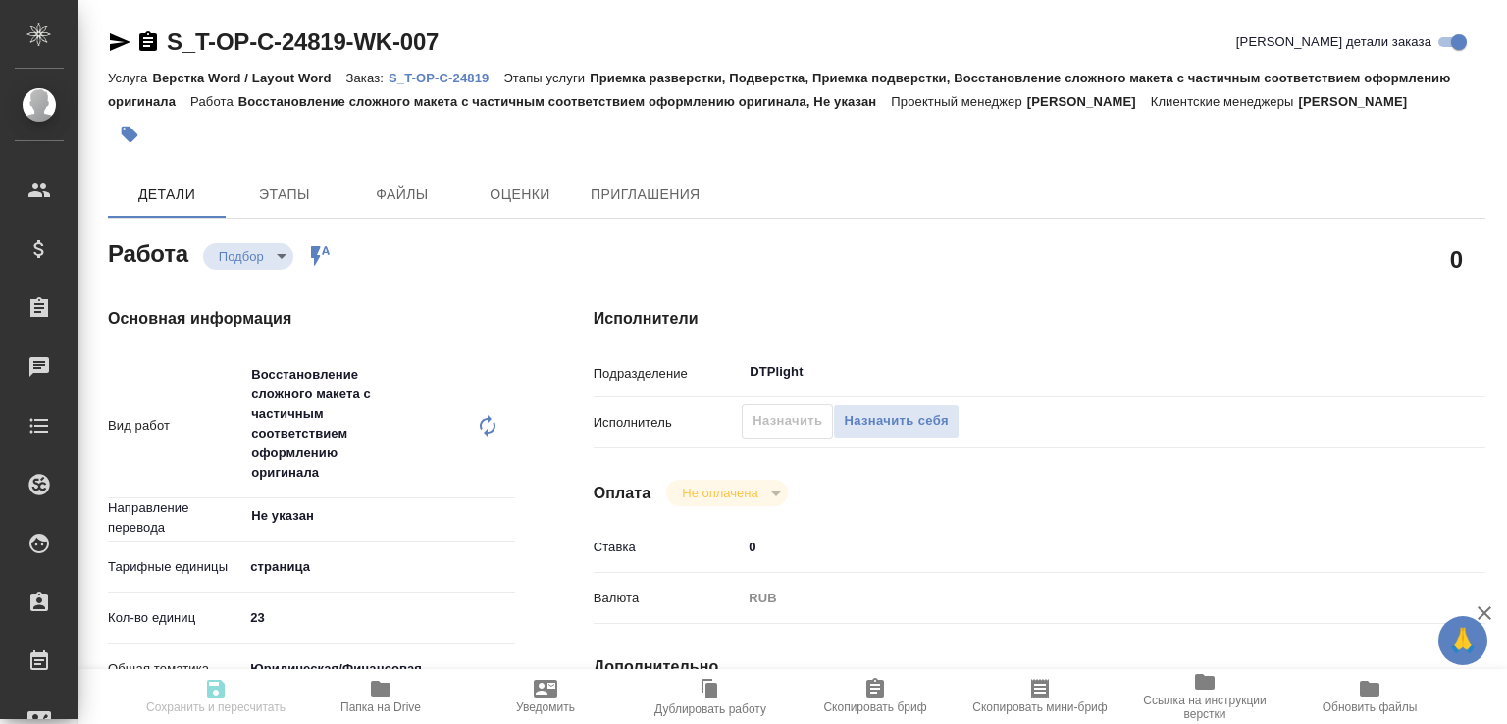
type input "22.08.2025 16:30"
type input "DTPlight"
type input "notPayed"
type input "0"
type input "RUB"
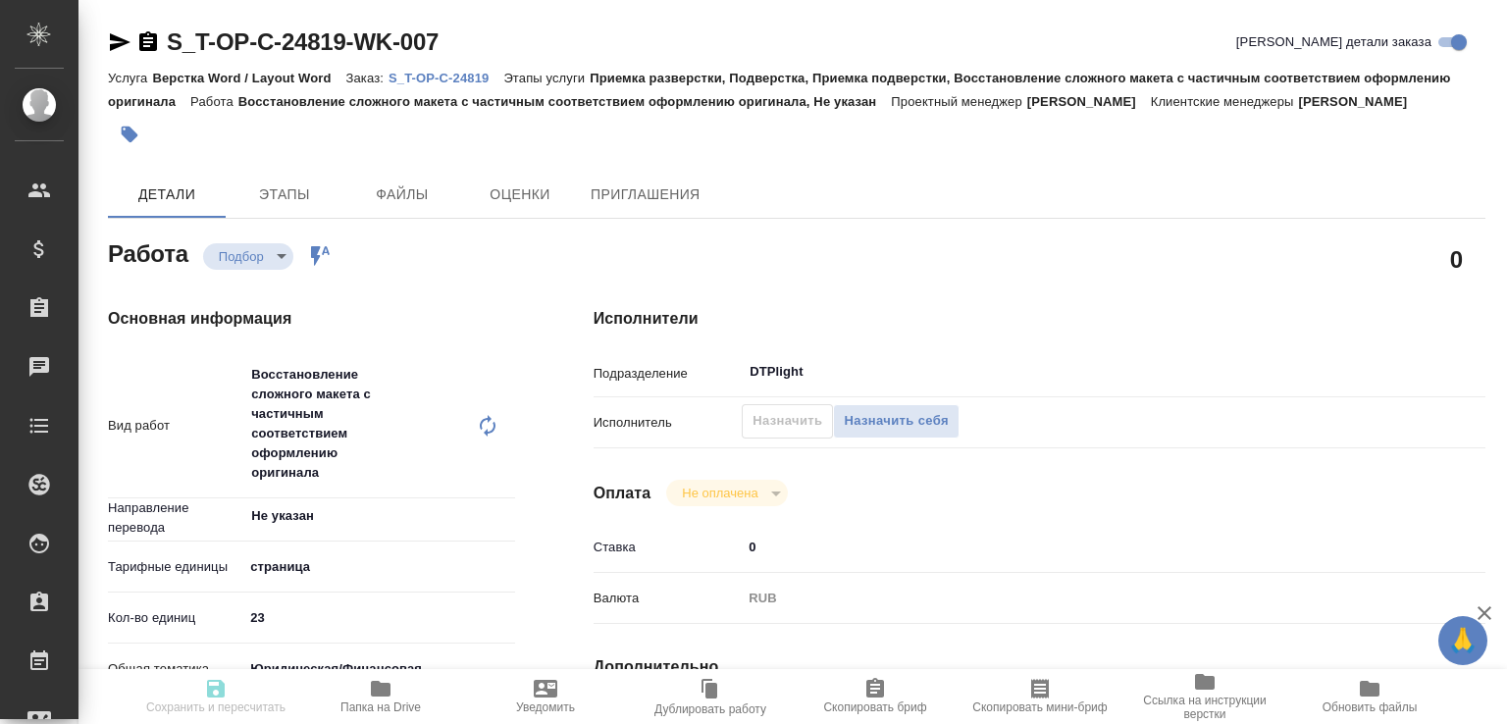
type input "Авдеенко Кирилл"
type input "S_T-OP-C-24819"
type input "Т-ОП-С-46454"
type input "Верстка Word / Layout Word"
type input "Приемка разверстки, Подверстка, Приемка подверстки, Восстановление сложного мак…"
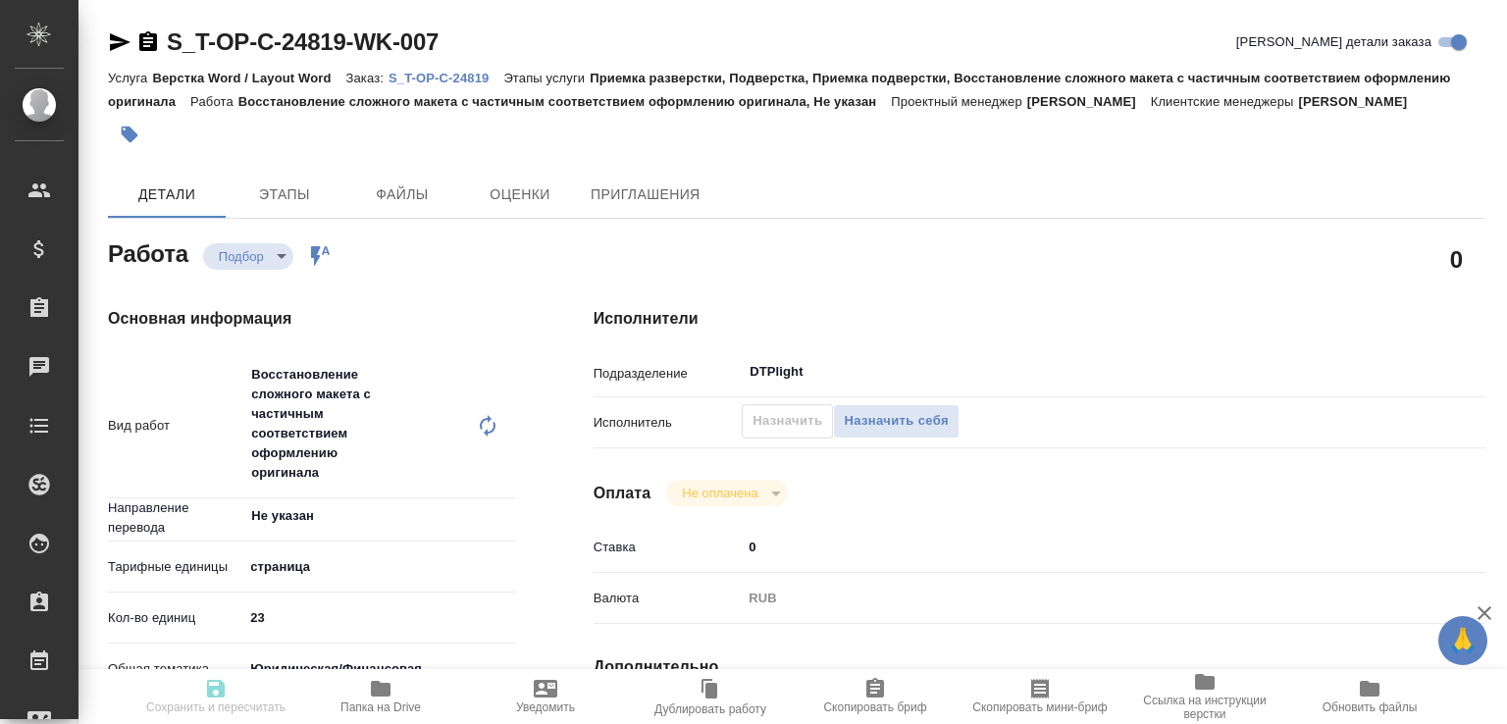
type input "Меньшикова Александра"
type input "[PERSON_NAME]"
type input "/Clients/Т-ОП-С_Русал Глобал Менеджмент/Orders/S_T-OP-C-24819"
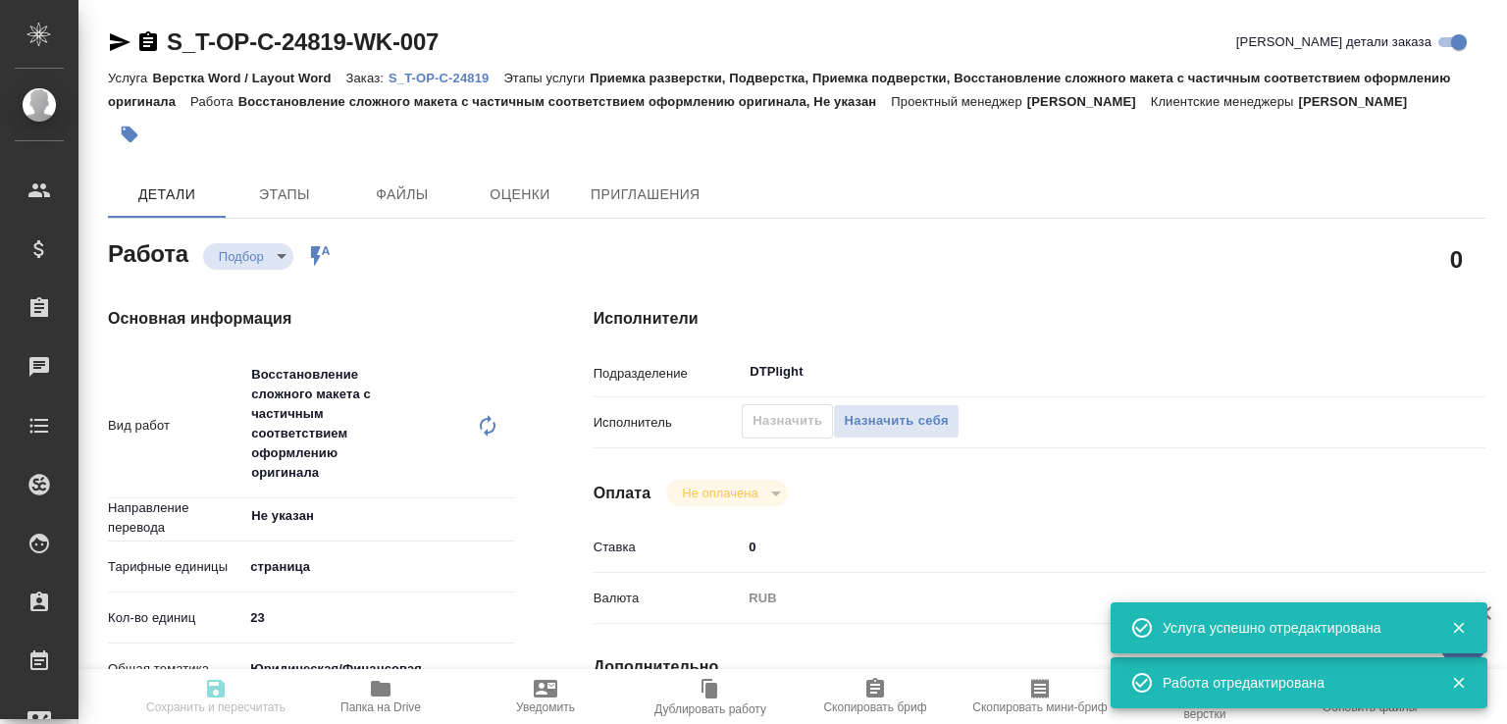
type input "recruiting"
type input "Не указан"
type input "5a8b1489cc6b4906c91bfdb2"
type input "23"
type input "yr-fn"
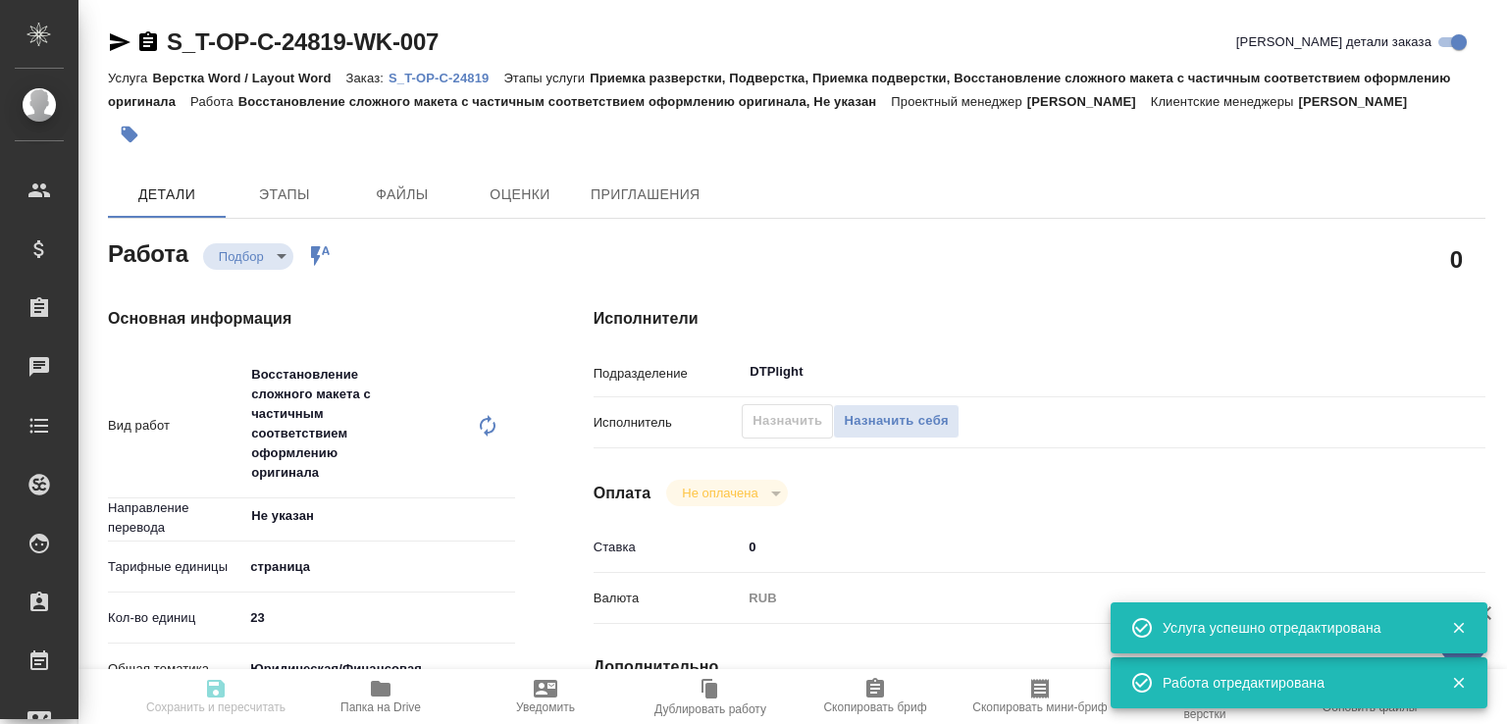
type input "5a8b8b956a9677013d343d3b"
type input "18.08.2025 11:15"
type input "18.08.2025 15:15"
type input "22.08.2025 16:30"
type input "DTPlight"
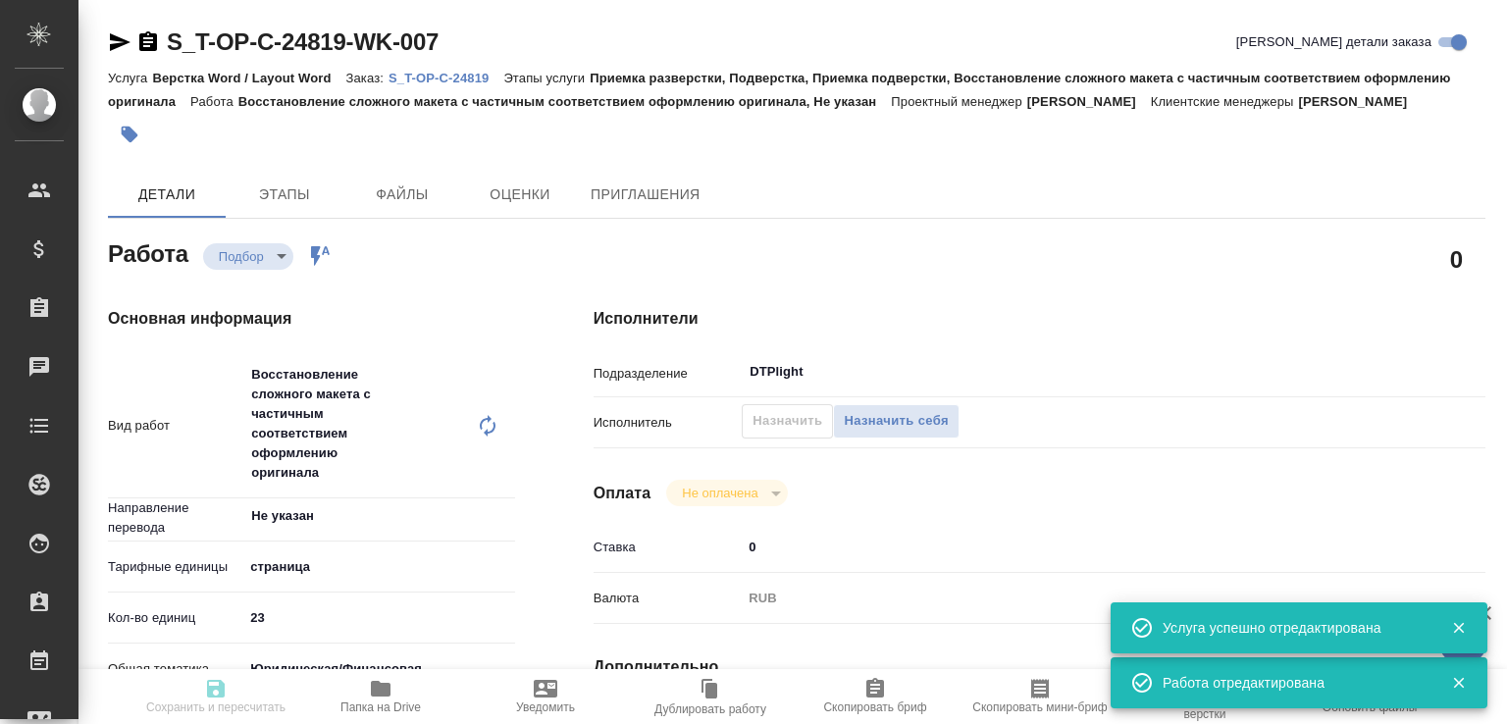
type input "notPayed"
type input "0"
type input "RUB"
type input "Авдеенко Кирилл"
type input "S_T-OP-C-24819"
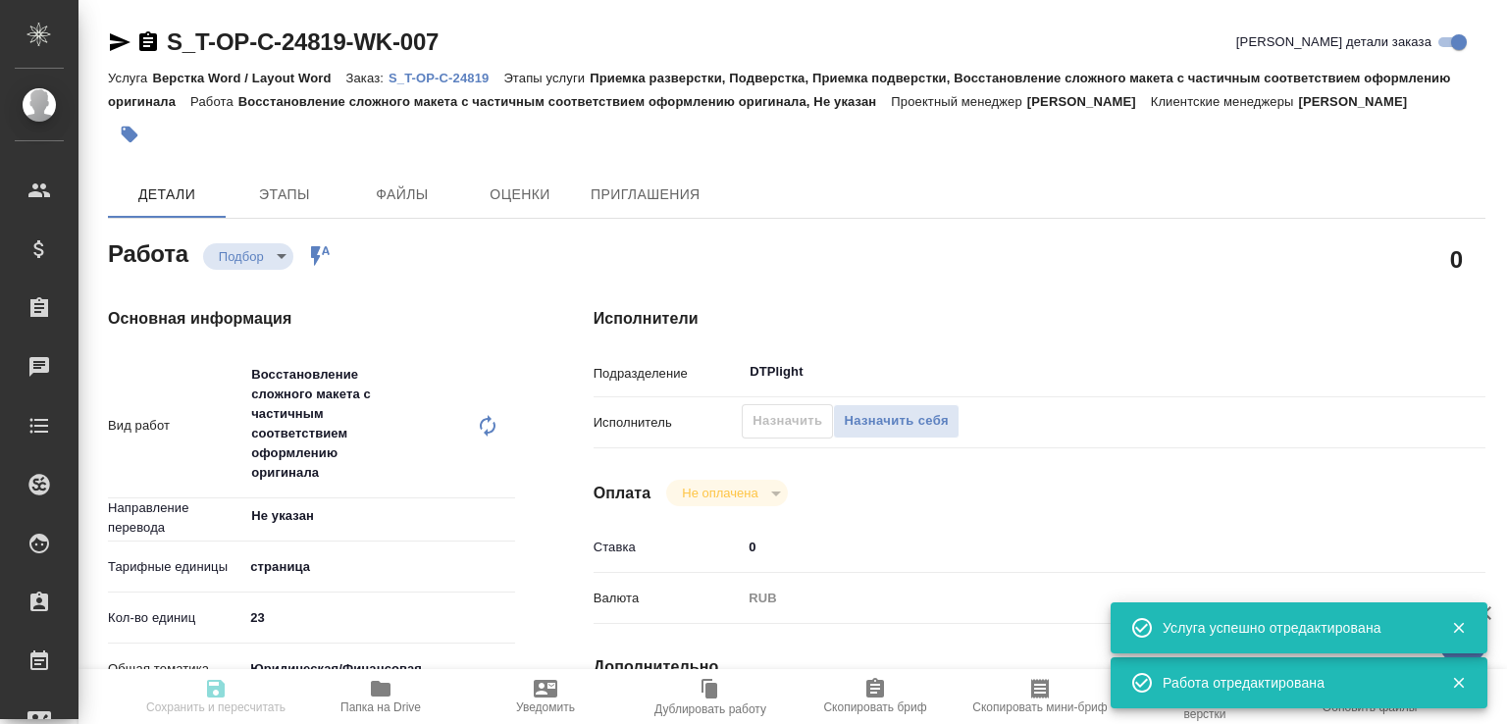
type input "Т-ОП-С-46454"
type input "Верстка Word / Layout Word"
type input "Приемка разверстки, Подверстка, Приемка подверстки, Восстановление сложного мак…"
type input "Меньшикова Александра"
type input "[PERSON_NAME]"
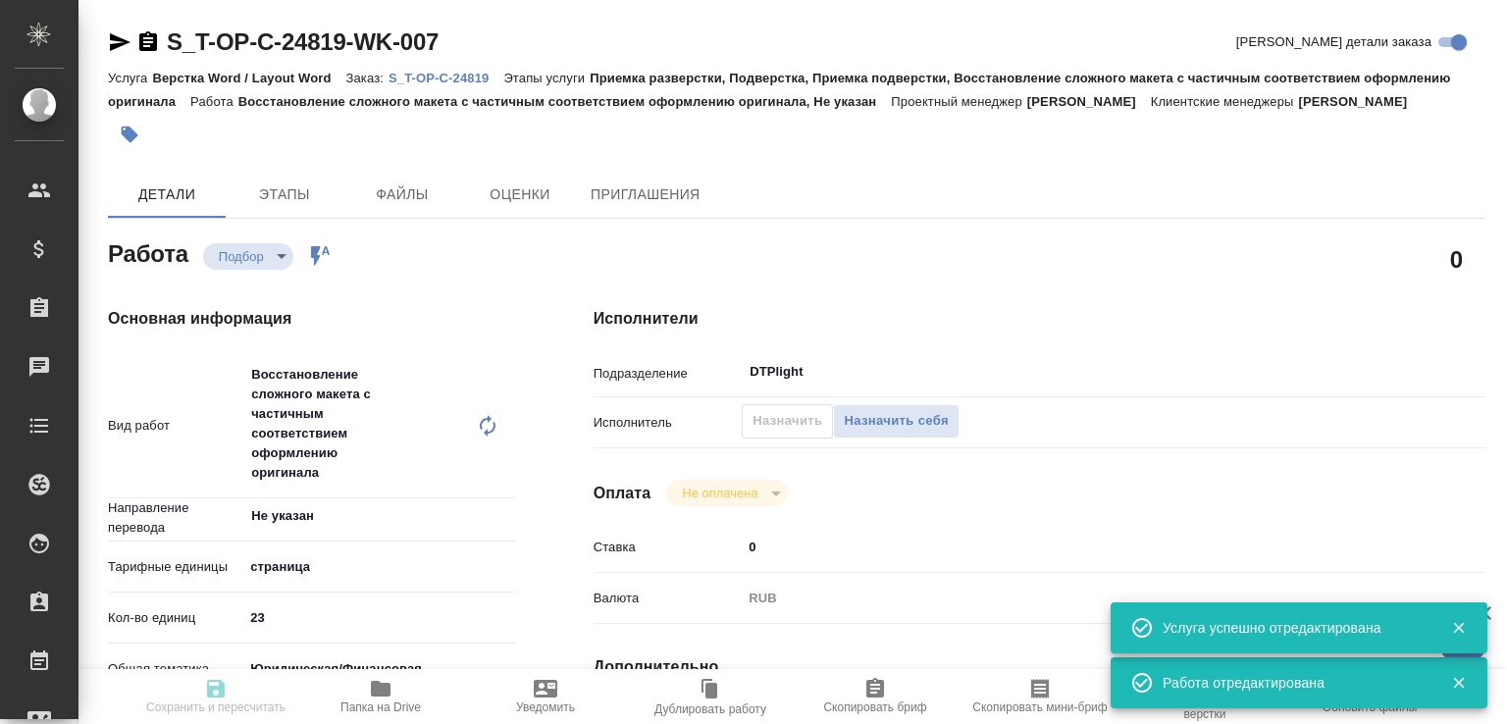
type input "/Clients/Т-ОП-С_Русал Глобал Менеджмент/Orders/S_T-OP-C-24819"
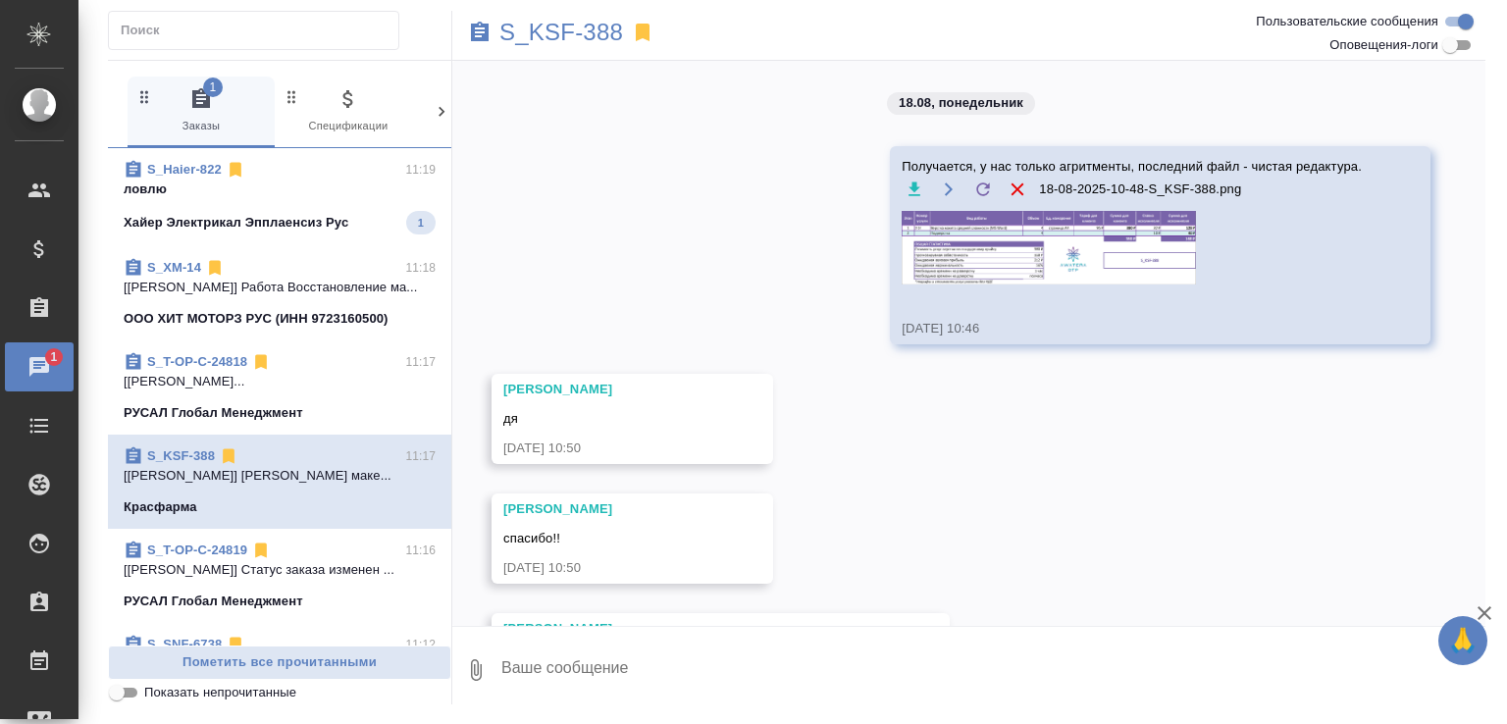
scroll to position [321, 0]
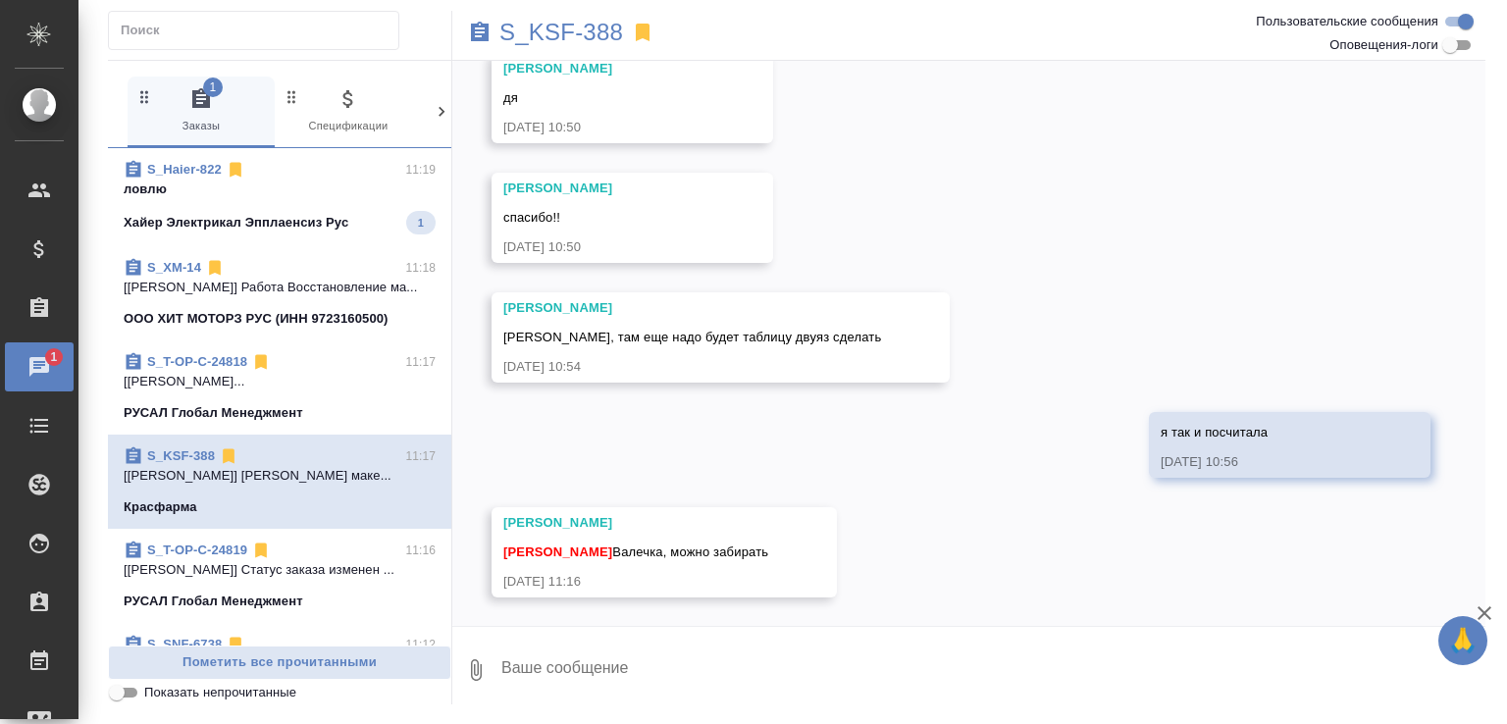
click at [241, 183] on p "ловлю" at bounding box center [280, 190] width 312 height 20
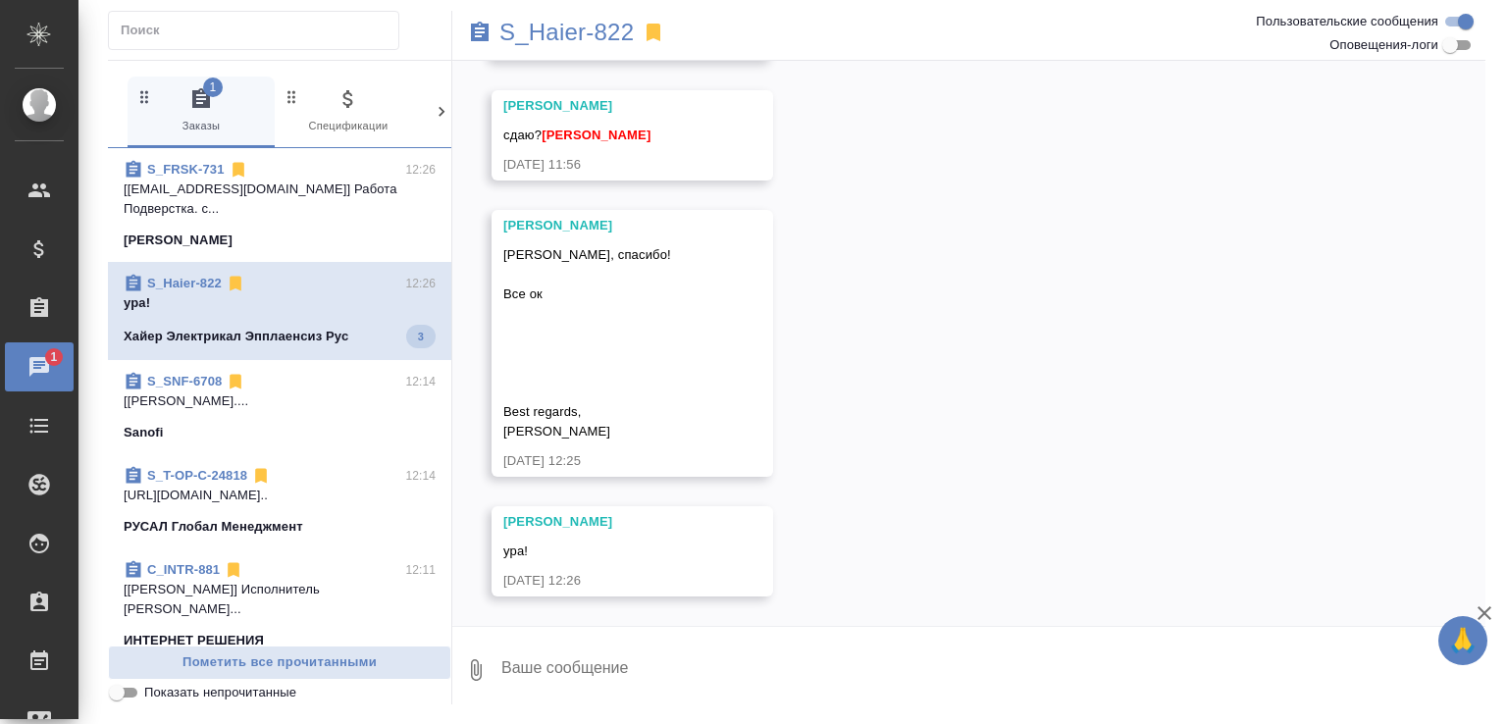
scroll to position [25703, 0]
click at [531, 23] on p "S_Haier-822" at bounding box center [567, 33] width 134 height 20
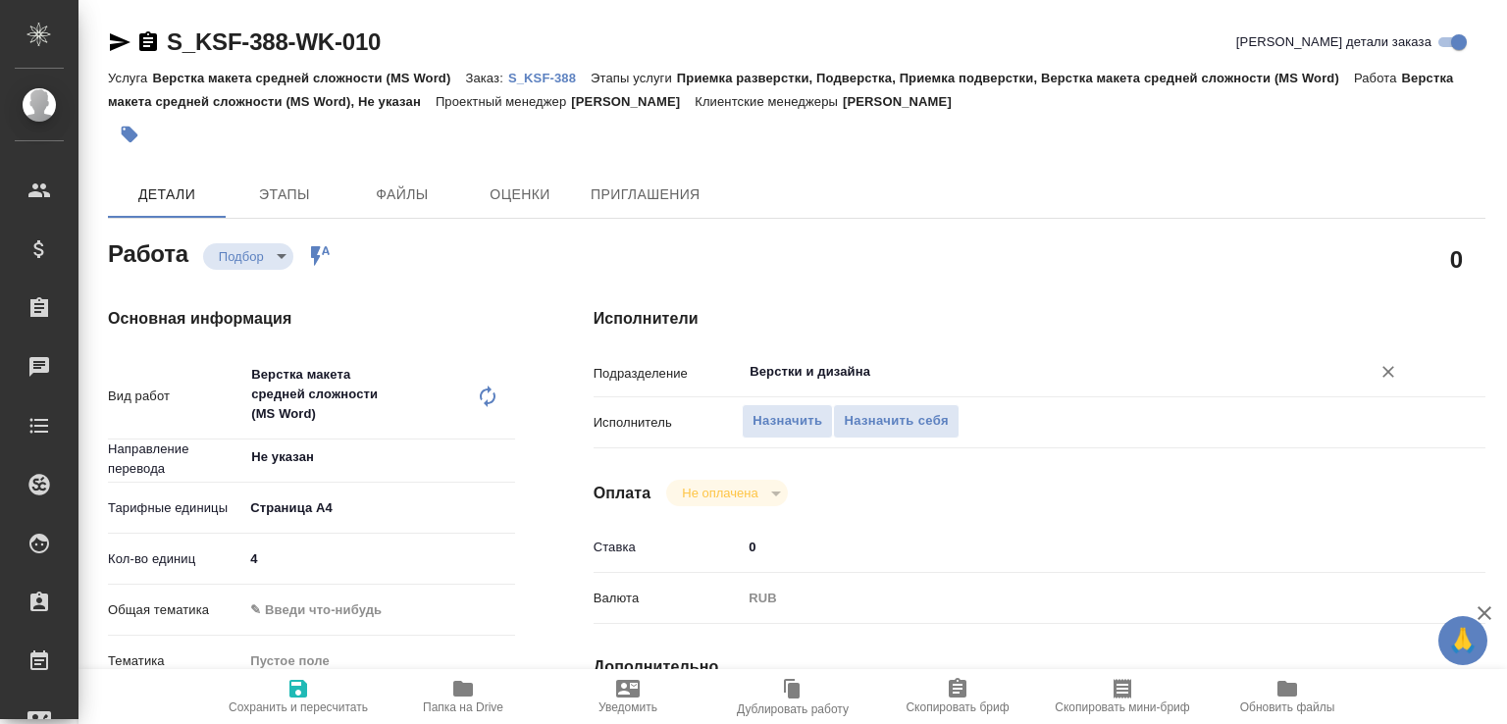
click at [781, 370] on input "Верстки и дизайна" at bounding box center [1044, 372] width 592 height 24
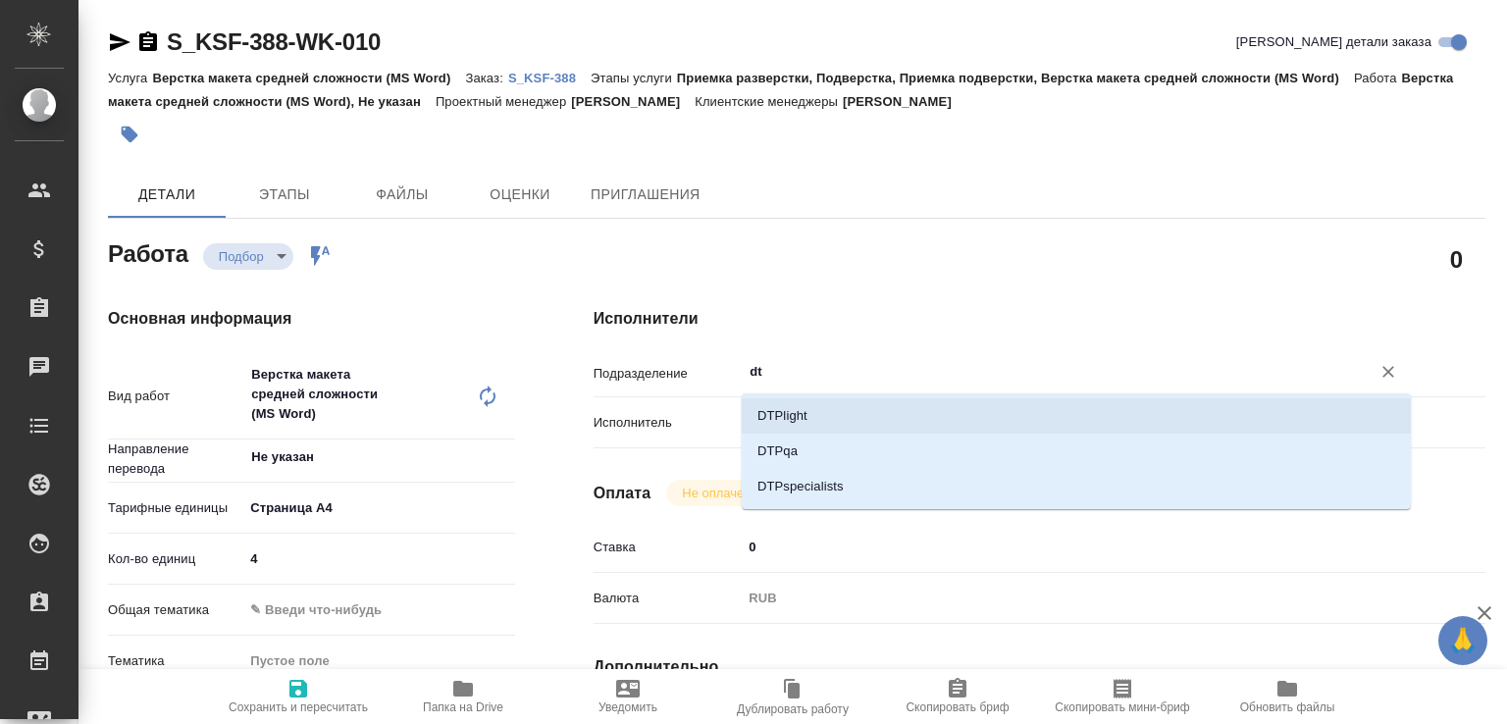
click at [769, 413] on li "DTPlight" at bounding box center [1076, 415] width 669 height 35
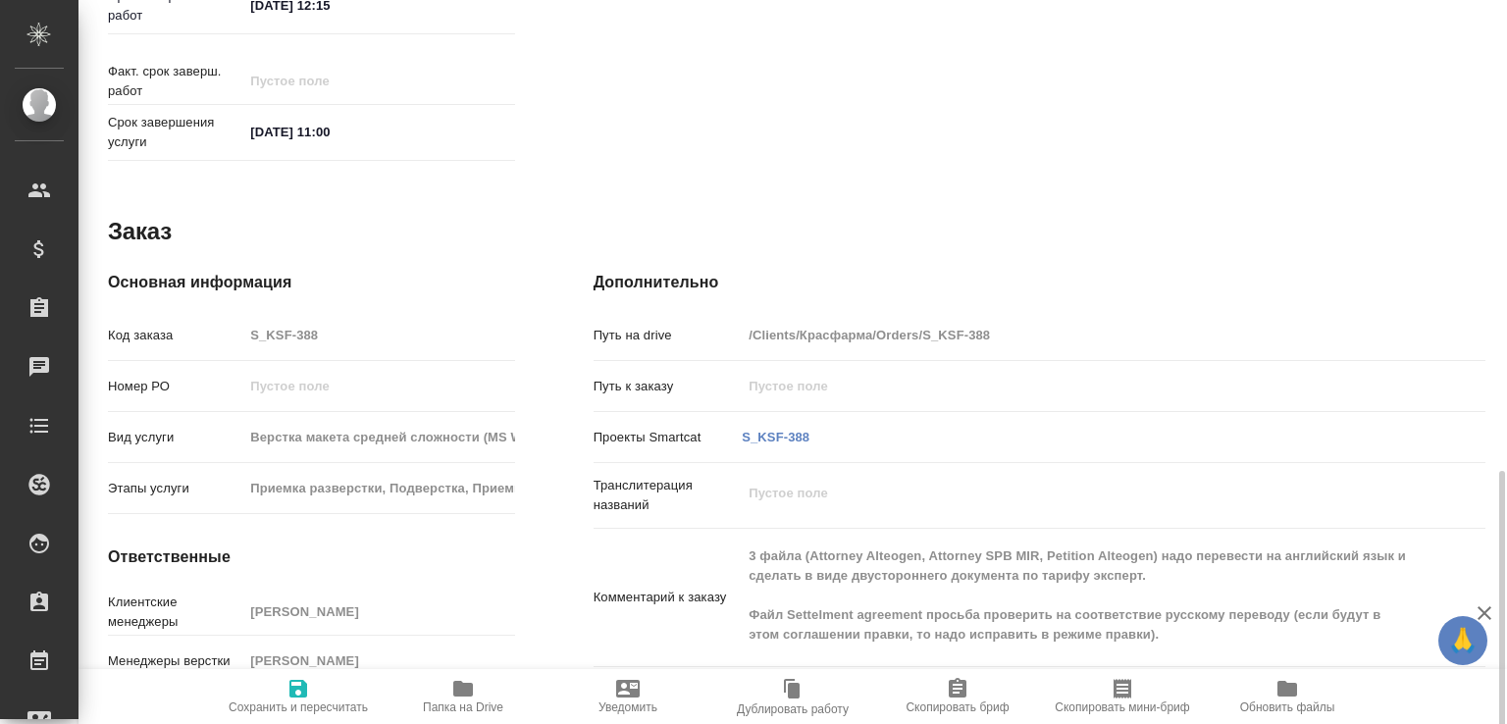
scroll to position [989, 0]
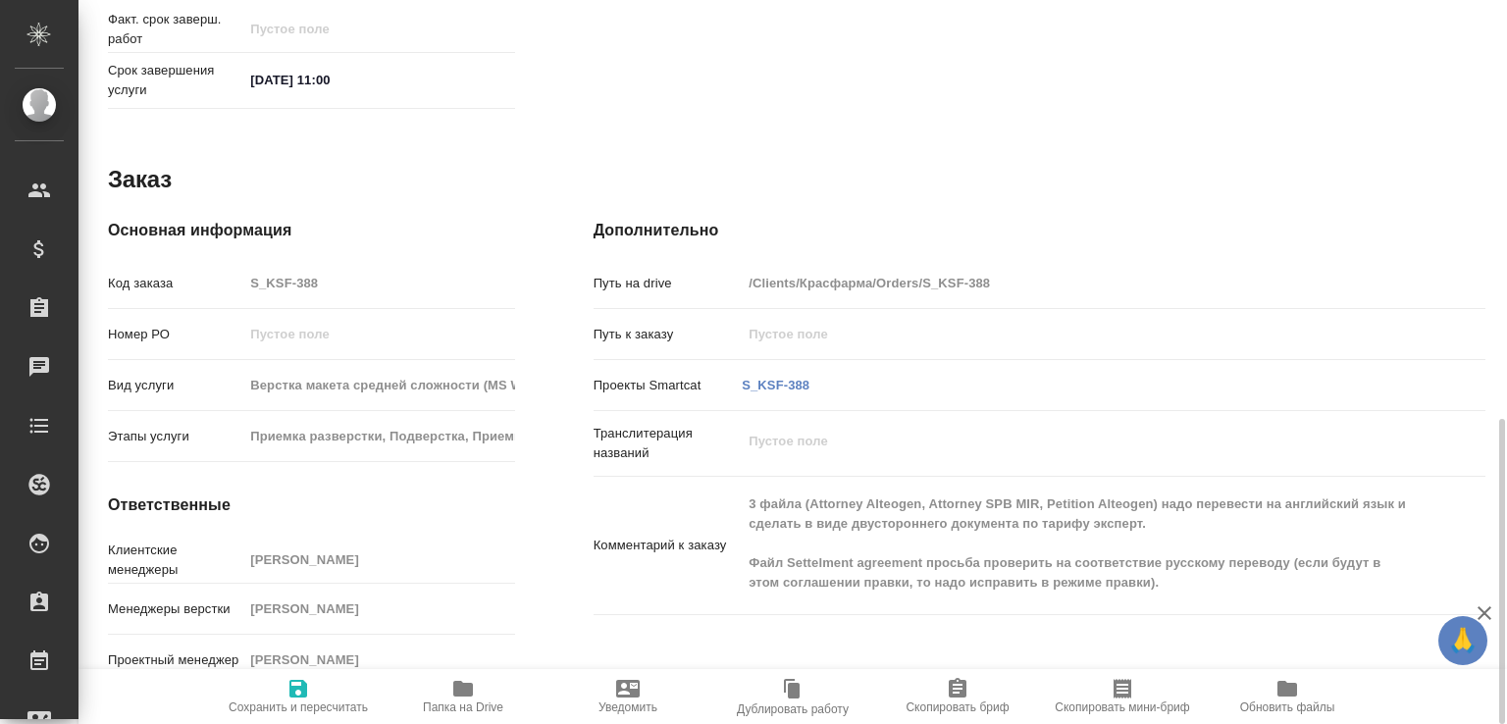
type input "DTPlight"
click at [709, 485] on div "Комментарий к заказу 3 файла (Attorney Alteogen, Attorney SPB MIR, Petition Alt…" at bounding box center [1040, 546] width 892 height 122
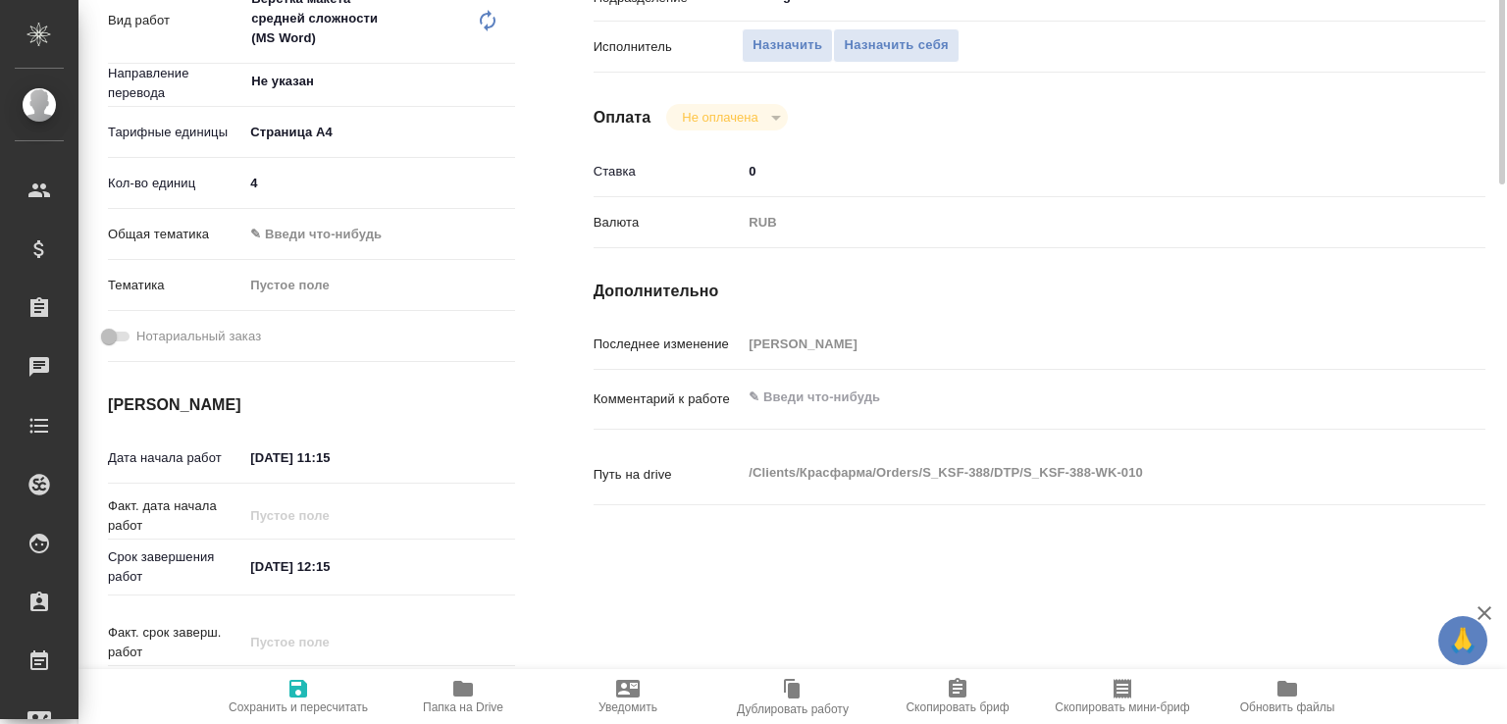
scroll to position [180, 0]
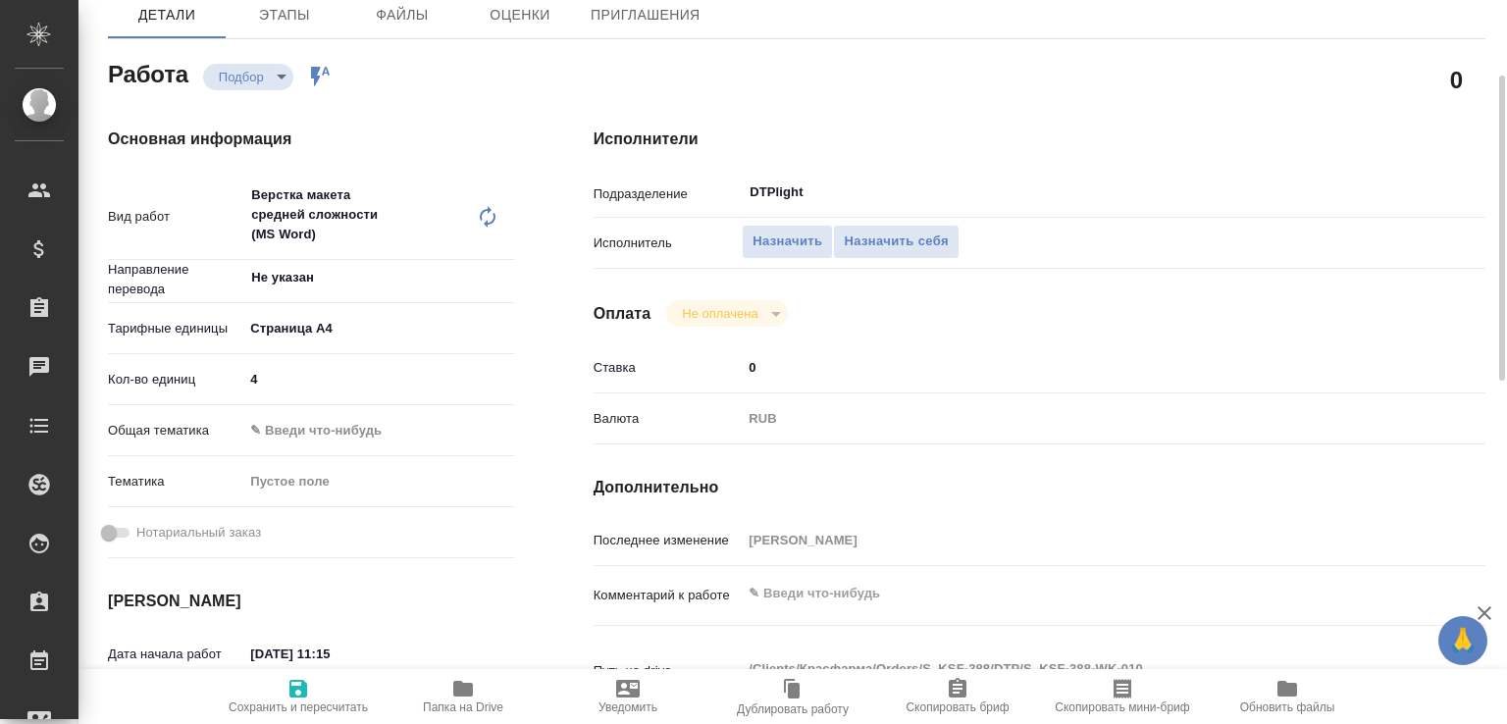
click at [809, 608] on textarea at bounding box center [1076, 593] width 669 height 33
paste textarea "3 файла (Attorney Alteogen, Attorney SPB MIR, Petition Alteogen) надо перевести…"
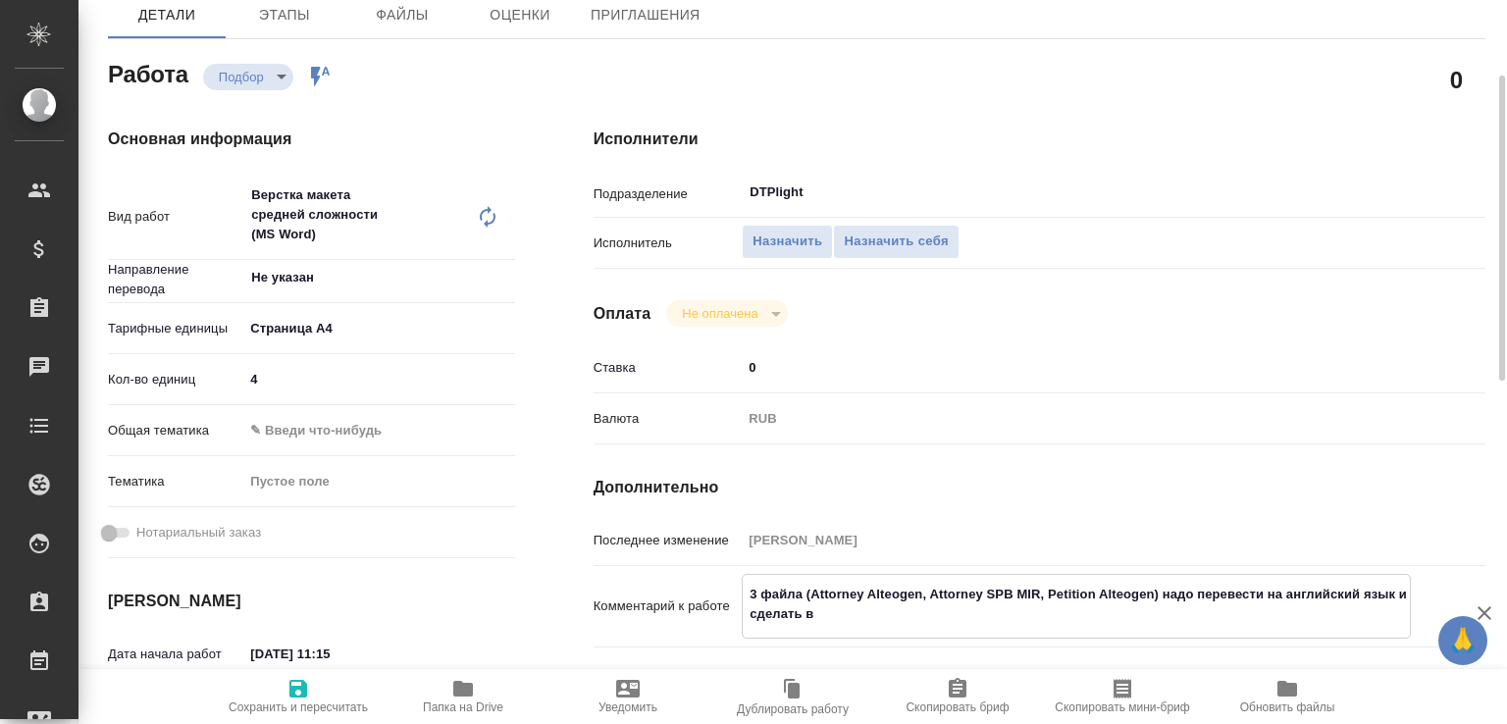
drag, startPoint x: 1201, startPoint y: 596, endPoint x: 765, endPoint y: 613, distance: 436.1
click at [765, 613] on textarea "3 файла (Attorney Alteogen, Attorney SPB MIR, Petition Alteogen) надо перевести…" at bounding box center [1076, 604] width 667 height 53
click at [1306, 606] on textarea "3 файла (Attorney Alteogen, Attorney SPB MIR, Petition Alteogen) надо сделать в" at bounding box center [1076, 594] width 667 height 33
type textarea "3 файла (Attorney Alteogen, Attorney SPB MIR, Petition Alteogen) надо сделать в…"
click at [318, 683] on span "Сохранить и пересчитать" at bounding box center [298, 695] width 141 height 37
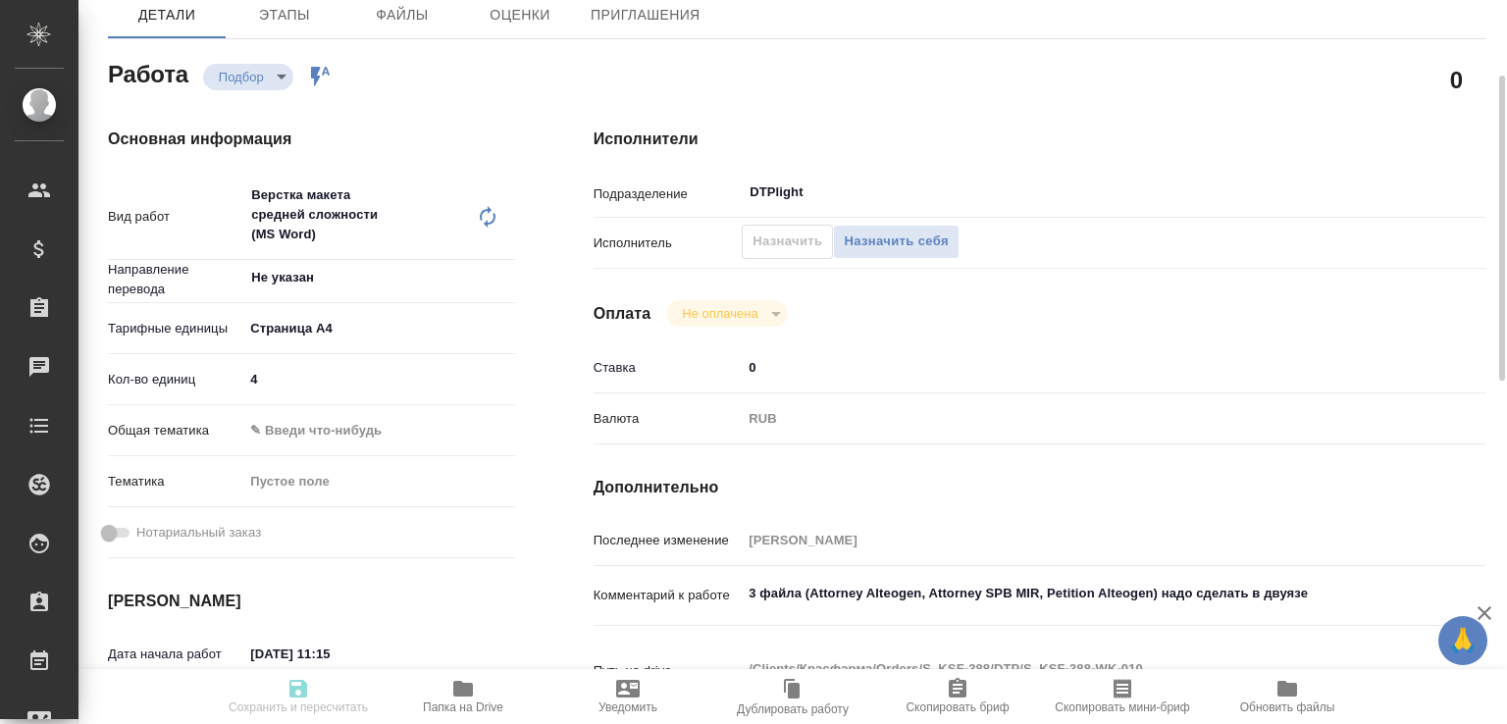
type input "recruiting"
type input "Не указан"
type input "5f036ec4e16dec2d6b59c8ff"
type input "4"
type input "[DATE] 11:15"
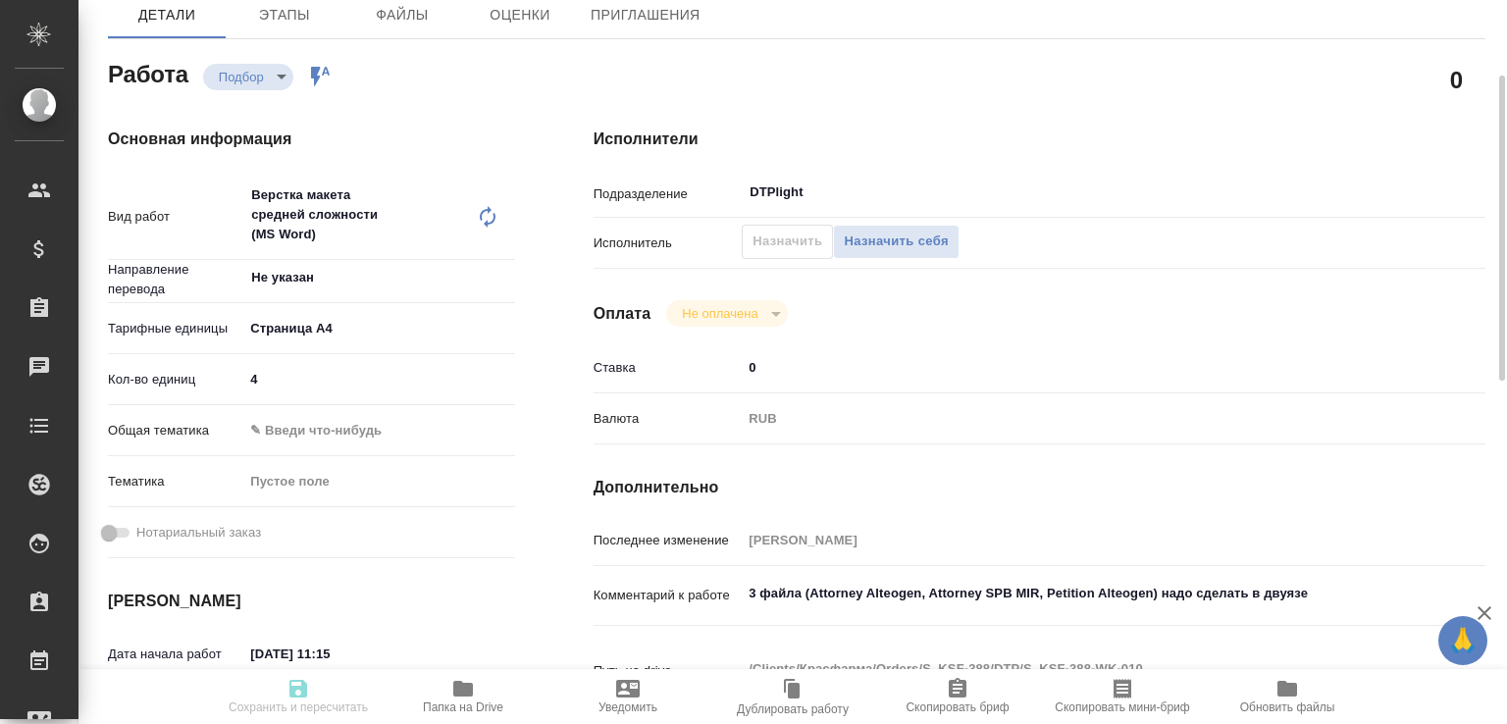
type input "[DATE] 12:15"
type input "[DATE] 11:00"
type input "DTPlight"
type input "notPayed"
type input "0"
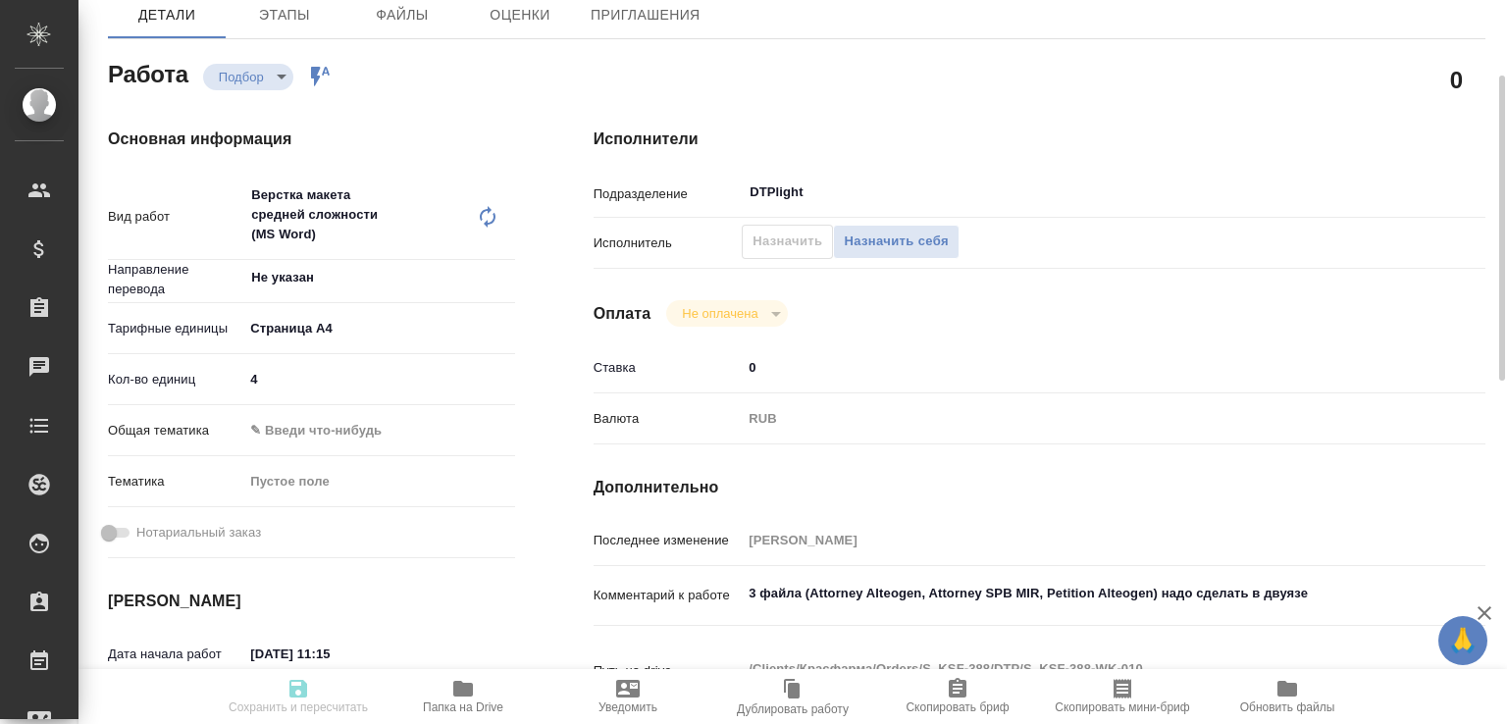
type input "RUB"
type input "Горшкова Валентина"
type input "S_KSF-388"
type input "Верстка макета средней сложности (MS Word)"
type input "Приемка разверстки, Подверстка, Приемка подверстки, Верстка макета средней слож…"
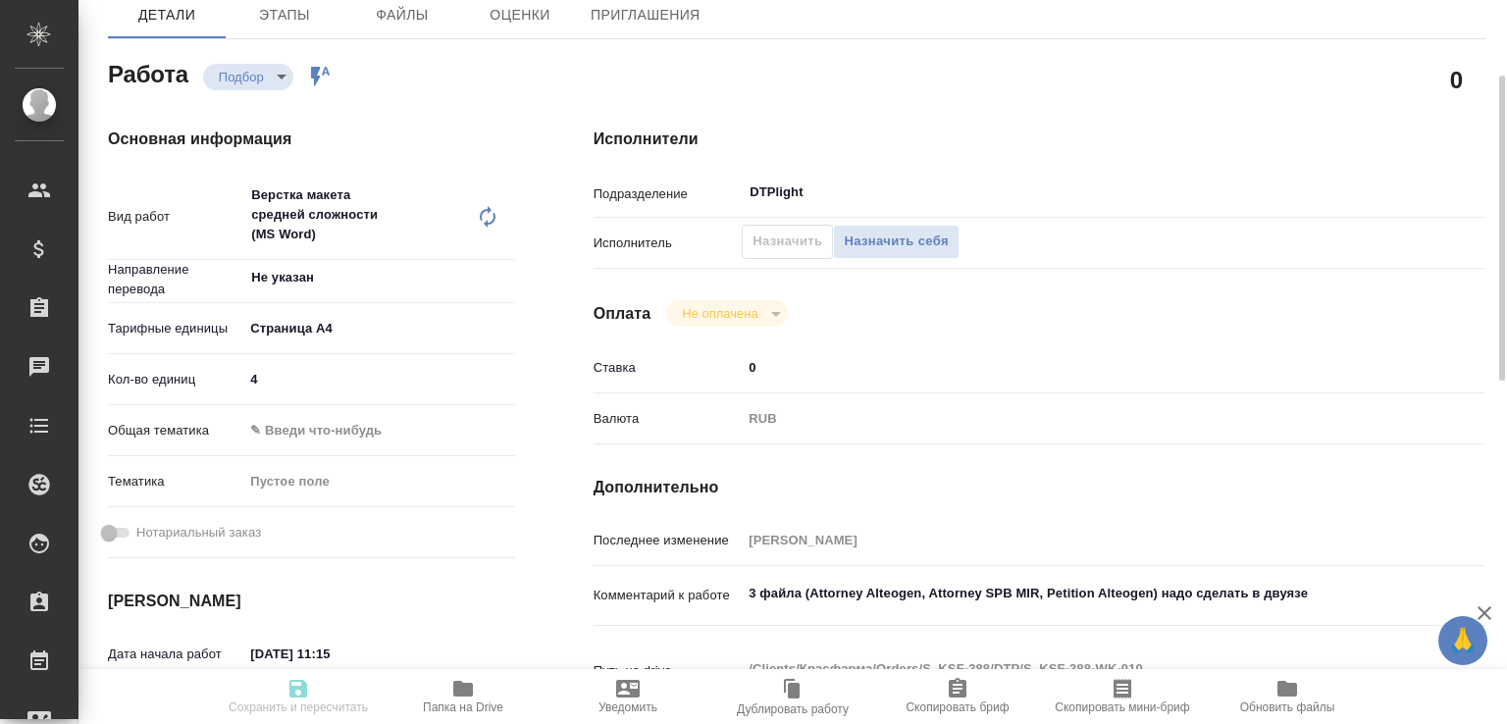
type input "Сайдашева Диляра"
type input "[PERSON_NAME]"
type input "/Clients/Красфарма/Orders/S_KSF-388"
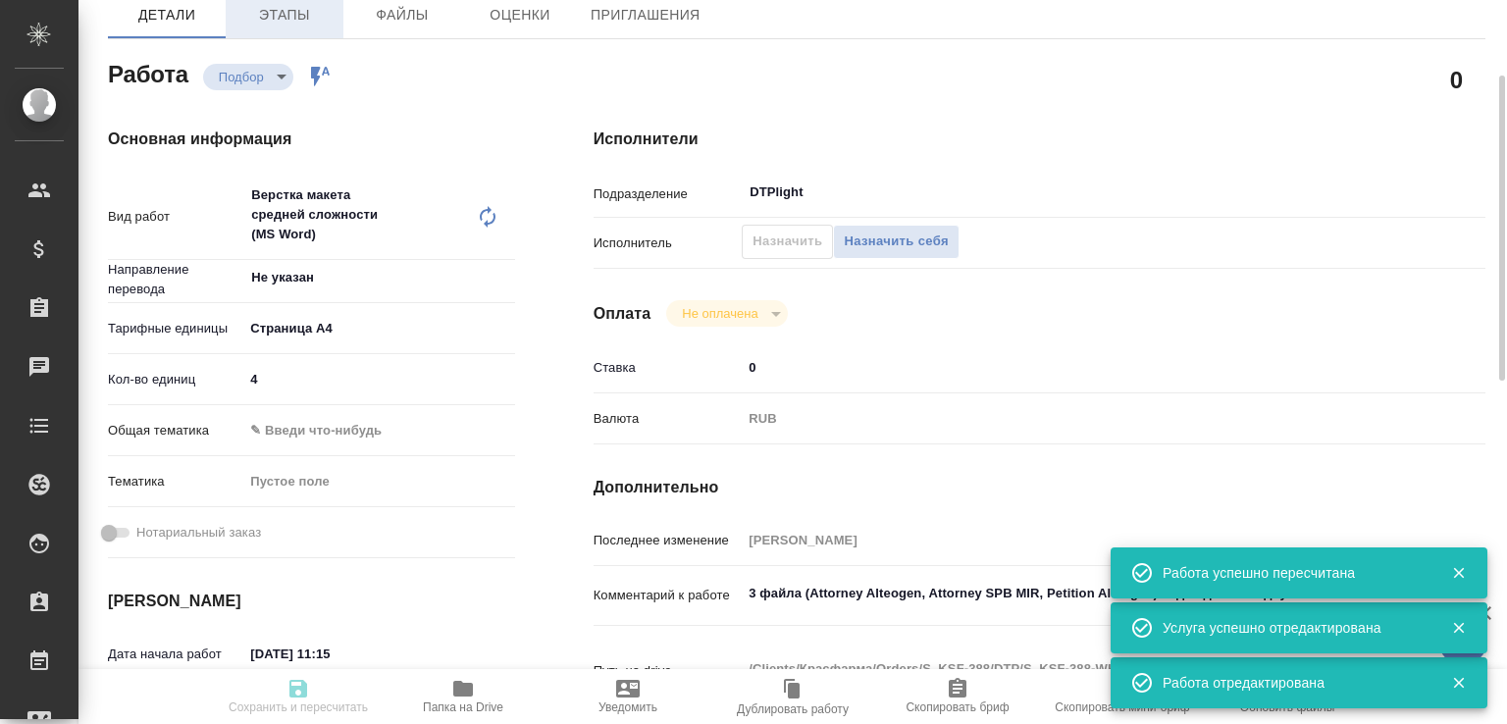
type input "recruiting"
type input "Не указан"
type input "5f036ec4e16dec2d6b59c8ff"
type input "4"
type input "18.08.2025 11:15"
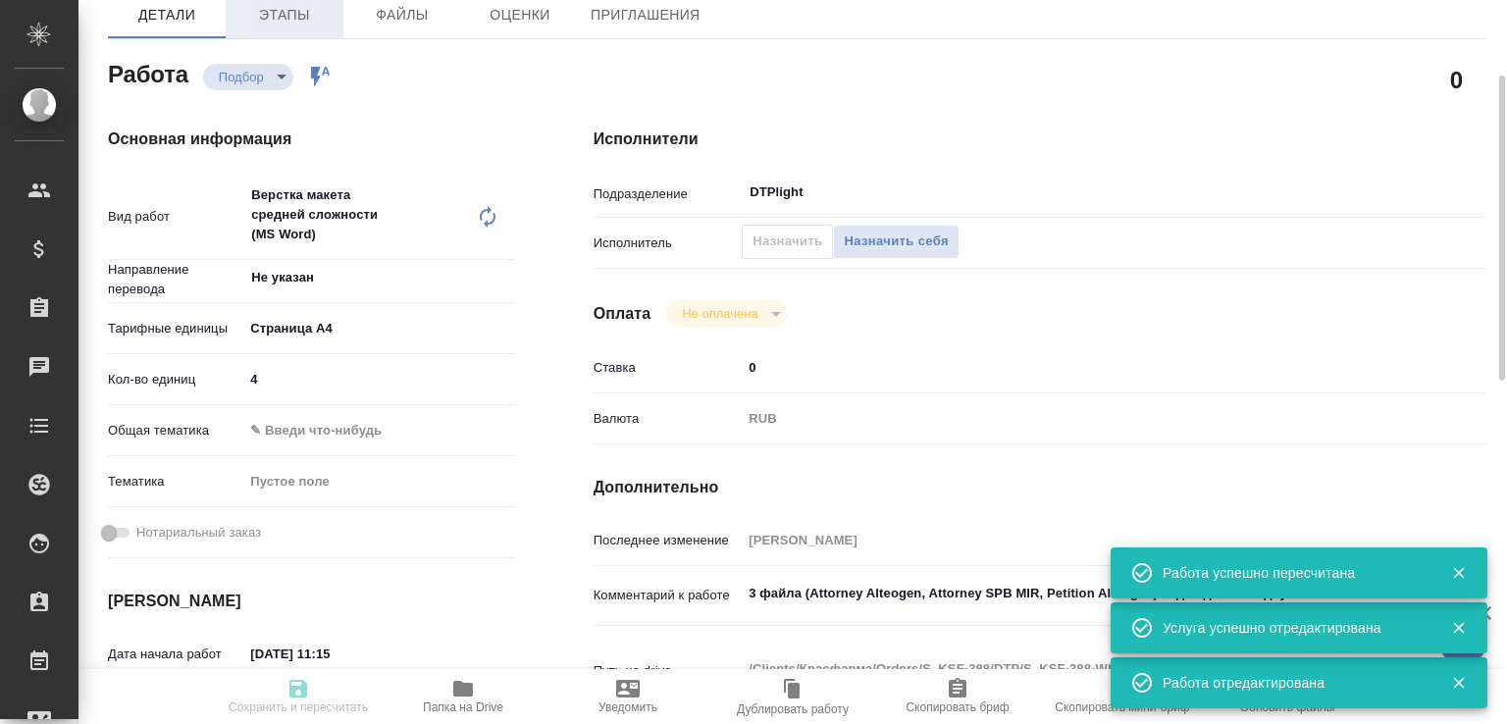
type input "18.08.2025 12:15"
type input "19.08.2025 11:00"
type input "DTPlight"
type input "notPayed"
type input "0"
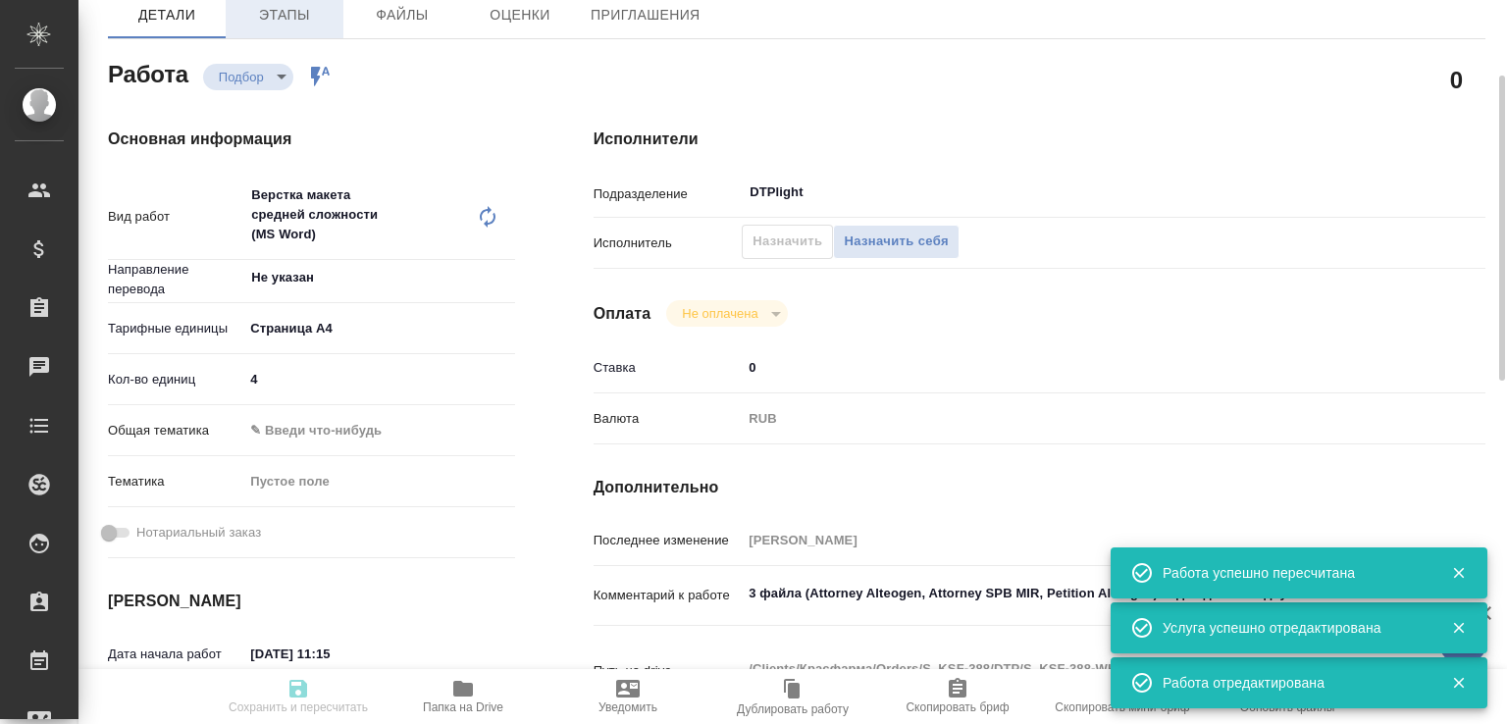
type input "RUB"
type input "Горшкова Валентина"
type input "S_KSF-388"
type input "Верстка макета средней сложности (MS Word)"
type input "Приемка разверстки, Подверстка, Приемка подверстки, Верстка макета средней слож…"
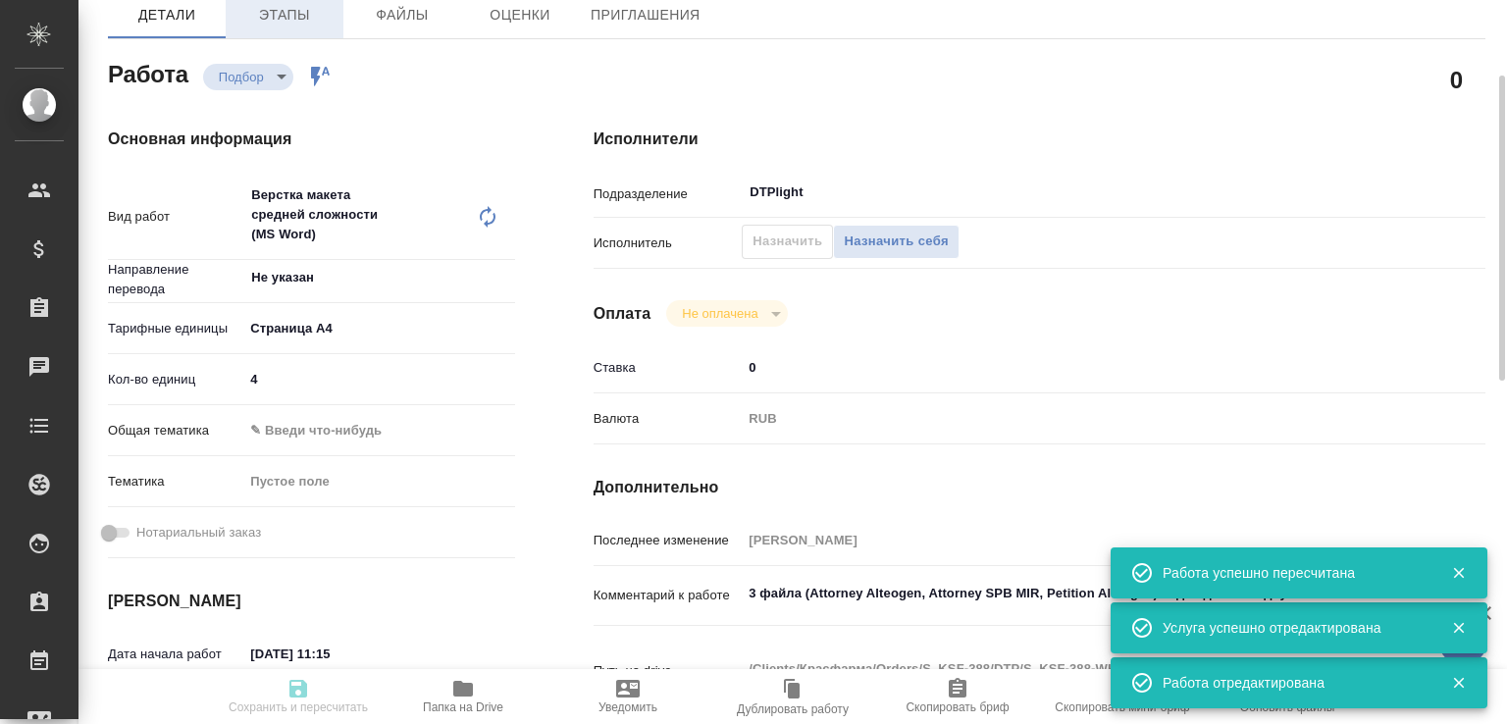
type input "Сайдашева Диляра"
type input "Малофеева Екатерина"
type input "/Clients/Красфарма/Orders/S_KSF-388"
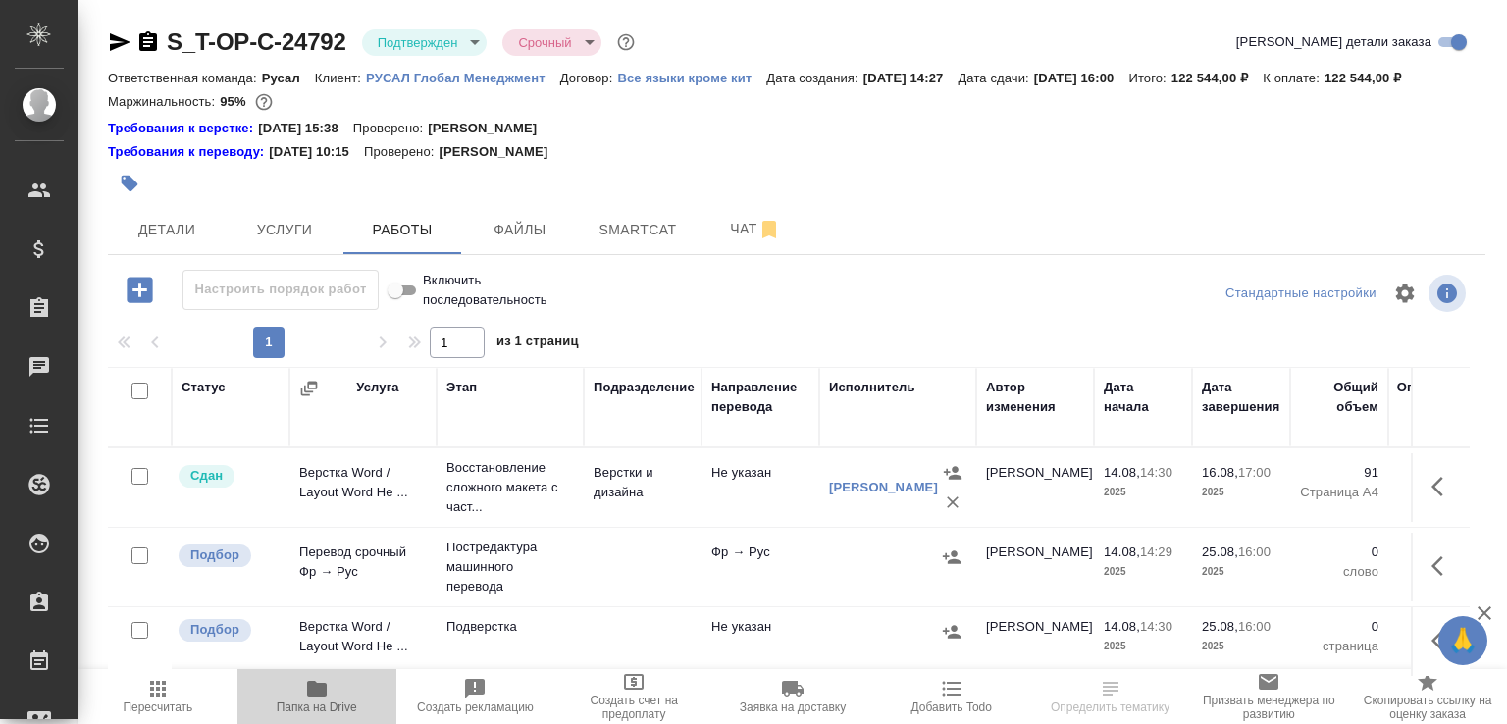
click at [354, 696] on span "Папка на Drive" at bounding box center [316, 695] width 135 height 37
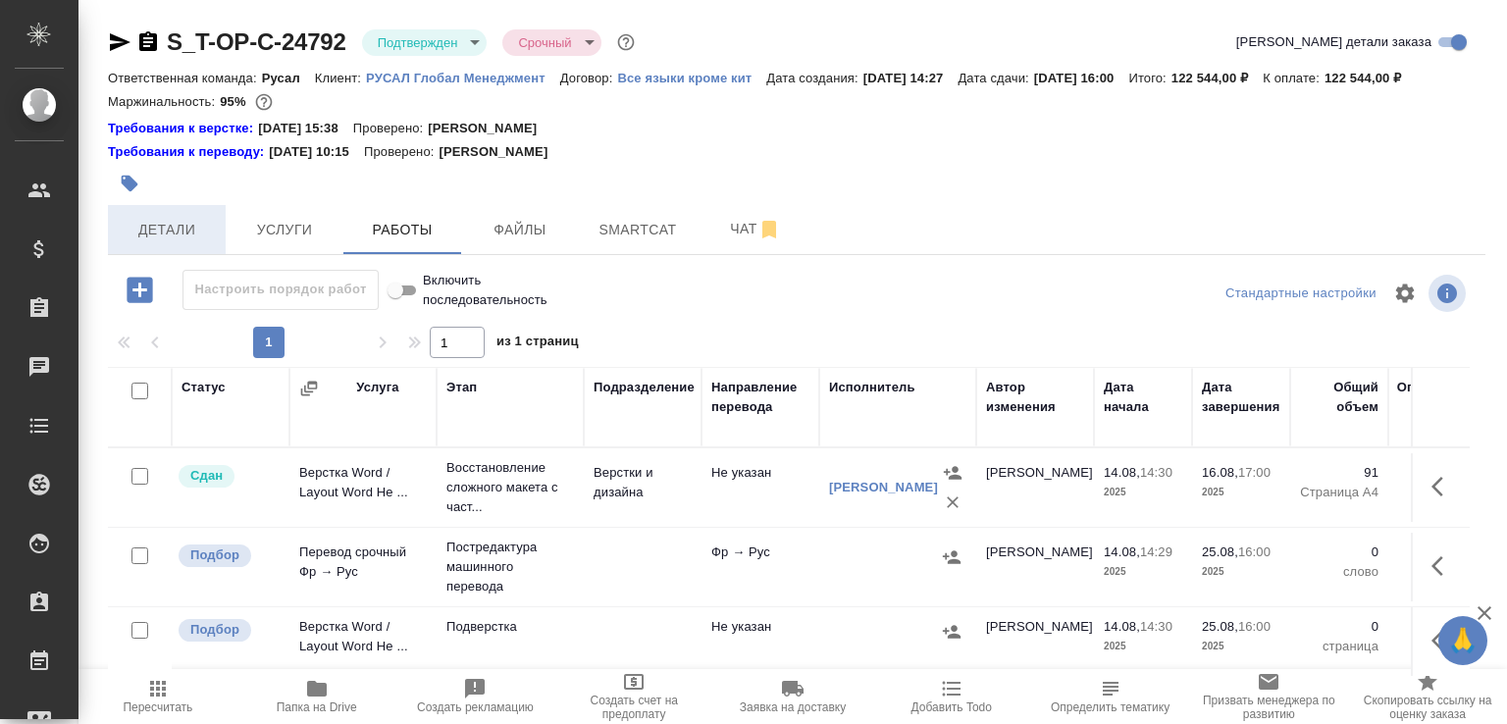
click at [169, 242] on span "Детали" at bounding box center [167, 230] width 94 height 25
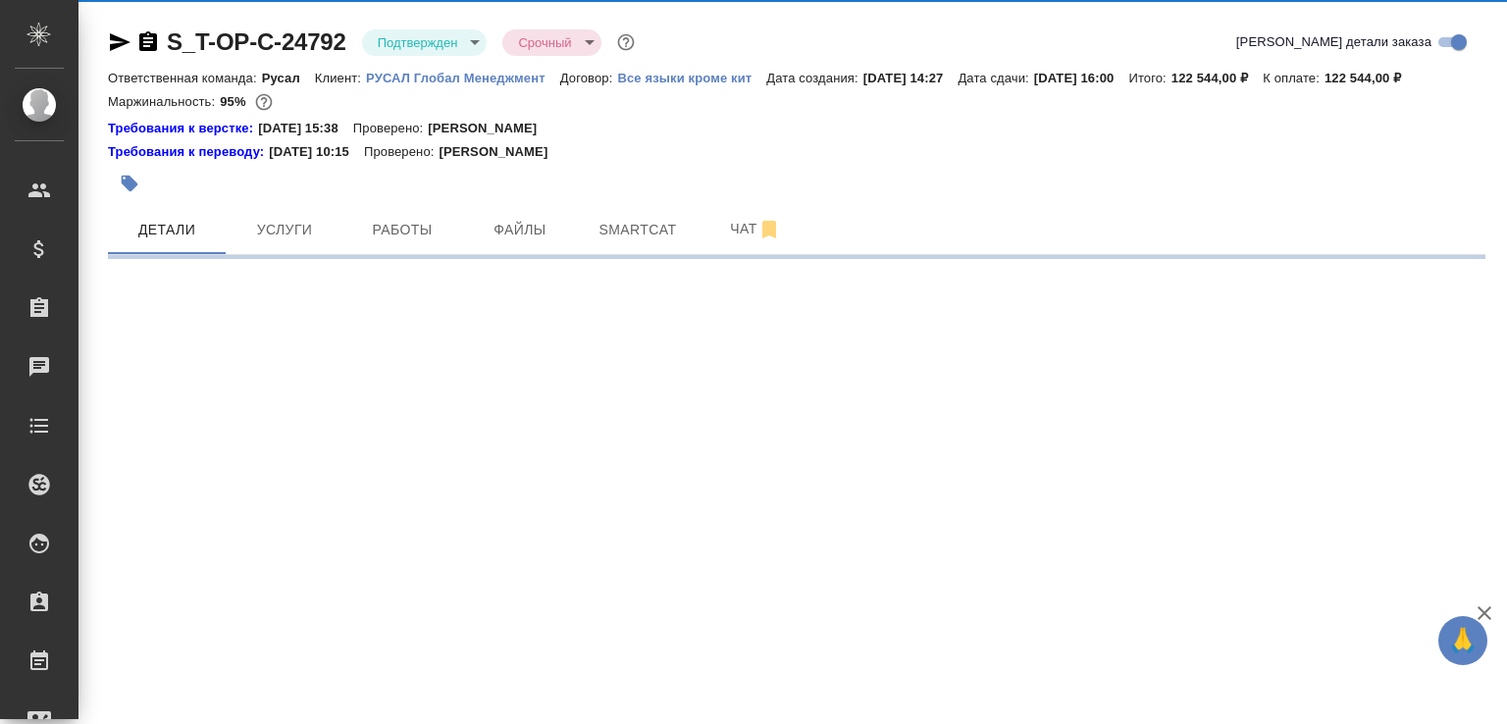
select select "RU"
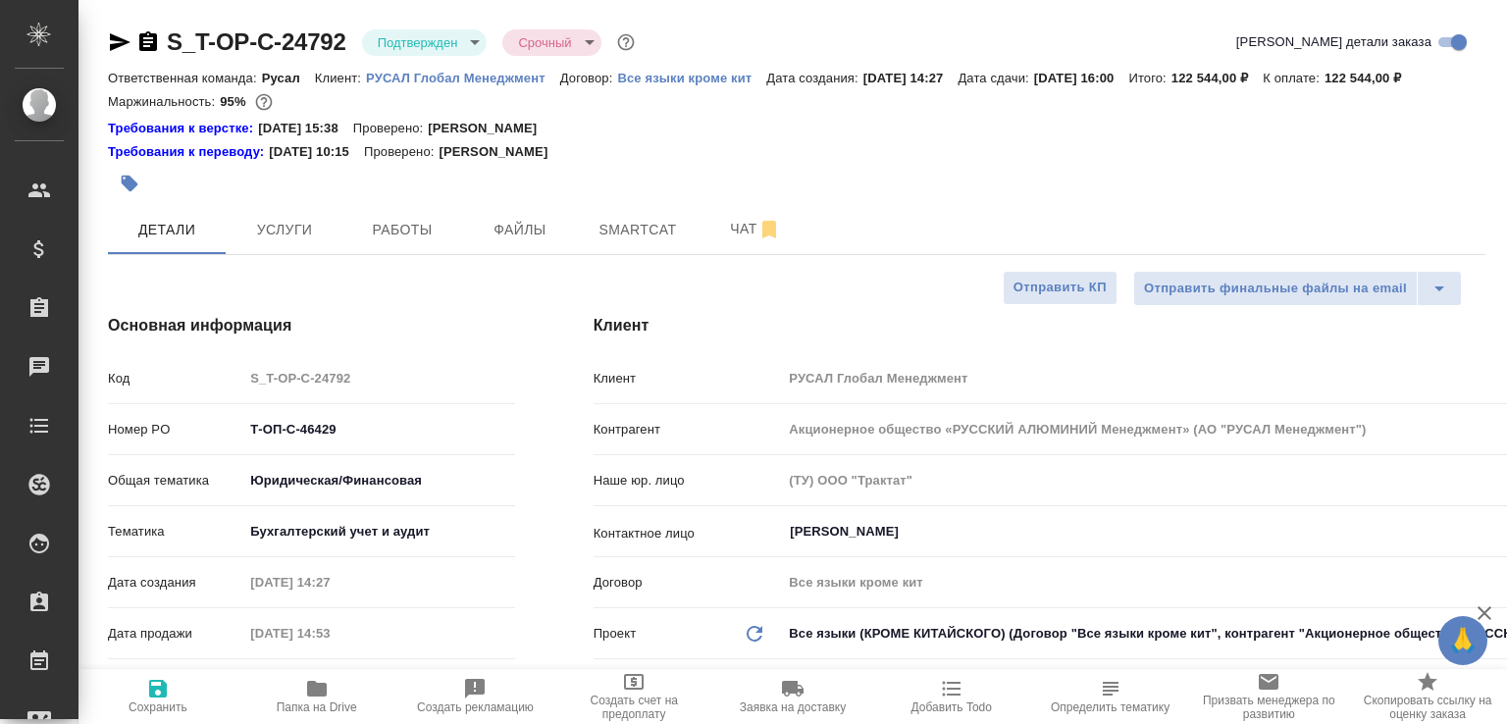
type textarea "x"
click at [710, 241] on span "Чат" at bounding box center [756, 229] width 94 height 25
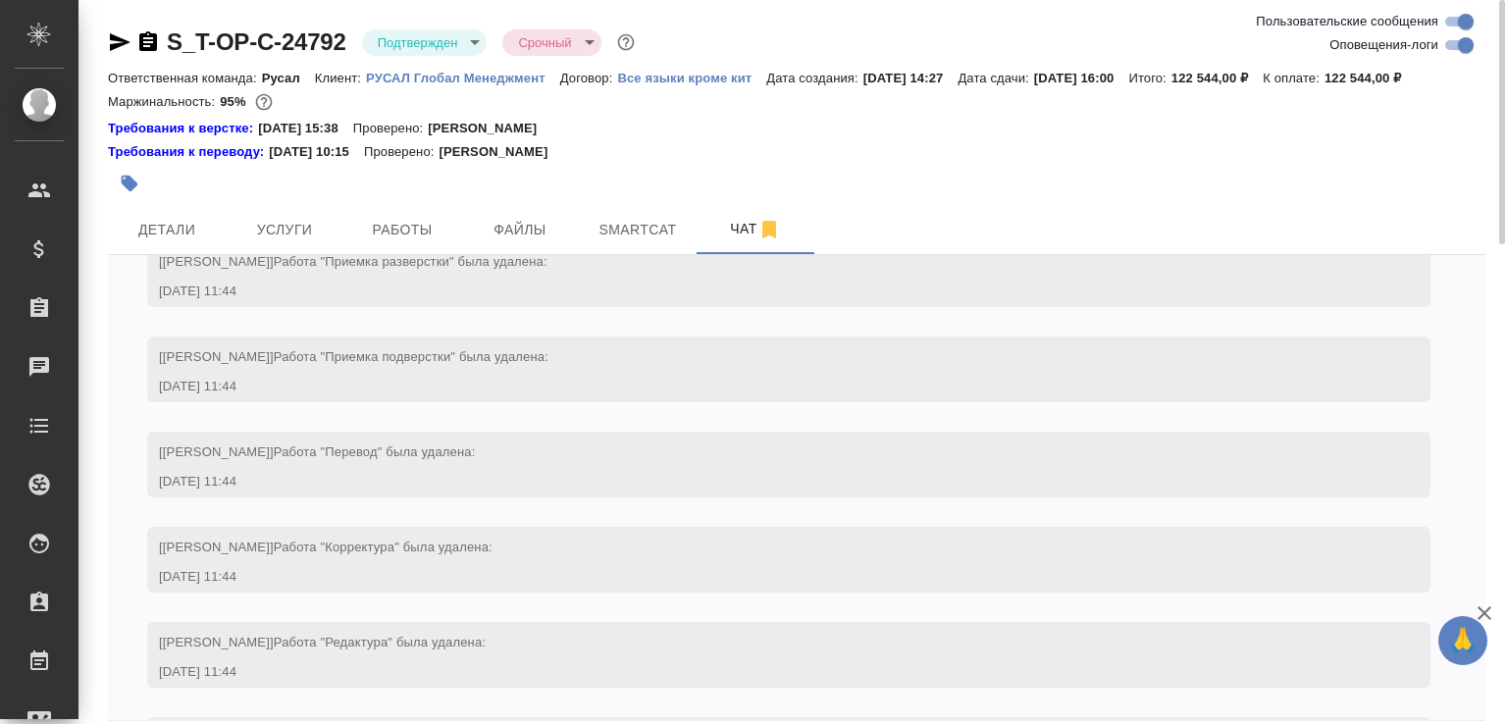
scroll to position [5209, 0]
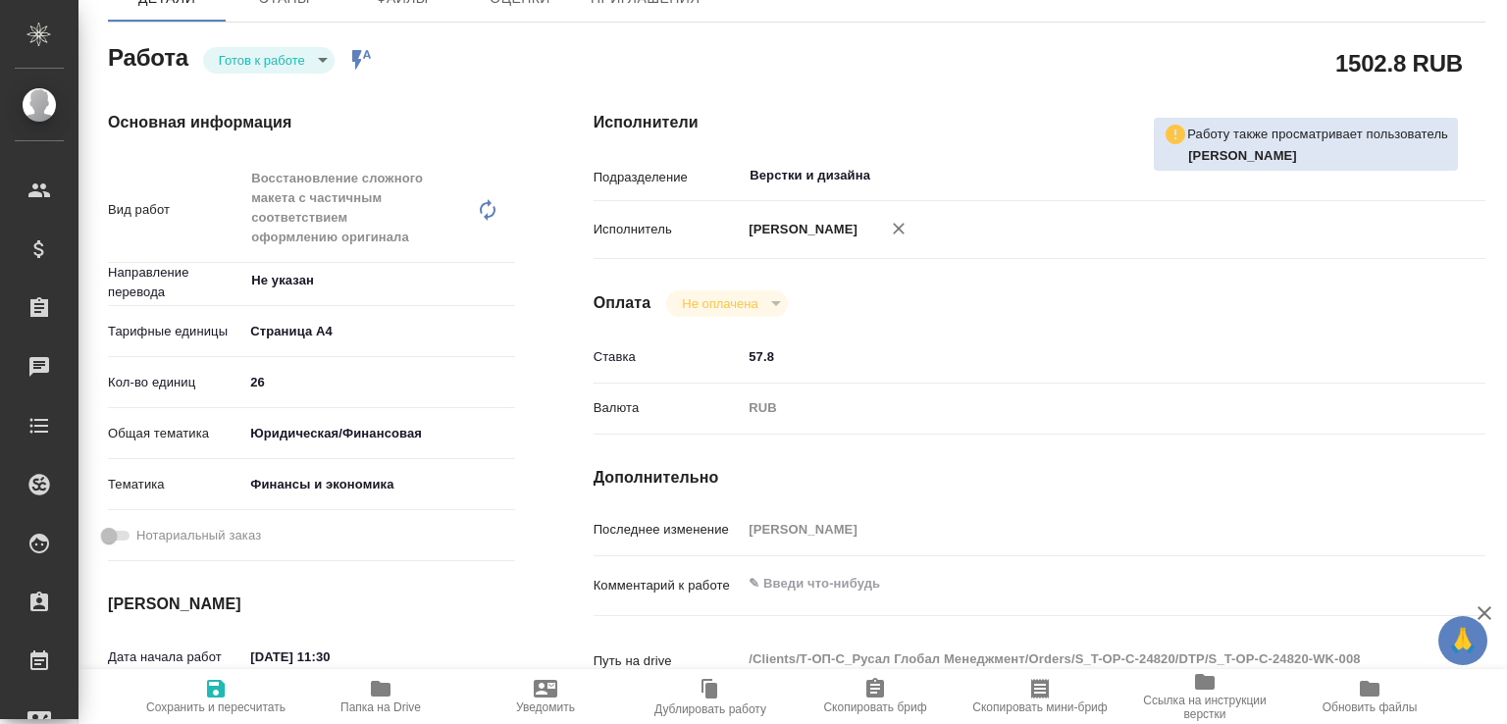
type textarea "x"
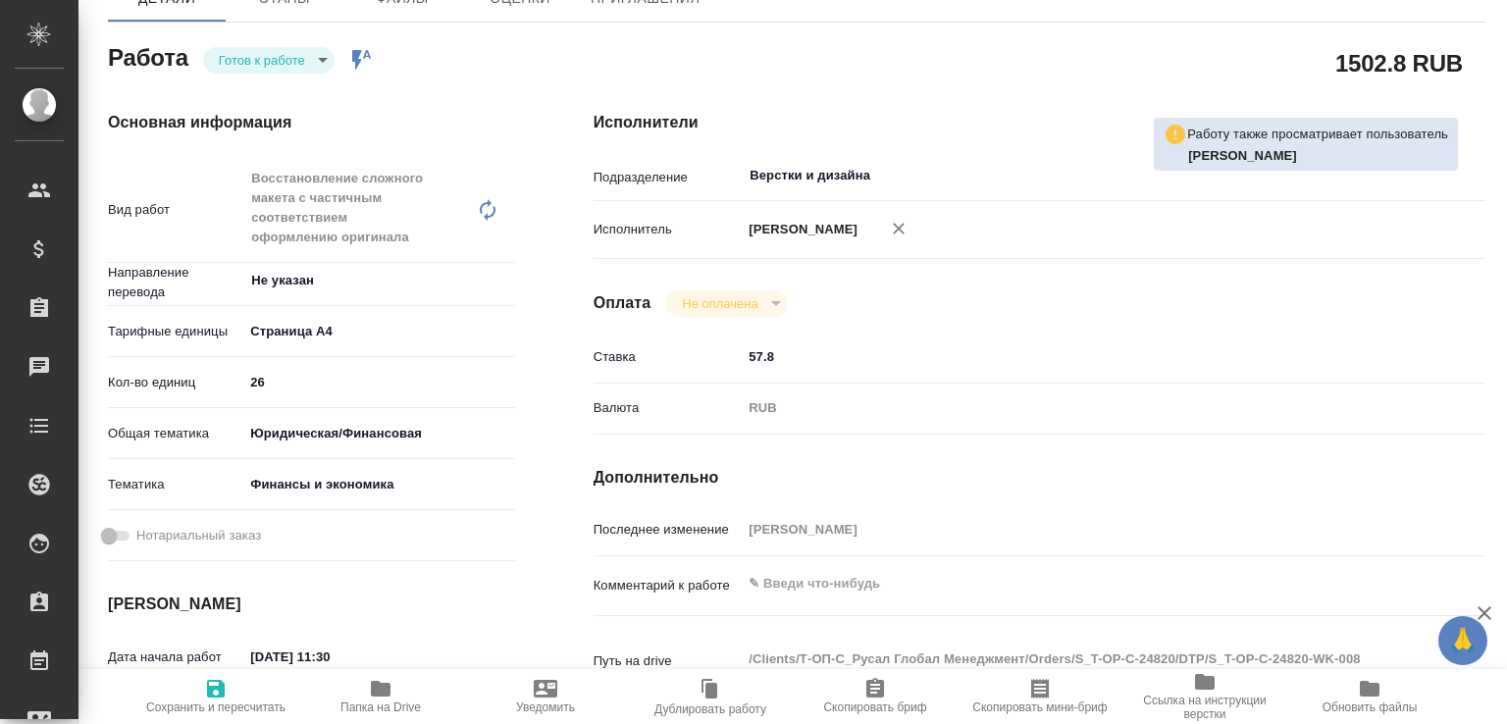
scroll to position [405, 0]
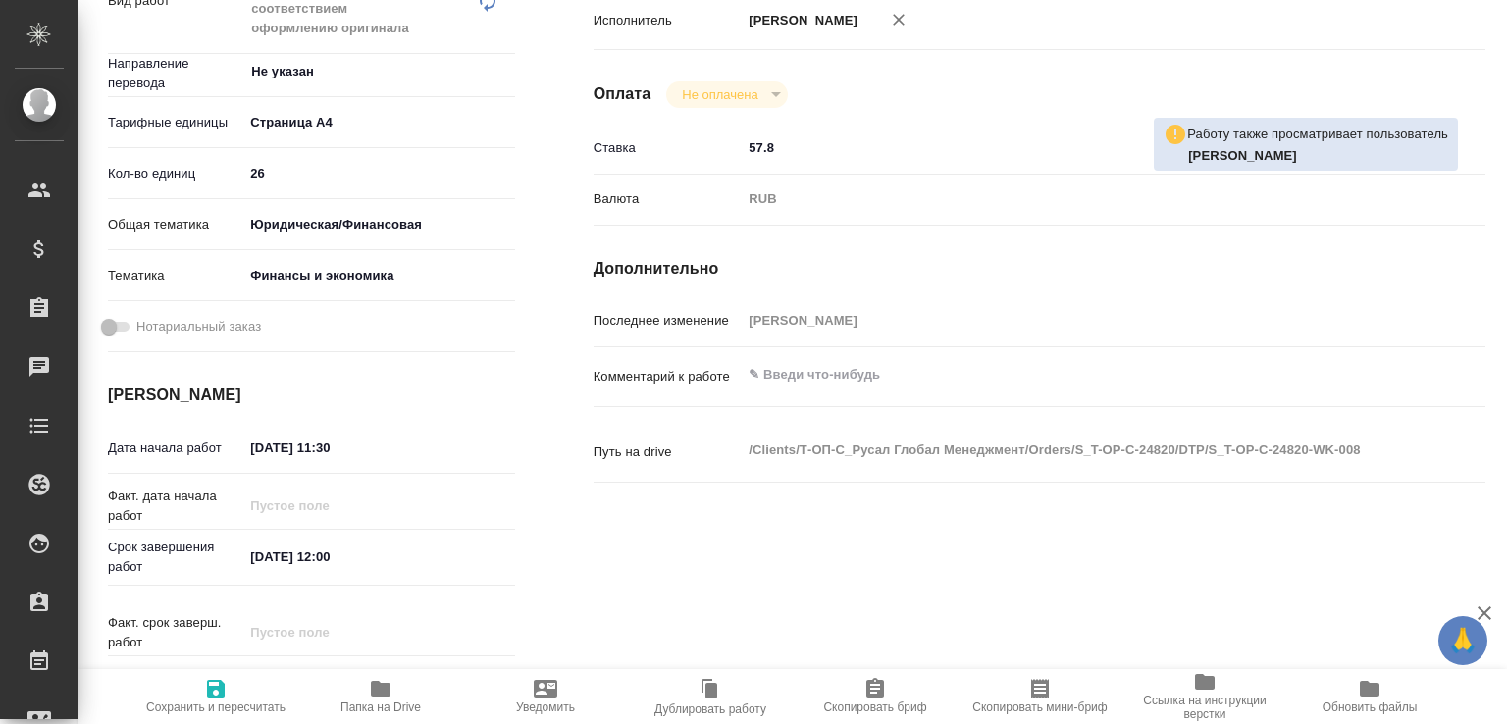
type textarea "x"
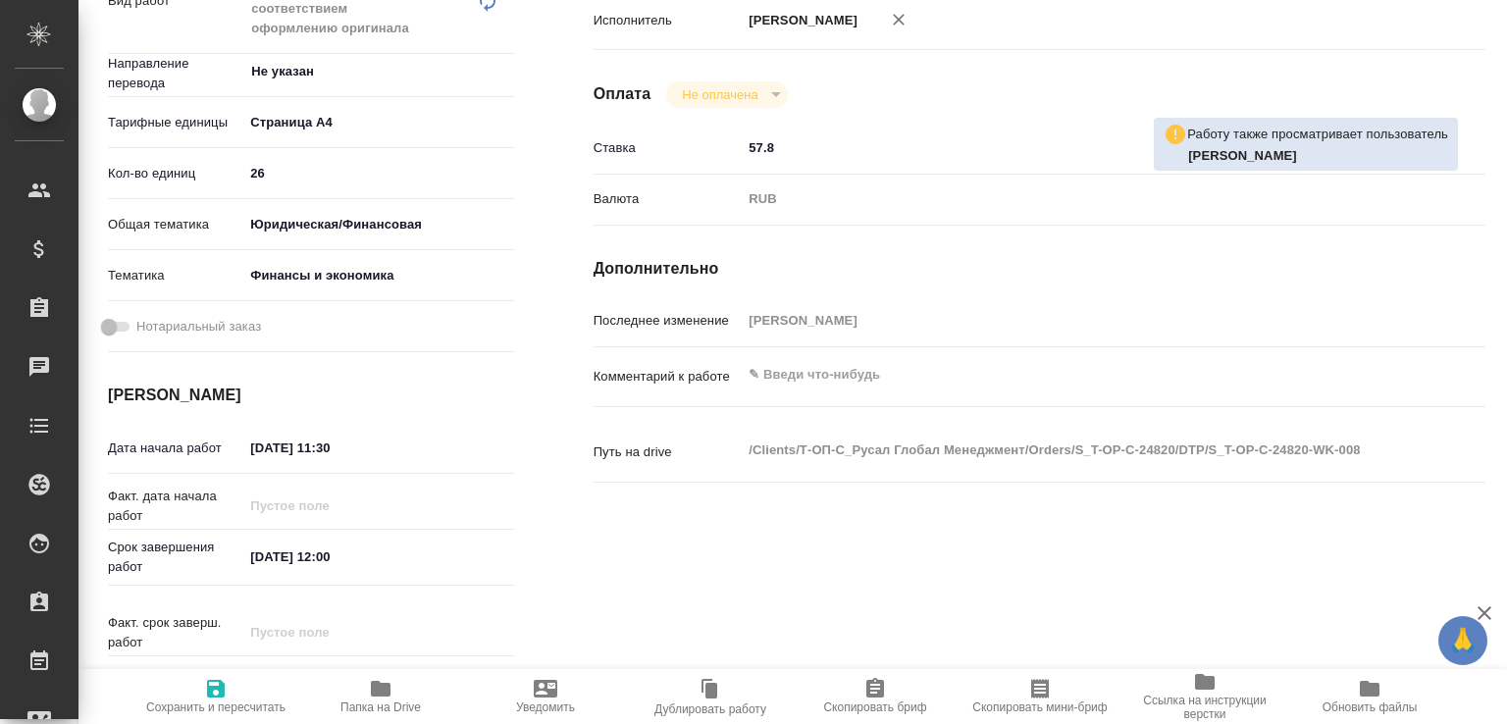
scroll to position [0, 0]
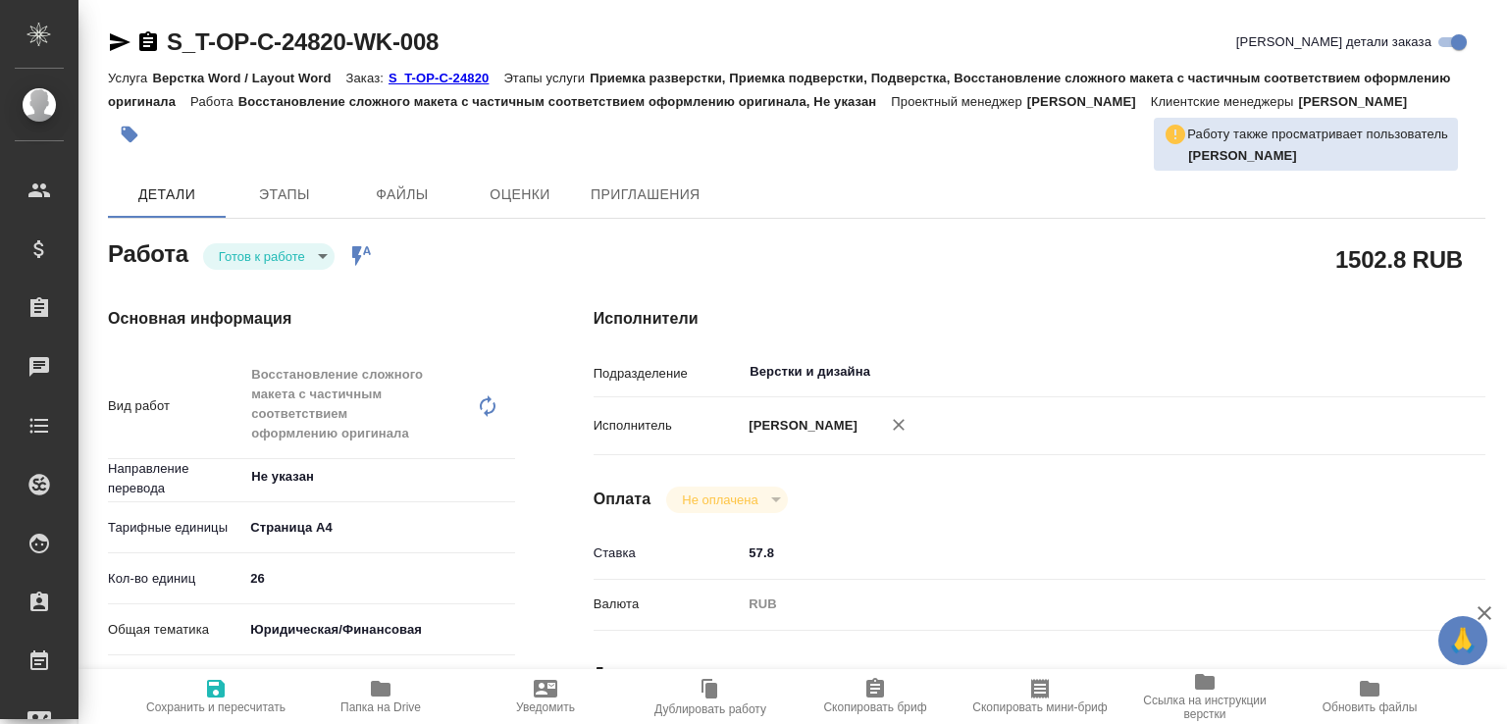
type textarea "x"
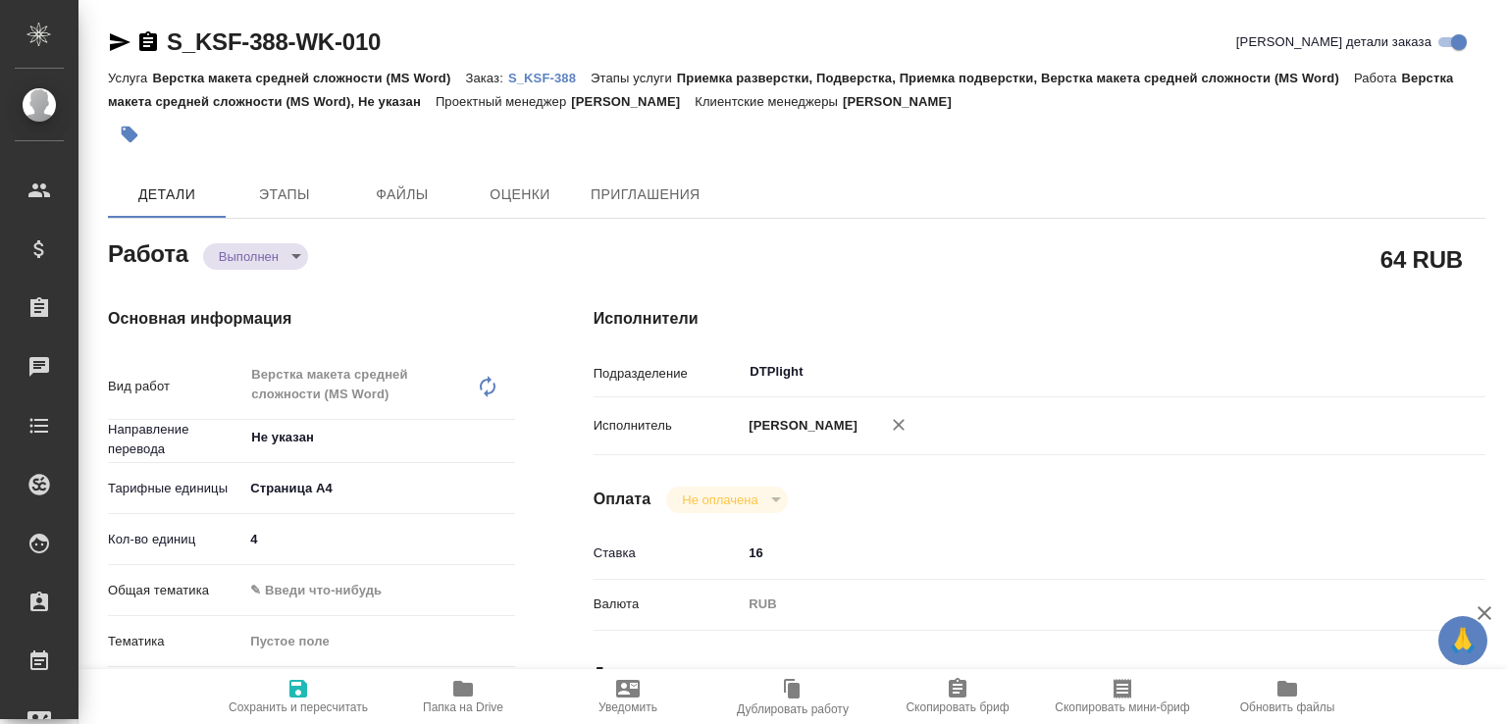
click at [279, 248] on body "🙏 .cls-1 fill:#fff; AWATERA Малофеева Екатерина e.malofeeva Клиенты Спецификаци…" at bounding box center [753, 362] width 1507 height 724
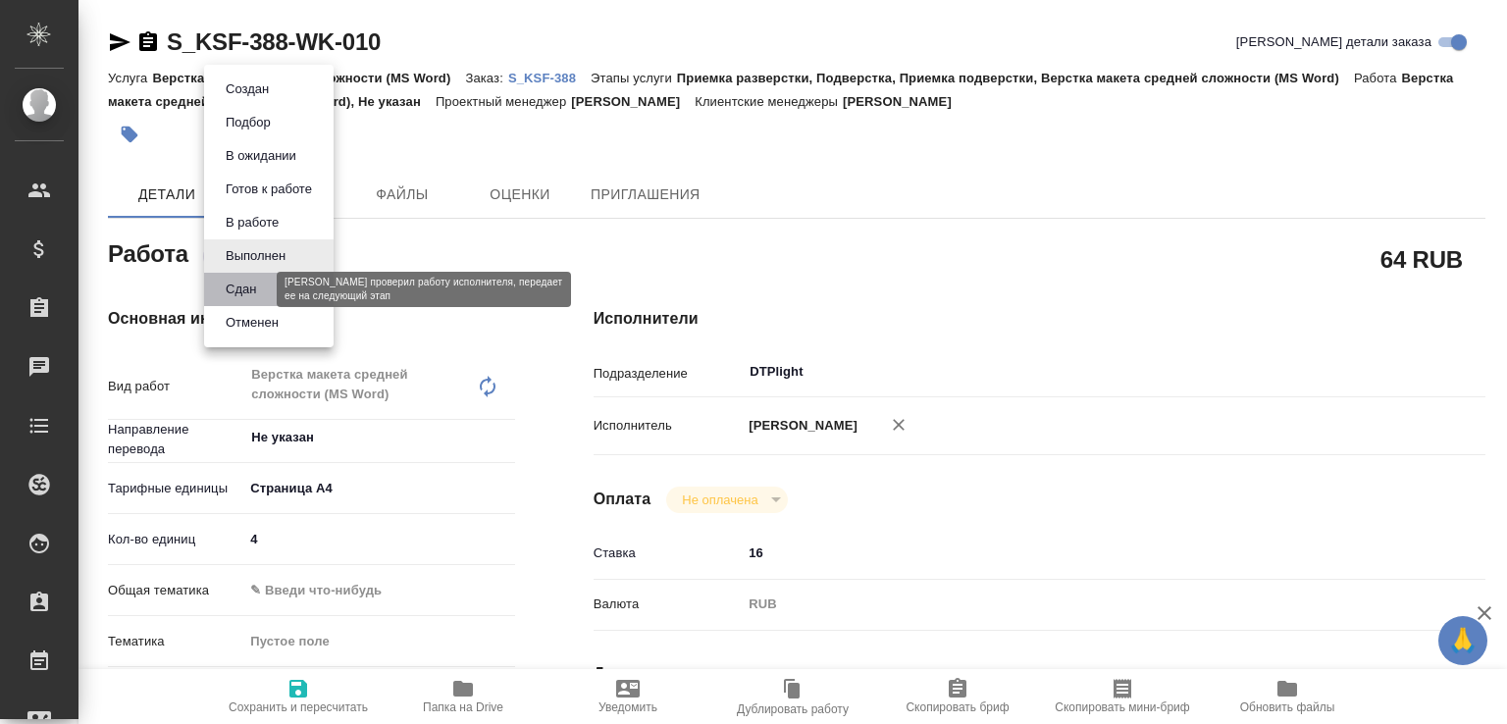
click at [261, 293] on button "Сдан" at bounding box center [241, 290] width 42 height 22
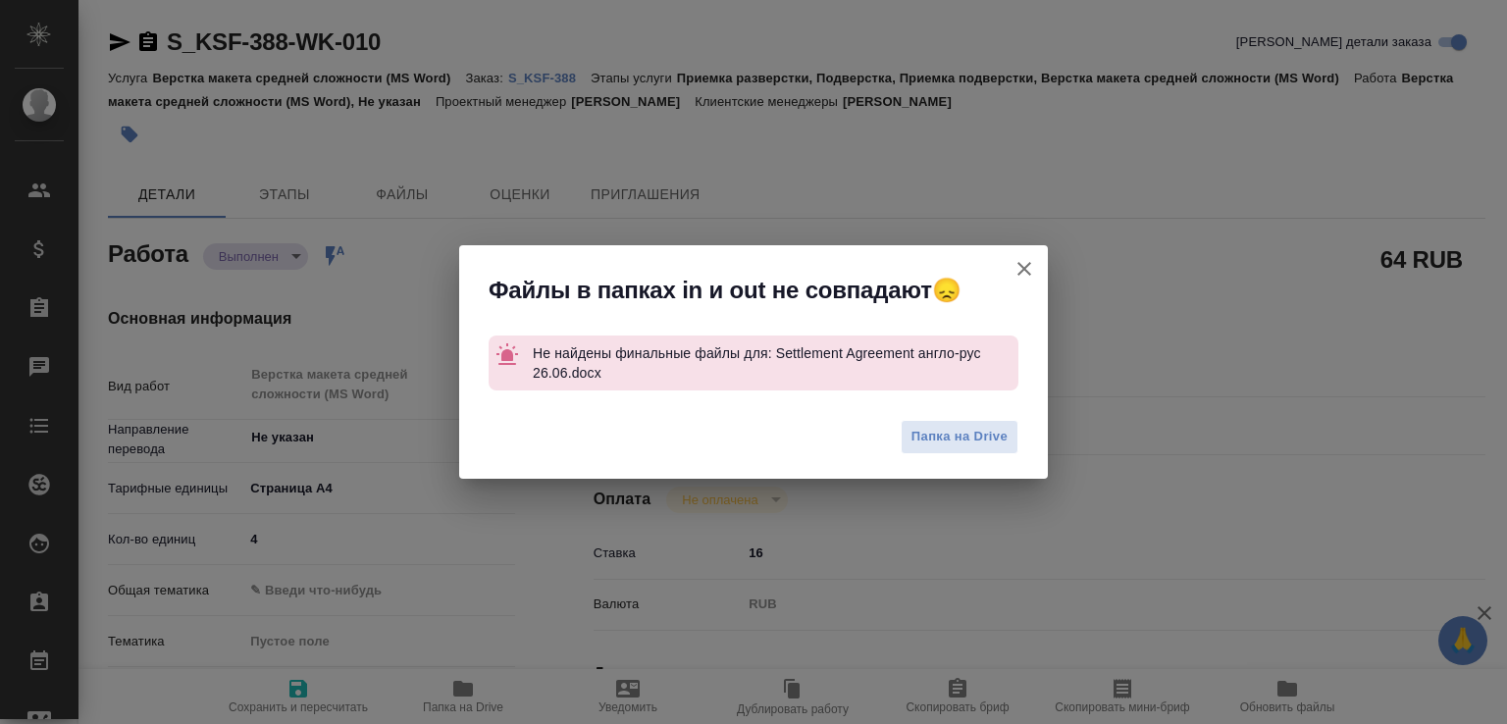
type textarea "x"
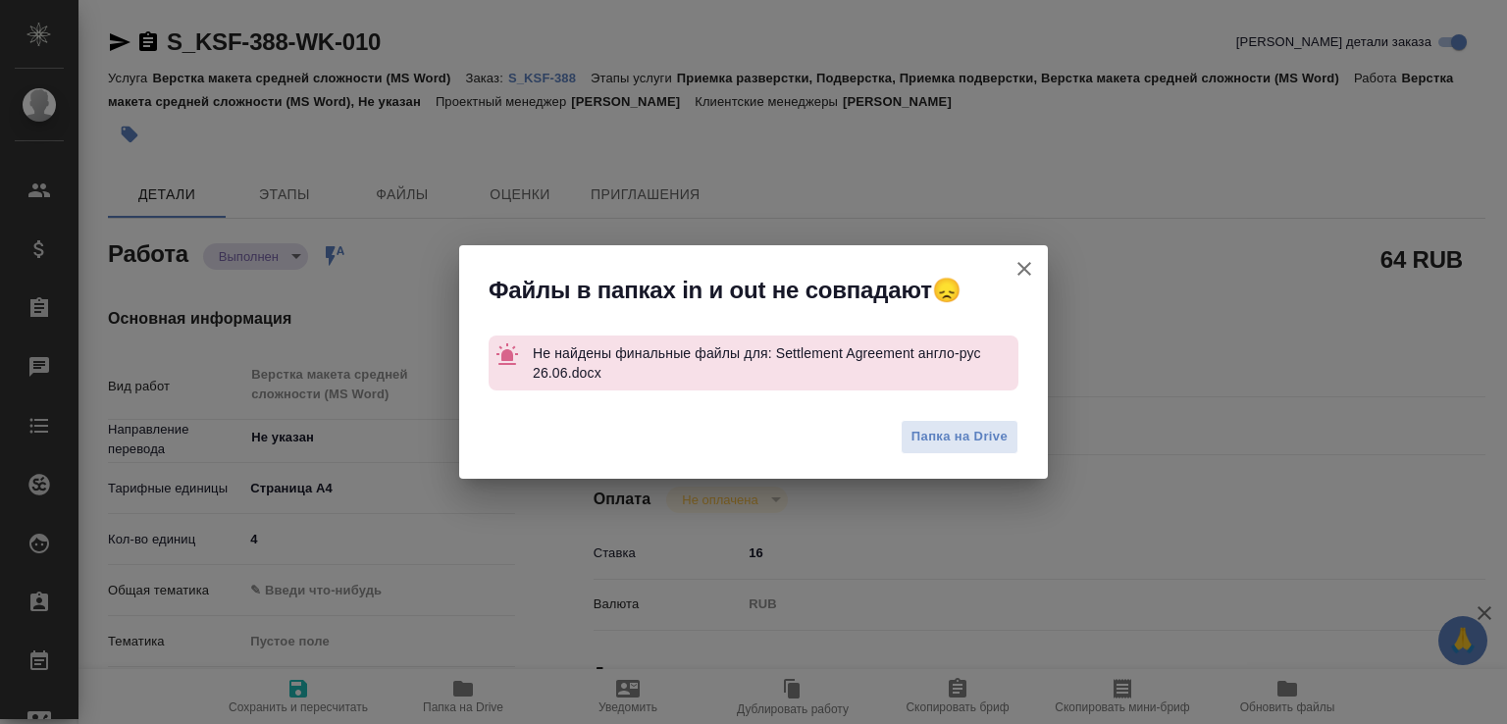
type textarea "x"
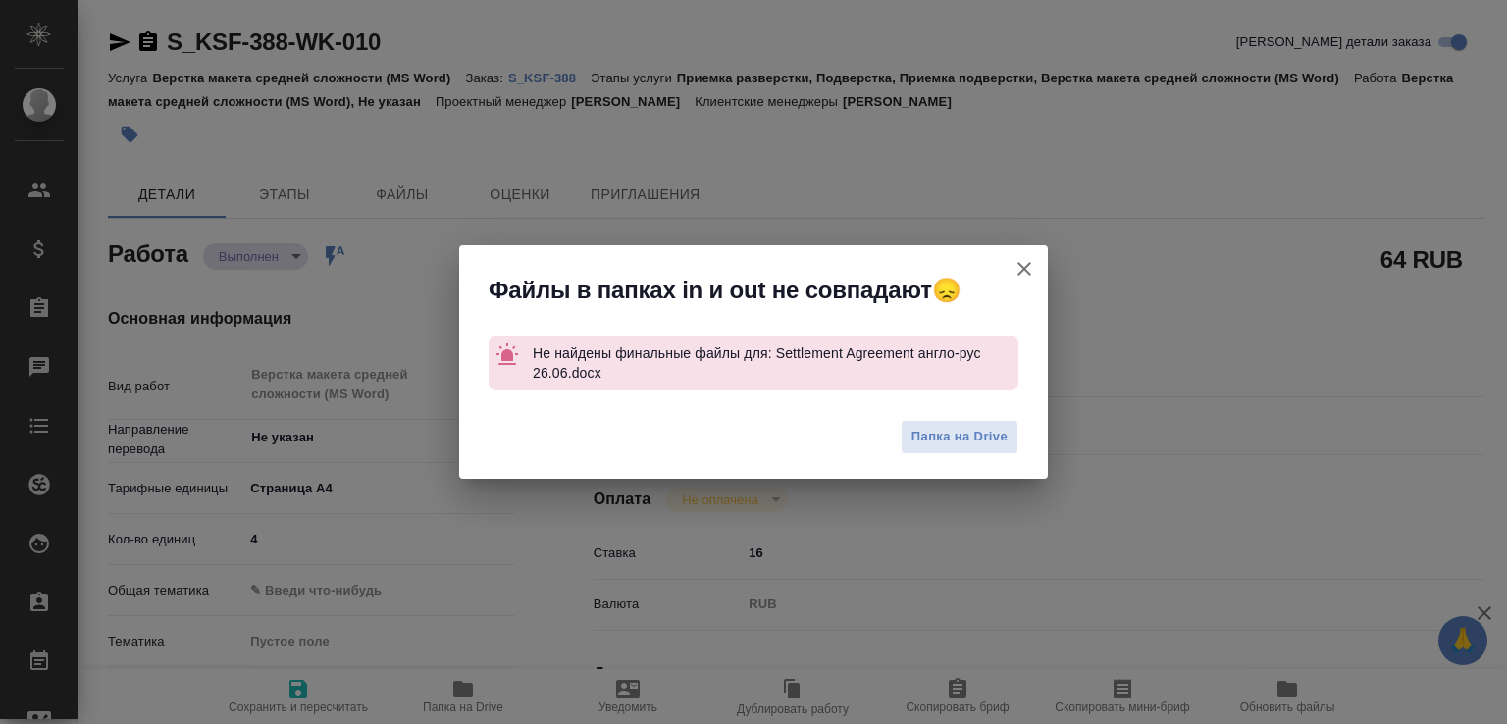
type textarea "x"
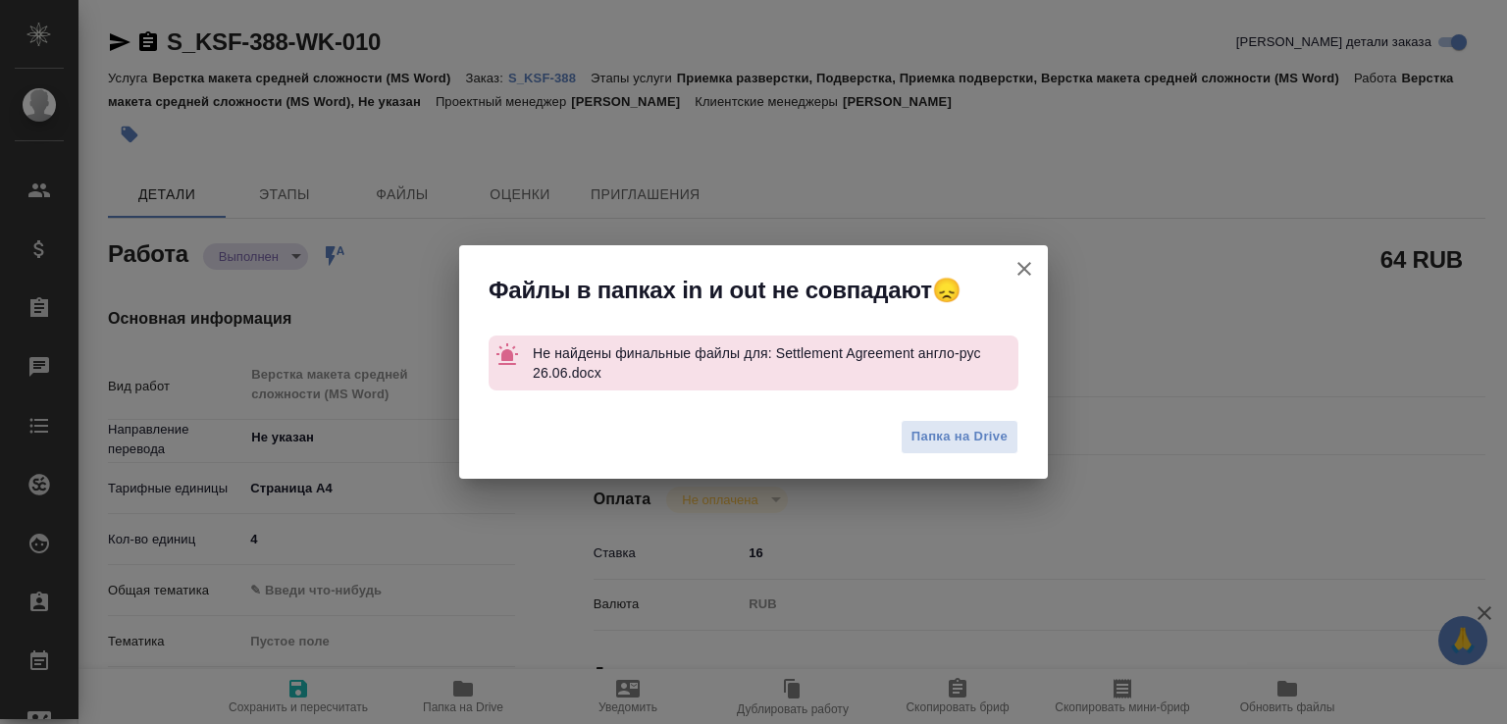
type textarea "x"
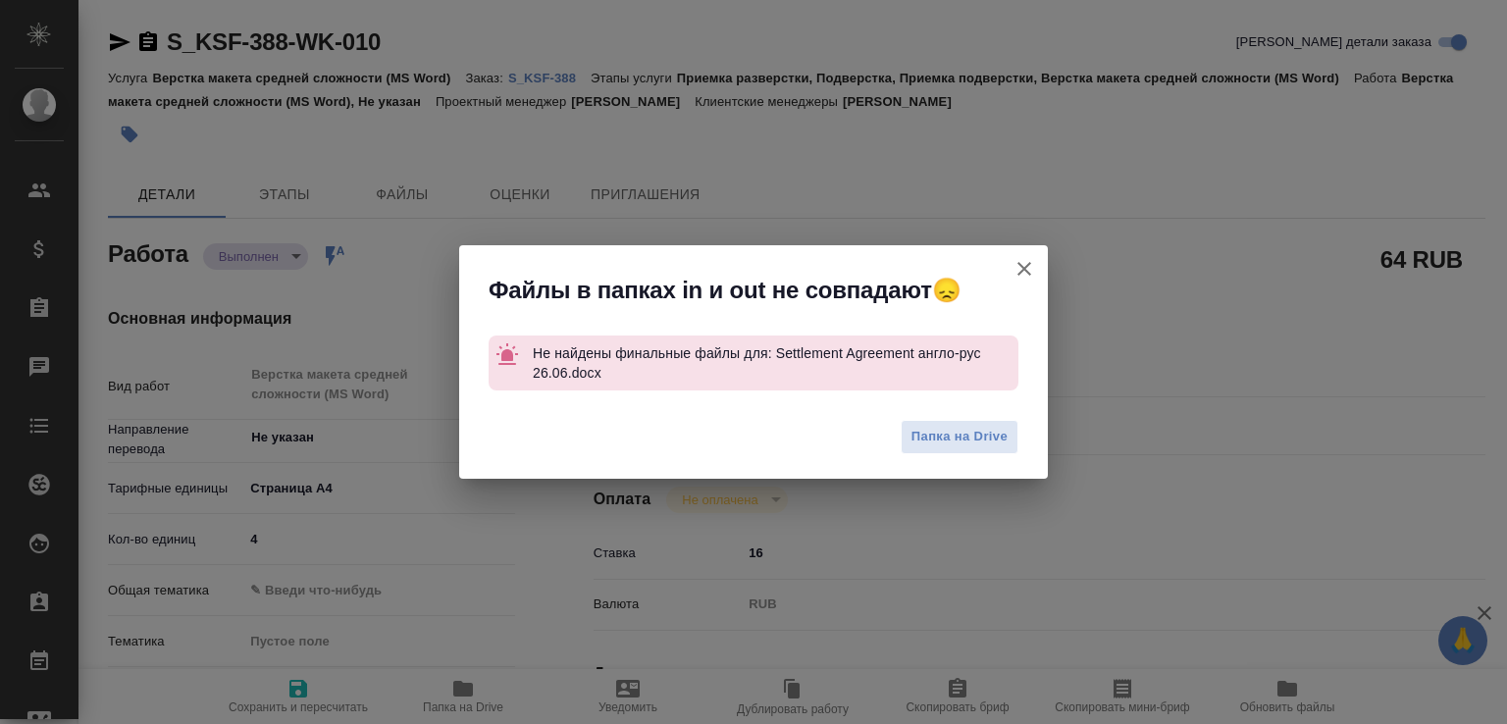
click at [1023, 271] on icon "button" at bounding box center [1025, 269] width 14 height 14
type textarea "x"
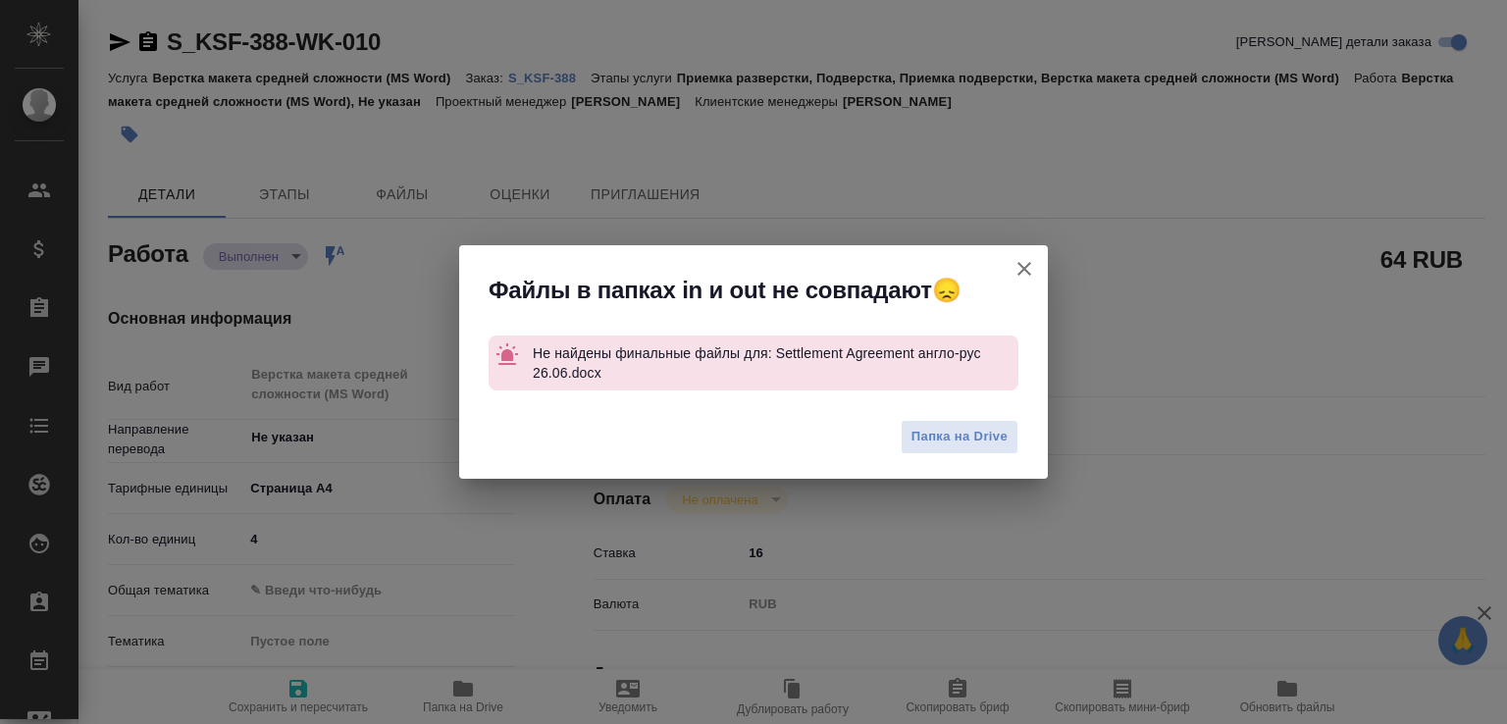
type textarea "x"
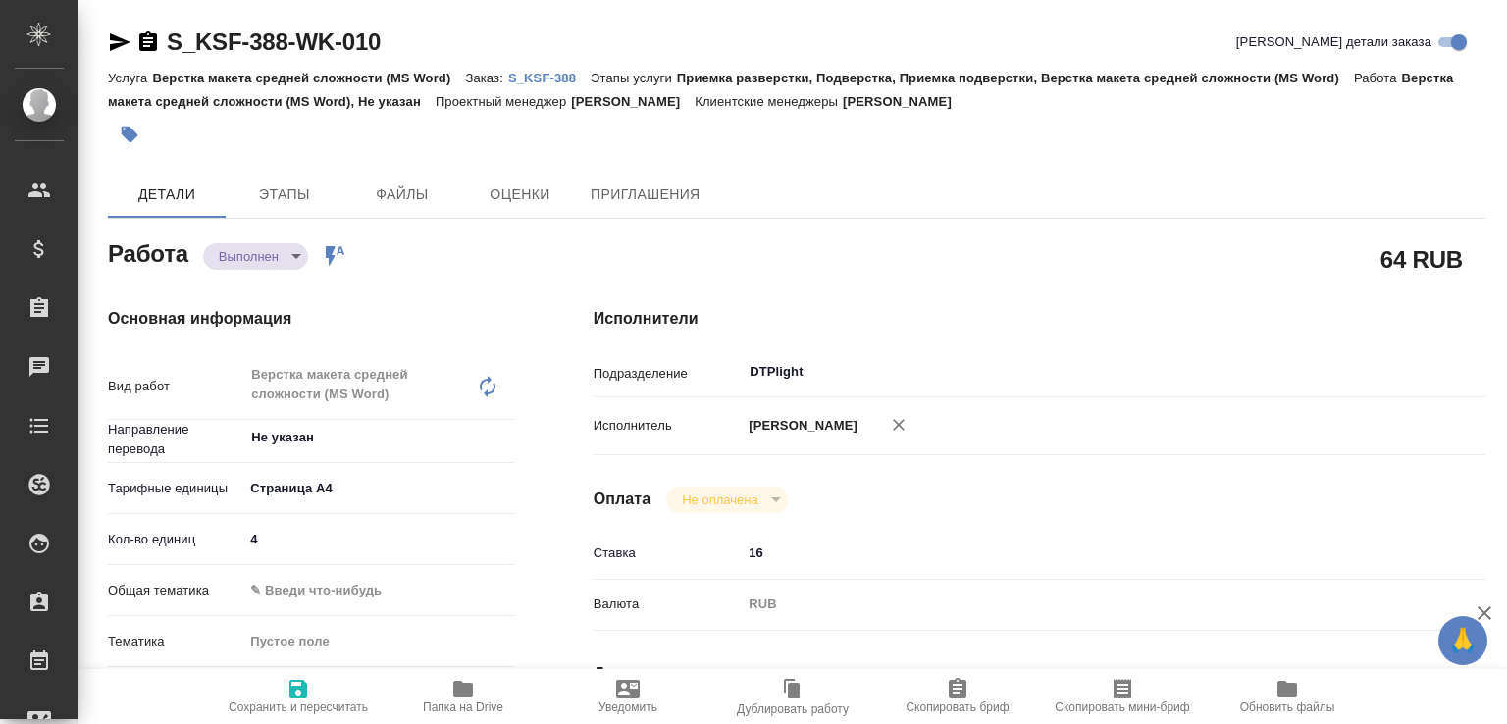
click at [561, 81] on p "S_KSF-388" at bounding box center [549, 78] width 82 height 15
click at [117, 42] on icon "button" at bounding box center [120, 42] width 24 height 24
click at [144, 44] on icon "button" at bounding box center [148, 41] width 18 height 20
click at [482, 697] on span "Папка на Drive" at bounding box center [463, 695] width 141 height 37
click at [277, 257] on body "🙏 .cls-1 fill:#fff; AWATERA Малофеева Екатерина e.malofeeva Клиенты Спецификаци…" at bounding box center [753, 362] width 1507 height 724
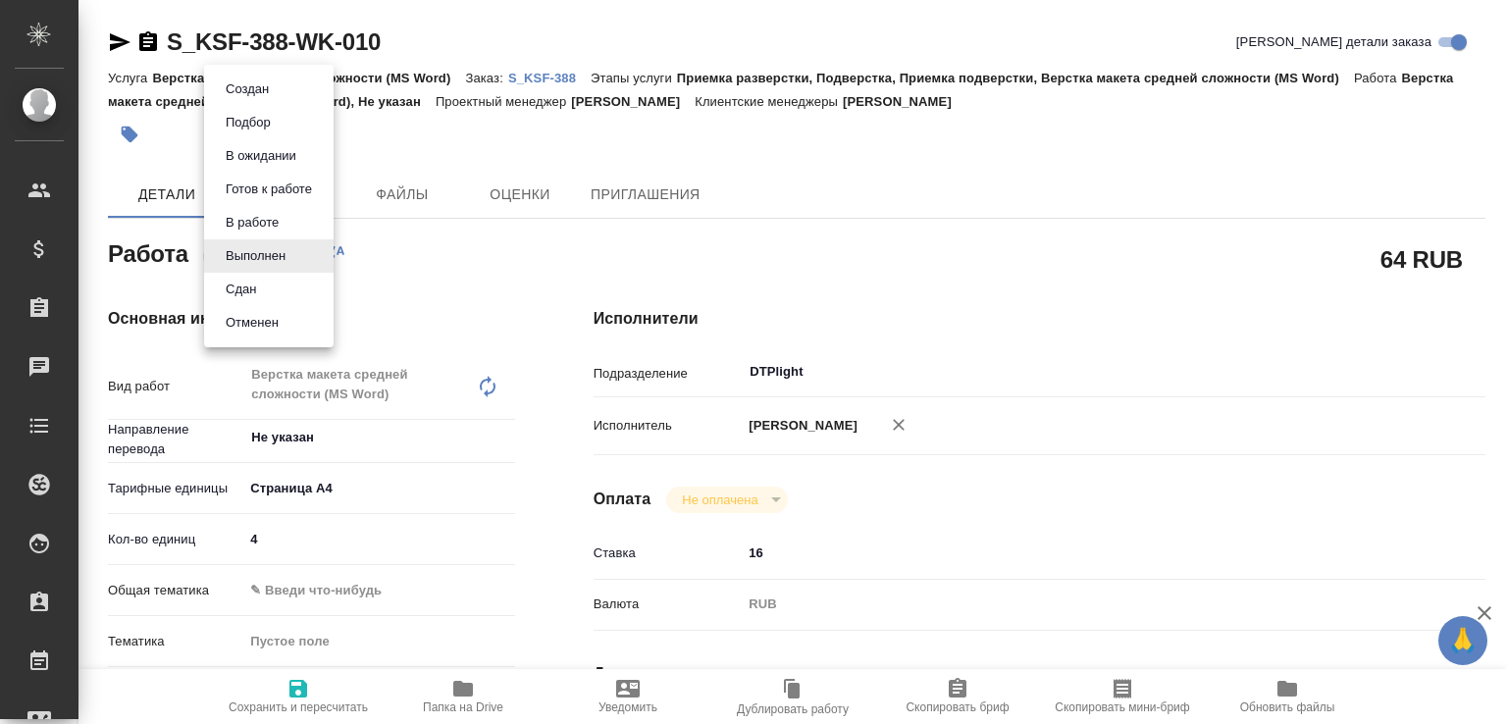
click at [248, 301] on li "Сдан" at bounding box center [269, 289] width 130 height 33
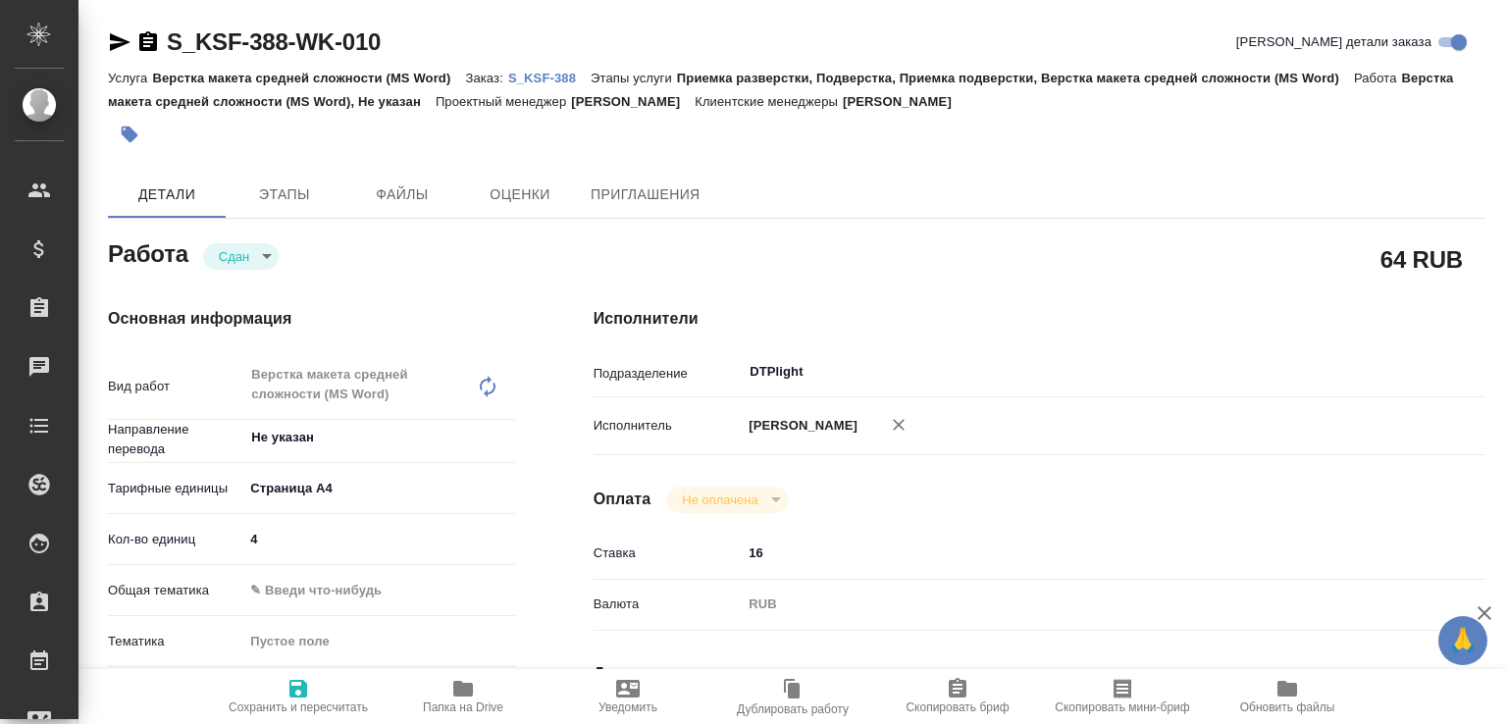
type textarea "x"
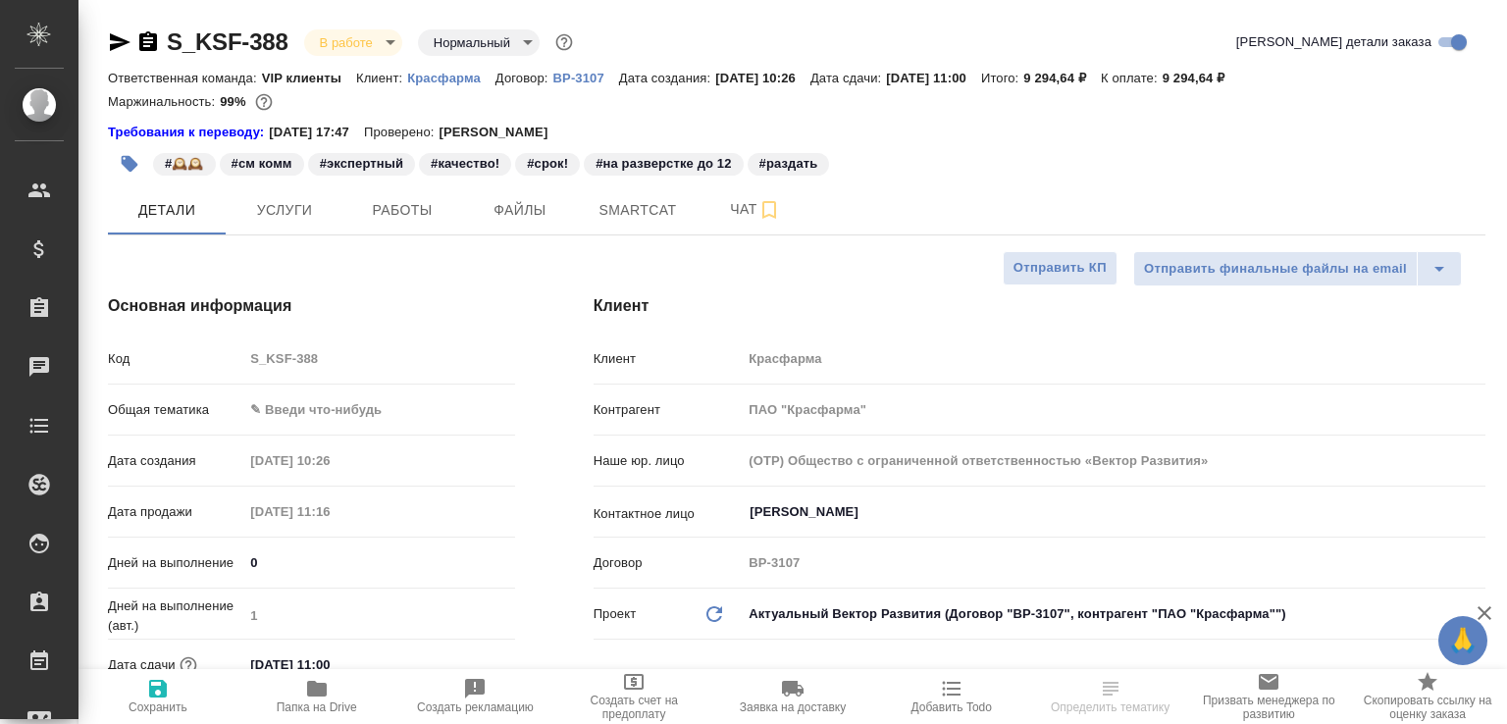
select select "RU"
click at [375, 201] on span "Работы" at bounding box center [402, 210] width 94 height 25
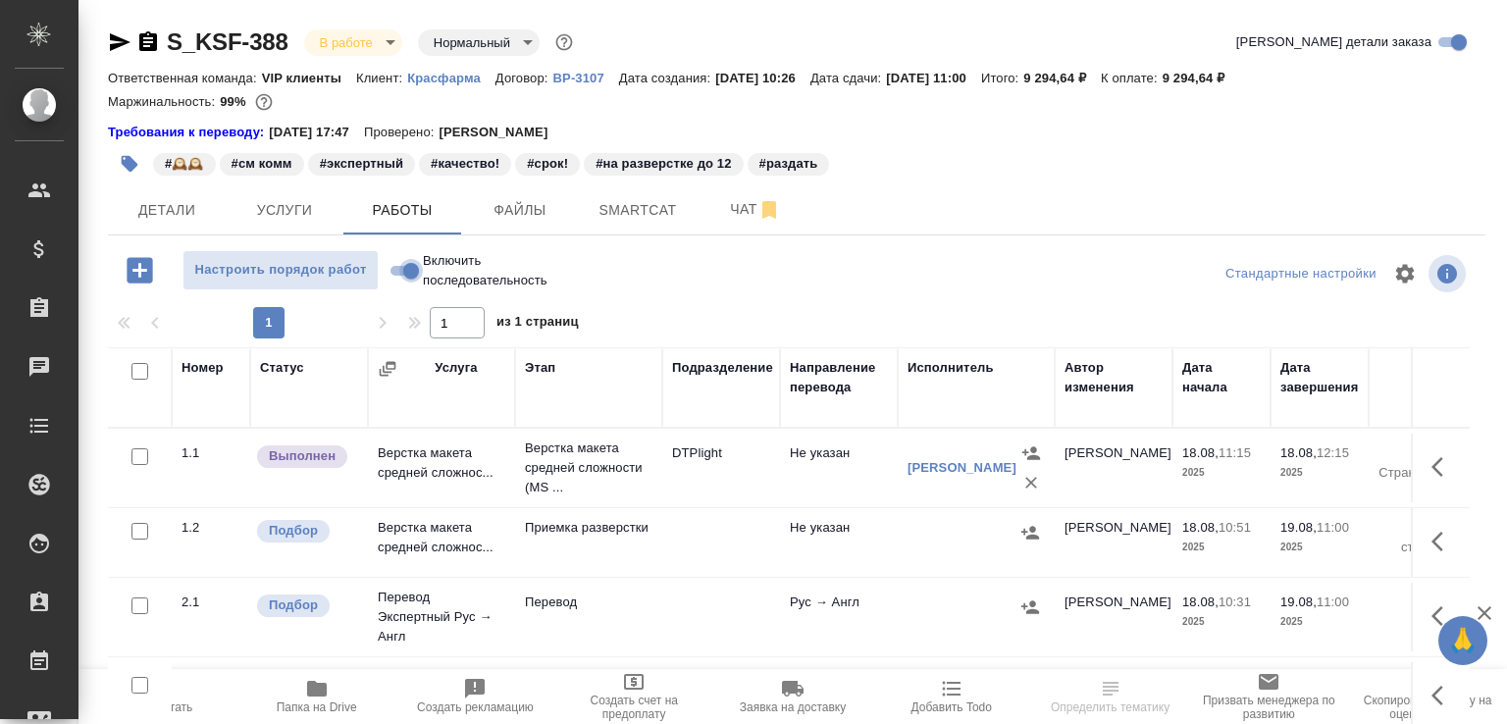
click at [407, 272] on input "Включить последовательность" at bounding box center [411, 271] width 71 height 24
checkbox input "true"
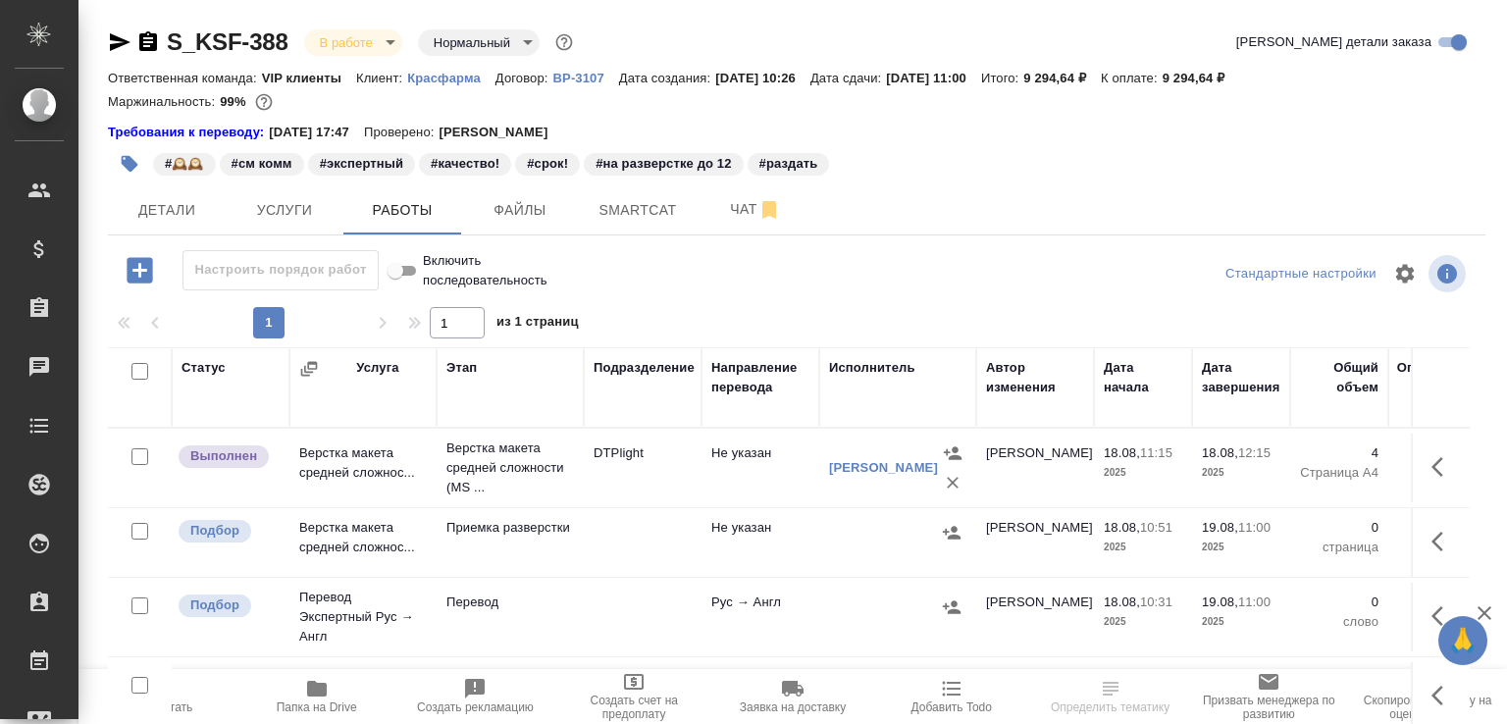
click at [407, 272] on input "Включить последовательность" at bounding box center [395, 271] width 71 height 24
checkbox input "false"
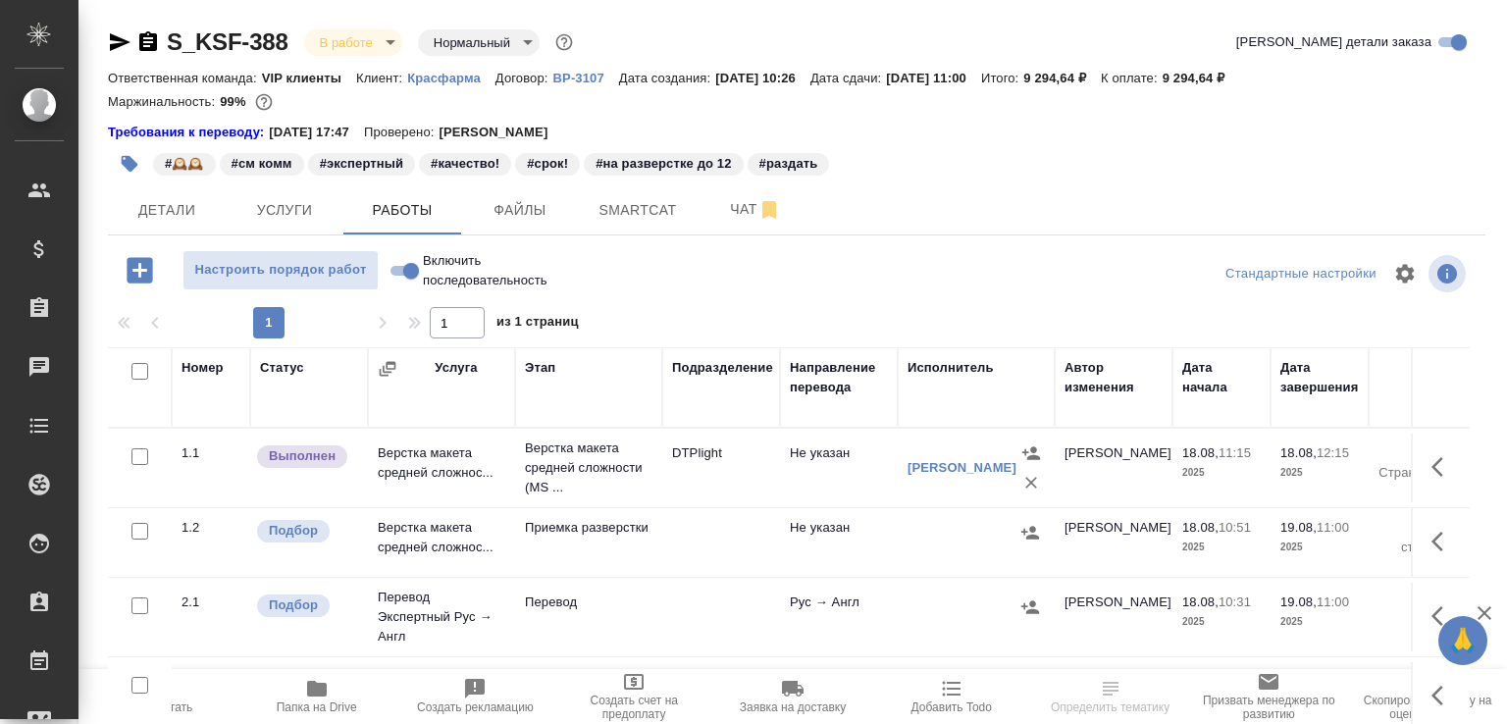
click at [407, 272] on input "Включить последовательность" at bounding box center [411, 271] width 71 height 24
checkbox input "true"
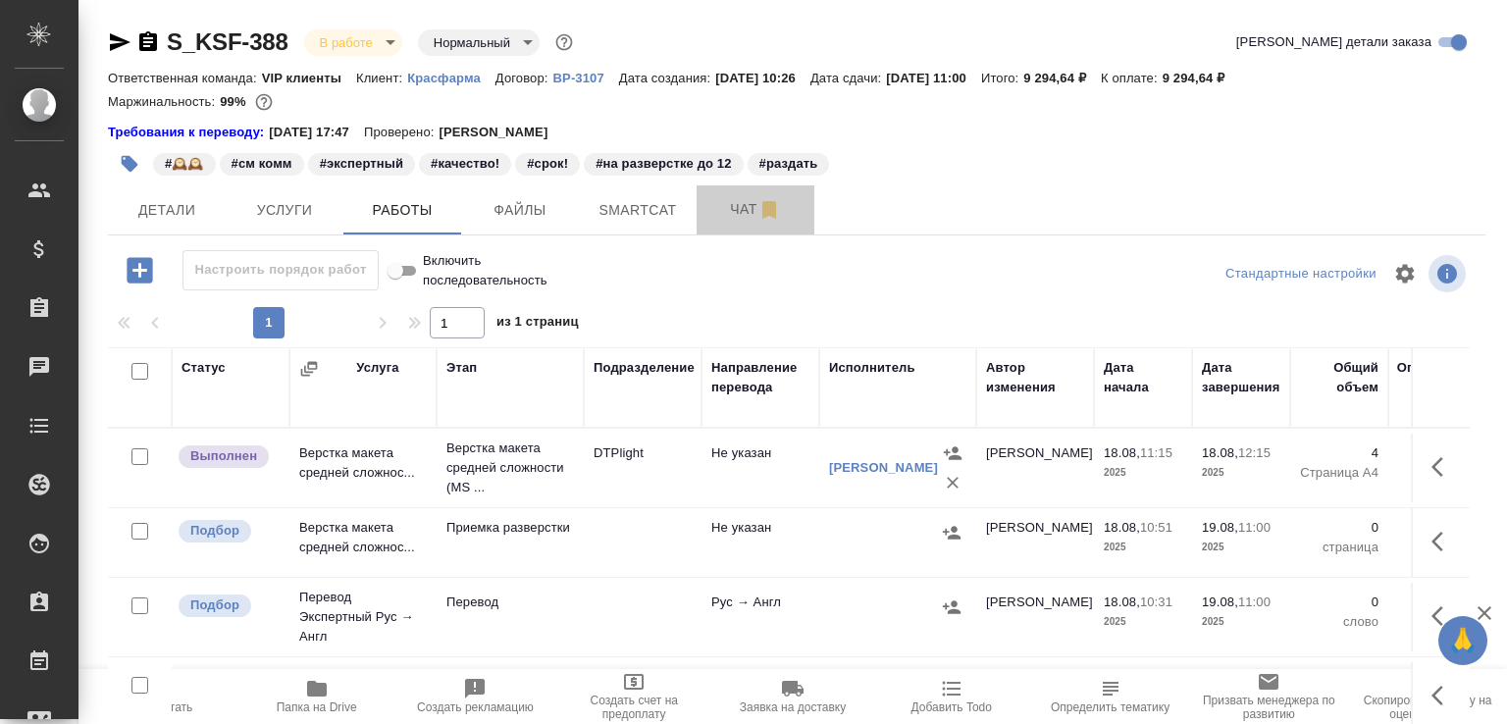
drag, startPoint x: 720, startPoint y: 205, endPoint x: 1506, endPoint y: 229, distance: 786.4
click at [719, 205] on span "Чат" at bounding box center [756, 209] width 94 height 25
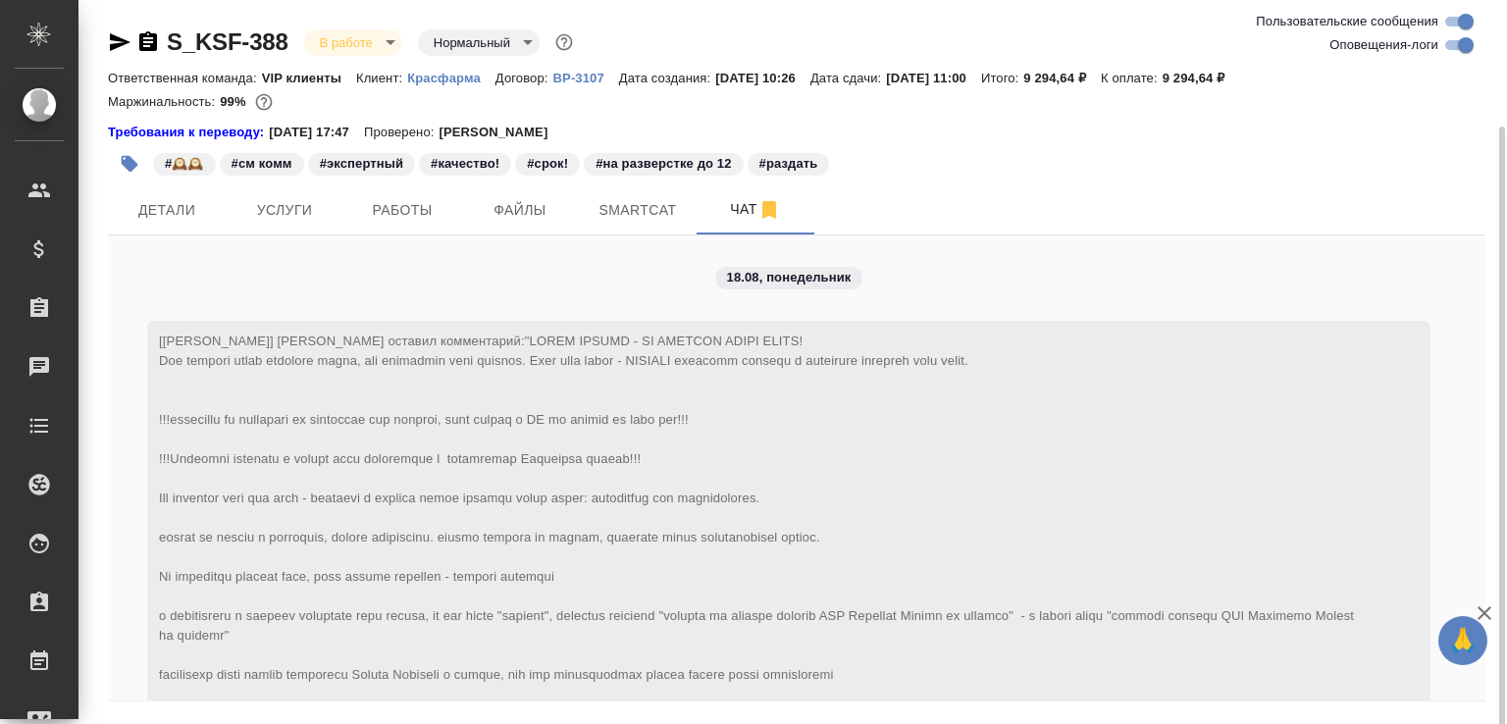
scroll to position [4000, 0]
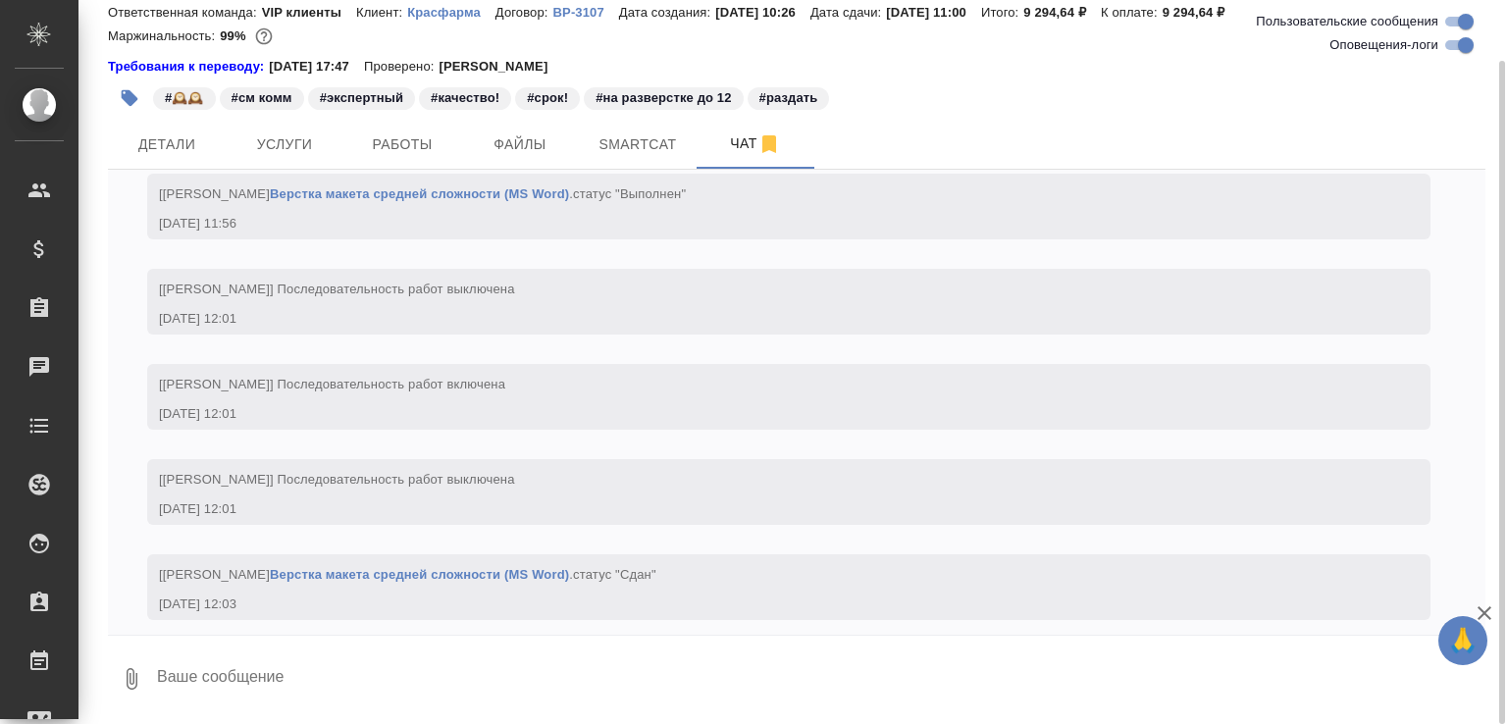
click at [265, 688] on textarea at bounding box center [820, 679] width 1331 height 67
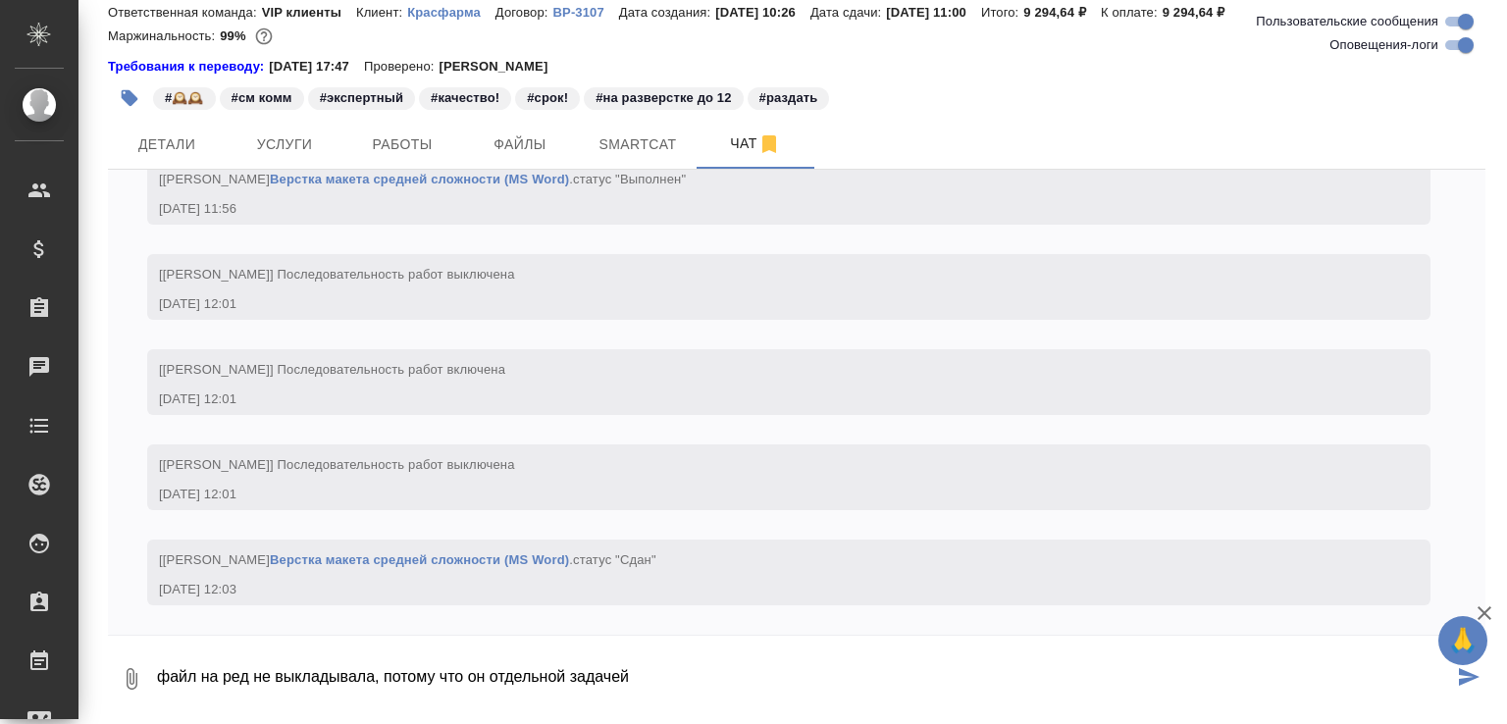
paste textarea "https://drive.awatera.com/apps/files/files/10126192?dir=/Shares/%D0%9A%D1%80%D0…"
type textarea "файл на ред не выкладывала, потому что он отдельной задачей https://drive.awate…"
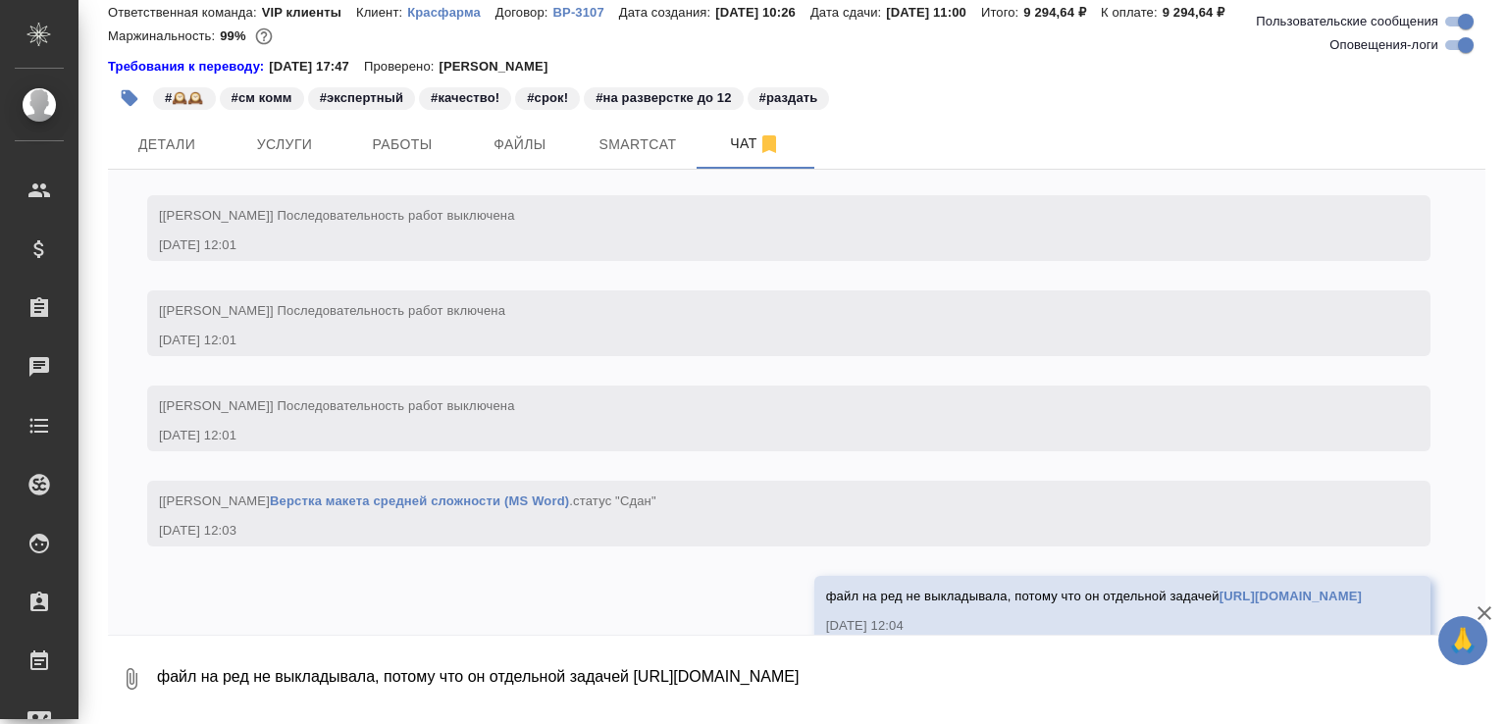
scroll to position [4208, 0]
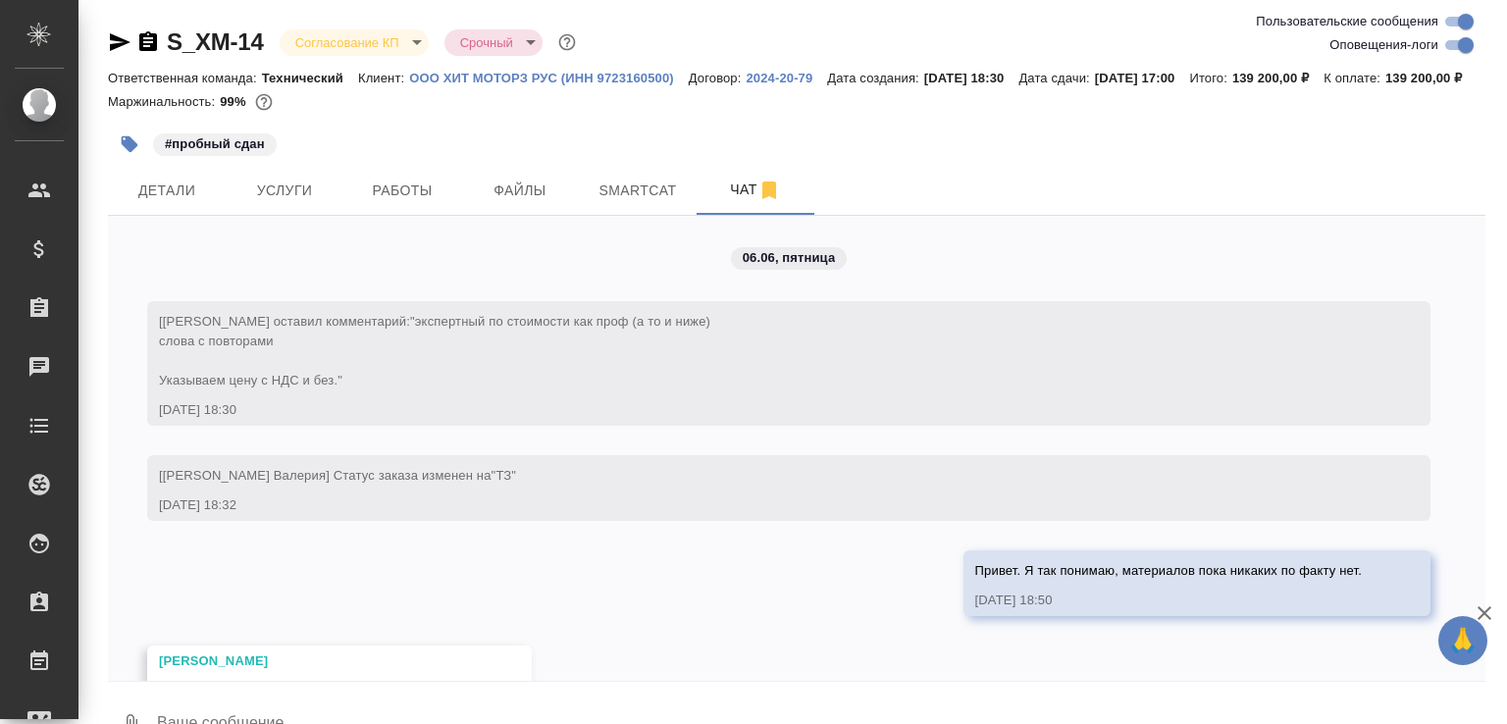
scroll to position [21113, 0]
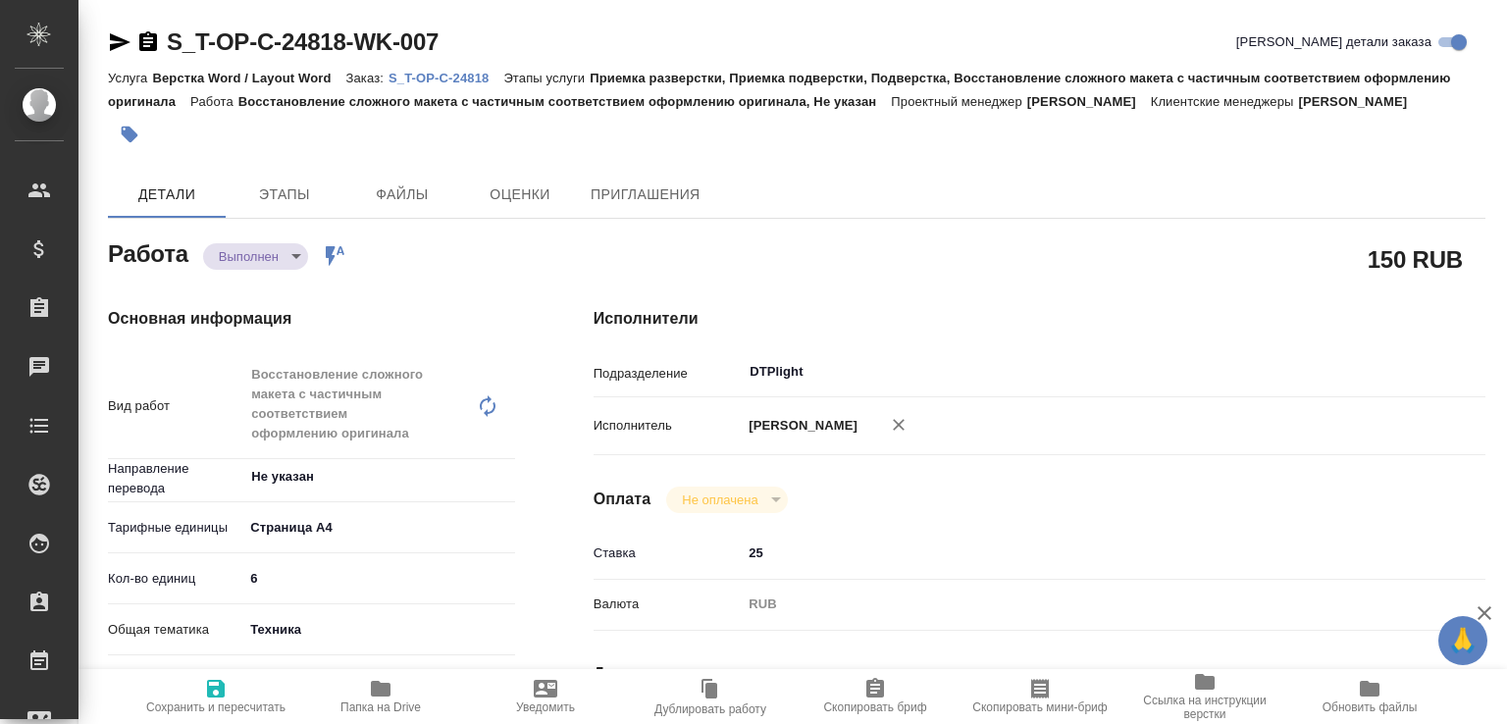
click at [267, 290] on body "🙏 .cls-1 fill:#fff; AWATERA [PERSON_NAME]malofeeva Клиенты Спецификации Заказы …" at bounding box center [753, 362] width 1507 height 724
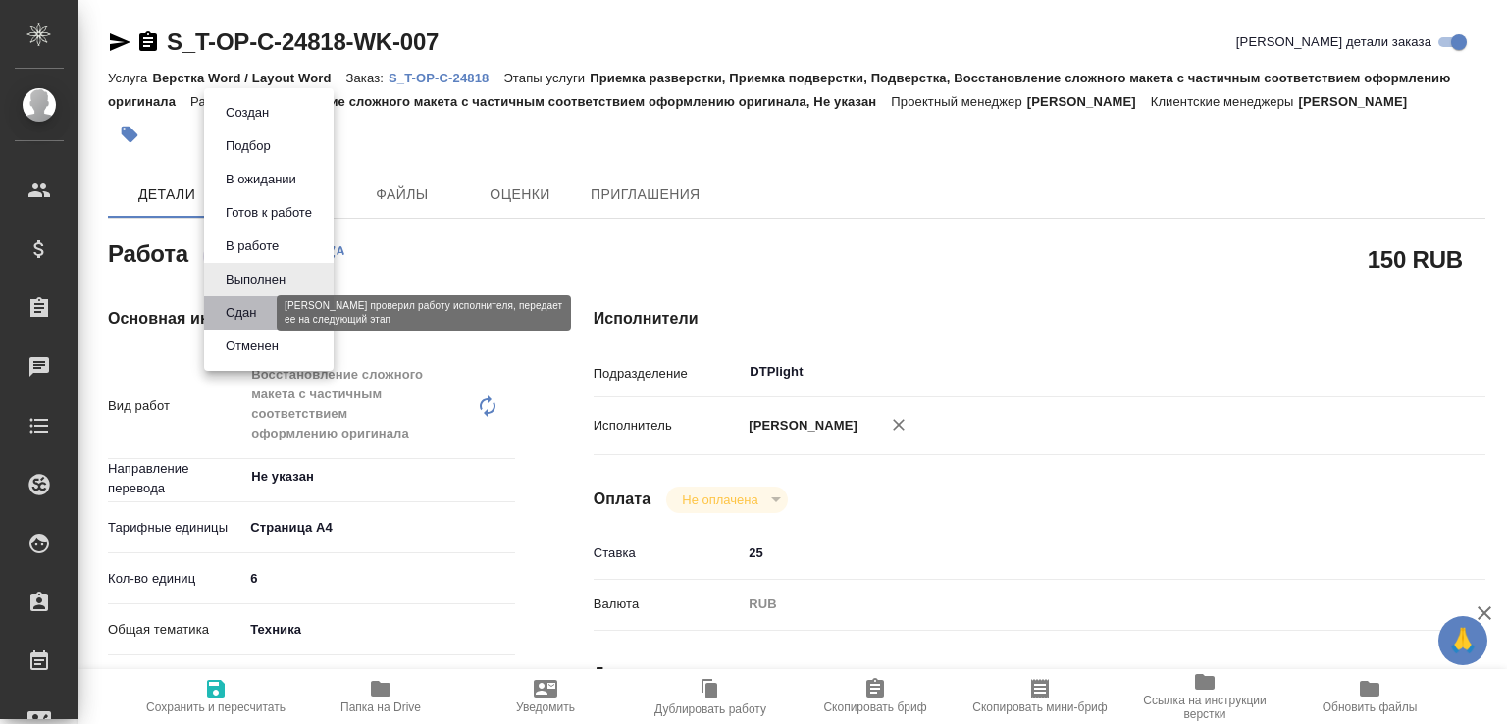
click at [255, 302] on button "Сдан" at bounding box center [241, 313] width 42 height 22
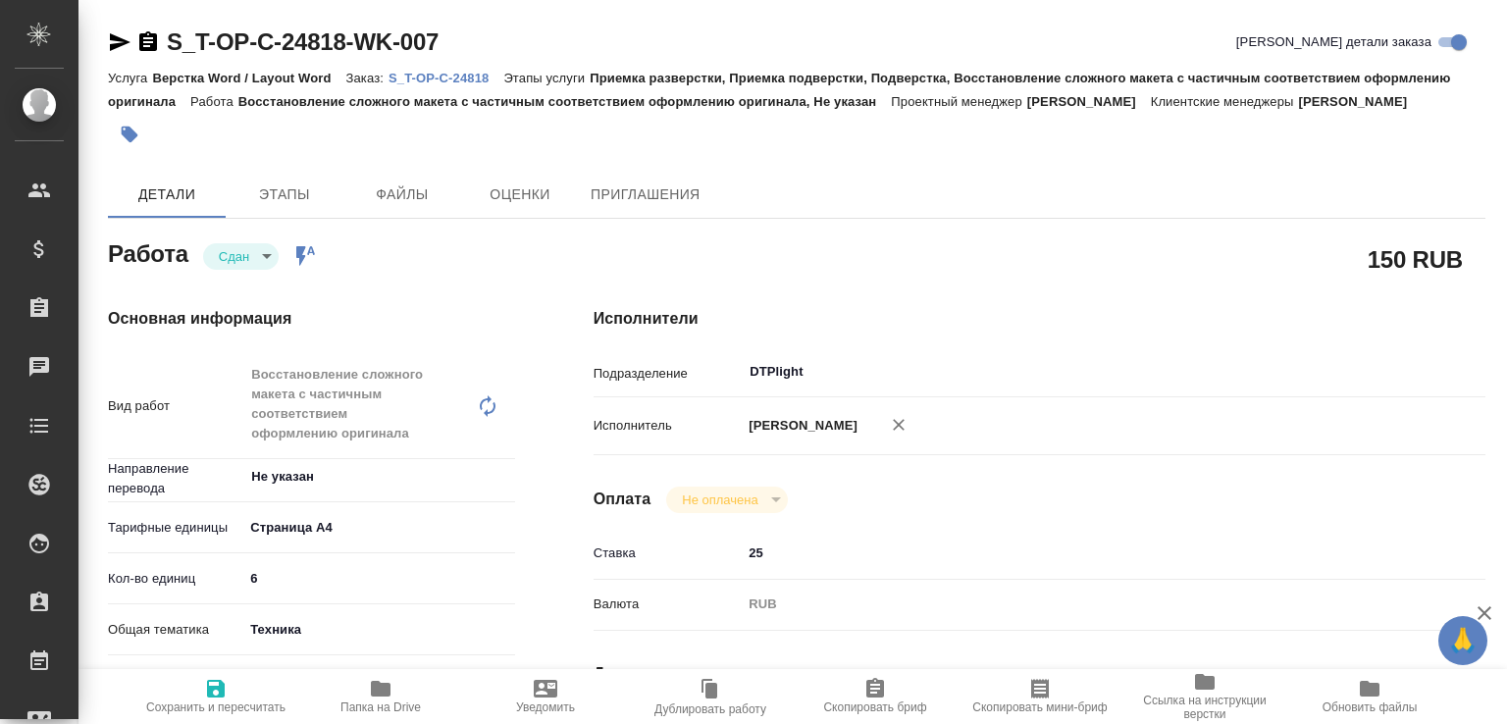
click at [398, 684] on span "Папка на Drive" at bounding box center [380, 695] width 141 height 37
type textarea "x"
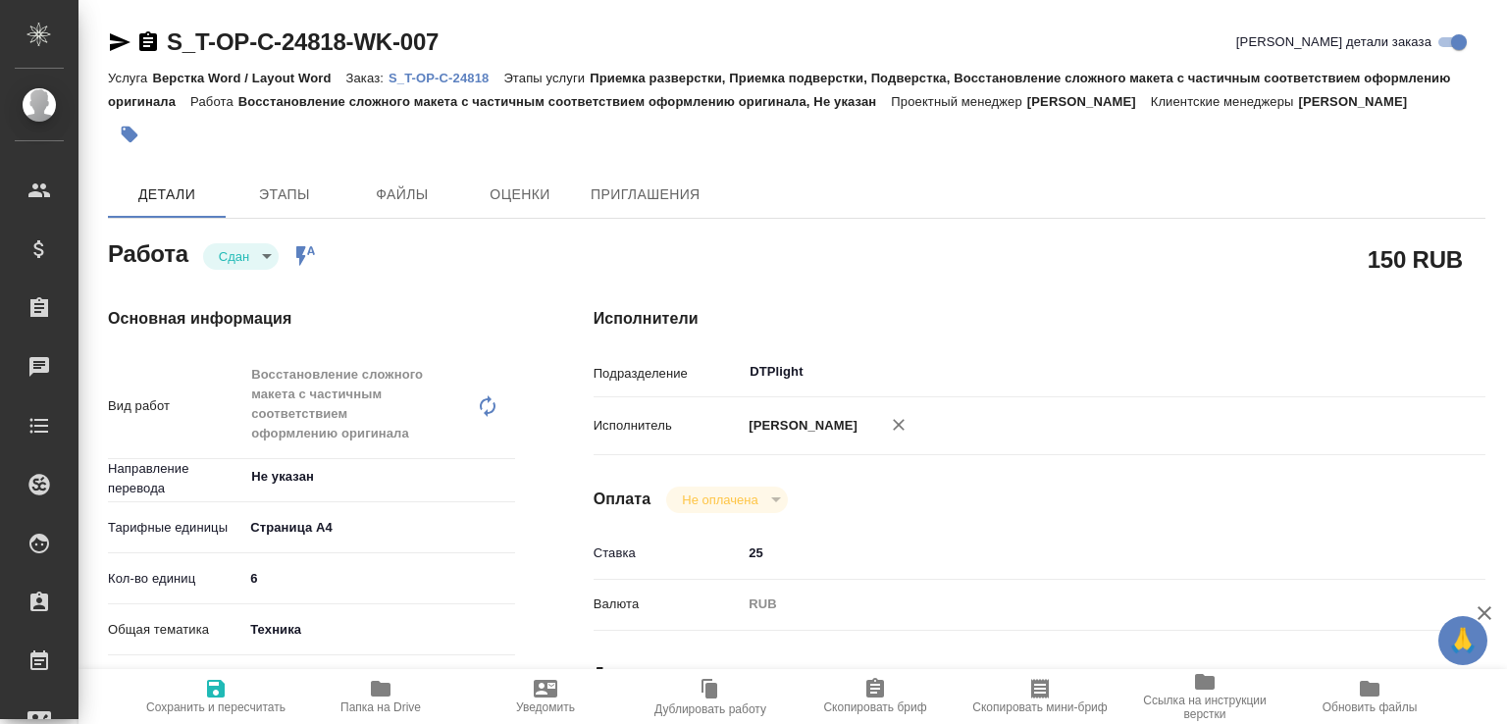
type textarea "x"
click at [476, 76] on p "S_T-OP-C-24818" at bounding box center [446, 78] width 115 height 15
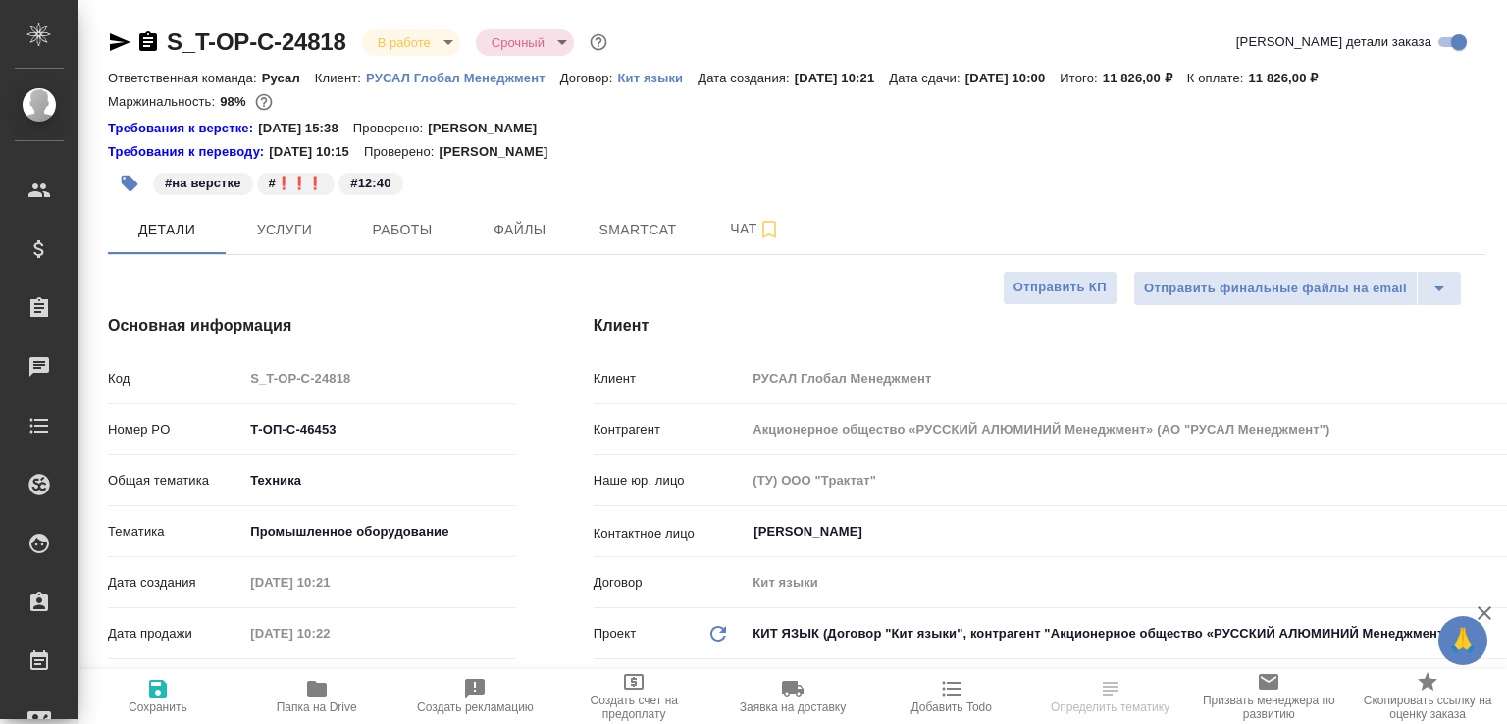
select select "RU"
type textarea "x"
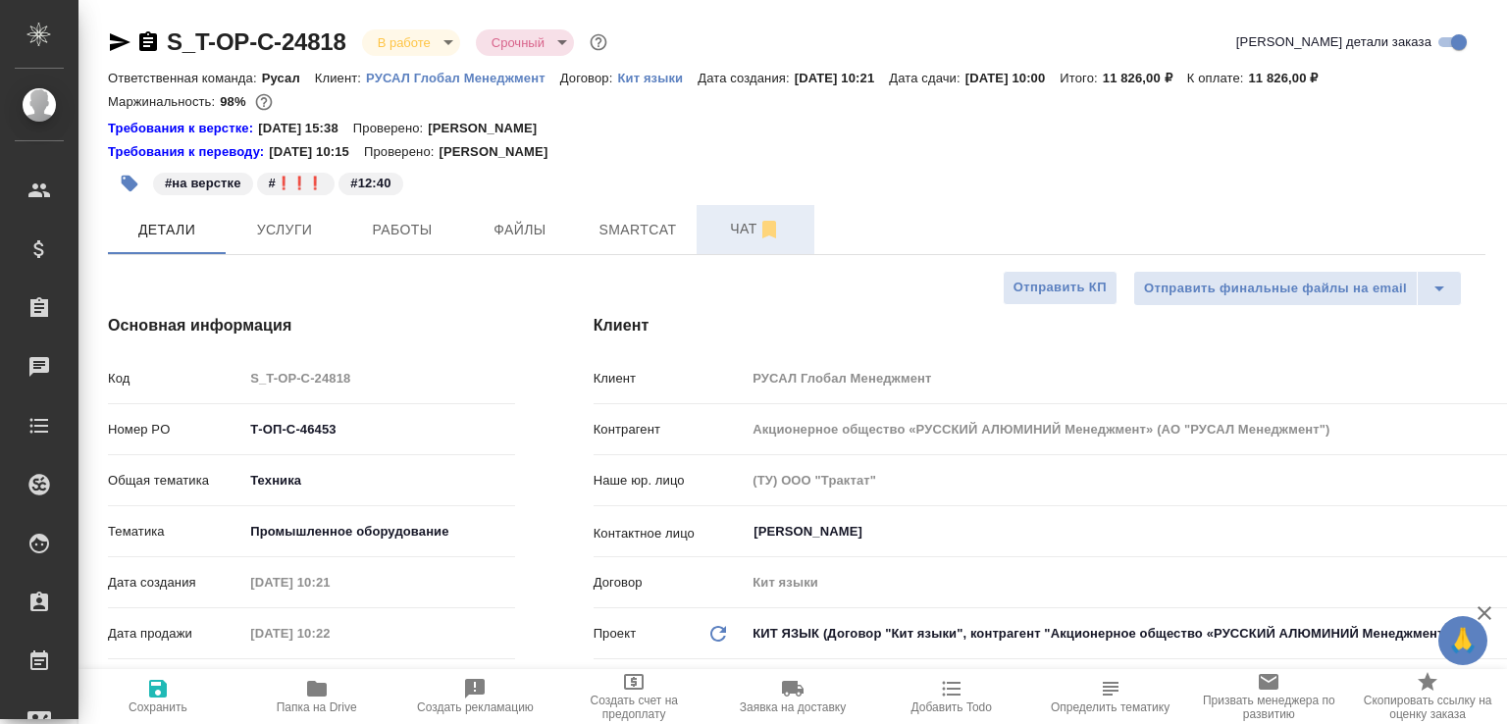
click at [749, 237] on span "Чат" at bounding box center [756, 229] width 94 height 25
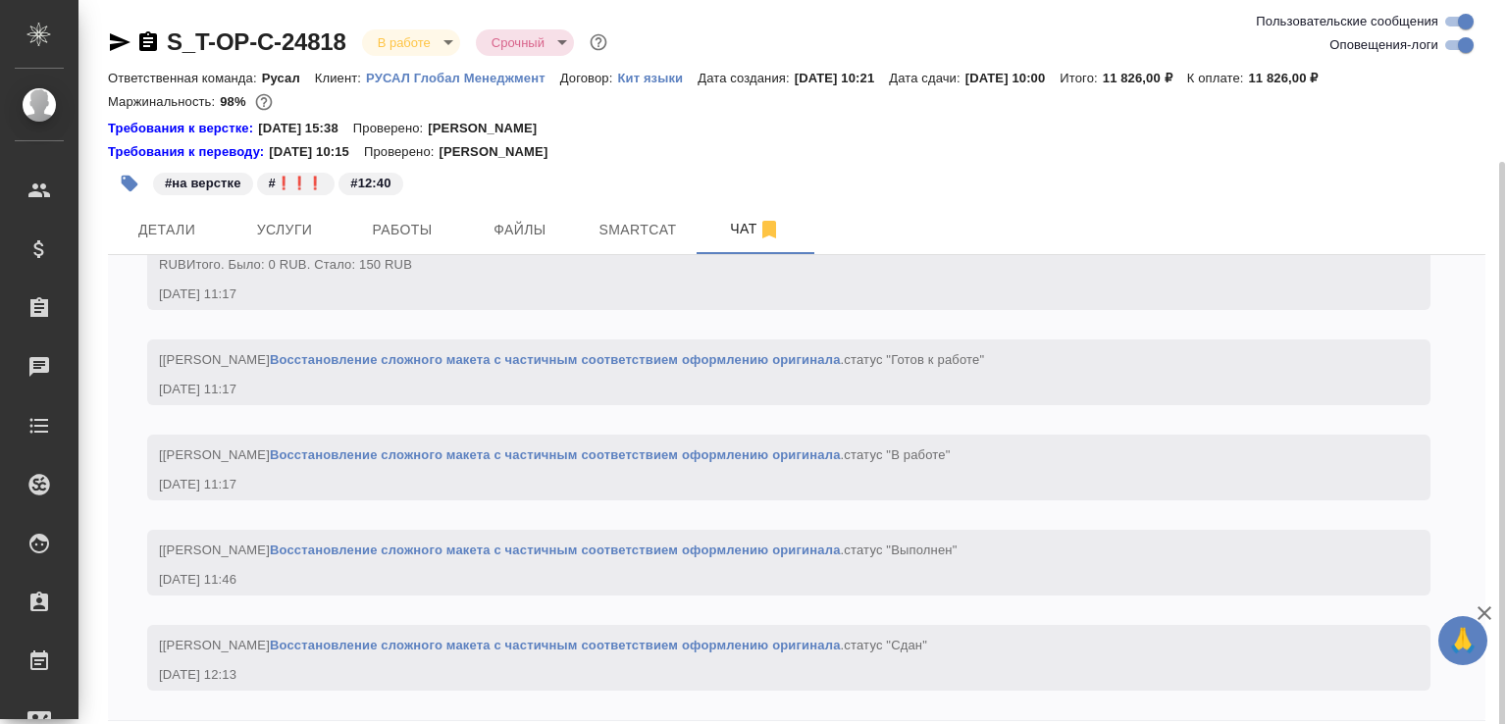
scroll to position [85, 0]
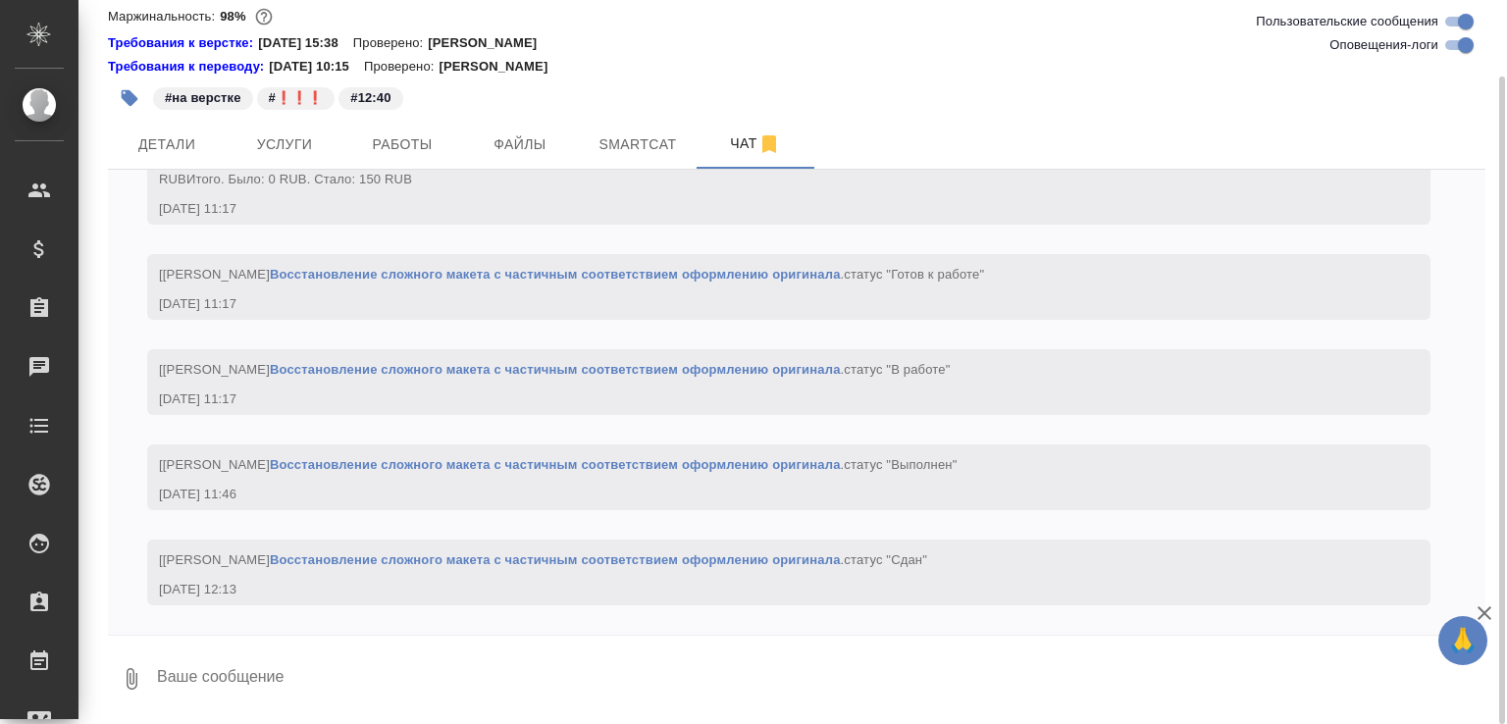
click at [364, 684] on textarea at bounding box center [820, 679] width 1331 height 67
paste textarea "[URL][DOMAIN_NAME]"
type textarea "[URL][DOMAIN_NAME]"
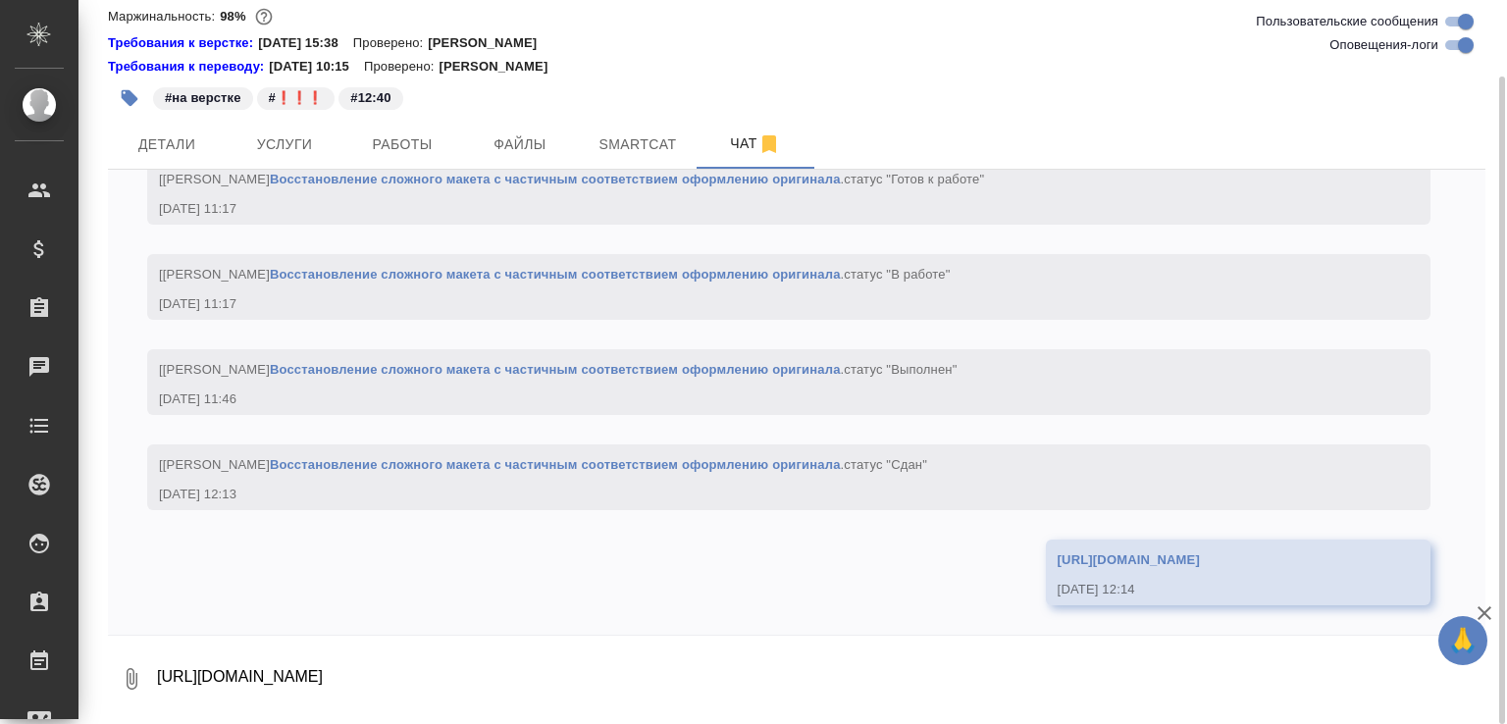
scroll to position [3419, 0]
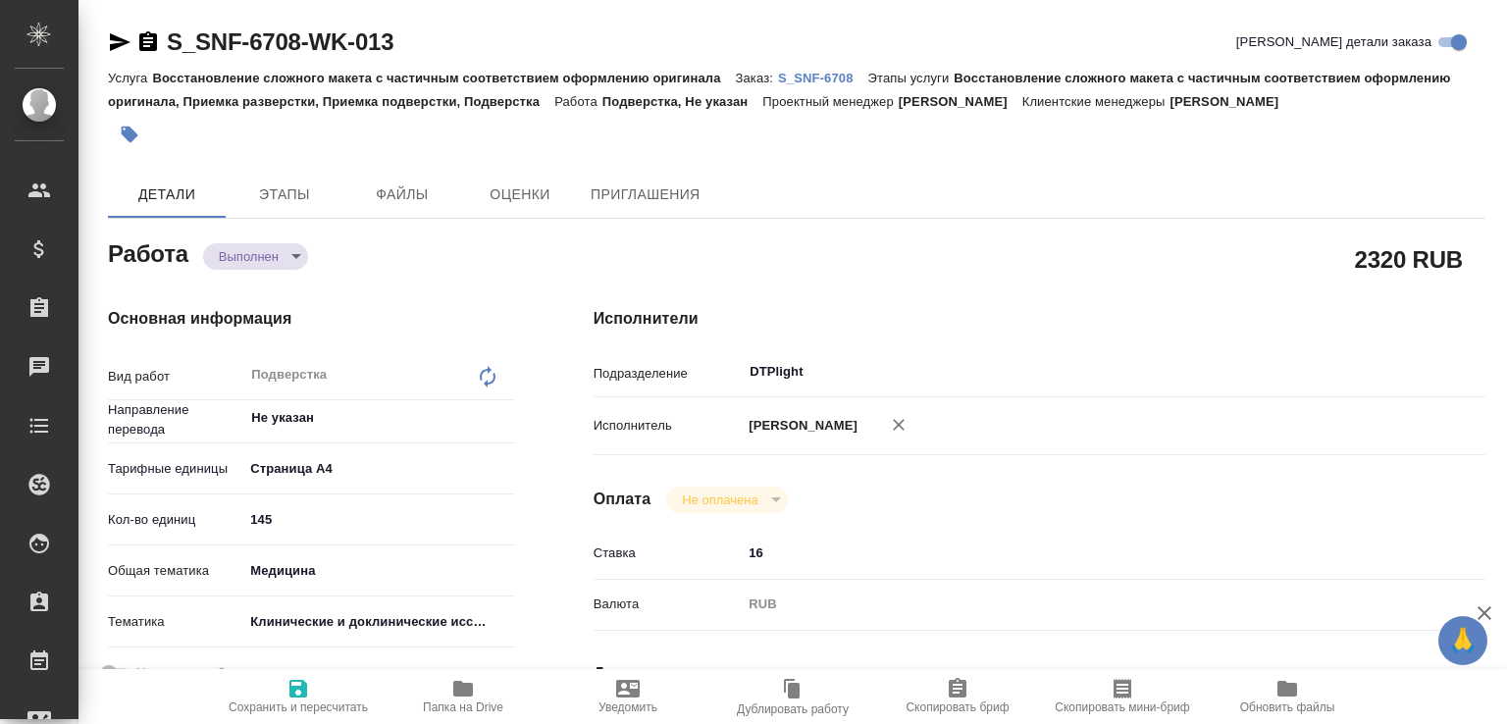
type textarea "x"
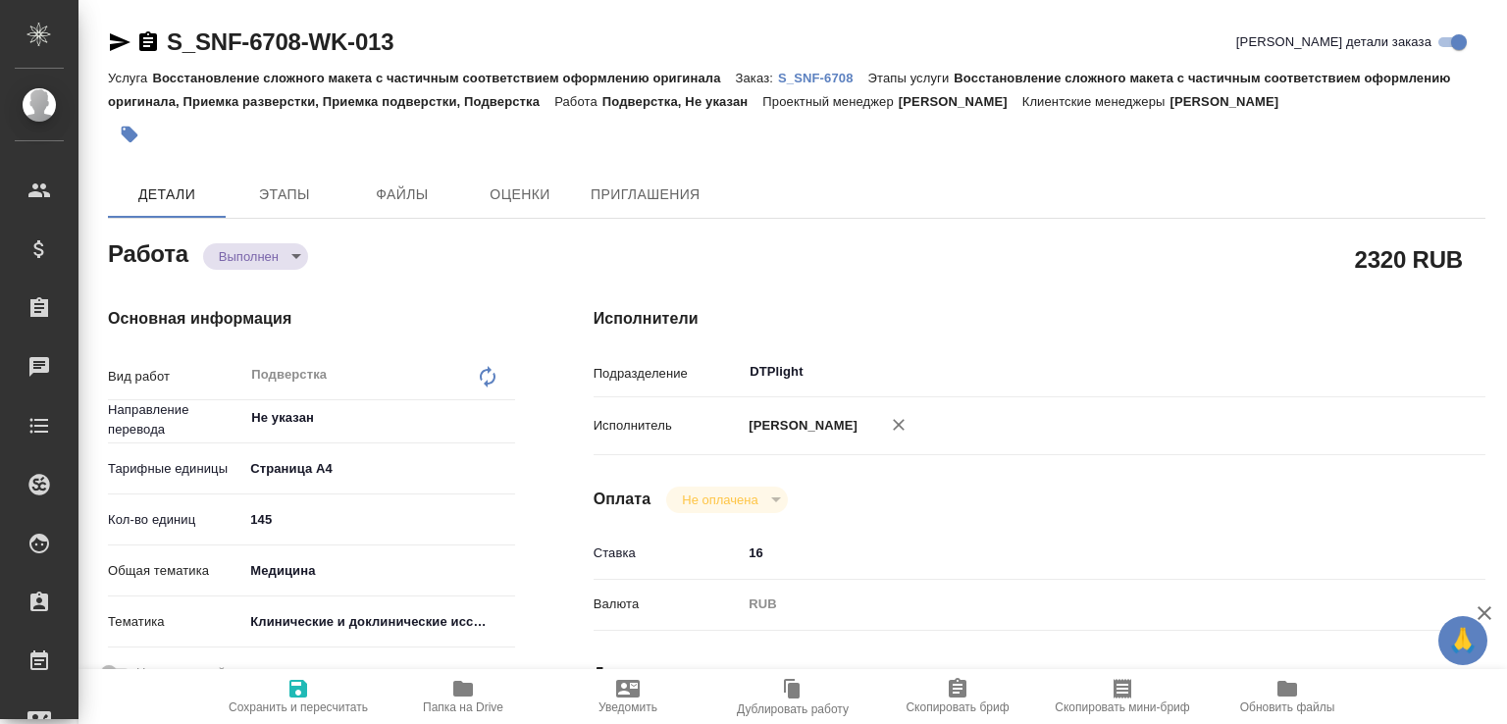
type textarea "x"
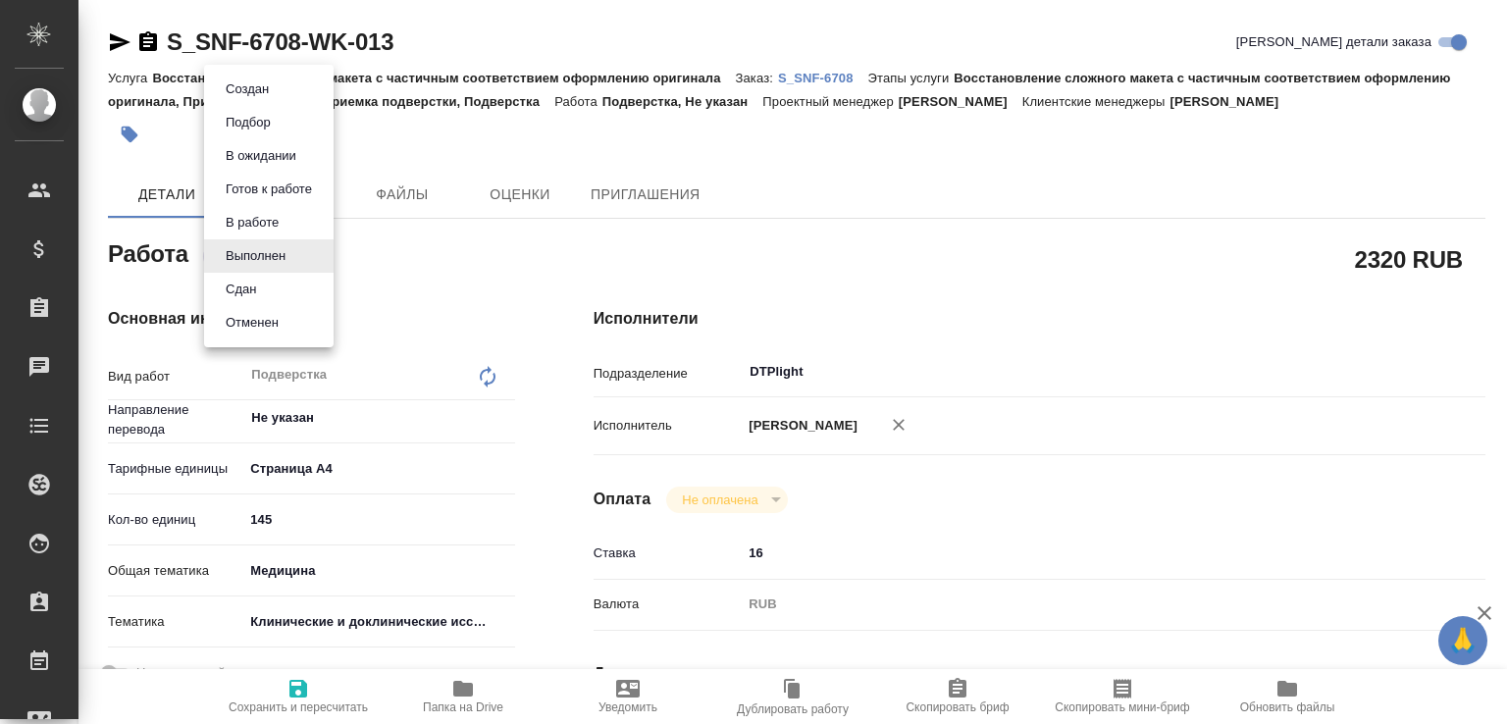
click at [287, 256] on body "🙏 .cls-1 fill:#fff; AWATERA [PERSON_NAME]malofeeva Клиенты Спецификации Заказы …" at bounding box center [753, 362] width 1507 height 724
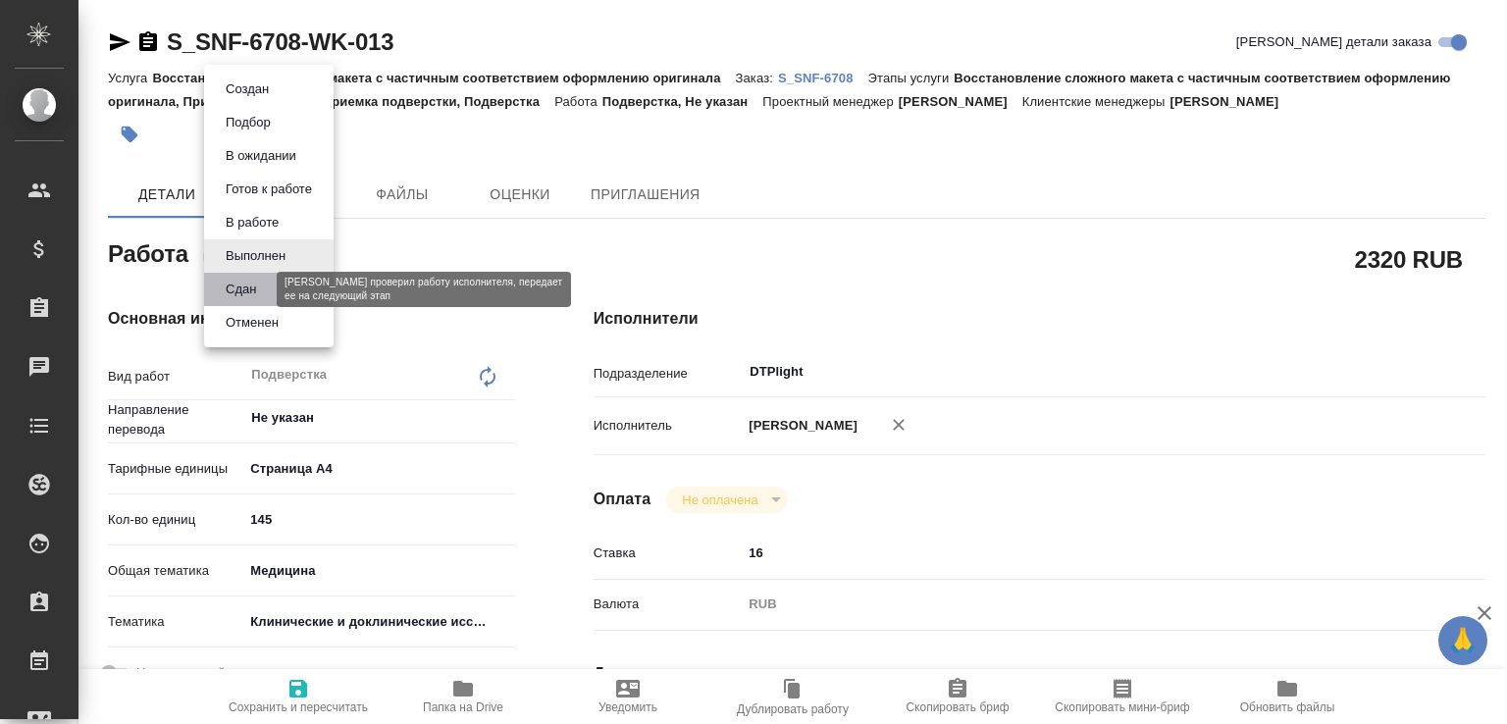
click at [252, 290] on button "Сдан" at bounding box center [241, 290] width 42 height 22
type textarea "x"
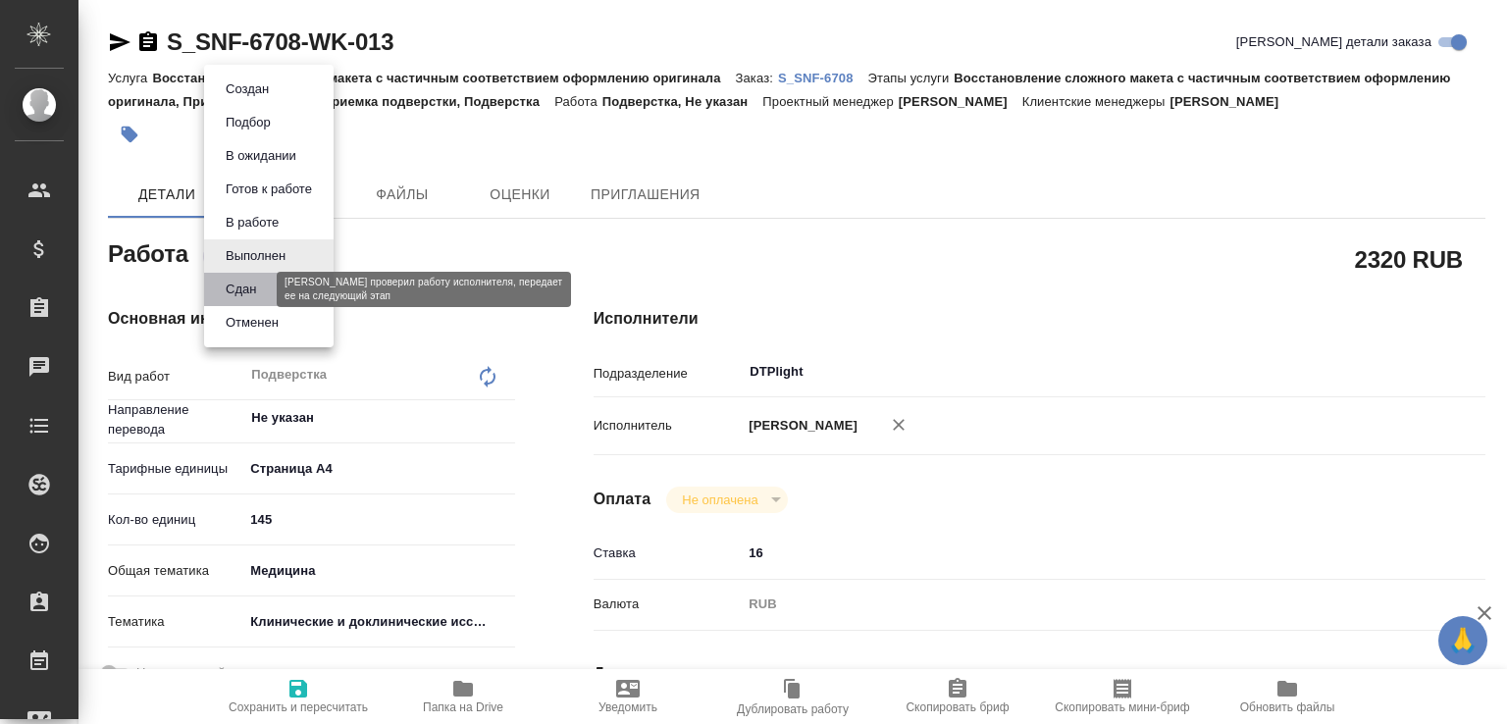
type textarea "x"
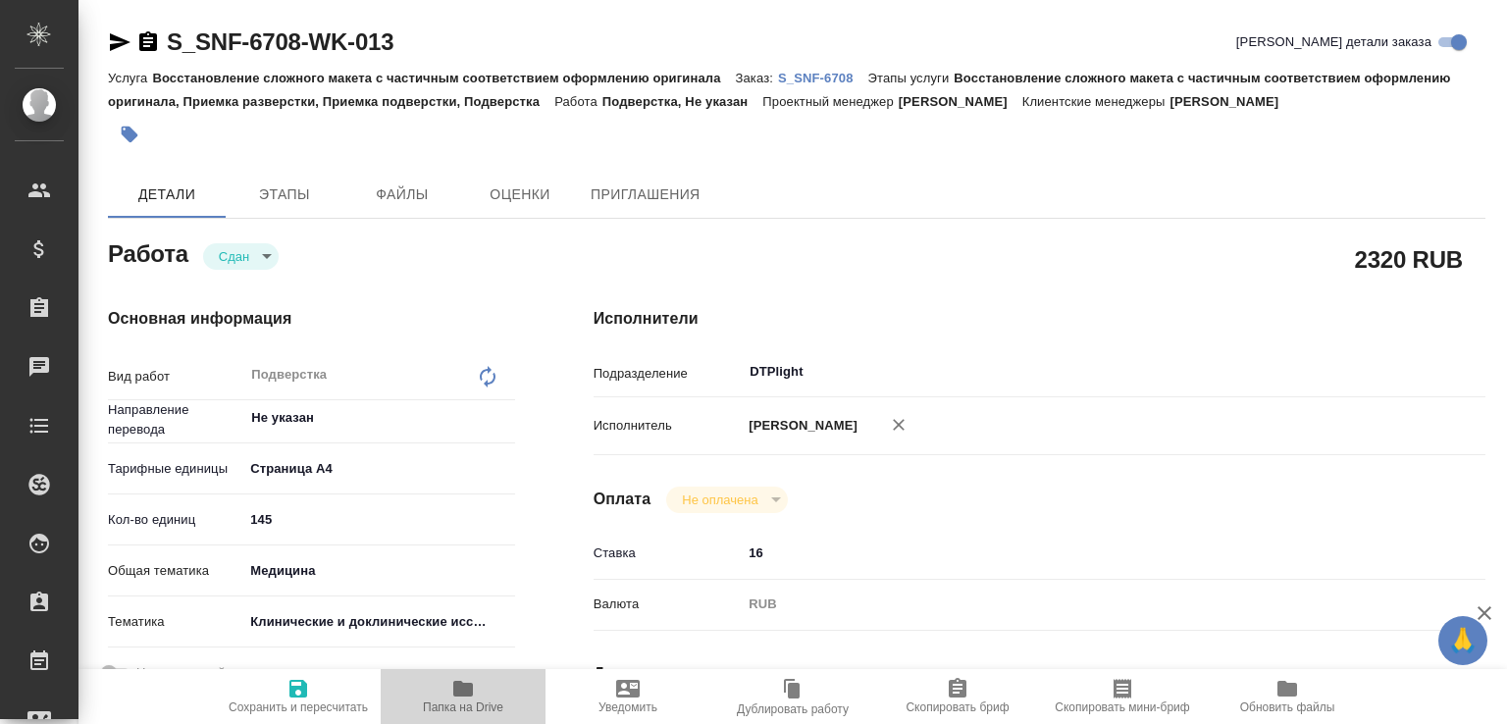
click at [459, 681] on icon "button" at bounding box center [463, 689] width 20 height 16
type textarea "x"
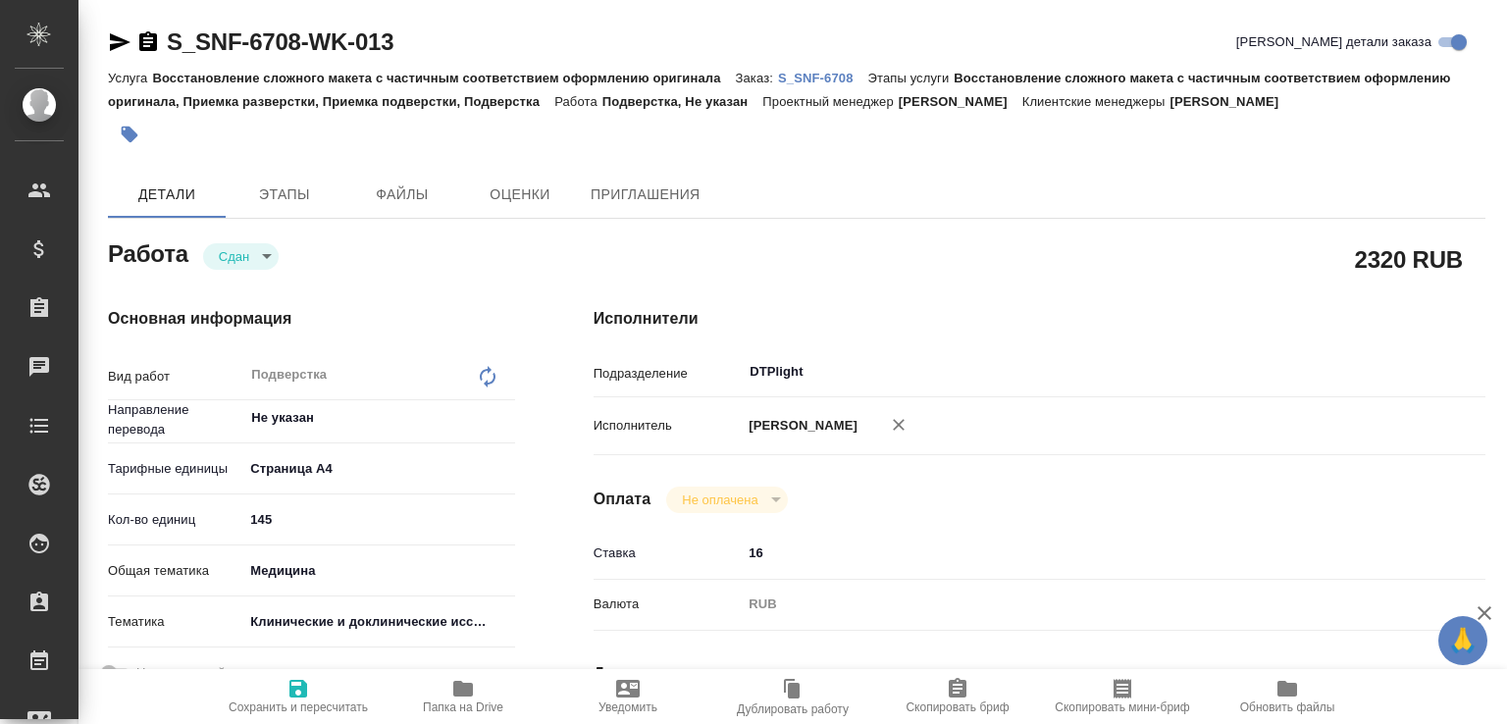
type textarea "x"
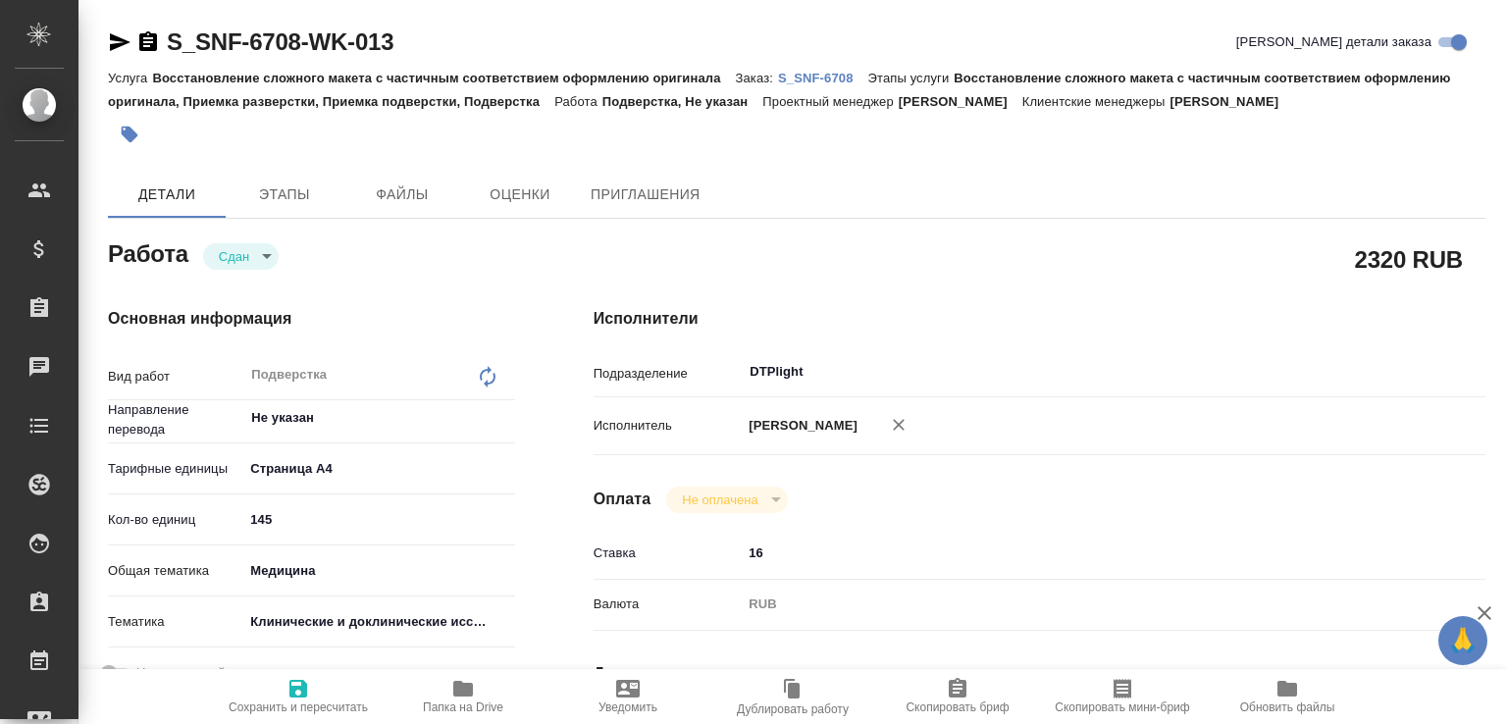
type textarea "x"
click at [844, 79] on p "S_SNF-6708" at bounding box center [823, 78] width 90 height 15
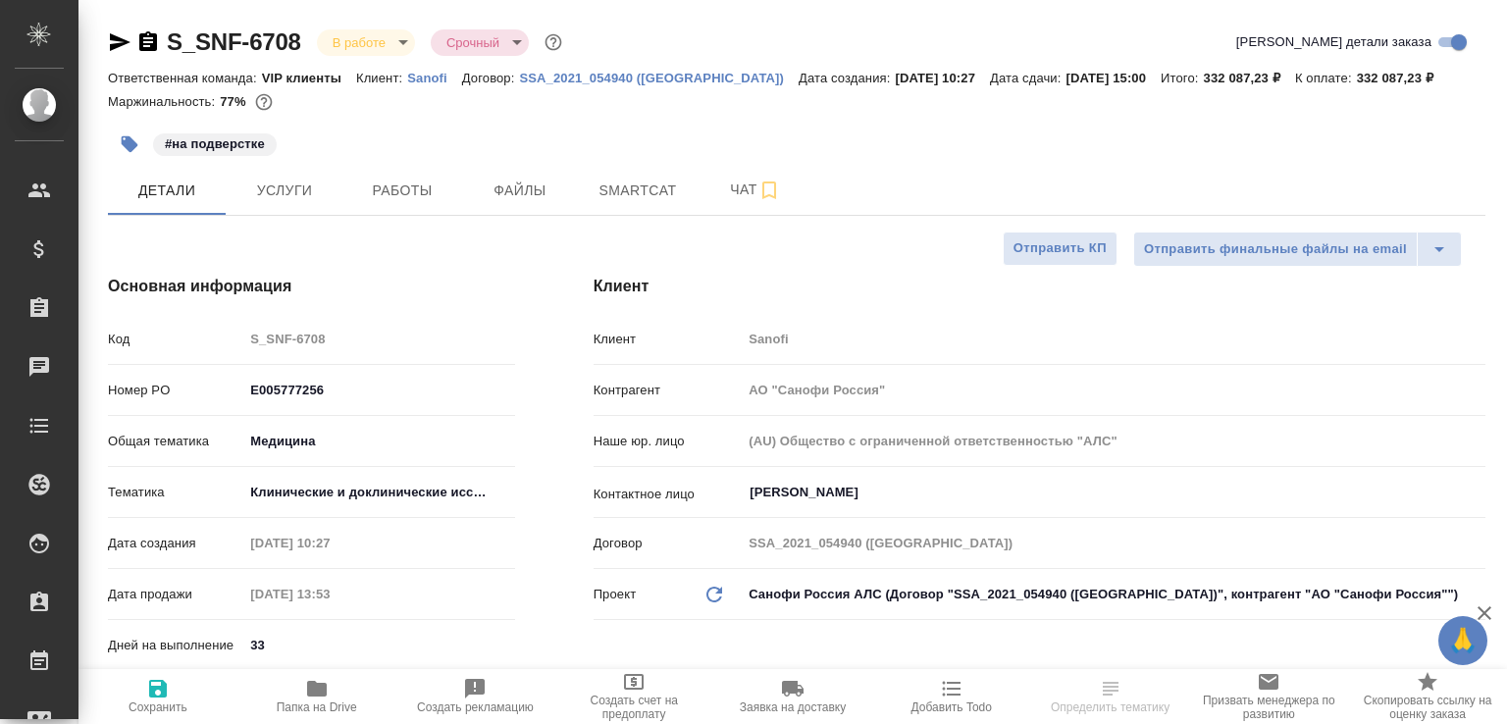
click at [440, 201] on span "Работы" at bounding box center [402, 191] width 94 height 25
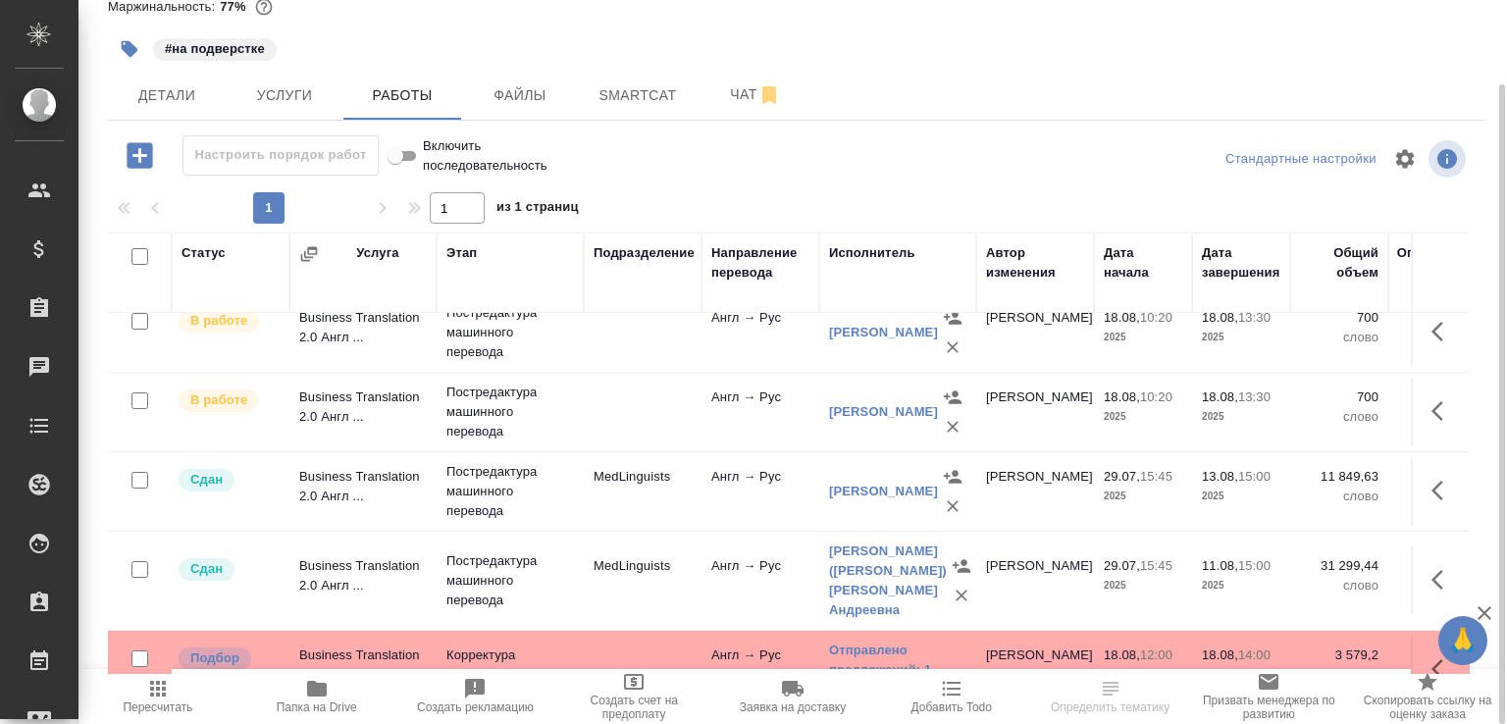
scroll to position [726, 0]
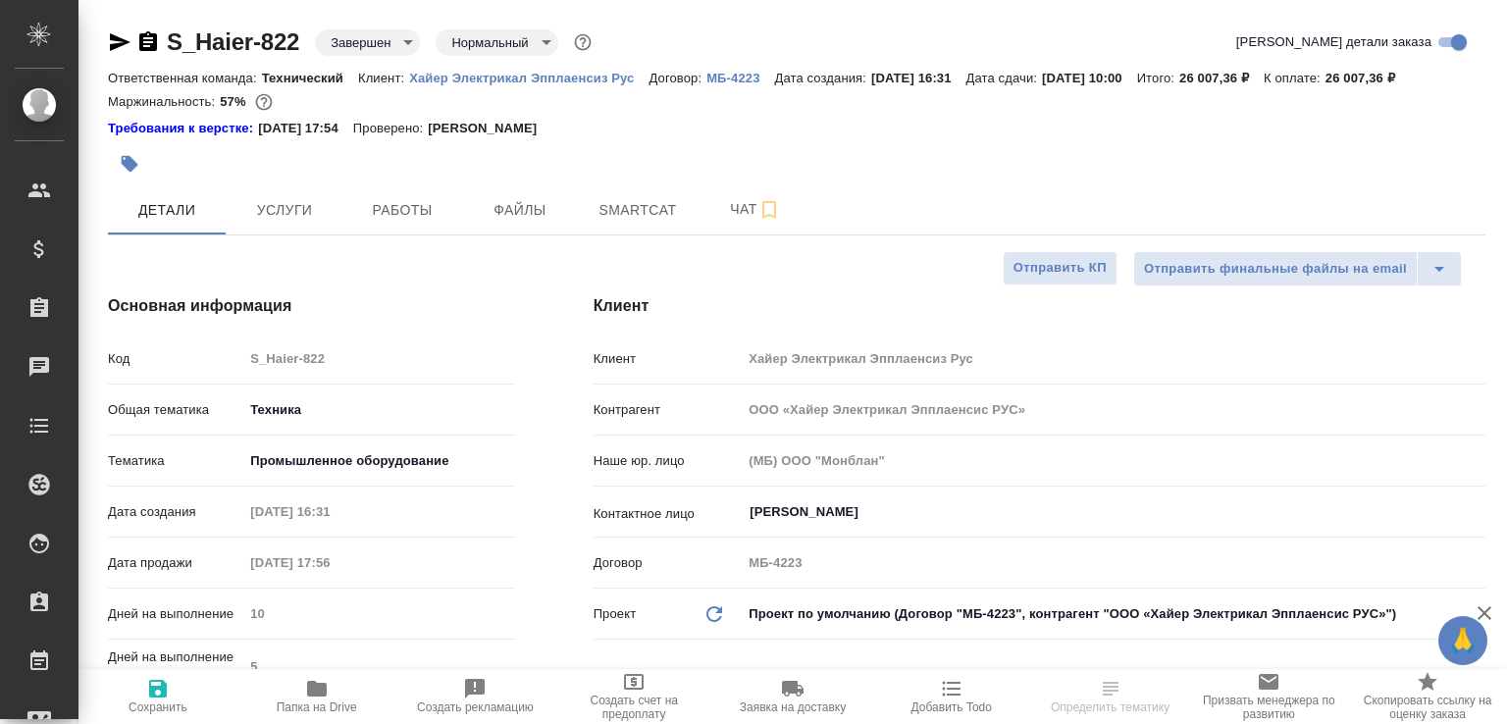
select select "RU"
type input "[PERSON_NAME]"
click at [354, 235] on button "Работы" at bounding box center [402, 209] width 118 height 49
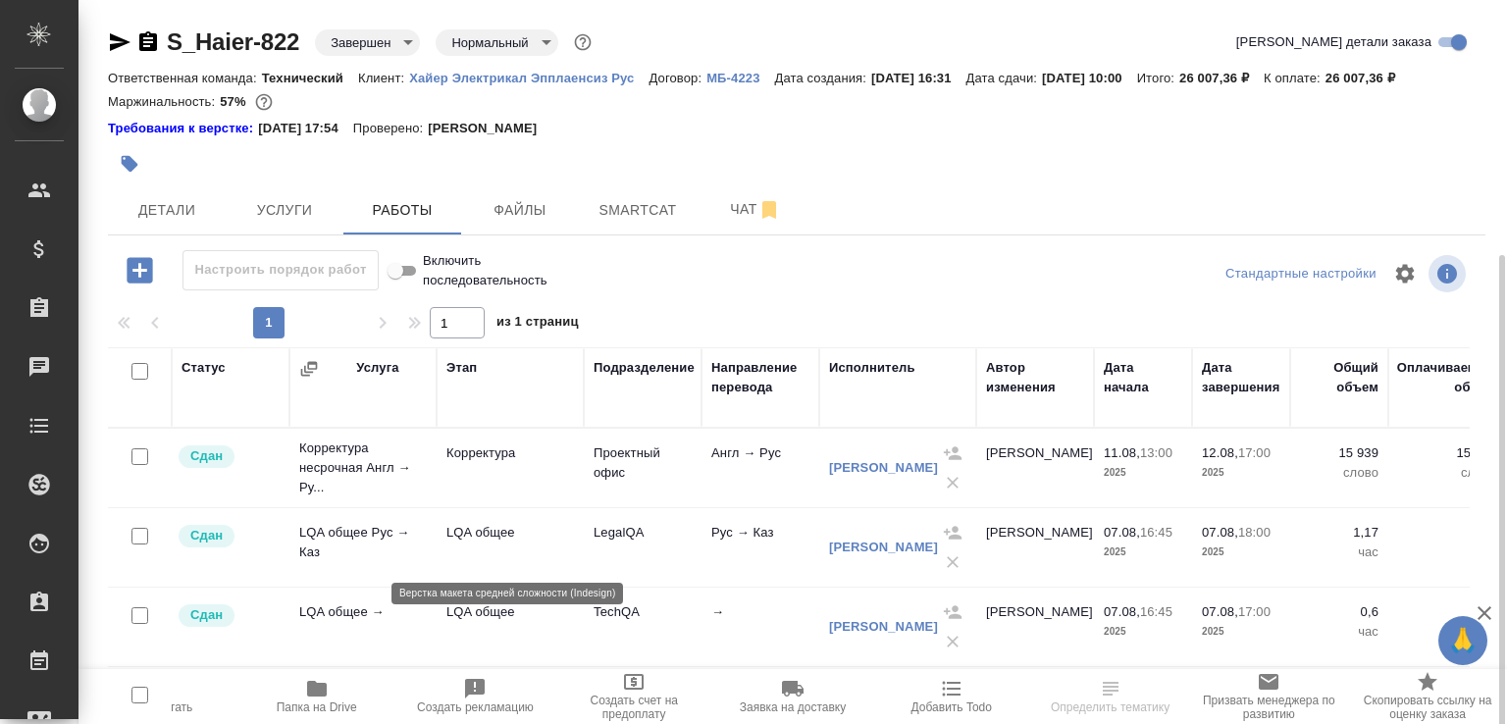
scroll to position [208, 0]
